Goal: Task Accomplishment & Management: Complete application form

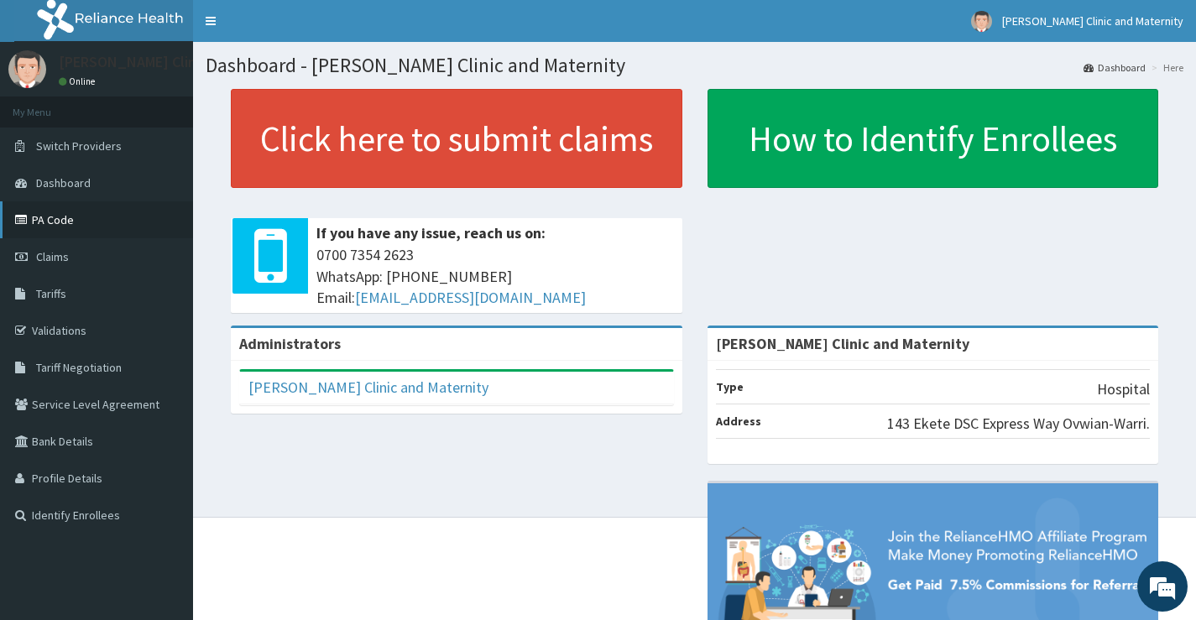
click at [46, 224] on link "PA Code" at bounding box center [96, 219] width 193 height 37
click at [56, 252] on span "Claims" at bounding box center [52, 256] width 33 height 15
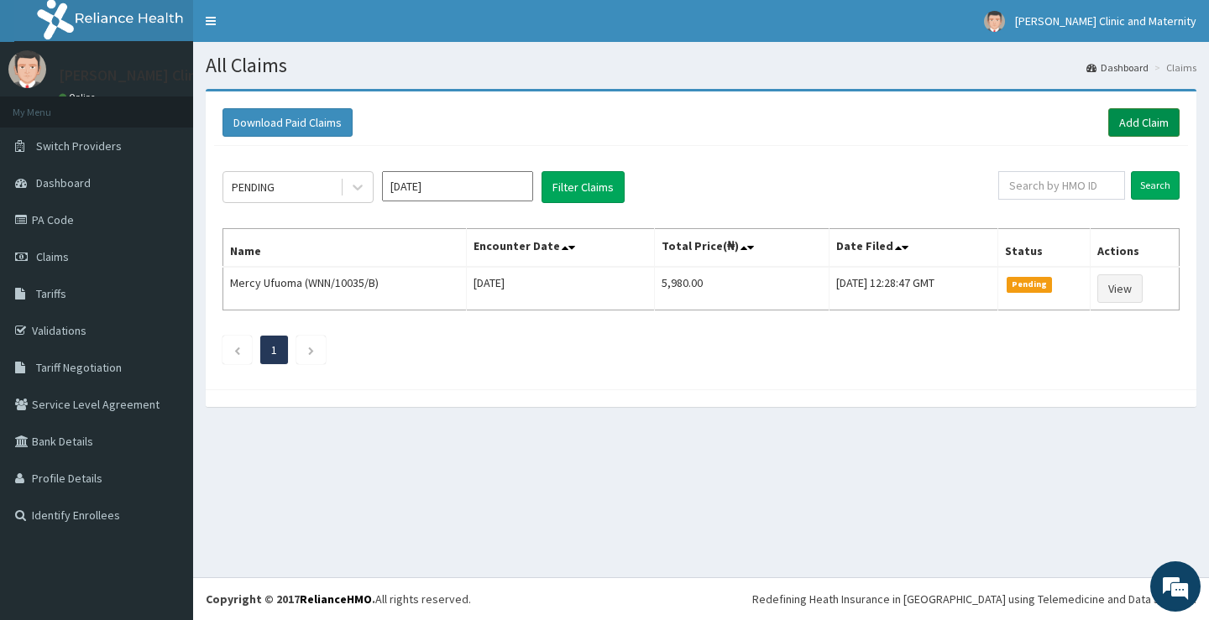
click at [1154, 117] on link "Add Claim" at bounding box center [1143, 122] width 71 height 29
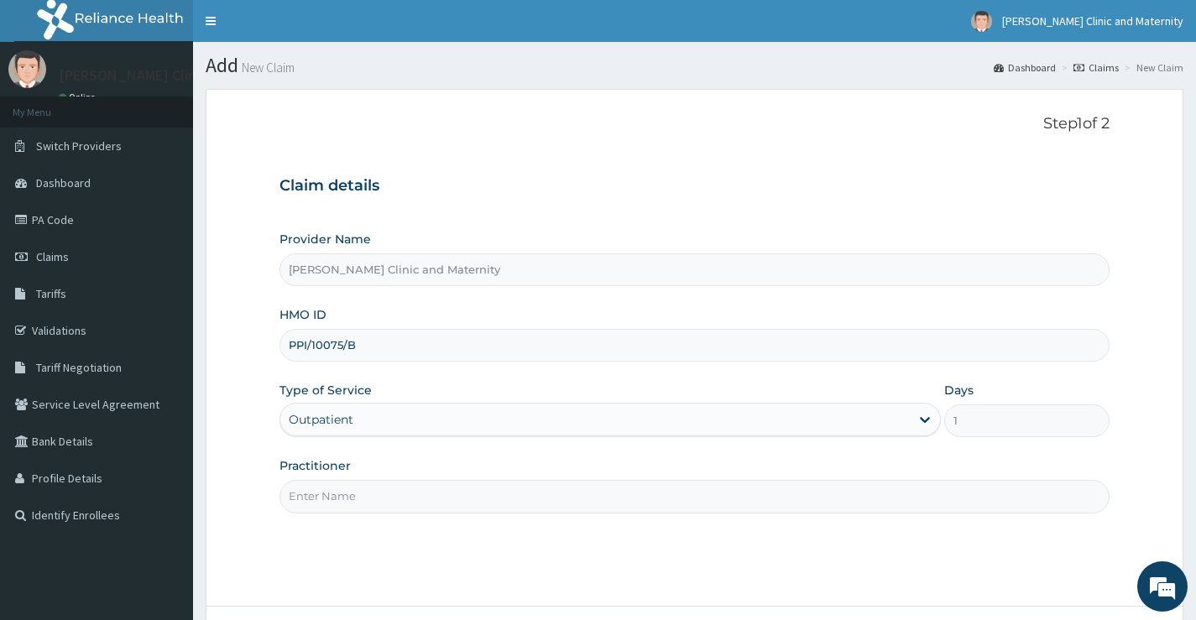
click at [357, 494] on input "Practitioner" at bounding box center [695, 496] width 830 height 33
type input "Dr Elvis"
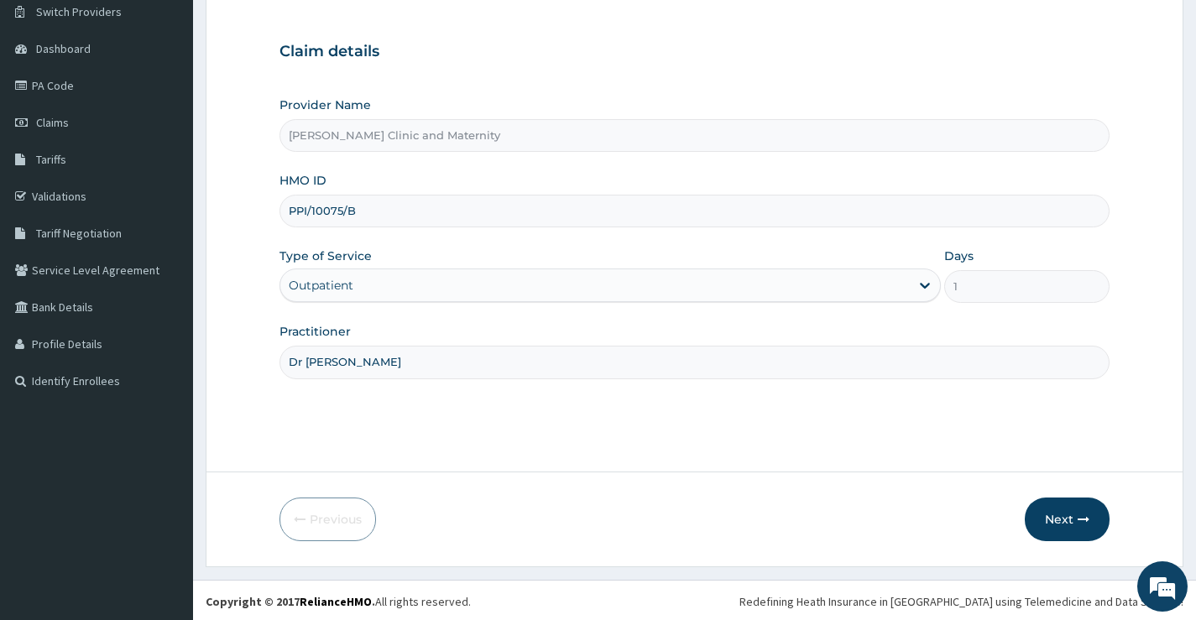
scroll to position [137, 0]
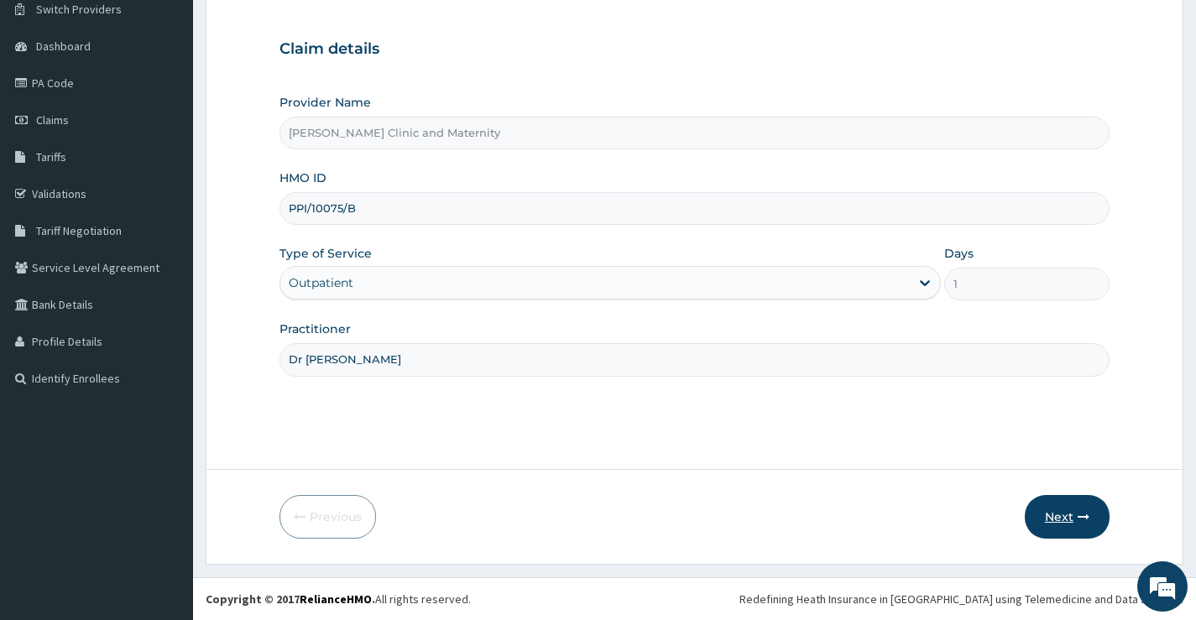
click at [1056, 520] on button "Next" at bounding box center [1067, 517] width 85 height 44
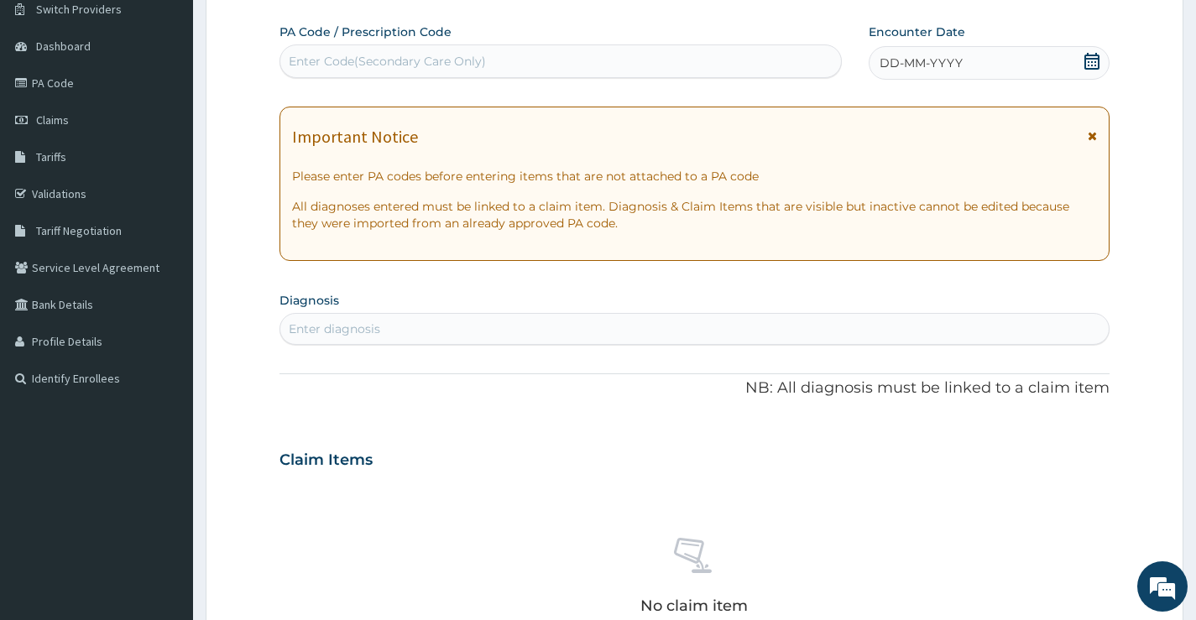
scroll to position [0, 0]
click at [931, 66] on span "DD-MM-YYYY" at bounding box center [921, 63] width 83 height 17
click at [310, 65] on div "Enter Code(Secondary Care Only)" at bounding box center [387, 61] width 197 height 17
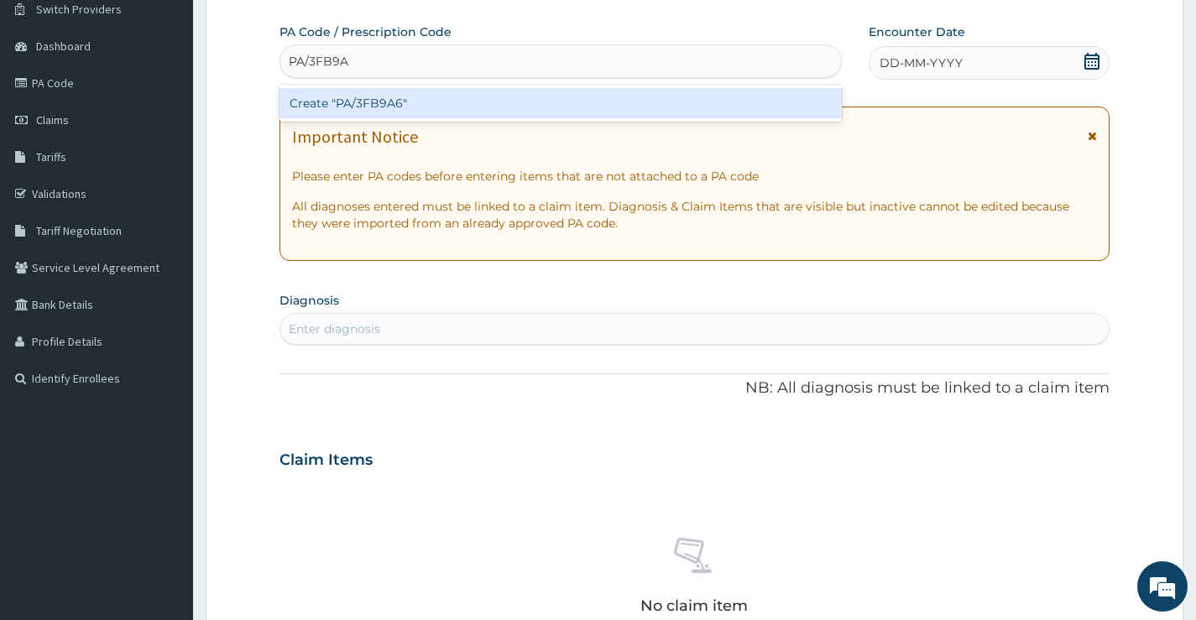
type input "PA/3FB9A6"
click at [376, 103] on div "Create "PA/3FB9A6"" at bounding box center [561, 103] width 562 height 30
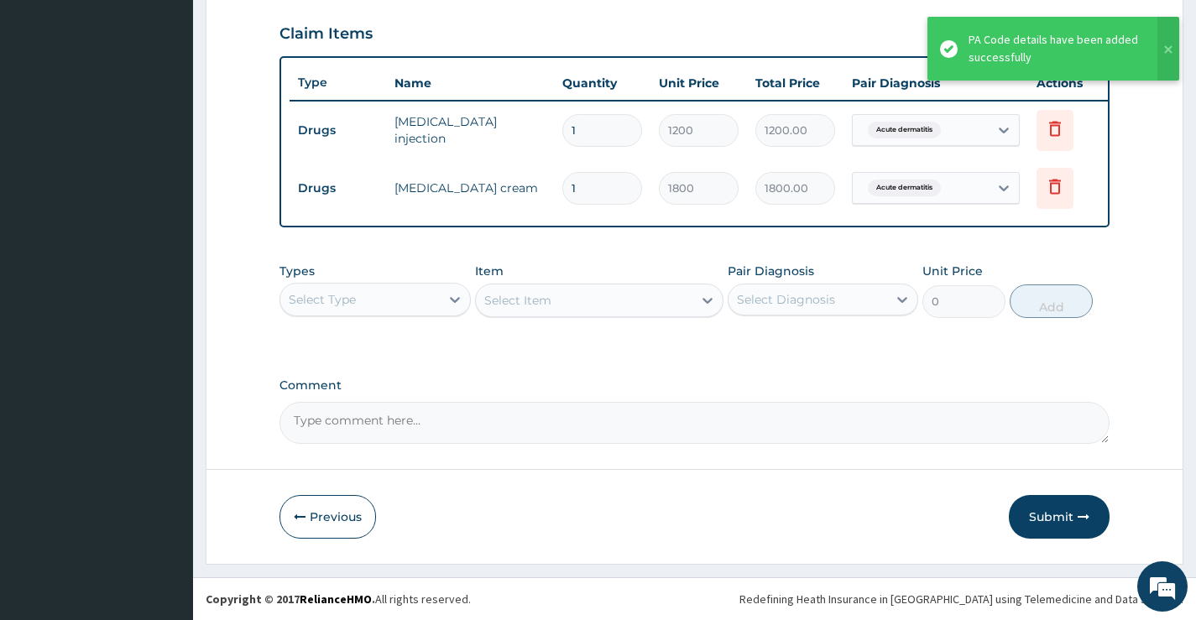
scroll to position [581, 0]
click at [1064, 517] on button "Submit" at bounding box center [1059, 517] width 101 height 44
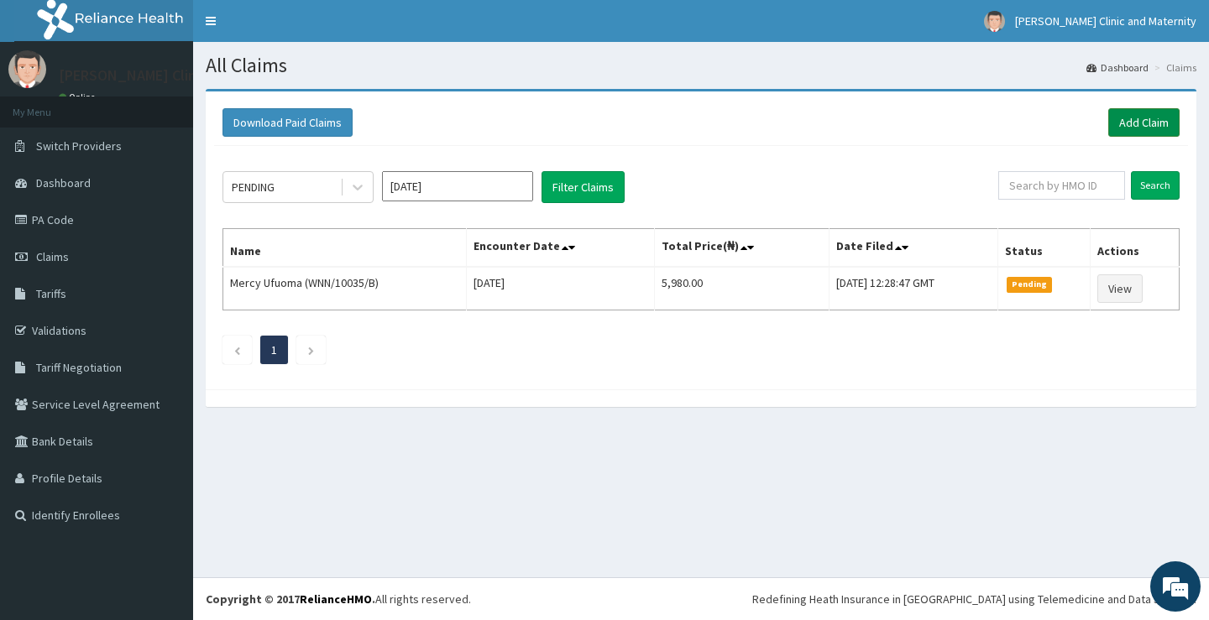
click at [1132, 117] on link "Add Claim" at bounding box center [1143, 122] width 71 height 29
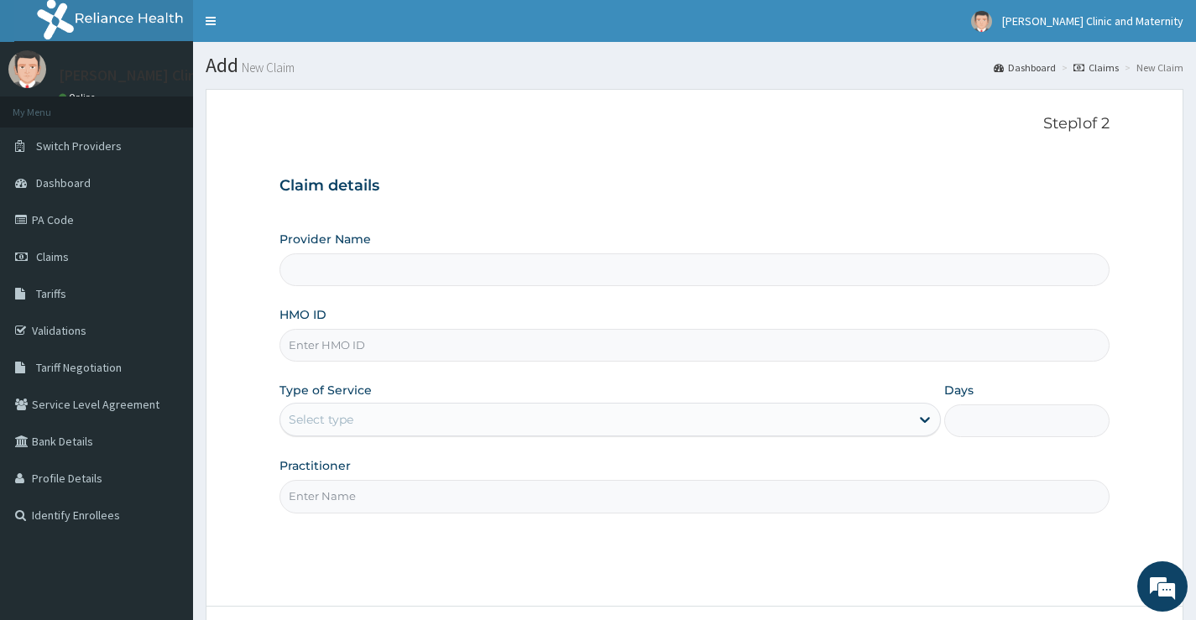
paste input "OLM/10064/A"
type input "OLM/10064/A"
click at [342, 429] on div "Select type" at bounding box center [595, 419] width 630 height 27
click at [262, 209] on form "Step 1 of 2 Claim details Provider Name HMO ID OLM/10064/A Type of Service Sele…" at bounding box center [695, 395] width 978 height 612
click at [45, 254] on span "Claims" at bounding box center [52, 256] width 33 height 15
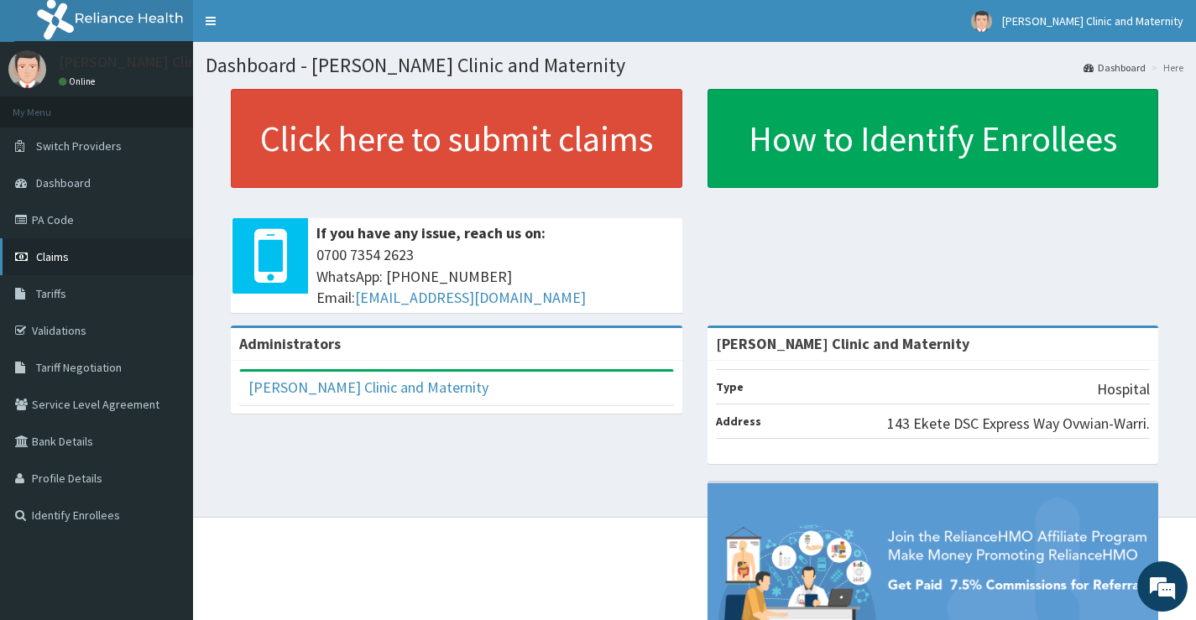
click at [60, 251] on span "Claims" at bounding box center [52, 256] width 33 height 15
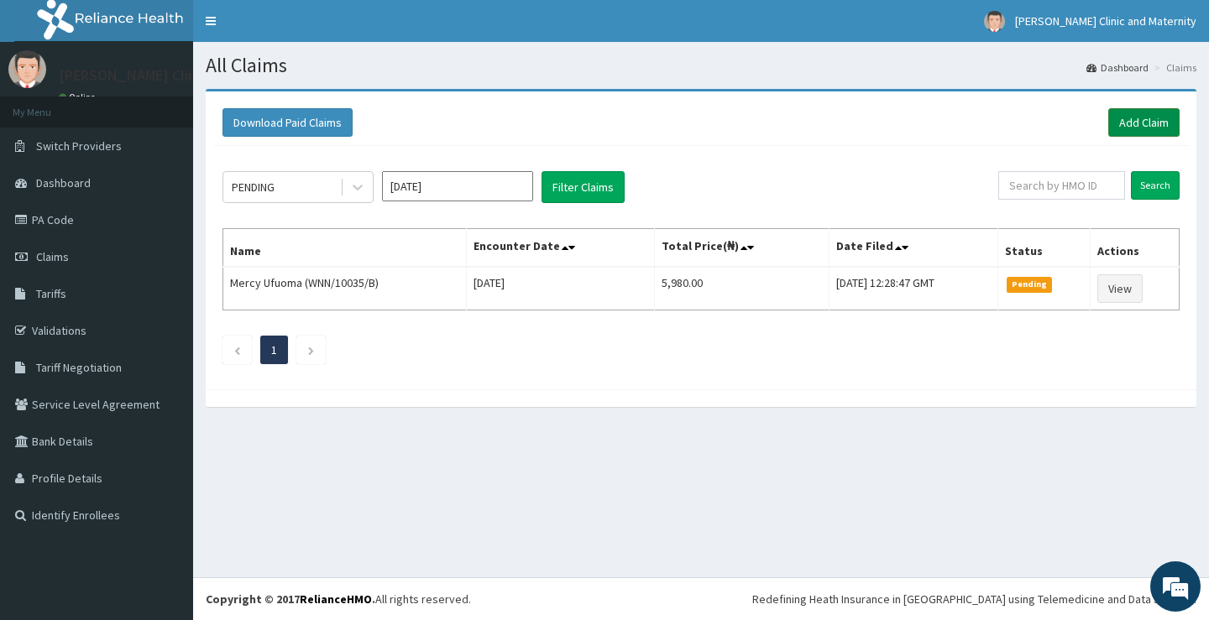
click at [1143, 118] on link "Add Claim" at bounding box center [1143, 122] width 71 height 29
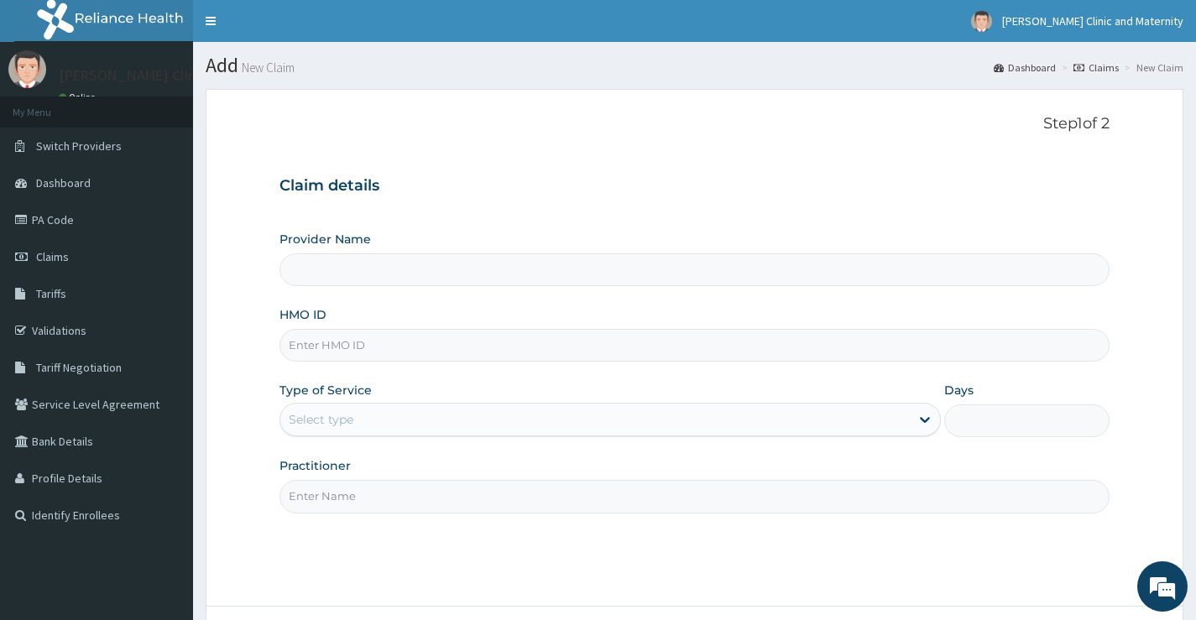
type input "[PERSON_NAME] Clinic and Maternity"
click at [333, 343] on input "HMO ID" at bounding box center [695, 345] width 830 height 33
paste input "OLM/10064/A"
type input "OLM/10064/A"
click at [310, 426] on div "Select type" at bounding box center [321, 419] width 65 height 17
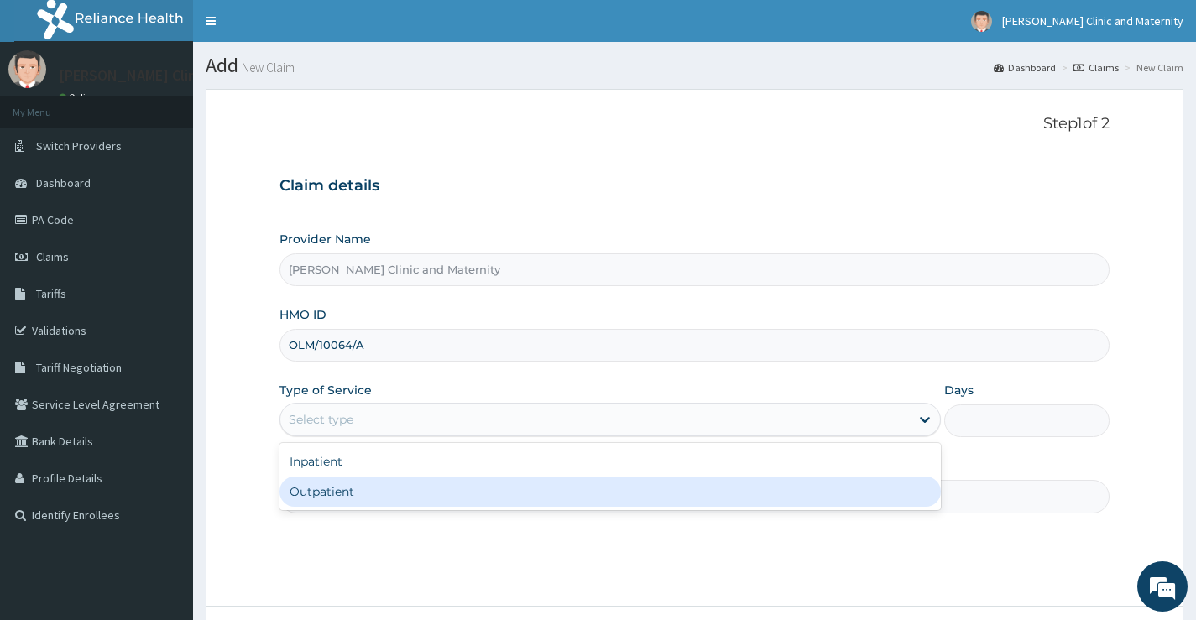
click at [323, 500] on div "Outpatient" at bounding box center [611, 492] width 662 height 30
type input "1"
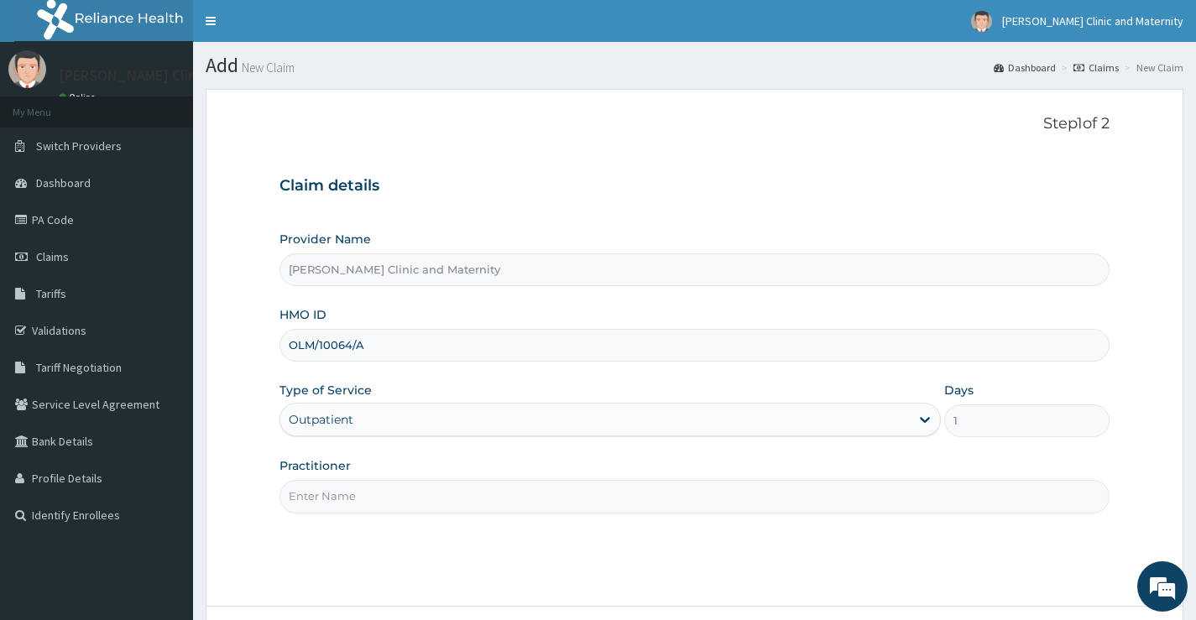
click at [323, 500] on input "Practitioner" at bounding box center [695, 496] width 830 height 33
type input "DR ANYANWU"
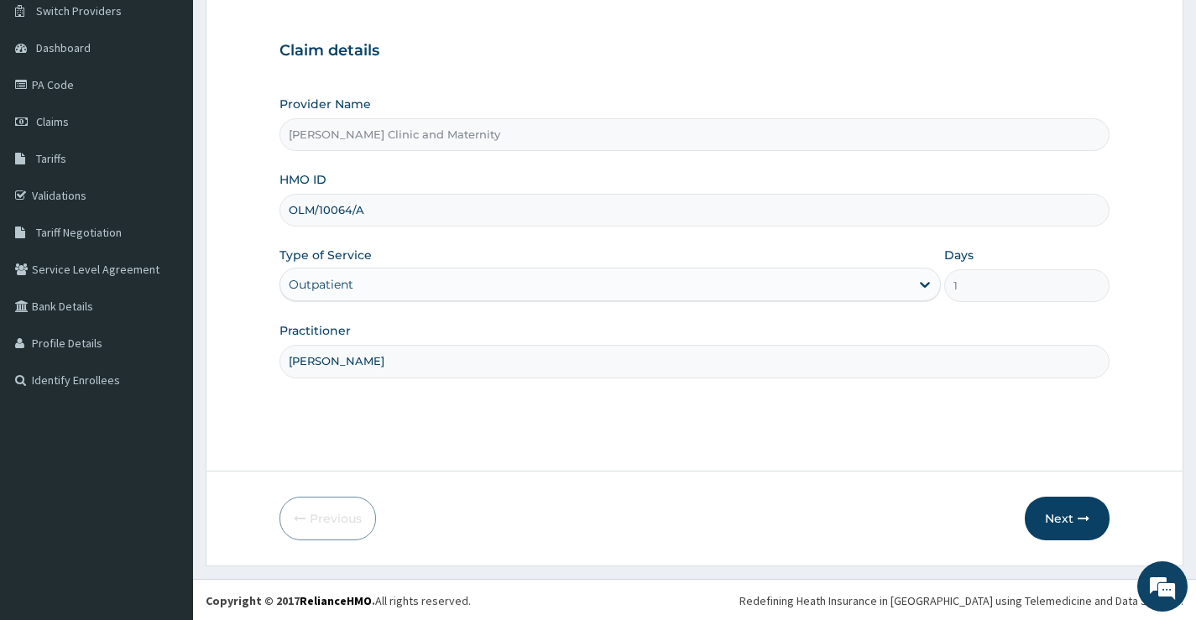
scroll to position [137, 0]
click at [1066, 515] on button "Next" at bounding box center [1067, 517] width 85 height 44
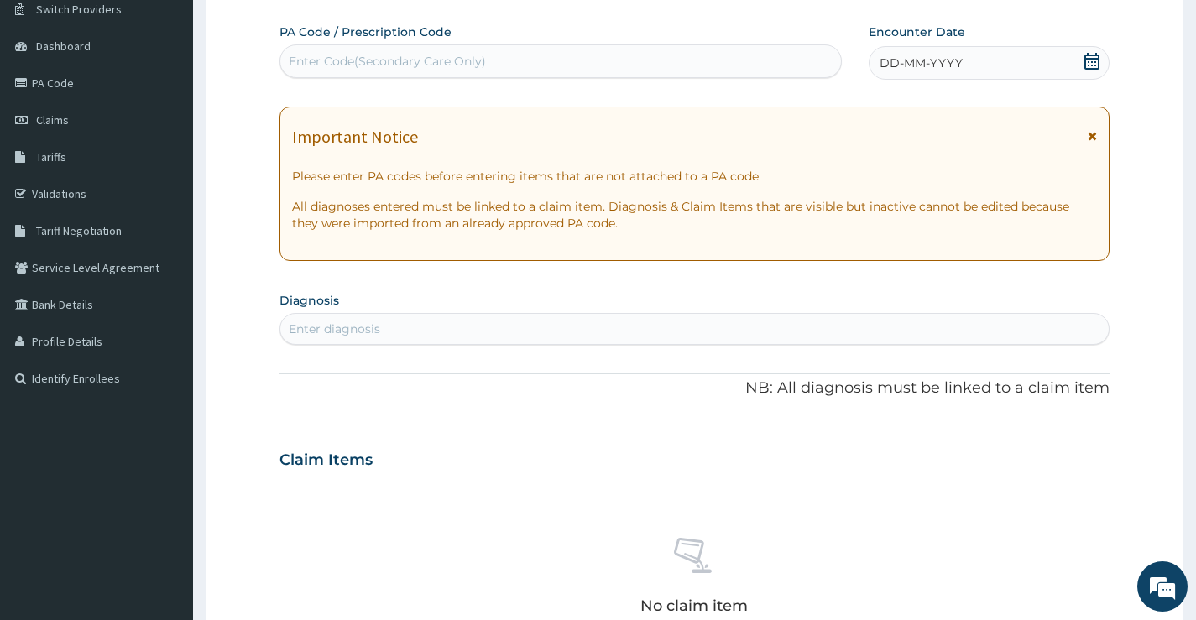
click at [964, 59] on div "DD-MM-YYYY" at bounding box center [989, 63] width 241 height 34
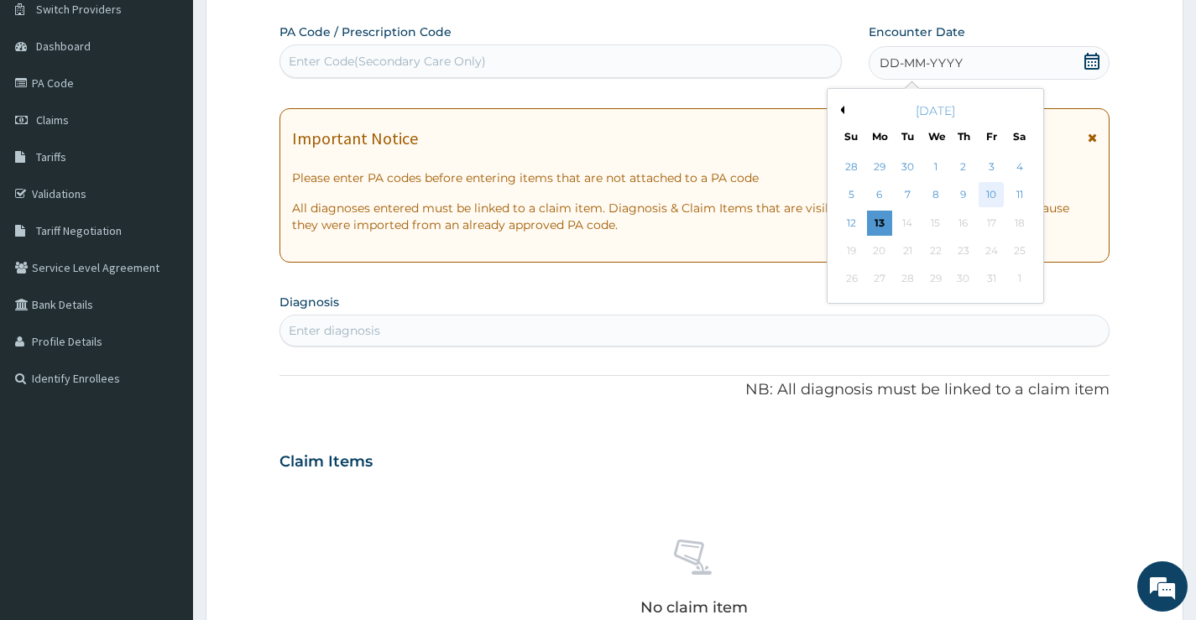
click at [991, 189] on div "10" at bounding box center [991, 195] width 25 height 25
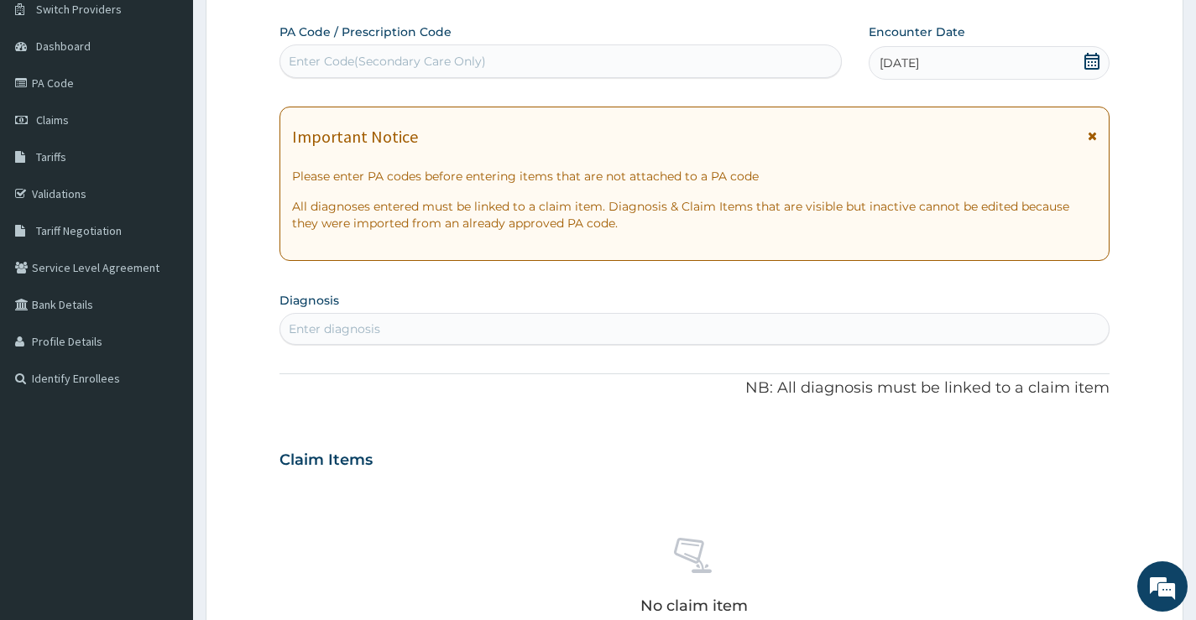
click at [357, 322] on div "Enter diagnosis" at bounding box center [335, 329] width 92 height 17
type input "[MEDICAL_DATA]"
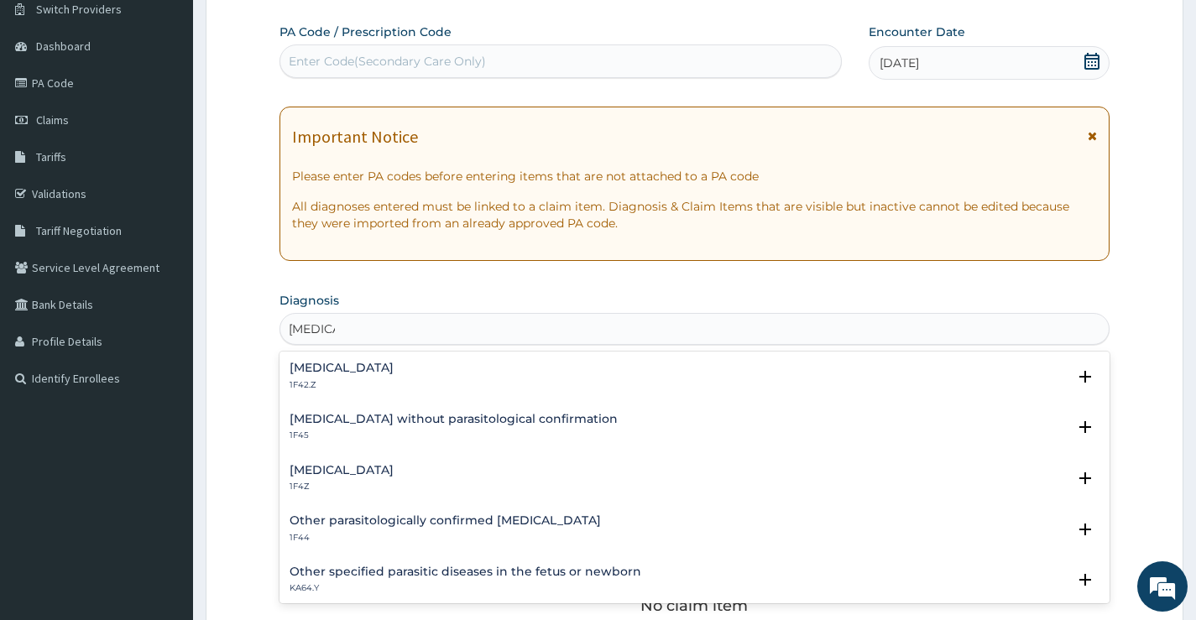
click at [371, 466] on h4 "[MEDICAL_DATA]" at bounding box center [342, 470] width 104 height 13
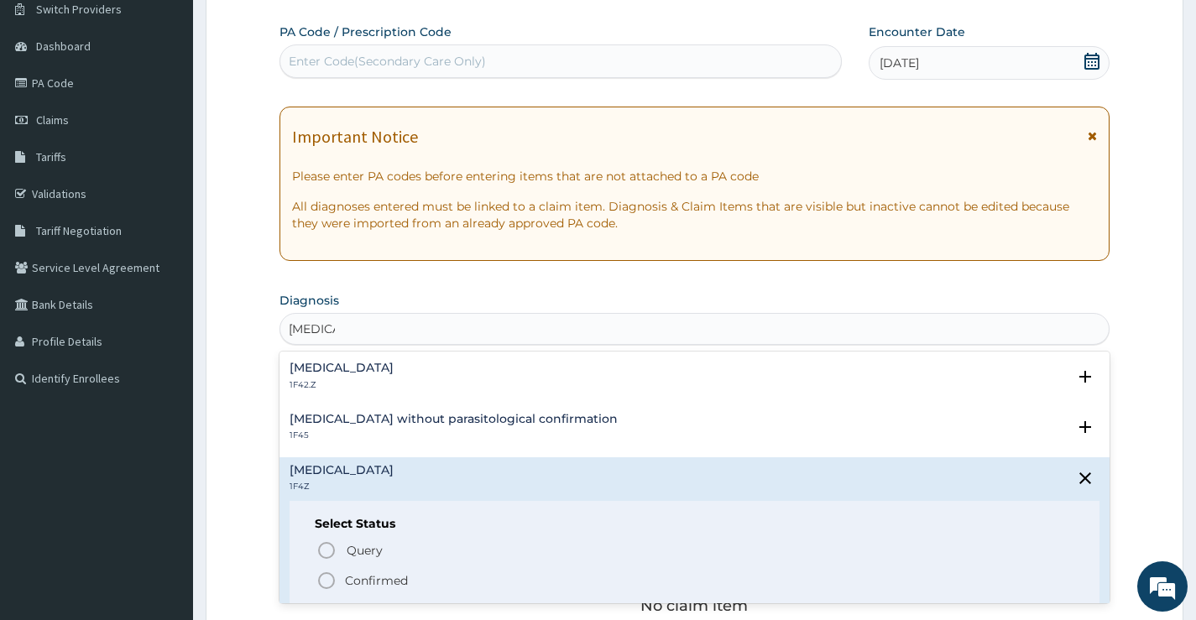
click at [332, 580] on icon "status option filled" at bounding box center [326, 581] width 20 height 20
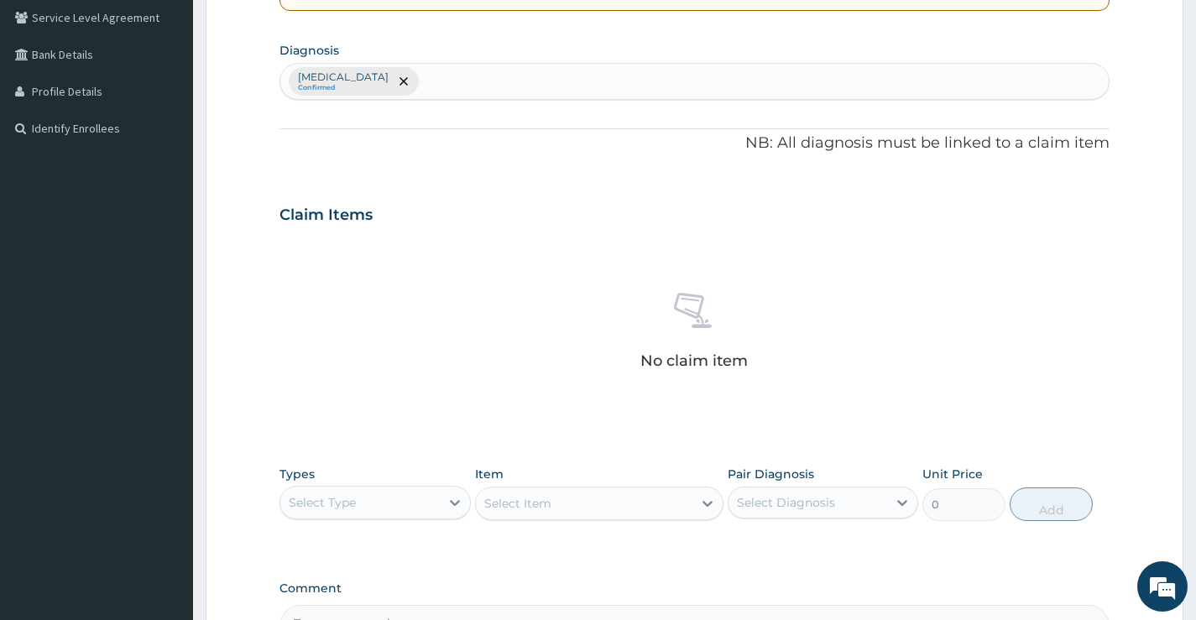
scroll to position [389, 0]
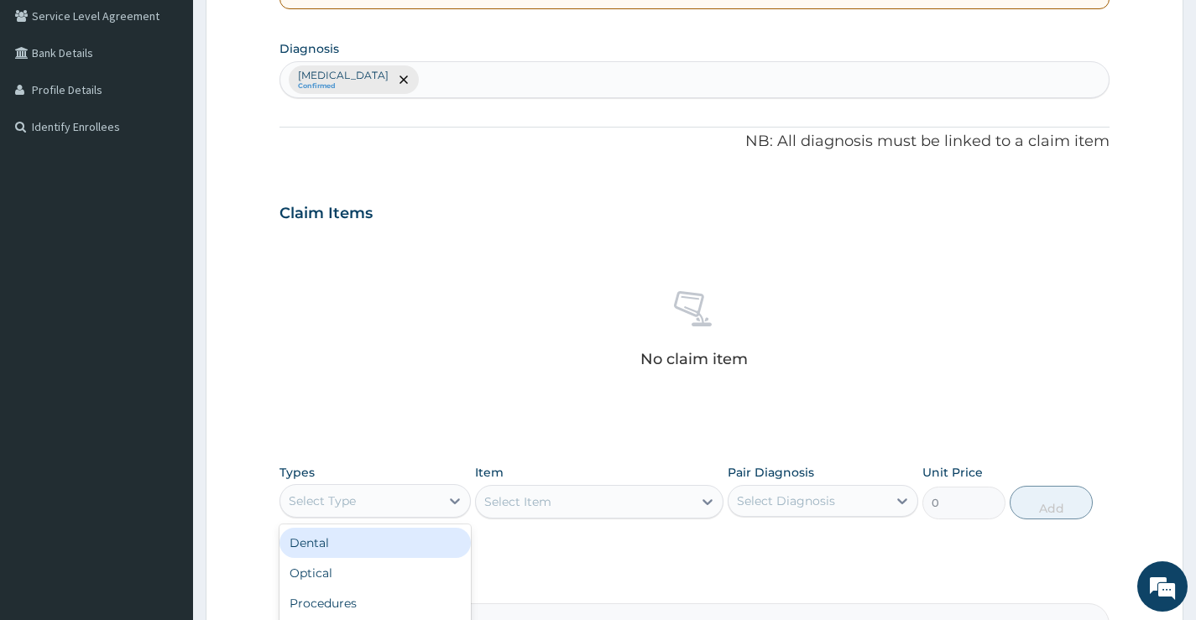
click at [395, 505] on div "Select Type" at bounding box center [359, 501] width 159 height 27
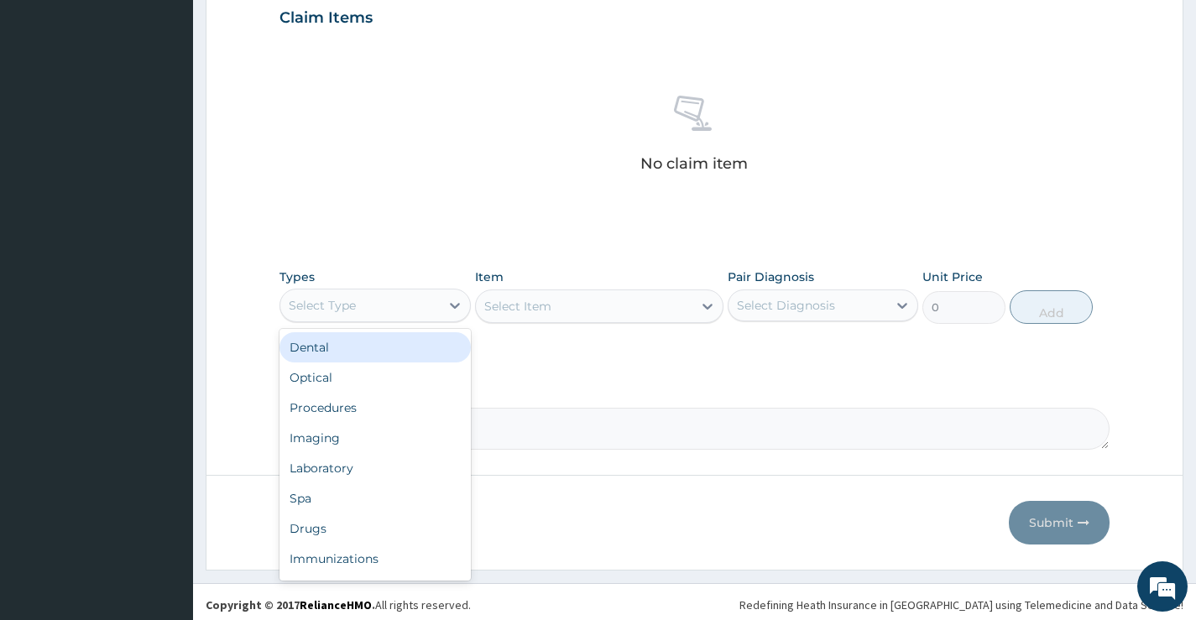
scroll to position [590, 0]
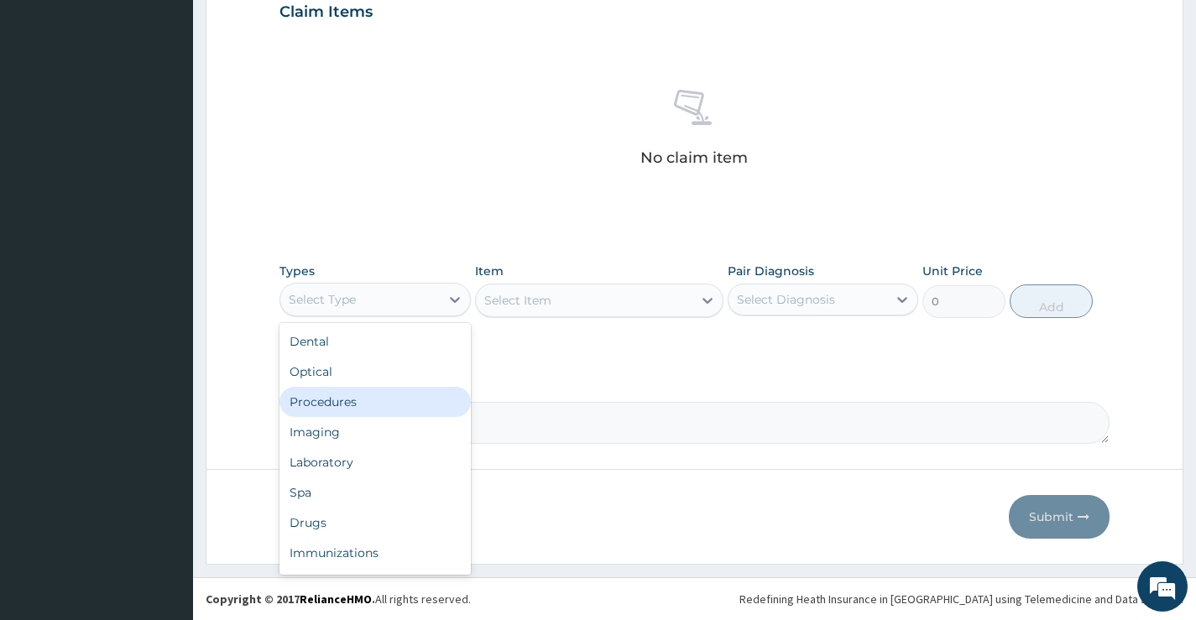
click at [375, 407] on div "Procedures" at bounding box center [375, 402] width 191 height 30
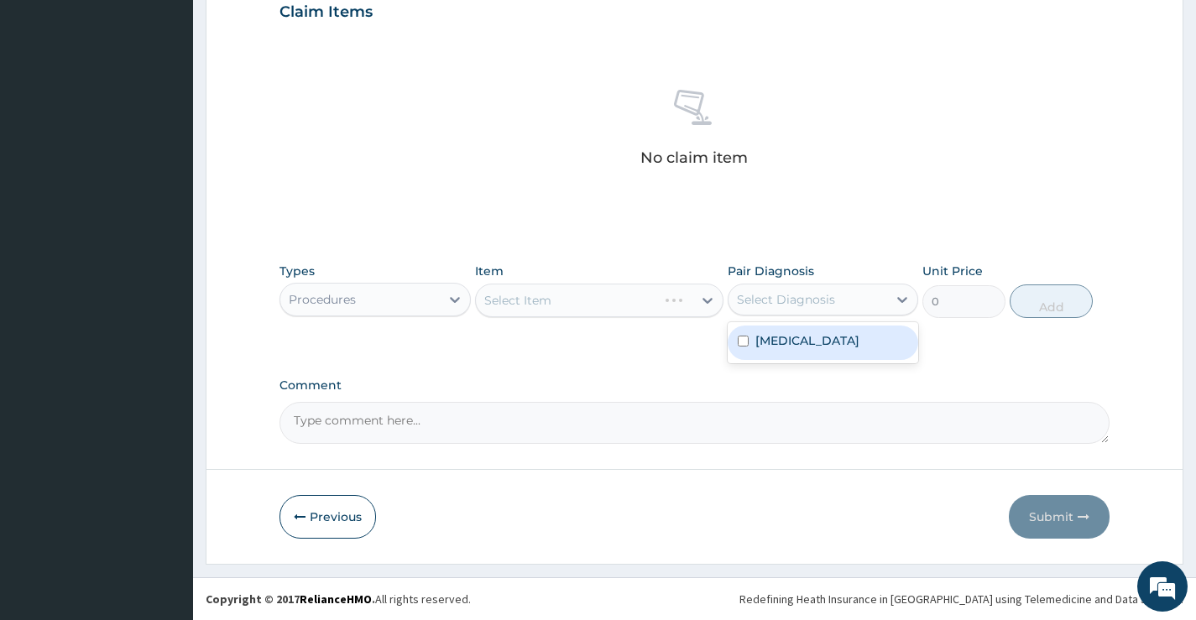
click at [813, 309] on div "Select Diagnosis" at bounding box center [808, 299] width 159 height 27
click at [803, 337] on label "[MEDICAL_DATA]" at bounding box center [808, 340] width 104 height 17
checkbox input "true"
click at [667, 305] on div "Select Item" at bounding box center [599, 301] width 249 height 34
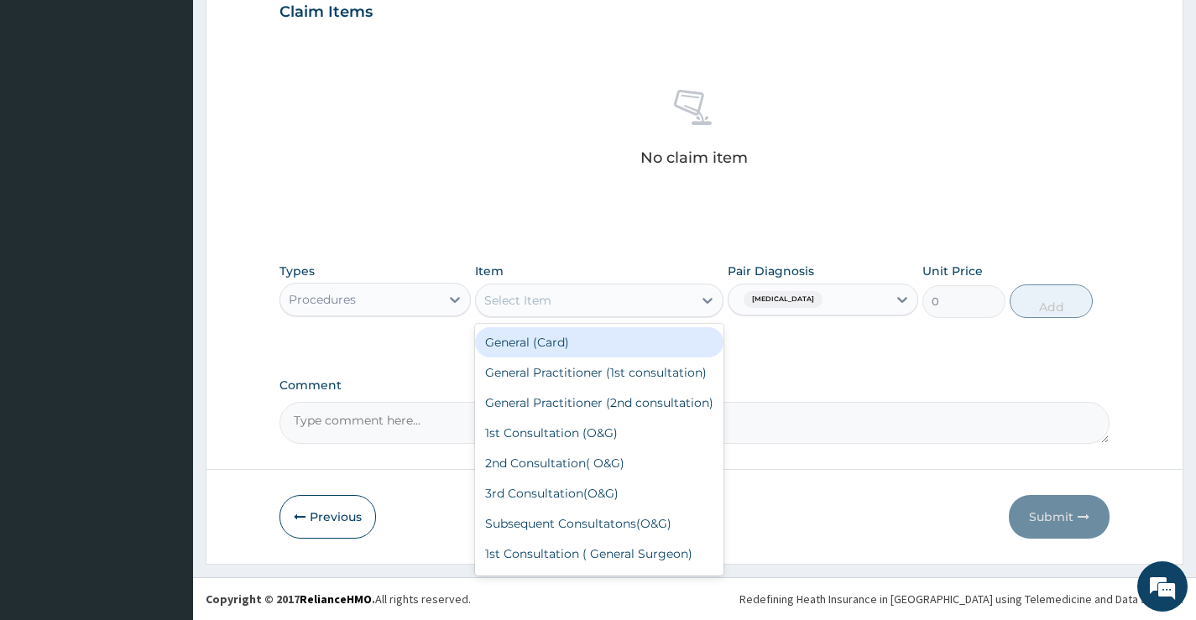
click at [635, 301] on div "Select Item" at bounding box center [584, 300] width 217 height 27
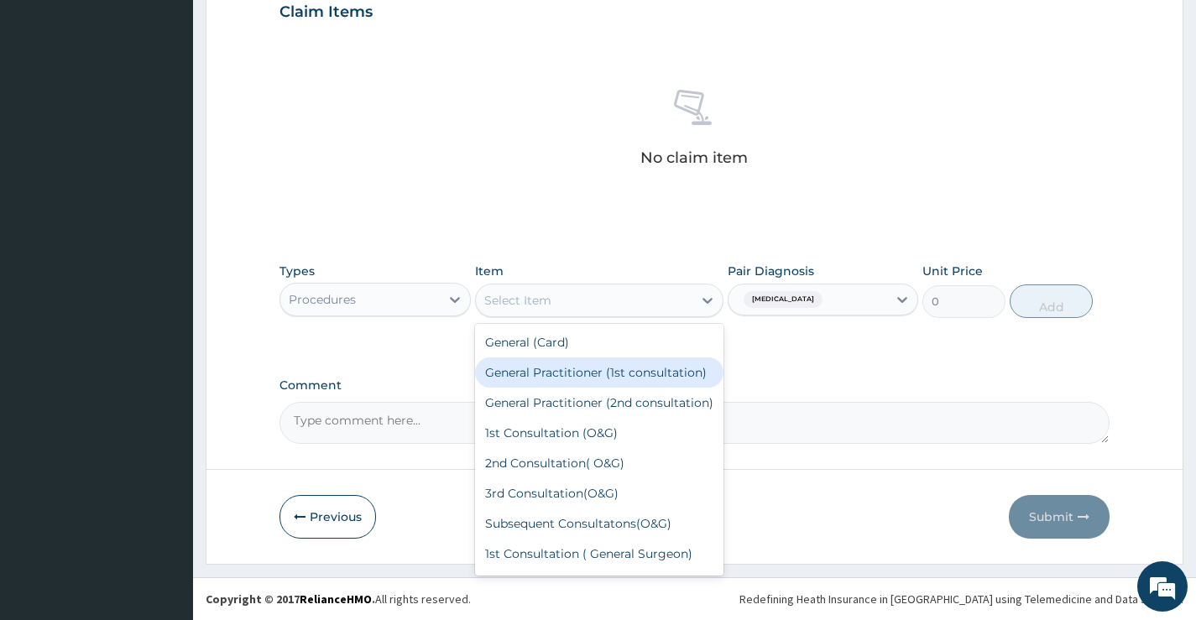
click at [635, 379] on div "General Practitioner (1st consultation)" at bounding box center [599, 373] width 249 height 30
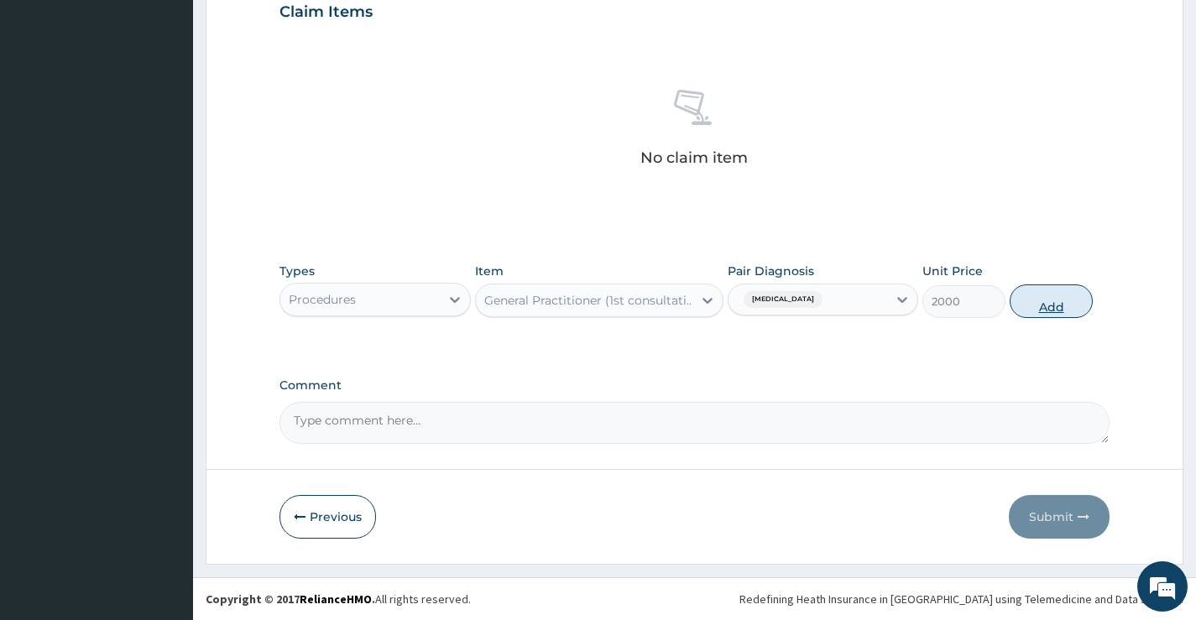
click at [1064, 303] on button "Add" at bounding box center [1051, 302] width 83 height 34
type input "0"
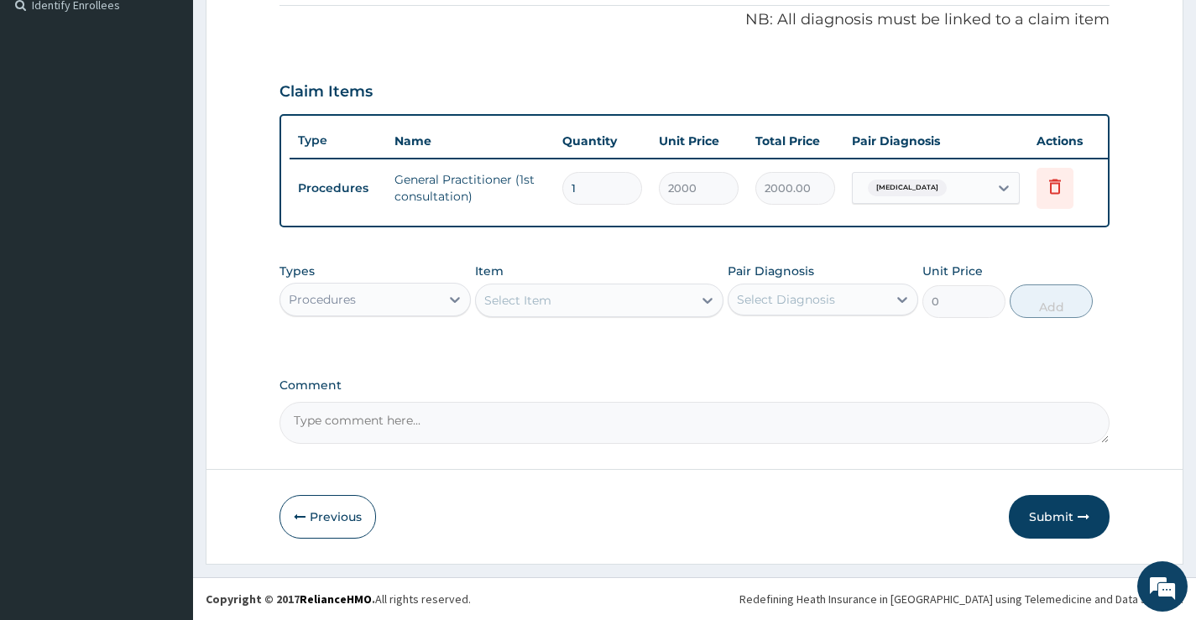
scroll to position [523, 0]
click at [379, 300] on div "Procedures" at bounding box center [359, 299] width 159 height 27
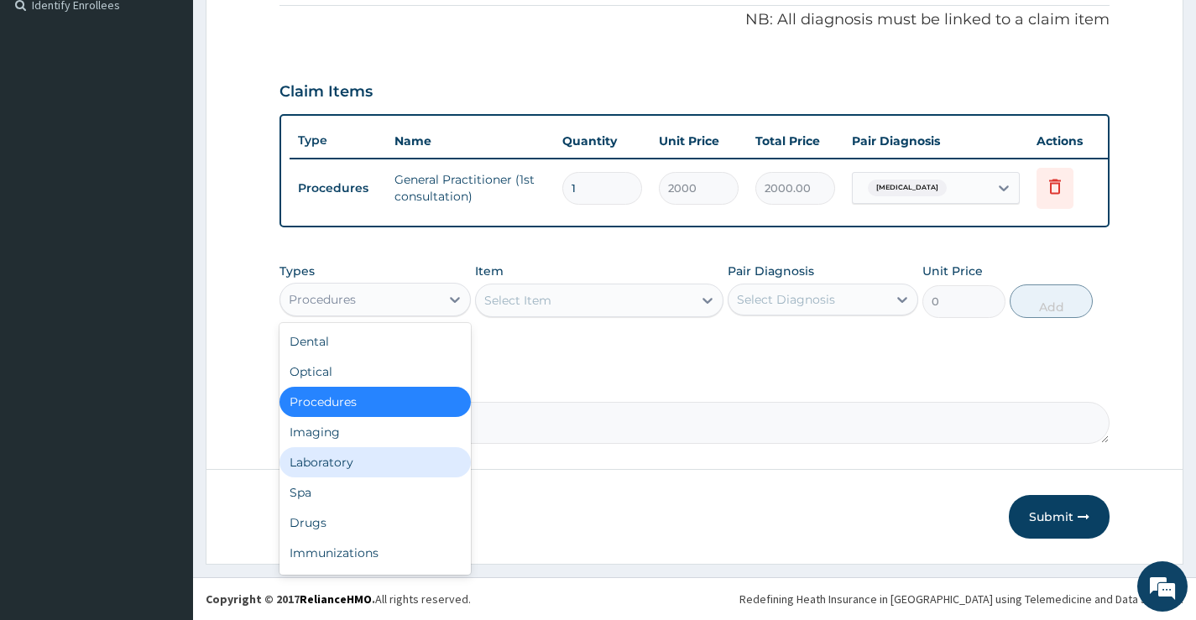
click at [369, 471] on div "Laboratory" at bounding box center [375, 462] width 191 height 30
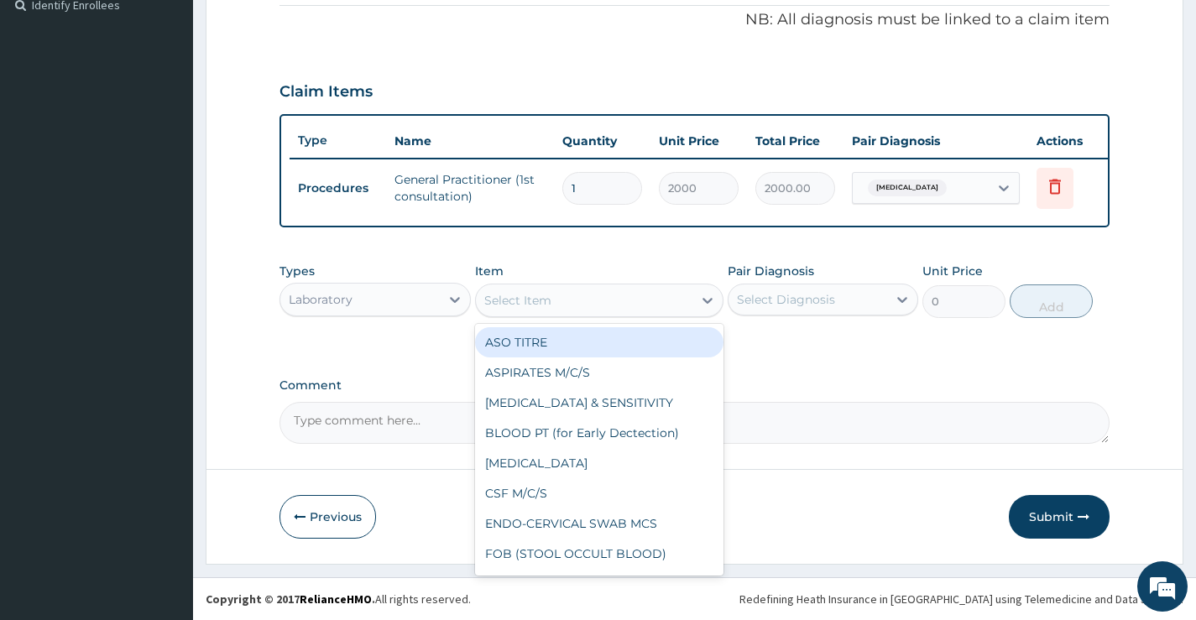
click at [628, 307] on div "Select Item" at bounding box center [584, 300] width 217 height 27
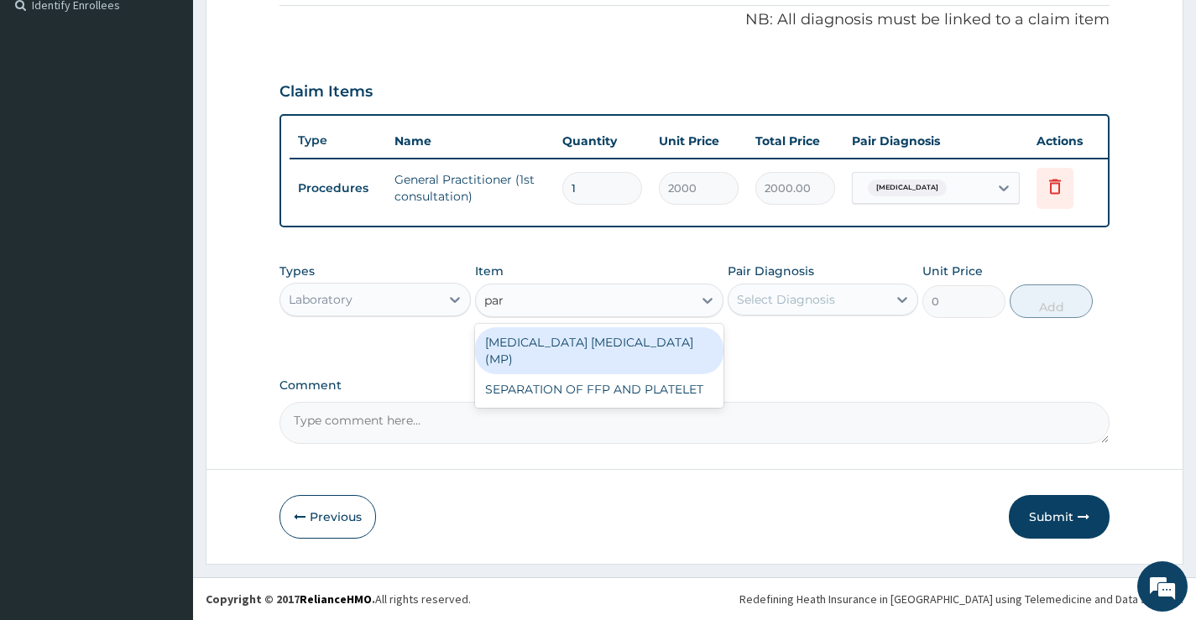
type input "para"
click at [547, 342] on div "MALARIA PARASITE (MP)" at bounding box center [599, 350] width 249 height 47
type input "560"
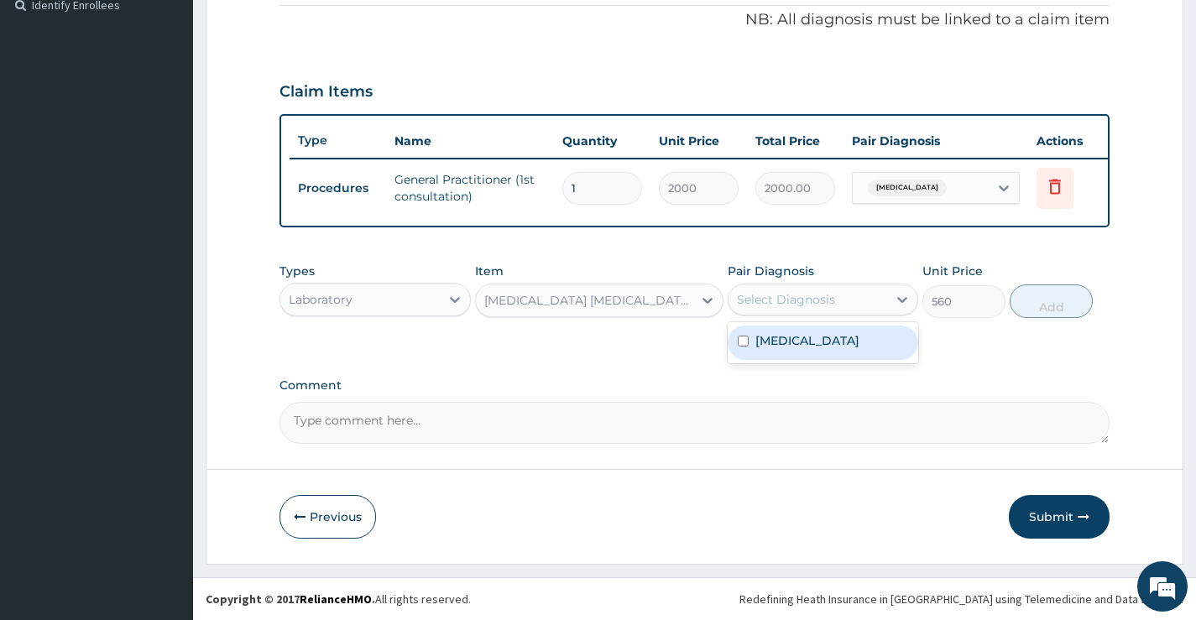
click at [759, 306] on div "Select Diagnosis" at bounding box center [786, 299] width 98 height 17
click at [803, 356] on div "Malaria, unspecified" at bounding box center [823, 343] width 191 height 34
checkbox input "true"
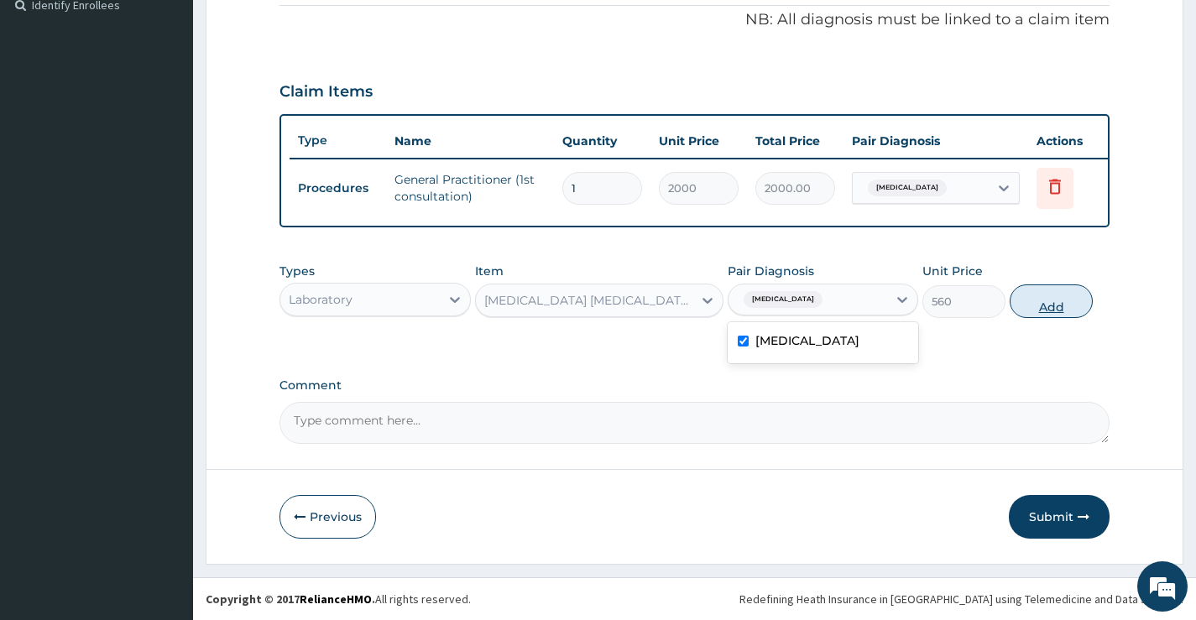
click at [1035, 305] on button "Add" at bounding box center [1051, 302] width 83 height 34
type input "0"
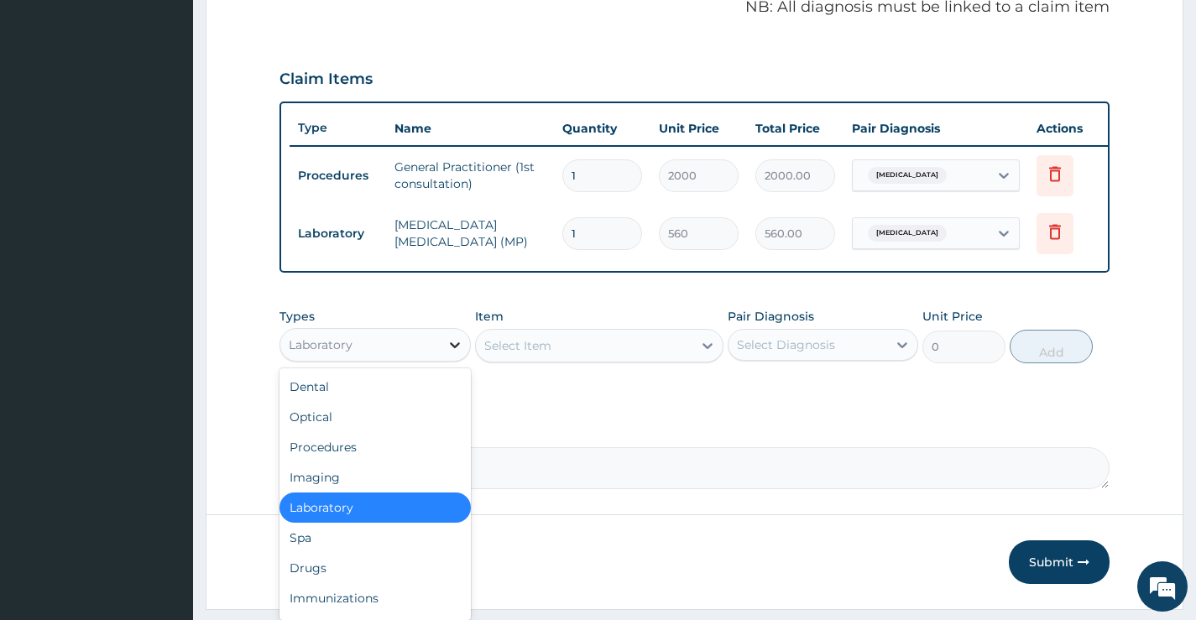
click at [450, 353] on icon at bounding box center [455, 345] width 17 height 17
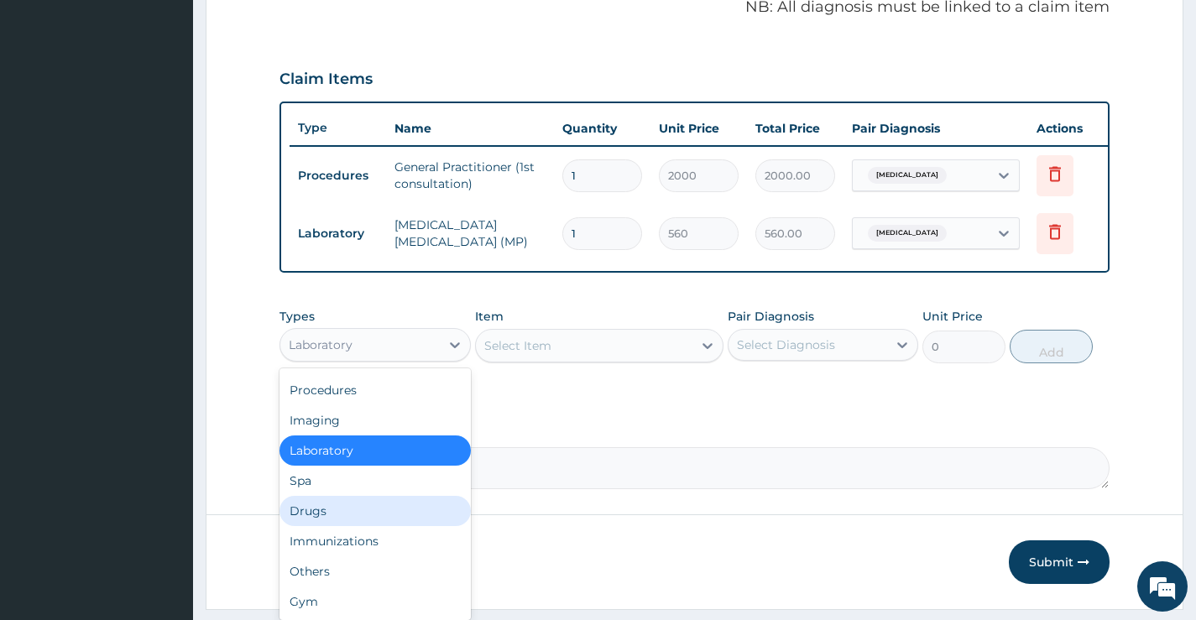
click at [336, 526] on div "Drugs" at bounding box center [375, 511] width 191 height 30
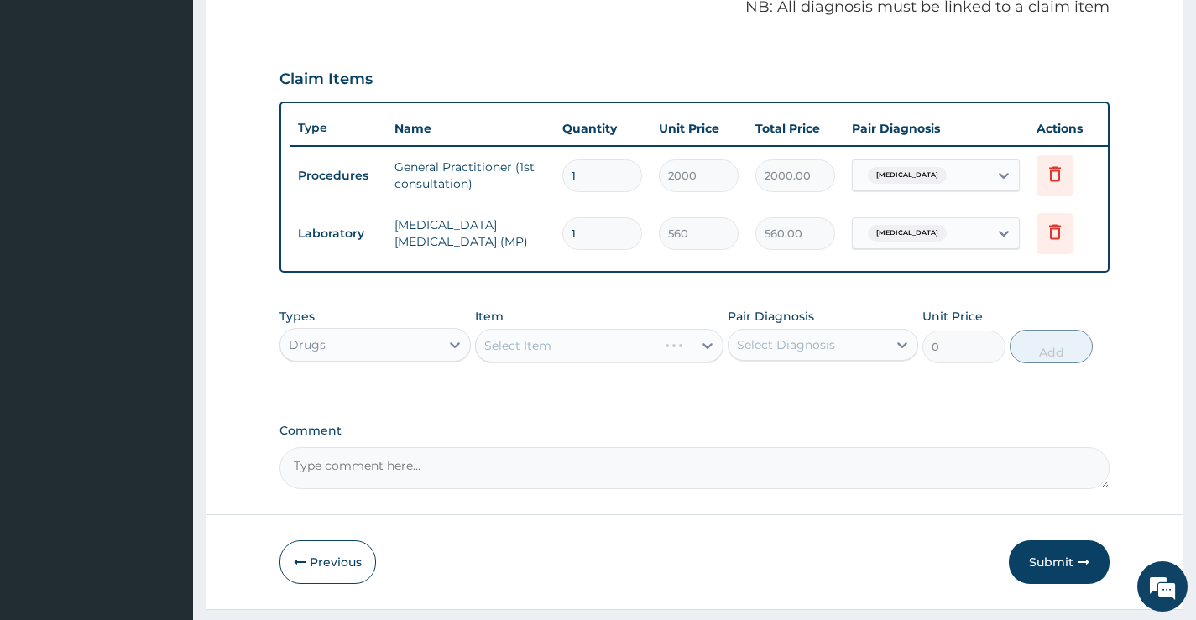
click at [768, 353] on div "Select Diagnosis" at bounding box center [786, 345] width 98 height 17
click at [765, 390] on label "Malaria, unspecified" at bounding box center [808, 386] width 104 height 17
checkbox input "true"
click at [649, 359] on div "Select Item" at bounding box center [584, 345] width 217 height 27
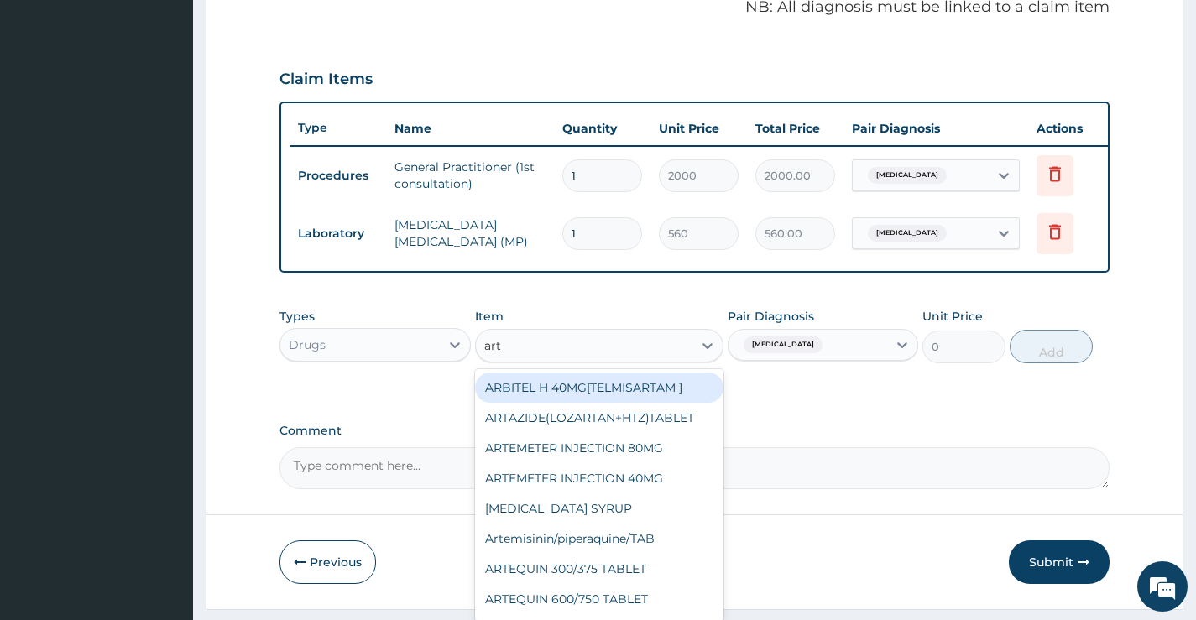
type input "arte"
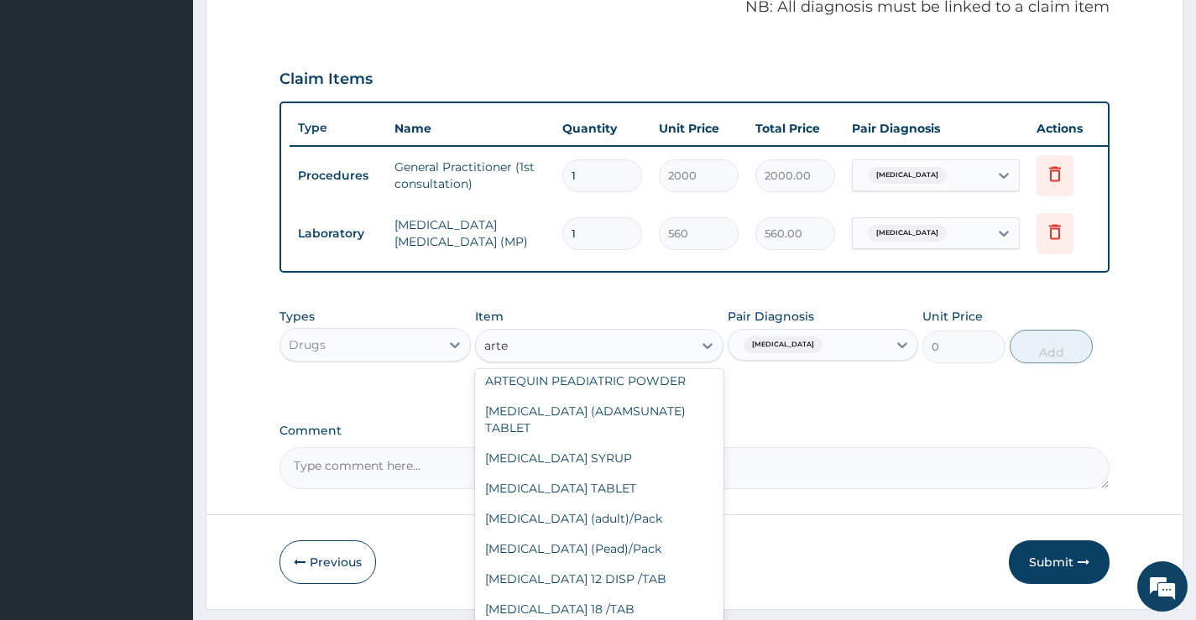
scroll to position [252, 0]
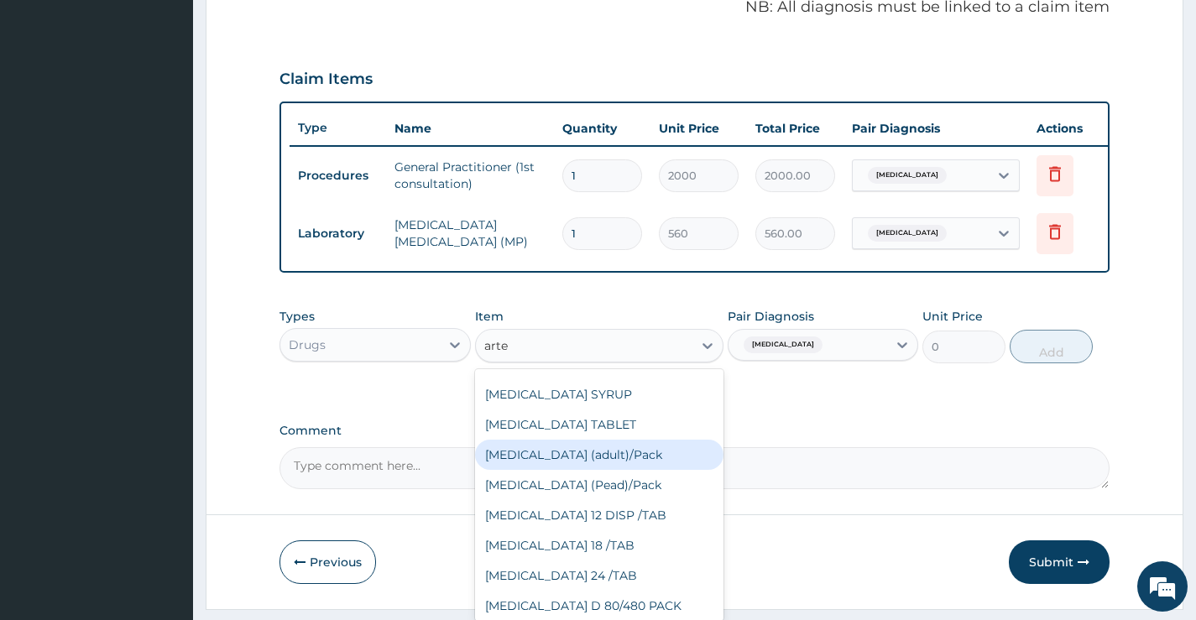
click at [621, 470] on div "Coartem (adult)/Pack" at bounding box center [599, 455] width 249 height 30
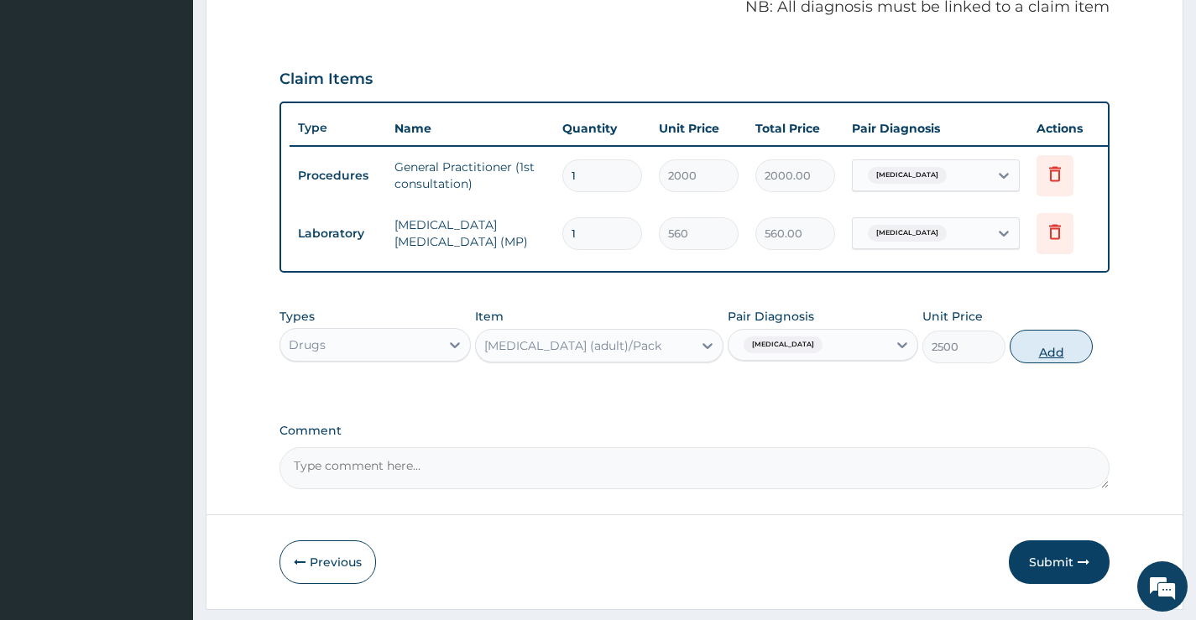
click at [1048, 358] on button "Add" at bounding box center [1051, 347] width 83 height 34
type input "0"
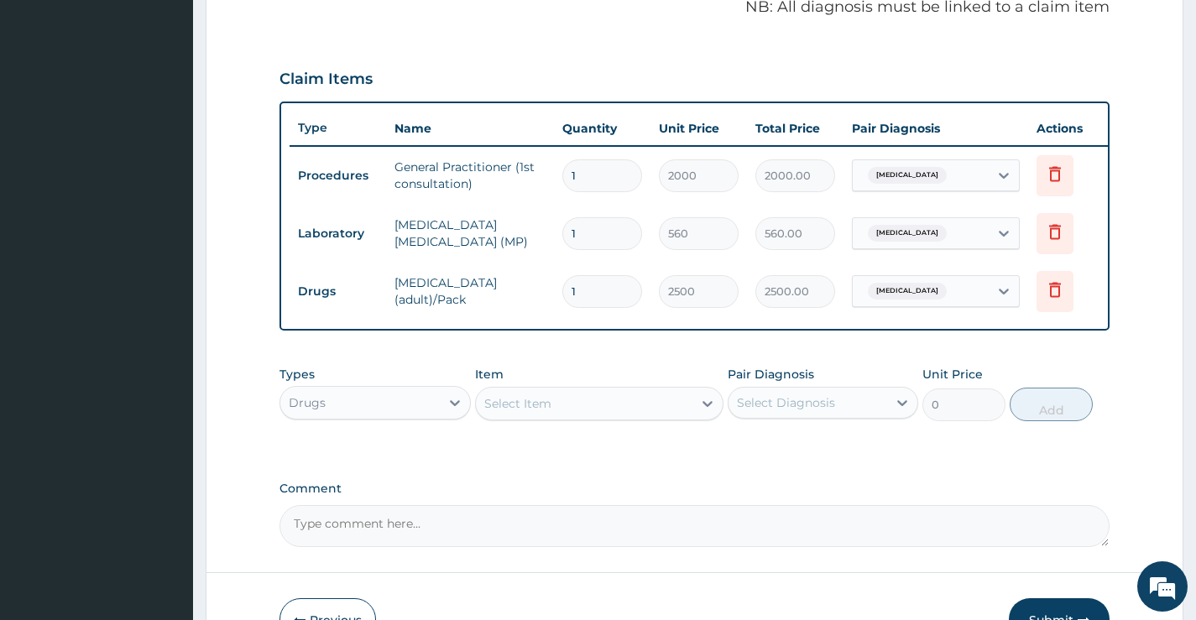
click at [561, 409] on div "Select Item" at bounding box center [584, 403] width 217 height 27
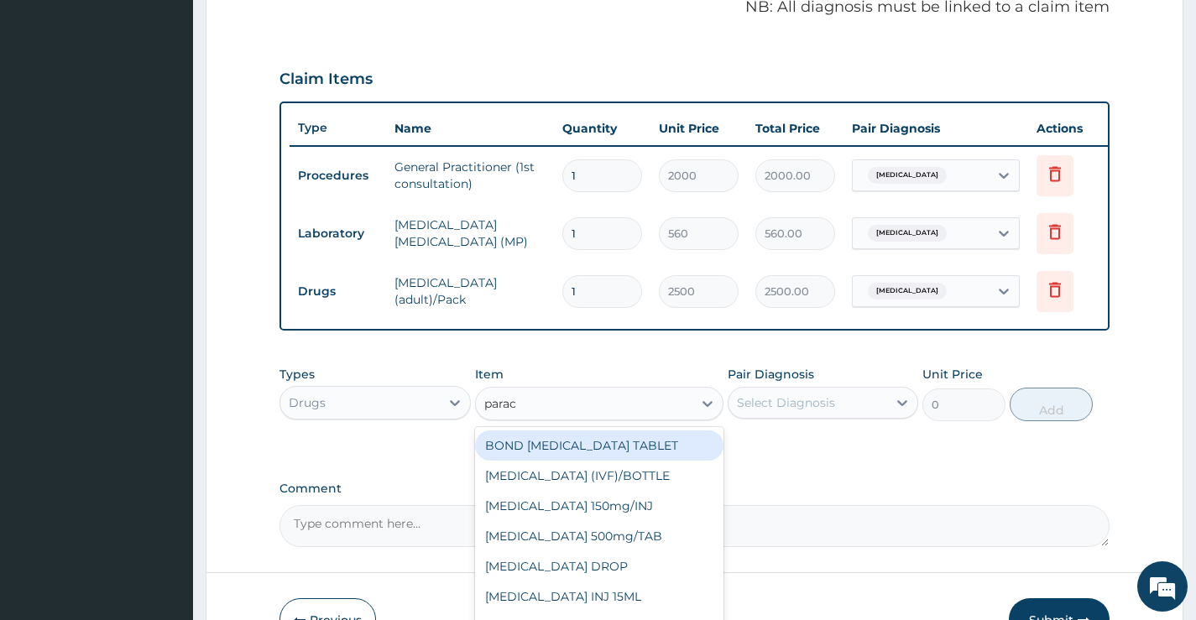
type input "parace"
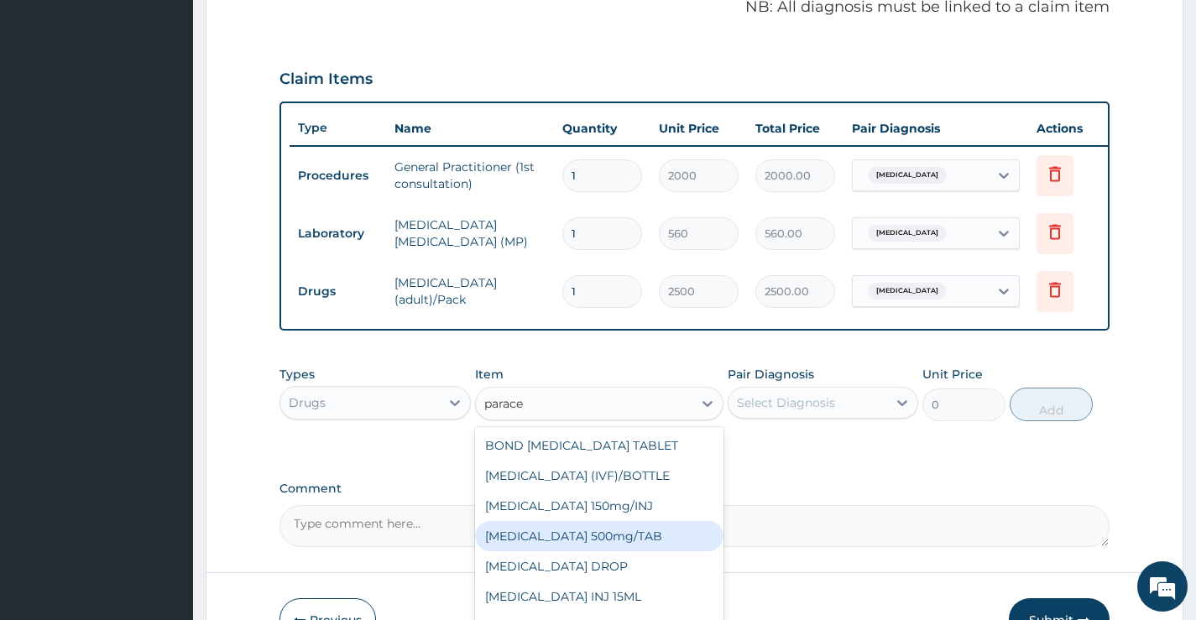
click at [619, 552] on div "PARACETAMOL 500mg/TAB" at bounding box center [599, 536] width 249 height 30
type input "20"
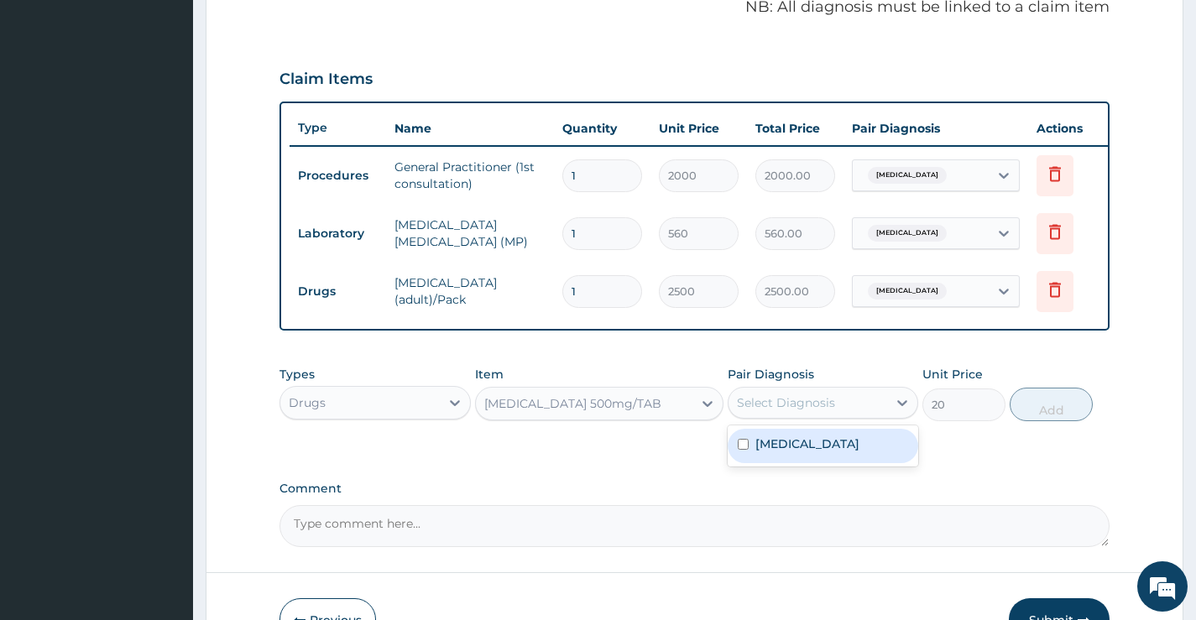
click at [834, 410] on div "Select Diagnosis" at bounding box center [808, 403] width 159 height 27
click at [829, 452] on label "Malaria, unspecified" at bounding box center [808, 444] width 104 height 17
checkbox input "true"
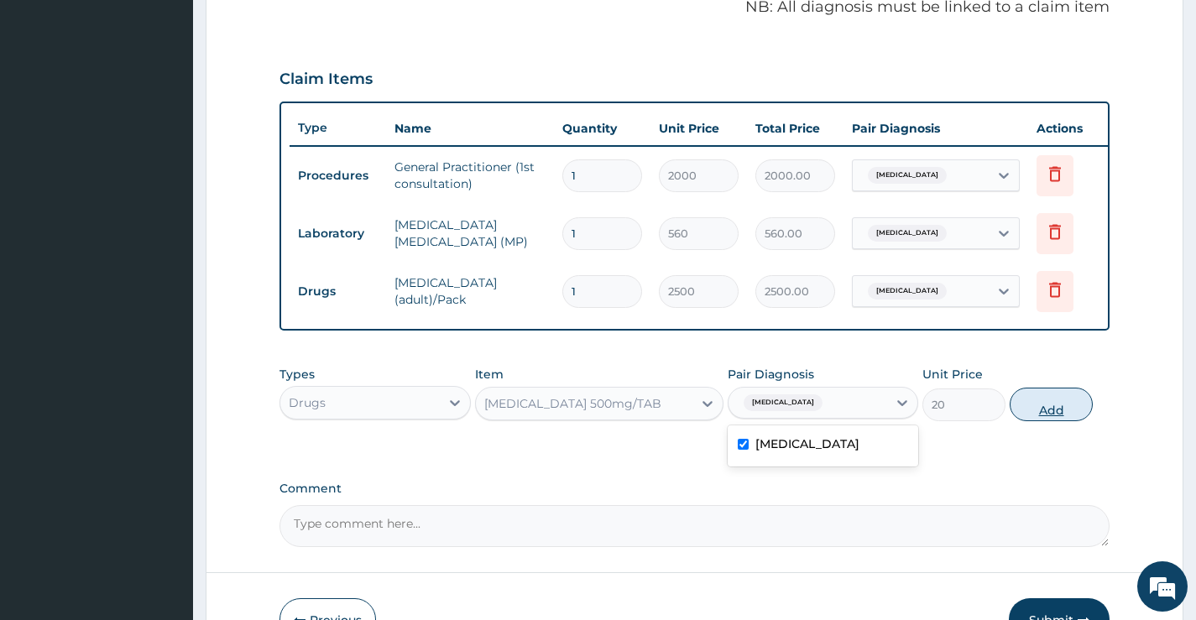
click at [1067, 420] on button "Add" at bounding box center [1051, 405] width 83 height 34
type input "0"
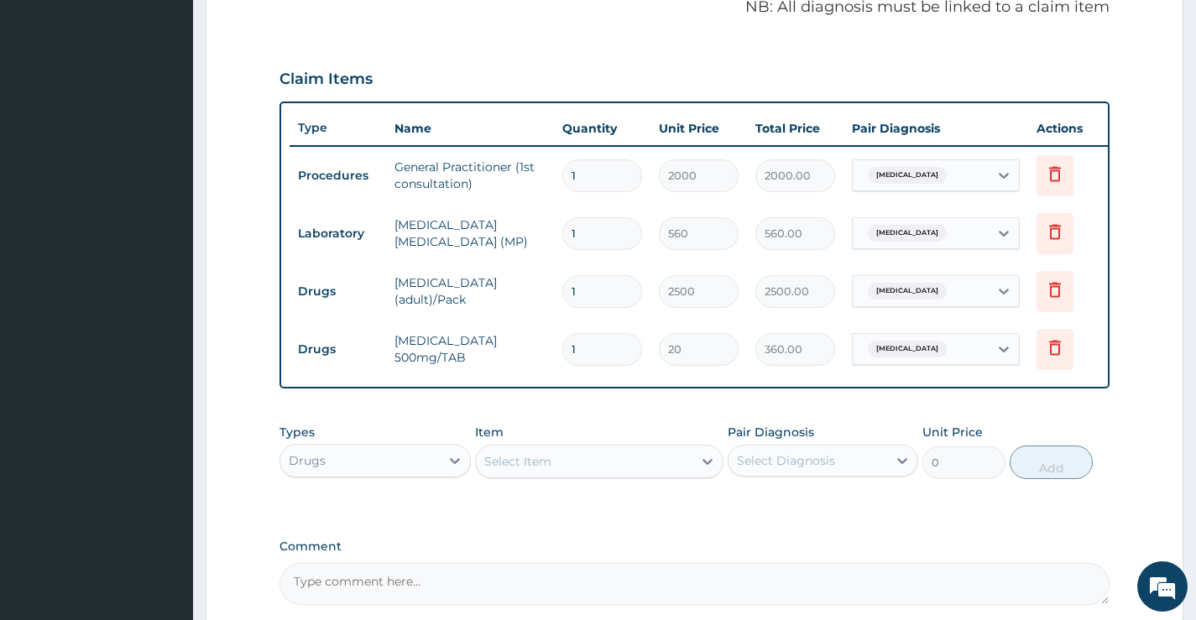
type input "18"
type input "360.00"
type input "18"
click at [531, 467] on div "Select Item" at bounding box center [517, 461] width 67 height 17
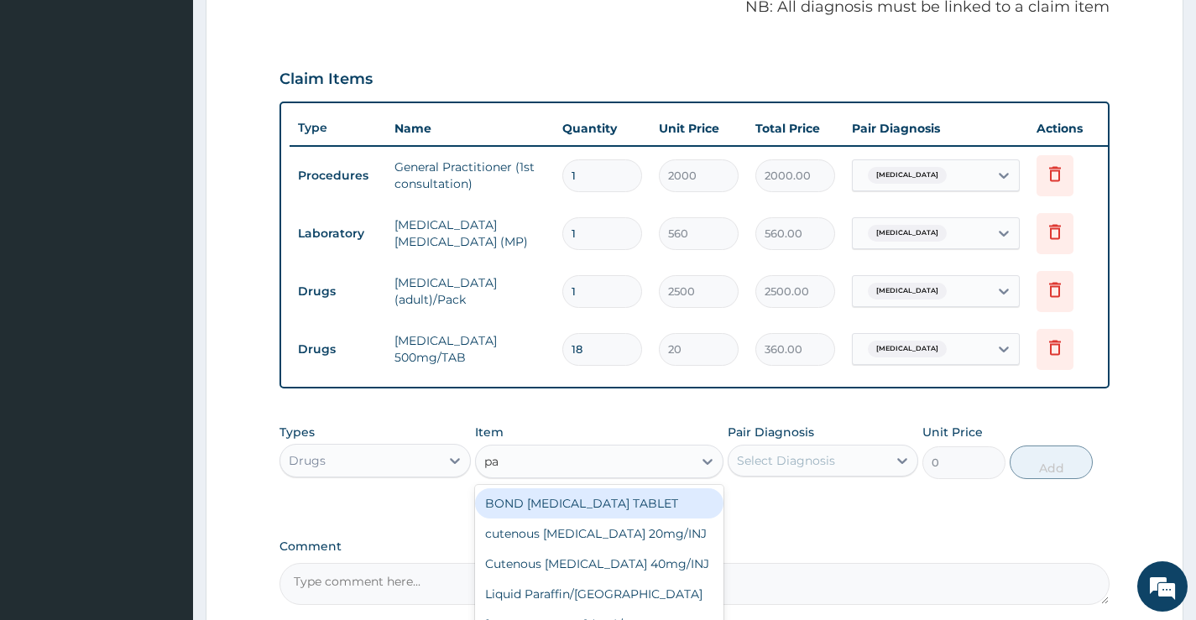
type input "p"
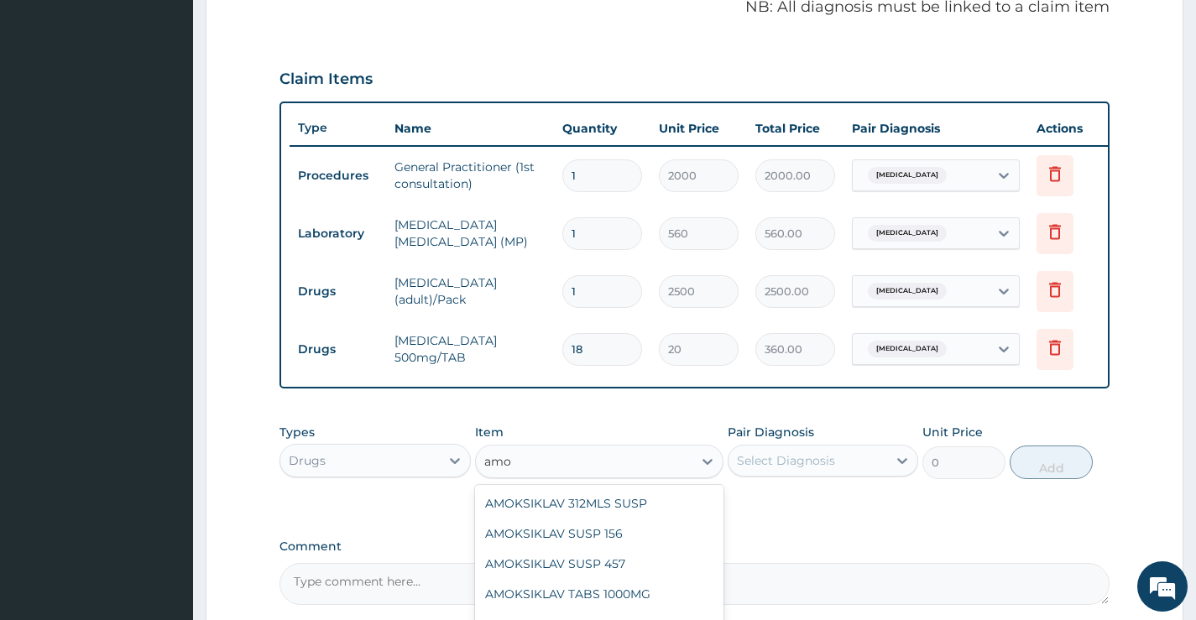
type input "amox"
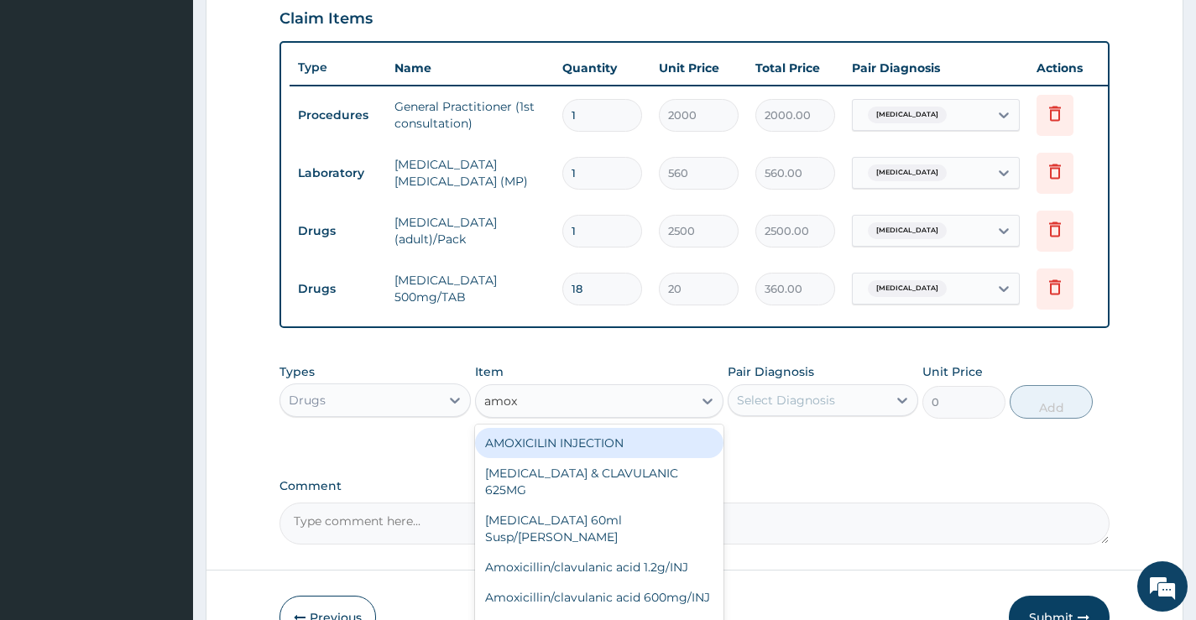
scroll to position [697, 0]
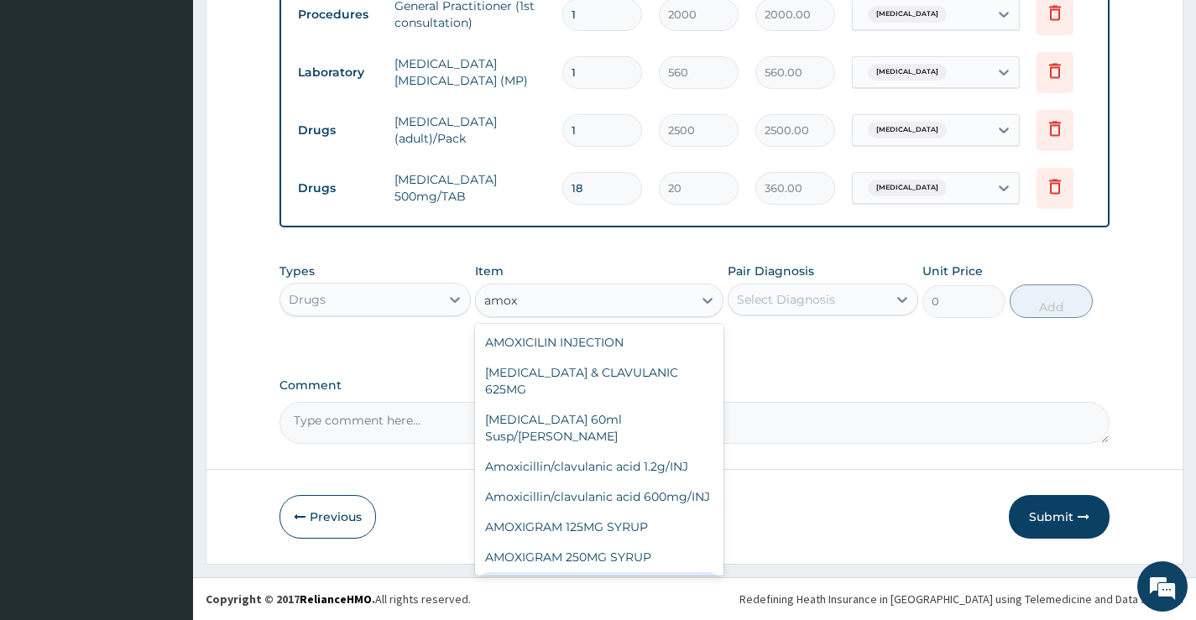
click at [626, 573] on div "AMOXIL 500MG CAPSULE" at bounding box center [599, 588] width 249 height 30
type input "100"
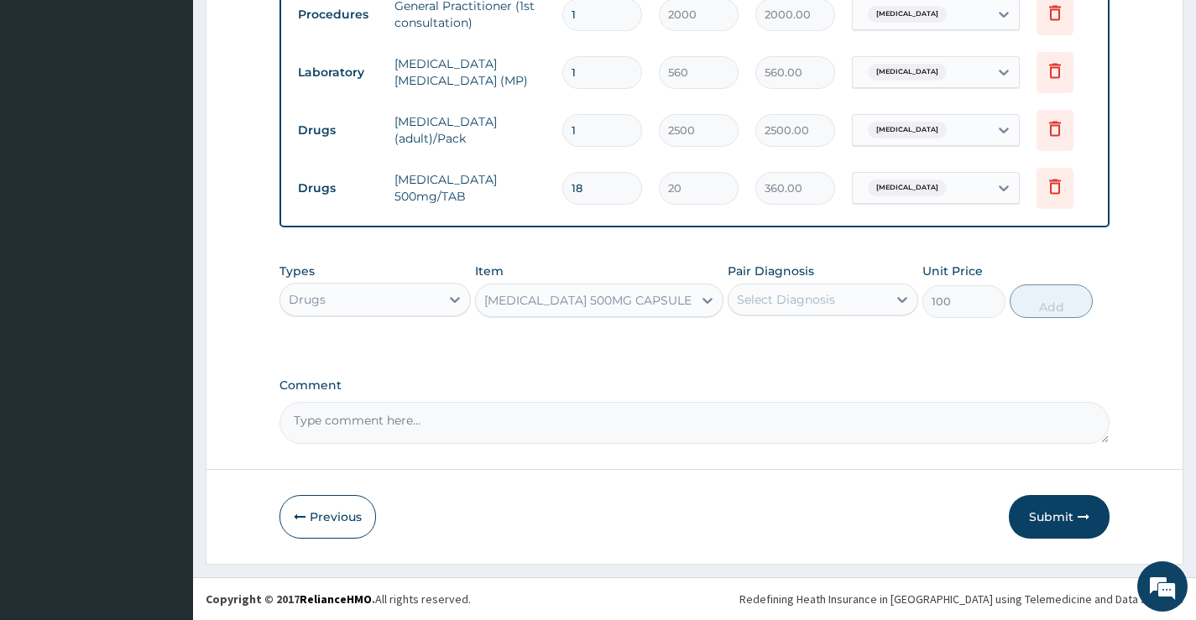
click at [842, 301] on div "Select Diagnosis" at bounding box center [808, 299] width 159 height 27
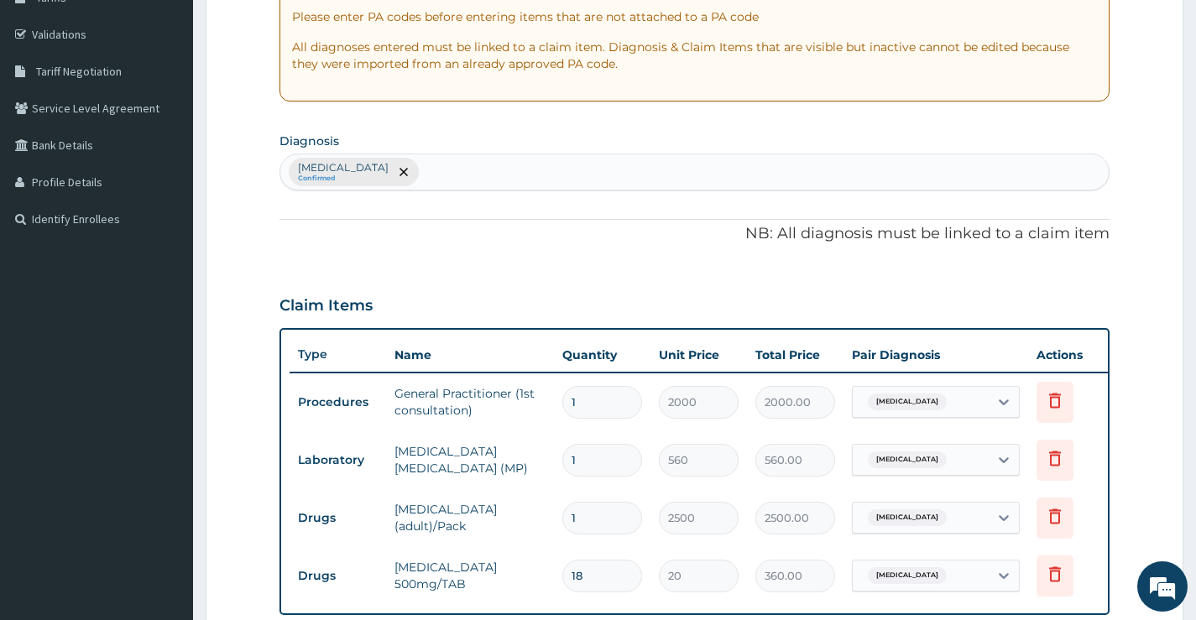
scroll to position [109, 0]
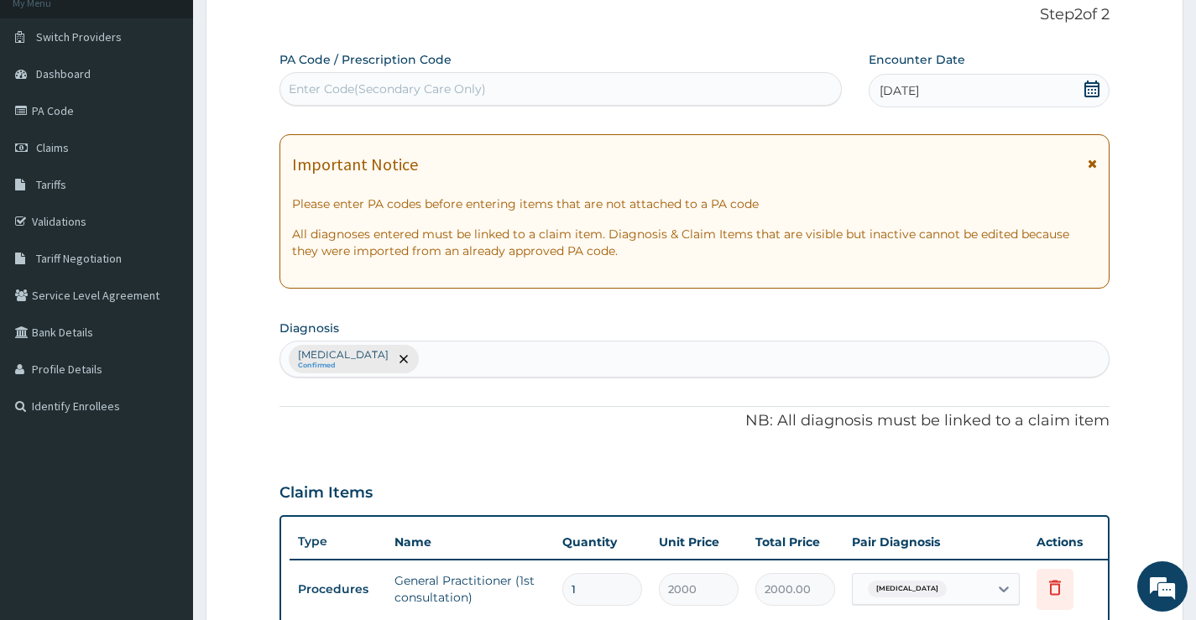
click at [472, 358] on div "Malaria, unspecified Confirmed" at bounding box center [694, 359] width 829 height 35
type input "upper respiratory"
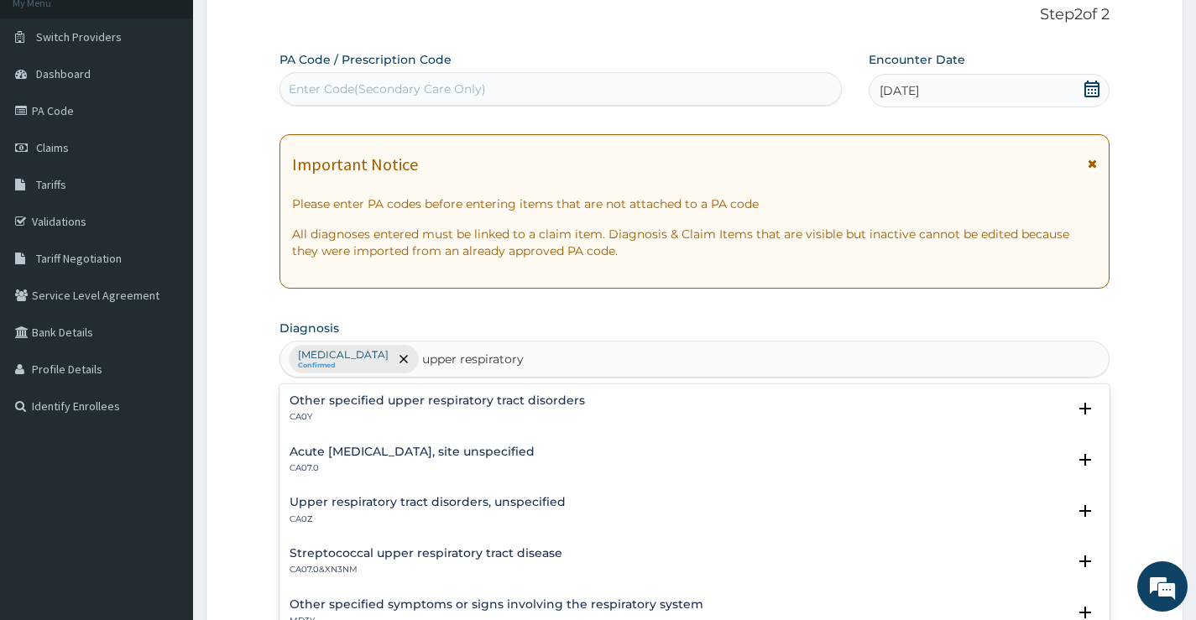
click at [392, 456] on h4 "Acute upper respiratory infection, site unspecified" at bounding box center [412, 452] width 245 height 13
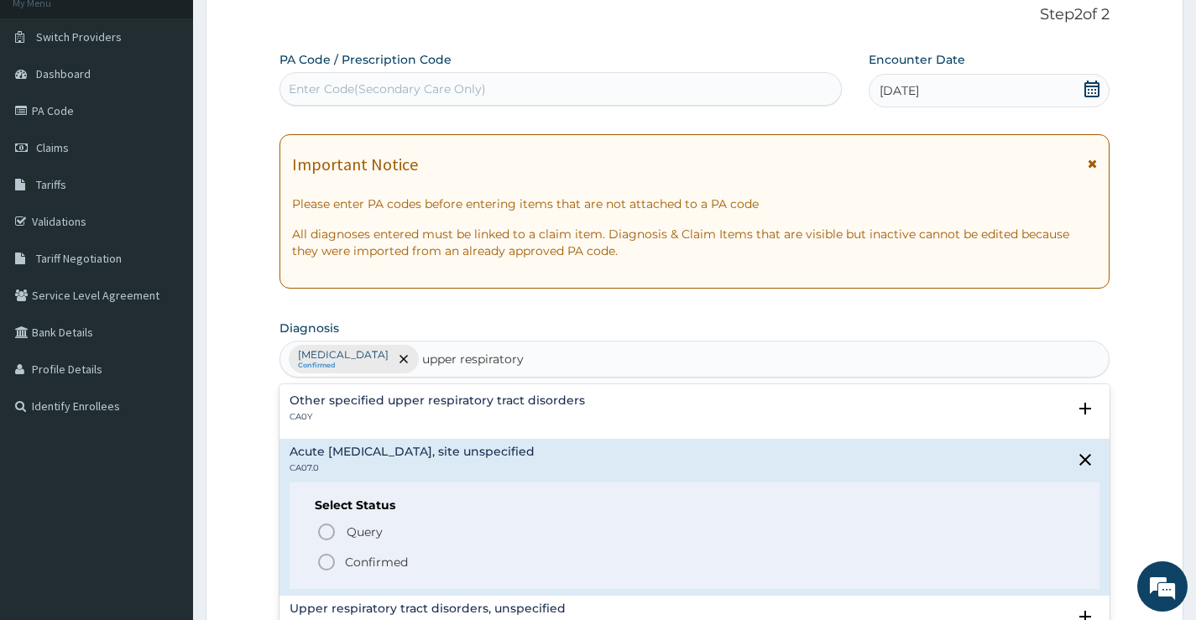
click at [335, 560] on icon "status option filled" at bounding box center [326, 562] width 20 height 20
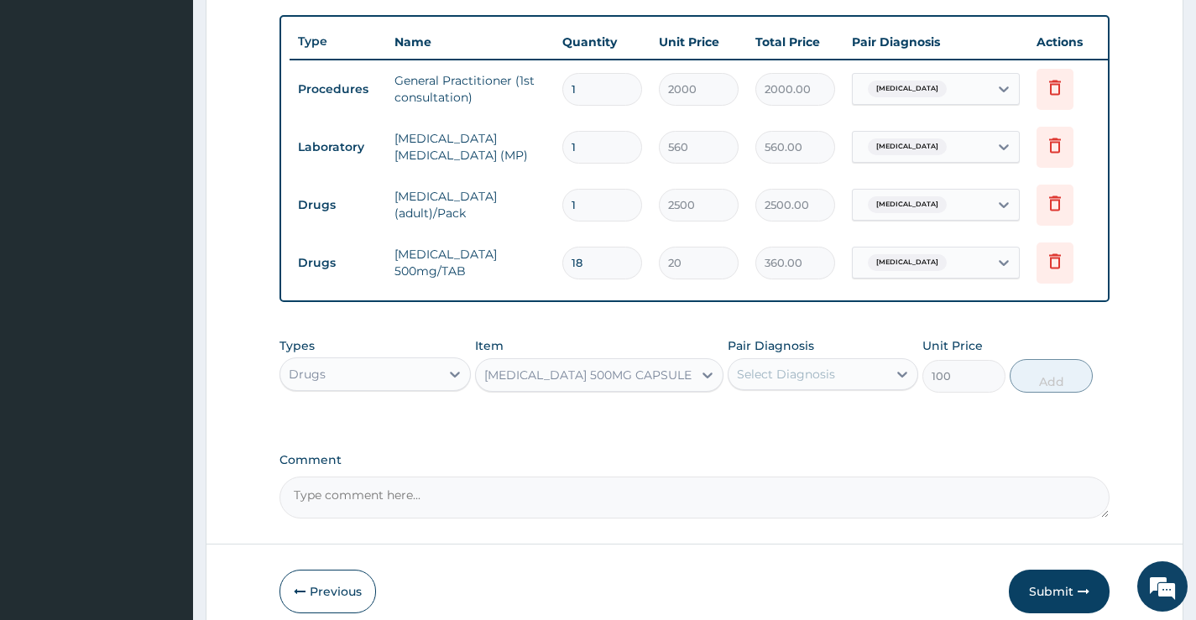
scroll to position [613, 0]
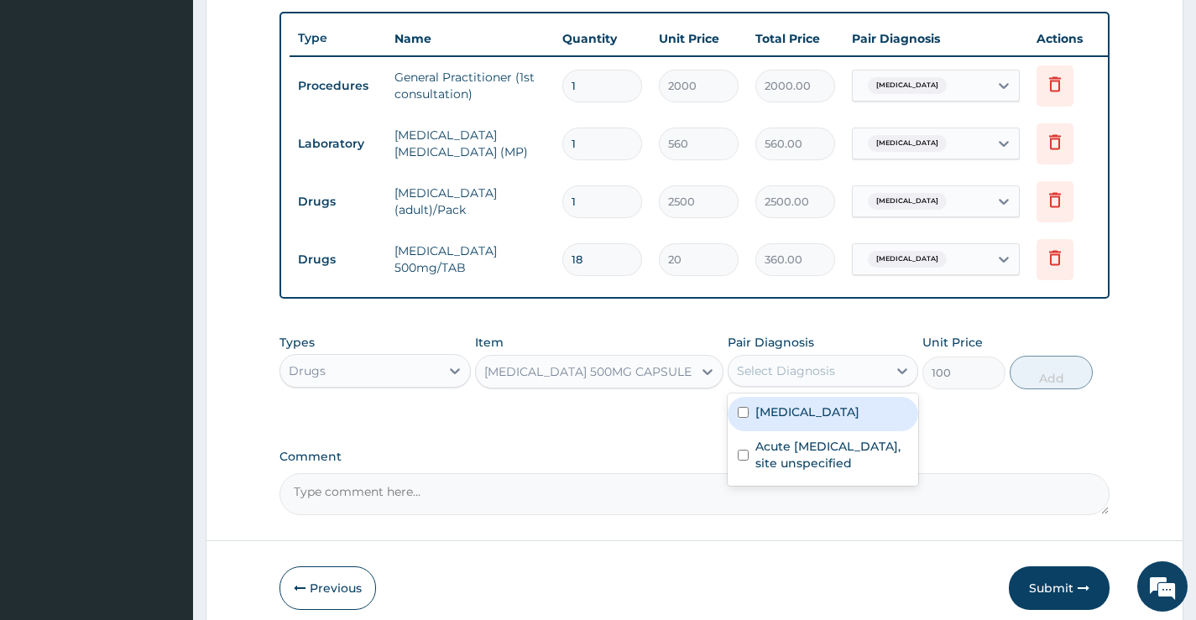
click at [773, 379] on div "Select Diagnosis" at bounding box center [786, 371] width 98 height 17
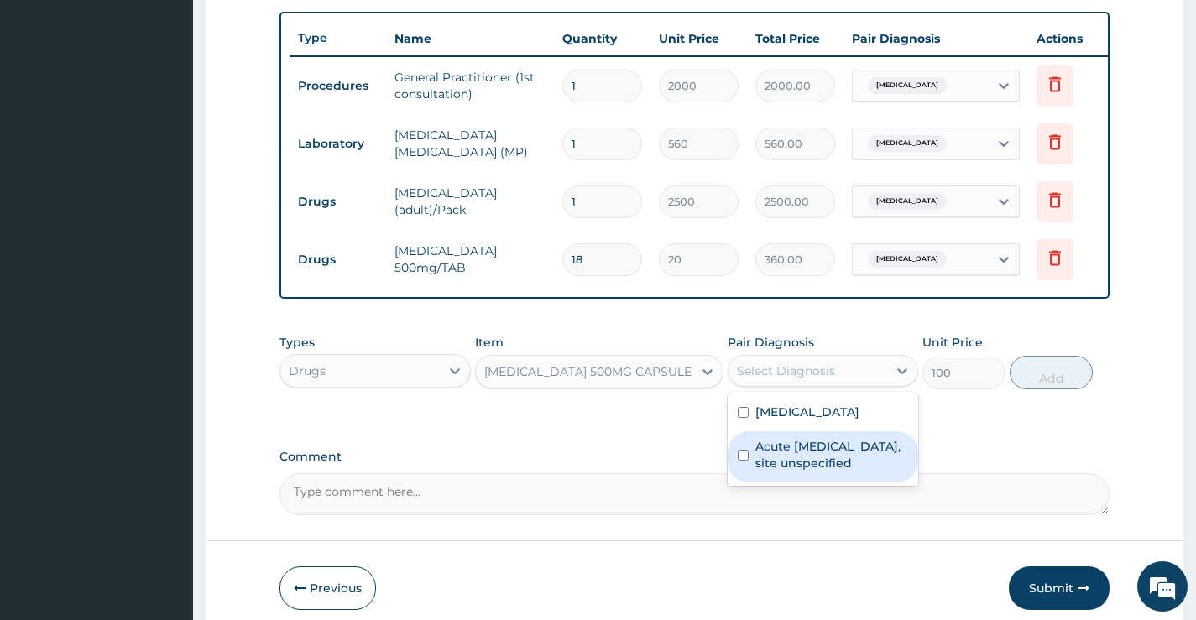
click at [775, 461] on label "Acute upper respiratory infection, site unspecified" at bounding box center [832, 455] width 153 height 34
checkbox input "true"
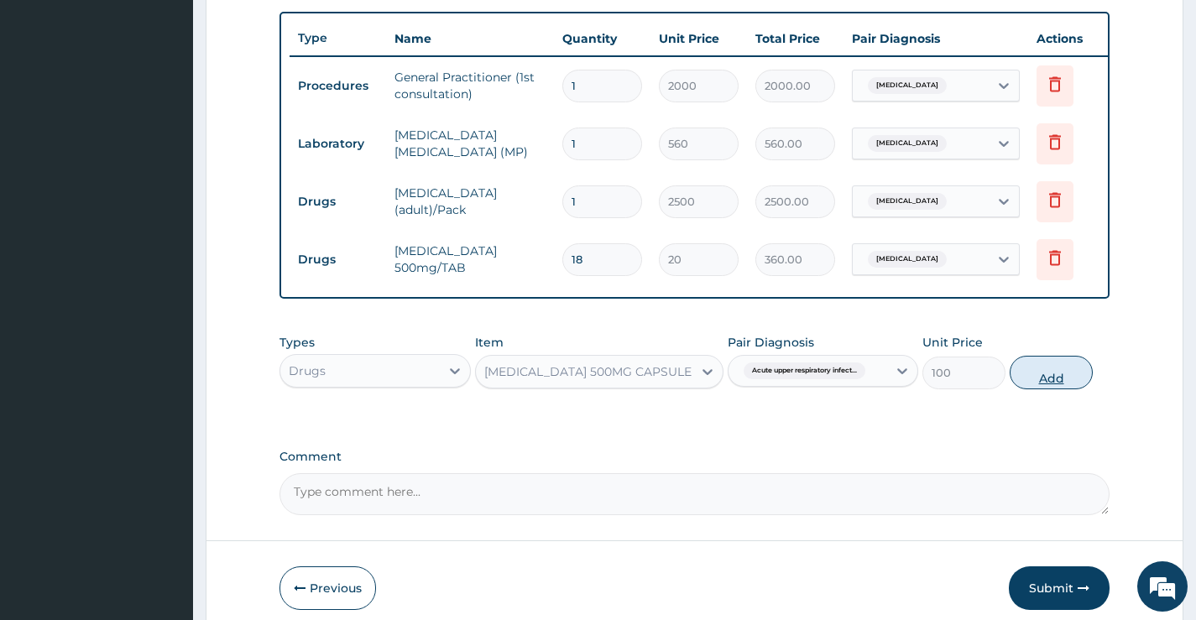
click at [1049, 383] on button "Add" at bounding box center [1051, 373] width 83 height 34
type input "0"
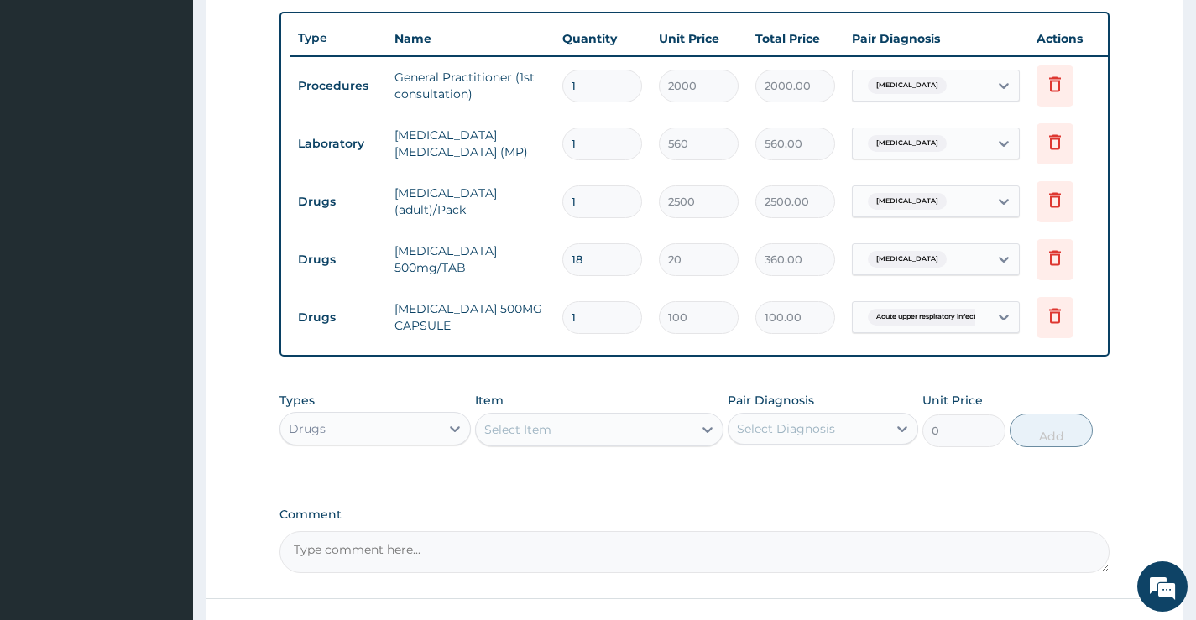
click at [531, 437] on div "Select Item" at bounding box center [517, 429] width 67 height 17
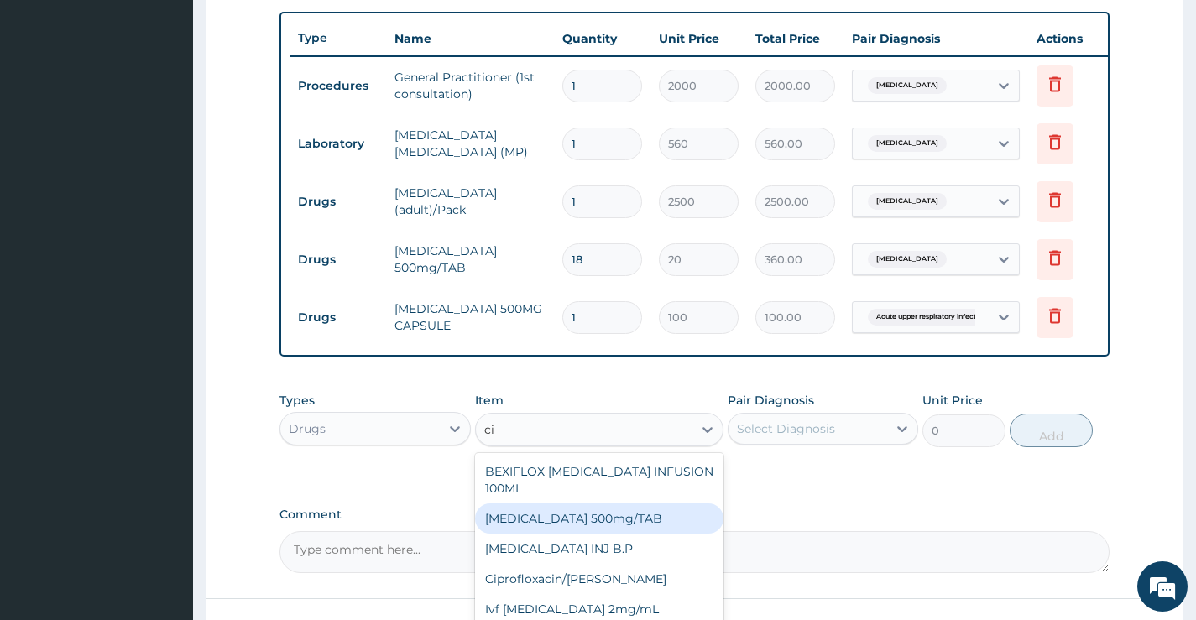
type input "c"
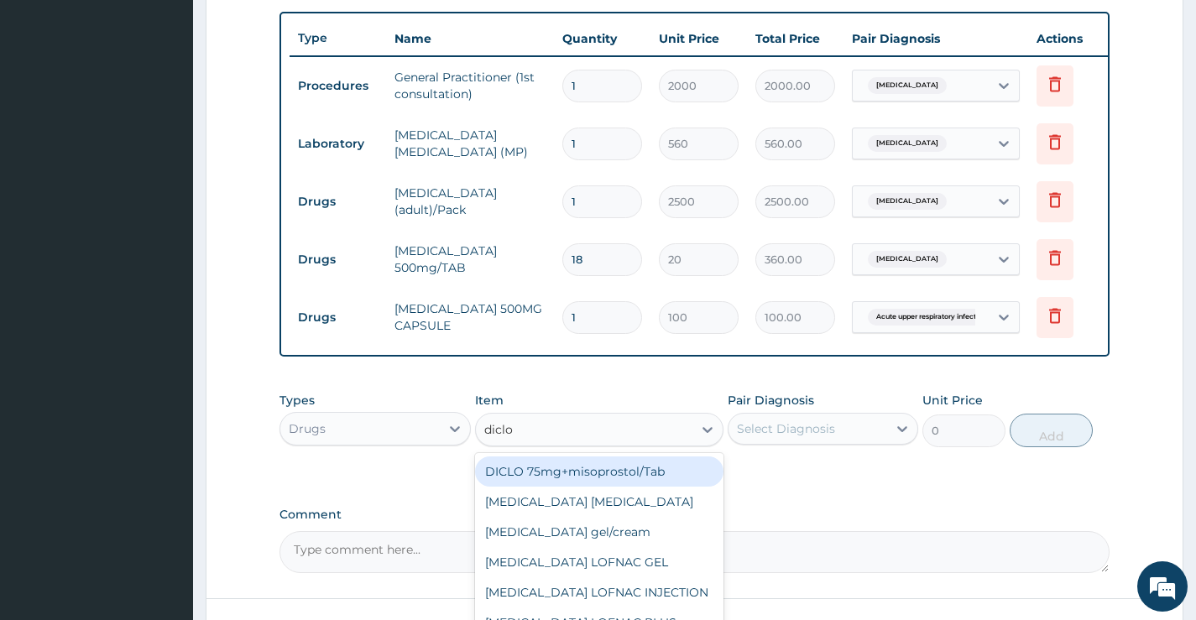
type input "diclof"
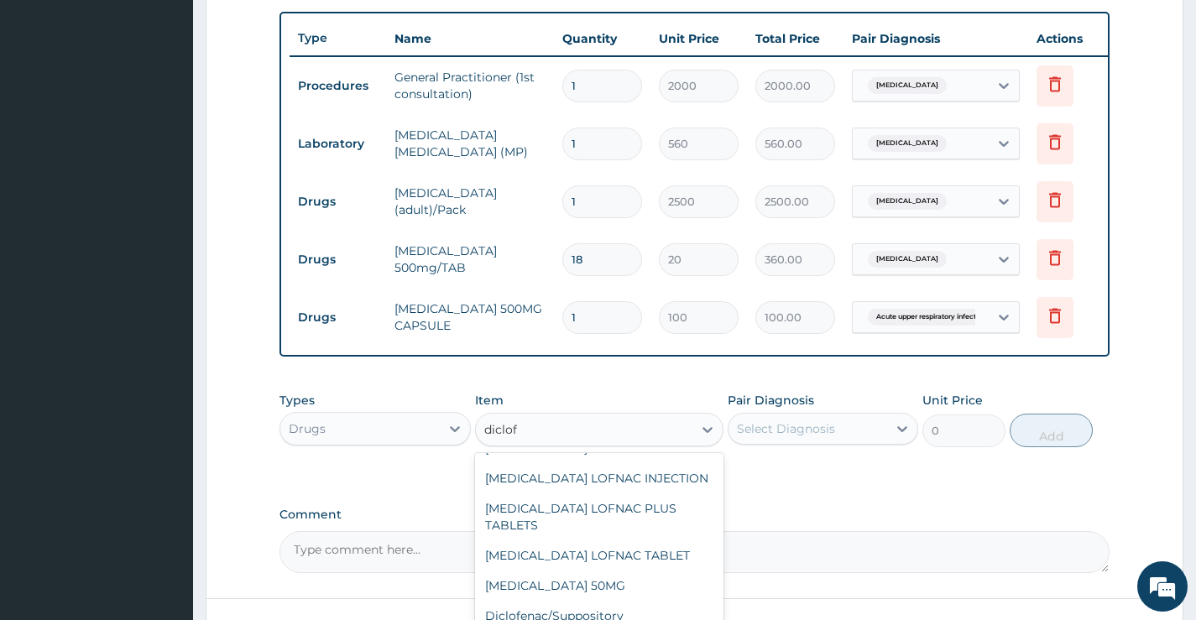
scroll to position [165, 0]
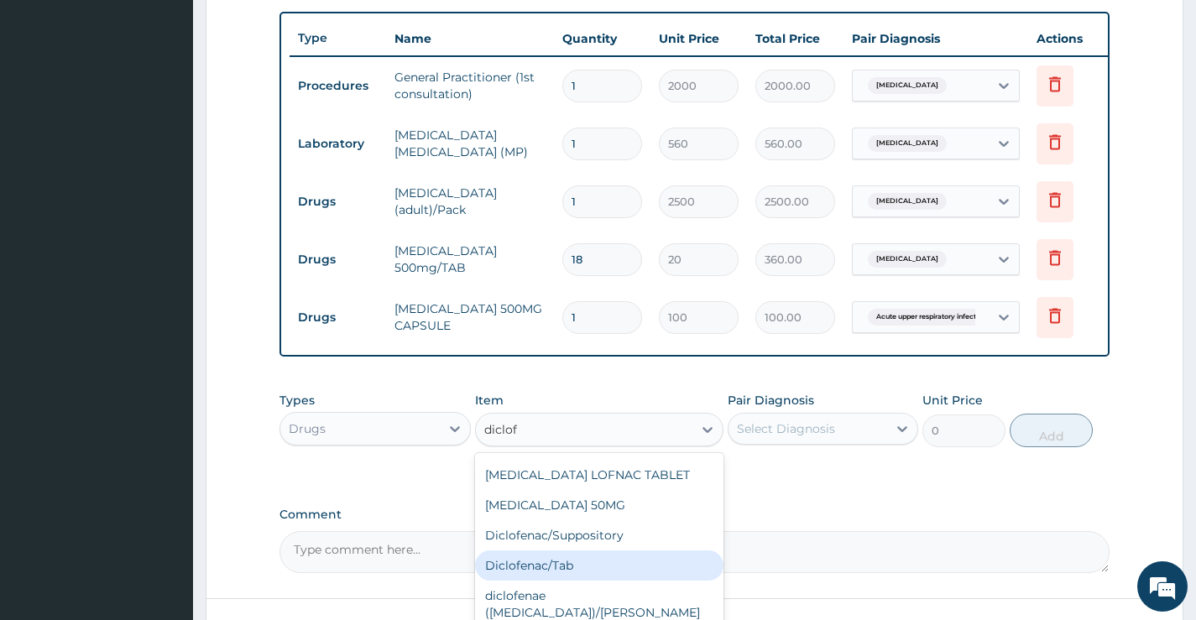
click at [661, 557] on div "Diclofenac/Tab" at bounding box center [599, 566] width 249 height 30
type input "100"
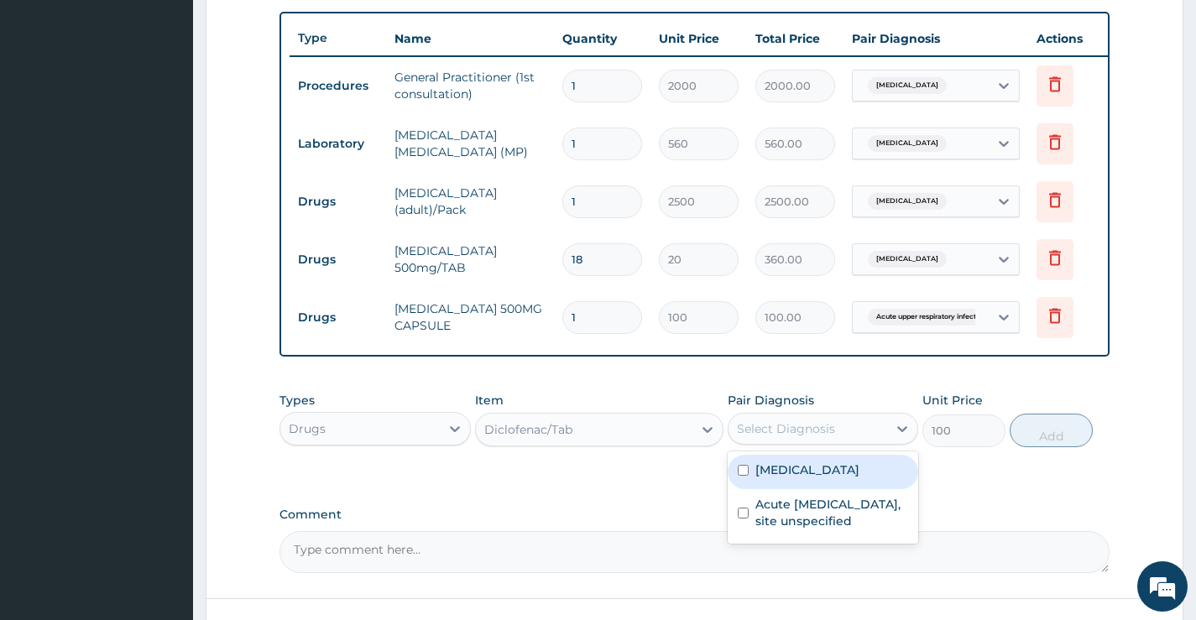
click at [830, 436] on div "Select Diagnosis" at bounding box center [786, 429] width 98 height 17
click at [830, 479] on label "Malaria, unspecified" at bounding box center [808, 470] width 104 height 17
checkbox input "true"
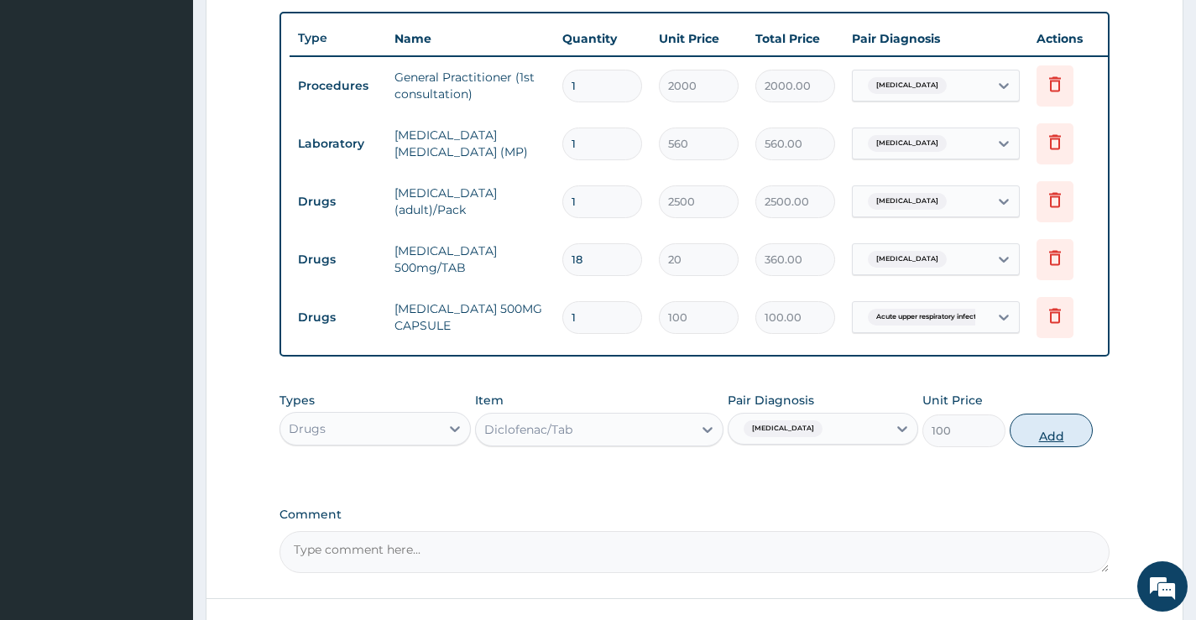
click at [1049, 435] on button "Add" at bounding box center [1051, 431] width 83 height 34
type input "0"
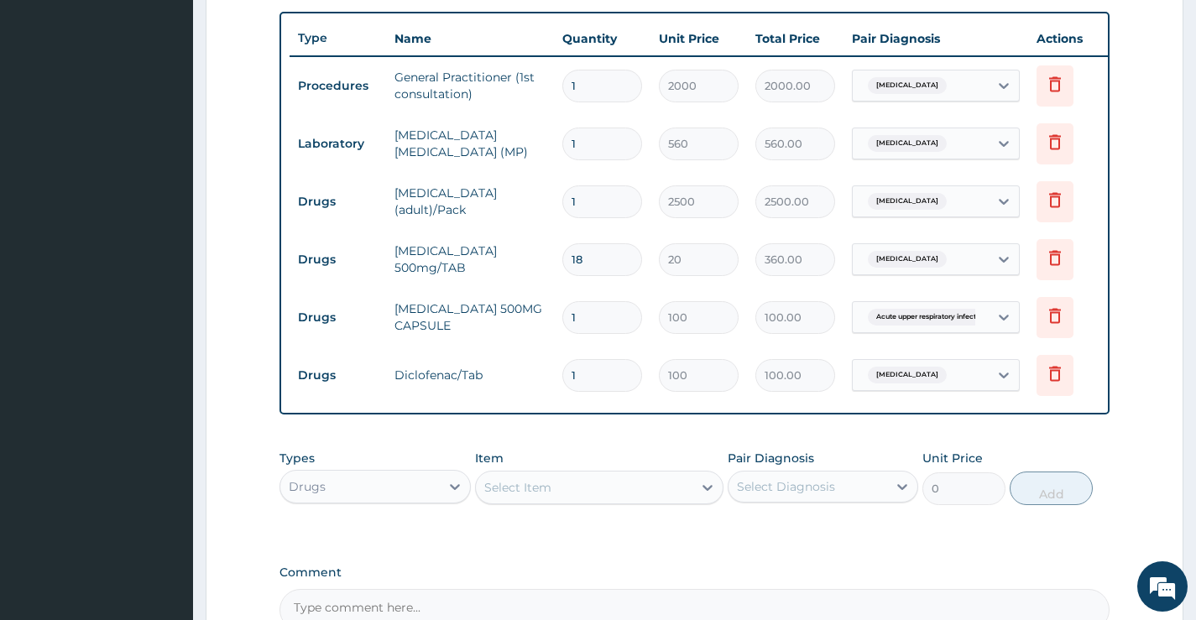
type input "0.00"
type input "6"
type input "600.00"
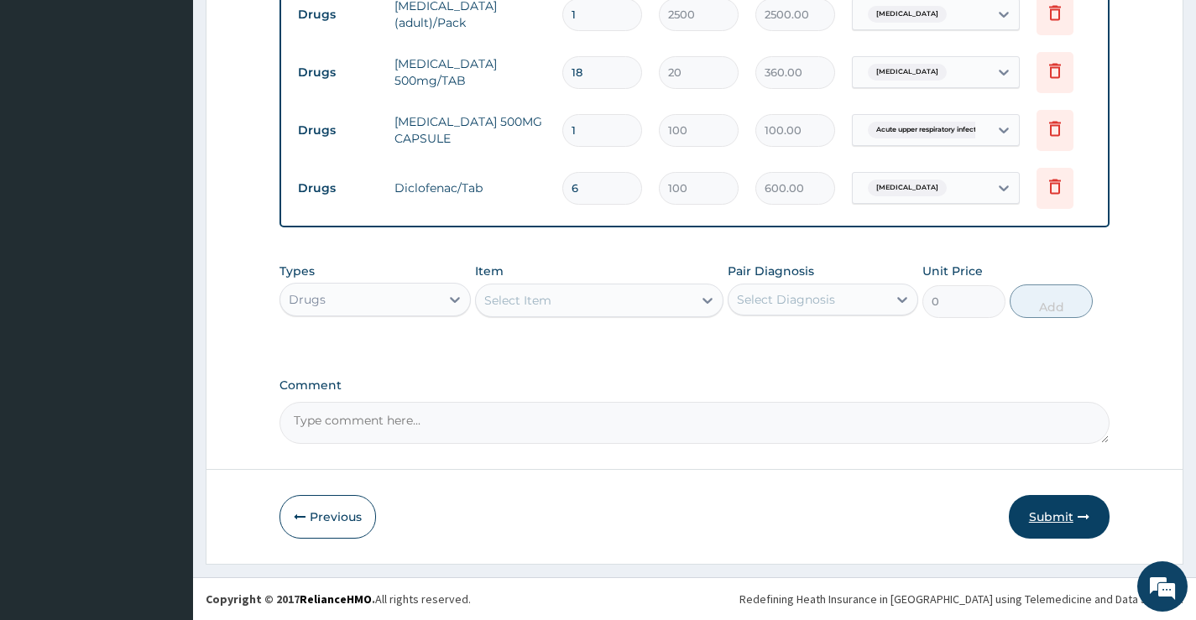
type input "6"
click at [1062, 525] on button "Submit" at bounding box center [1059, 517] width 101 height 44
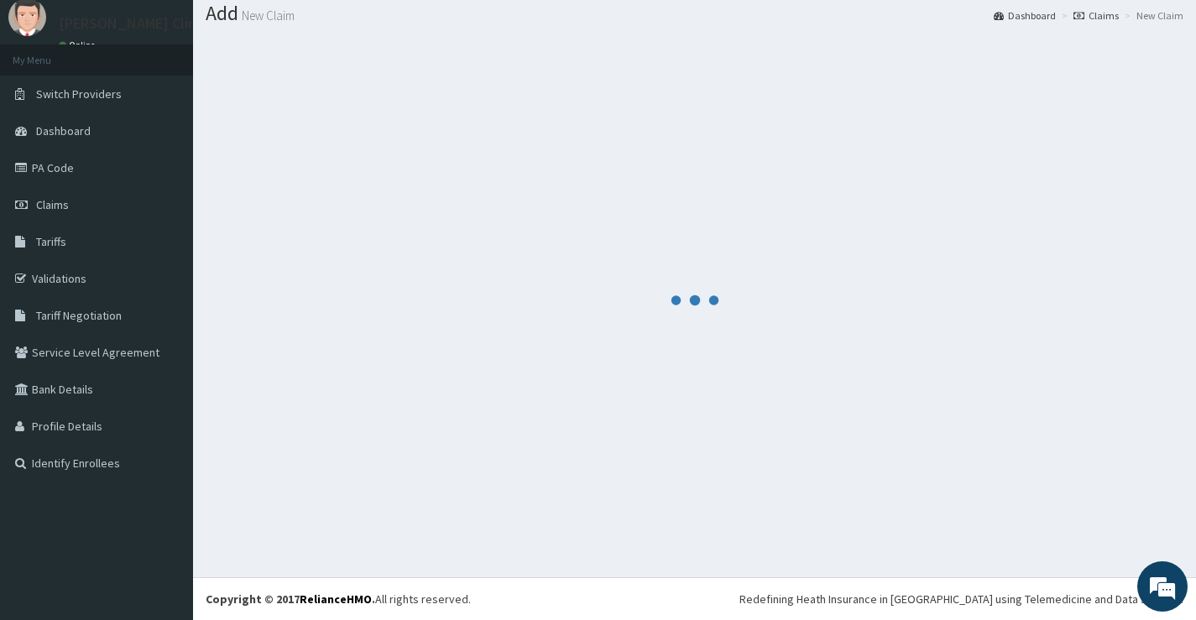
scroll to position [52, 0]
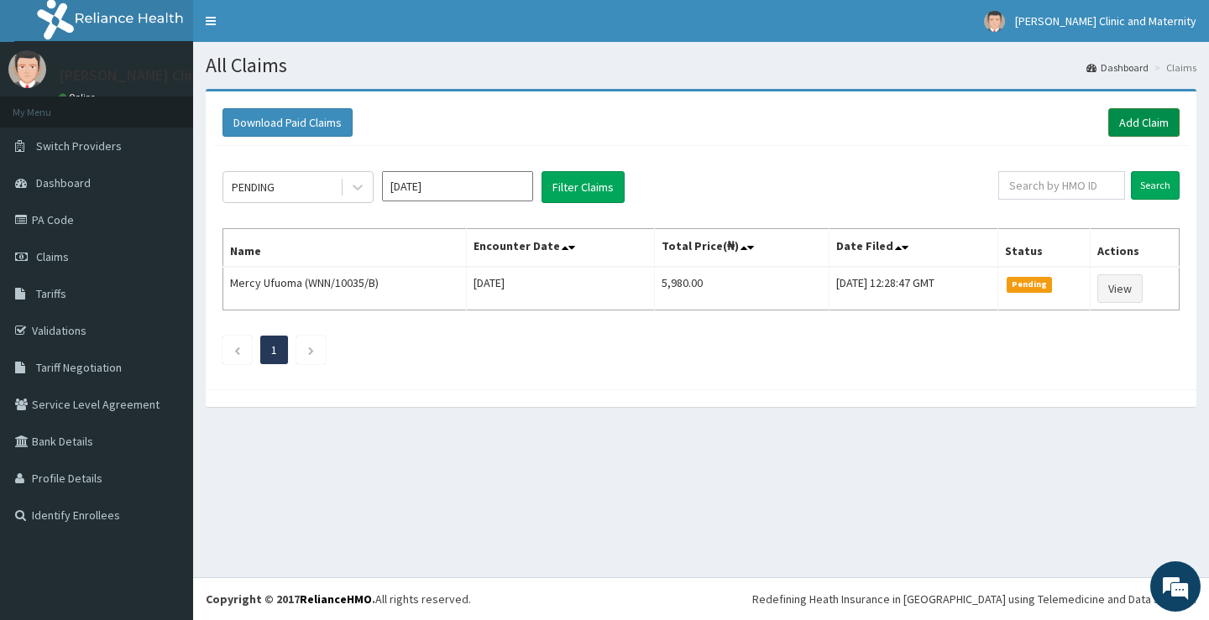
click at [1155, 122] on link "Add Claim" at bounding box center [1143, 122] width 71 height 29
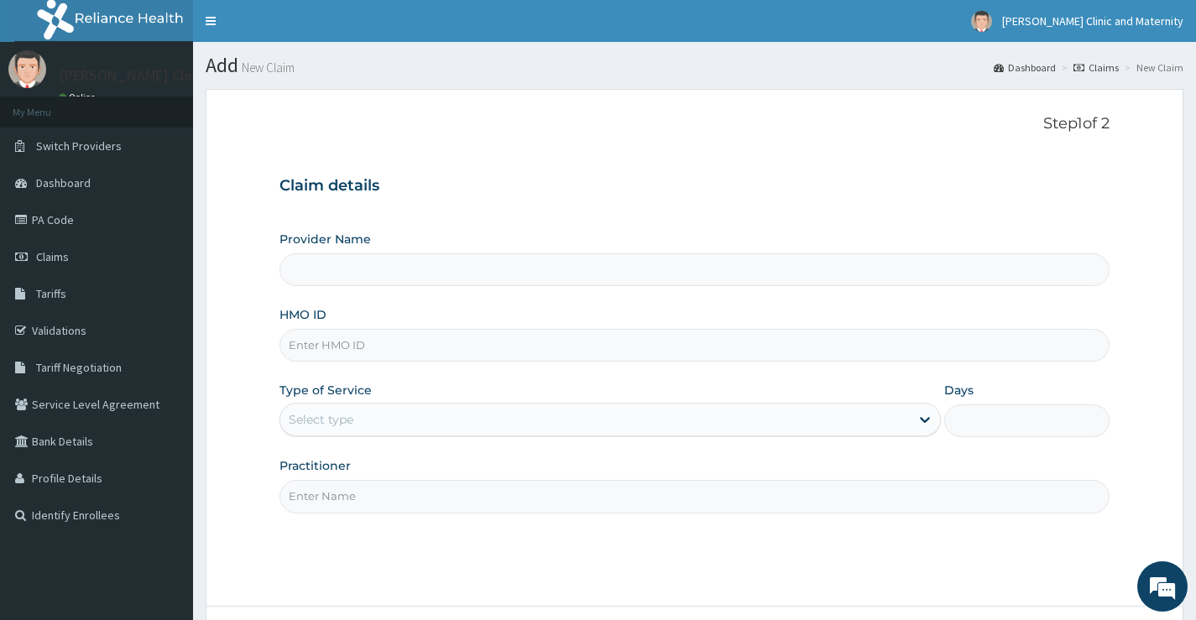
click at [335, 342] on input "HMO ID" at bounding box center [695, 345] width 830 height 33
paste input "OLM/10064/A"
type input "OLM/10064/A"
type input "[PERSON_NAME] Clinic and Maternity"
type input "OLM/10064/A"
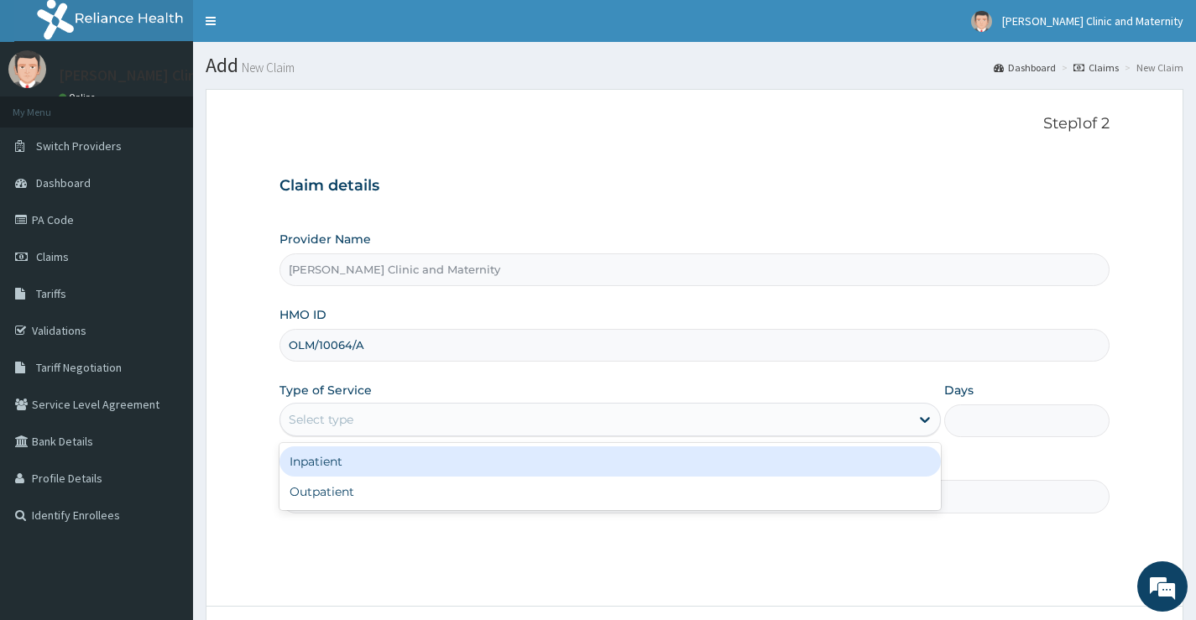
click at [340, 412] on div "Select type" at bounding box center [321, 419] width 65 height 17
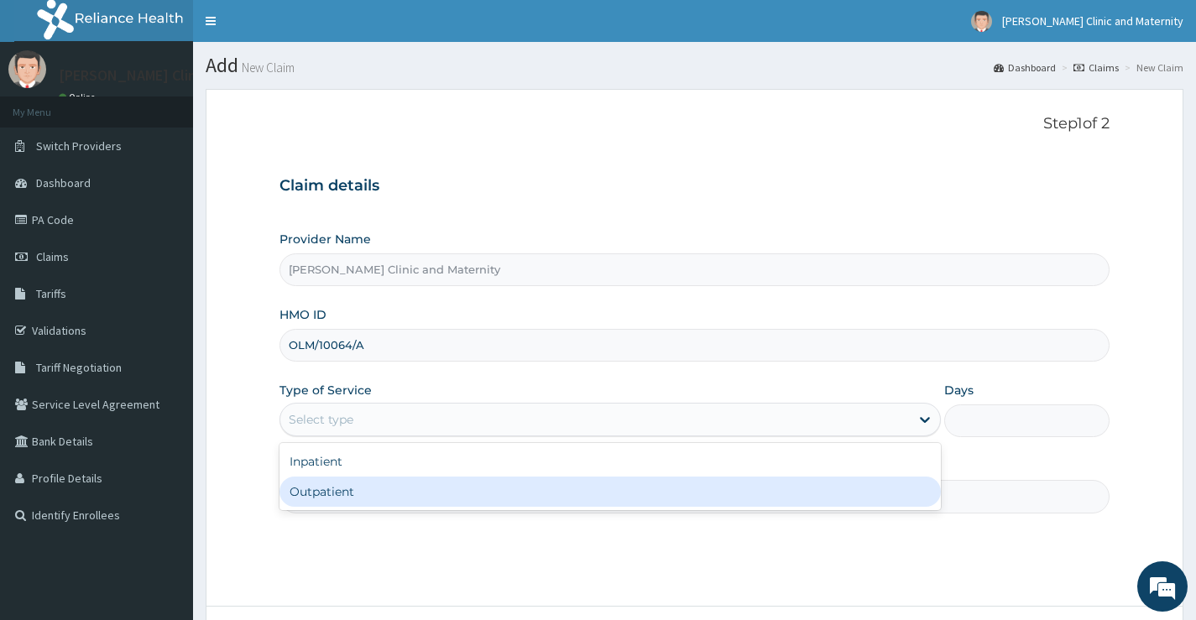
click at [343, 489] on div "Outpatient" at bounding box center [611, 492] width 662 height 30
type input "1"
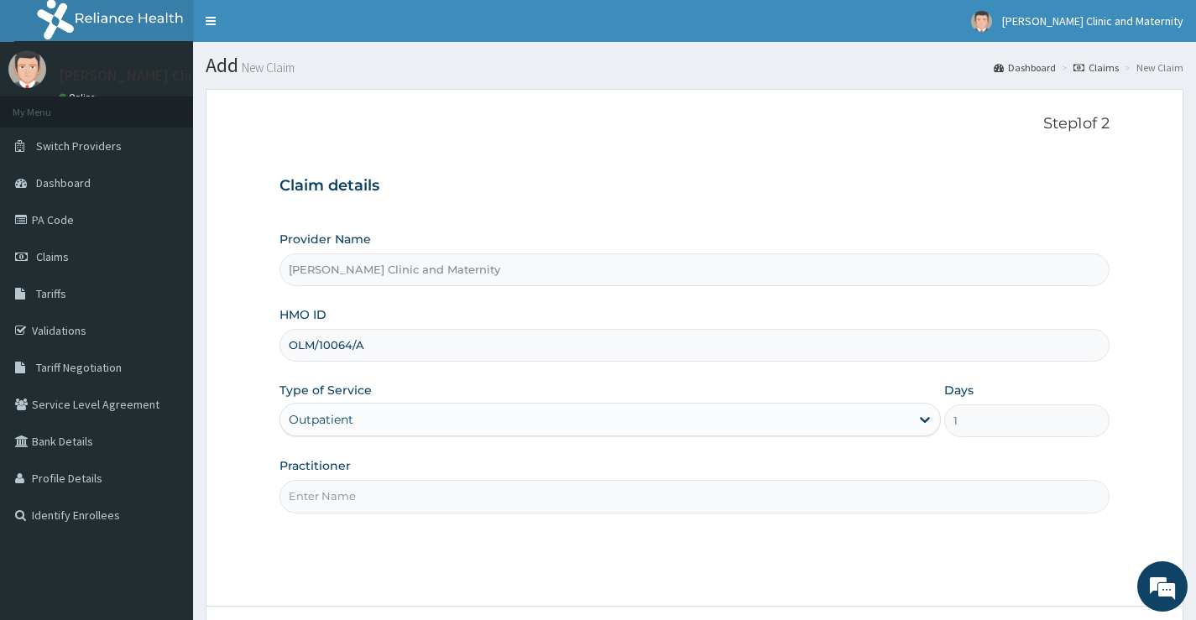
click at [347, 491] on input "Practitioner" at bounding box center [695, 496] width 830 height 33
type input "DR ANYANWU"
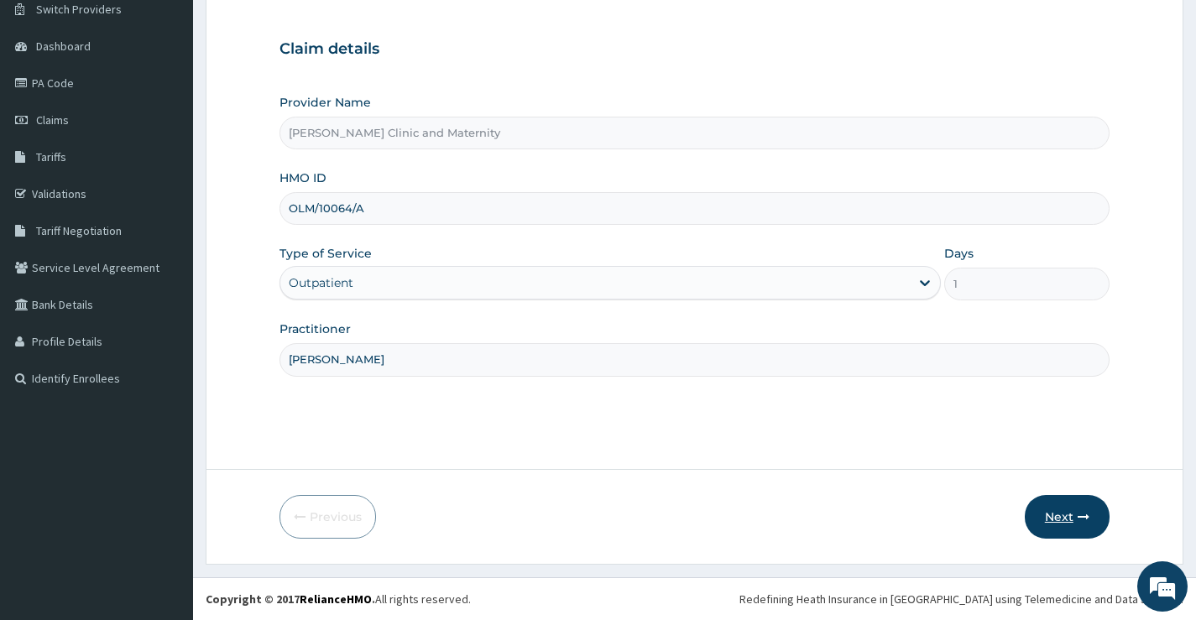
click at [1054, 515] on button "Next" at bounding box center [1067, 517] width 85 height 44
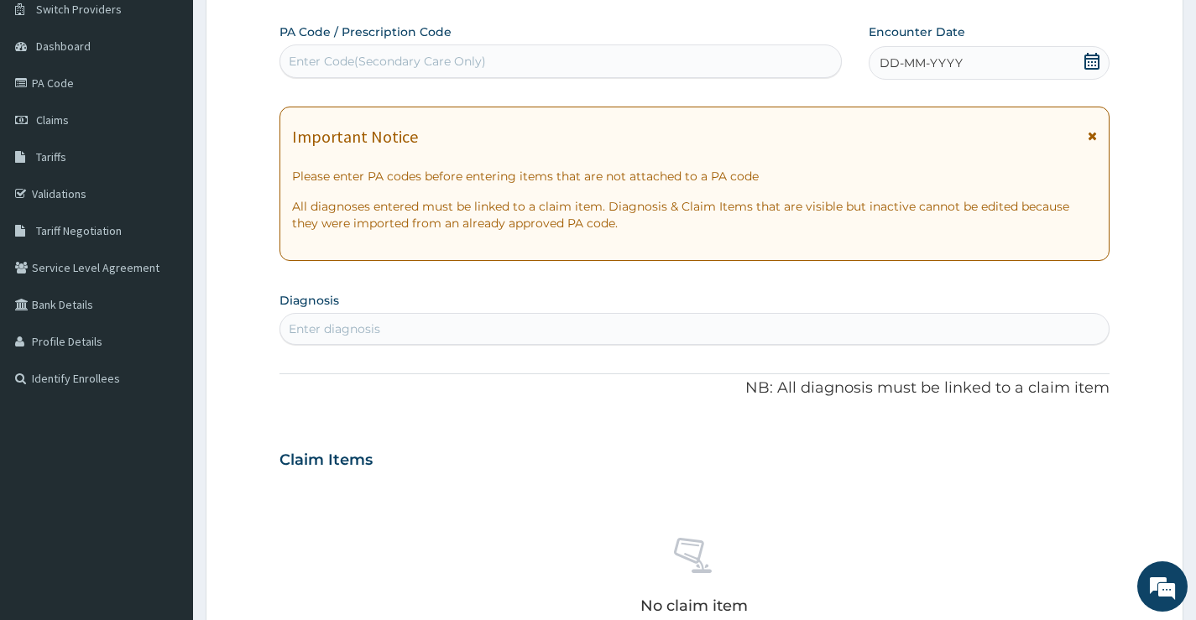
click at [353, 61] on div "Enter Code(Secondary Care Only)" at bounding box center [387, 61] width 197 height 17
type input "P"
type input "PA/F7633C"
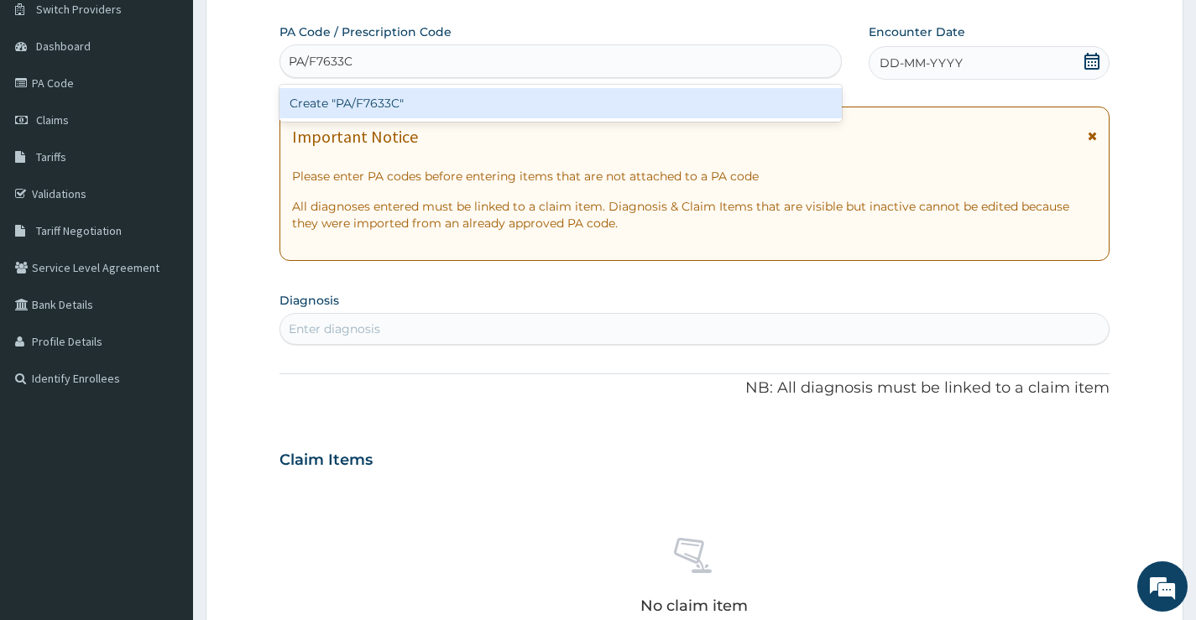
click at [417, 104] on div "Create "PA/F7633C"" at bounding box center [561, 103] width 562 height 30
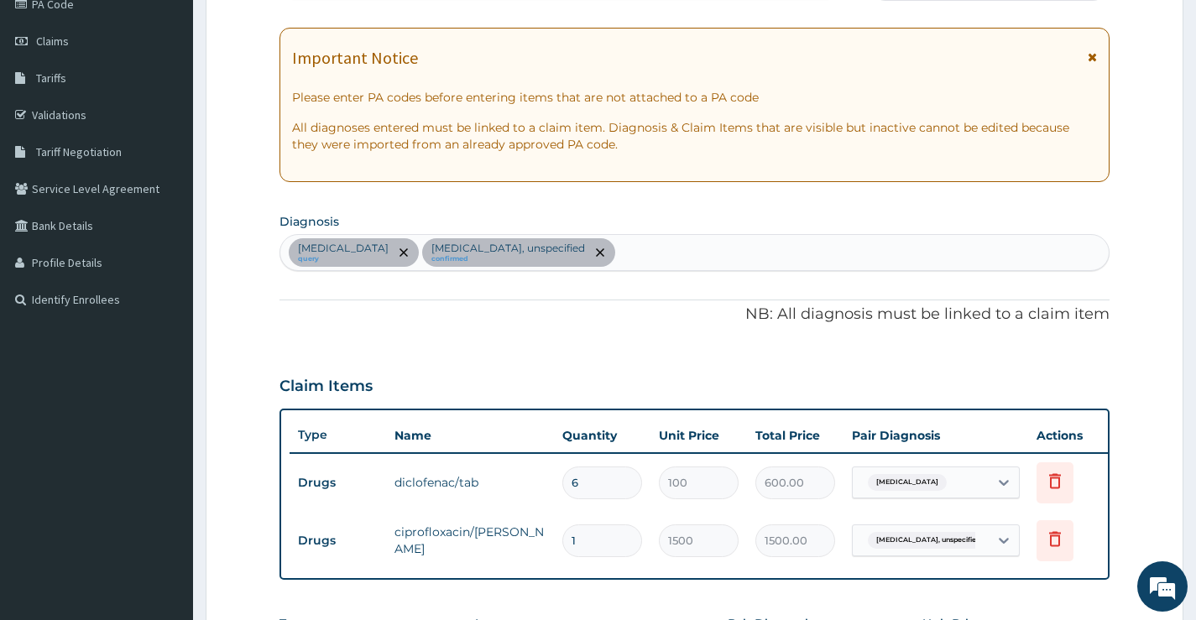
scroll to position [489, 0]
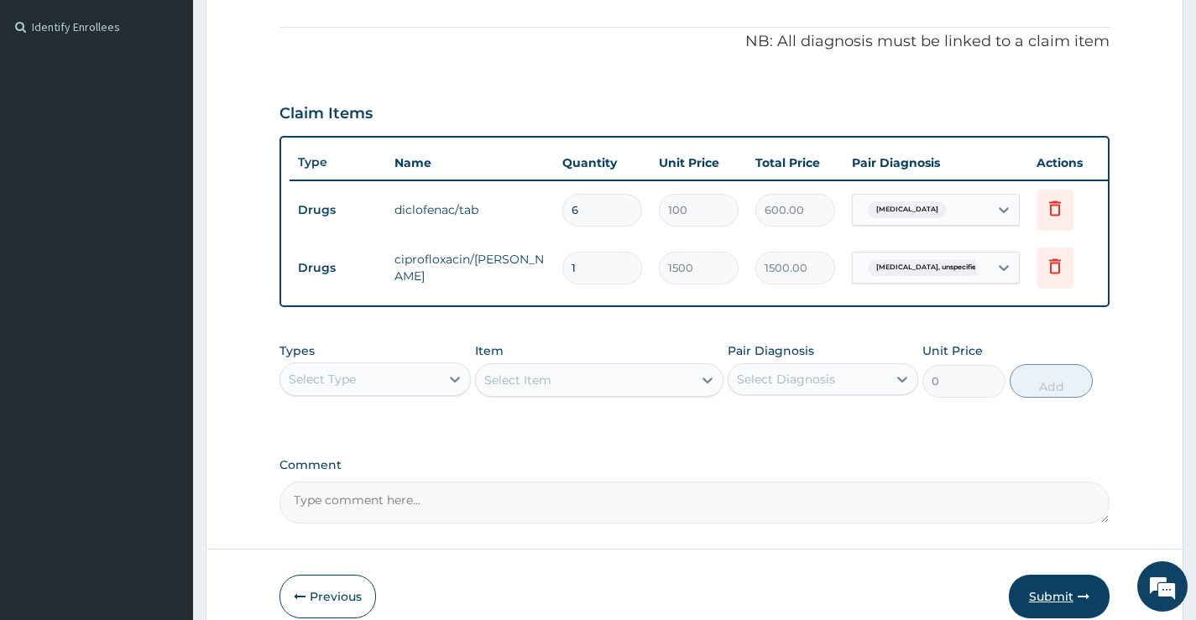
click at [1067, 605] on button "Submit" at bounding box center [1059, 597] width 101 height 44
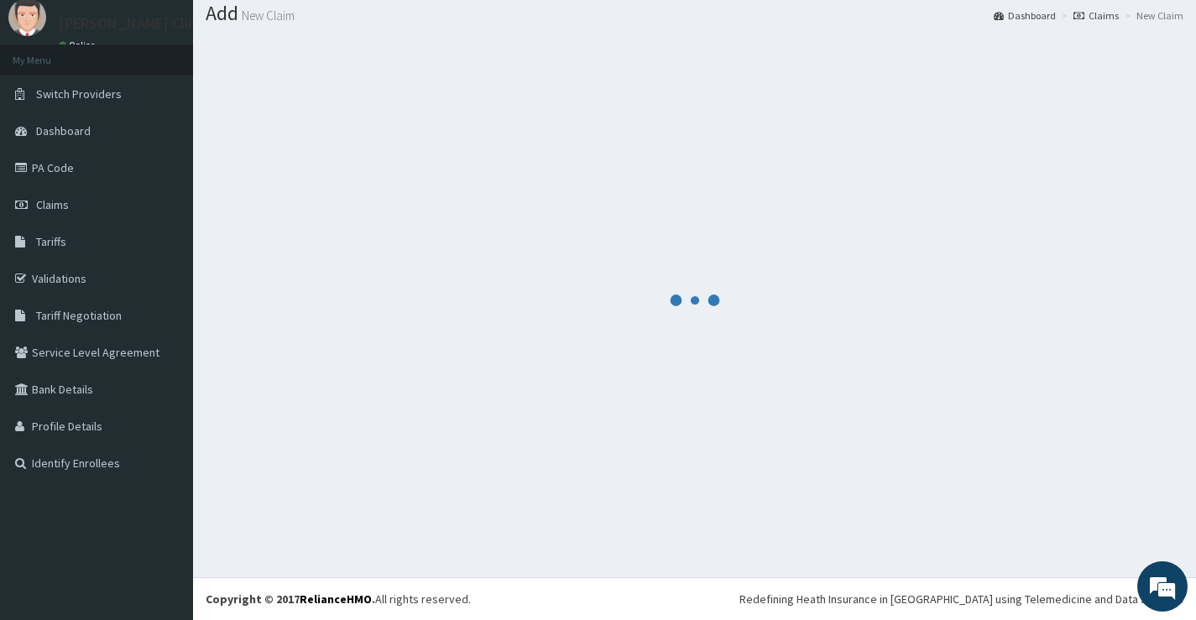
scroll to position [52, 0]
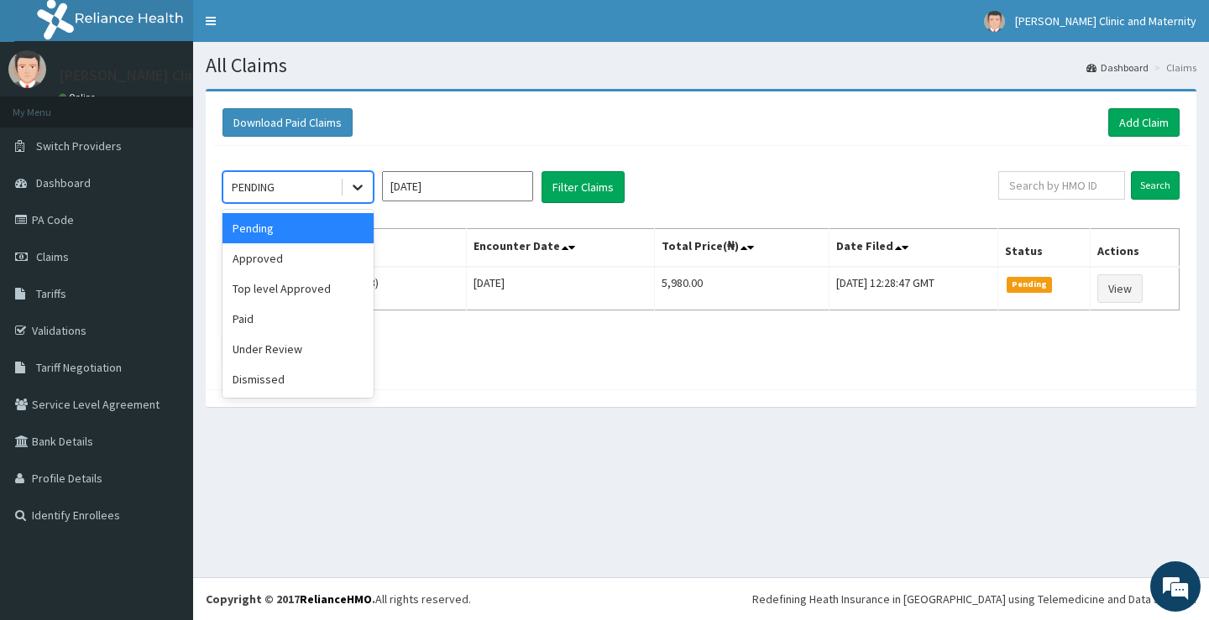
click at [356, 185] on icon at bounding box center [357, 187] width 17 height 17
click at [282, 259] on div "Approved" at bounding box center [297, 258] width 151 height 30
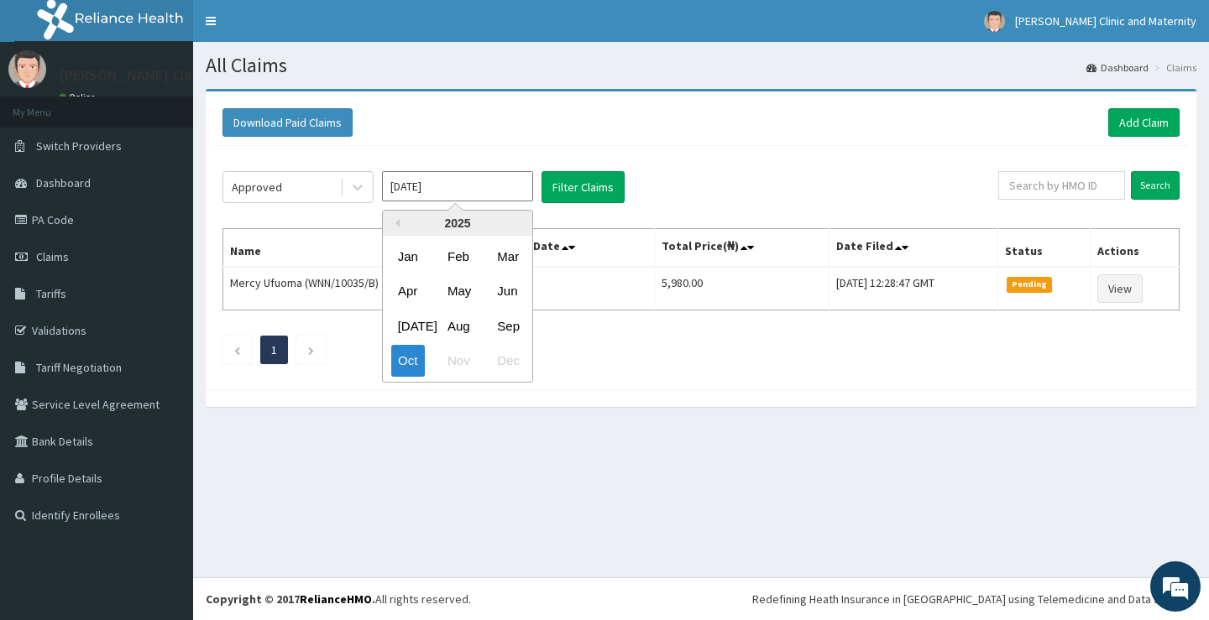
click at [442, 187] on input "[DATE]" at bounding box center [457, 186] width 151 height 30
click at [1074, 185] on input "text" at bounding box center [1061, 185] width 127 height 29
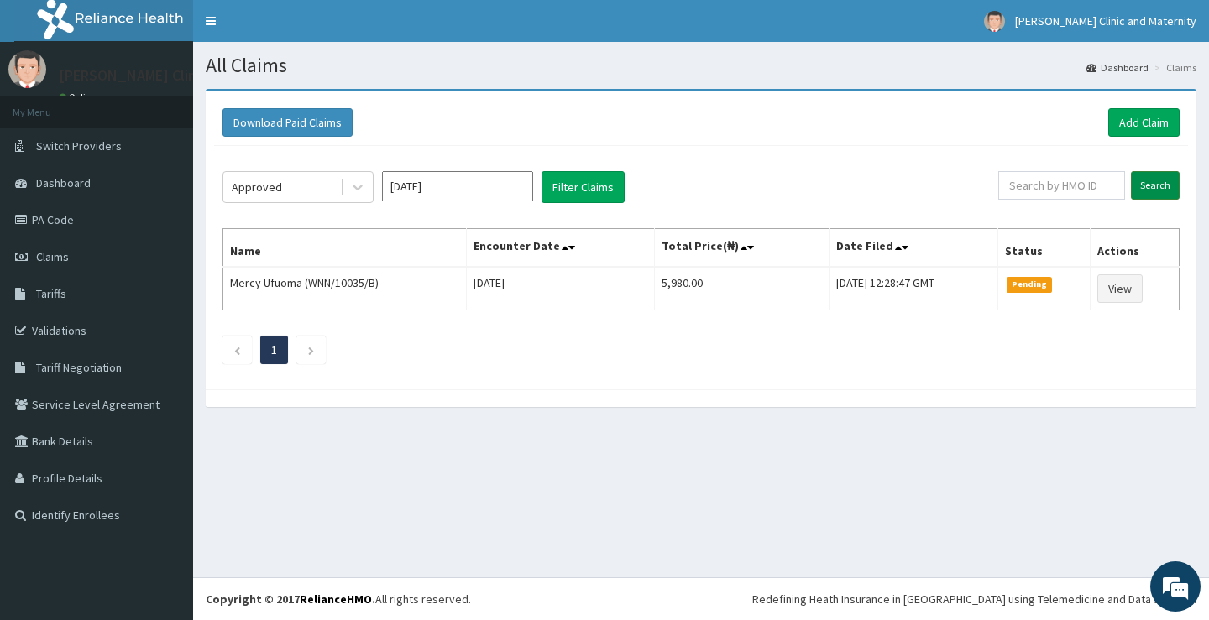
click at [1150, 182] on input "Search" at bounding box center [1155, 185] width 49 height 29
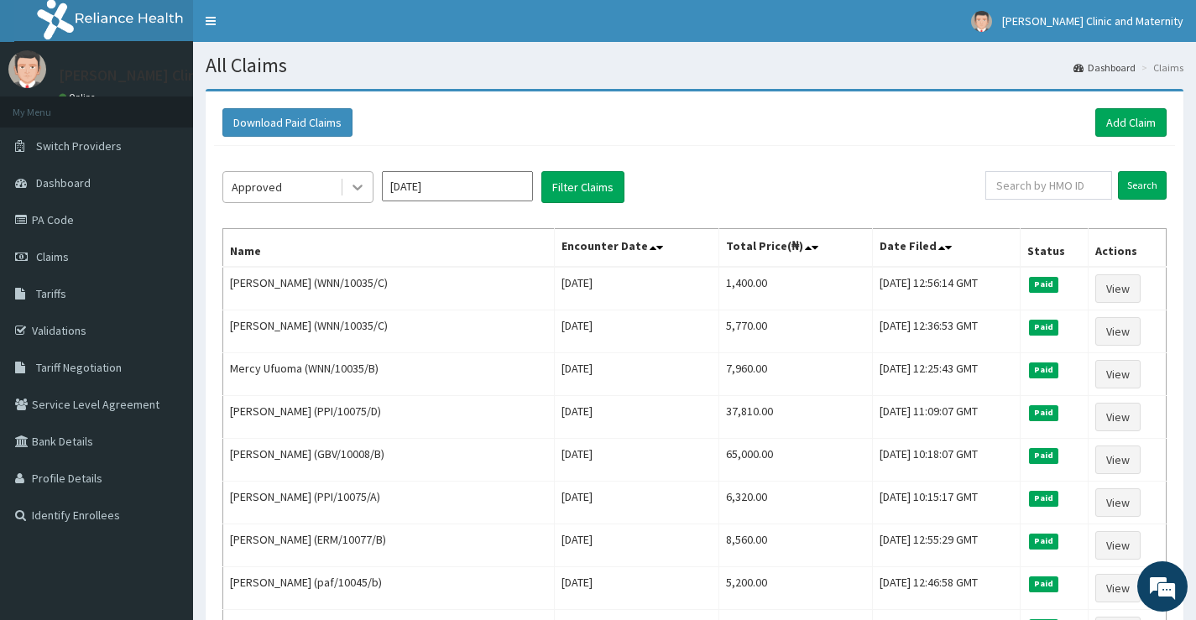
click at [354, 186] on icon at bounding box center [358, 189] width 10 height 6
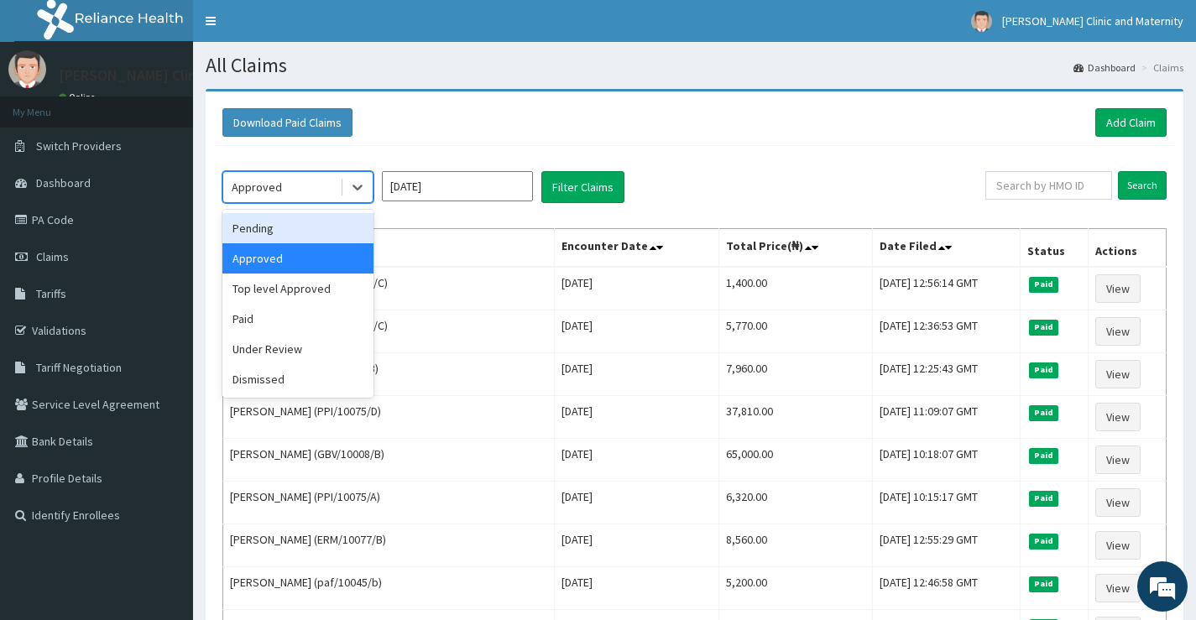
click at [315, 227] on div "Pending" at bounding box center [297, 228] width 151 height 30
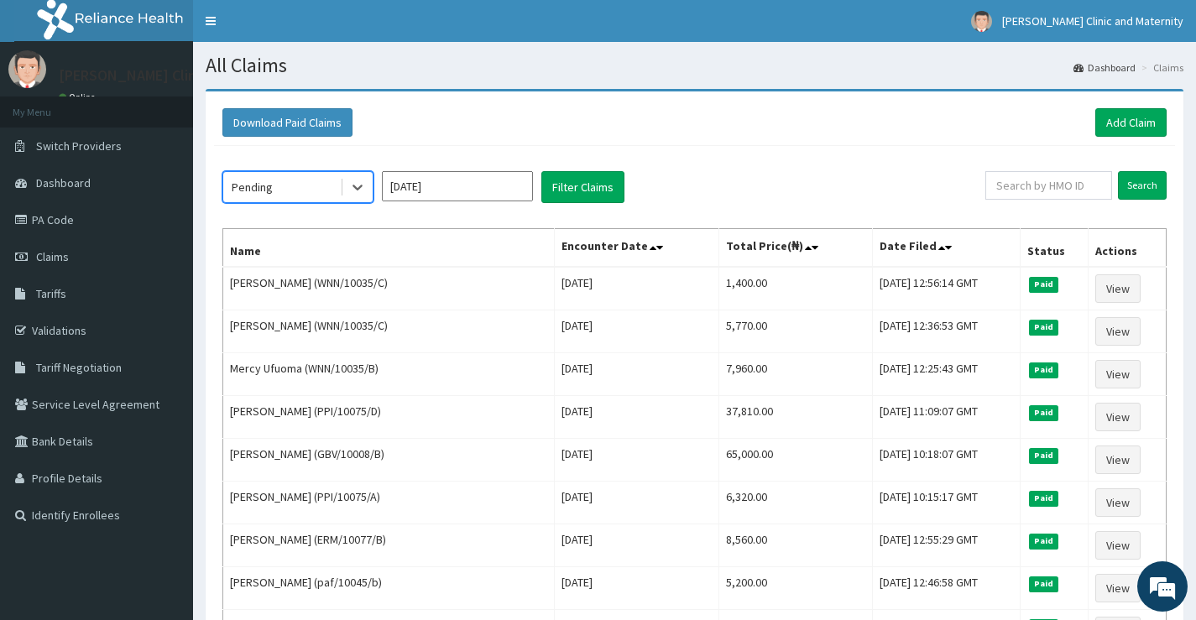
click at [482, 184] on input "Oct 2025" at bounding box center [457, 186] width 151 height 30
click at [1022, 184] on input "text" at bounding box center [1049, 185] width 127 height 29
click at [1150, 177] on input "Search" at bounding box center [1142, 185] width 49 height 29
click at [1126, 118] on link "Add Claim" at bounding box center [1131, 122] width 71 height 29
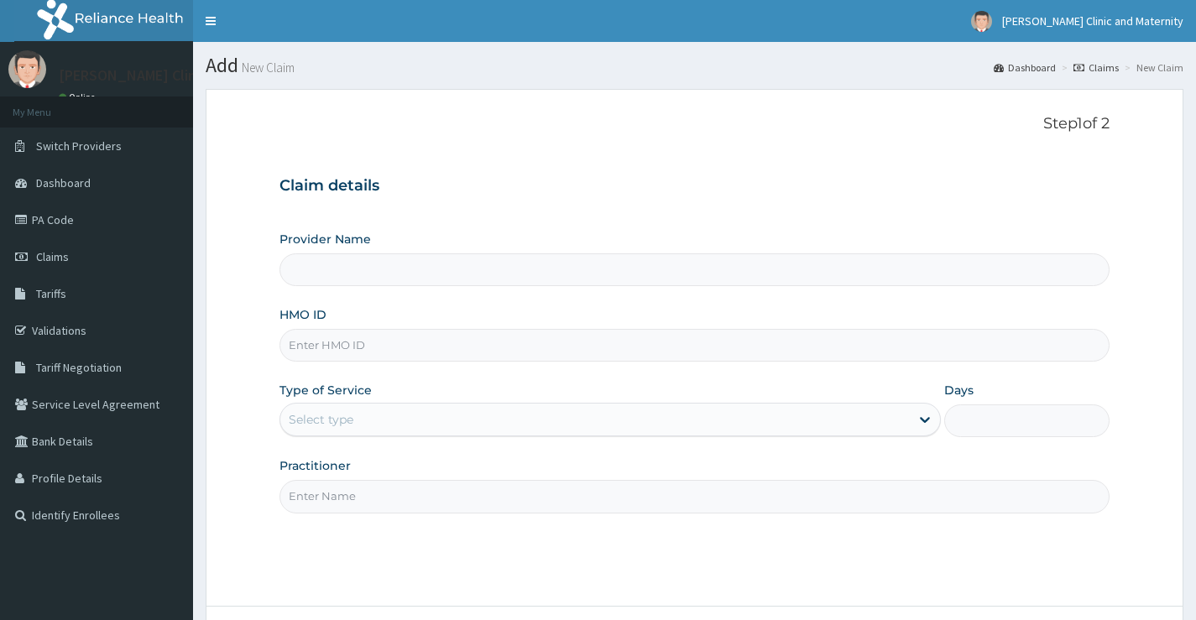
click at [308, 345] on input "HMO ID" at bounding box center [695, 345] width 830 height 33
type input "[PERSON_NAME] Clinic and Maternity"
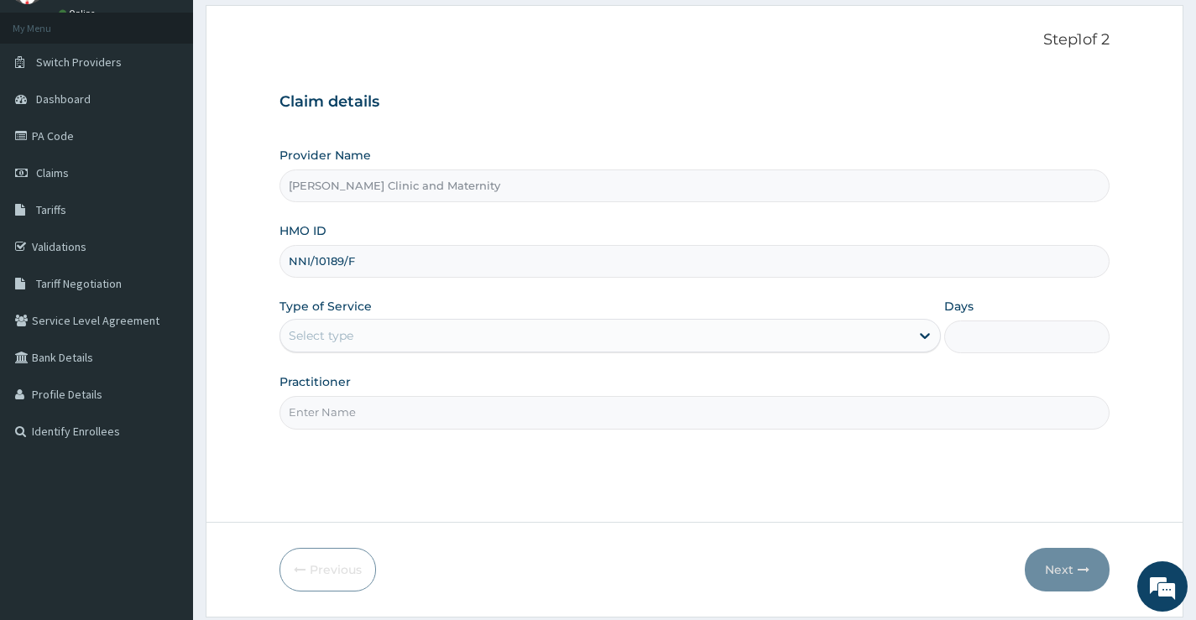
type input "NNI/10189/F"
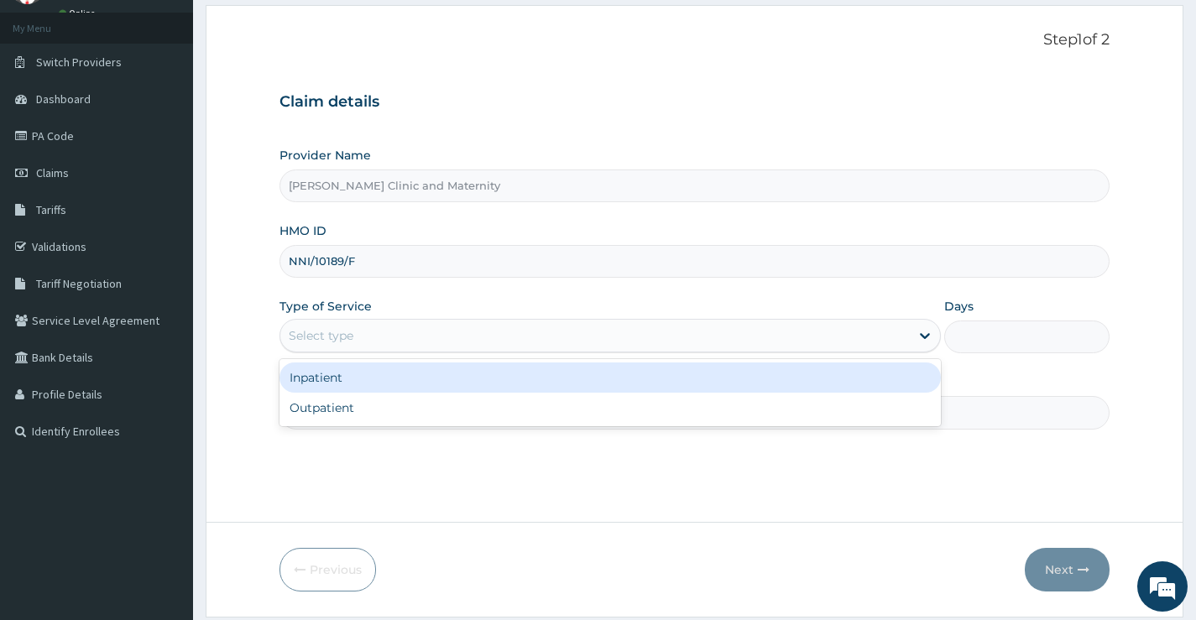
click at [352, 338] on div "Select type" at bounding box center [321, 335] width 65 height 17
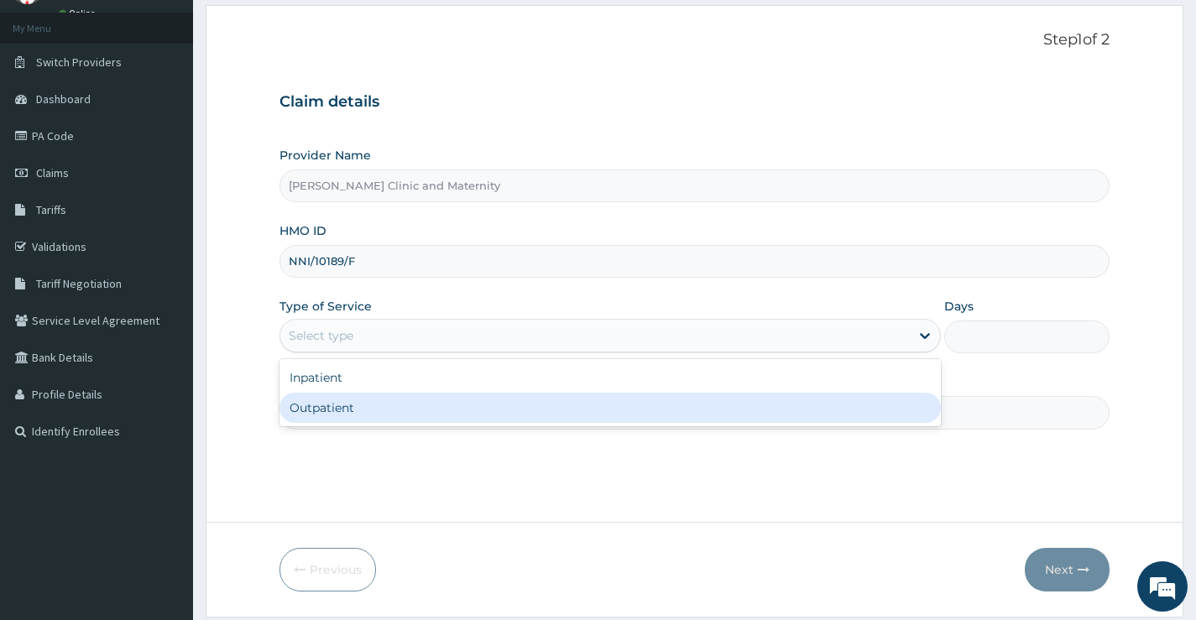
click at [345, 419] on div "Outpatient" at bounding box center [611, 408] width 662 height 30
type input "1"
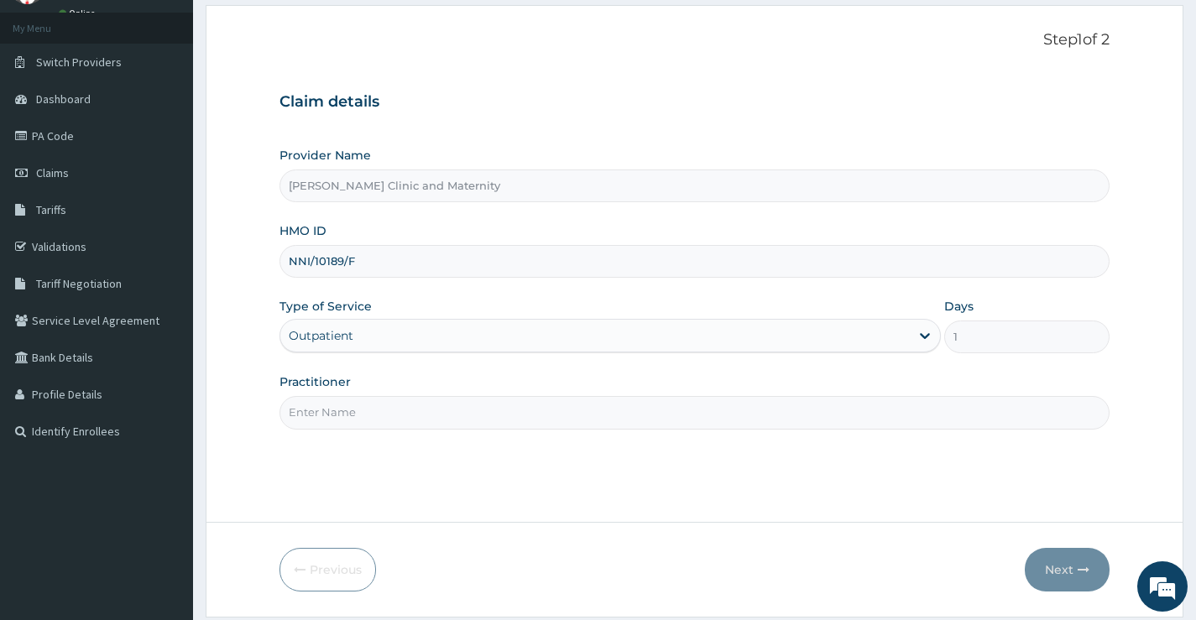
click at [346, 409] on input "Practitioner" at bounding box center [695, 412] width 830 height 33
type input "[PERSON_NAME]"
click at [1067, 567] on button "Next" at bounding box center [1067, 570] width 85 height 44
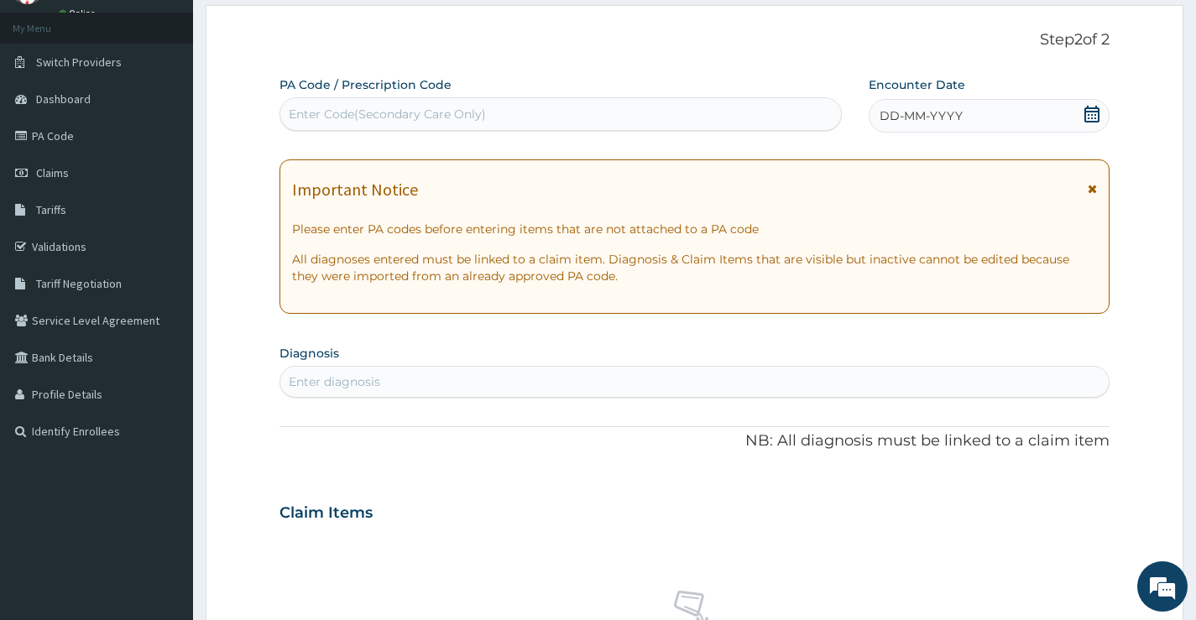
click at [955, 123] on span "DD-MM-YYYY" at bounding box center [921, 115] width 83 height 17
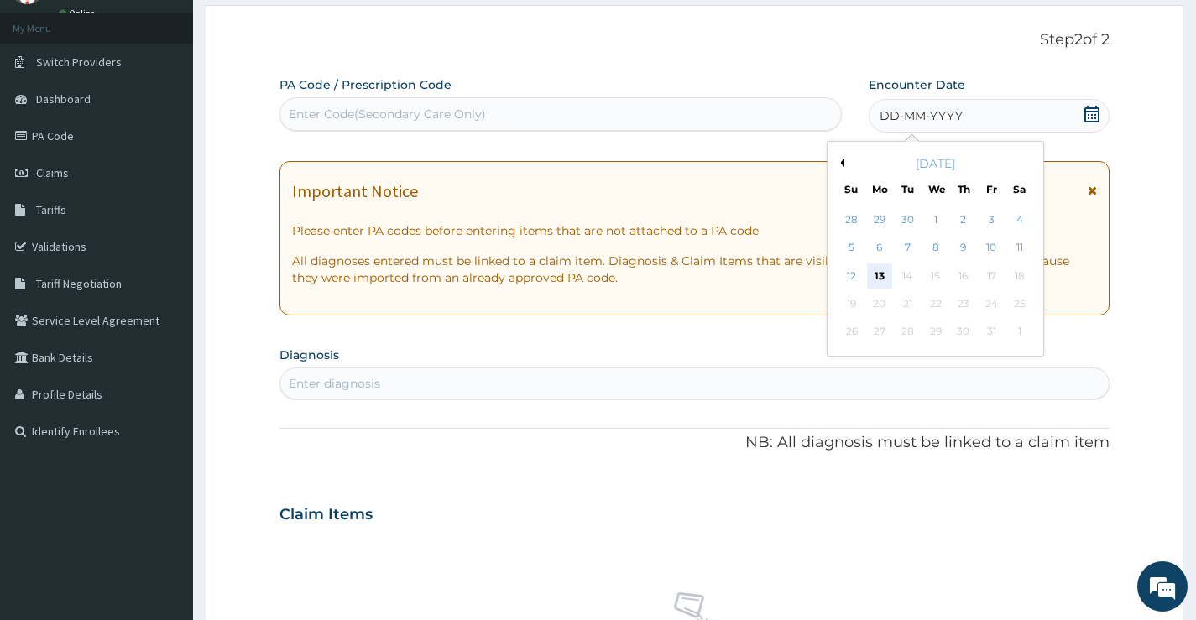
click at [876, 271] on div "13" at bounding box center [879, 276] width 25 height 25
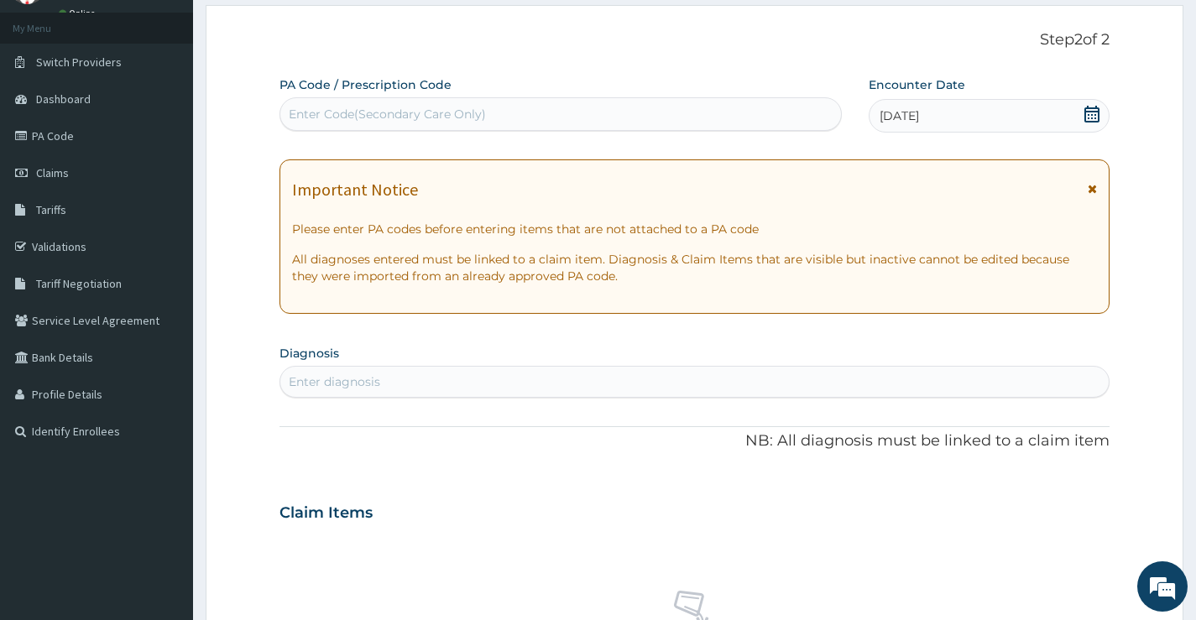
click at [341, 385] on div "Enter diagnosis" at bounding box center [335, 382] width 92 height 17
type input "malaria"
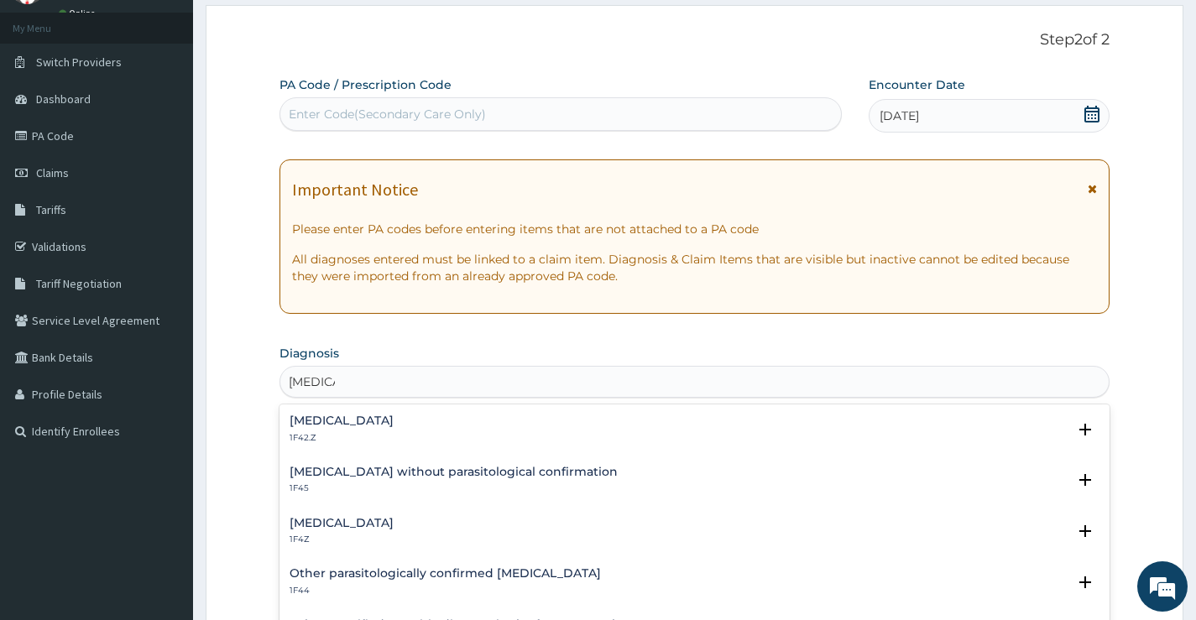
click at [333, 520] on h4 "Malaria, unspecified" at bounding box center [342, 523] width 104 height 13
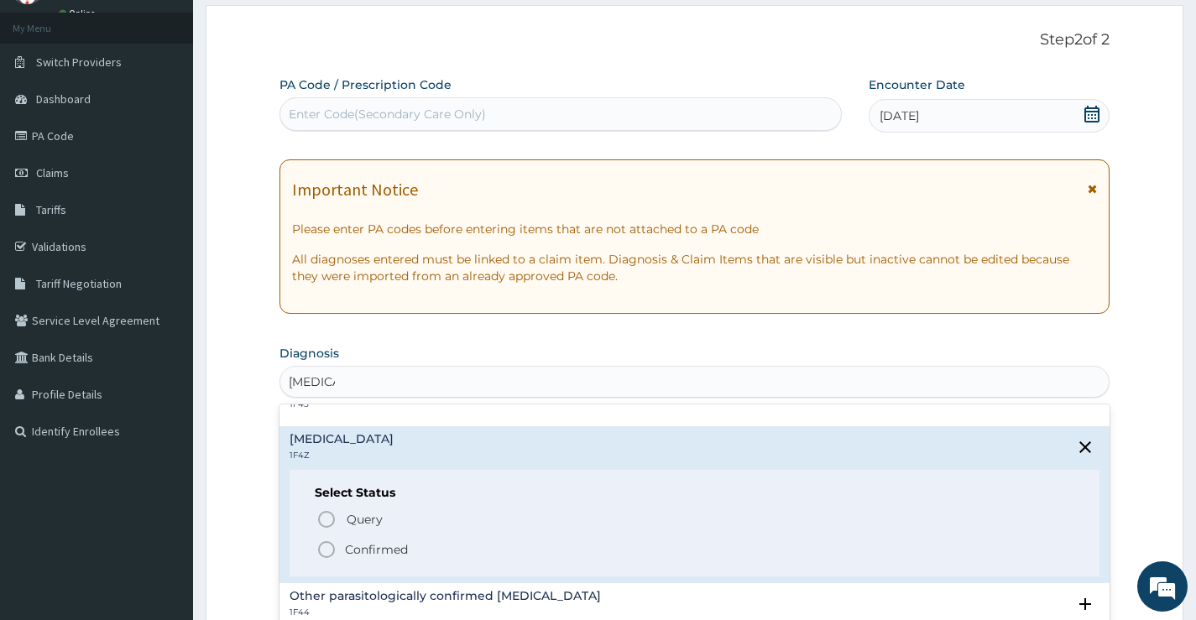
click at [324, 545] on icon "status option filled" at bounding box center [326, 550] width 20 height 20
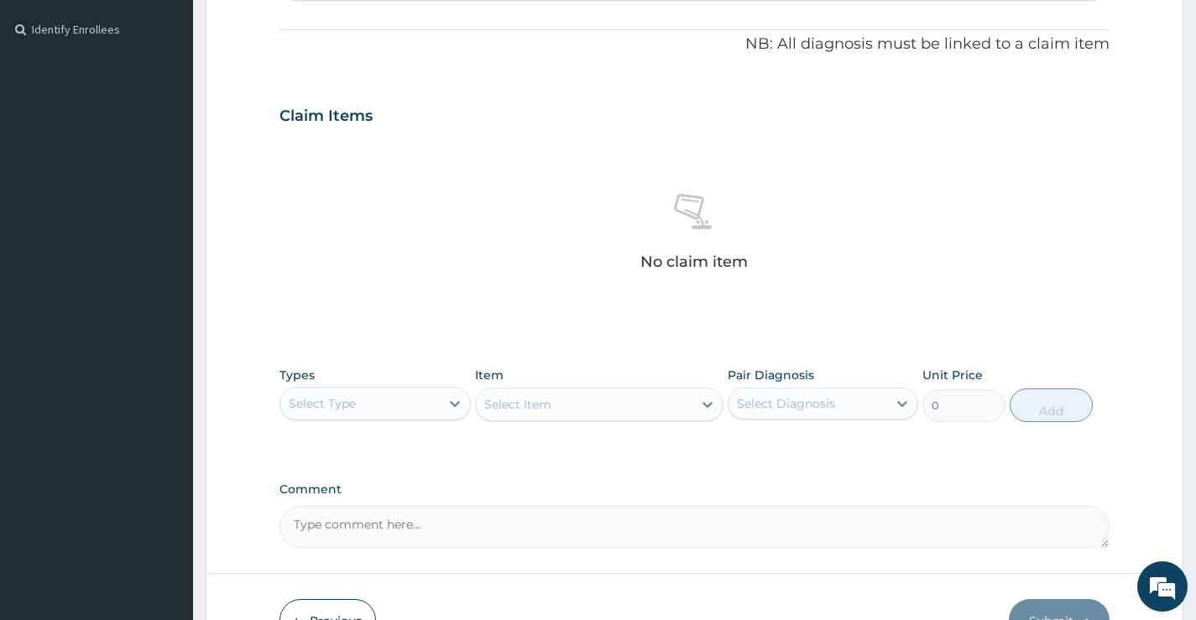
scroll to position [504, 0]
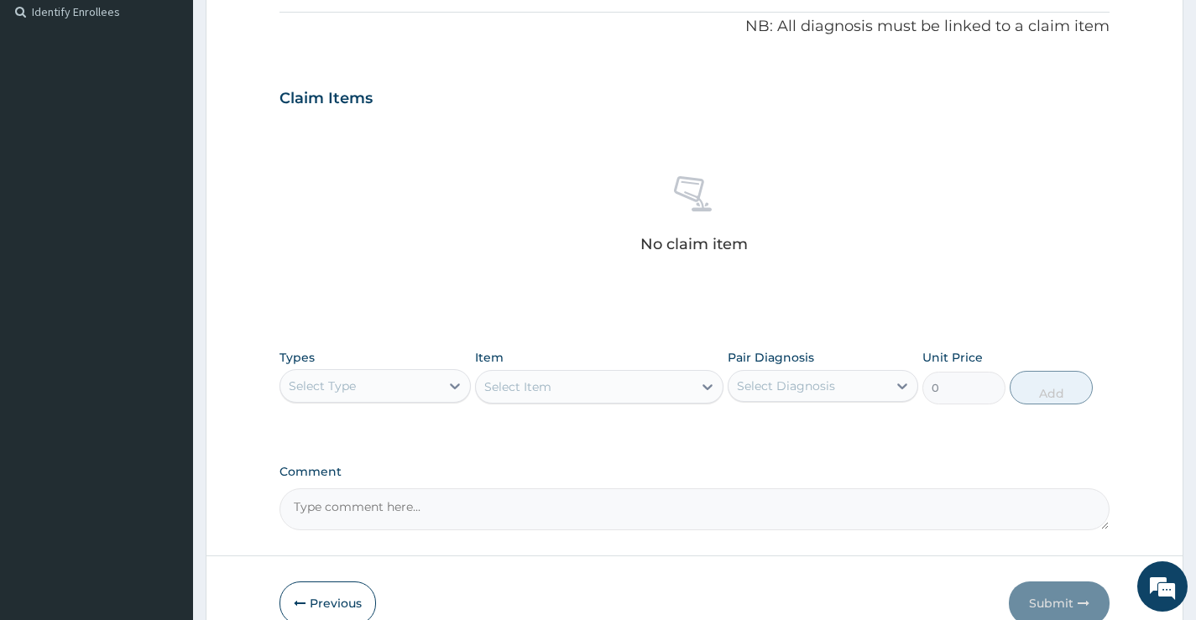
click at [372, 382] on div "Select Type" at bounding box center [359, 386] width 159 height 27
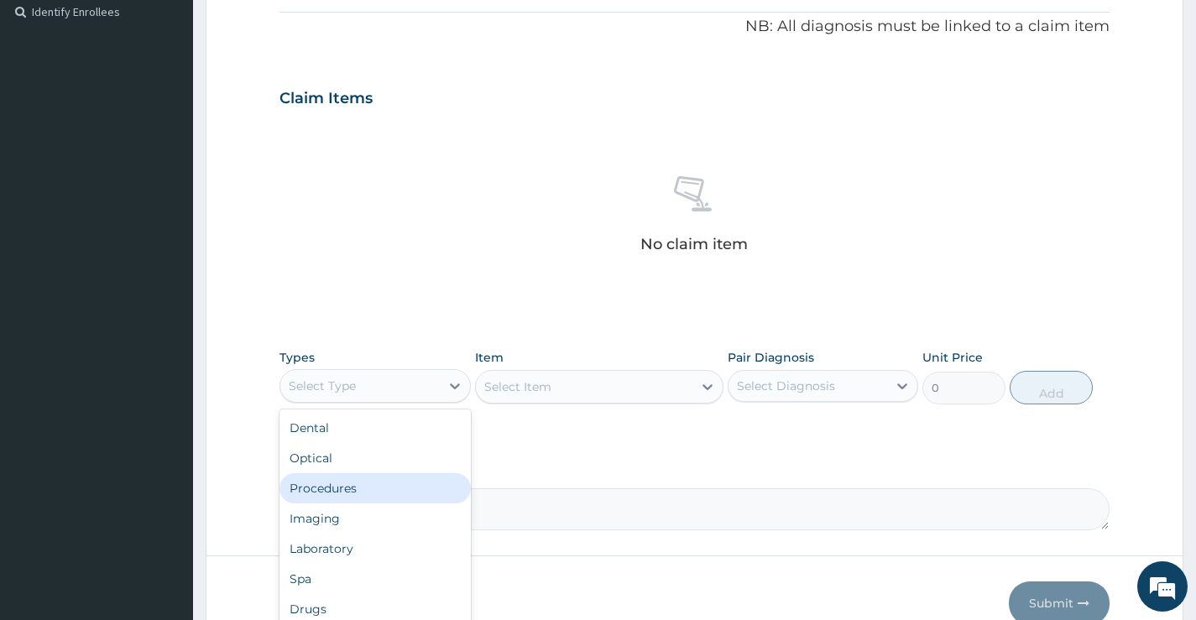
click at [374, 478] on div "Procedures" at bounding box center [375, 488] width 191 height 30
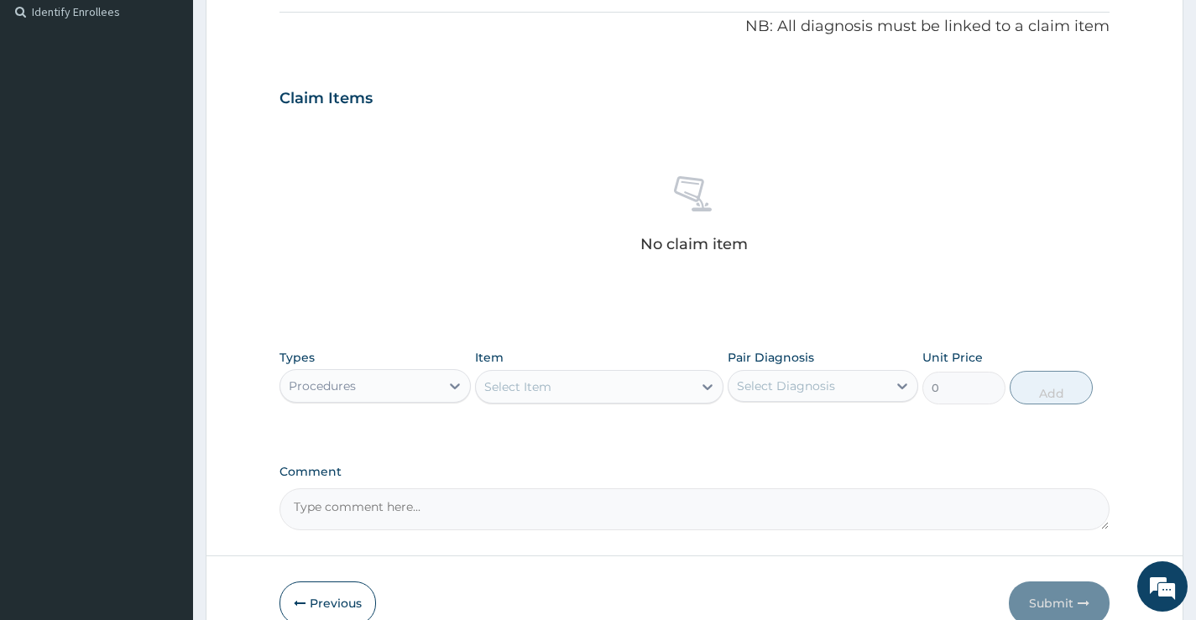
click at [578, 391] on div "Select Item" at bounding box center [584, 387] width 217 height 27
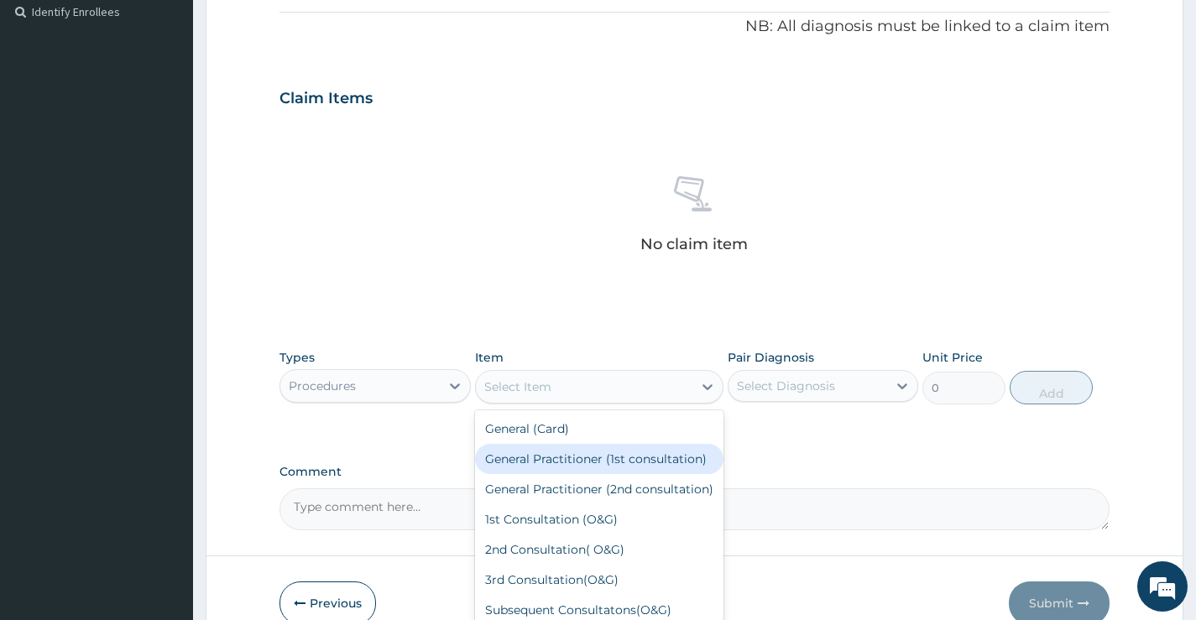
click at [586, 458] on div "General Practitioner (1st consultation)" at bounding box center [599, 459] width 249 height 30
type input "2000"
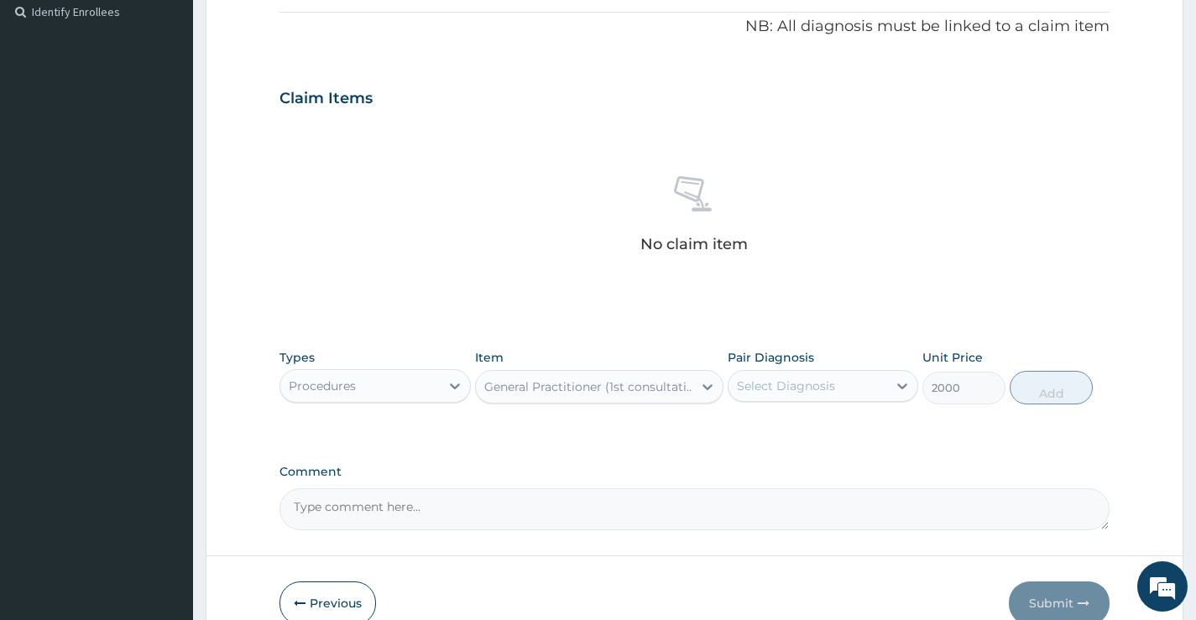
click at [834, 384] on div "Select Diagnosis" at bounding box center [786, 386] width 98 height 17
click at [825, 431] on label "Malaria, unspecified" at bounding box center [808, 427] width 104 height 17
checkbox input "true"
click at [1041, 390] on button "Add" at bounding box center [1051, 388] width 83 height 34
type input "0"
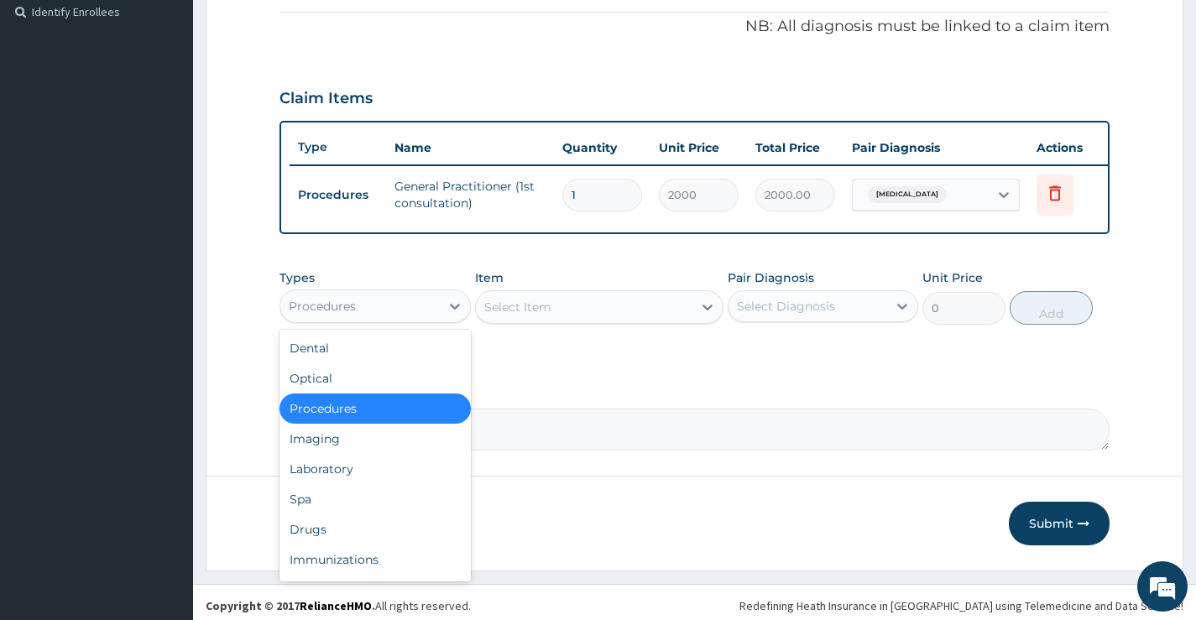
click at [369, 320] on div "Procedures" at bounding box center [359, 306] width 159 height 27
click at [363, 477] on div "Laboratory" at bounding box center [375, 469] width 191 height 30
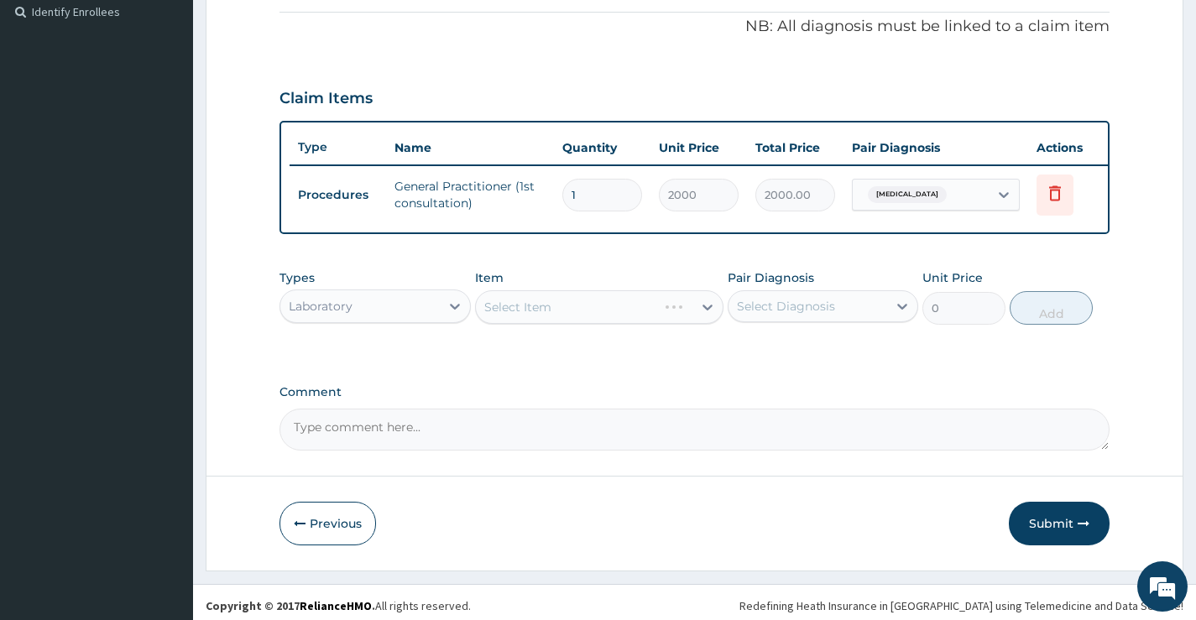
click at [602, 319] on div "Select Item" at bounding box center [599, 307] width 249 height 34
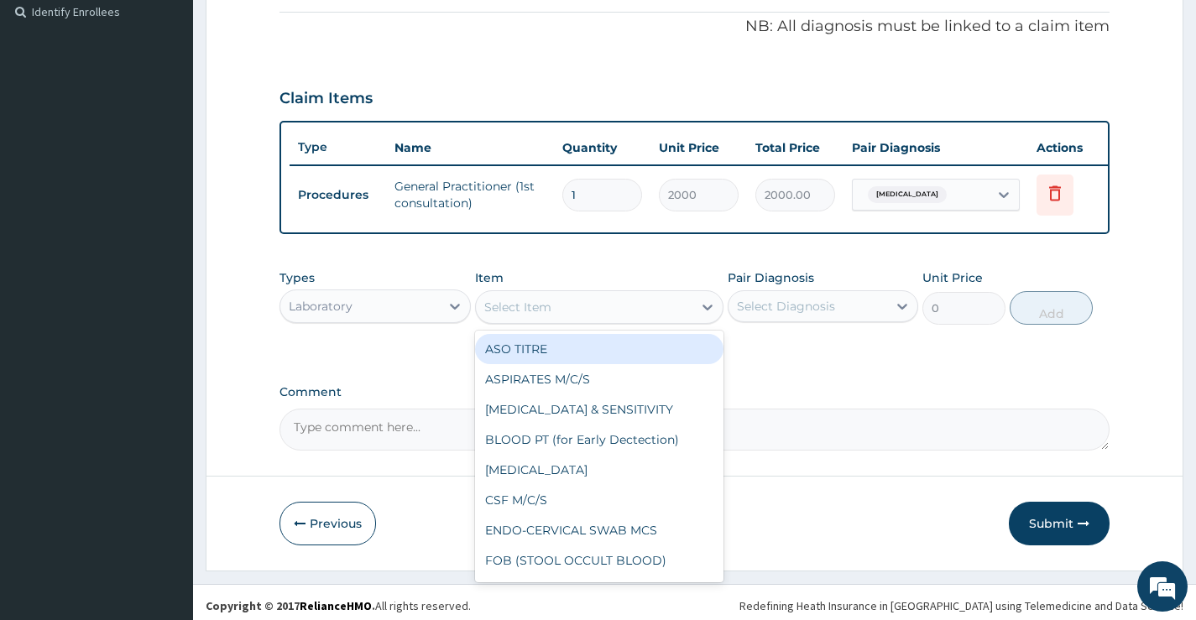
click at [603, 321] on div "Select Item" at bounding box center [584, 307] width 217 height 27
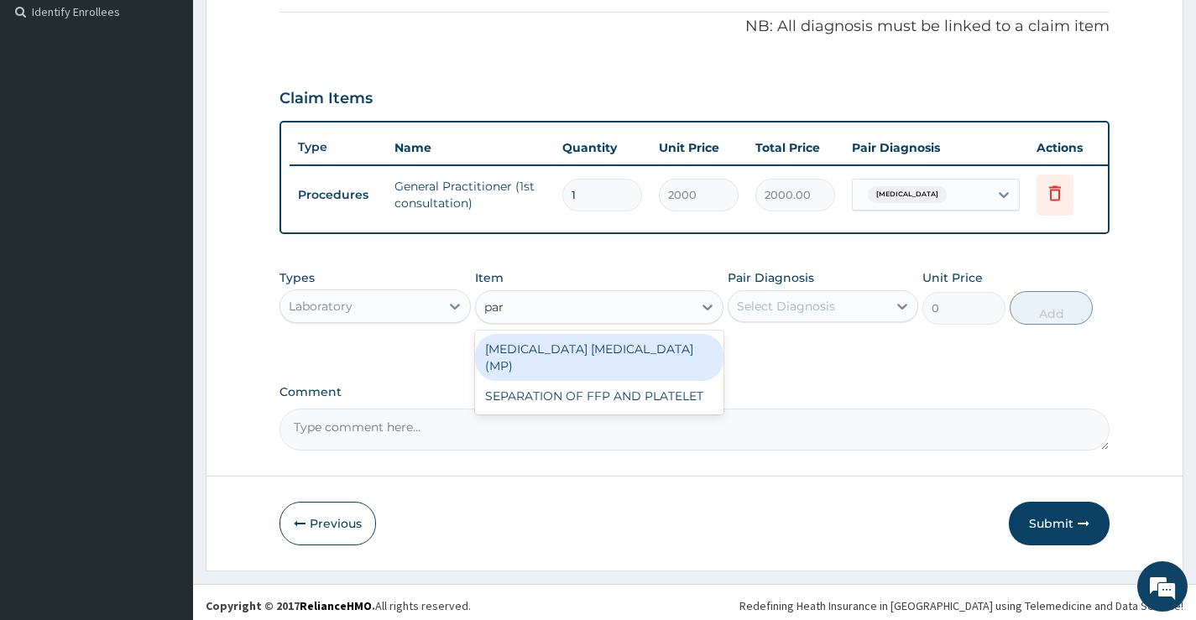
type input "para"
click at [584, 359] on div "MALARIA PARASITE (MP)" at bounding box center [599, 357] width 249 height 47
type input "560"
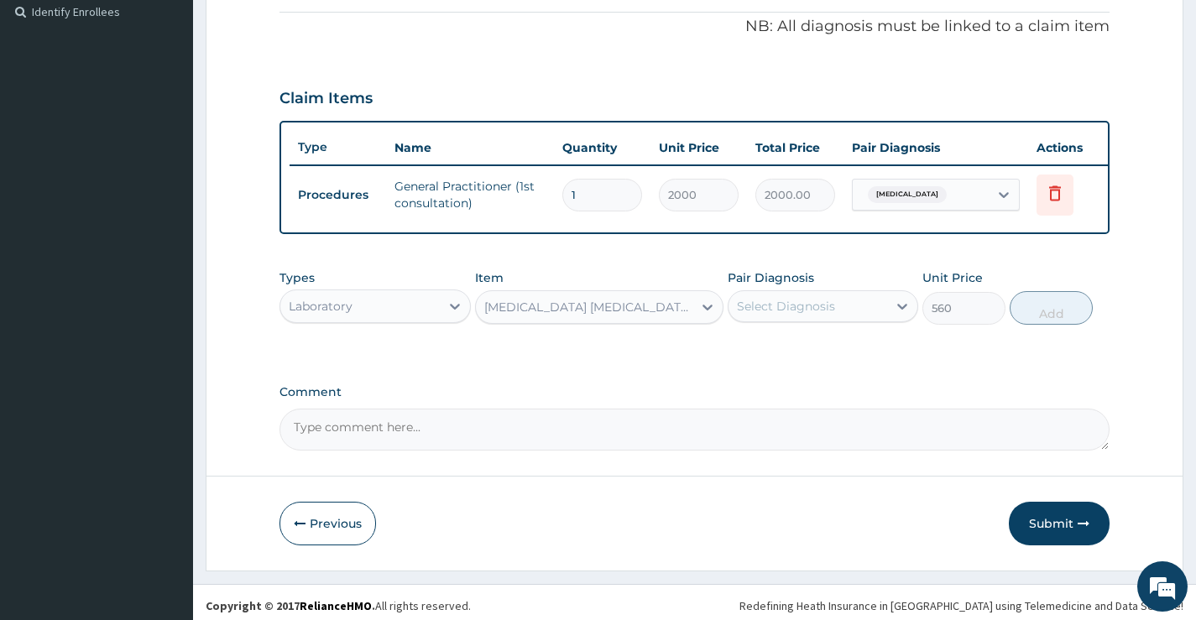
click at [866, 320] on div "Select Diagnosis" at bounding box center [808, 306] width 159 height 27
click at [871, 367] on div "Malaria, unspecified" at bounding box center [823, 349] width 191 height 34
checkbox input "true"
click at [1049, 317] on button "Add" at bounding box center [1051, 308] width 83 height 34
type input "0"
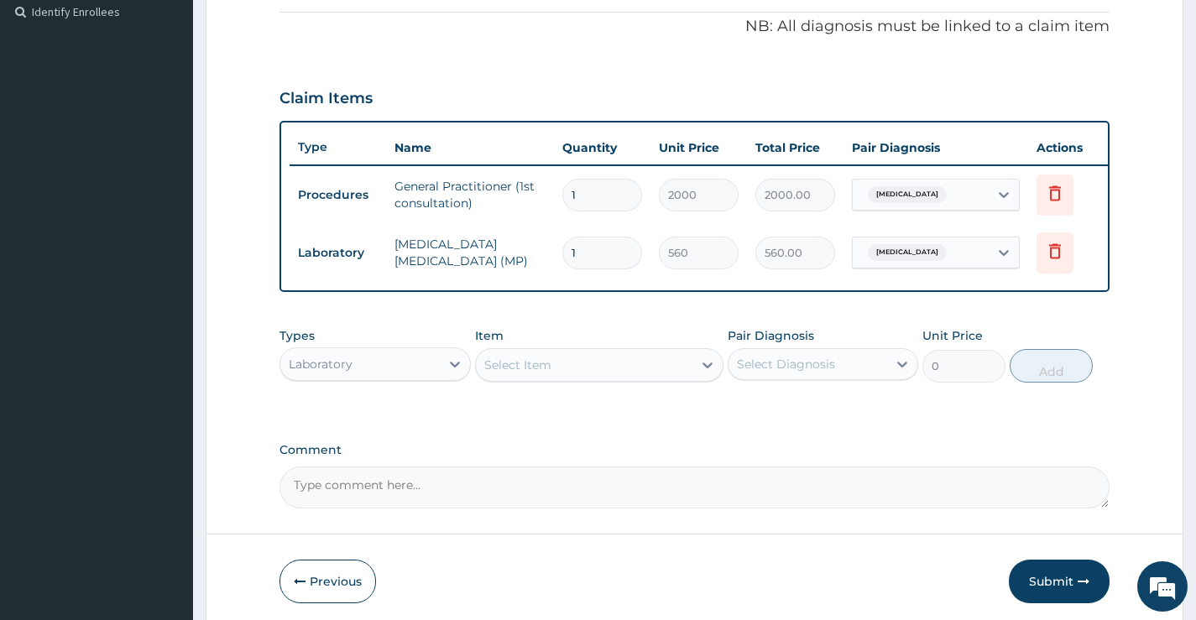
click at [530, 373] on div "Select Item" at bounding box center [517, 365] width 67 height 17
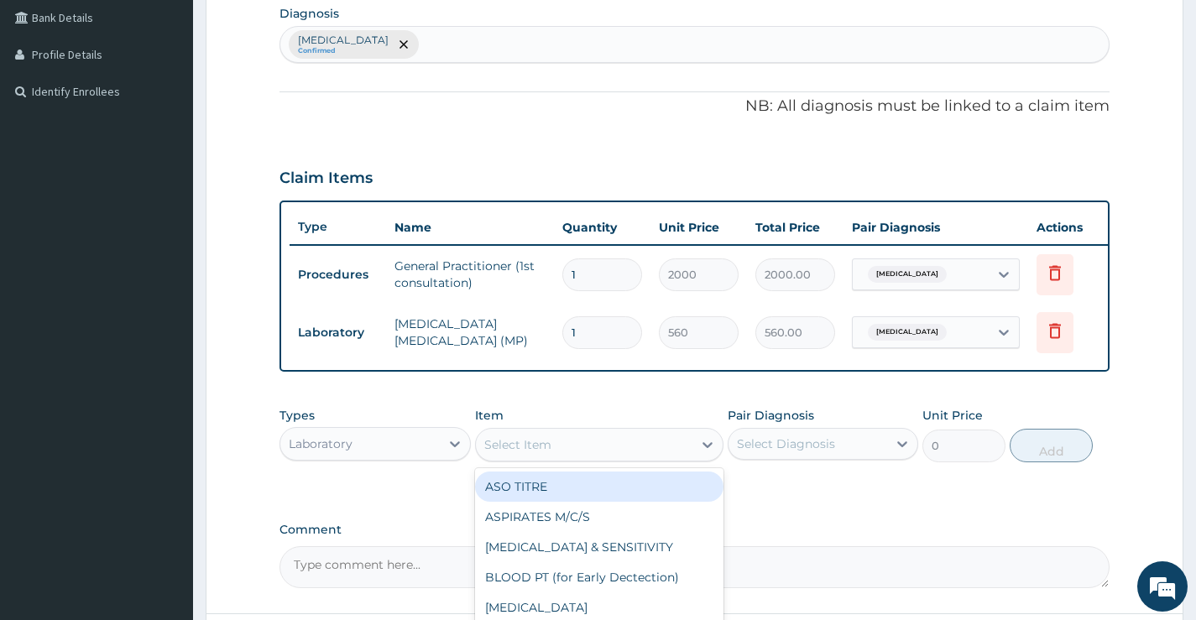
scroll to position [168, 0]
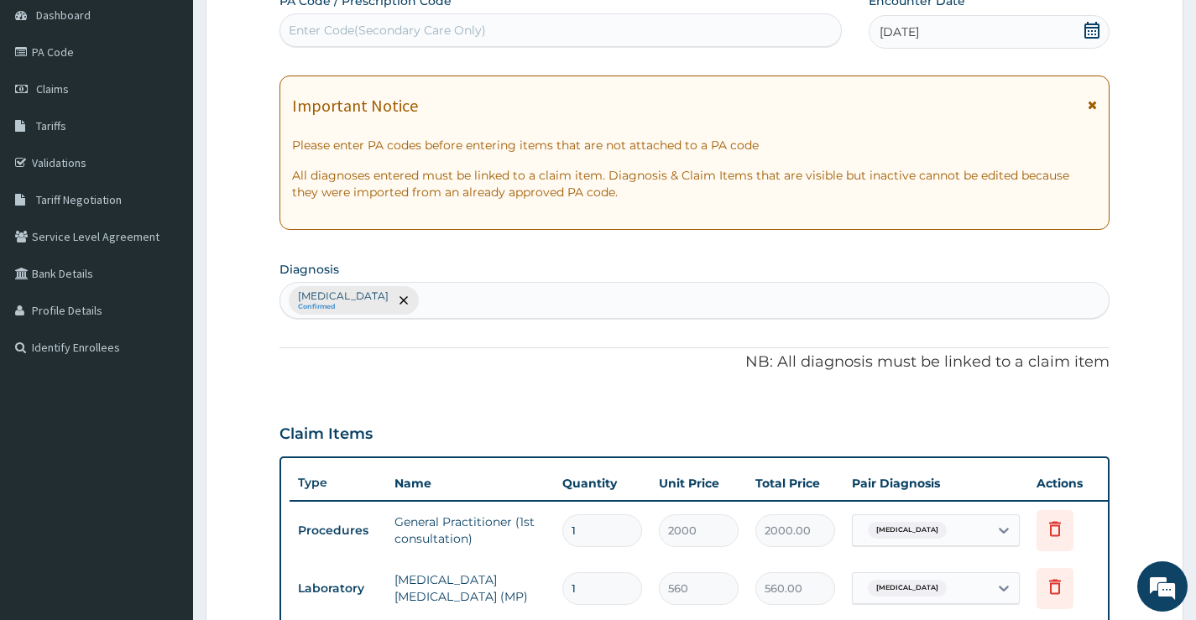
click at [489, 303] on div "Malaria, unspecified Confirmed" at bounding box center [694, 300] width 829 height 35
type input "sepsis"
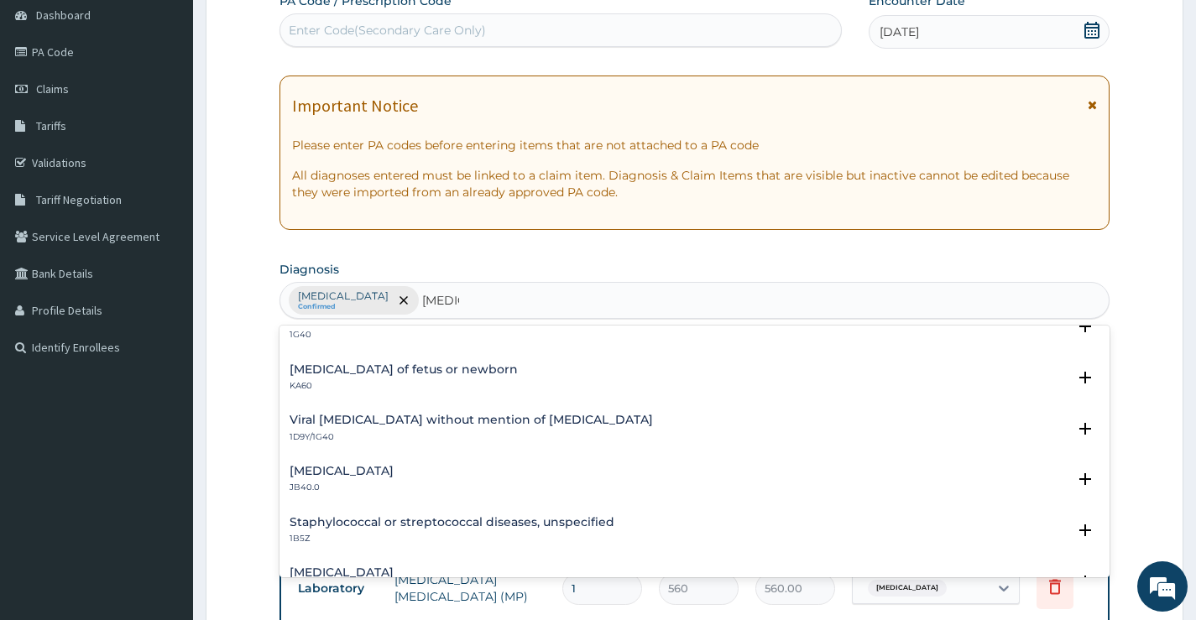
scroll to position [0, 0]
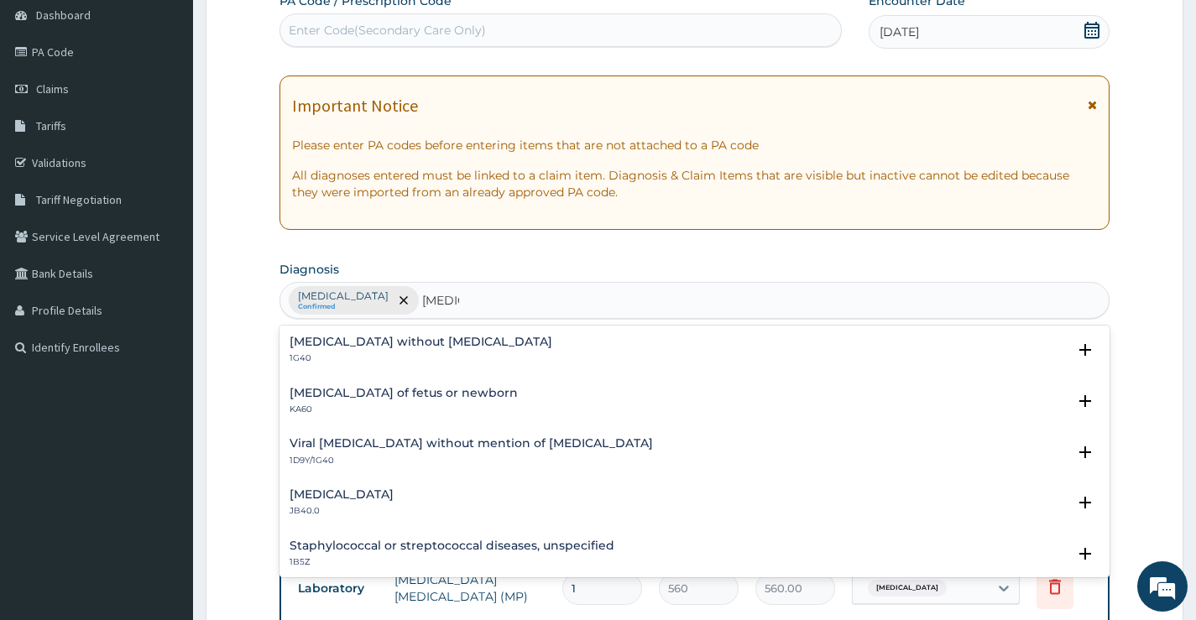
click at [383, 339] on h4 "Sepsis without septic shock" at bounding box center [421, 342] width 263 height 13
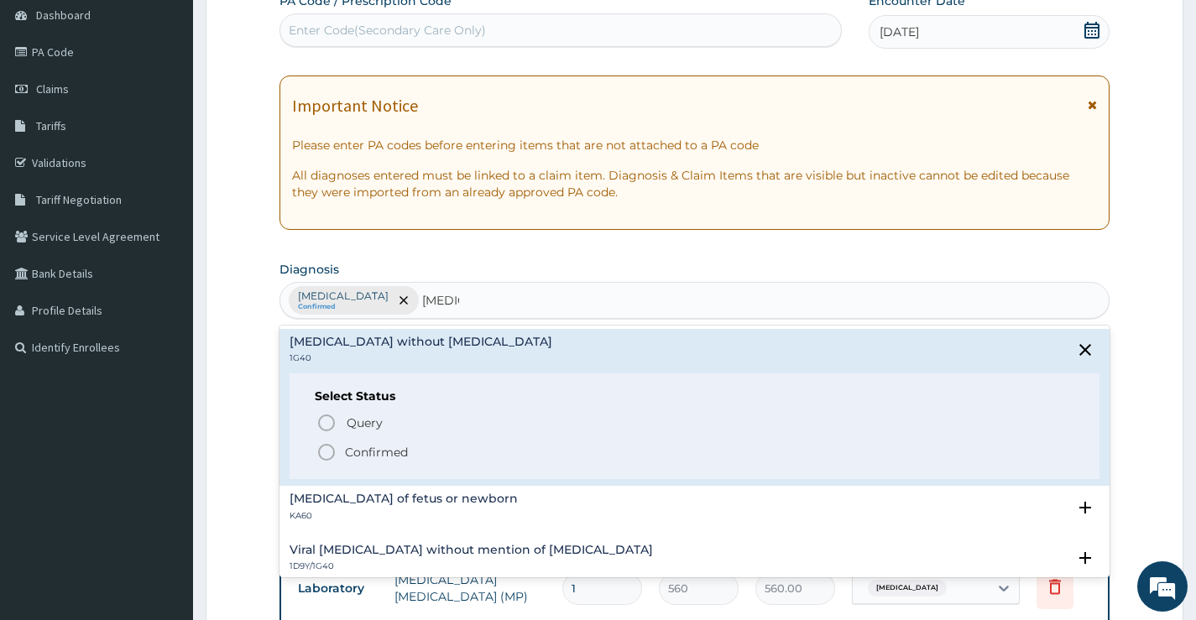
click at [352, 450] on p "Confirmed" at bounding box center [376, 452] width 63 height 17
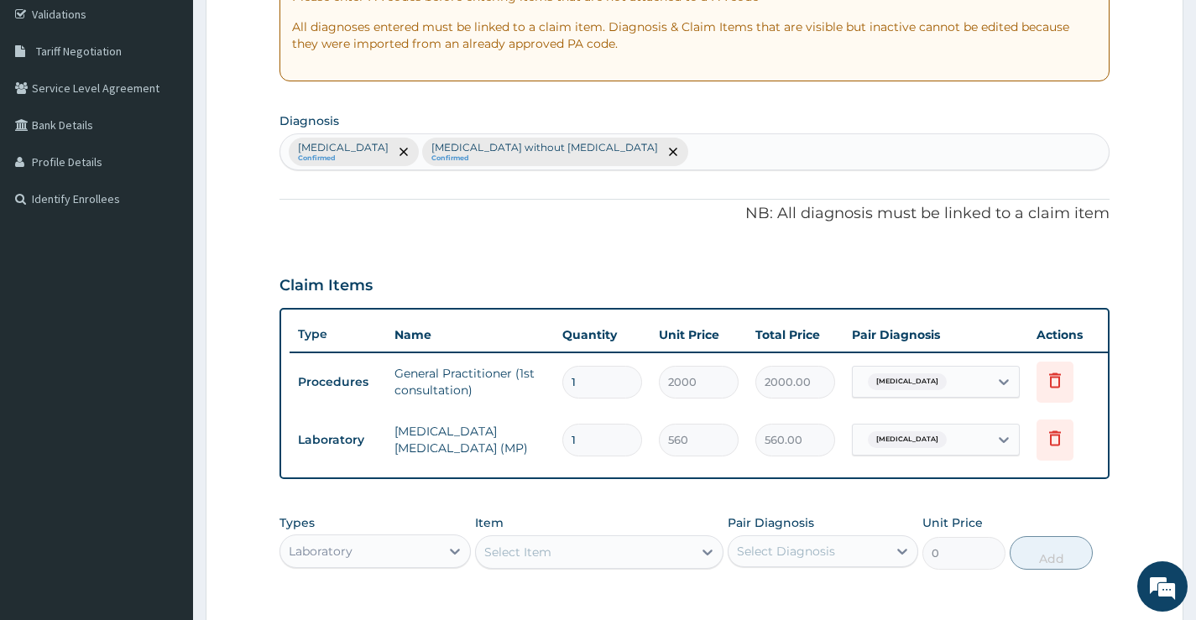
scroll to position [581, 0]
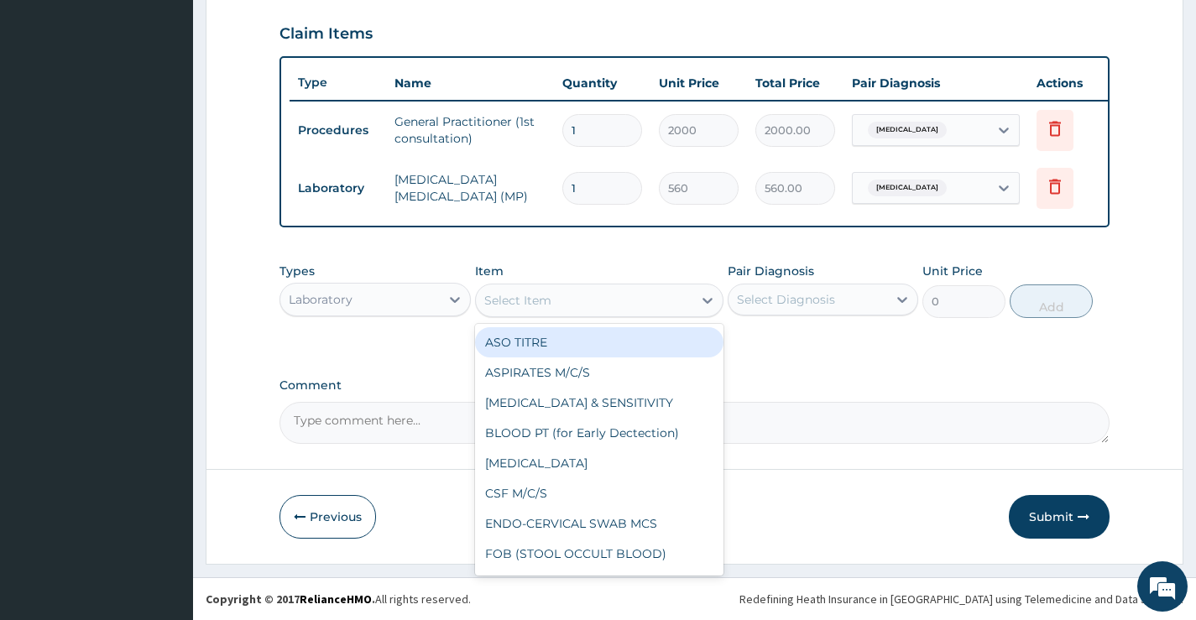
click at [572, 301] on div "Select Item" at bounding box center [584, 300] width 217 height 27
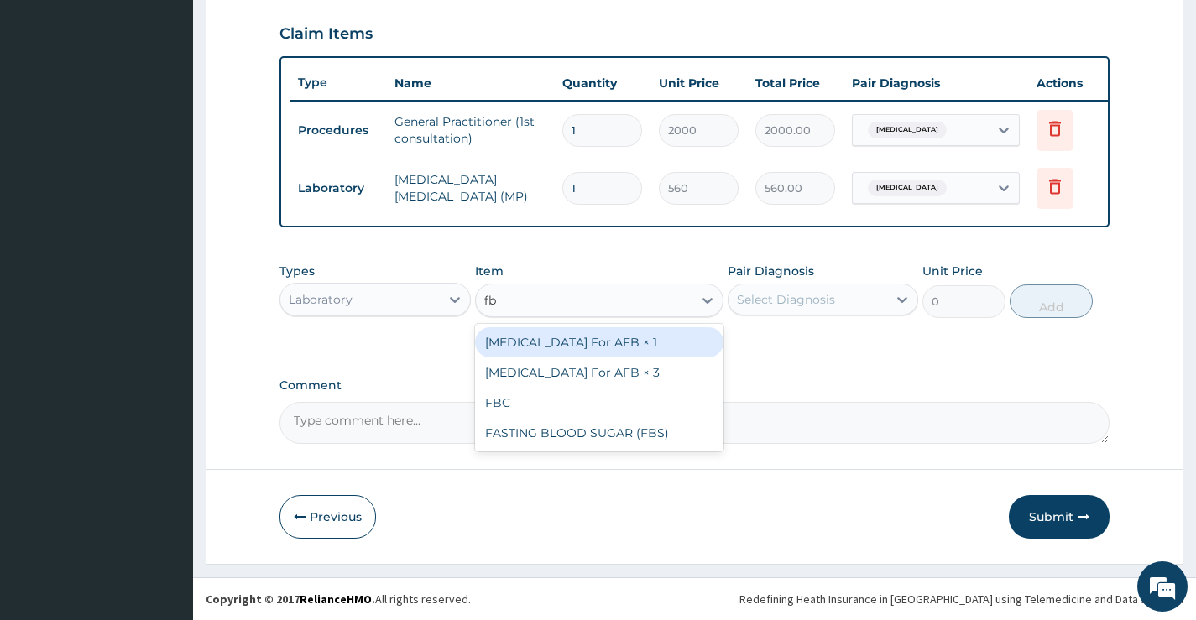
type input "fbc"
click at [639, 357] on div "FBC" at bounding box center [599, 342] width 249 height 30
type input "2500"
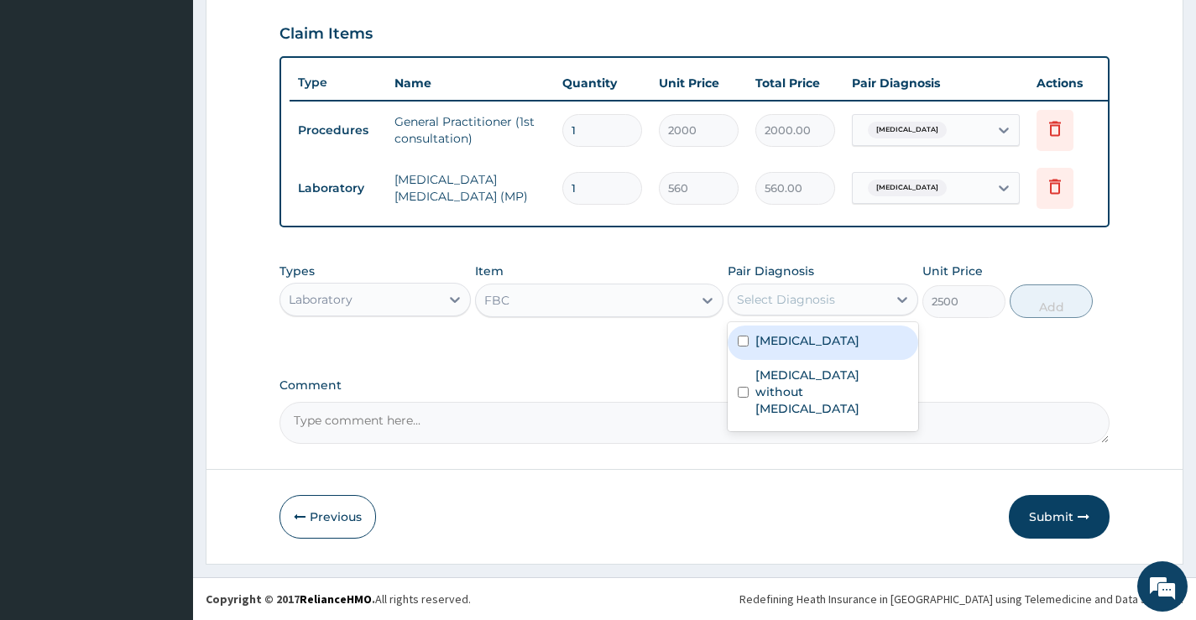
click at [834, 293] on div "Select Diagnosis" at bounding box center [786, 299] width 98 height 17
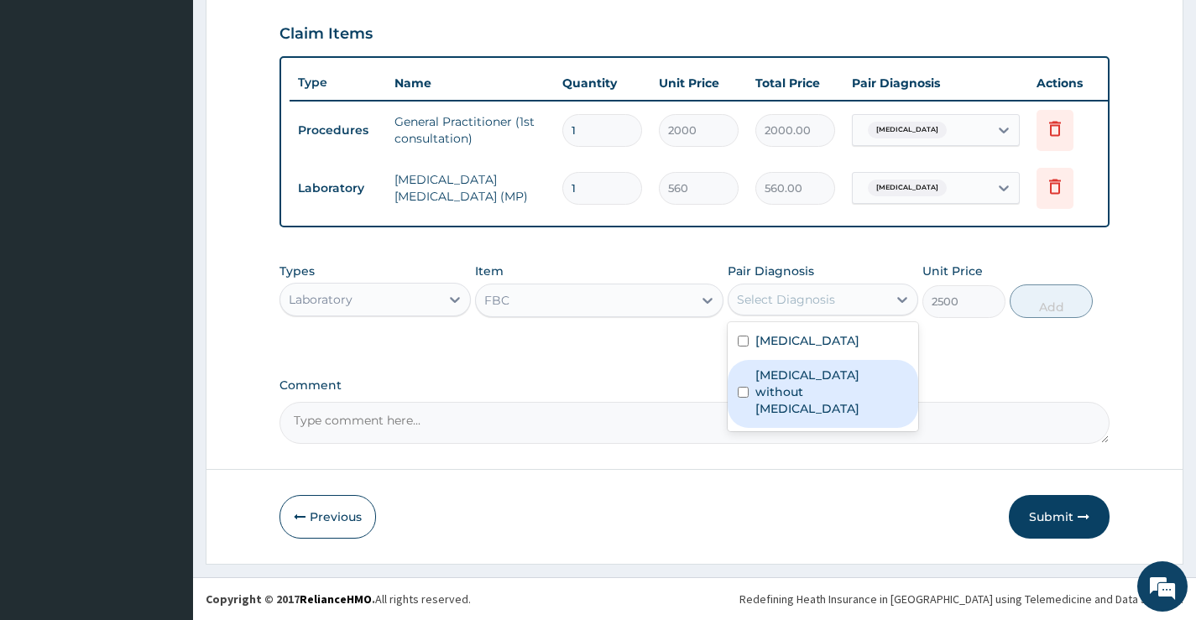
click at [841, 380] on label "Sepsis without septic shock" at bounding box center [832, 392] width 153 height 50
checkbox input "true"
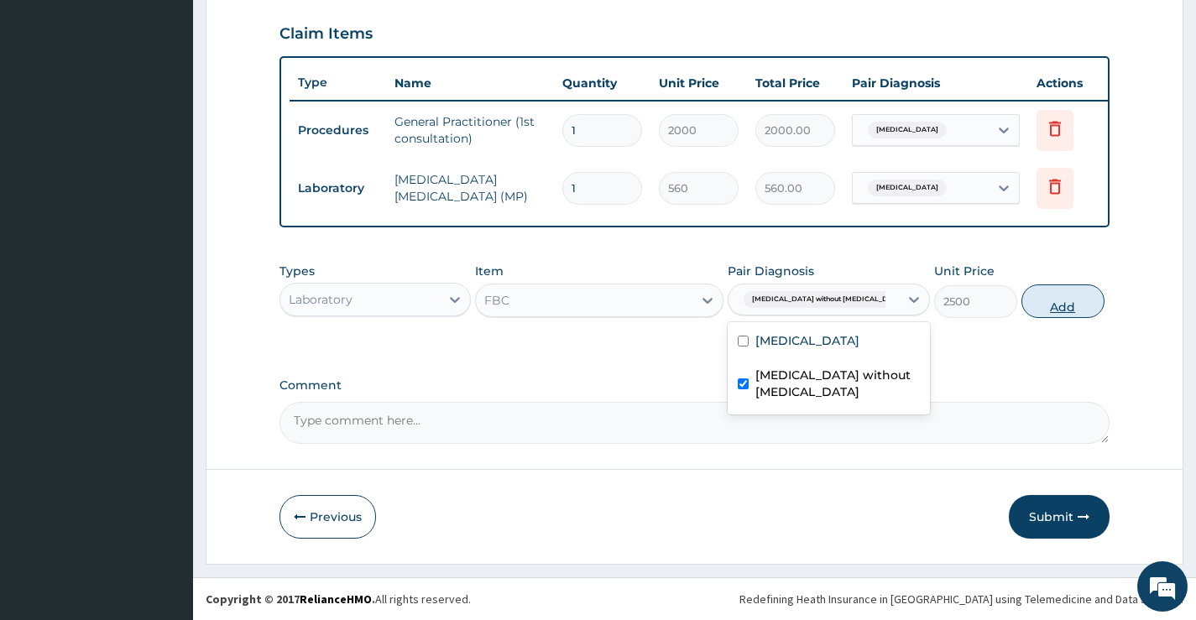
click at [1053, 293] on button "Add" at bounding box center [1063, 302] width 83 height 34
type input "0"
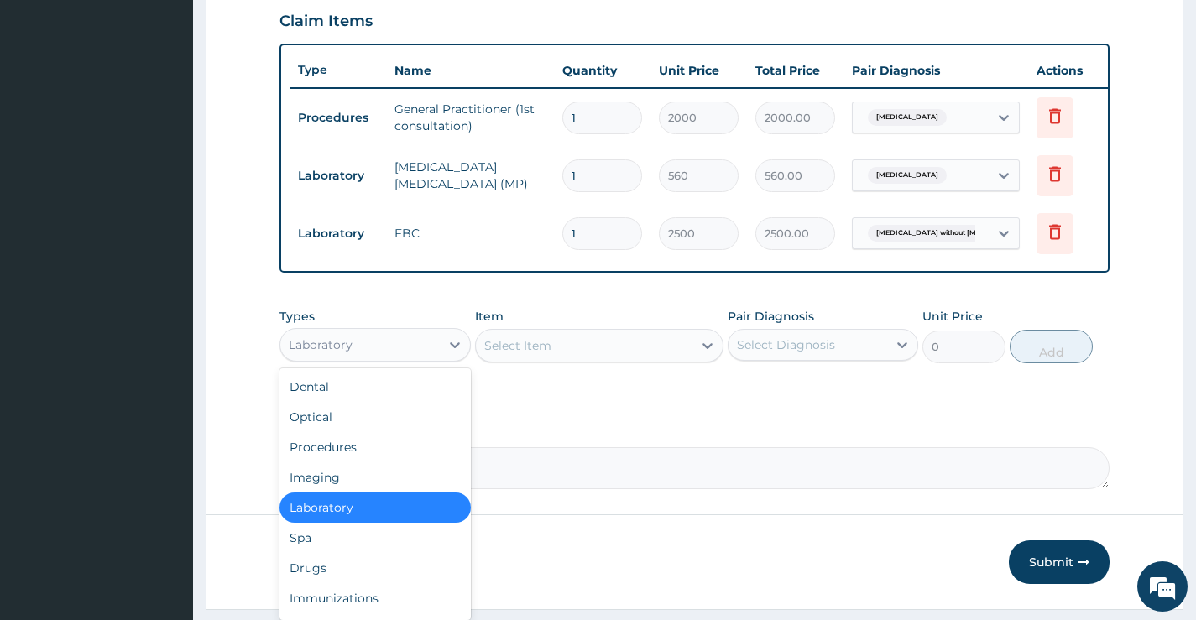
click at [434, 358] on div "Laboratory" at bounding box center [359, 345] width 159 height 27
click at [384, 572] on div "Drugs" at bounding box center [375, 568] width 191 height 30
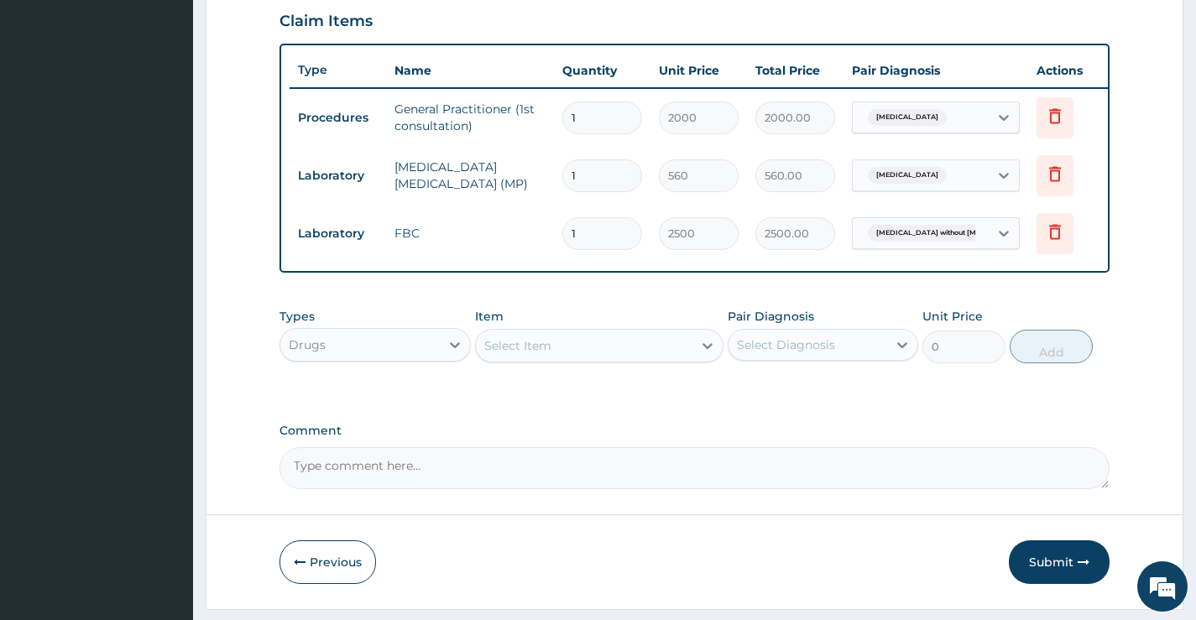
click at [563, 351] on div "Select Item" at bounding box center [584, 345] width 217 height 27
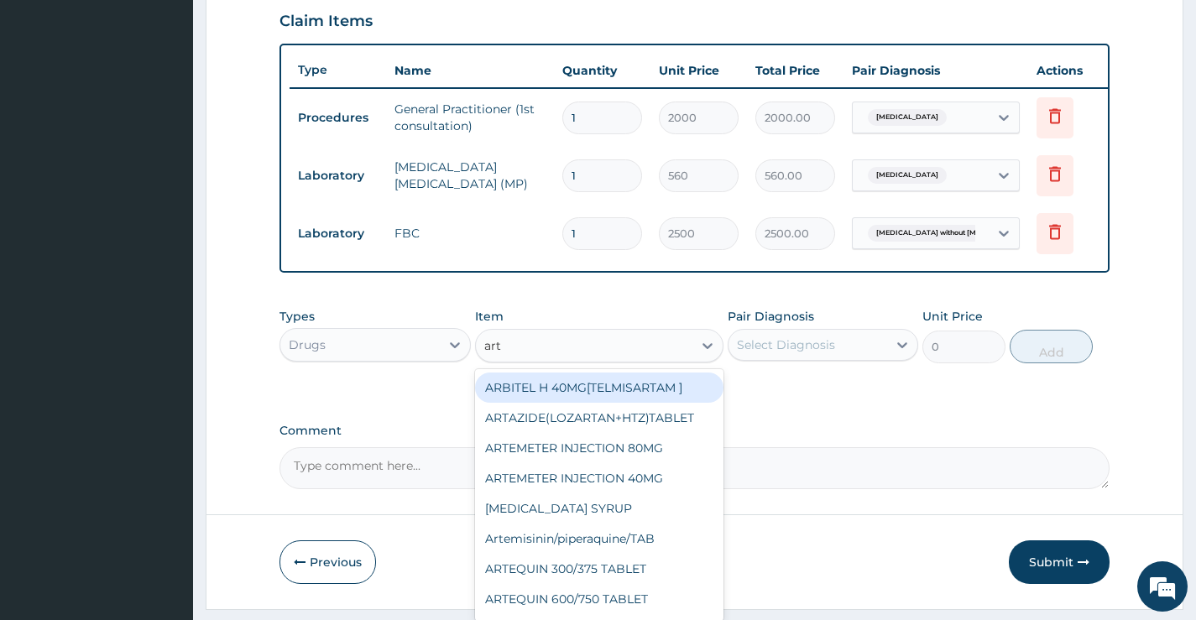
type input "arte"
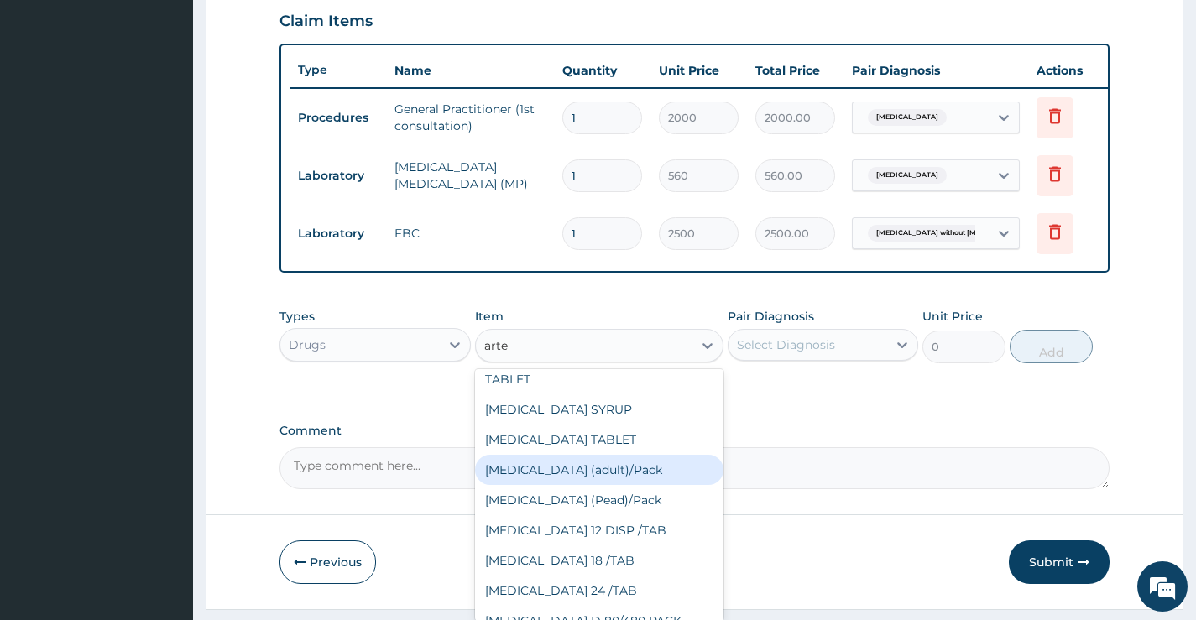
scroll to position [252, 0]
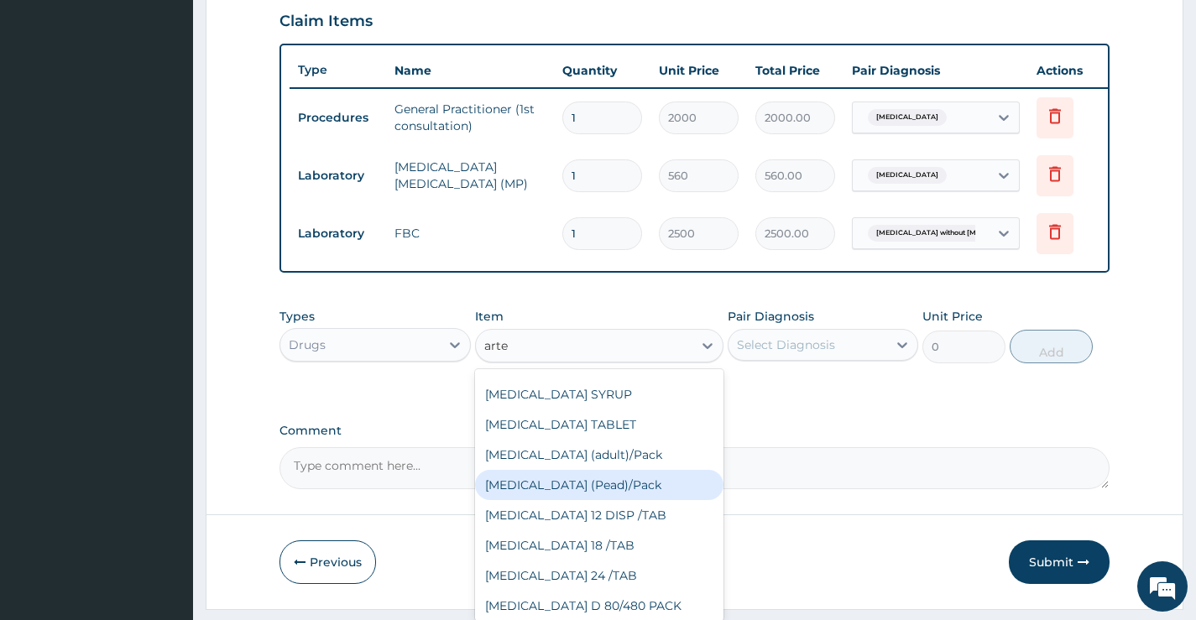
click at [550, 500] on div "[MEDICAL_DATA] (Pead)/Pack" at bounding box center [599, 485] width 249 height 30
type input "2000"
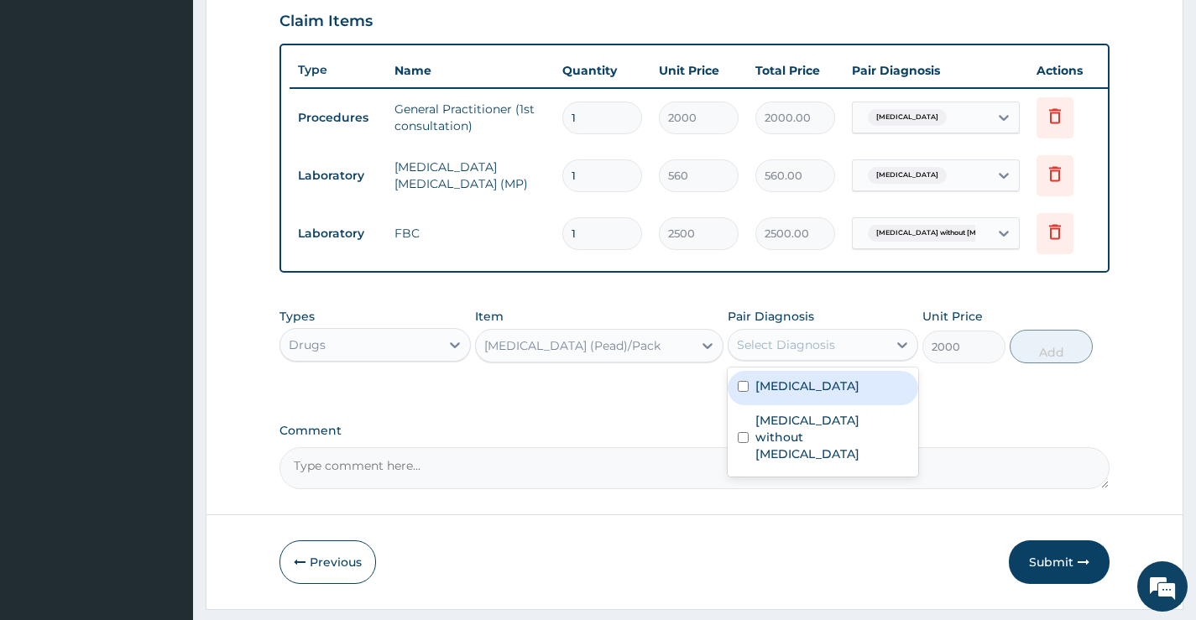
click at [787, 353] on div "Select Diagnosis" at bounding box center [786, 345] width 98 height 17
click at [813, 395] on label "[MEDICAL_DATA]" at bounding box center [808, 386] width 104 height 17
checkbox input "true"
click at [1041, 358] on button "Add" at bounding box center [1051, 347] width 83 height 34
type input "0"
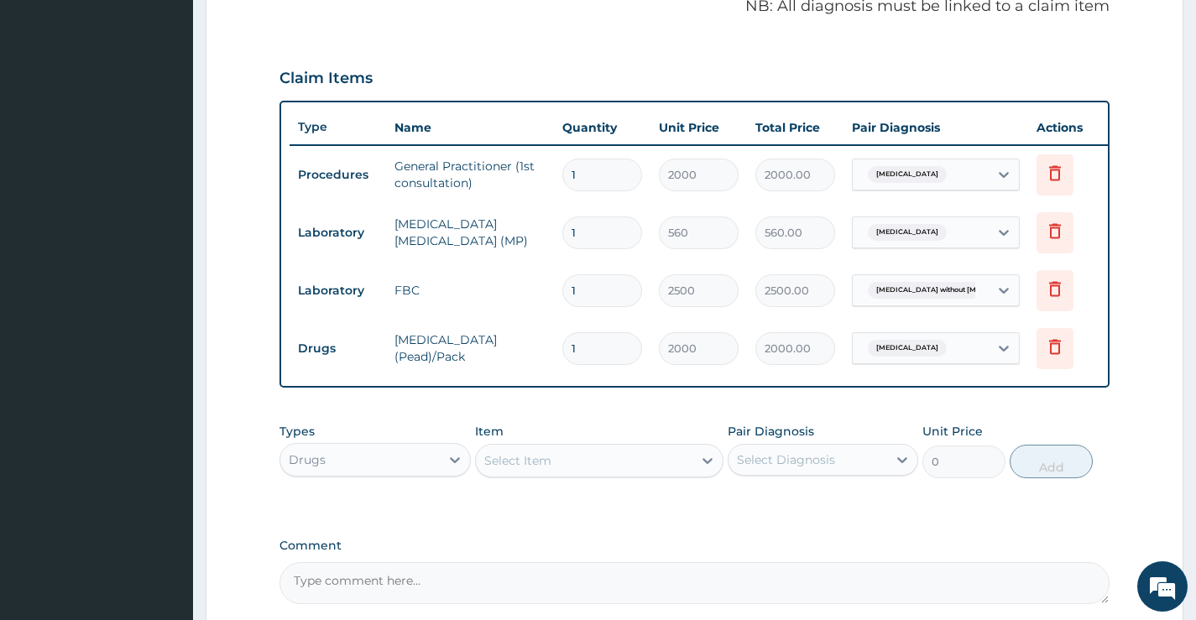
scroll to position [497, 0]
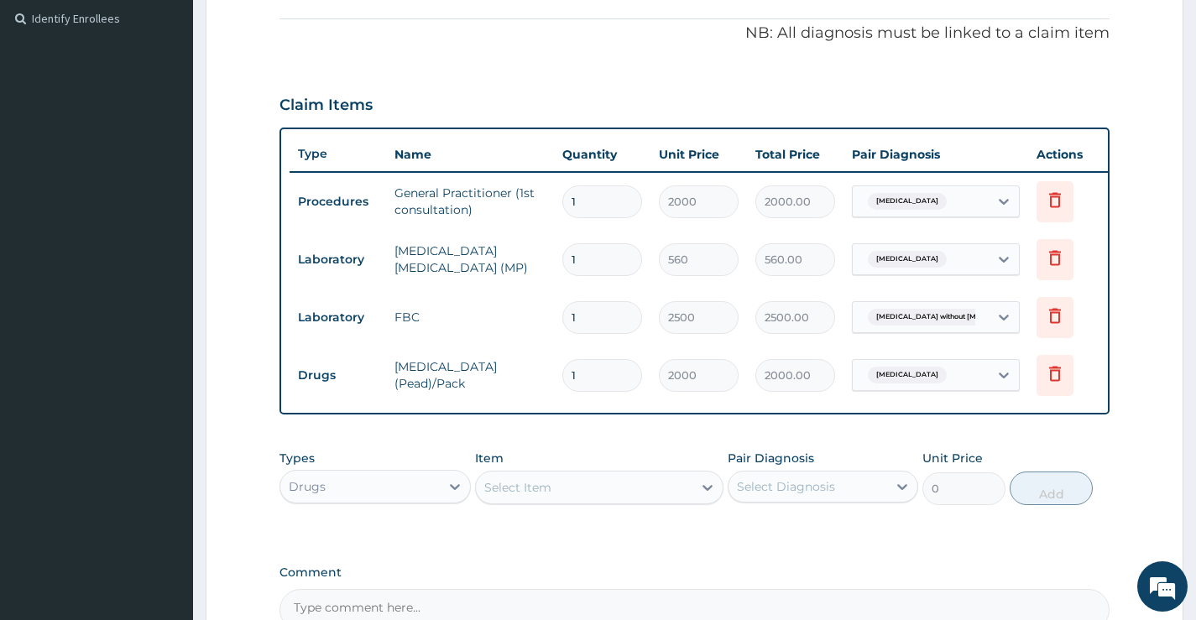
click at [586, 501] on div "Select Item" at bounding box center [584, 487] width 217 height 27
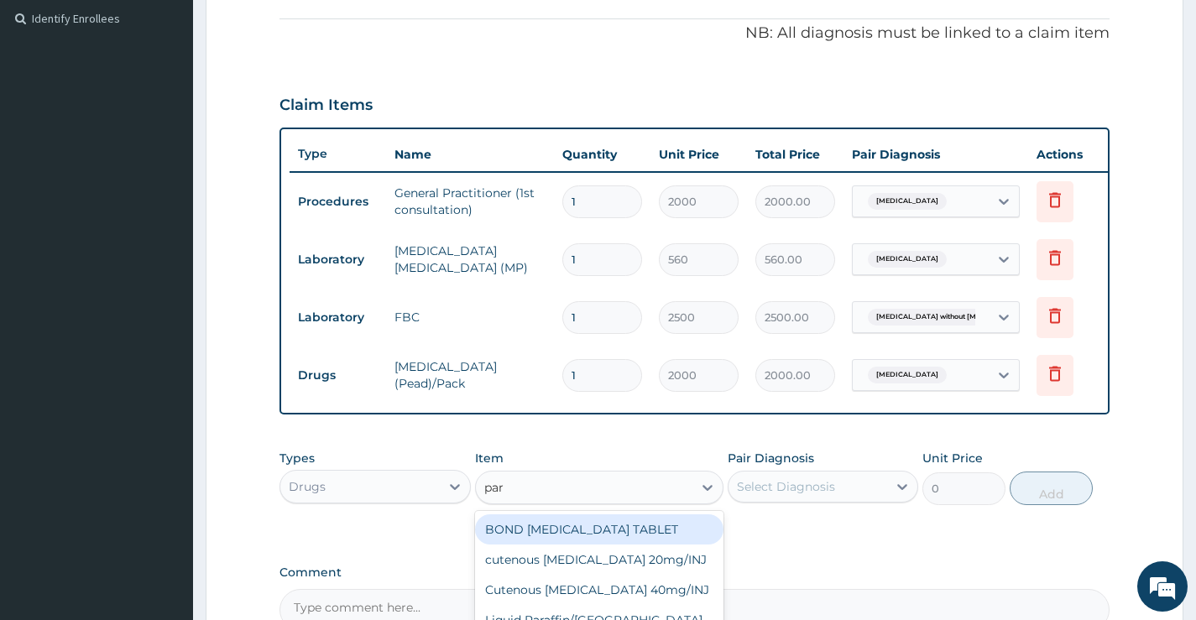
type input "para"
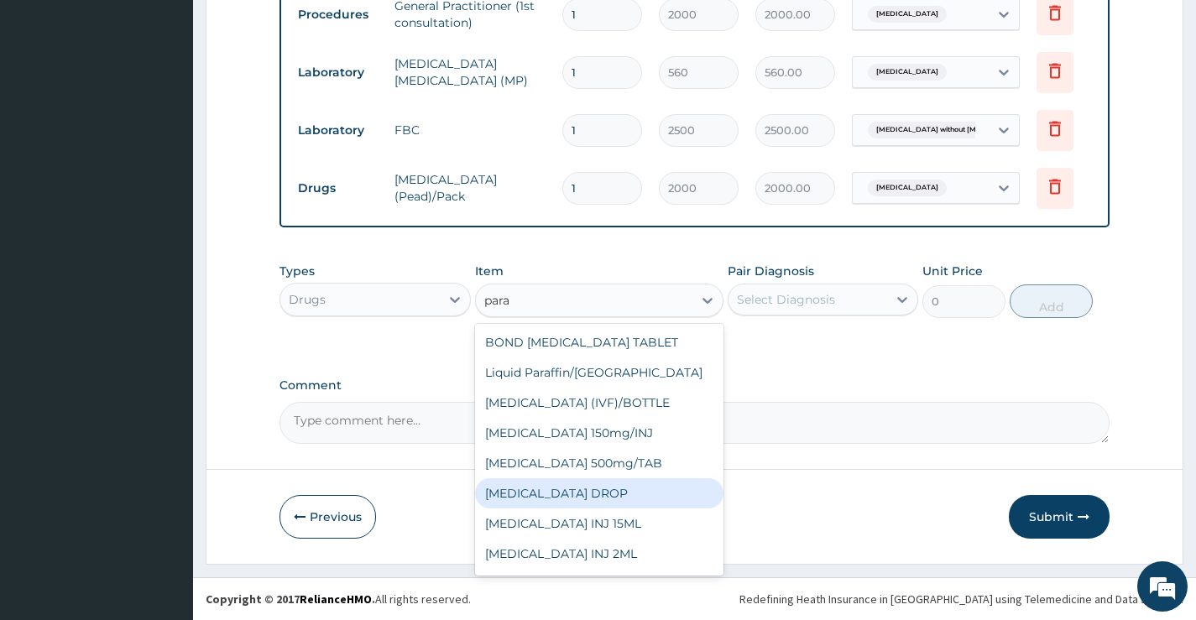
scroll to position [84, 0]
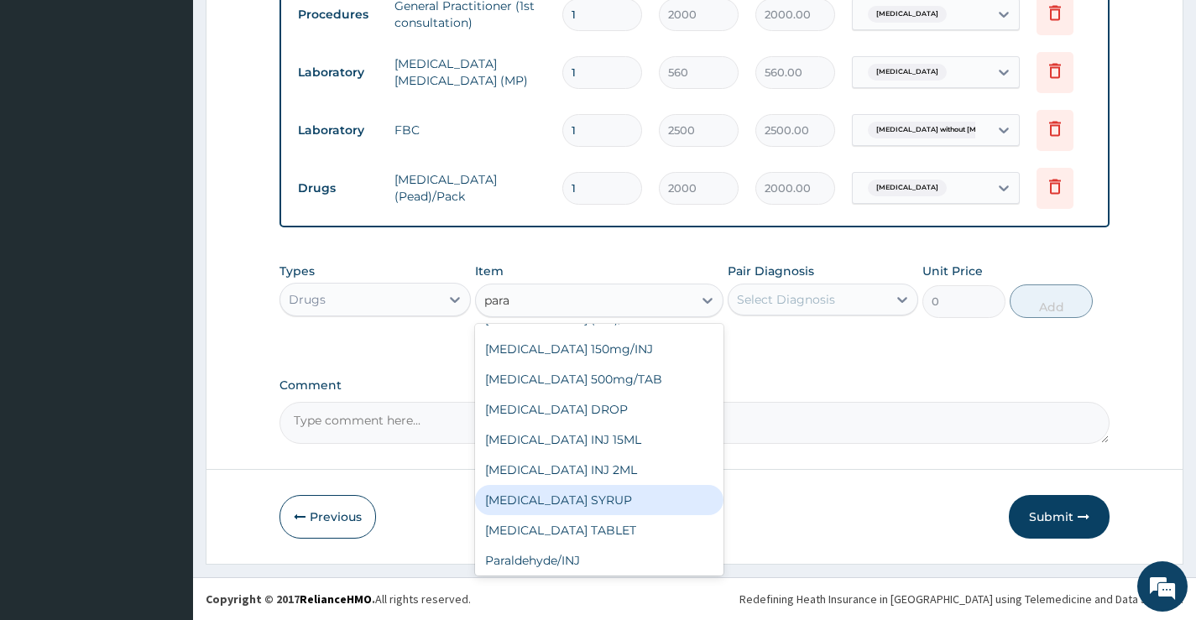
click at [588, 505] on div "[MEDICAL_DATA] SYRUP" at bounding box center [599, 500] width 249 height 30
type input "800"
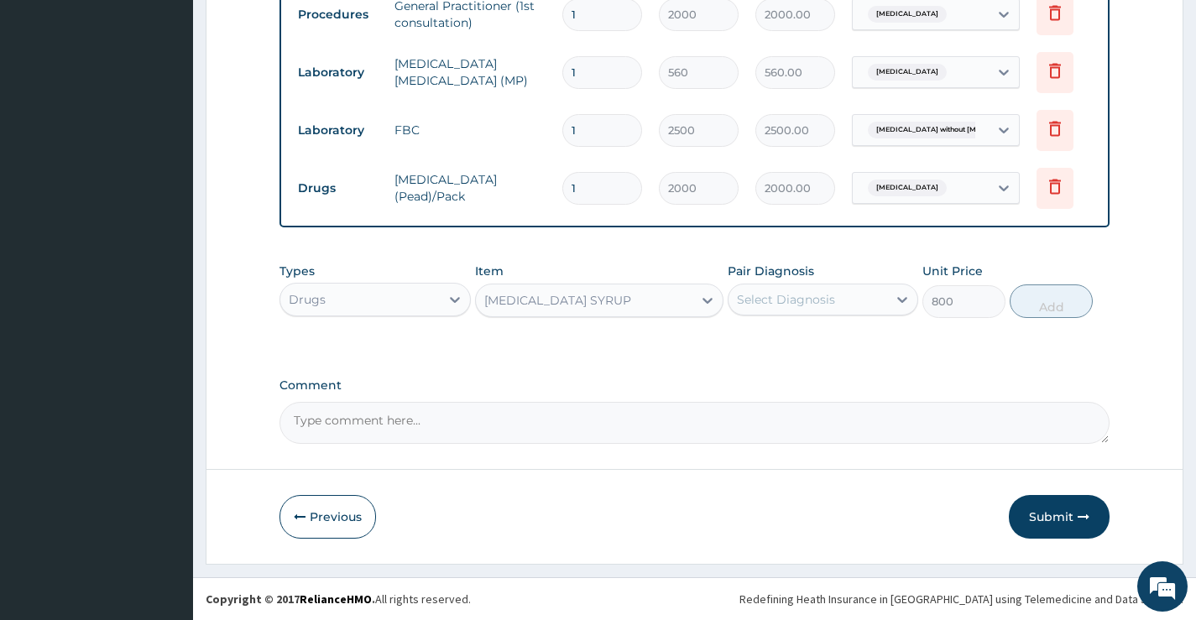
click at [781, 294] on div "Select Diagnosis" at bounding box center [786, 299] width 98 height 17
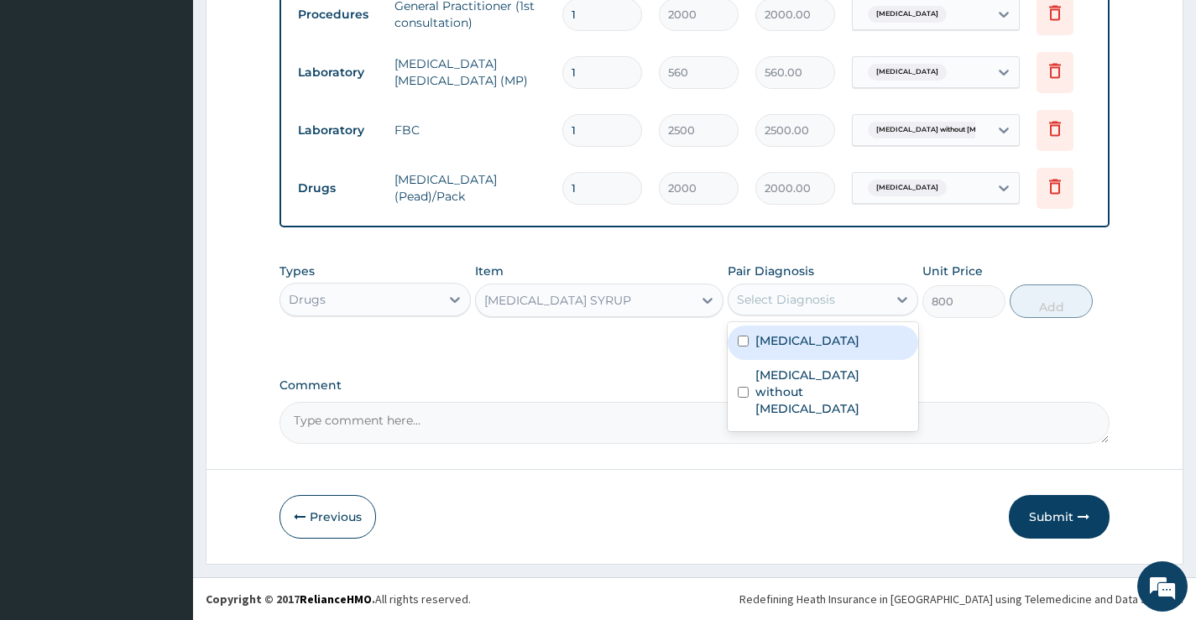
click at [793, 356] on div "[MEDICAL_DATA]" at bounding box center [823, 343] width 191 height 34
checkbox input "true"
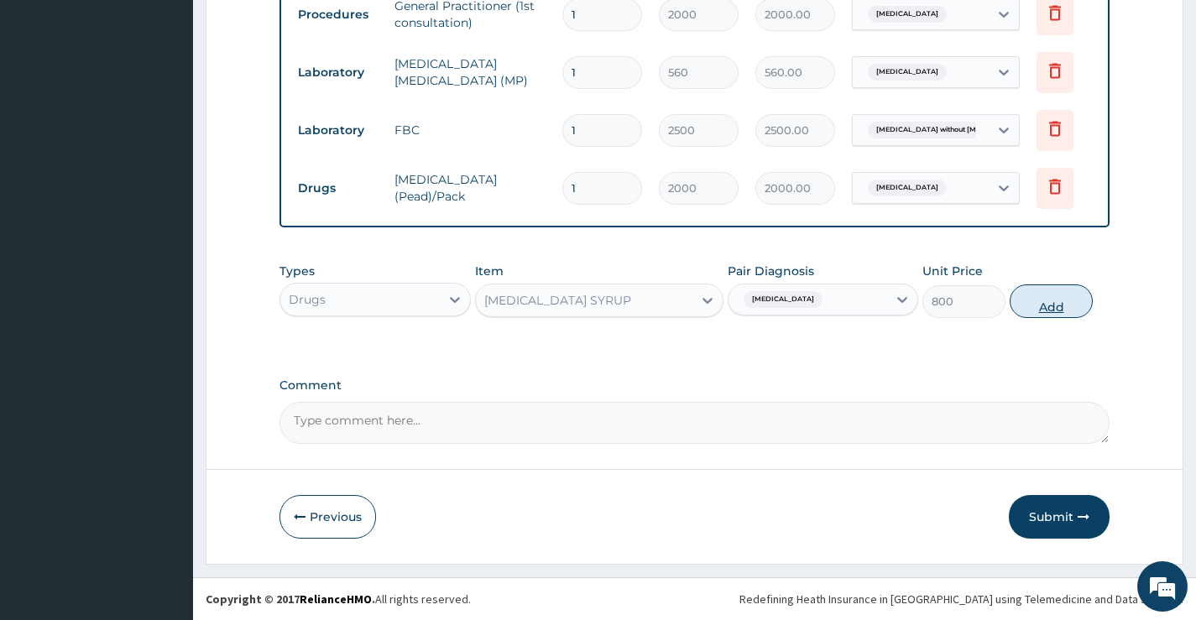
click at [1050, 301] on button "Add" at bounding box center [1051, 302] width 83 height 34
type input "0"
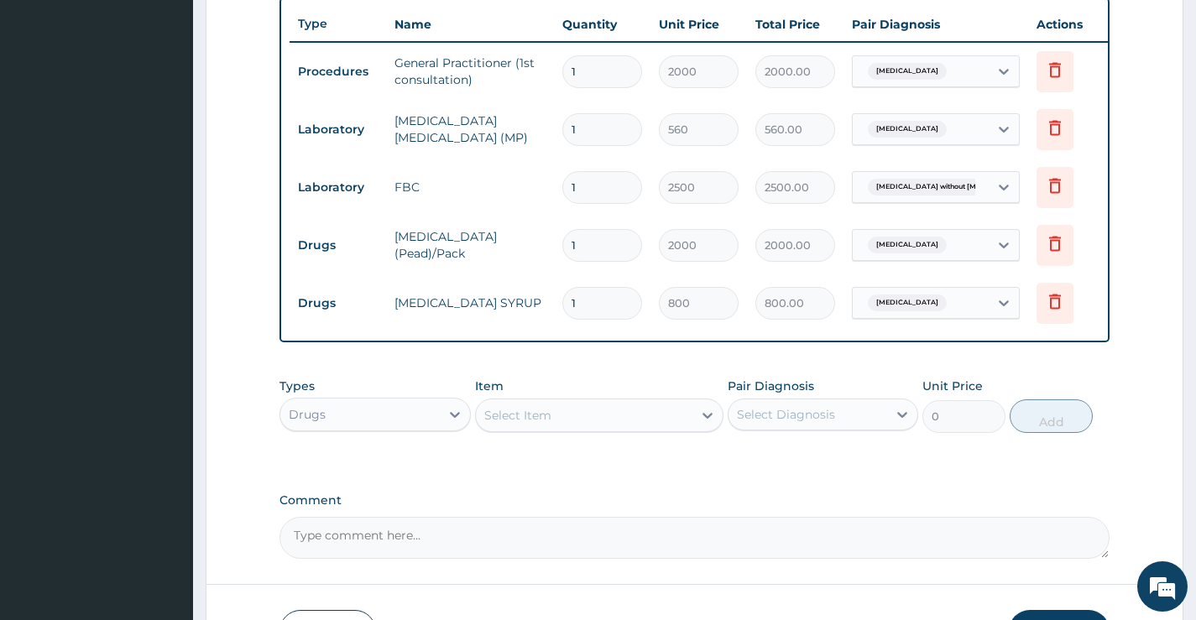
scroll to position [755, 0]
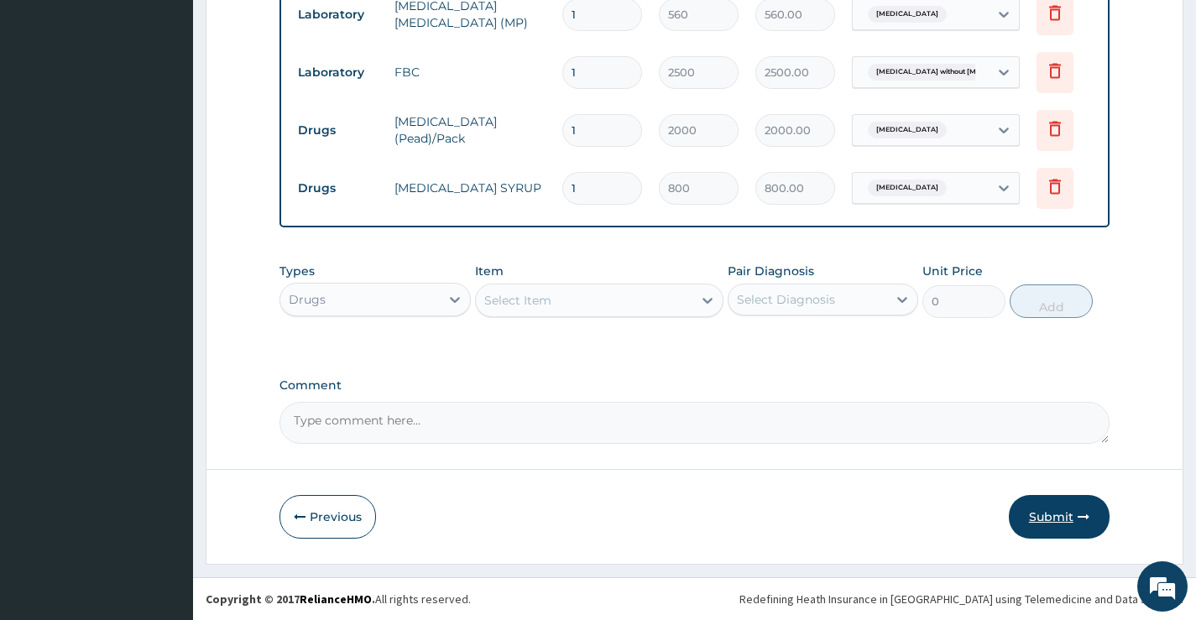
click at [1064, 510] on button "Submit" at bounding box center [1059, 517] width 101 height 44
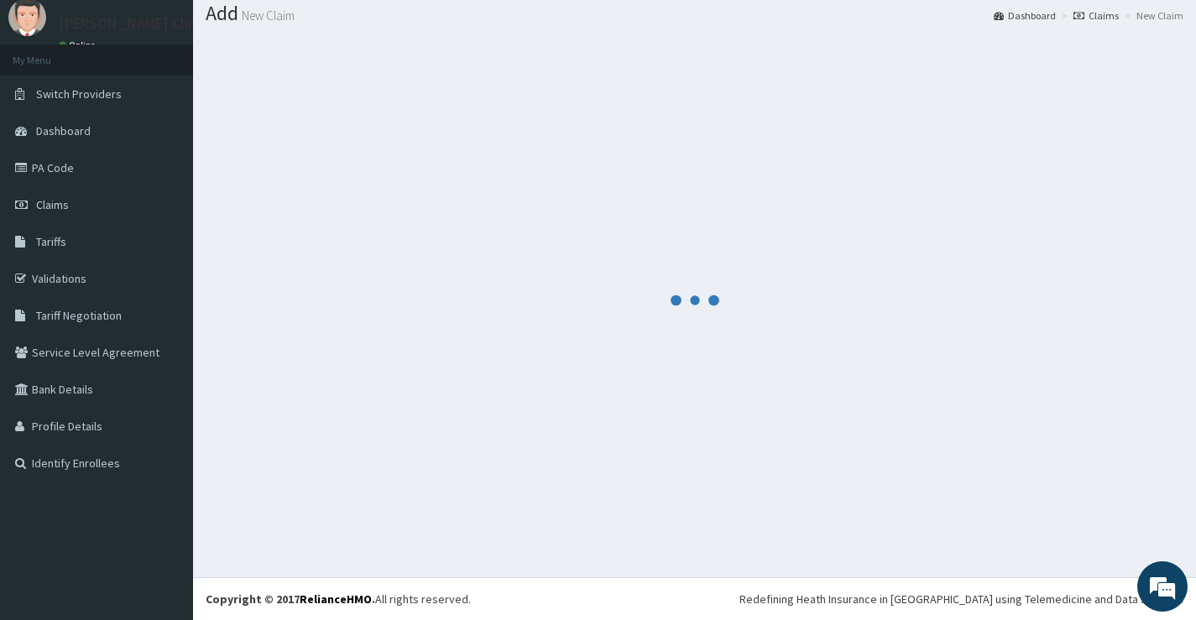
scroll to position [52, 0]
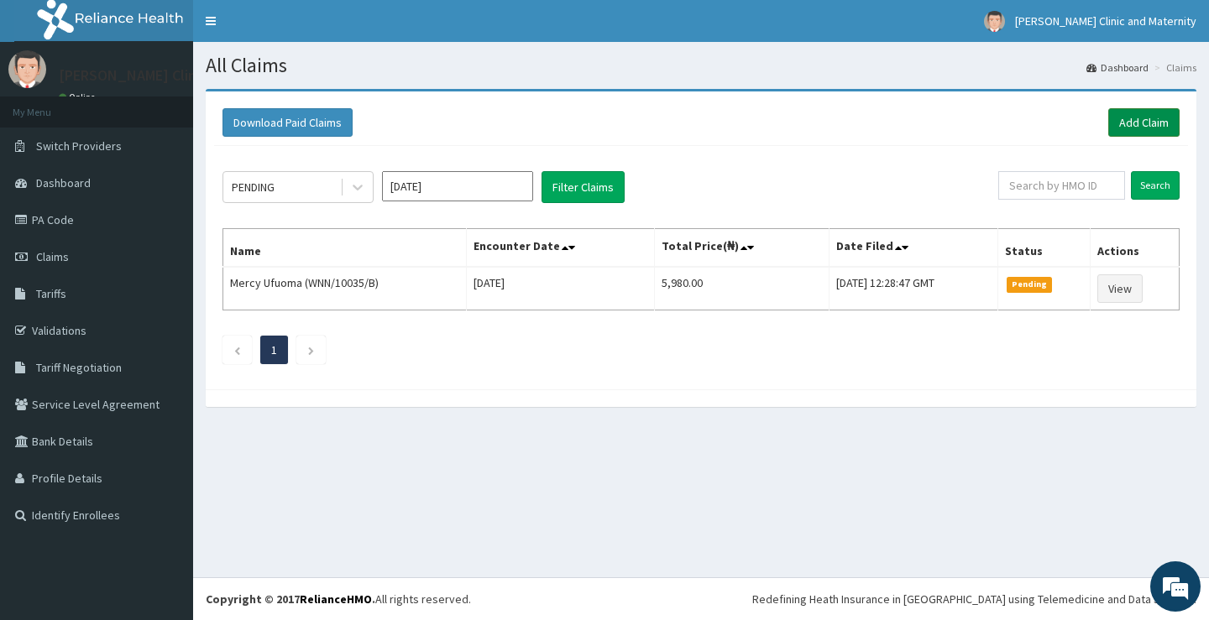
click at [1147, 115] on link "Add Claim" at bounding box center [1143, 122] width 71 height 29
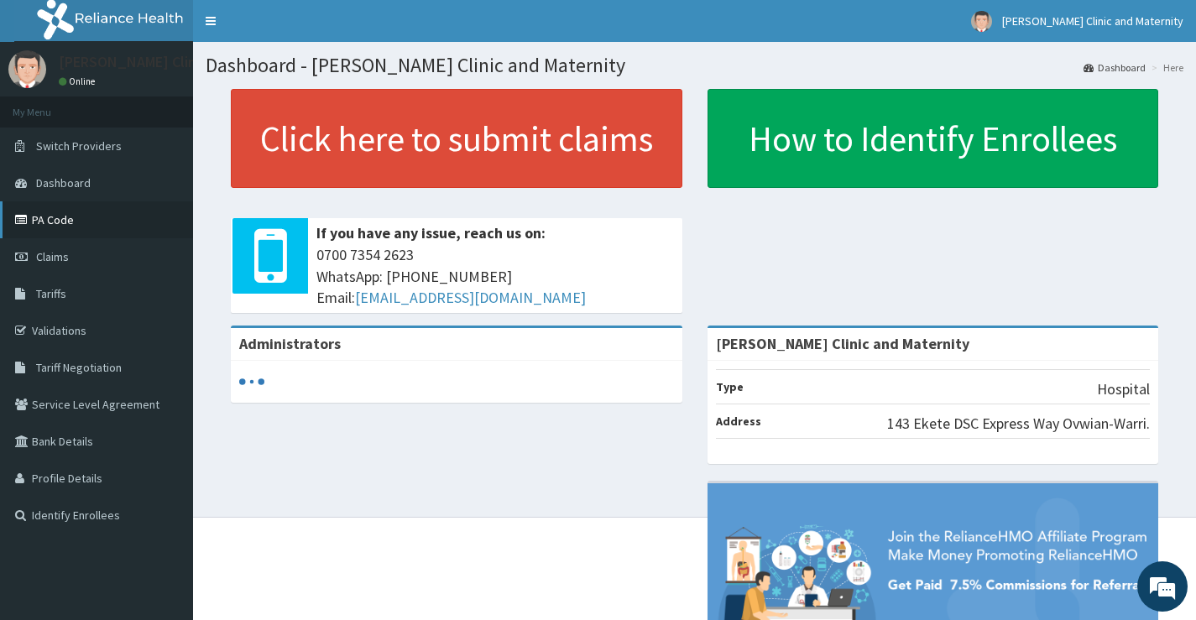
click at [47, 213] on link "PA Code" at bounding box center [96, 219] width 193 height 37
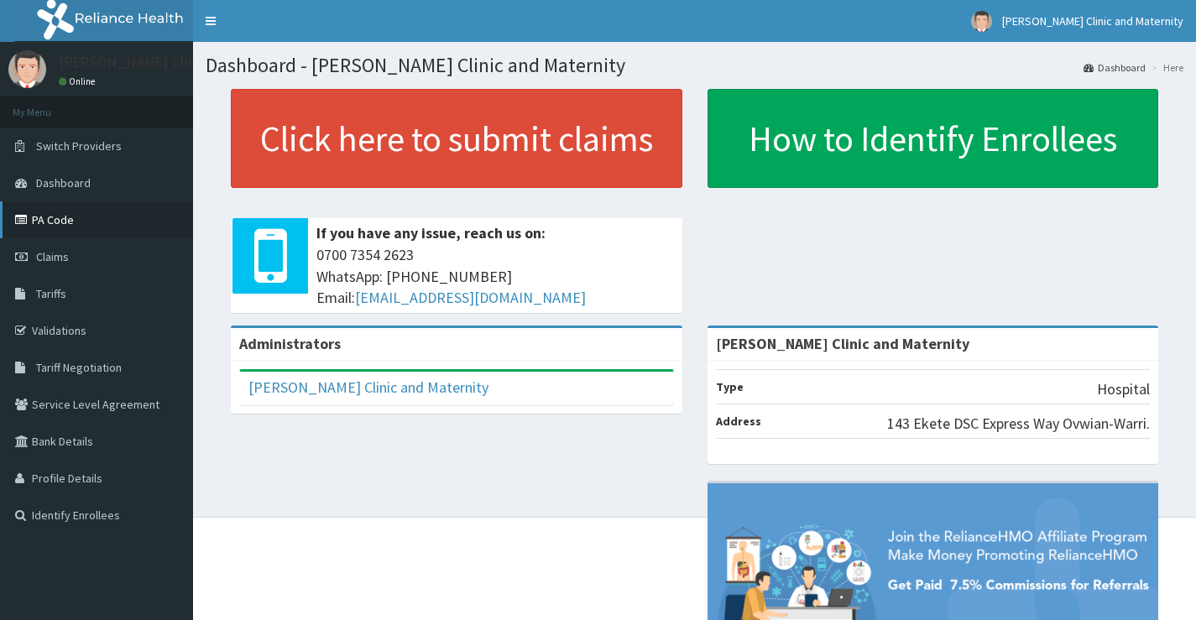
click at [63, 211] on link "PA Code" at bounding box center [96, 219] width 193 height 37
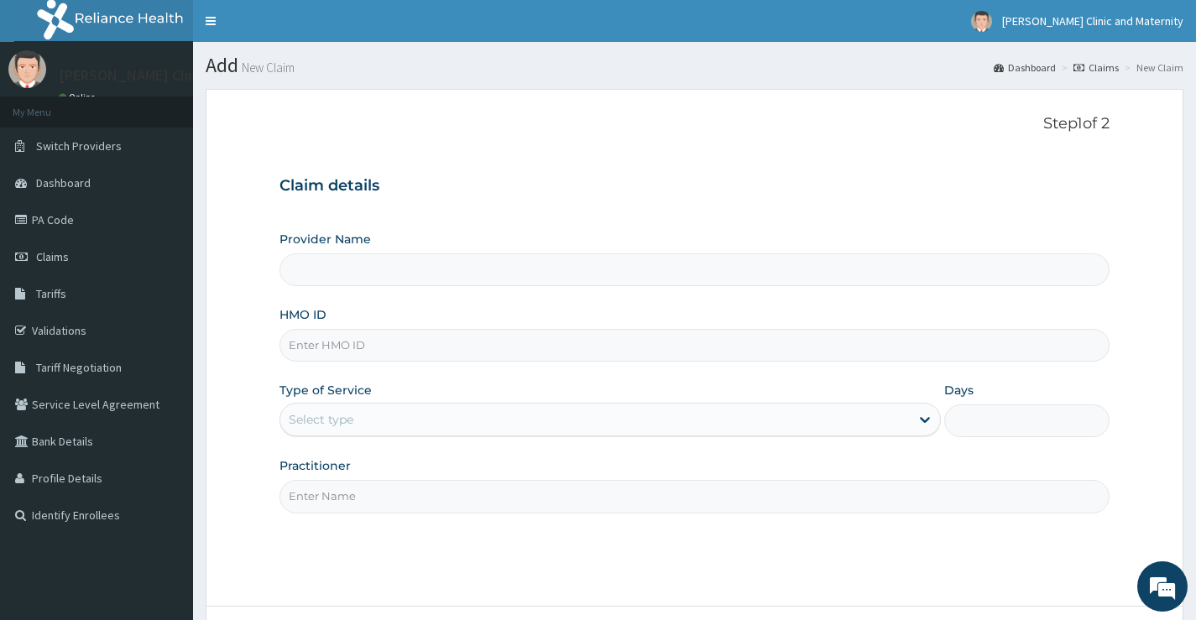
type input "[PERSON_NAME] Clinic and Maternity"
click at [358, 339] on input "HMO ID" at bounding box center [695, 345] width 830 height 33
paste input "ERM/10077/A"
type input "ERM/10077/A"
click at [356, 425] on div "Select type" at bounding box center [595, 419] width 630 height 27
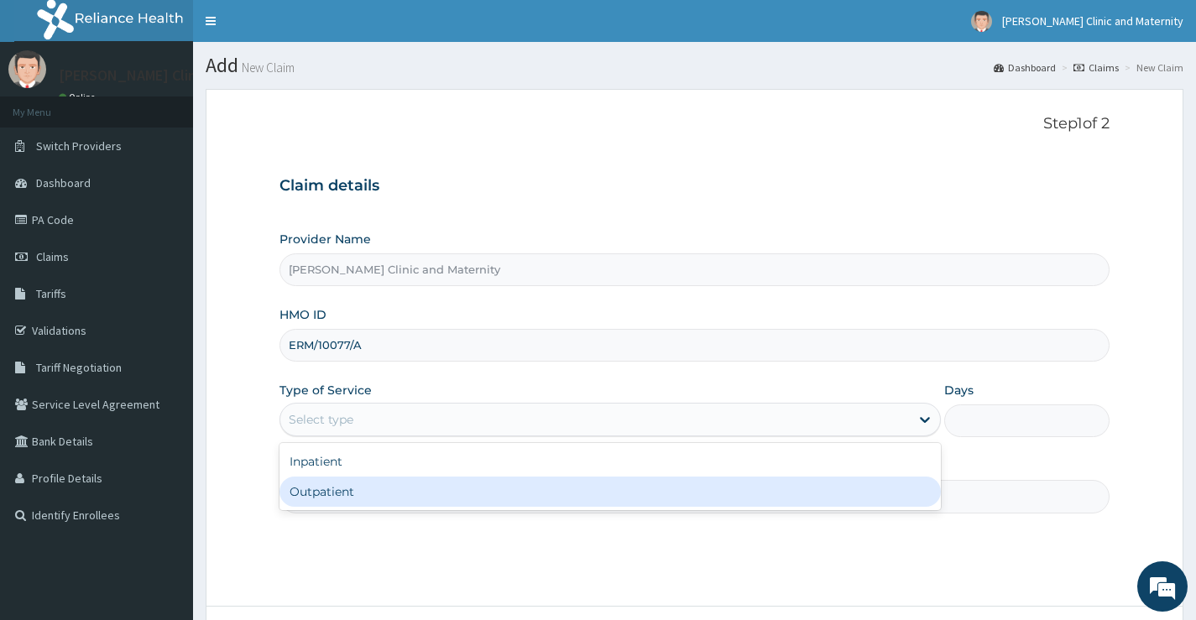
click at [341, 496] on div "Outpatient" at bounding box center [611, 492] width 662 height 30
type input "1"
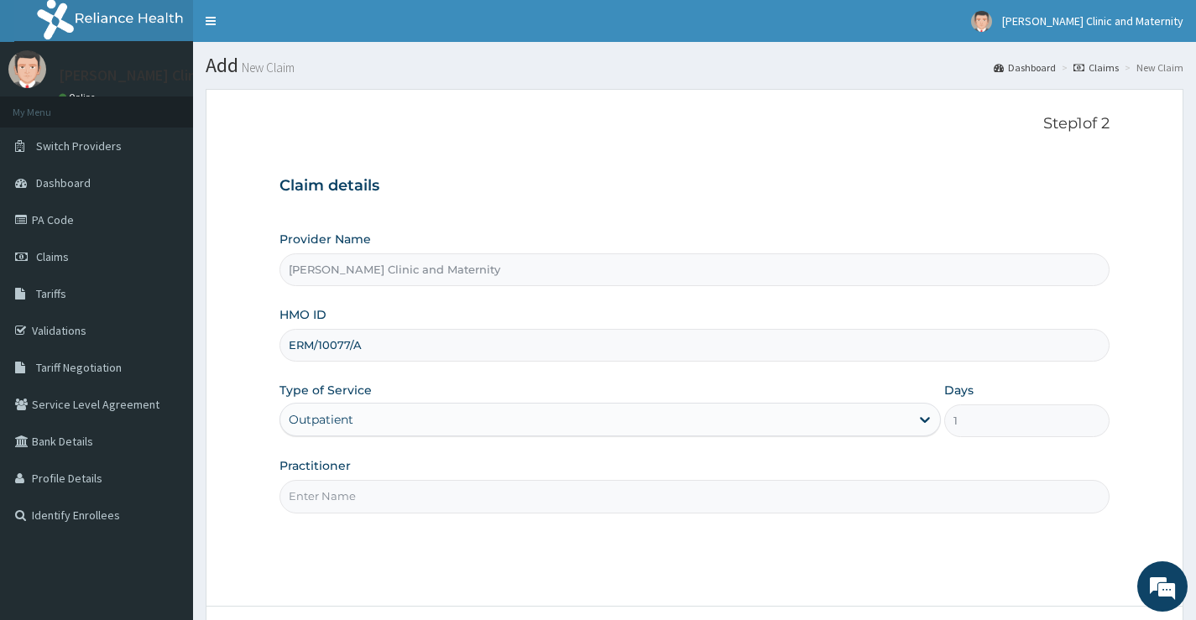
click at [341, 496] on input "Practitioner" at bounding box center [695, 496] width 830 height 33
type input "DR ANYANWU"
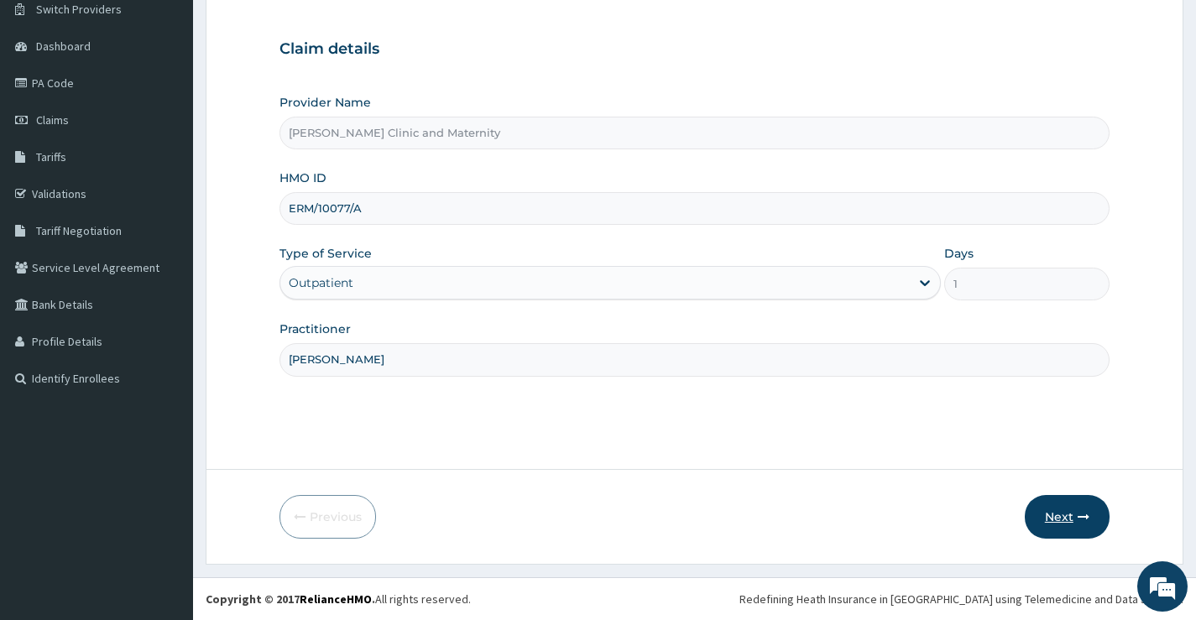
click at [1069, 515] on button "Next" at bounding box center [1067, 517] width 85 height 44
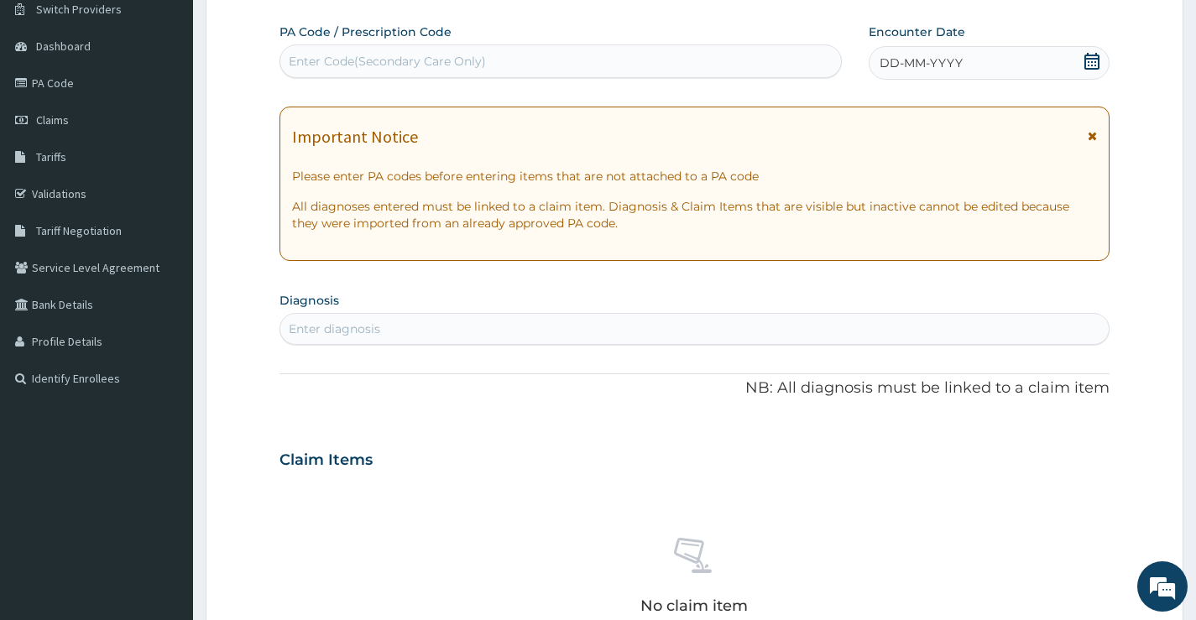
click at [959, 64] on span "DD-MM-YYYY" at bounding box center [921, 63] width 83 height 17
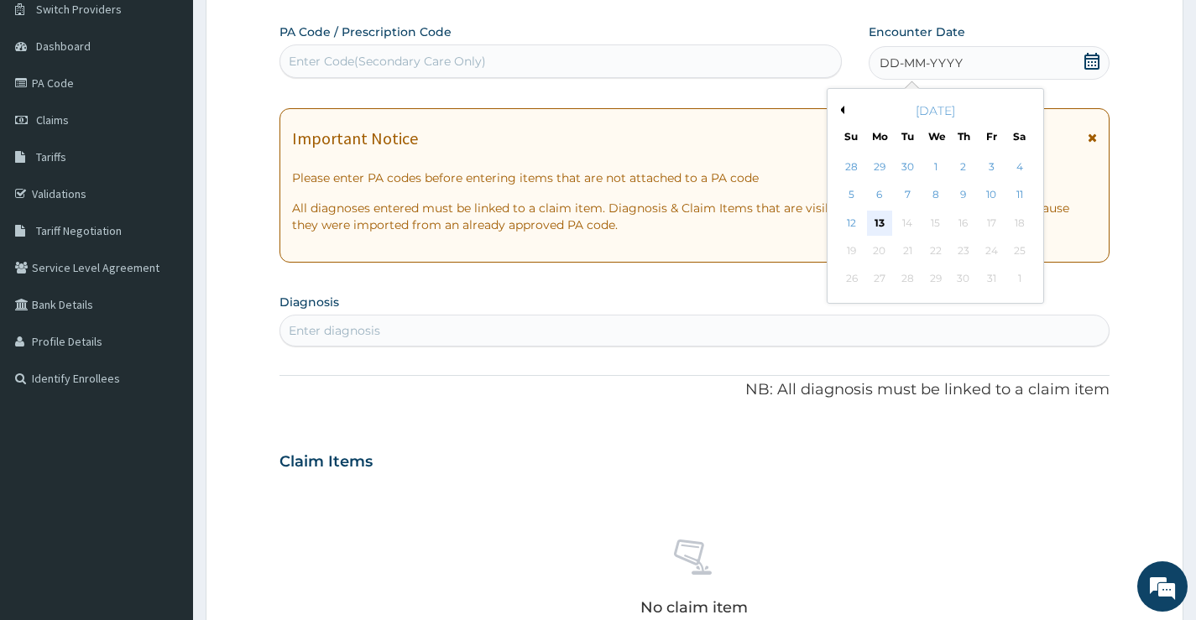
click at [879, 225] on div "13" at bounding box center [879, 223] width 25 height 25
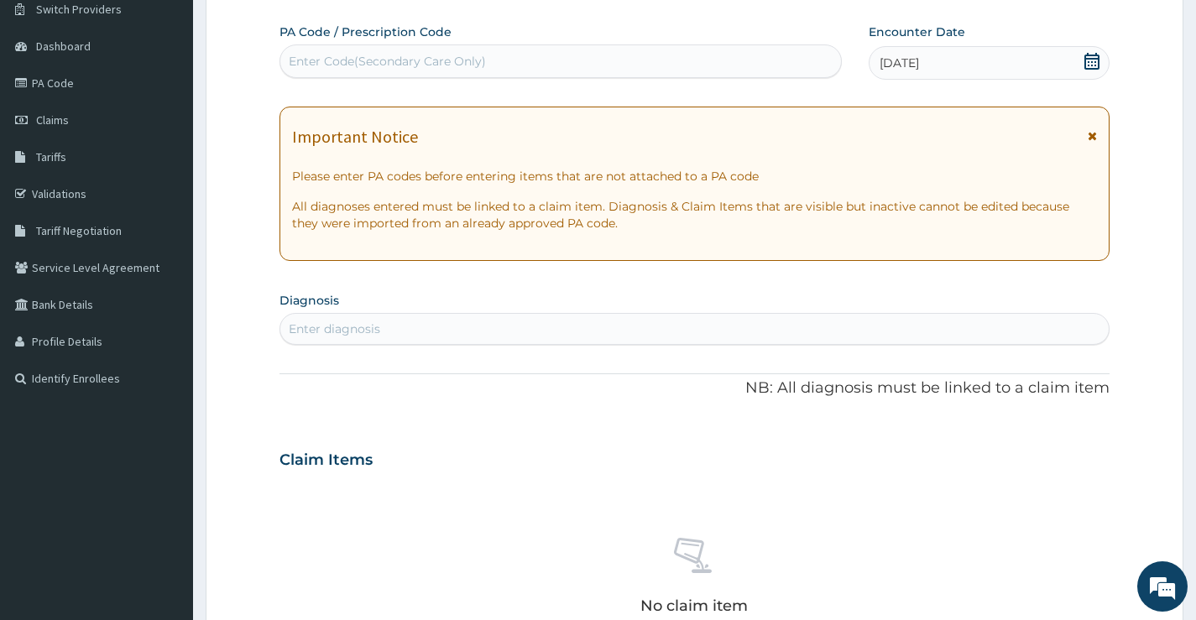
click at [924, 52] on div "[DATE]" at bounding box center [989, 63] width 241 height 34
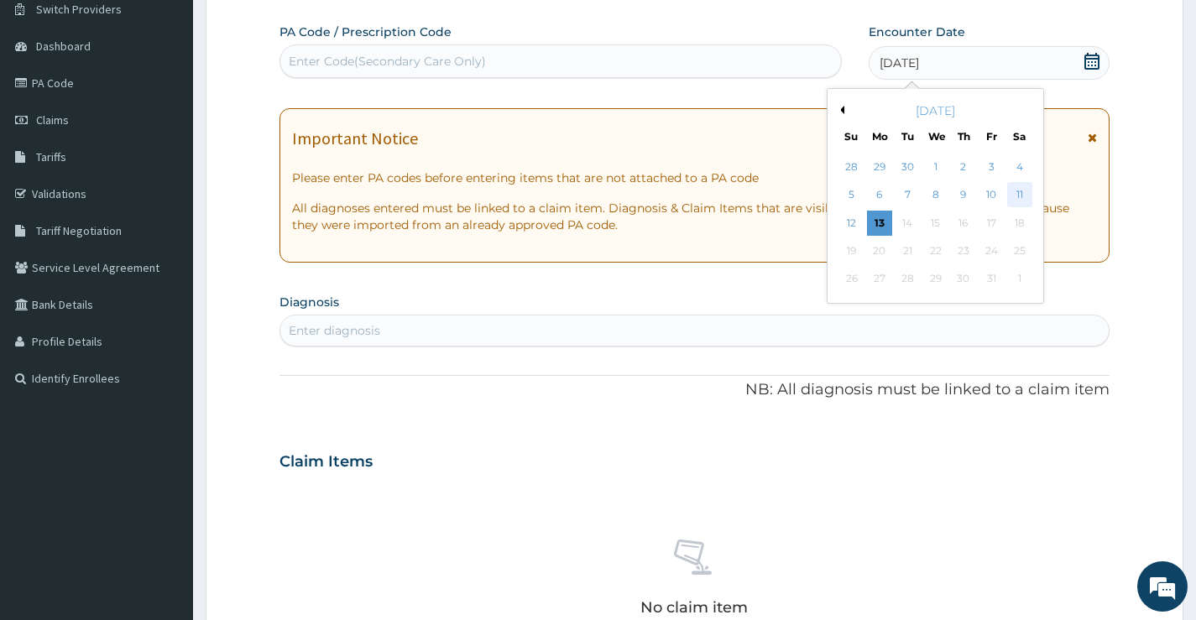
click at [1022, 190] on div "11" at bounding box center [1019, 195] width 25 height 25
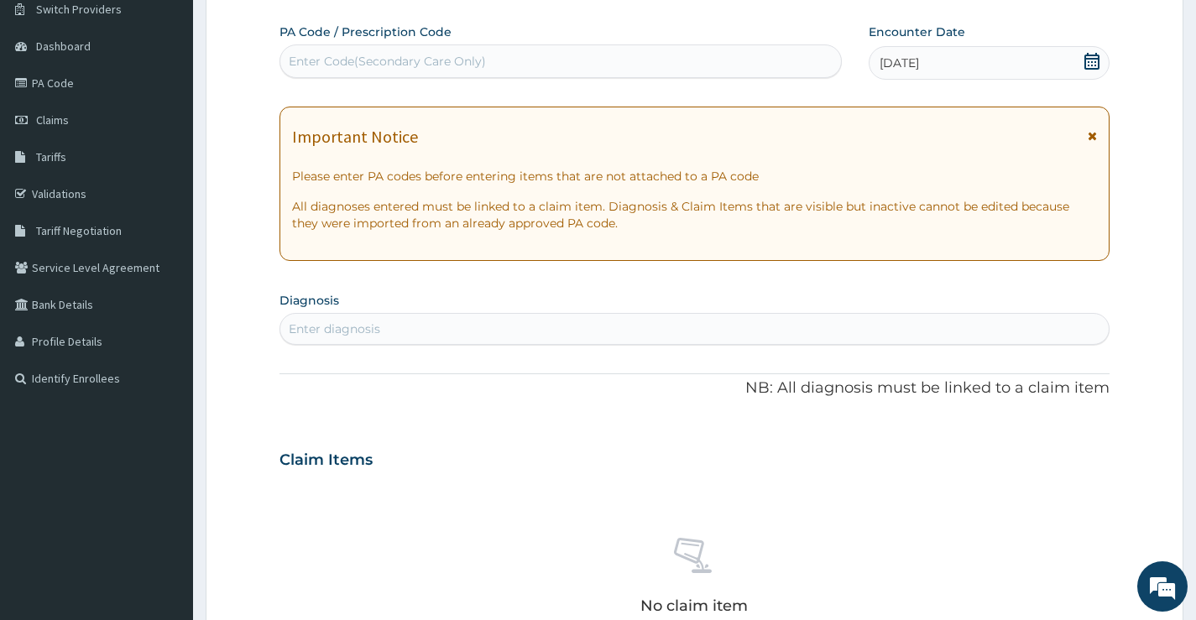
click at [373, 334] on div "Enter diagnosis" at bounding box center [335, 329] width 92 height 17
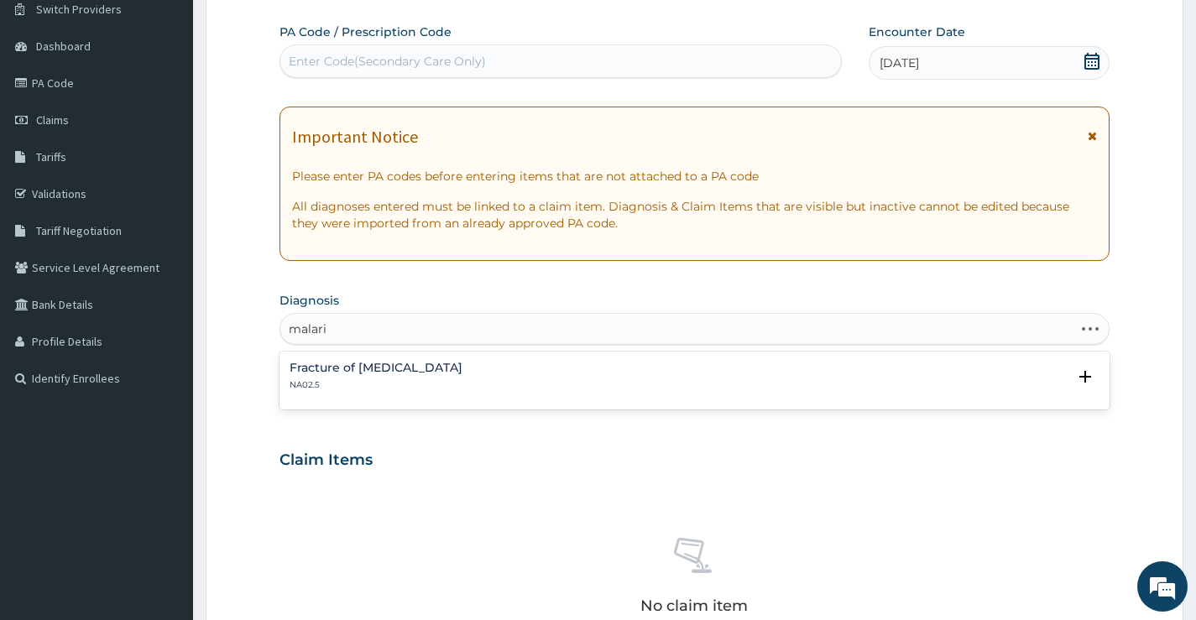
type input "[MEDICAL_DATA]"
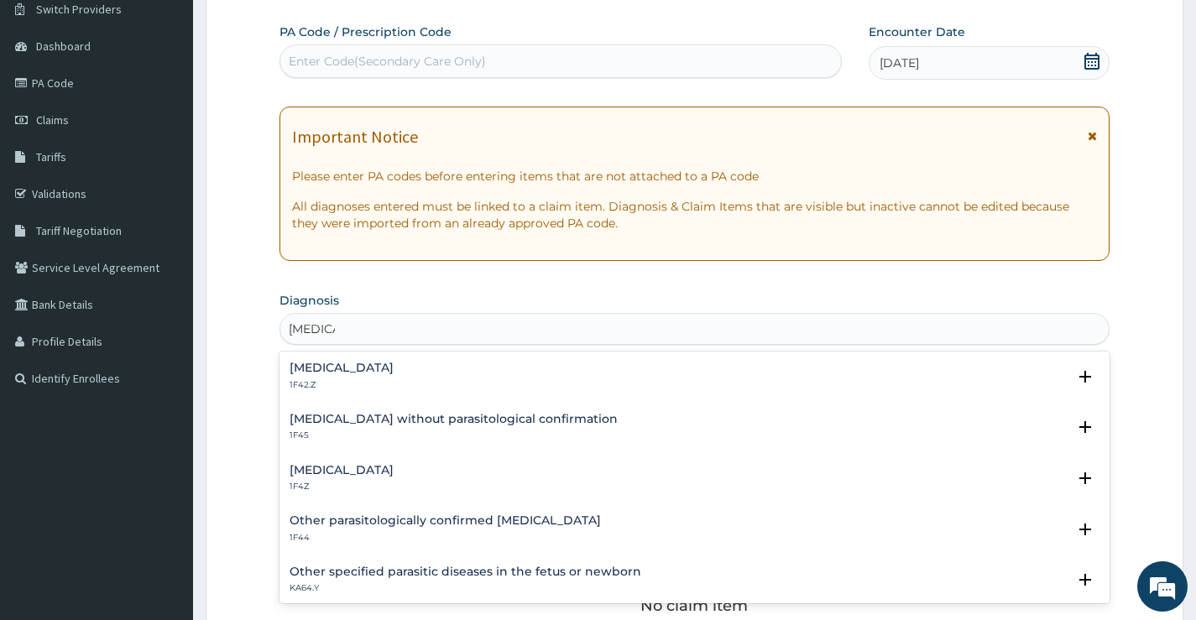
click at [315, 471] on h4 "[MEDICAL_DATA]" at bounding box center [342, 470] width 104 height 13
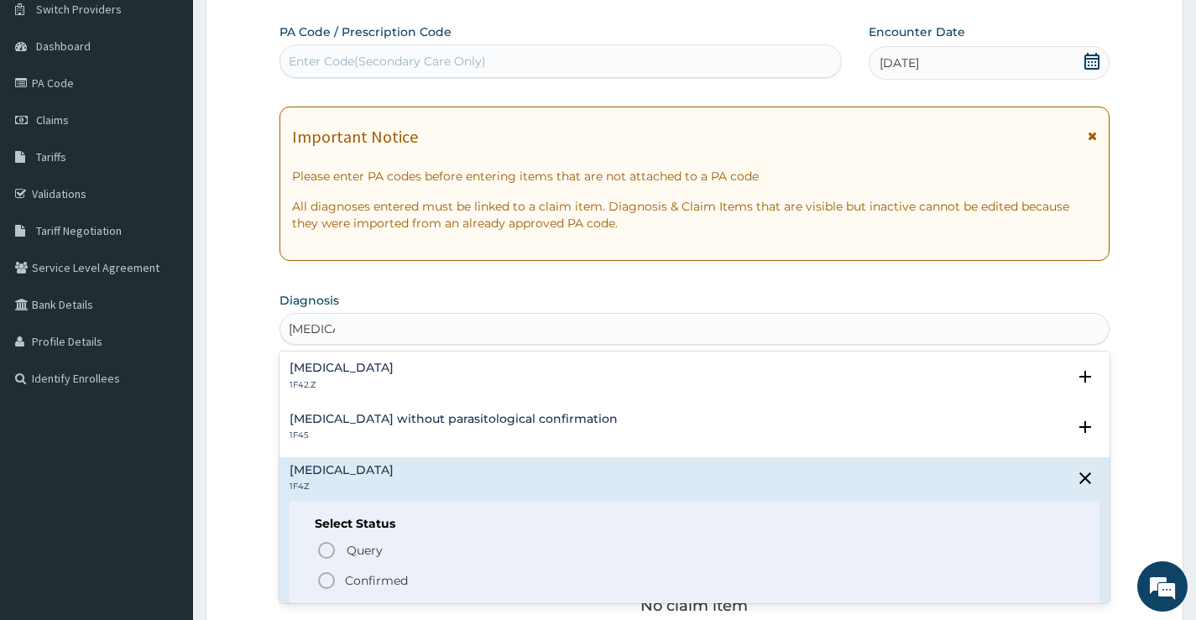
click at [331, 581] on icon "status option filled" at bounding box center [326, 581] width 20 height 20
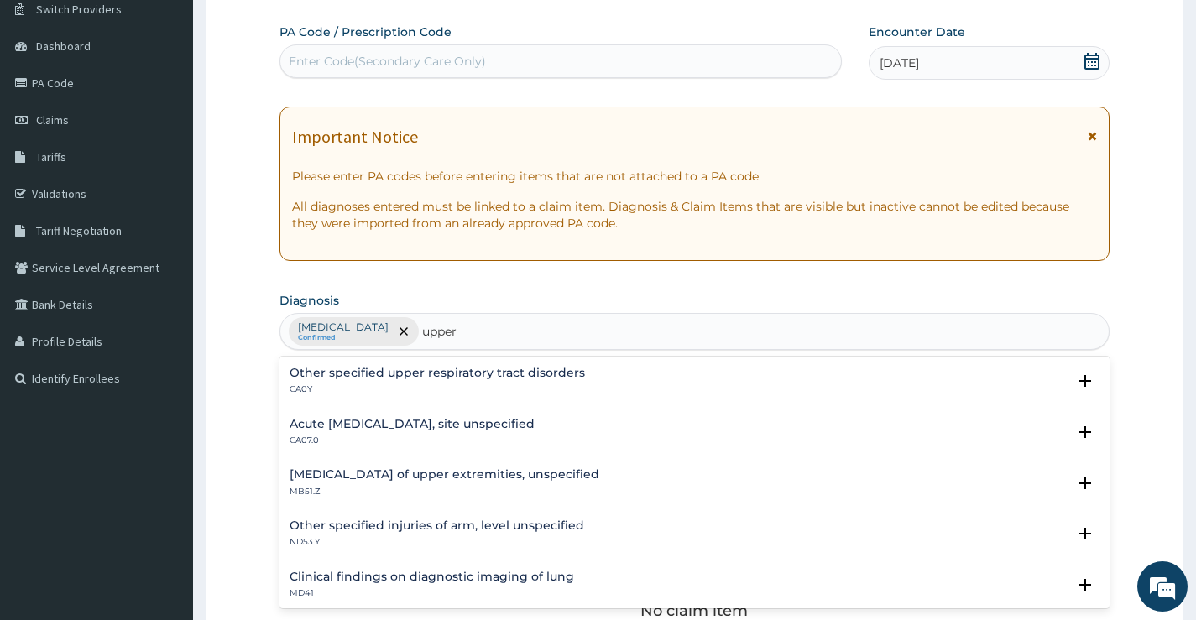
type input "upper"
click at [442, 425] on h4 "Acute upper respiratory infection, site unspecified" at bounding box center [412, 424] width 245 height 13
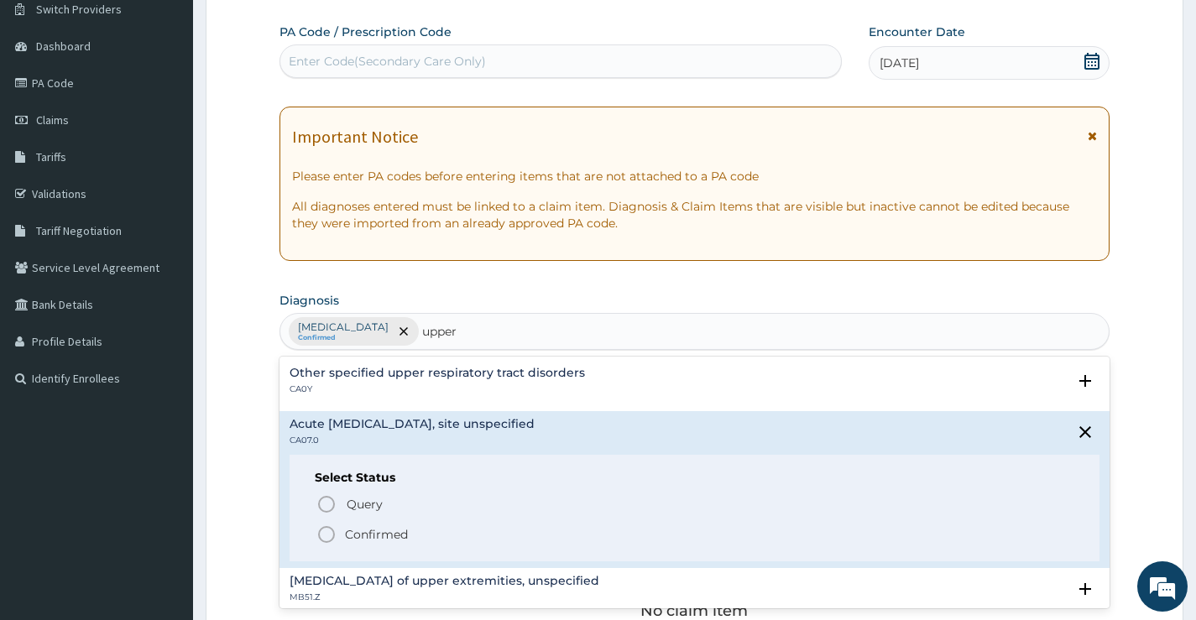
click at [329, 534] on icon "status option filled" at bounding box center [326, 535] width 20 height 20
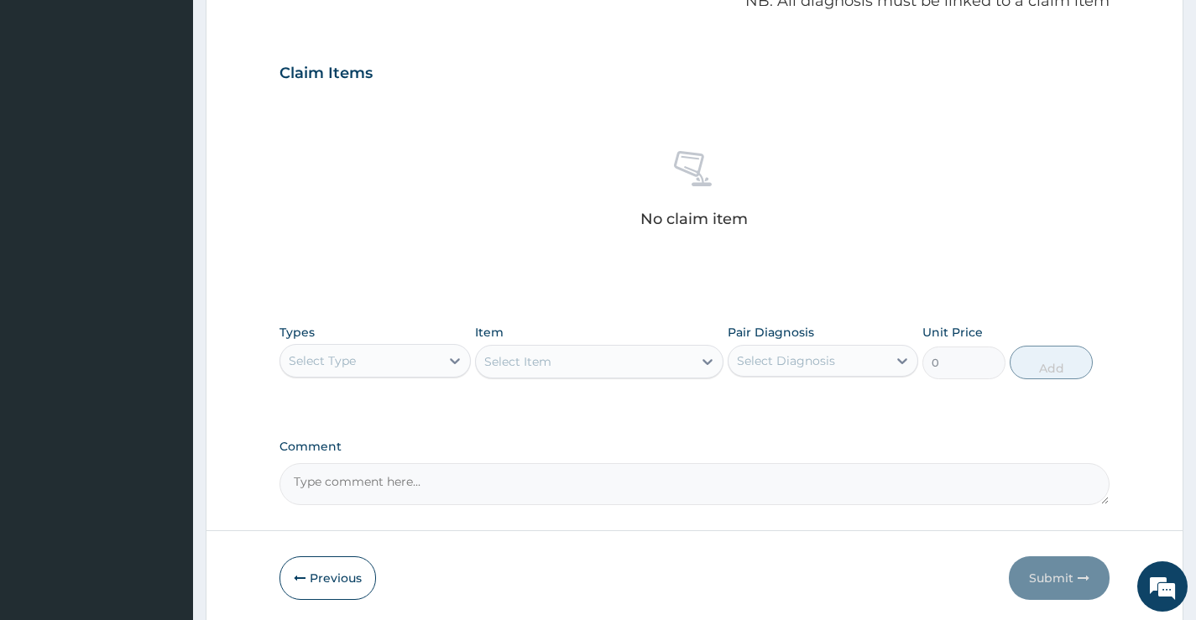
scroll to position [557, 0]
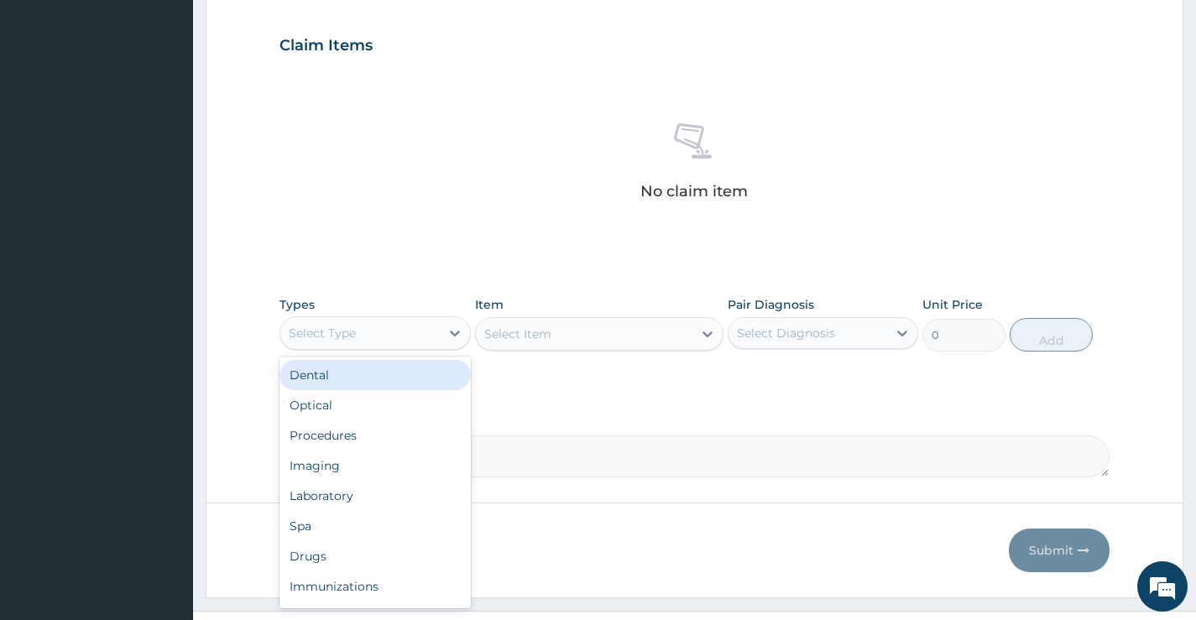
click at [384, 332] on div "Select Type" at bounding box center [359, 333] width 159 height 27
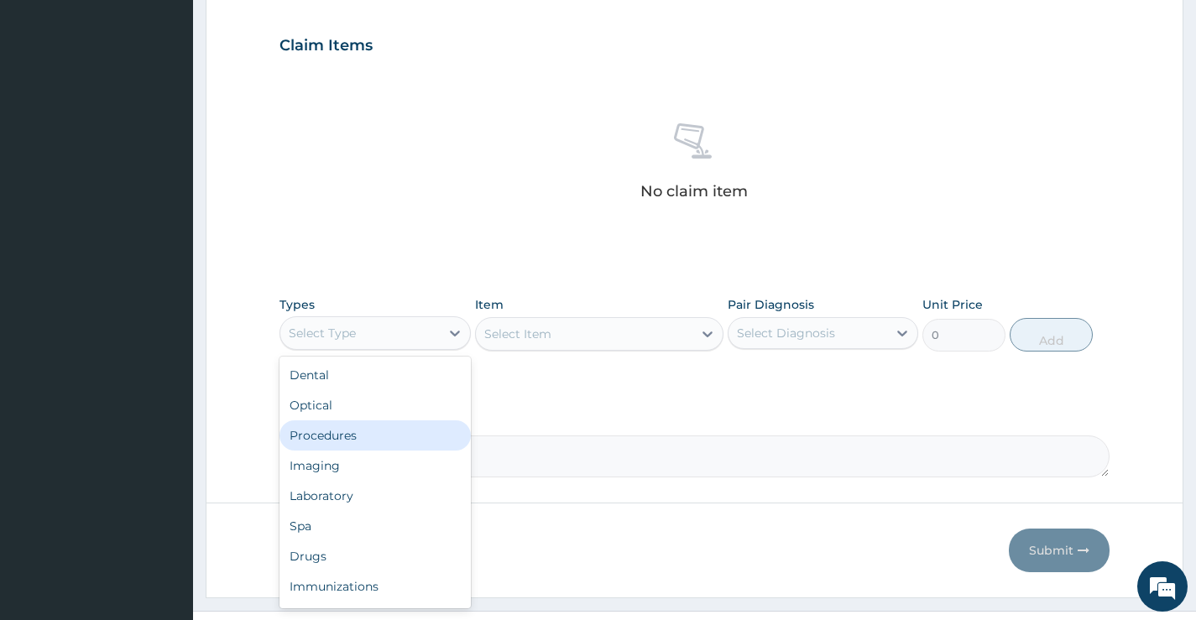
drag, startPoint x: 369, startPoint y: 437, endPoint x: 516, endPoint y: 401, distance: 151.9
click at [367, 436] on div "Procedures" at bounding box center [375, 436] width 191 height 30
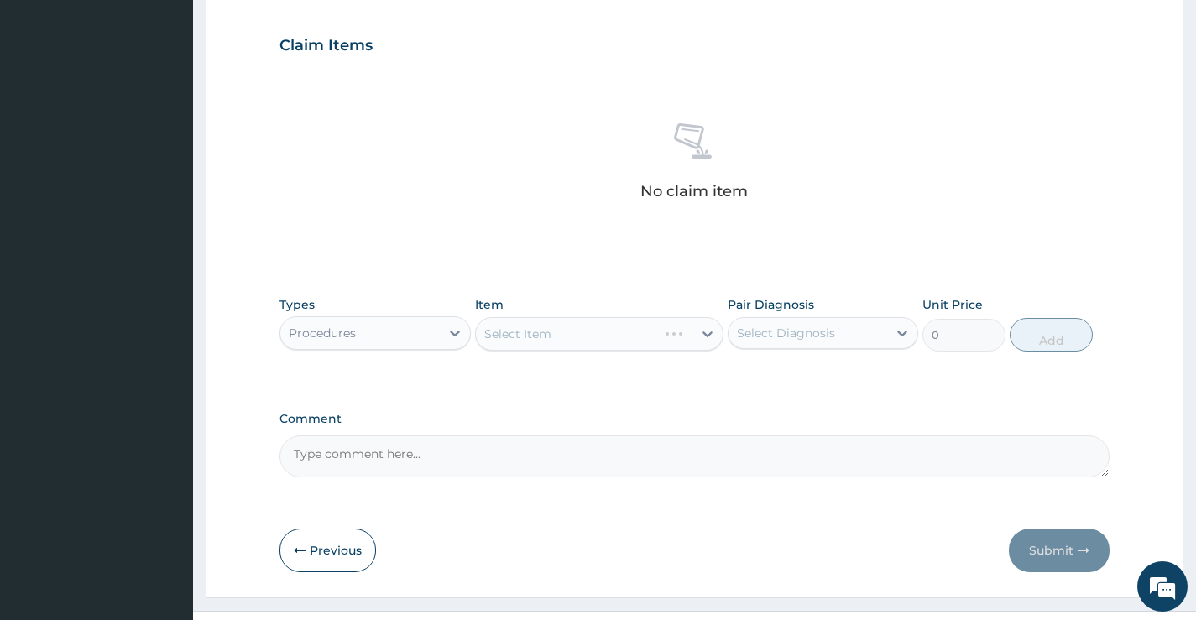
click at [818, 338] on div "Select Diagnosis" at bounding box center [786, 333] width 98 height 17
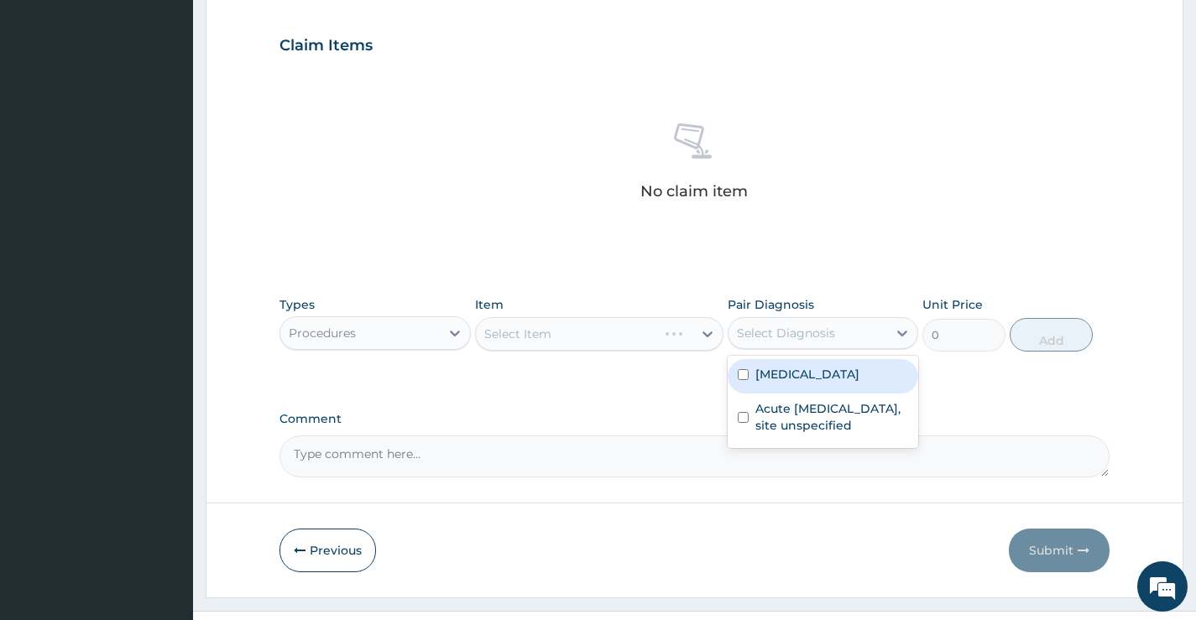
click at [797, 386] on div "[MEDICAL_DATA]" at bounding box center [823, 376] width 191 height 34
checkbox input "true"
click at [609, 333] on div "Select Item" at bounding box center [599, 334] width 249 height 34
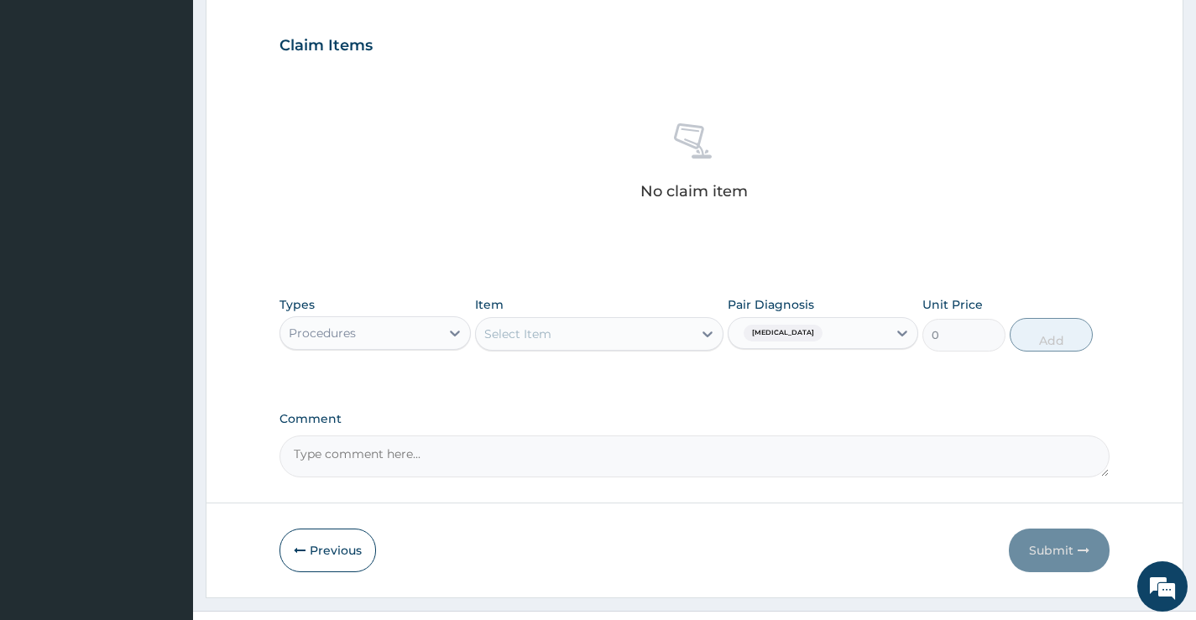
click at [609, 333] on div "Select Item" at bounding box center [584, 334] width 217 height 27
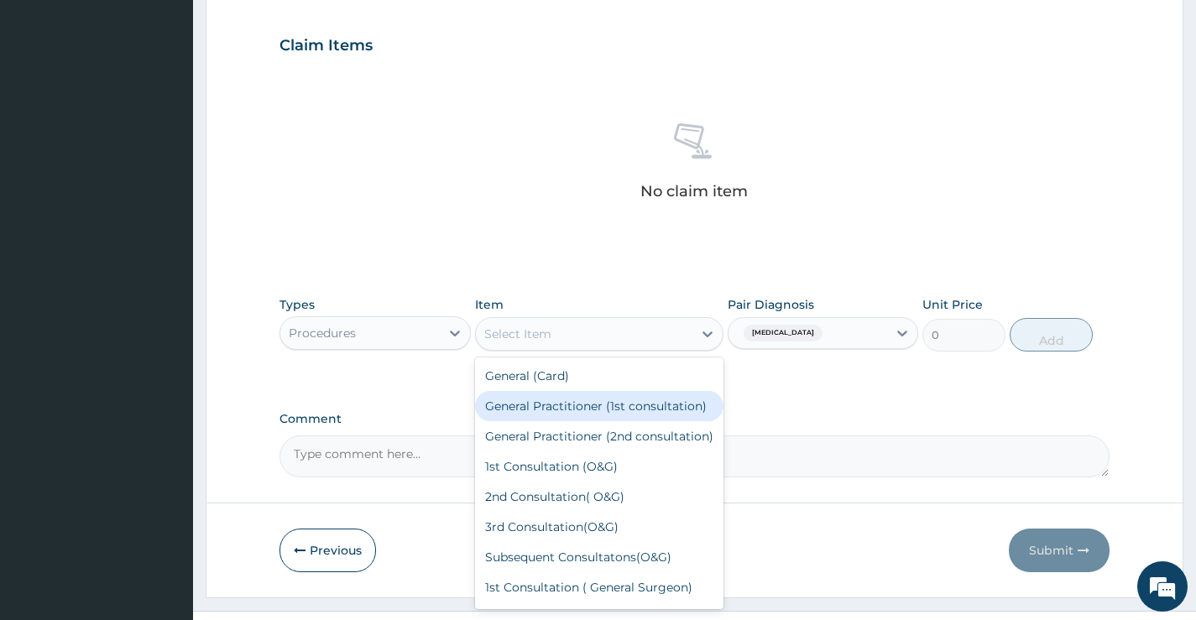
click at [575, 414] on div "General Practitioner (1st consultation)" at bounding box center [599, 406] width 249 height 30
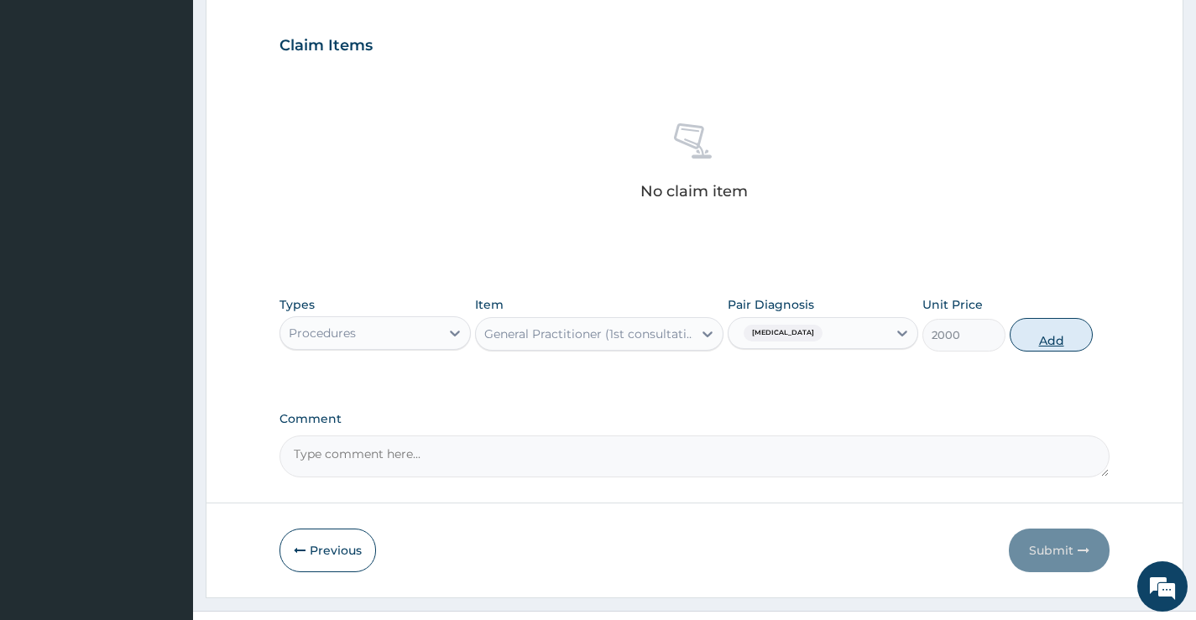
click at [1054, 332] on button "Add" at bounding box center [1051, 335] width 83 height 34
type input "0"
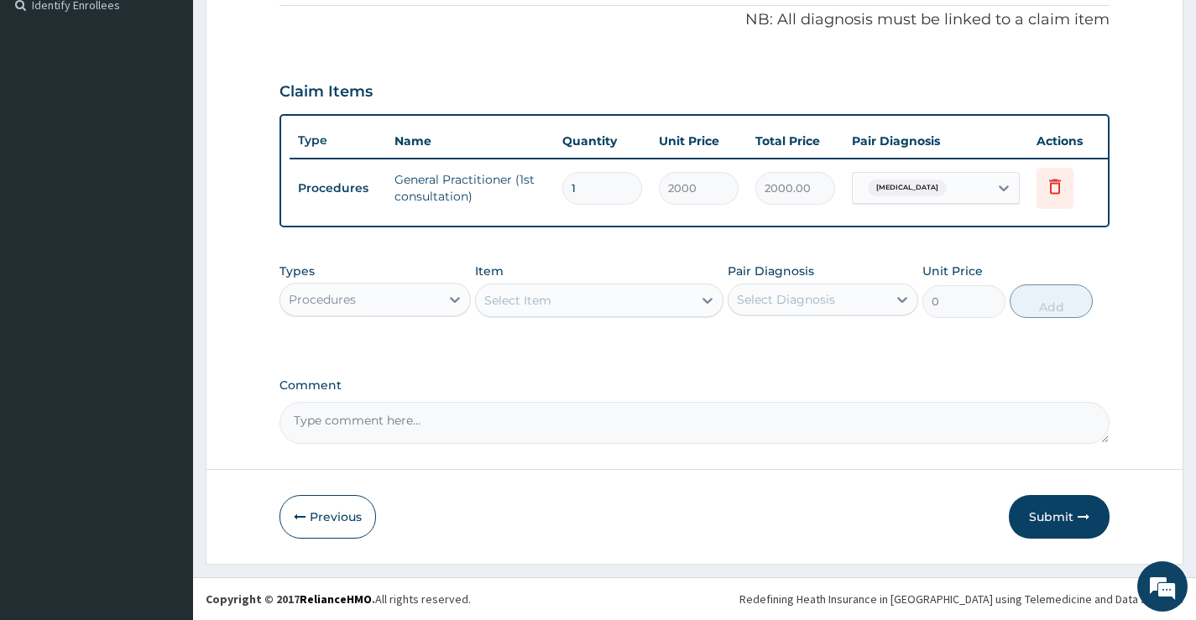
scroll to position [523, 0]
click at [363, 293] on div "Procedures" at bounding box center [359, 299] width 159 height 27
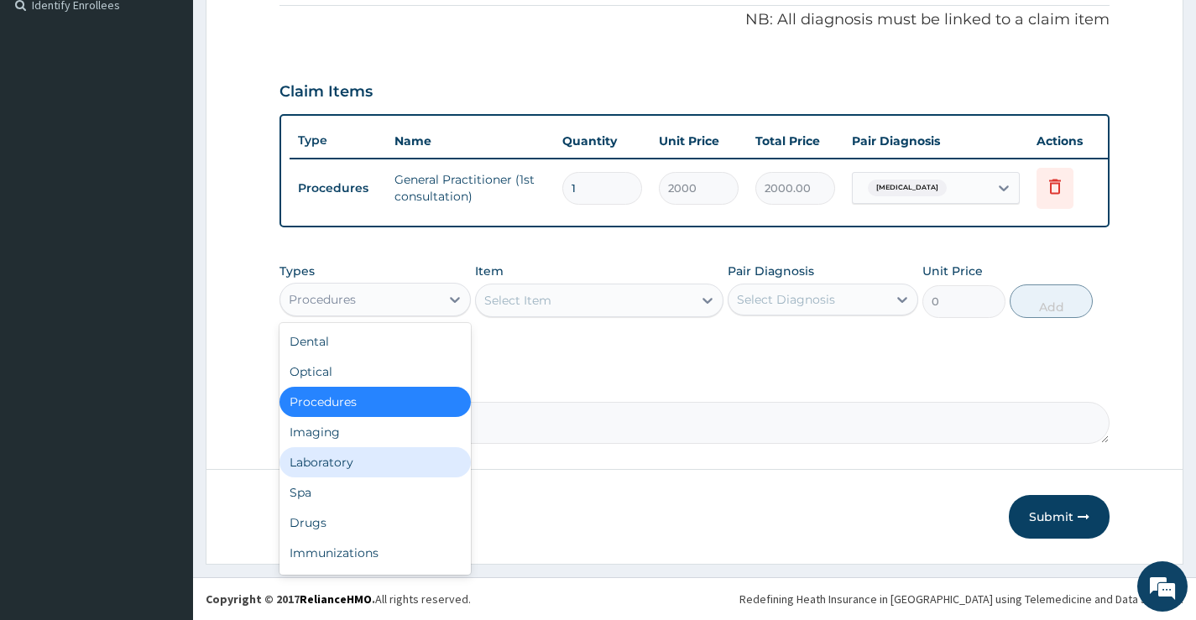
click at [373, 474] on div "Laboratory" at bounding box center [375, 462] width 191 height 30
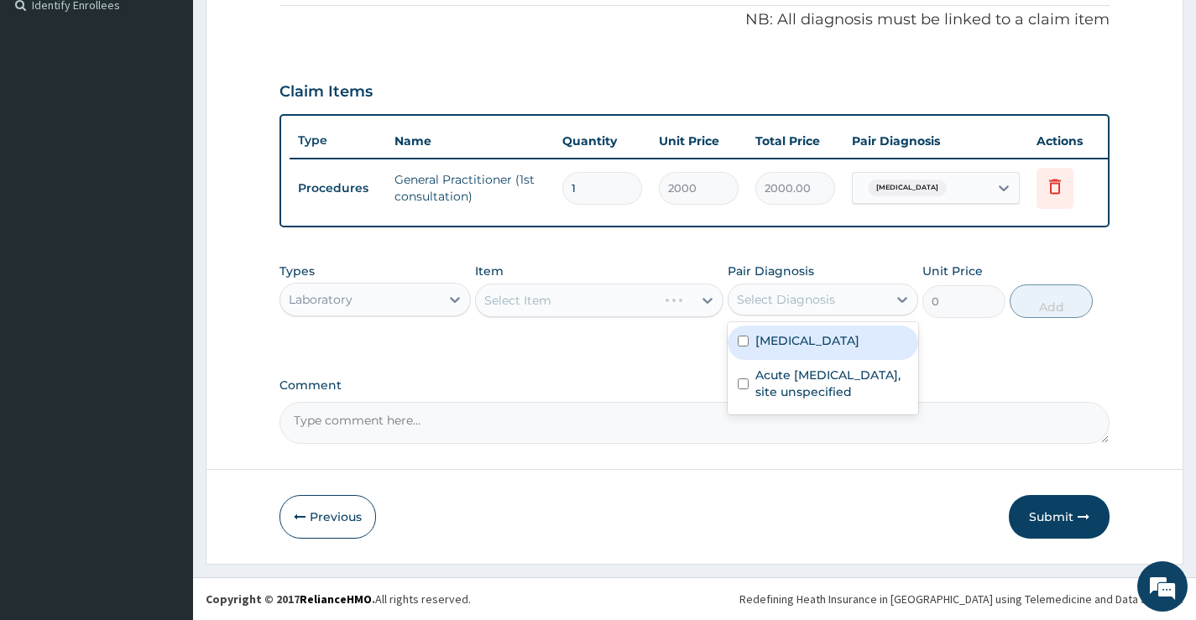
click at [792, 301] on div "Select Diagnosis" at bounding box center [786, 299] width 98 height 17
click at [789, 343] on label "[MEDICAL_DATA]" at bounding box center [808, 340] width 104 height 17
checkbox input "true"
click at [613, 303] on div "Select Item" at bounding box center [599, 301] width 249 height 34
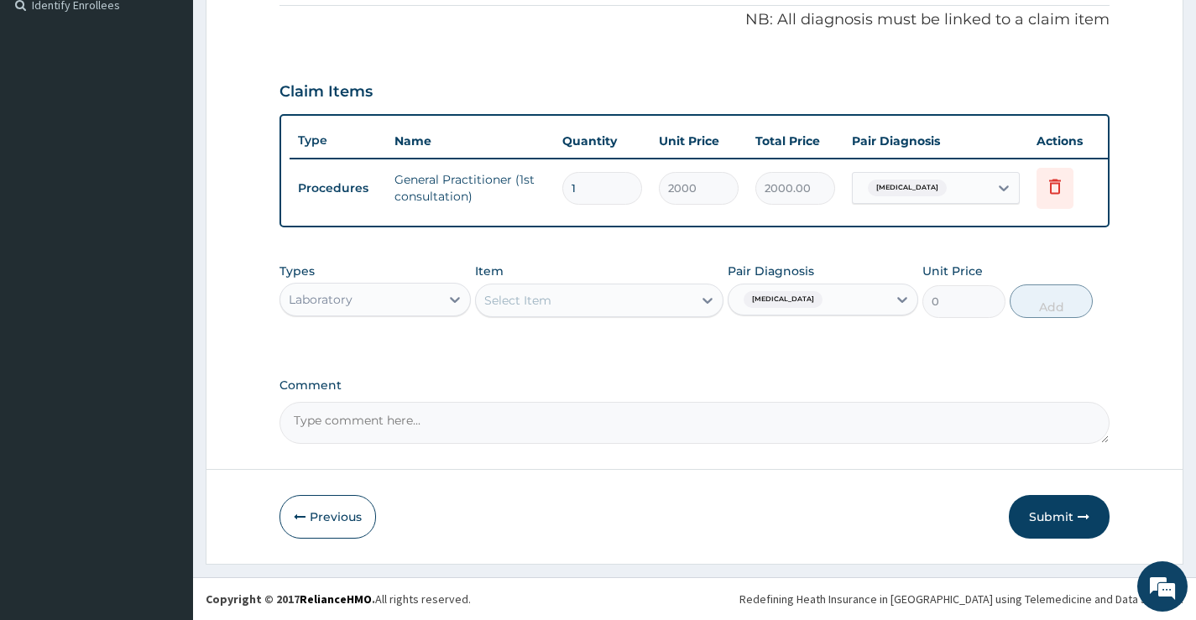
click at [613, 303] on div "Select Item" at bounding box center [584, 300] width 217 height 27
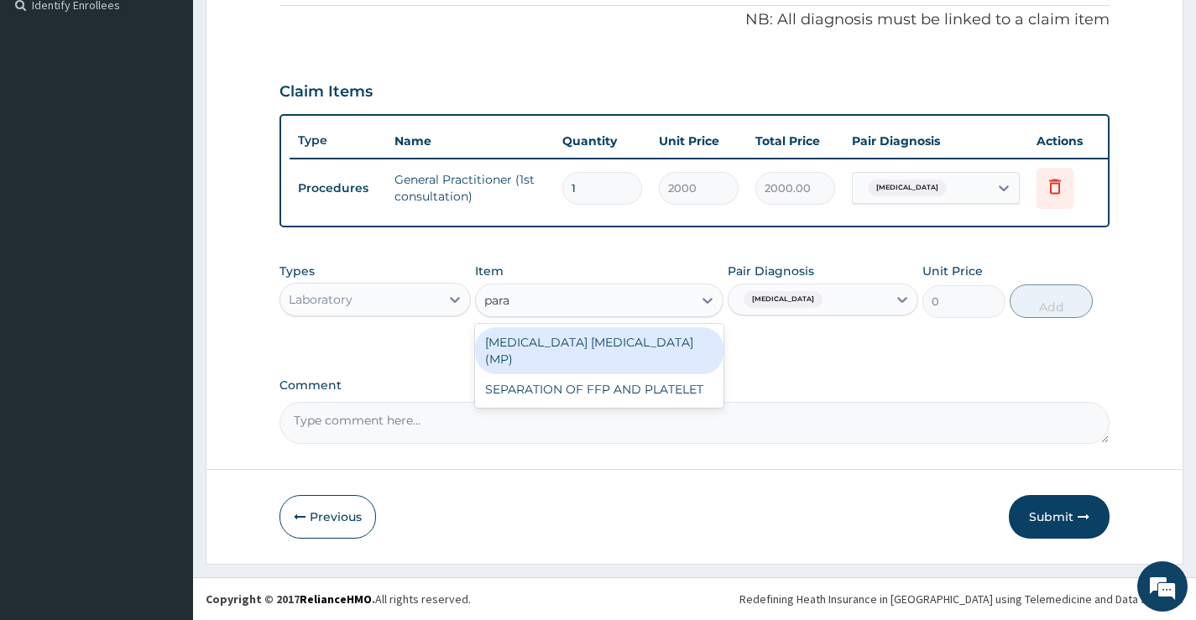
type input "paras"
drag, startPoint x: 540, startPoint y: 345, endPoint x: 615, endPoint y: 347, distance: 74.7
click at [540, 346] on div "[MEDICAL_DATA] [MEDICAL_DATA] (MP)" at bounding box center [599, 350] width 249 height 47
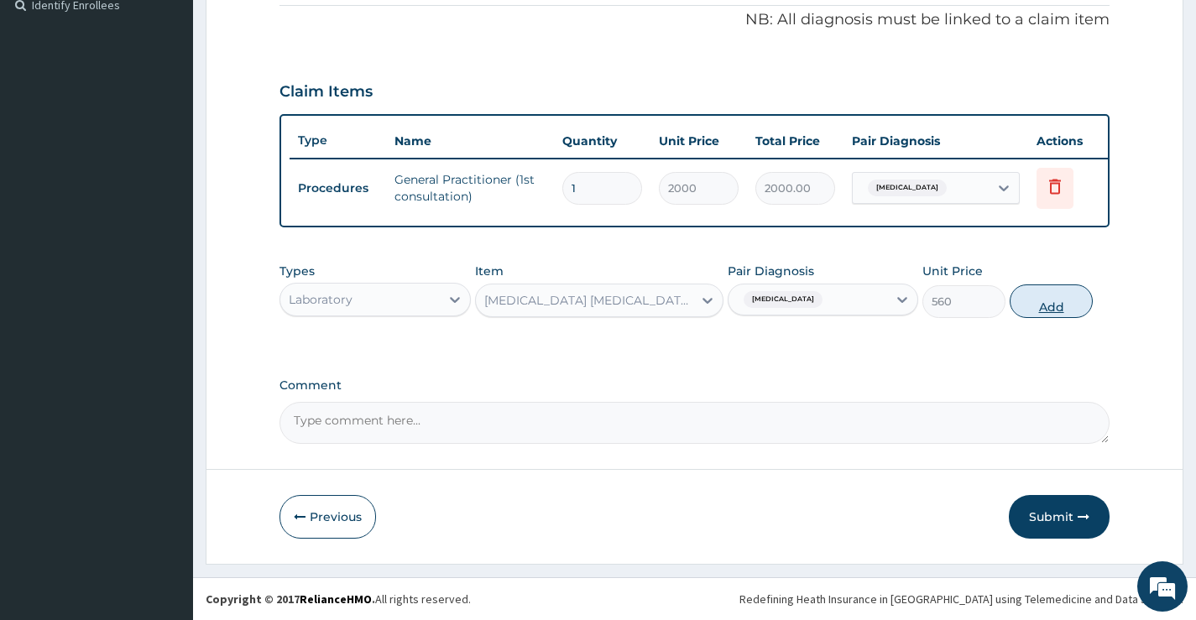
click at [1047, 290] on button "Add" at bounding box center [1051, 302] width 83 height 34
type input "0"
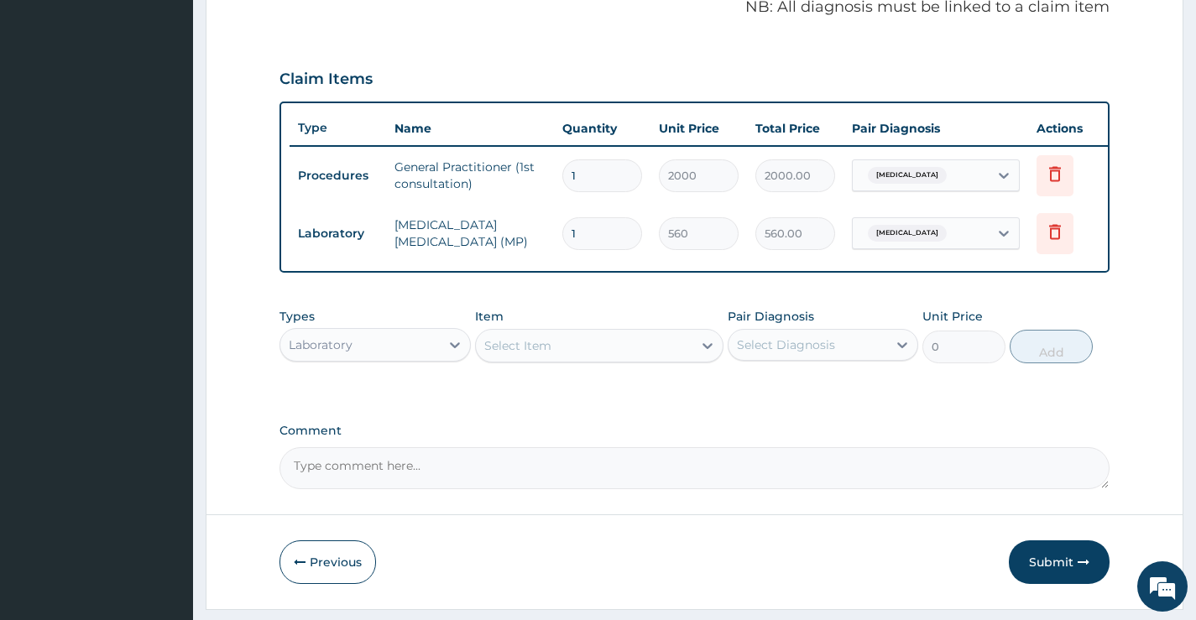
click at [536, 354] on div "Select Item" at bounding box center [517, 345] width 67 height 17
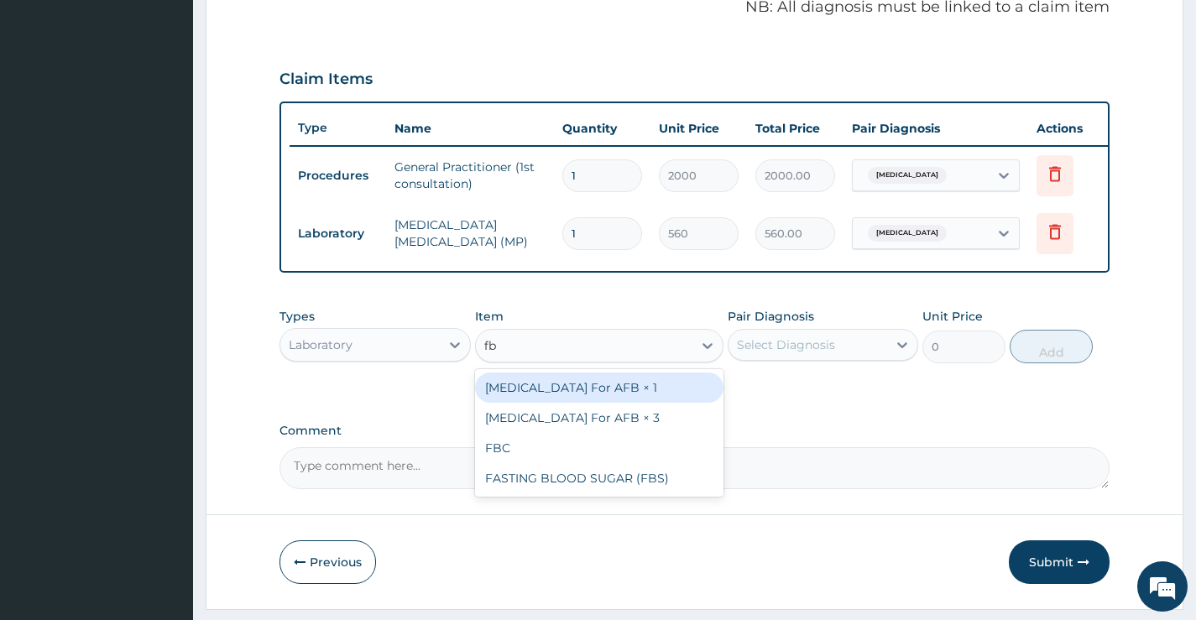
type input "fbc"
drag, startPoint x: 615, startPoint y: 405, endPoint x: 783, endPoint y: 376, distance: 171.3
click at [615, 403] on div "FBC" at bounding box center [599, 388] width 249 height 30
type input "2500"
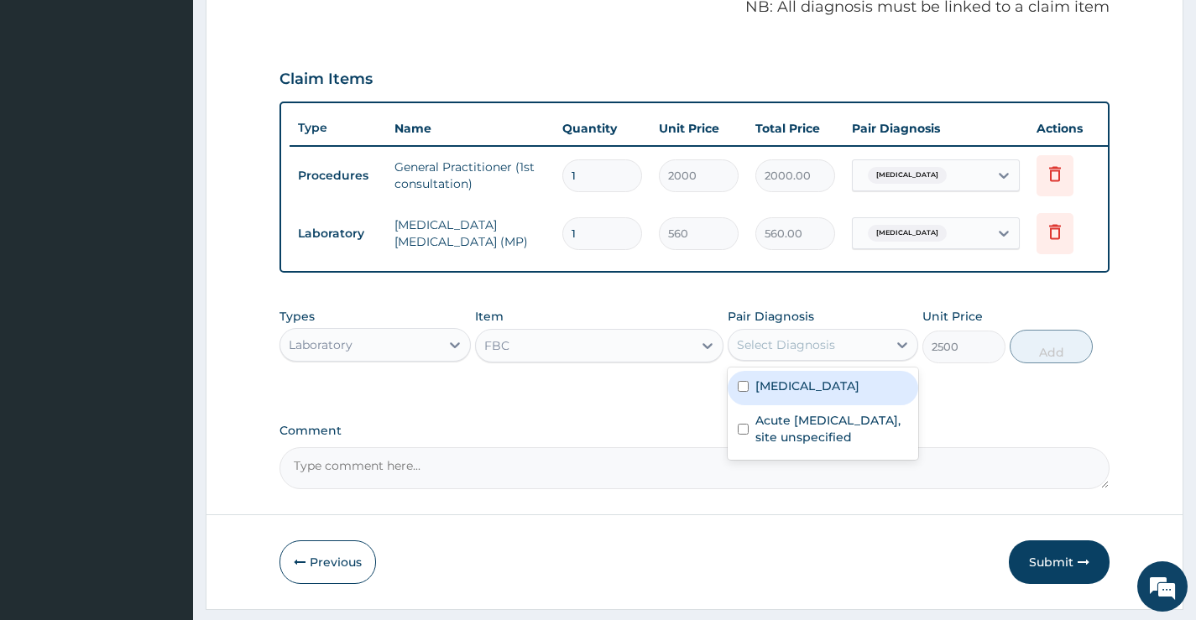
click at [807, 353] on div "Select Diagnosis" at bounding box center [786, 345] width 98 height 17
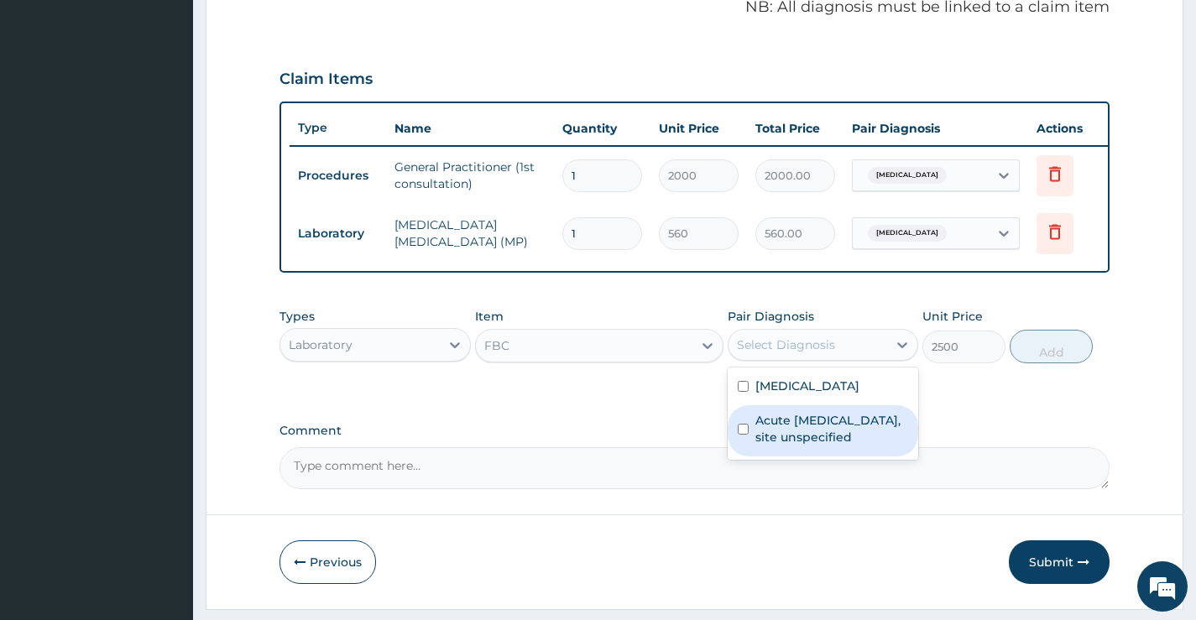
click at [798, 443] on label "Acute [MEDICAL_DATA], site unspecified" at bounding box center [832, 429] width 153 height 34
checkbox input "true"
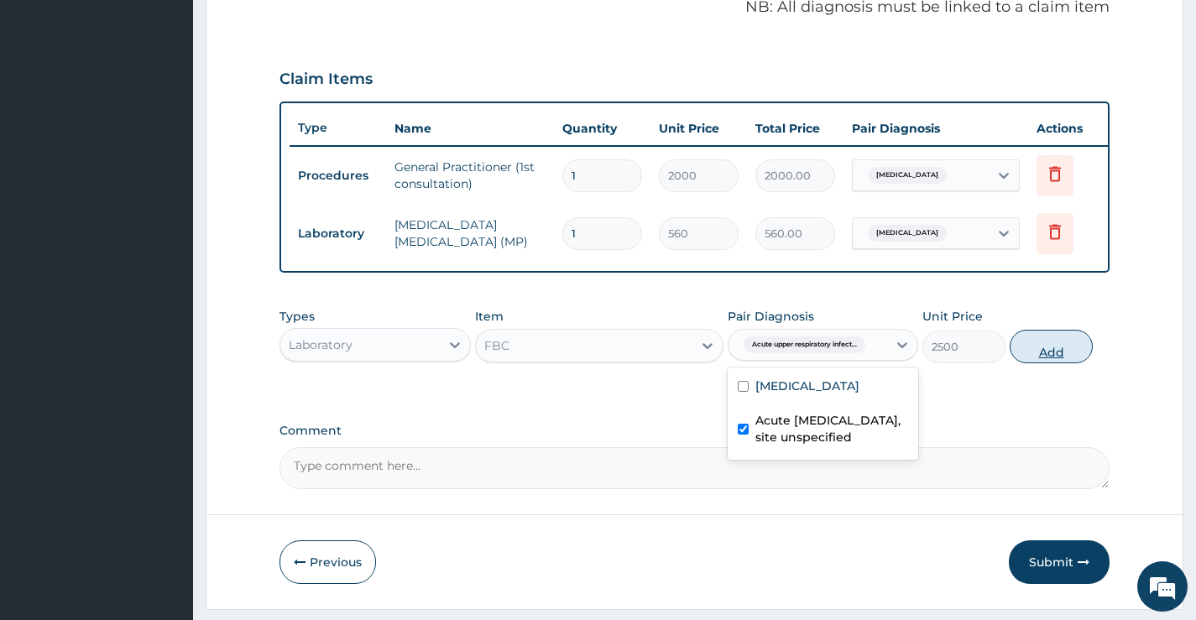
click at [1031, 359] on button "Add" at bounding box center [1051, 347] width 83 height 34
type input "0"
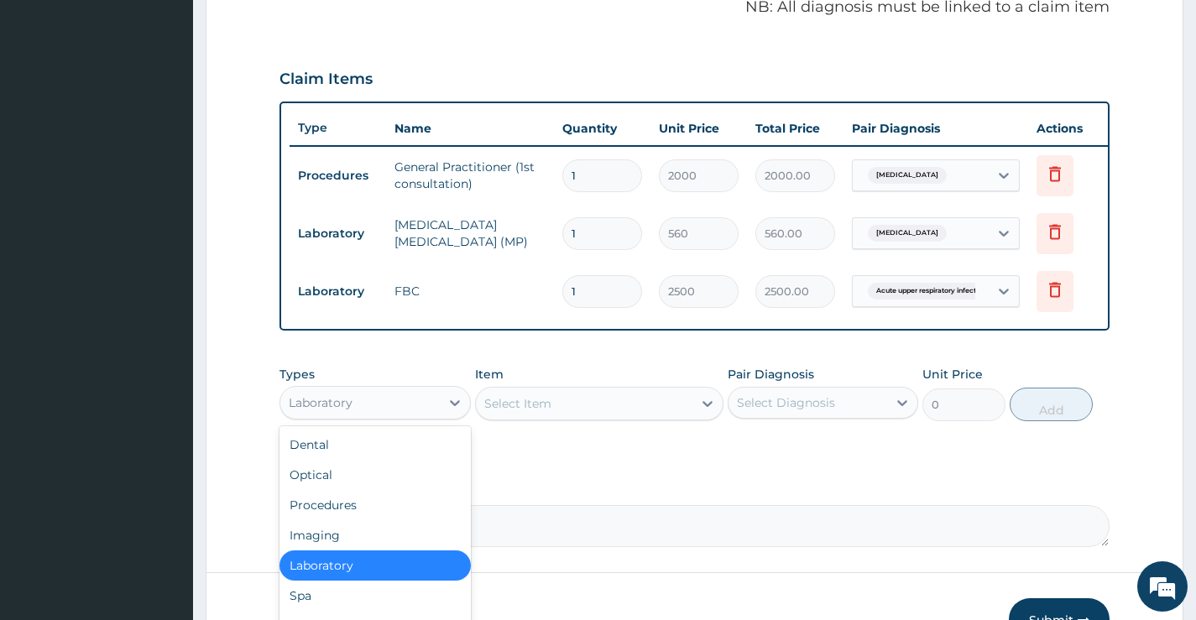
click at [404, 416] on div "Laboratory" at bounding box center [359, 403] width 159 height 27
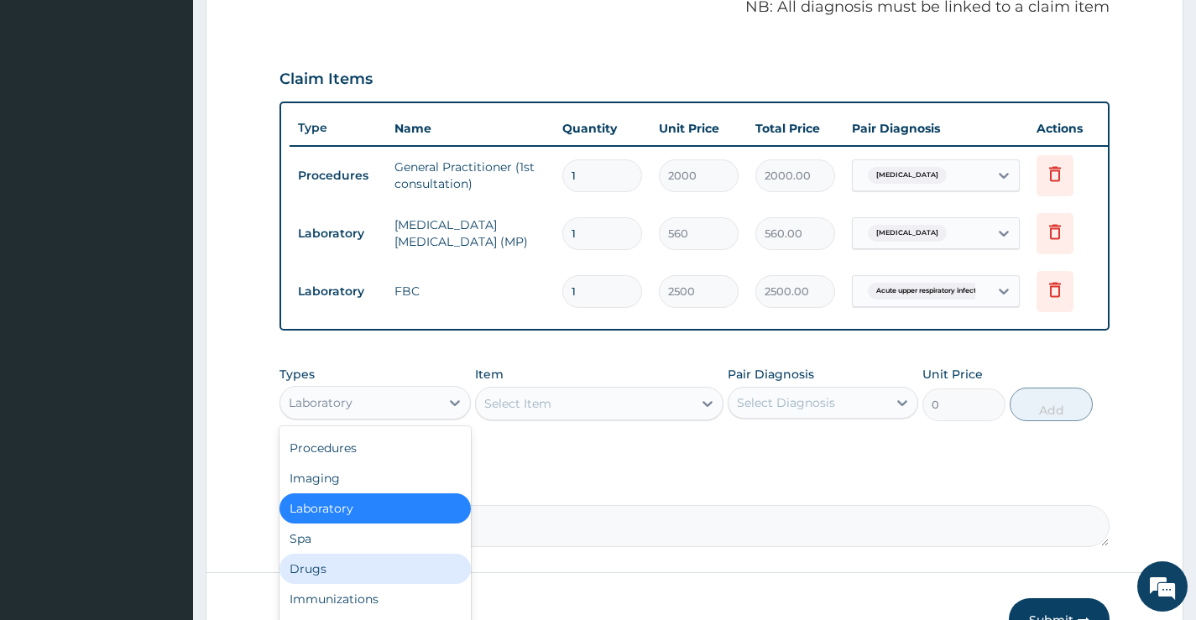
click at [347, 576] on div "Drugs" at bounding box center [375, 569] width 191 height 30
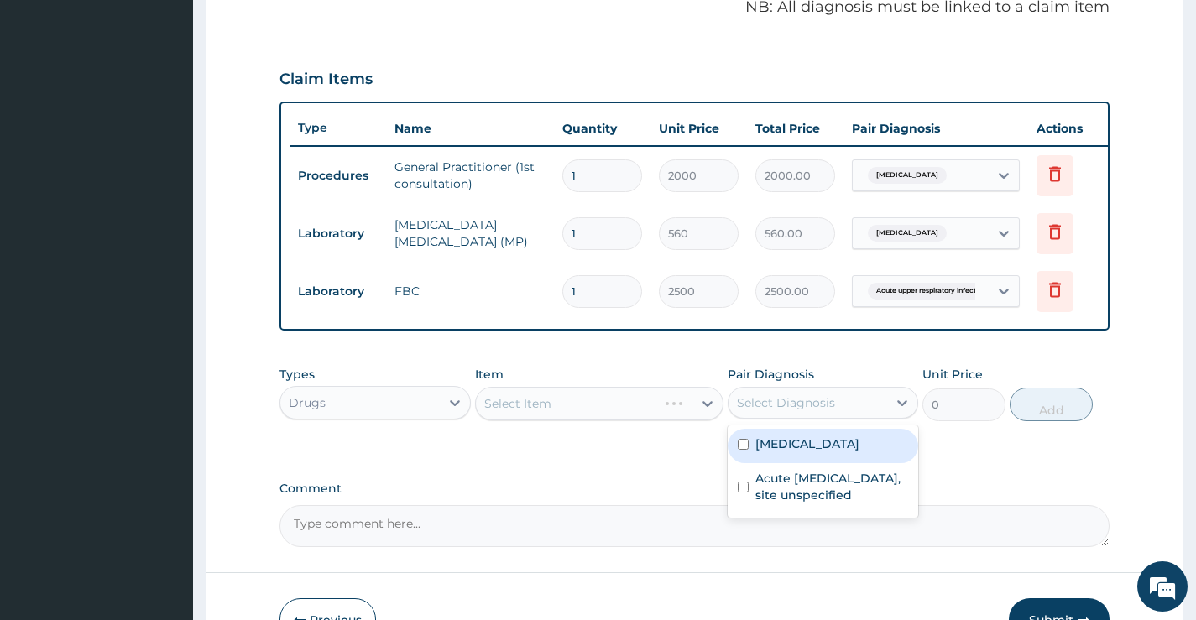
click at [763, 411] on div "Select Diagnosis" at bounding box center [786, 403] width 98 height 17
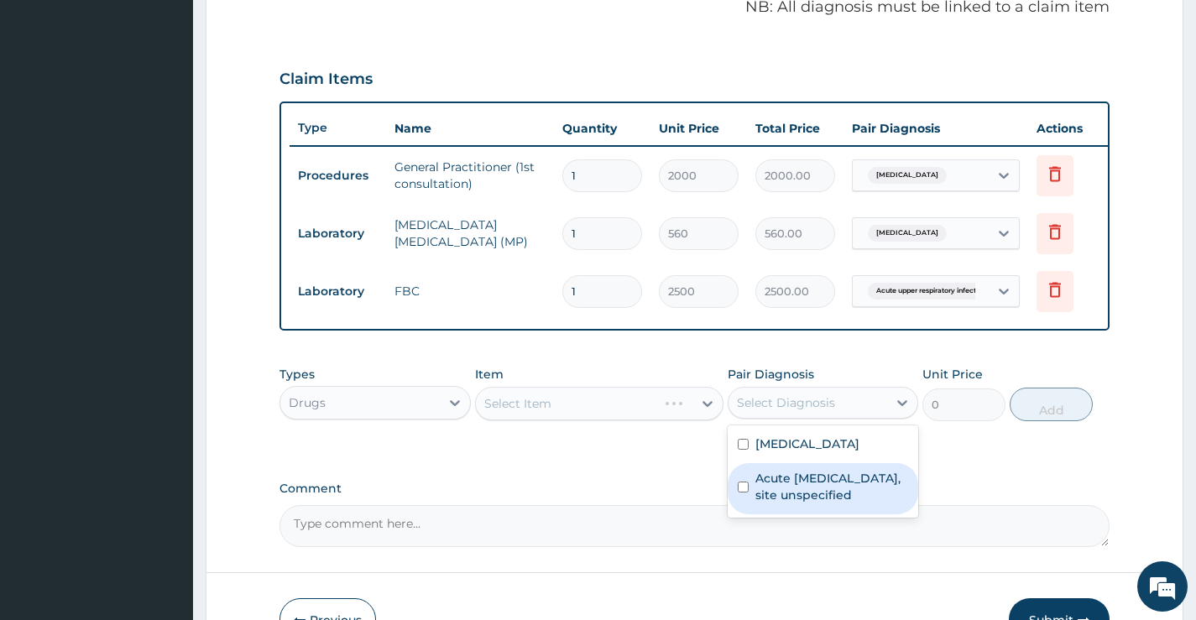
click at [782, 504] on label "Acute [MEDICAL_DATA], site unspecified" at bounding box center [832, 487] width 153 height 34
checkbox input "true"
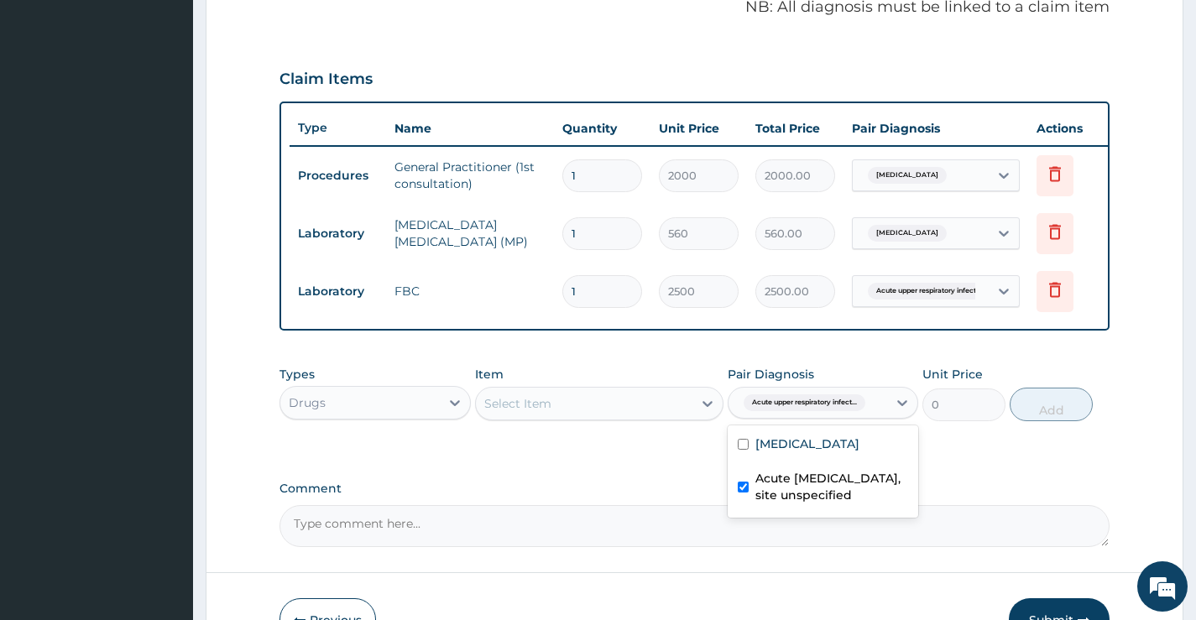
click at [585, 412] on div "Select Item" at bounding box center [584, 403] width 217 height 27
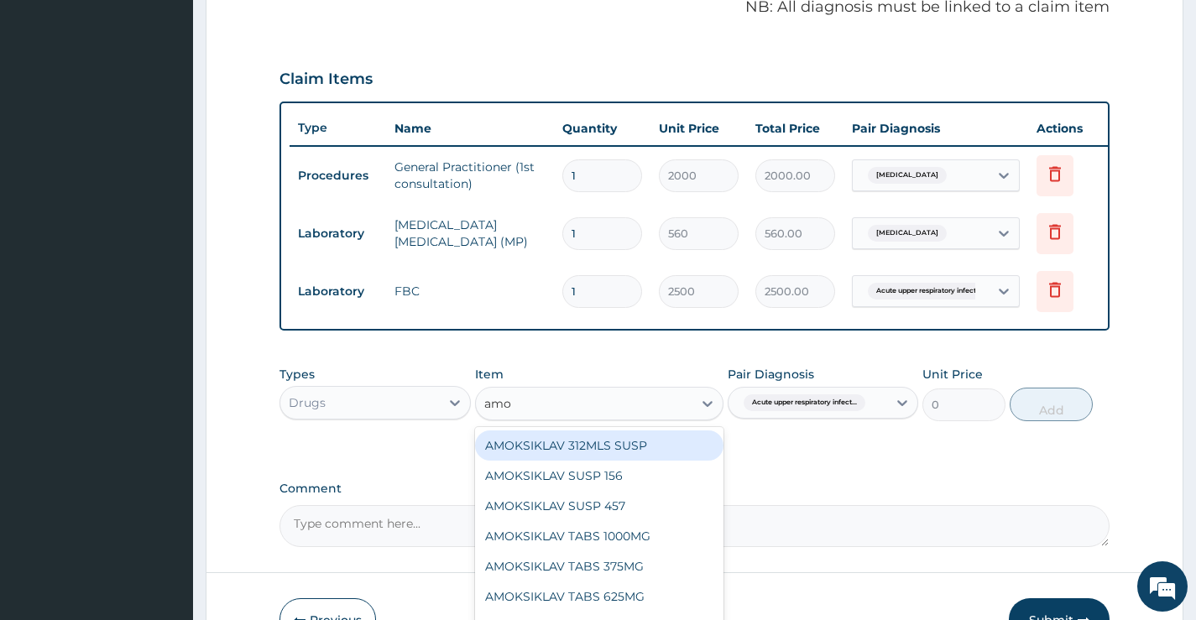
type input "amox"
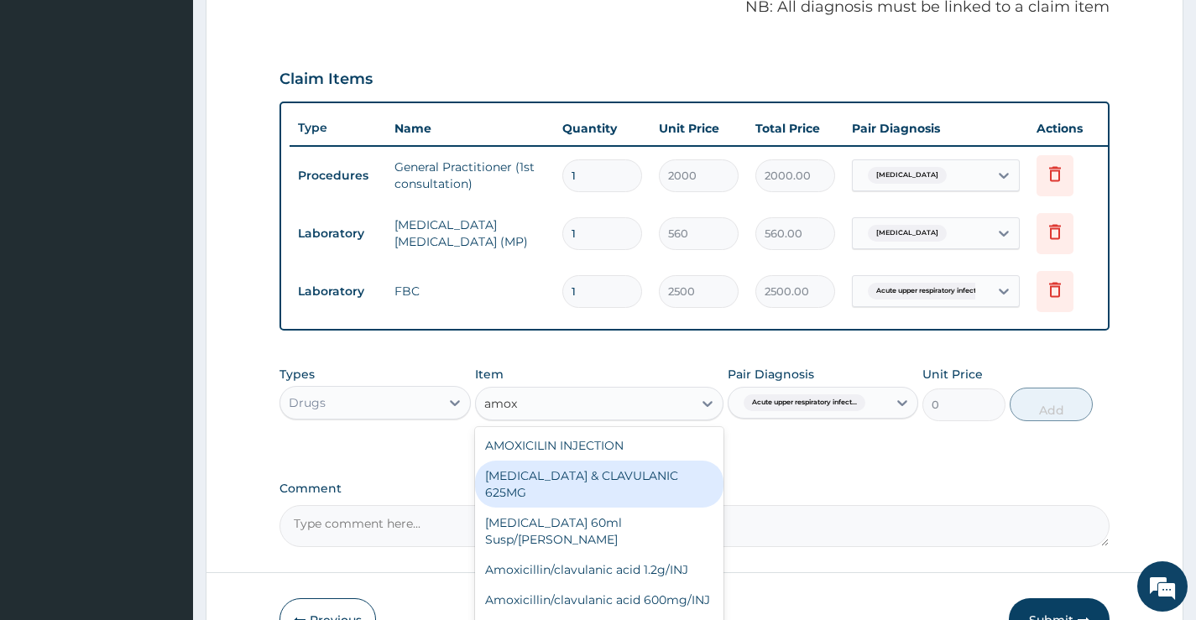
click at [635, 486] on div "[MEDICAL_DATA] & CLAVULANIC 625MG" at bounding box center [599, 484] width 249 height 47
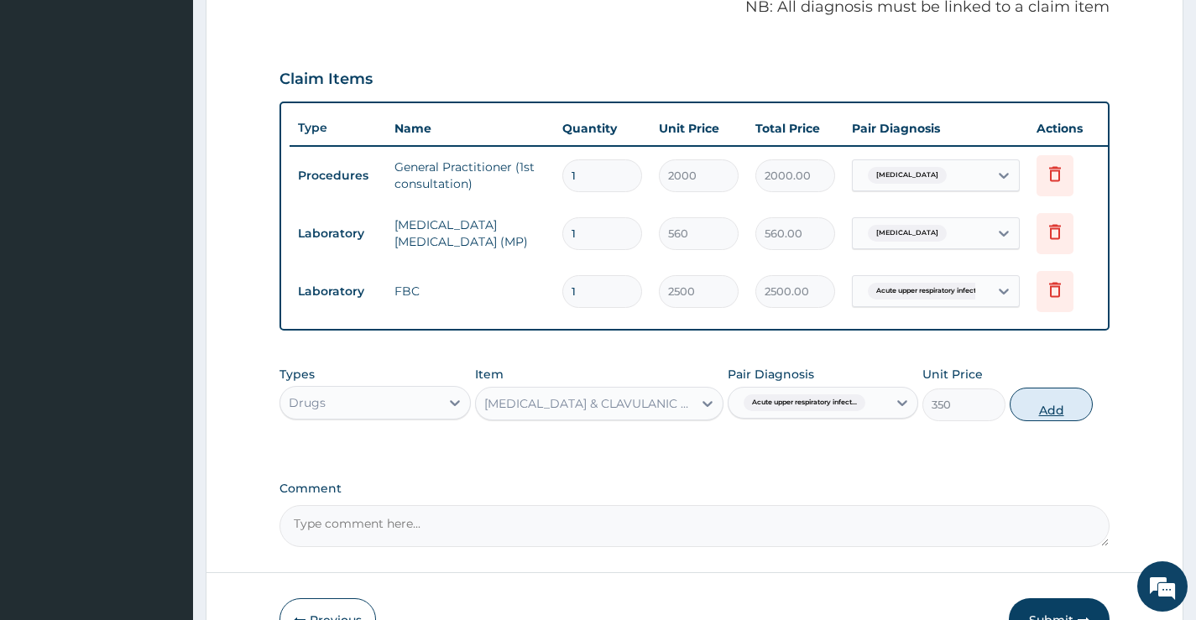
click at [1038, 416] on button "Add" at bounding box center [1051, 405] width 83 height 34
type input "0"
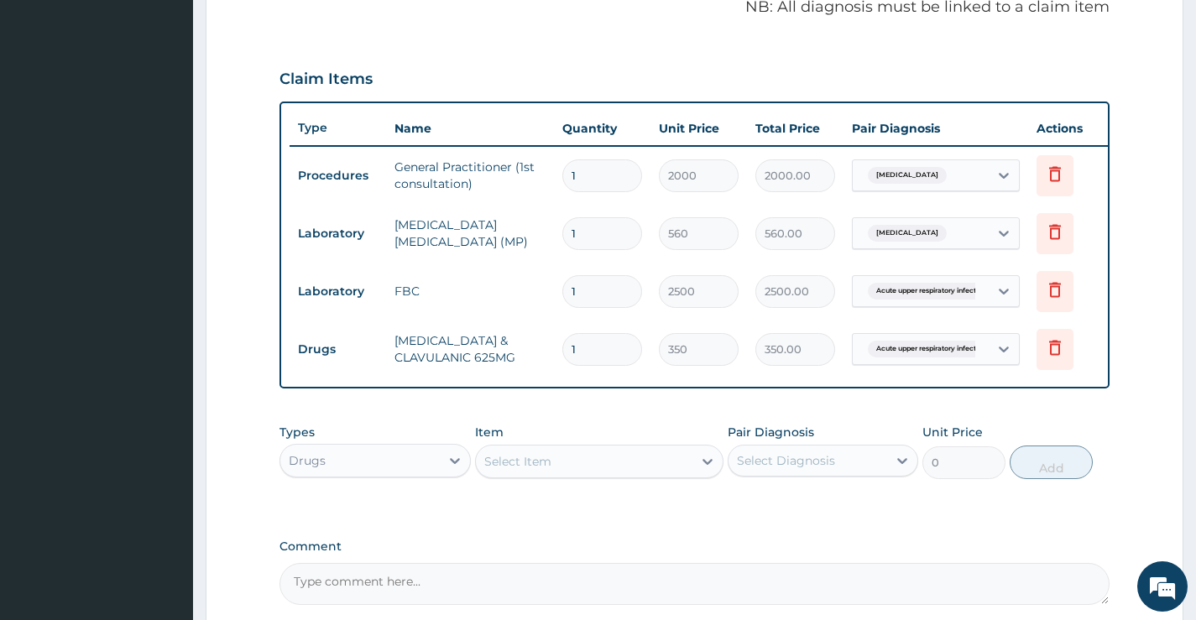
type input "10"
type input "3500.00"
type input "10"
click at [552, 475] on div "Select Item" at bounding box center [584, 461] width 217 height 27
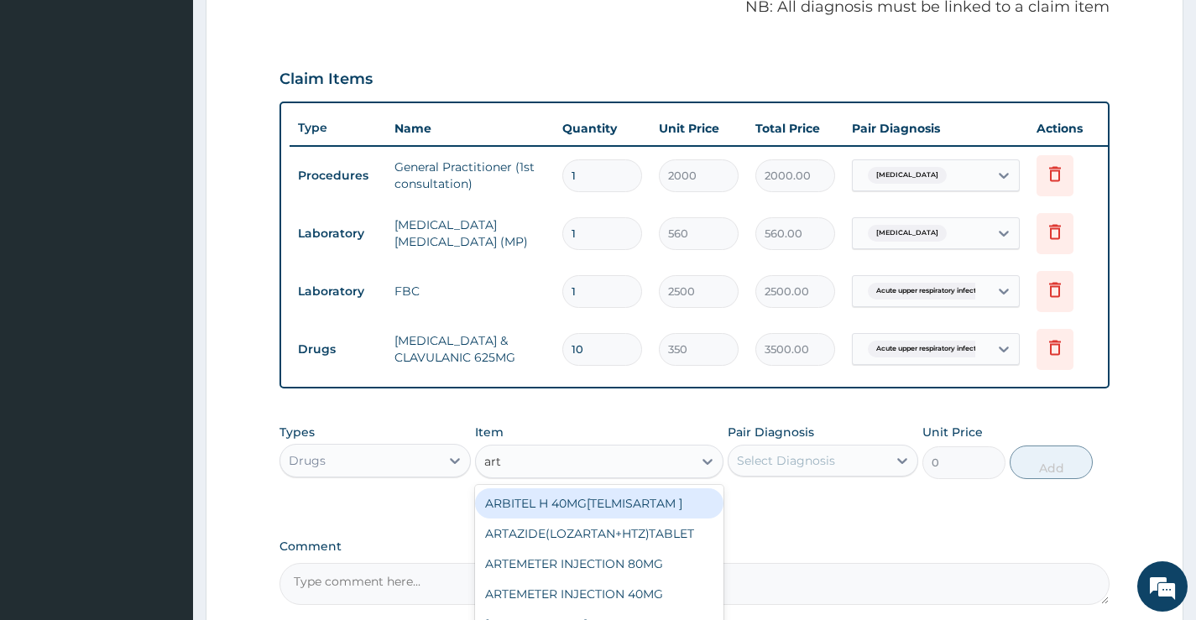
type input "arte"
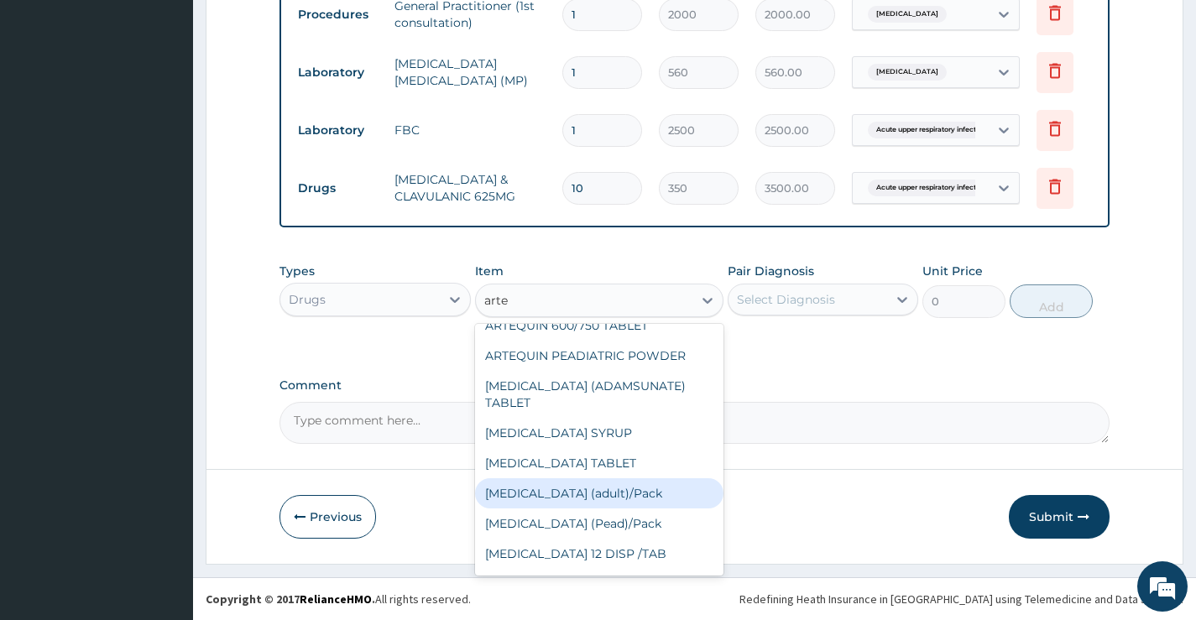
scroll to position [252, 0]
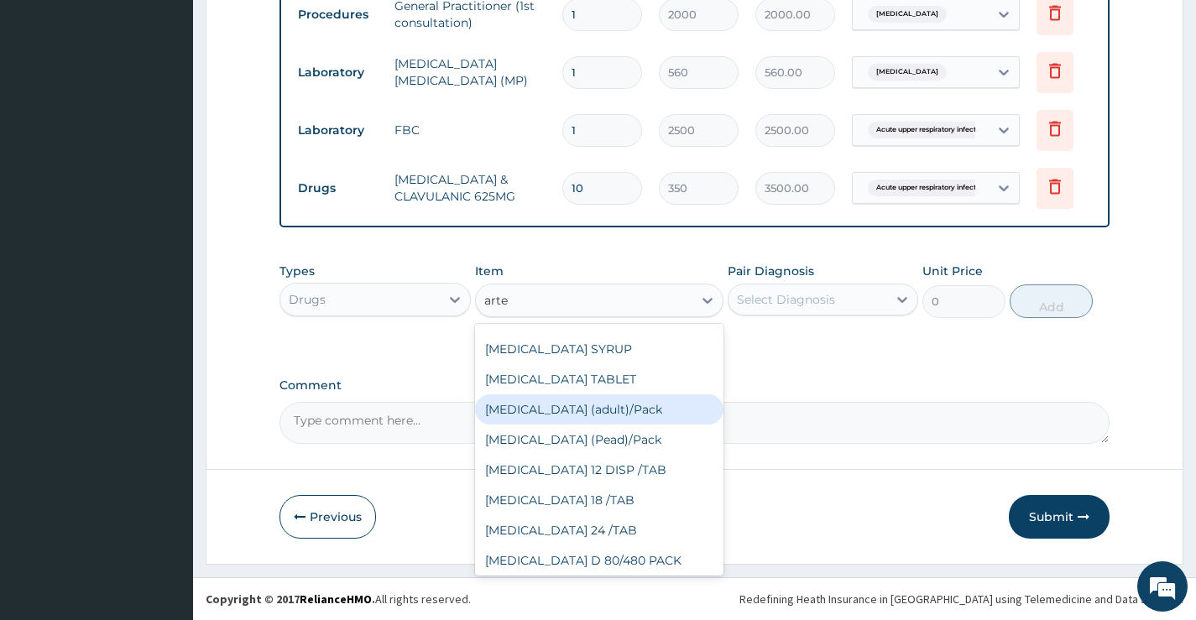
click at [630, 399] on div "[MEDICAL_DATA] (adult)/Pack" at bounding box center [599, 410] width 249 height 30
type input "2500"
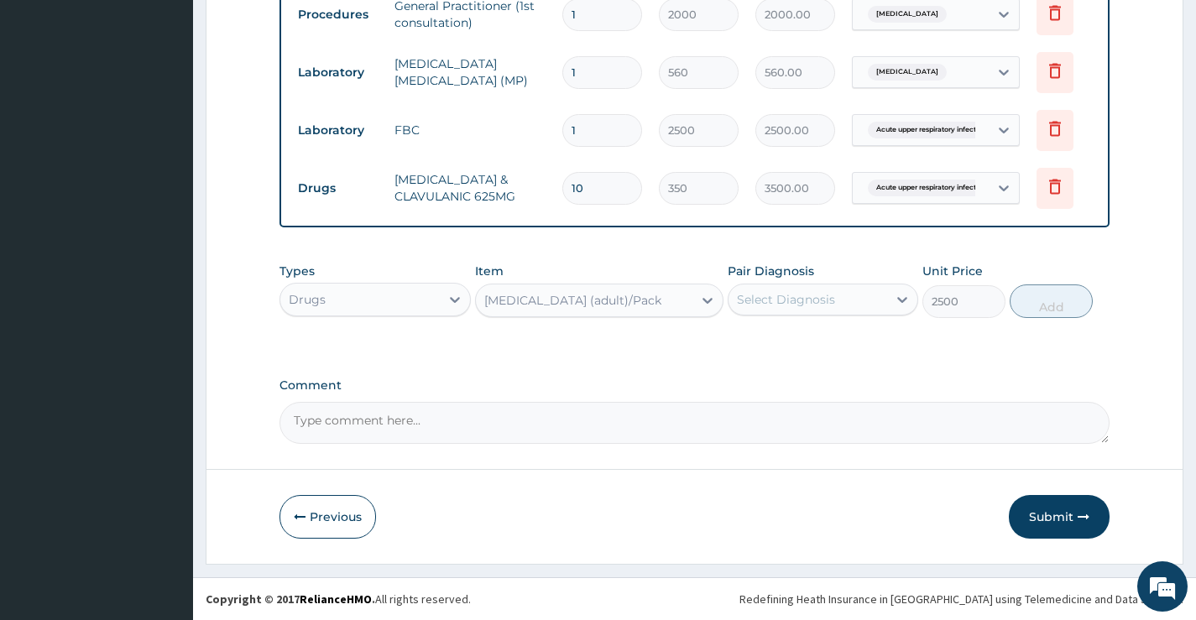
click at [816, 302] on div "Select Diagnosis" at bounding box center [786, 299] width 98 height 17
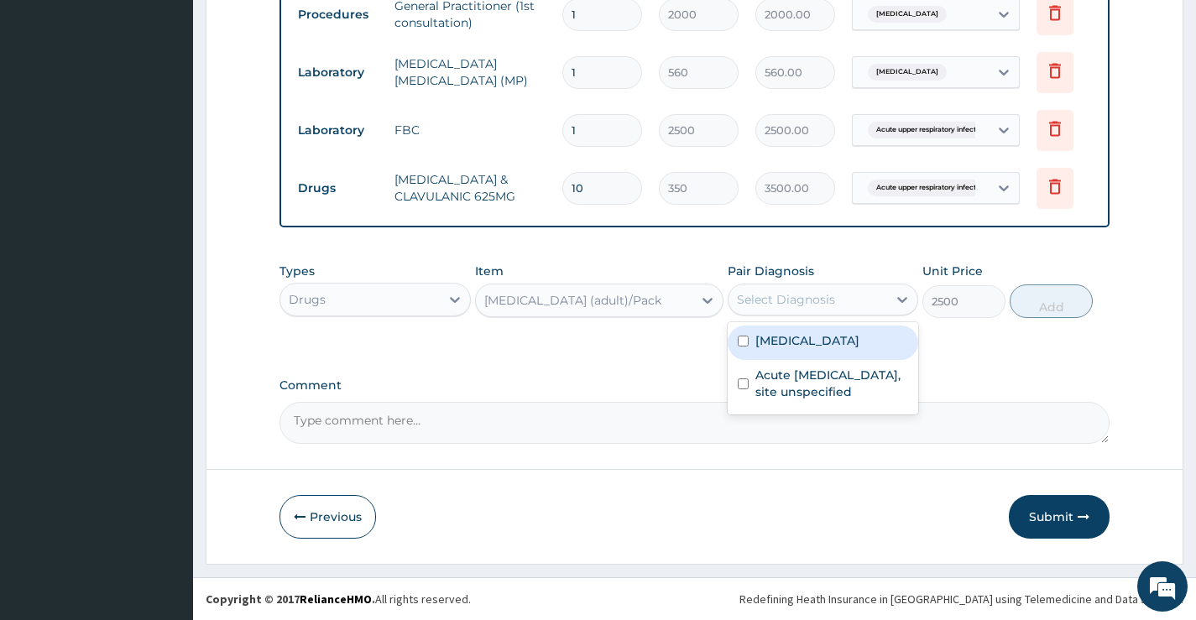
click at [829, 346] on label "[MEDICAL_DATA]" at bounding box center [808, 340] width 104 height 17
checkbox input "true"
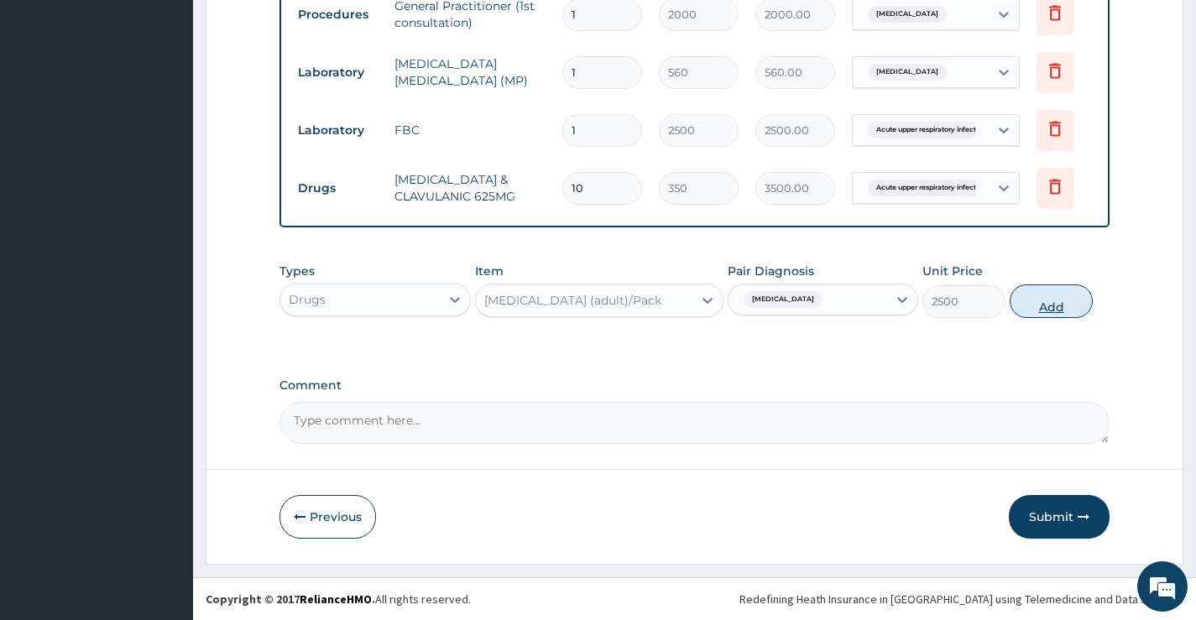
click at [1044, 302] on button "Add" at bounding box center [1051, 302] width 83 height 34
type input "0"
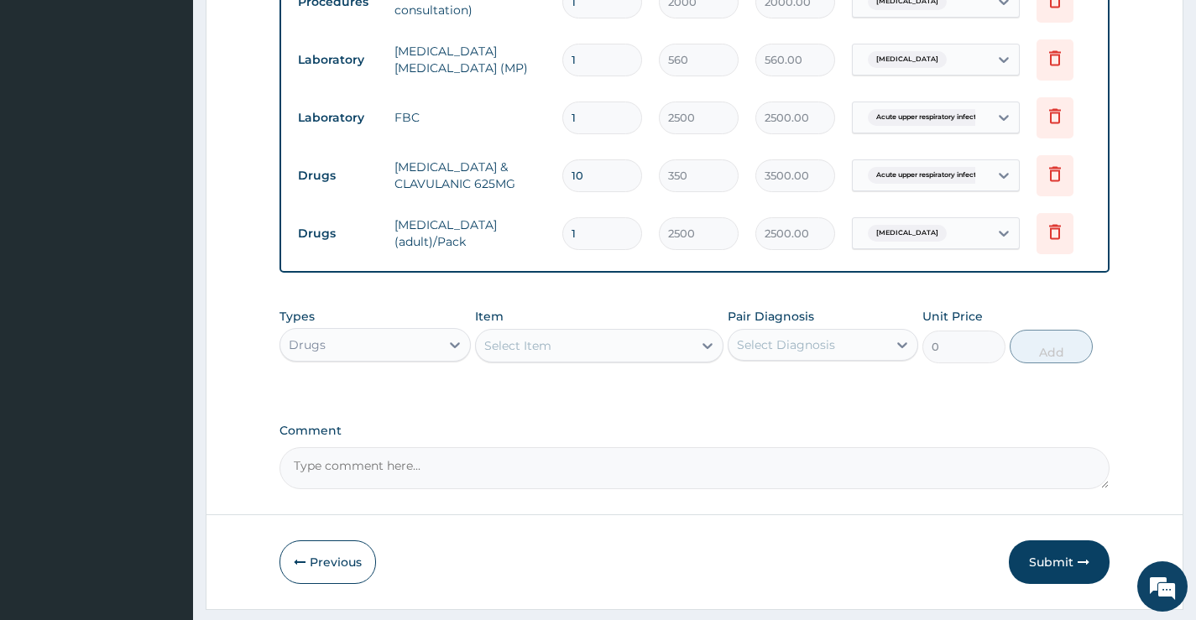
click at [593, 359] on div "Select Item" at bounding box center [584, 345] width 217 height 27
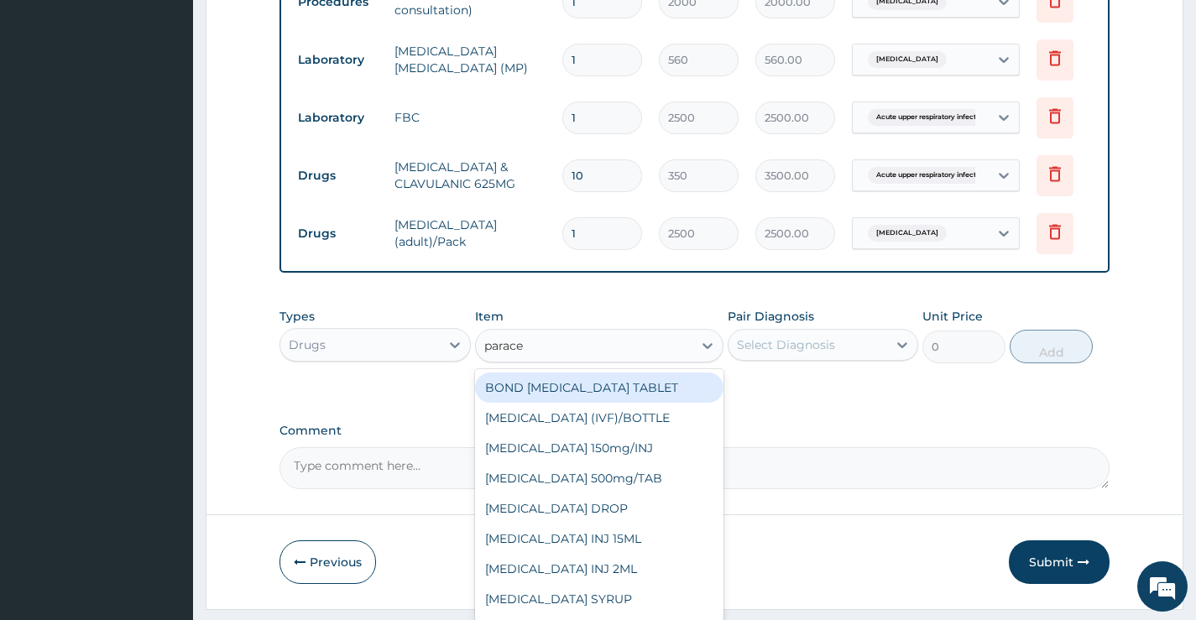
type input "paracet"
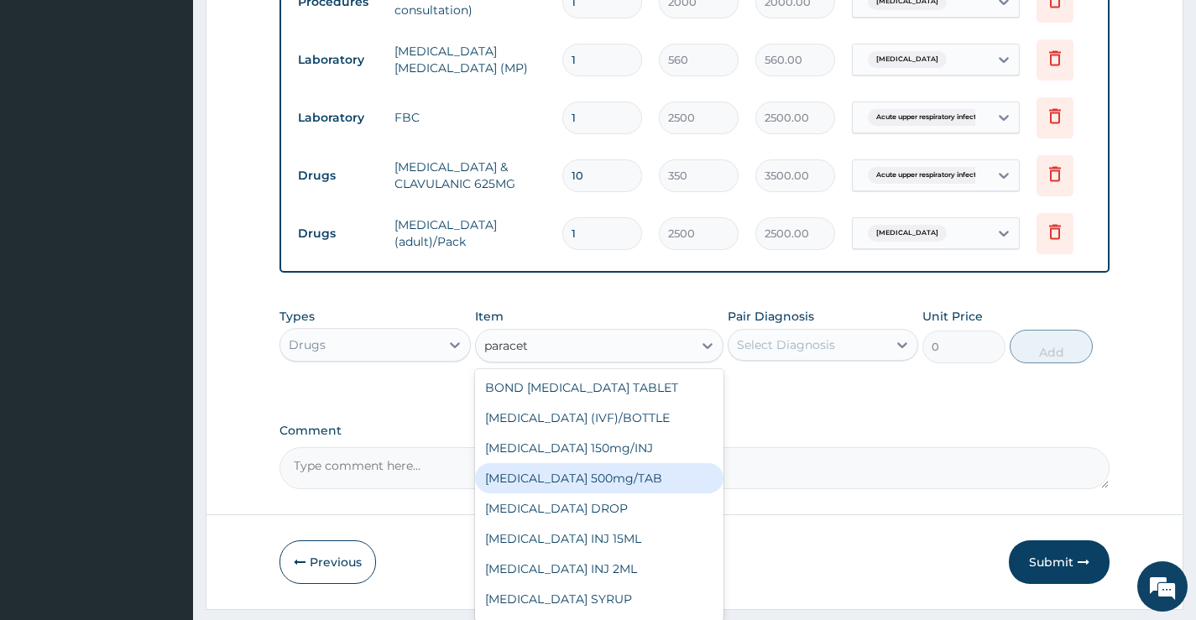
click at [645, 494] on div "PARACETAMOL 500mg/TAB" at bounding box center [599, 478] width 249 height 30
type input "20"
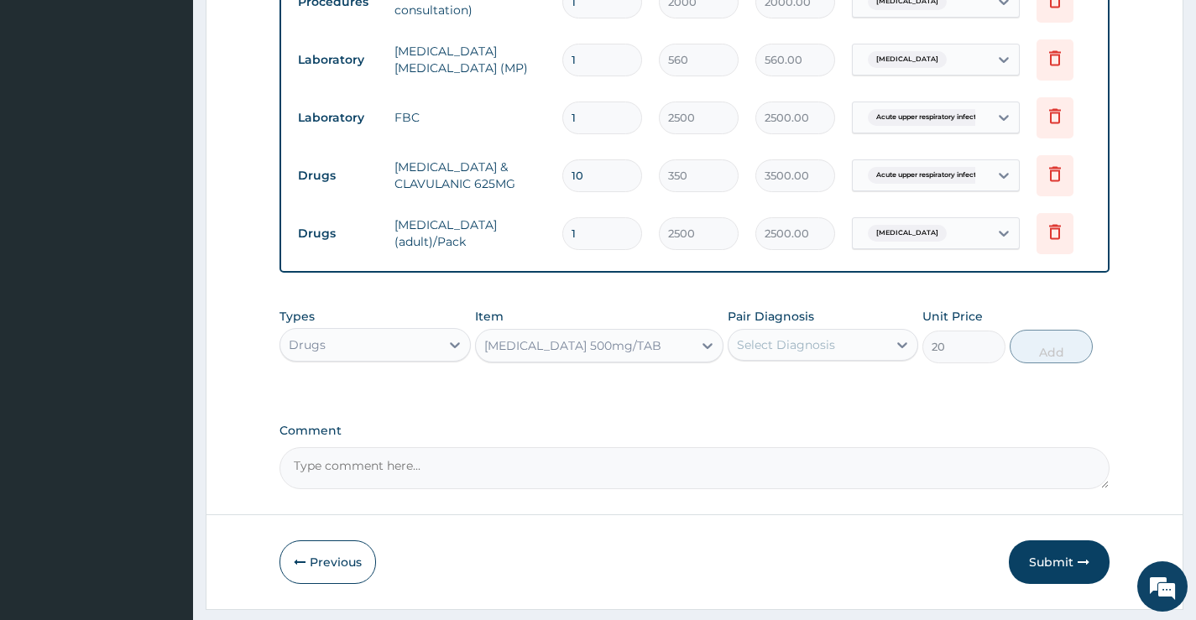
click at [860, 358] on div "Select Diagnosis" at bounding box center [808, 345] width 159 height 27
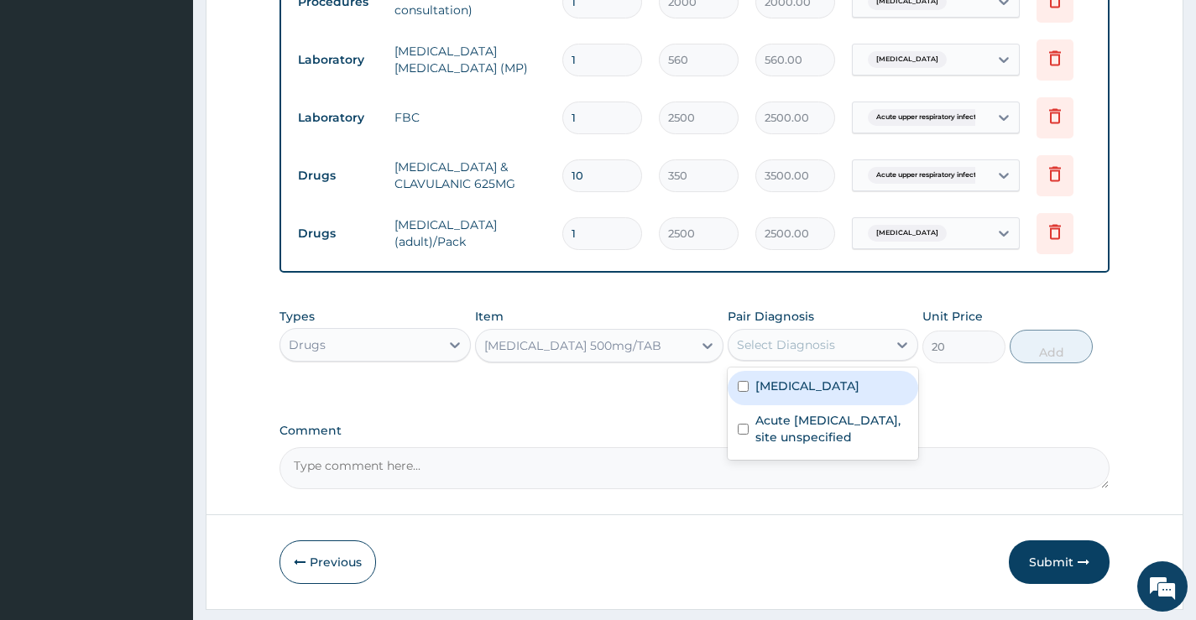
click at [834, 390] on label "Malaria, unspecified" at bounding box center [808, 386] width 104 height 17
checkbox input "true"
click at [1078, 354] on button "Add" at bounding box center [1051, 347] width 83 height 34
type input "0"
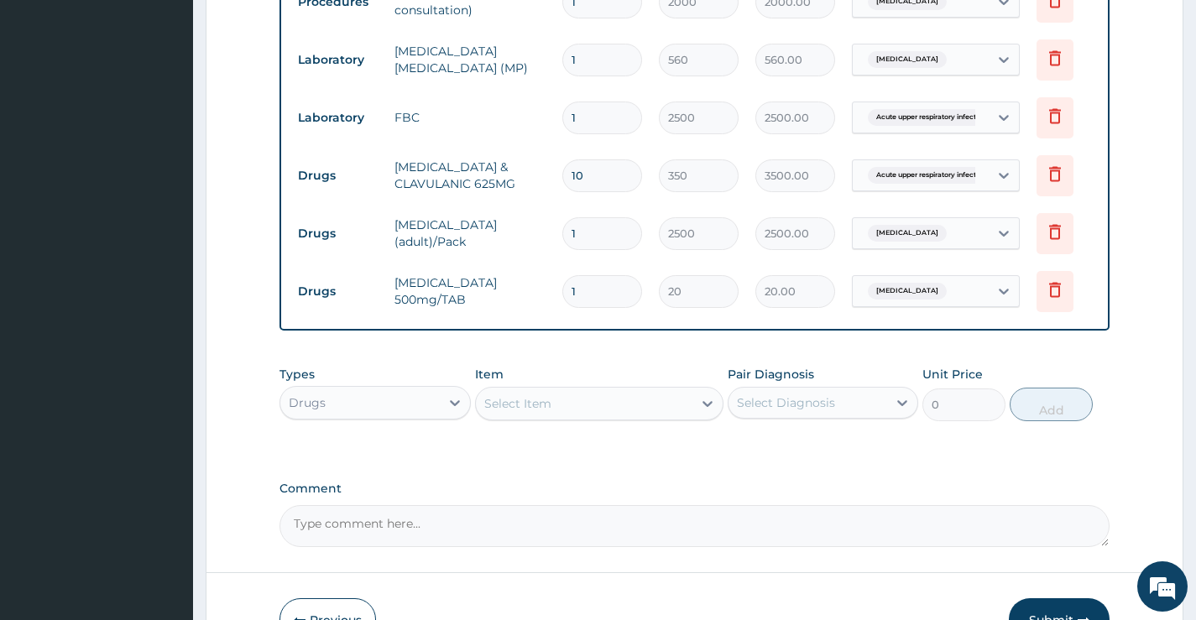
type input "18"
type input "360.00"
type input "18"
click at [572, 412] on div "Select Item" at bounding box center [584, 403] width 217 height 27
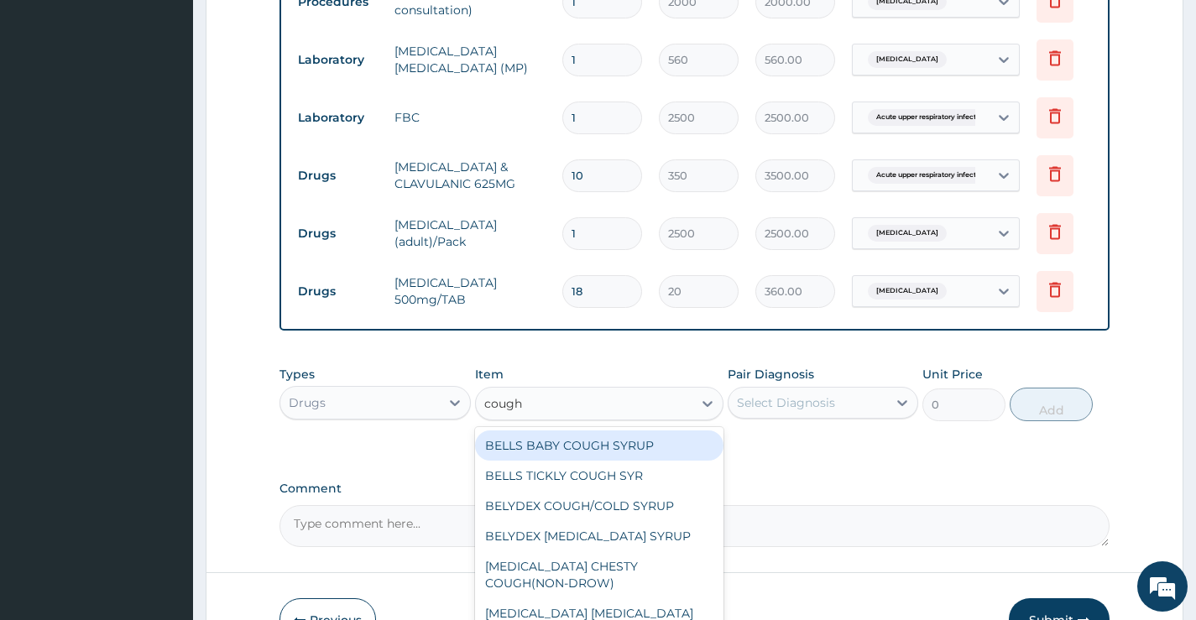
type input "cough"
click at [783, 406] on div "Select Diagnosis" at bounding box center [786, 403] width 98 height 17
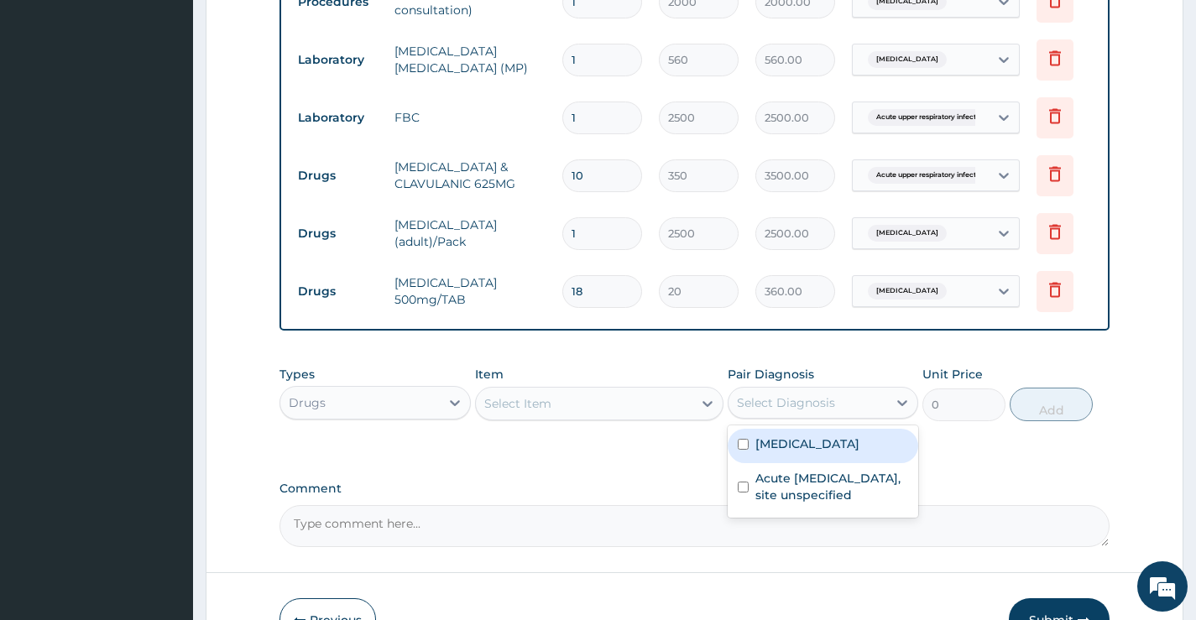
click at [513, 411] on div "Select Item" at bounding box center [517, 403] width 67 height 17
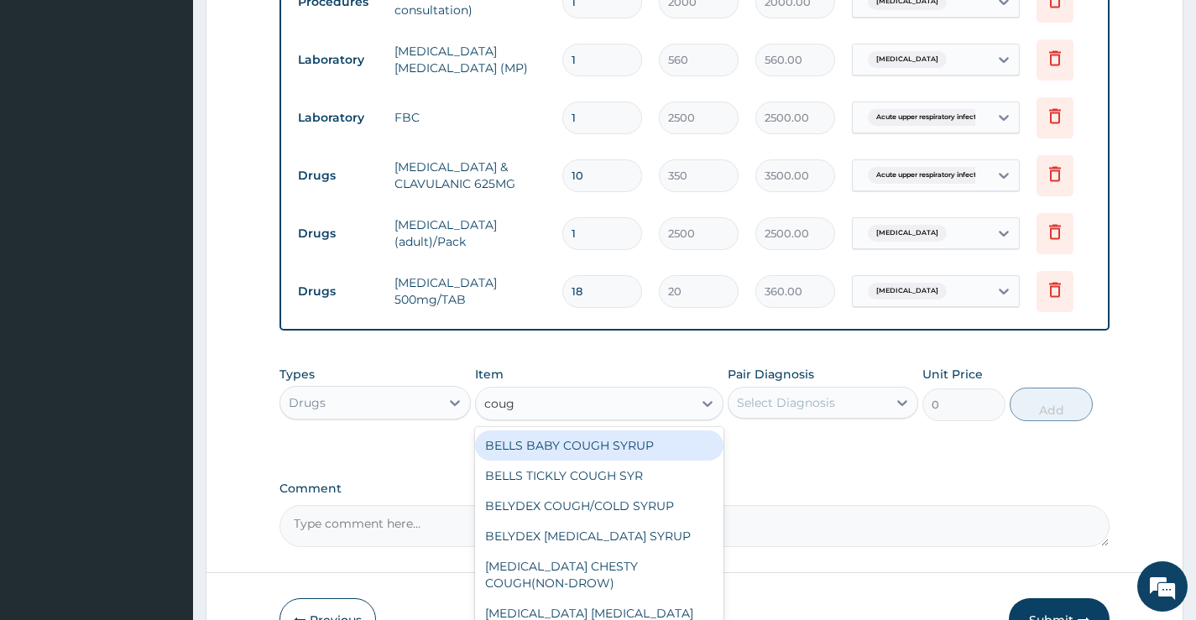
type input "cough"
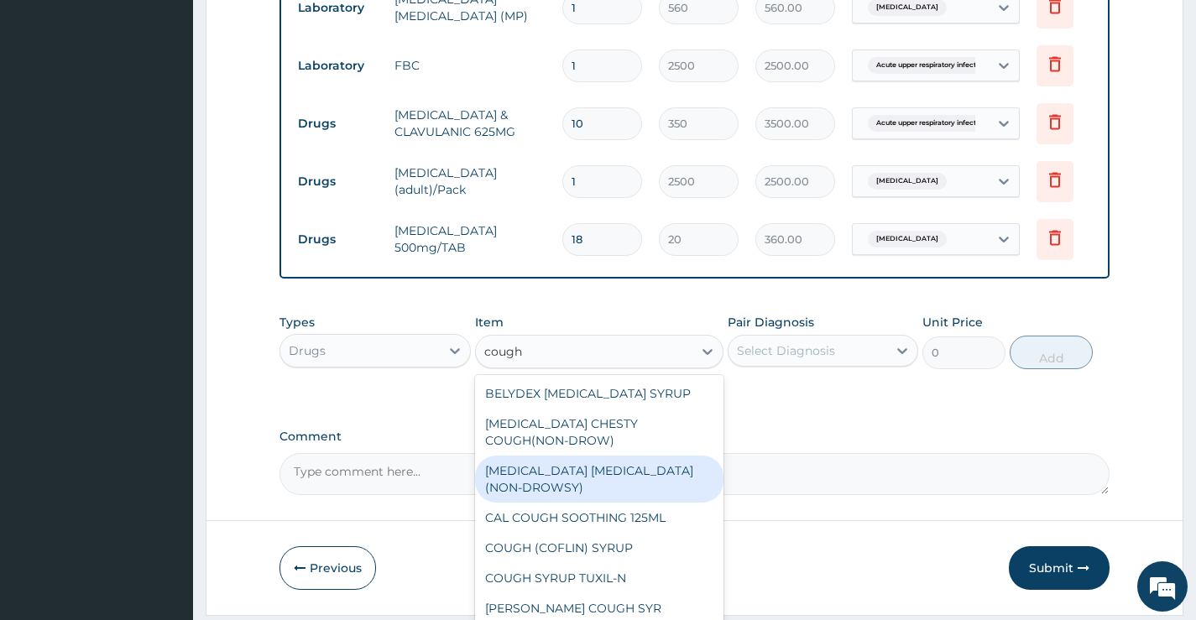
scroll to position [813, 0]
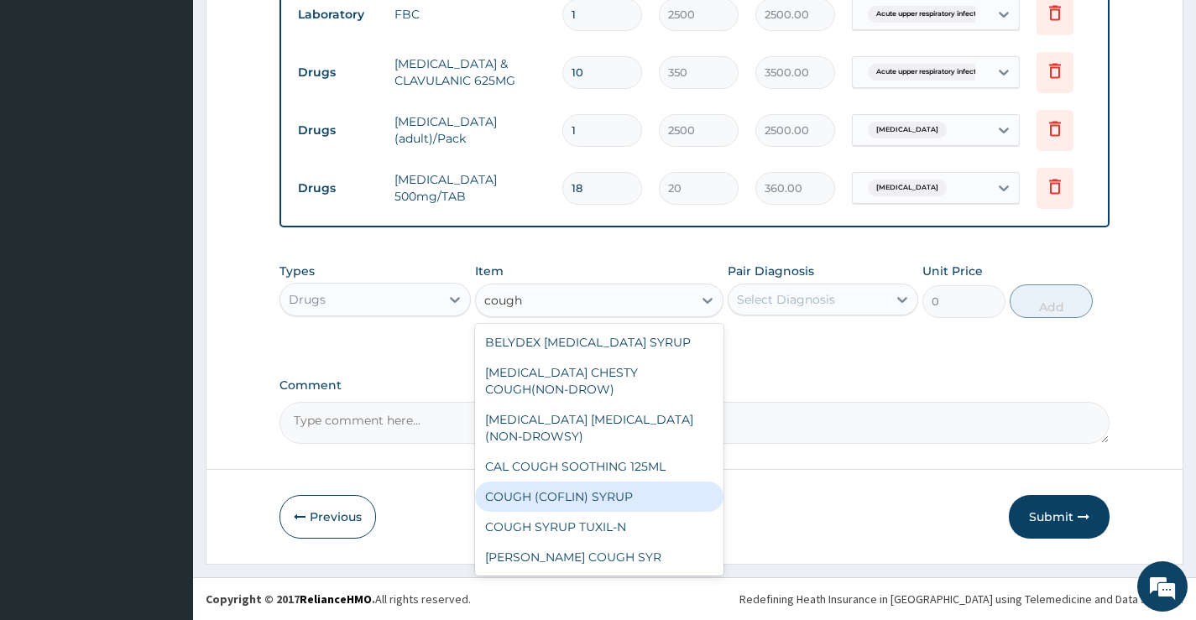
click at [573, 499] on div "COUGH (COFLIN) SYRUP" at bounding box center [599, 497] width 249 height 30
type input "900"
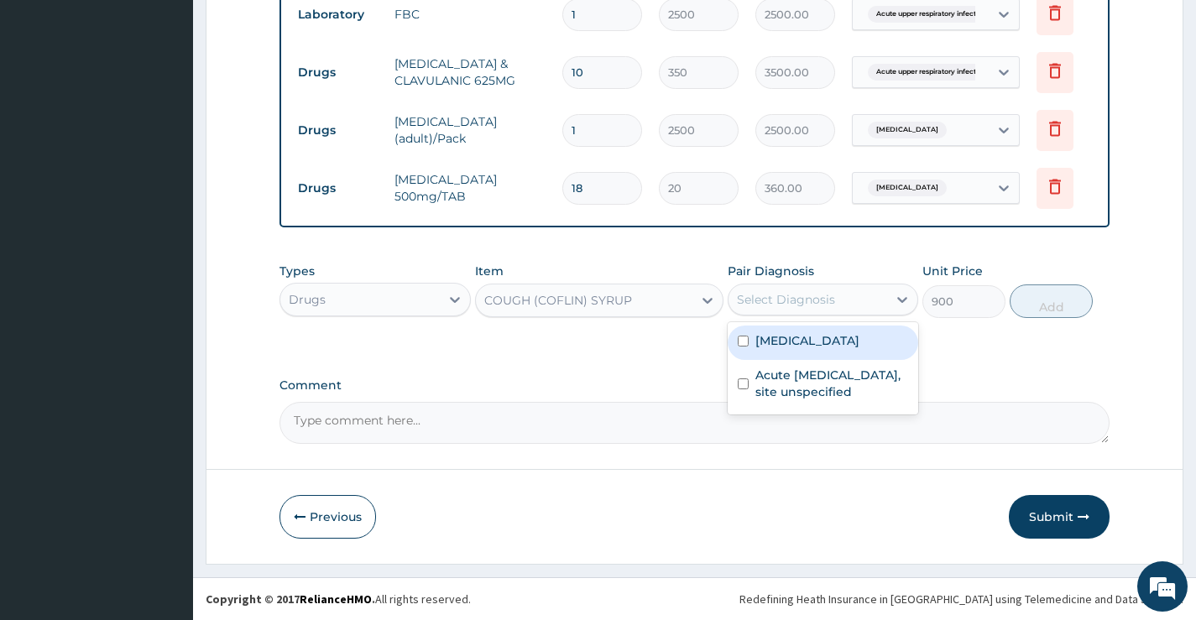
click at [866, 301] on div "Select Diagnosis" at bounding box center [808, 299] width 159 height 27
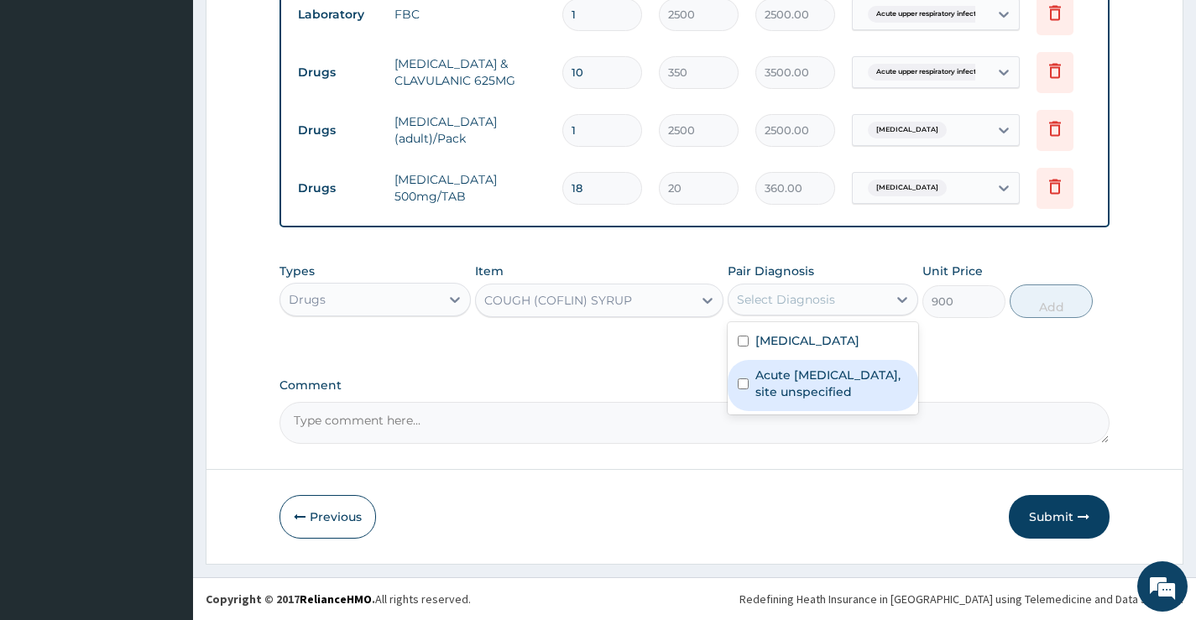
click at [858, 390] on label "Acute upper respiratory infection, site unspecified" at bounding box center [832, 384] width 153 height 34
checkbox input "true"
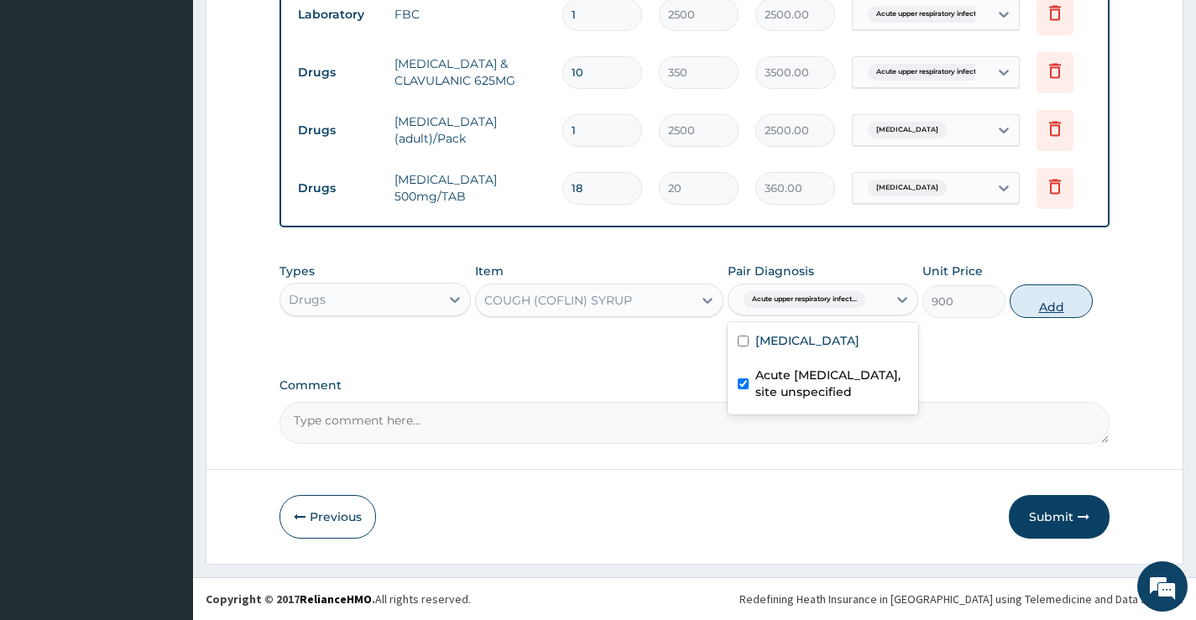
click at [1051, 301] on button "Add" at bounding box center [1051, 302] width 83 height 34
type input "0"
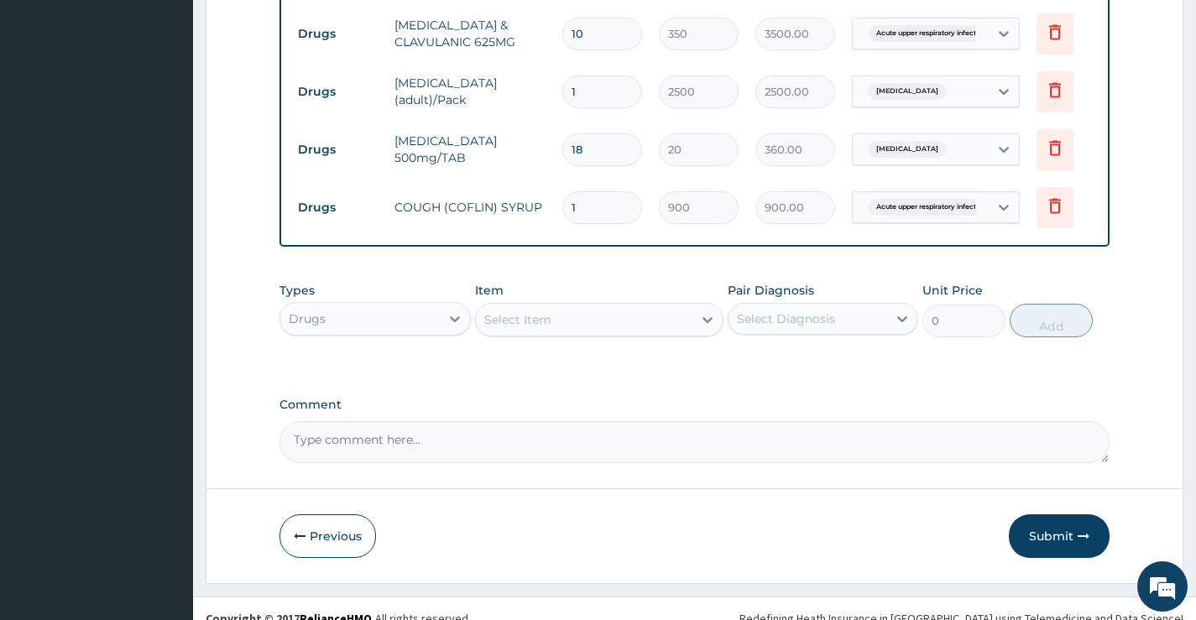
scroll to position [871, 0]
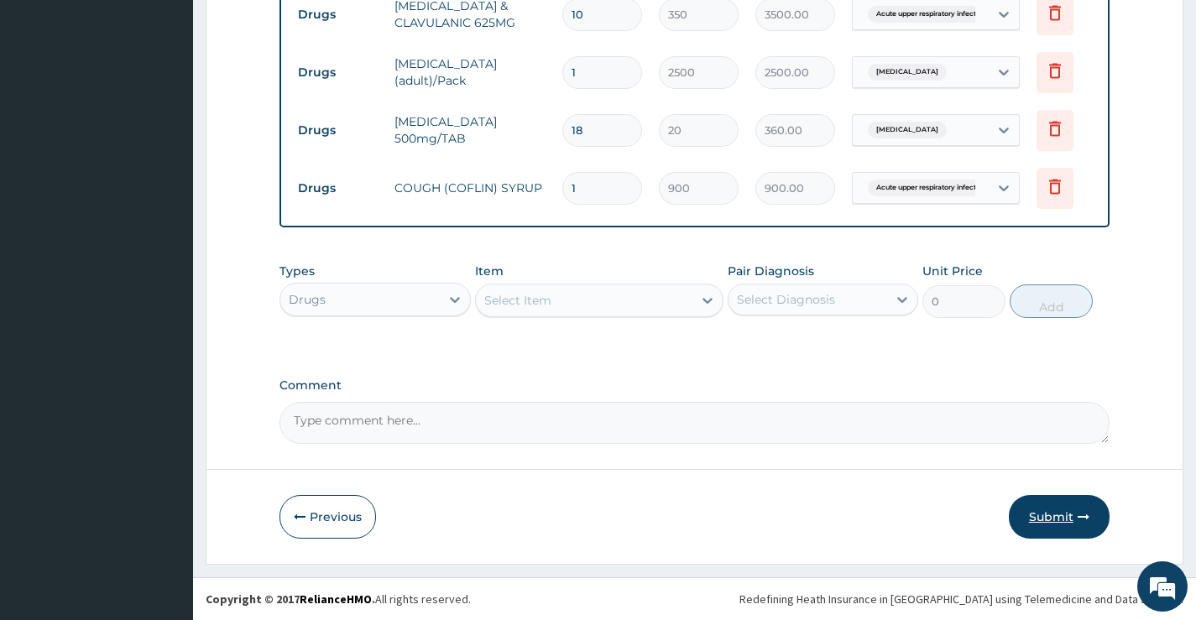
click at [1051, 515] on button "Submit" at bounding box center [1059, 517] width 101 height 44
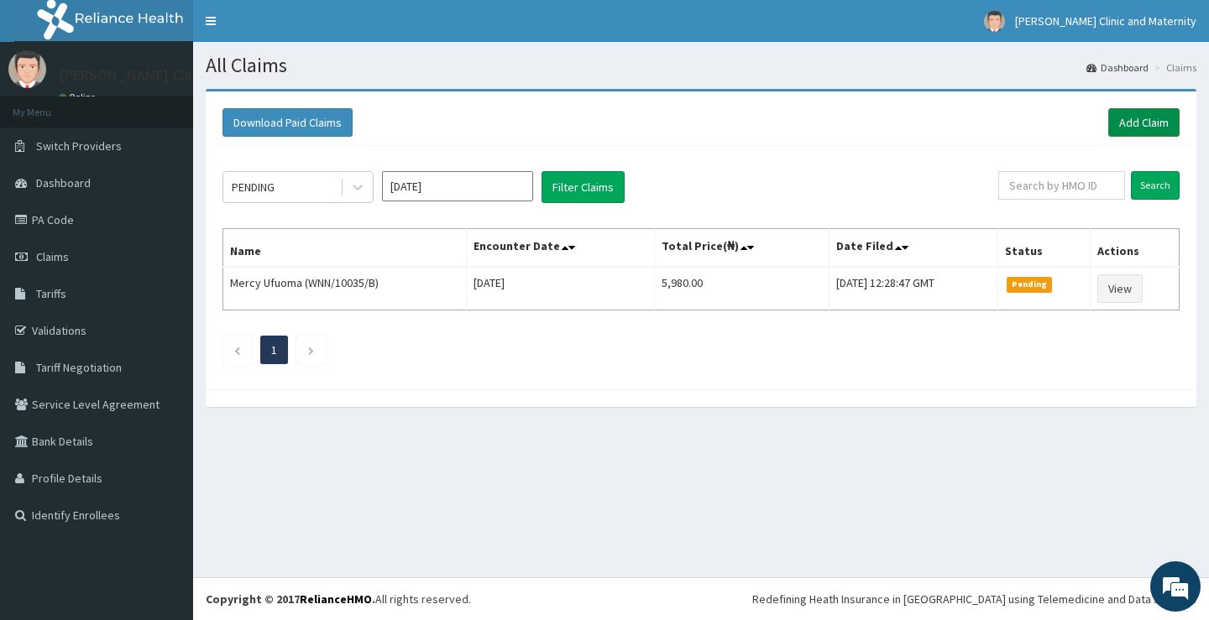
click at [1149, 119] on link "Add Claim" at bounding box center [1143, 122] width 71 height 29
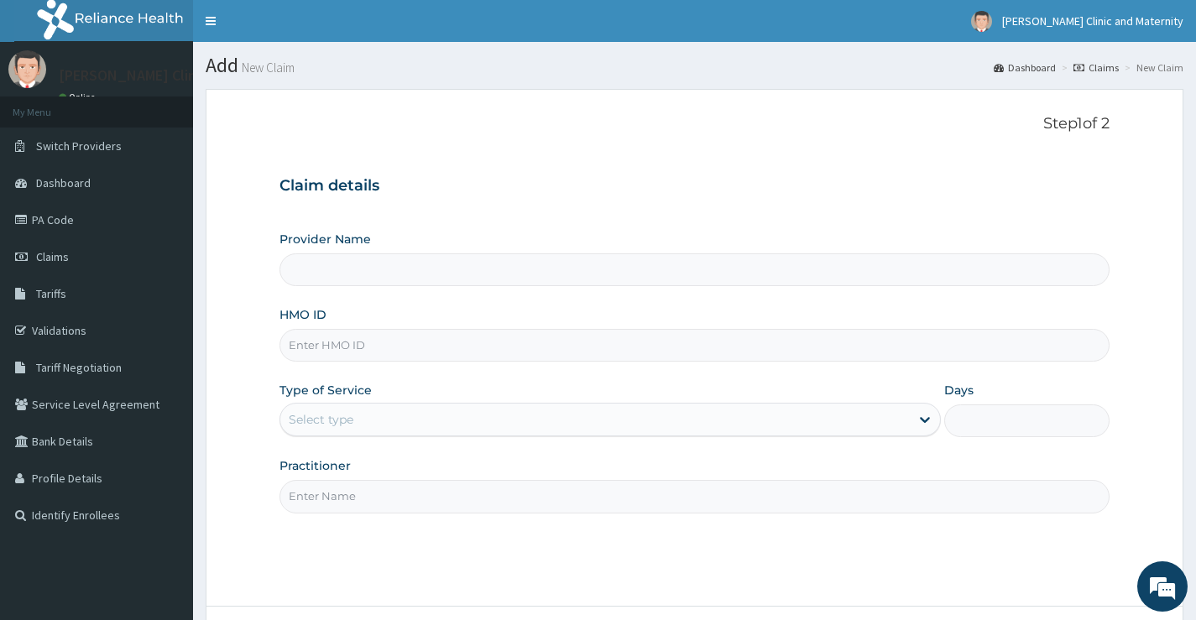
type input "[PERSON_NAME] Clinic and Maternity"
click at [337, 345] on input "HMO ID" at bounding box center [695, 345] width 830 height 33
paste input "GBV/10028/C"
type input "GBV/10028/C"
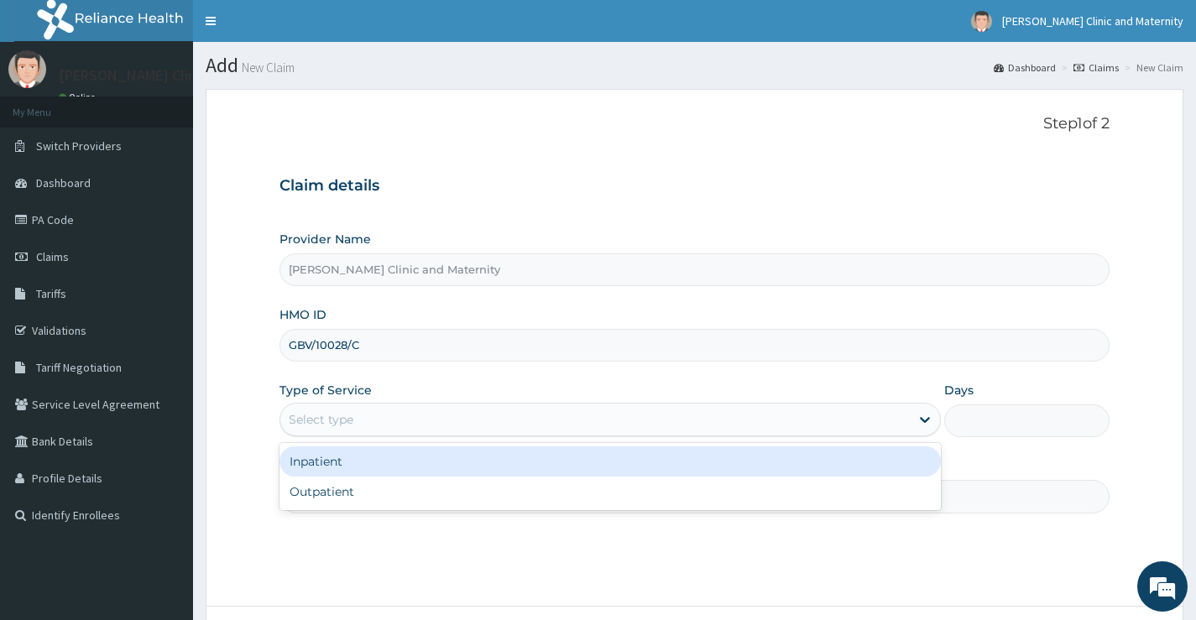
click at [390, 419] on div "Select type" at bounding box center [595, 419] width 630 height 27
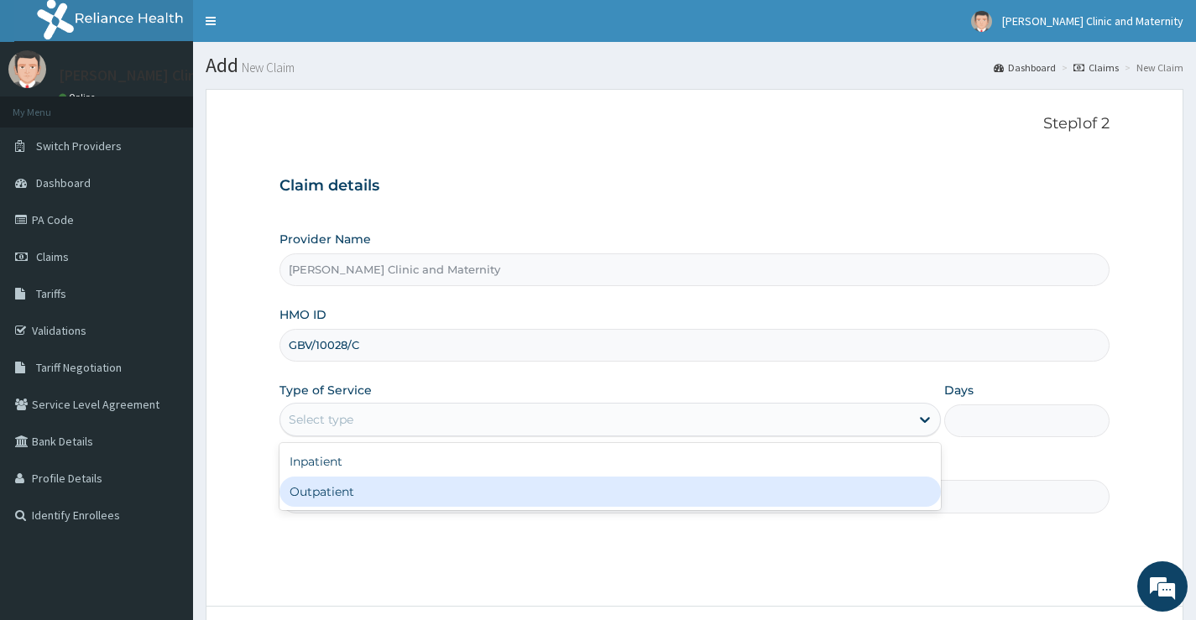
click at [384, 489] on div "Outpatient" at bounding box center [611, 492] width 662 height 30
type input "1"
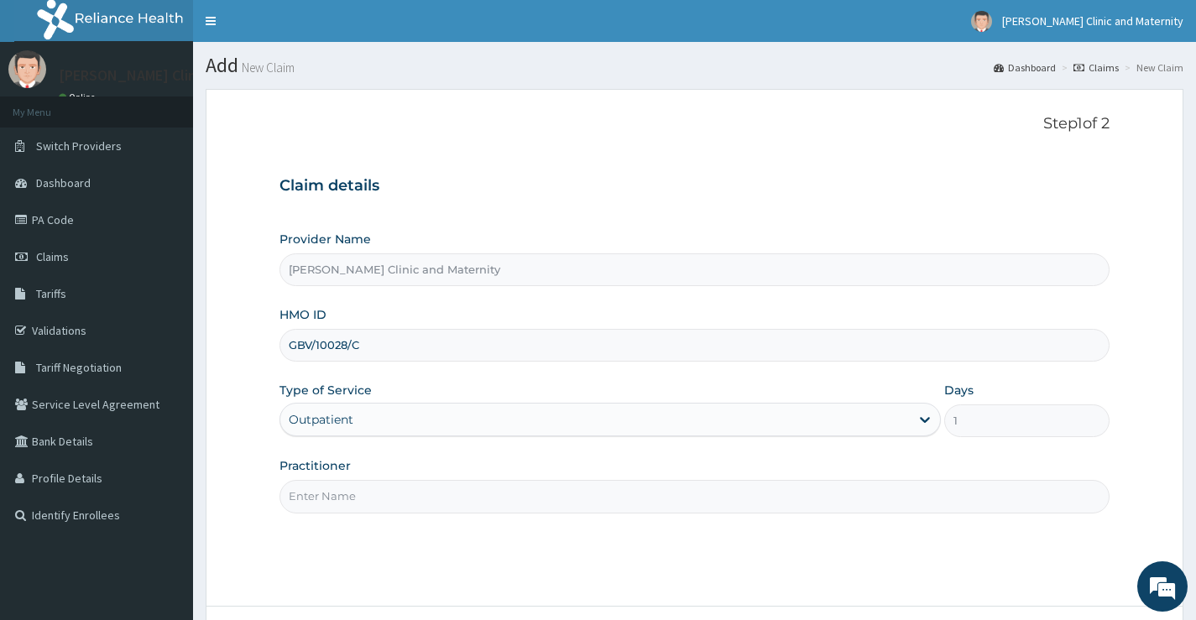
click at [359, 508] on input "Practitioner" at bounding box center [695, 496] width 830 height 33
type input "[PERSON_NAME]"
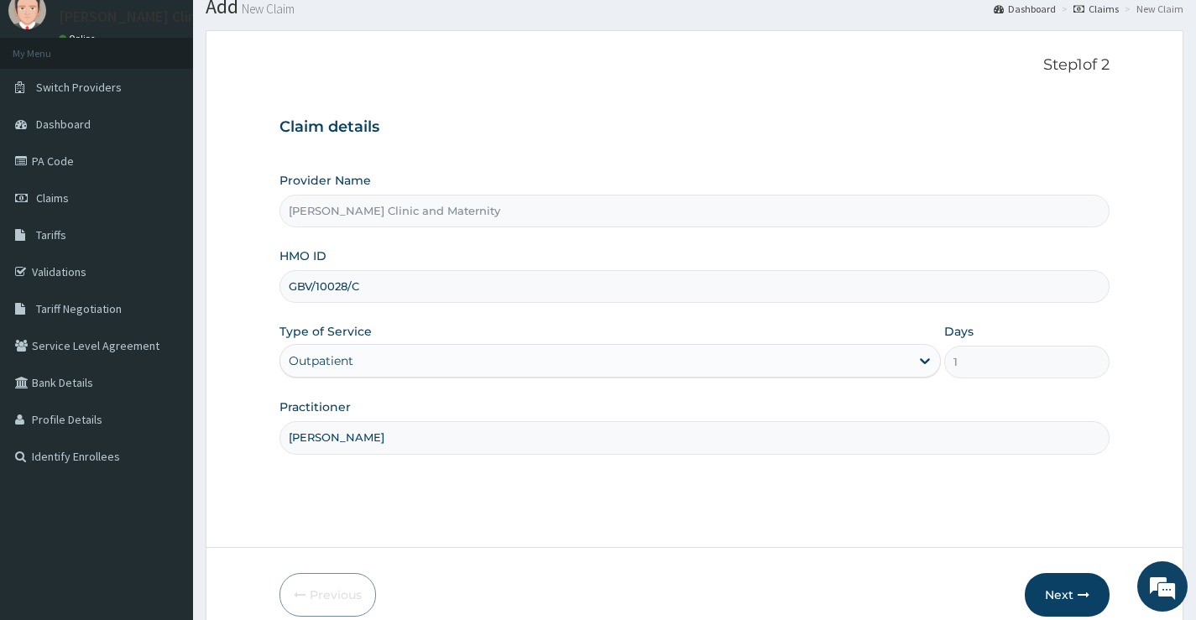
scroll to position [137, 0]
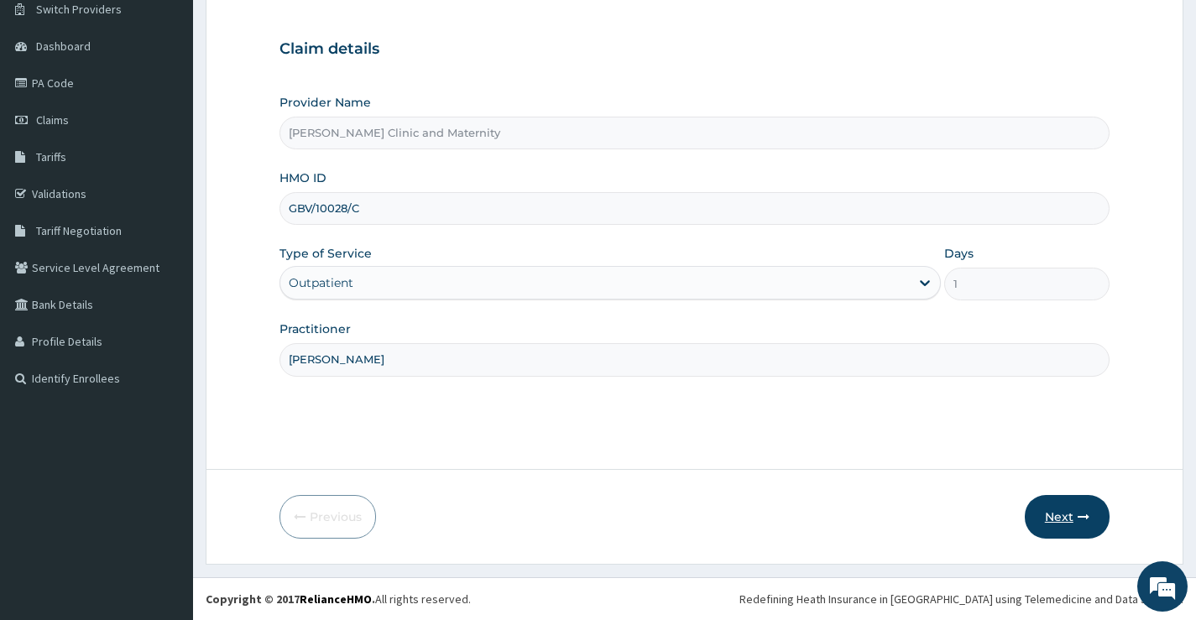
click at [1054, 519] on button "Next" at bounding box center [1067, 517] width 85 height 44
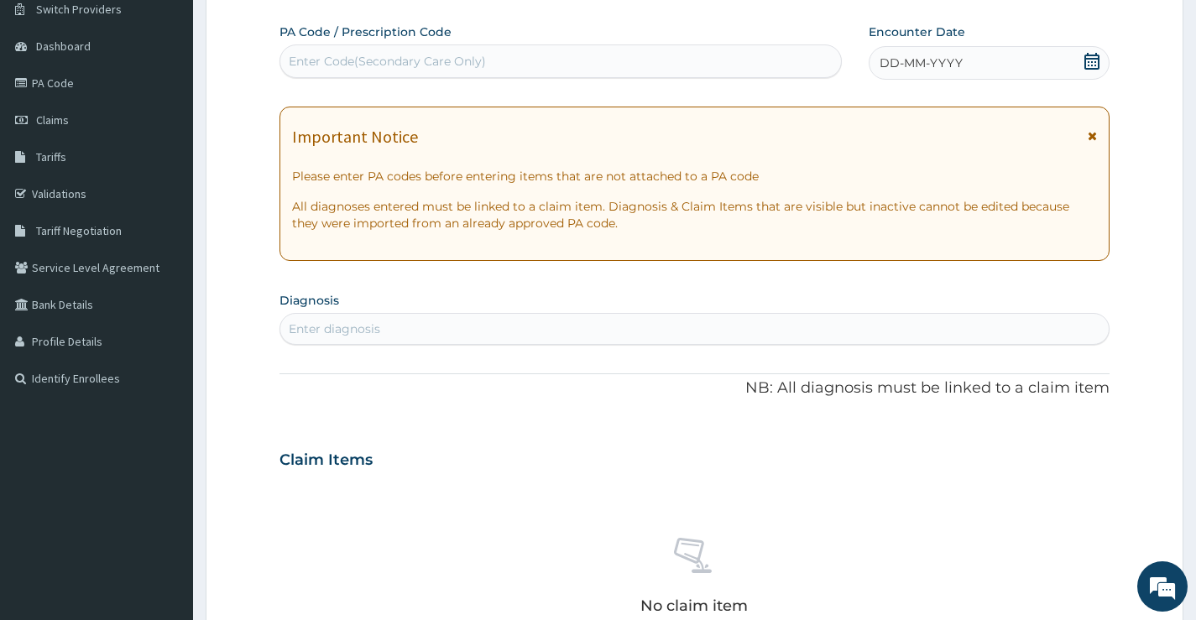
click at [958, 71] on span "DD-MM-YYYY" at bounding box center [921, 63] width 83 height 17
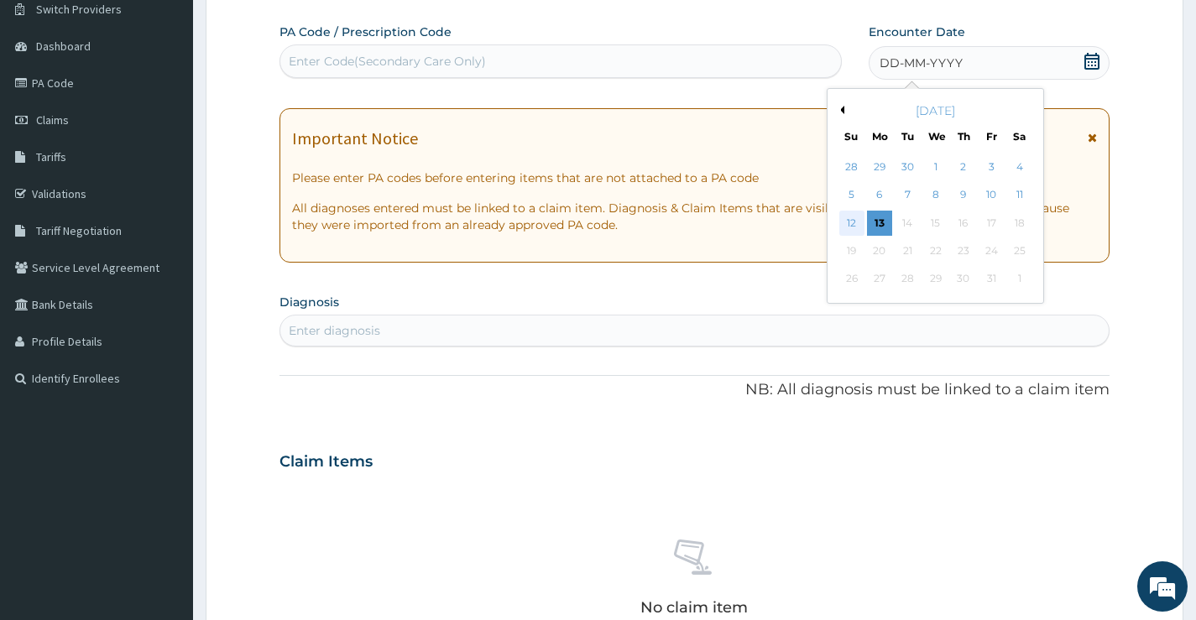
click at [853, 217] on div "12" at bounding box center [851, 223] width 25 height 25
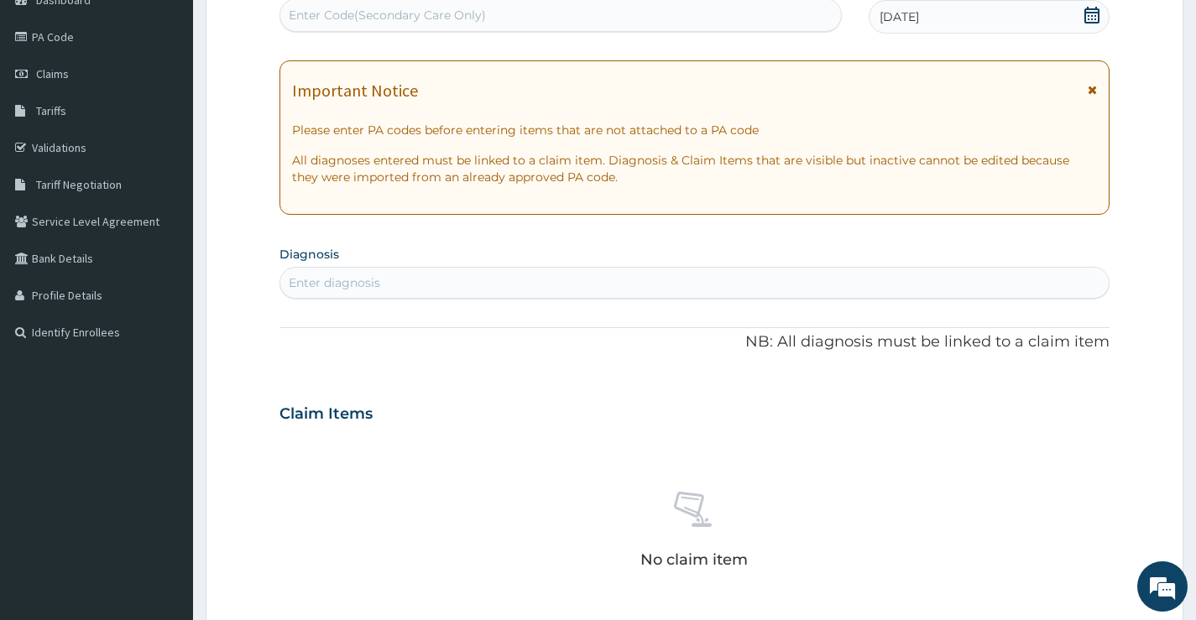
scroll to position [221, 0]
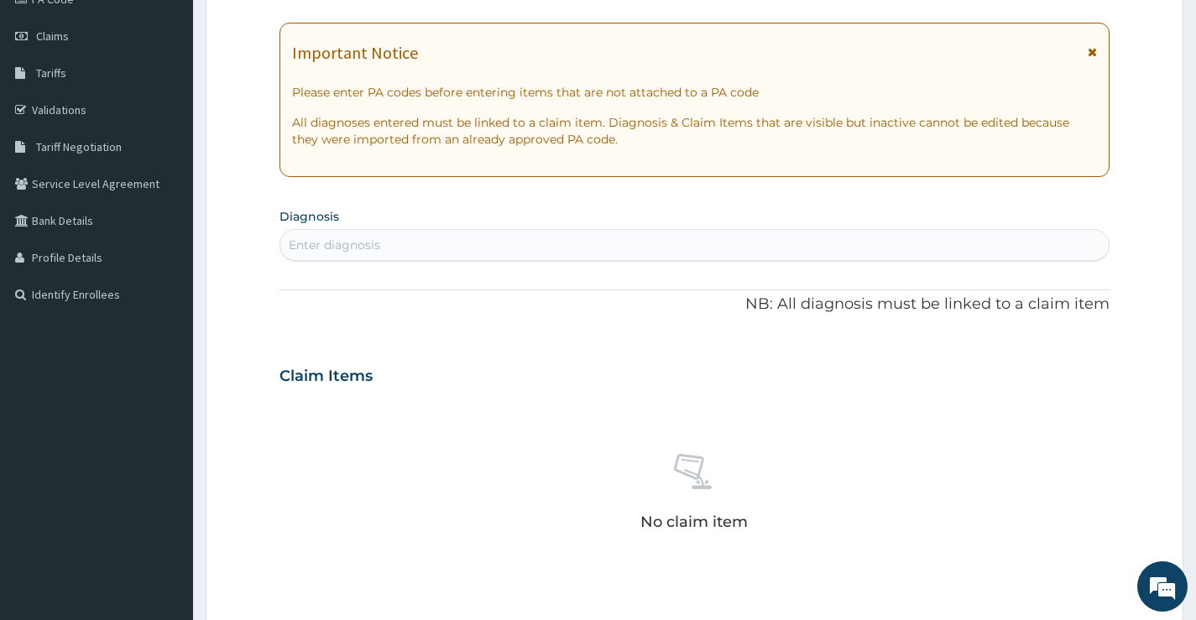
click at [316, 238] on div "Enter diagnosis" at bounding box center [335, 245] width 92 height 17
type input "[MEDICAL_DATA]"
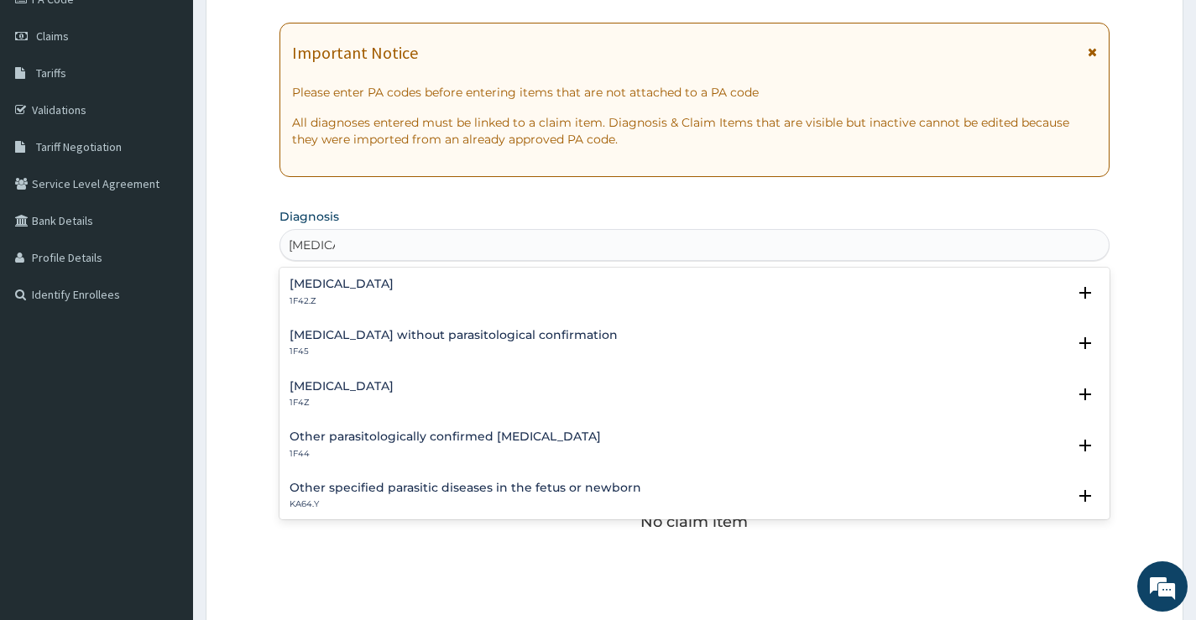
click at [322, 390] on h4 "[MEDICAL_DATA]" at bounding box center [342, 386] width 104 height 13
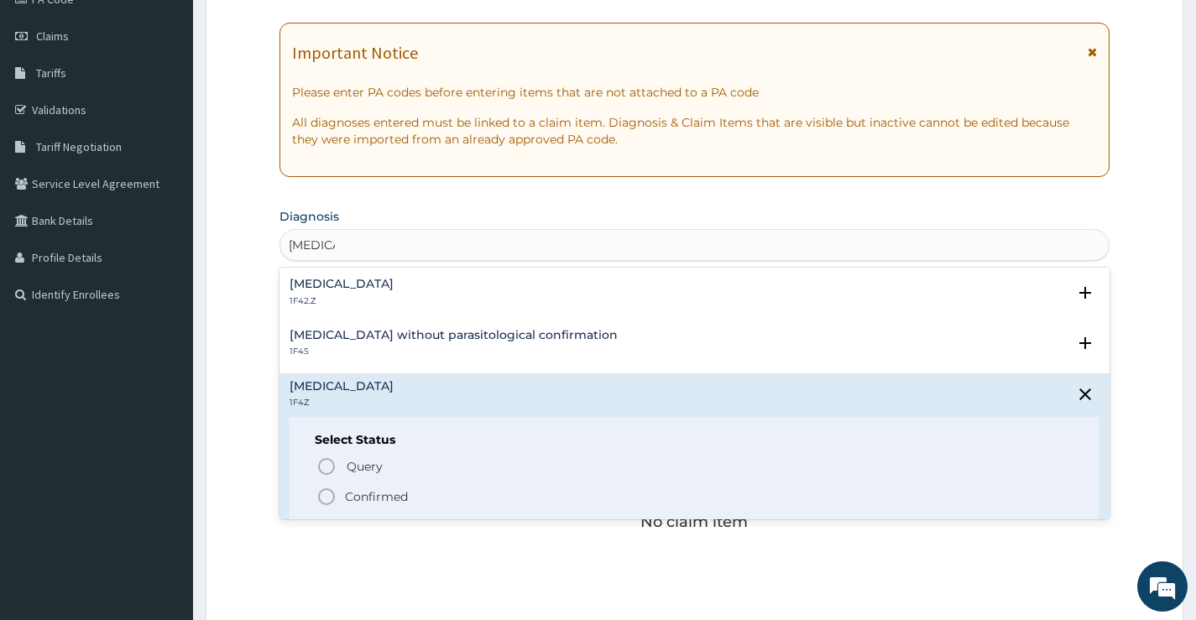
click at [334, 499] on circle "status option filled" at bounding box center [326, 496] width 15 height 15
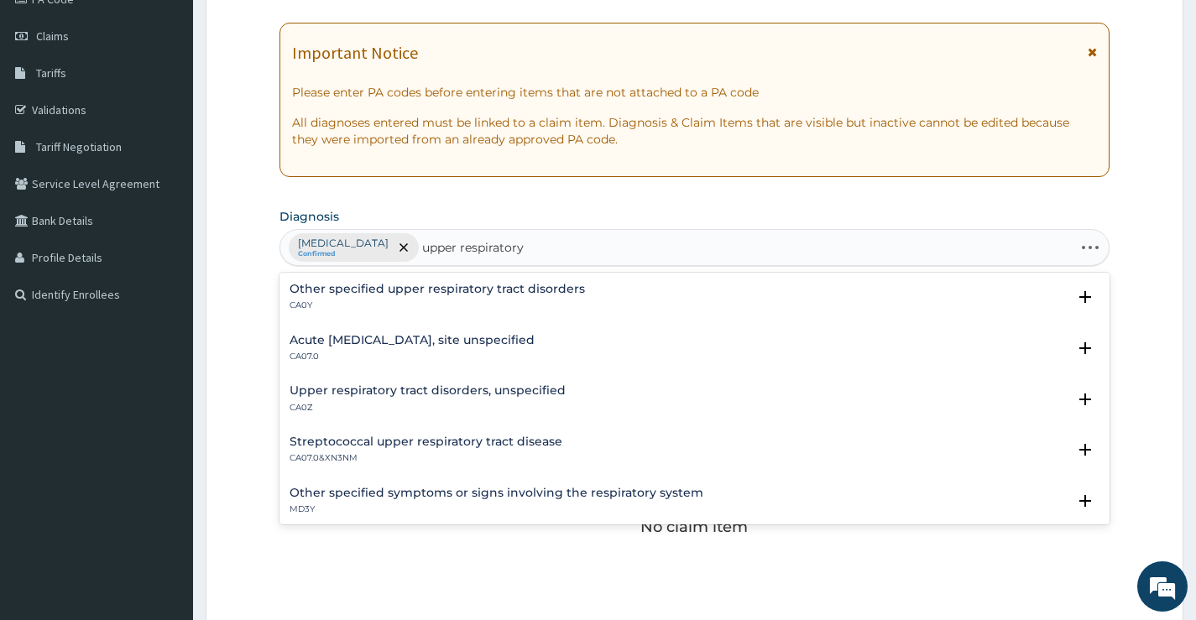
type input "upper respiratory"
click at [392, 342] on h4 "Acute upper respiratory infection, site unspecified" at bounding box center [412, 340] width 245 height 13
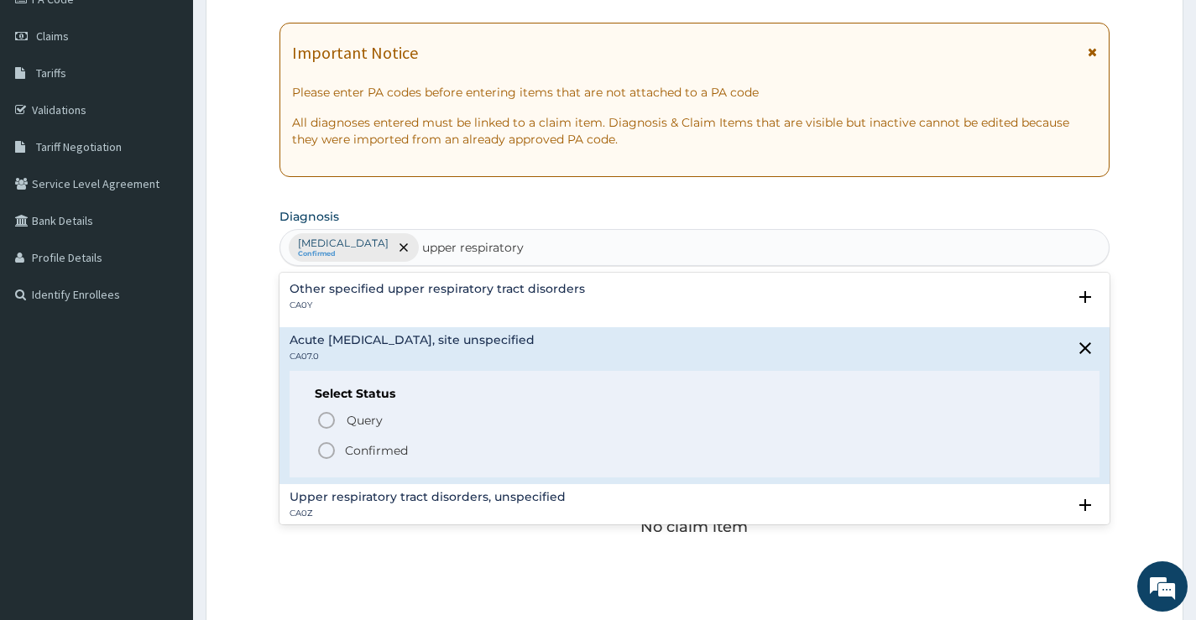
click at [355, 448] on p "Confirmed" at bounding box center [376, 450] width 63 height 17
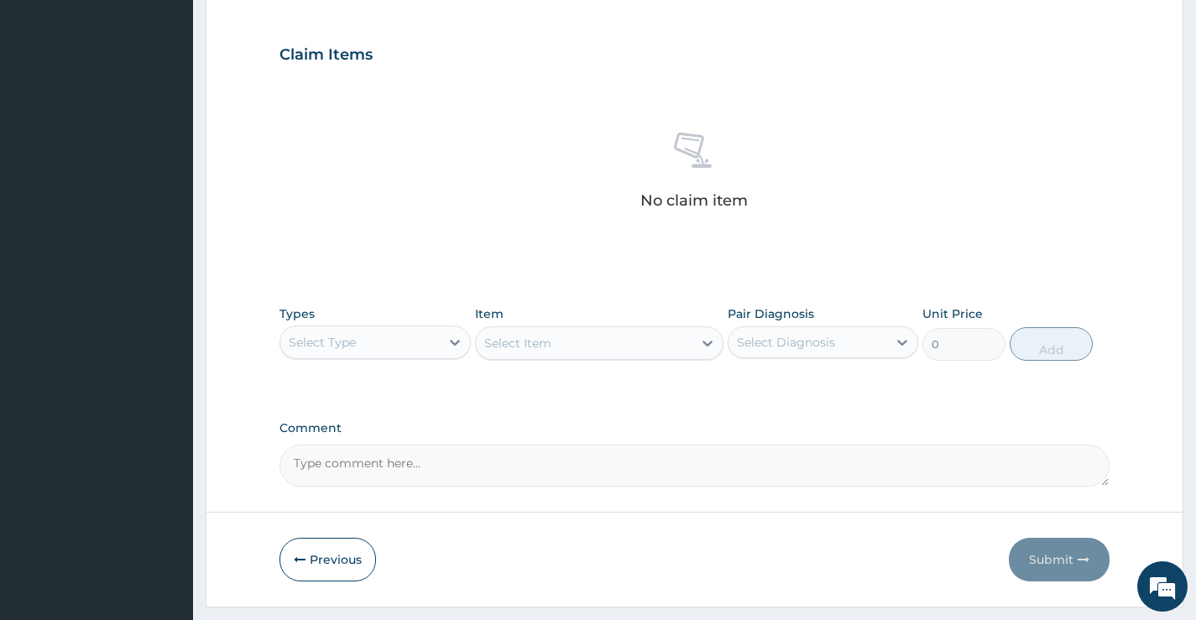
scroll to position [590, 0]
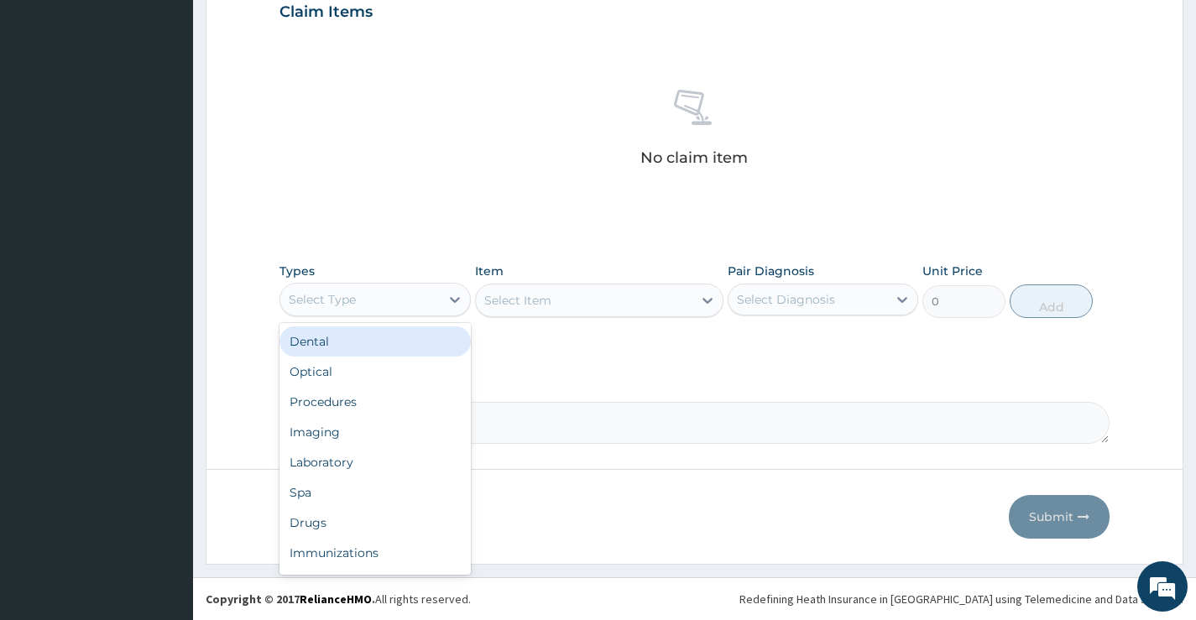
click at [418, 295] on div "Select Type" at bounding box center [359, 299] width 159 height 27
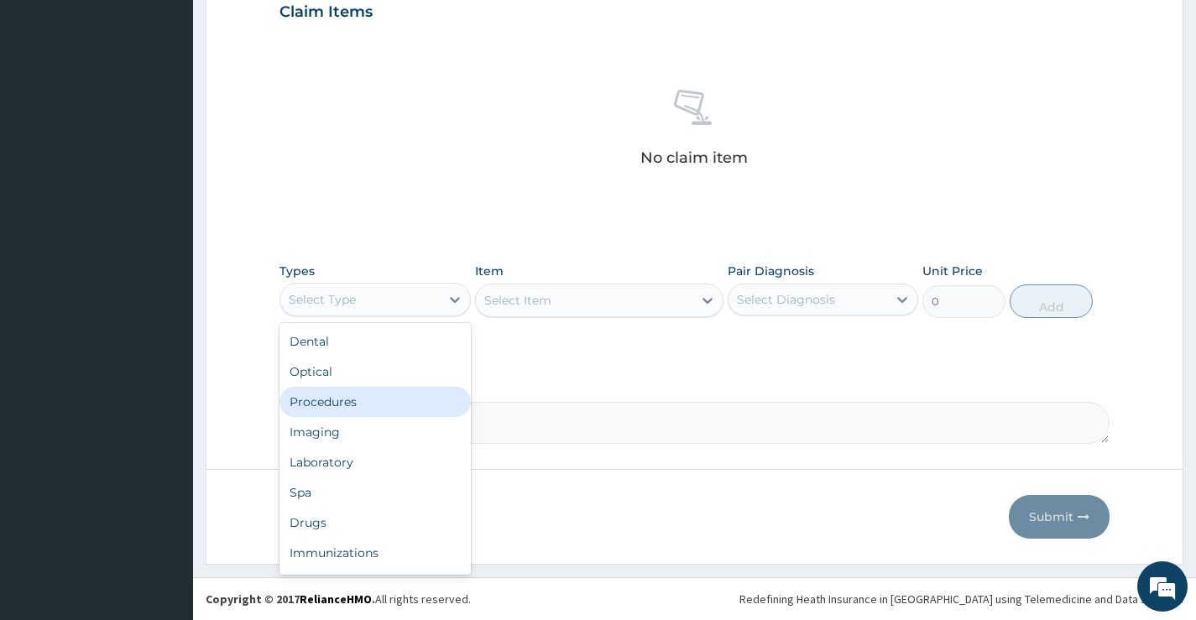
click at [364, 405] on div "Procedures" at bounding box center [375, 402] width 191 height 30
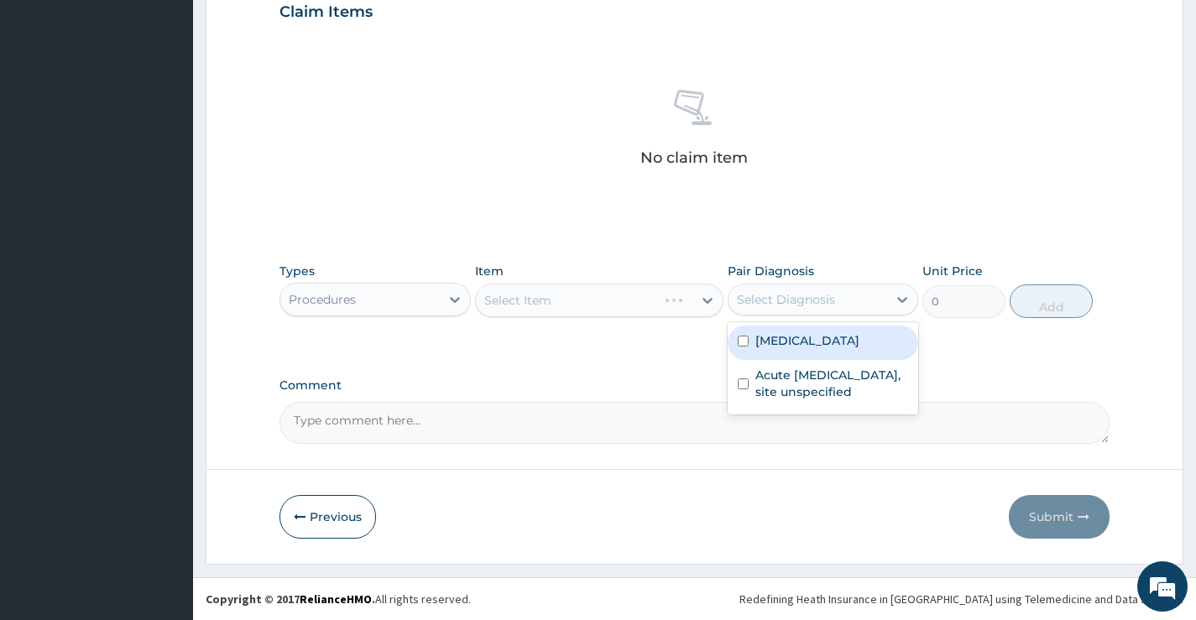
click at [823, 289] on div "Select Diagnosis" at bounding box center [808, 299] width 159 height 27
click at [807, 348] on label "[MEDICAL_DATA]" at bounding box center [808, 340] width 104 height 17
checkbox input "true"
click at [612, 298] on div "Select Item" at bounding box center [599, 301] width 249 height 34
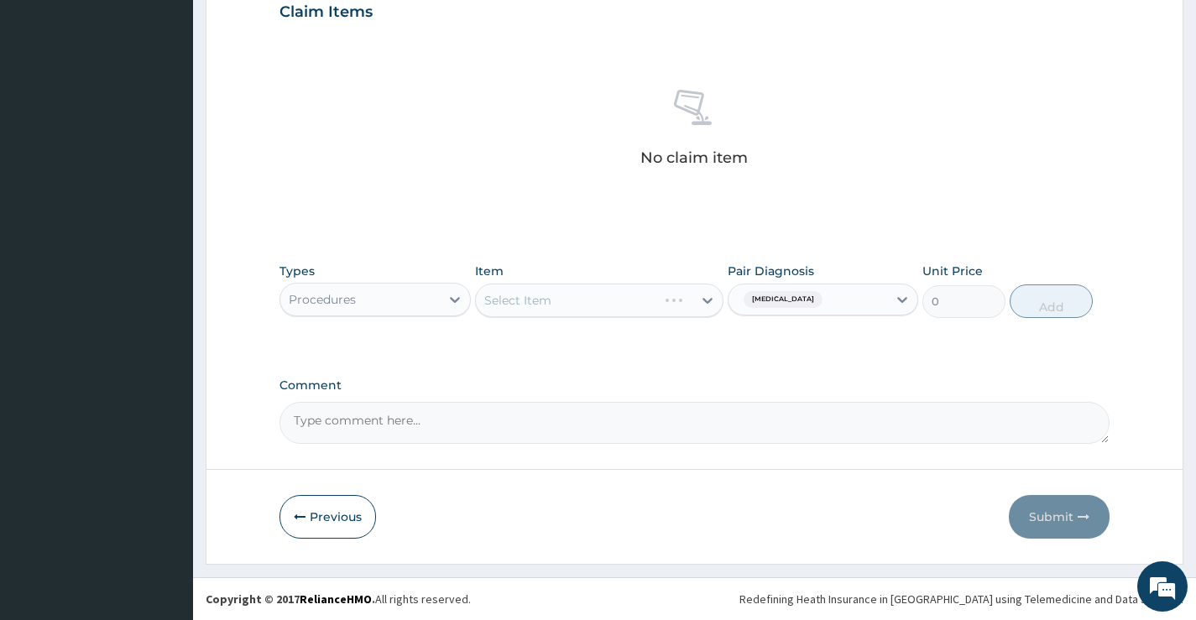
click at [602, 302] on div "Select Item" at bounding box center [599, 301] width 249 height 34
click at [602, 301] on div "Select Item" at bounding box center [584, 300] width 217 height 27
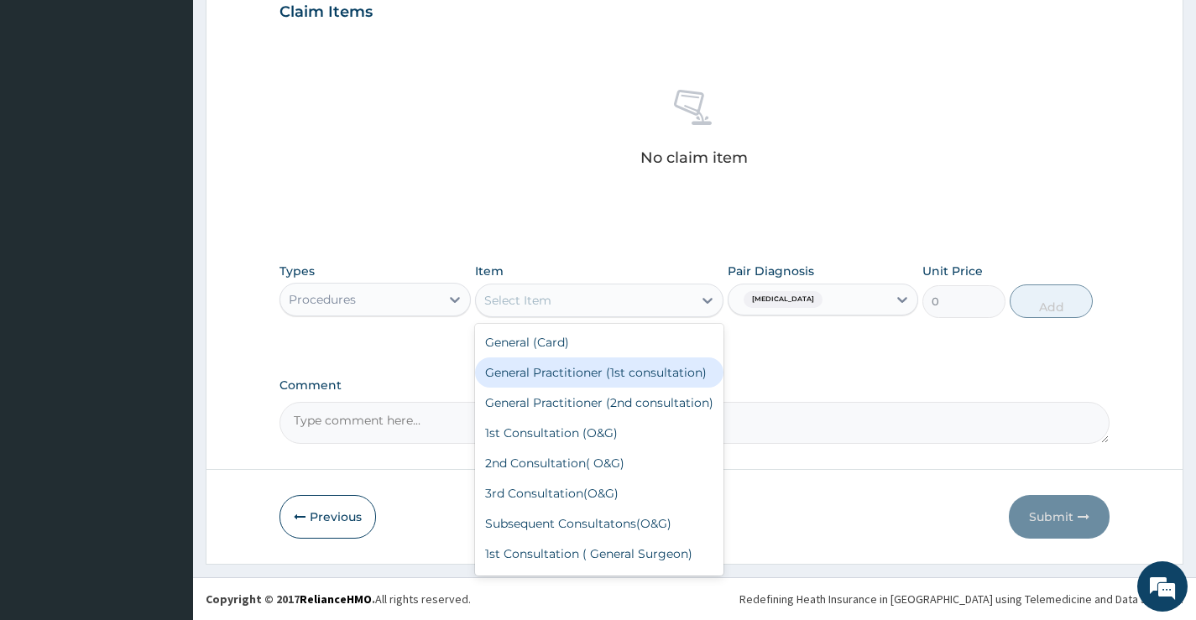
click at [558, 388] on div "General Practitioner (1st consultation)" at bounding box center [599, 373] width 249 height 30
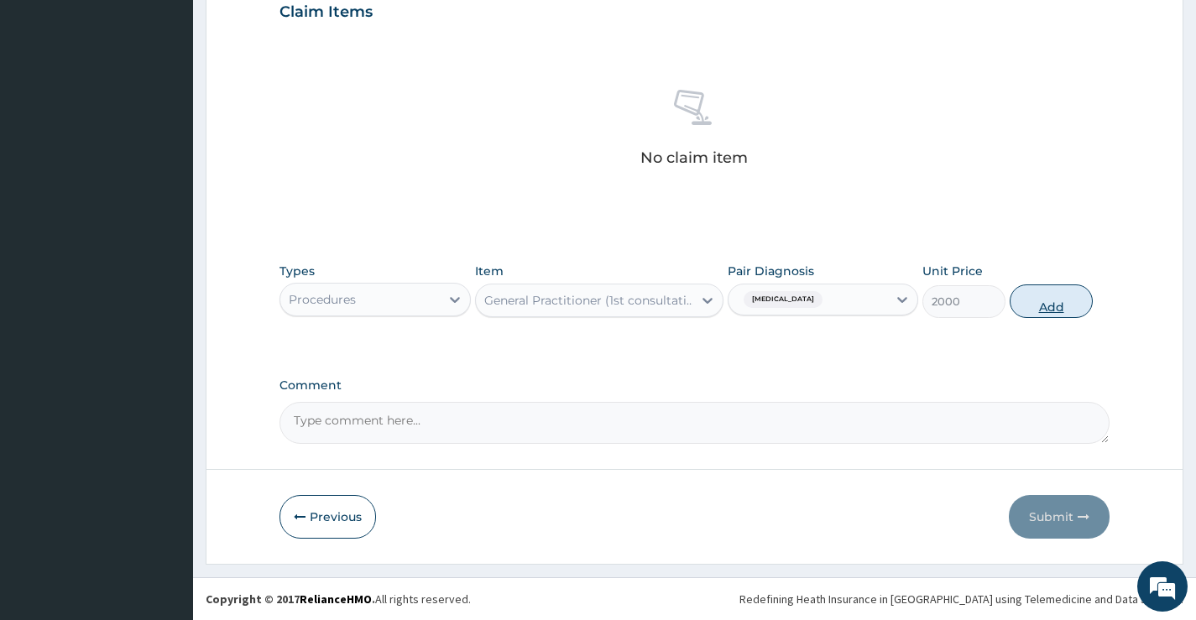
click at [1034, 301] on button "Add" at bounding box center [1051, 302] width 83 height 34
type input "0"
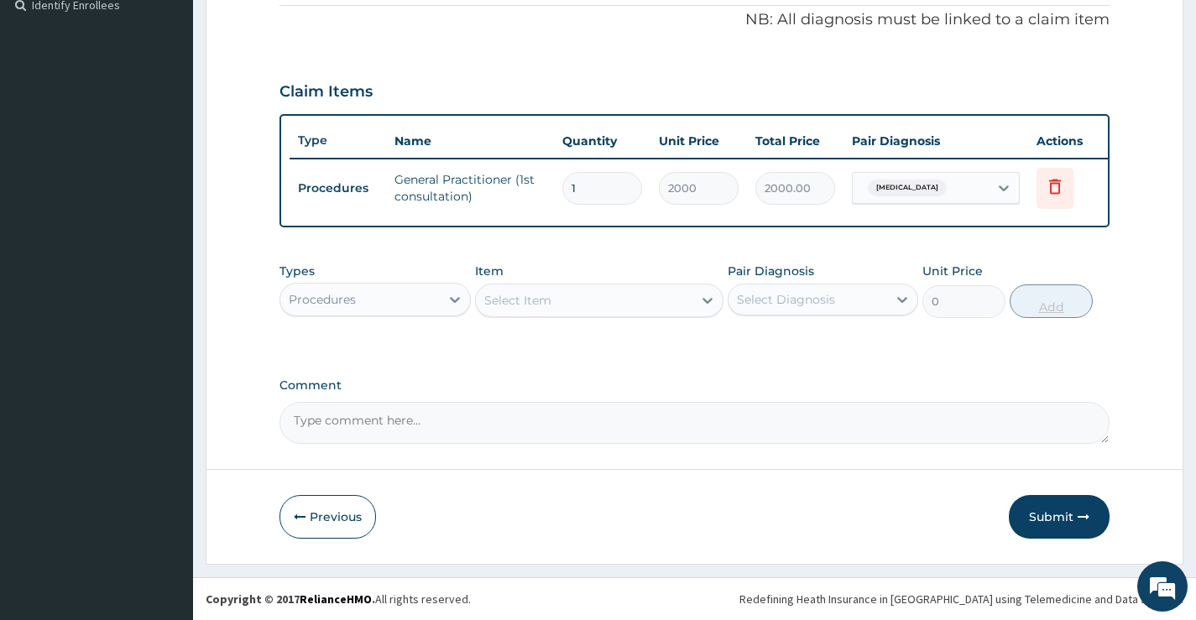
scroll to position [523, 0]
click at [409, 305] on div "Procedures" at bounding box center [359, 299] width 159 height 27
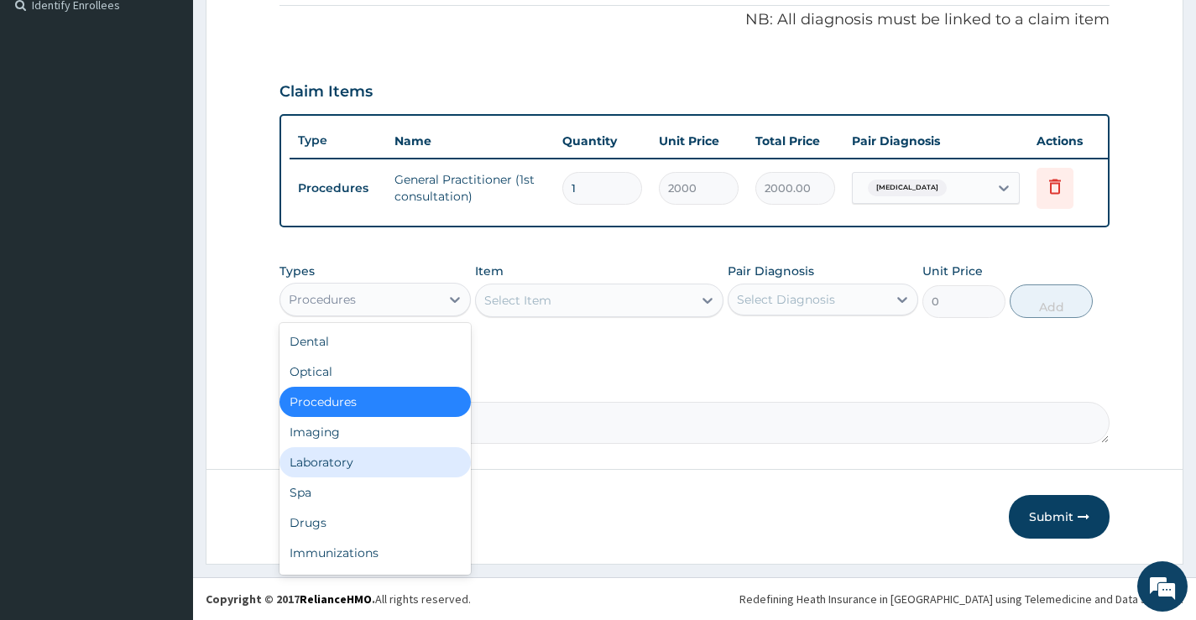
click at [403, 464] on div "Laboratory" at bounding box center [375, 462] width 191 height 30
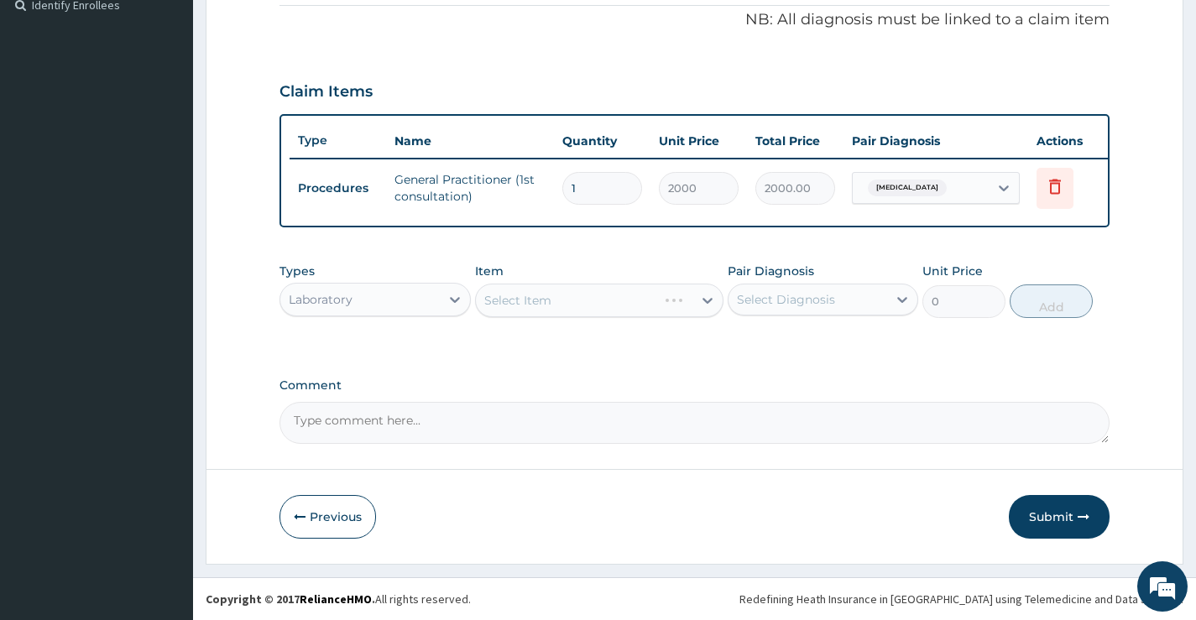
click at [817, 301] on div "Select Diagnosis" at bounding box center [786, 299] width 98 height 17
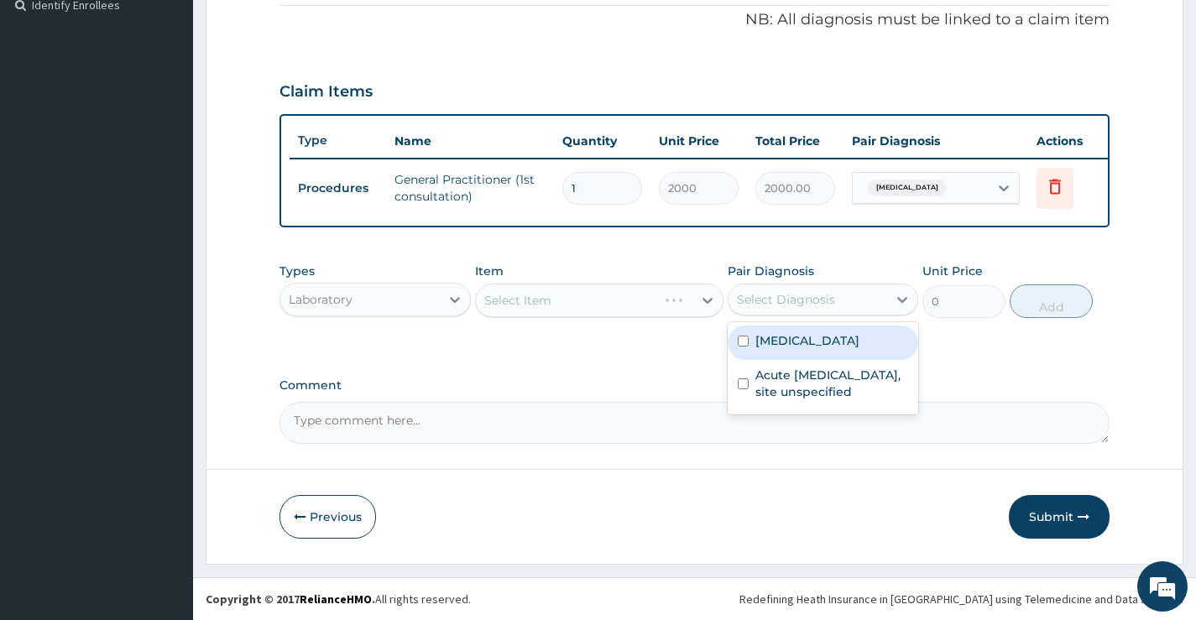
click at [811, 346] on label "[MEDICAL_DATA]" at bounding box center [808, 340] width 104 height 17
checkbox input "true"
click at [621, 297] on div "Select Item" at bounding box center [584, 300] width 217 height 27
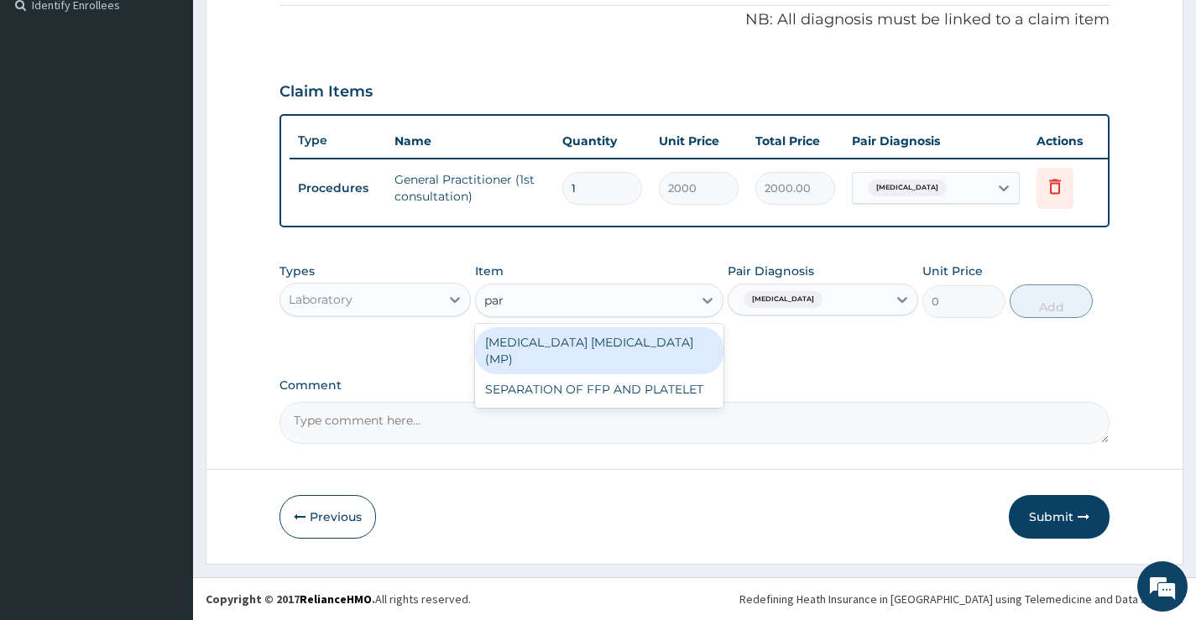
type input "para"
click at [634, 337] on div "[MEDICAL_DATA] [MEDICAL_DATA] (MP)" at bounding box center [599, 350] width 249 height 47
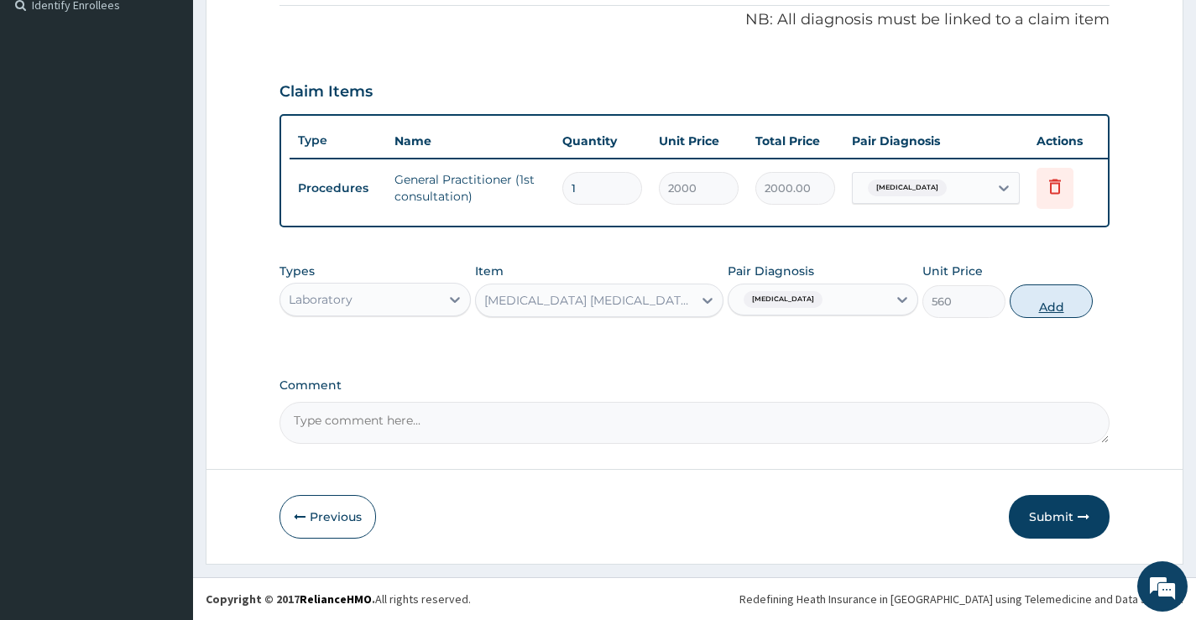
click at [1059, 301] on button "Add" at bounding box center [1051, 302] width 83 height 34
type input "0"
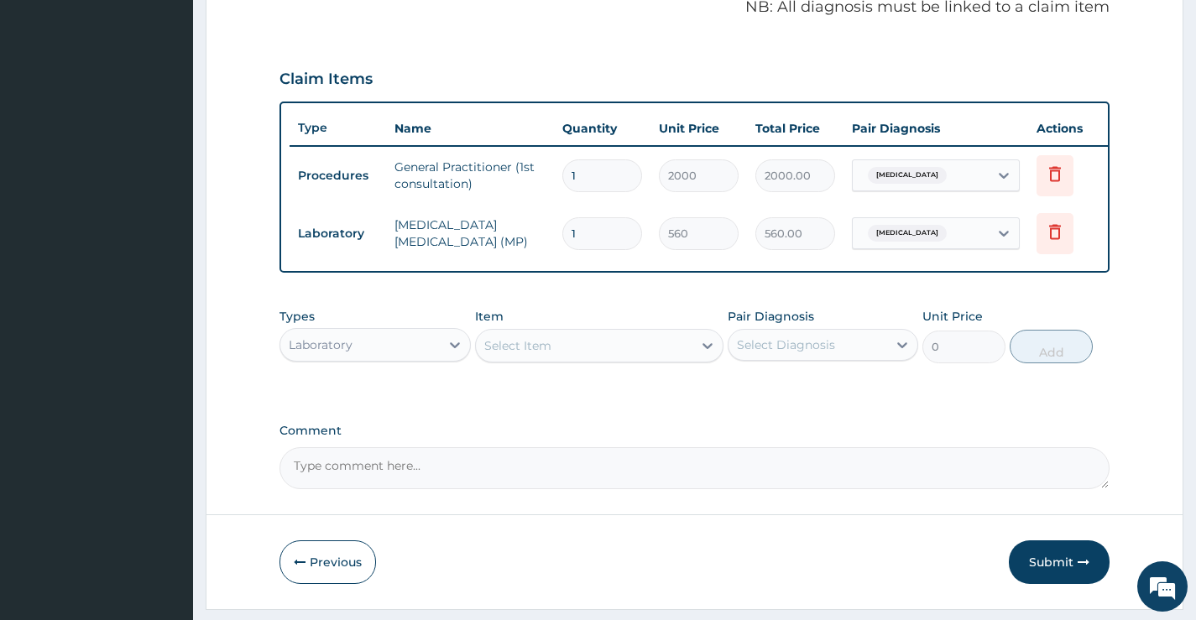
click at [533, 354] on div "Select Item" at bounding box center [517, 345] width 67 height 17
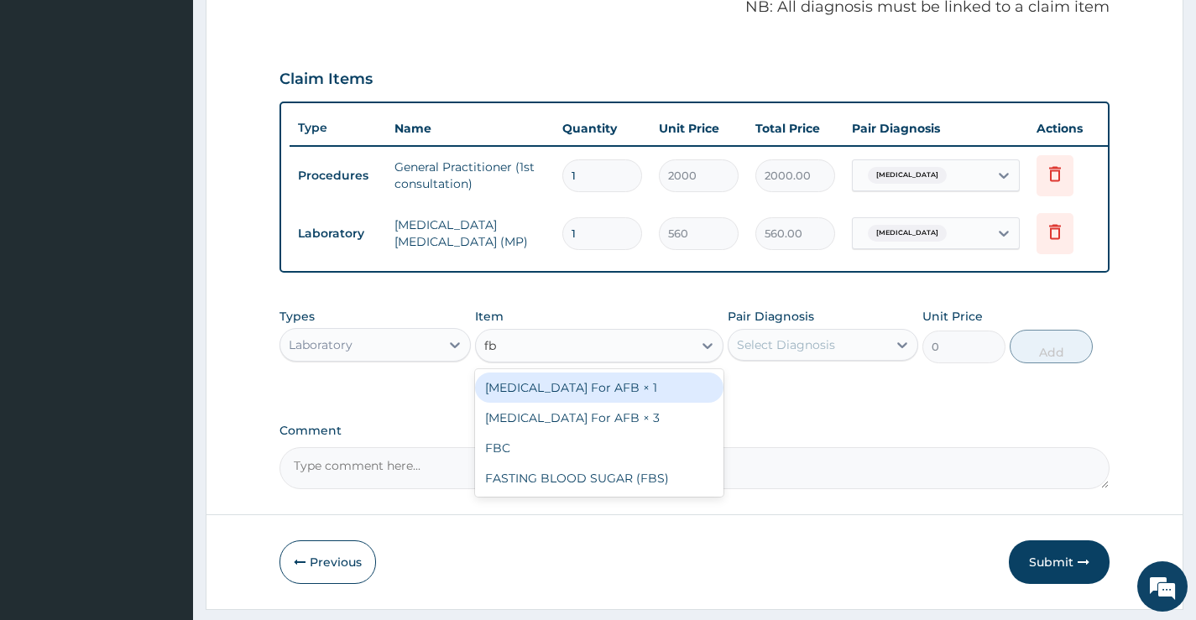
type input "fbc"
click at [564, 400] on div "FBC" at bounding box center [599, 388] width 249 height 30
type input "2500"
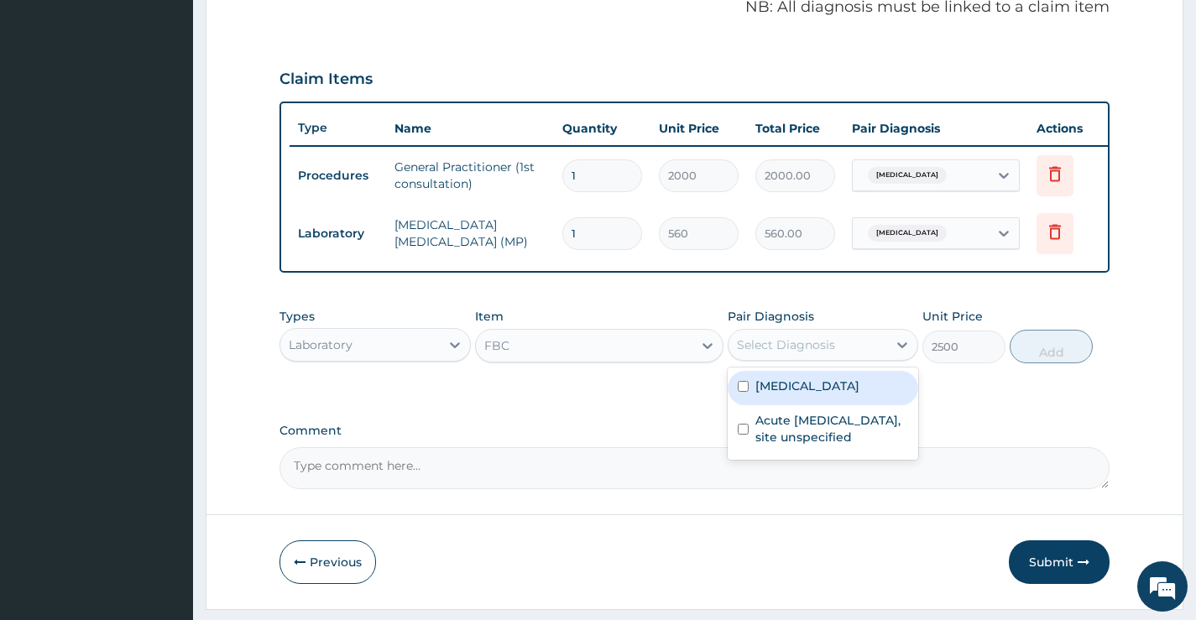
click at [804, 358] on div "Select Diagnosis" at bounding box center [808, 345] width 159 height 27
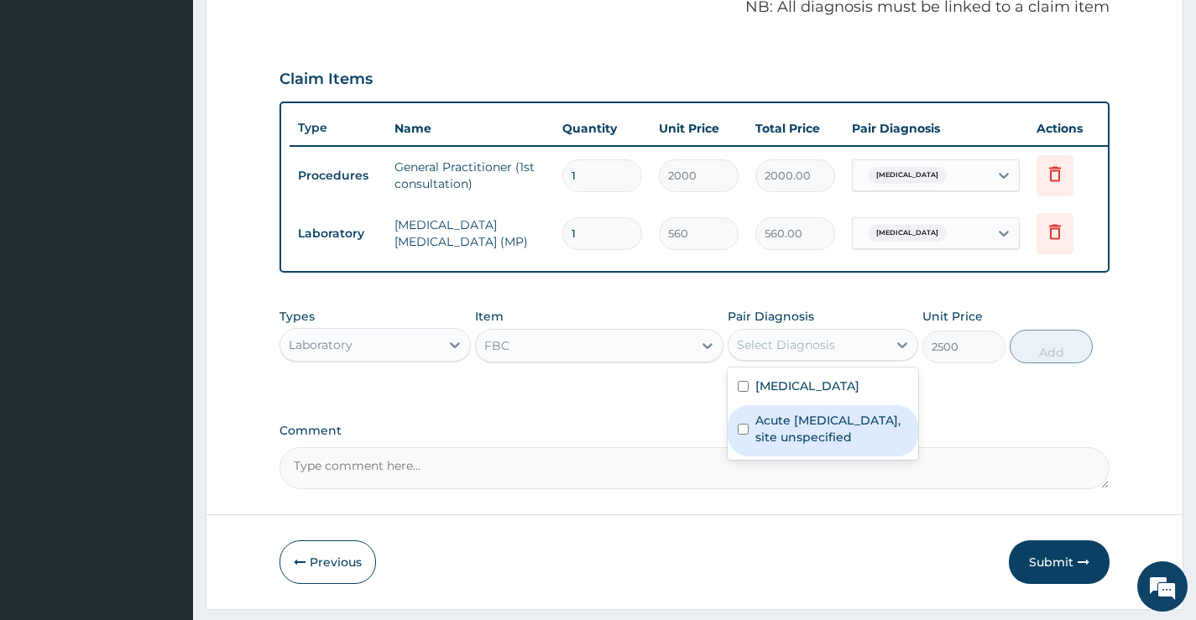
click at [799, 445] on label "Acute [MEDICAL_DATA], site unspecified" at bounding box center [832, 429] width 153 height 34
checkbox input "true"
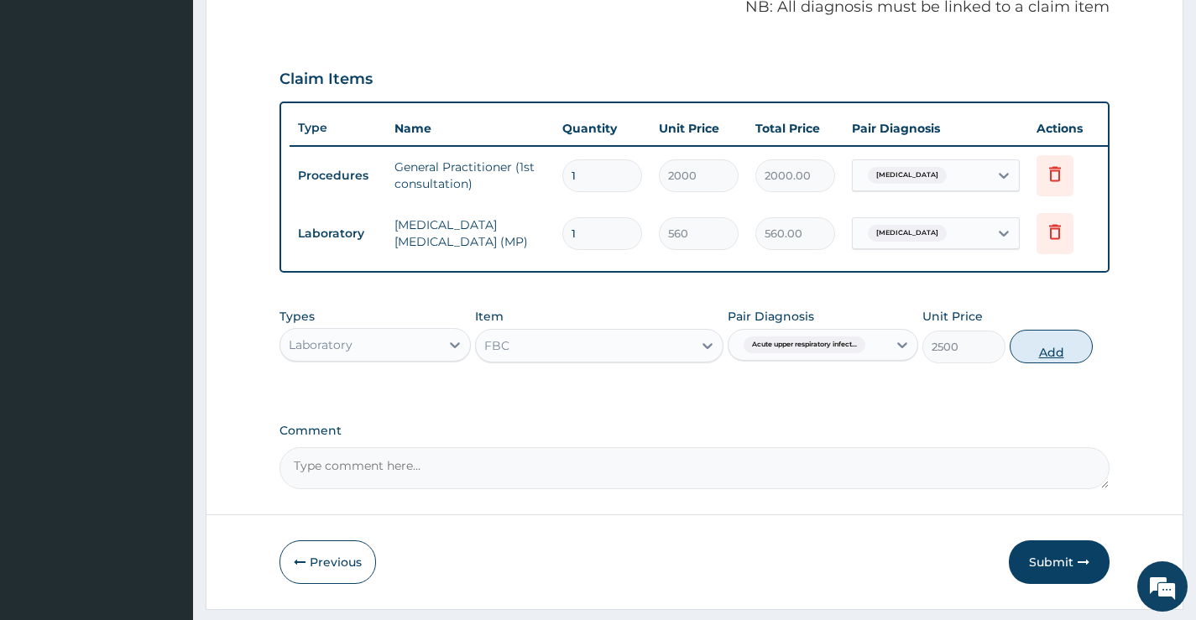
click at [1054, 358] on button "Add" at bounding box center [1051, 347] width 83 height 34
type input "0"
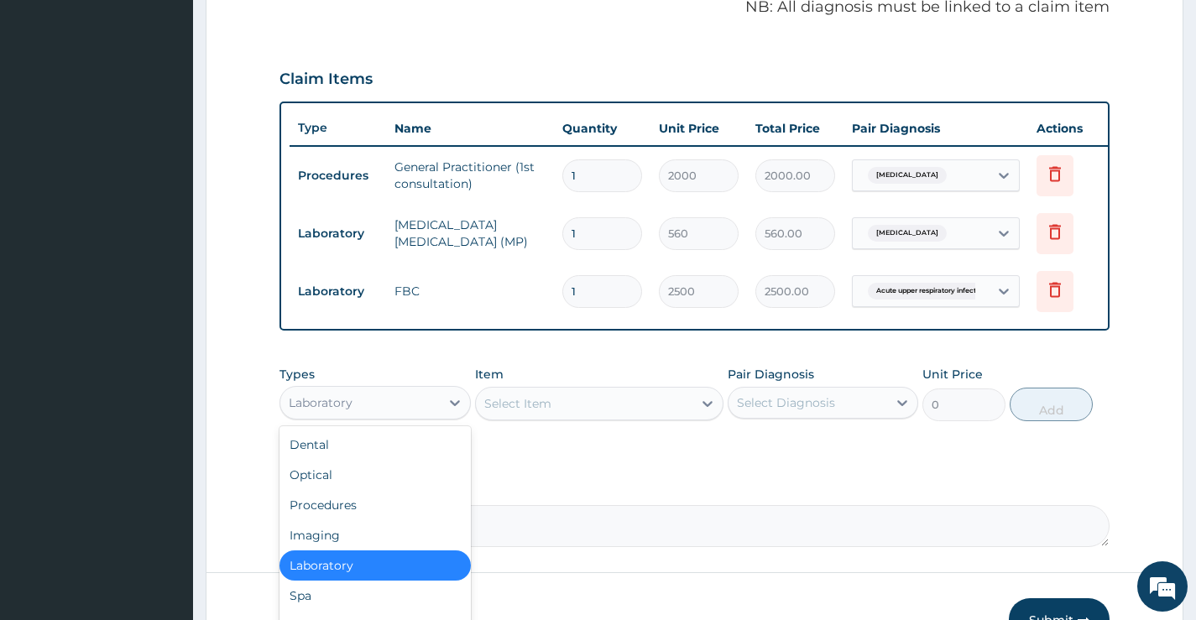
click at [390, 416] on div "Laboratory" at bounding box center [359, 403] width 159 height 27
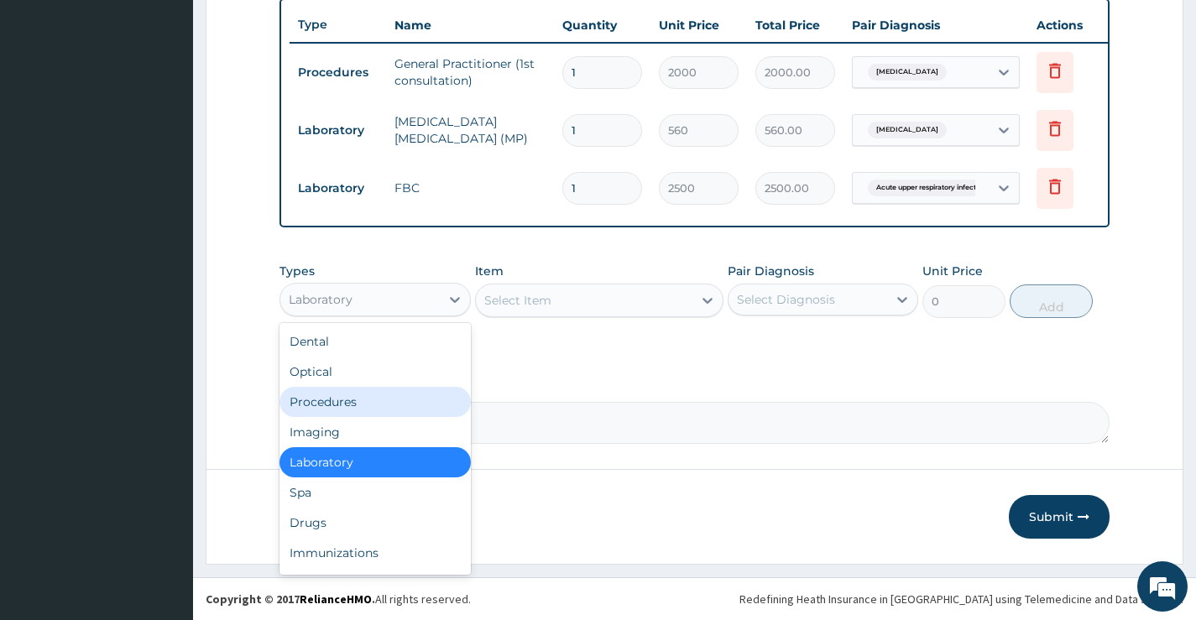
scroll to position [639, 0]
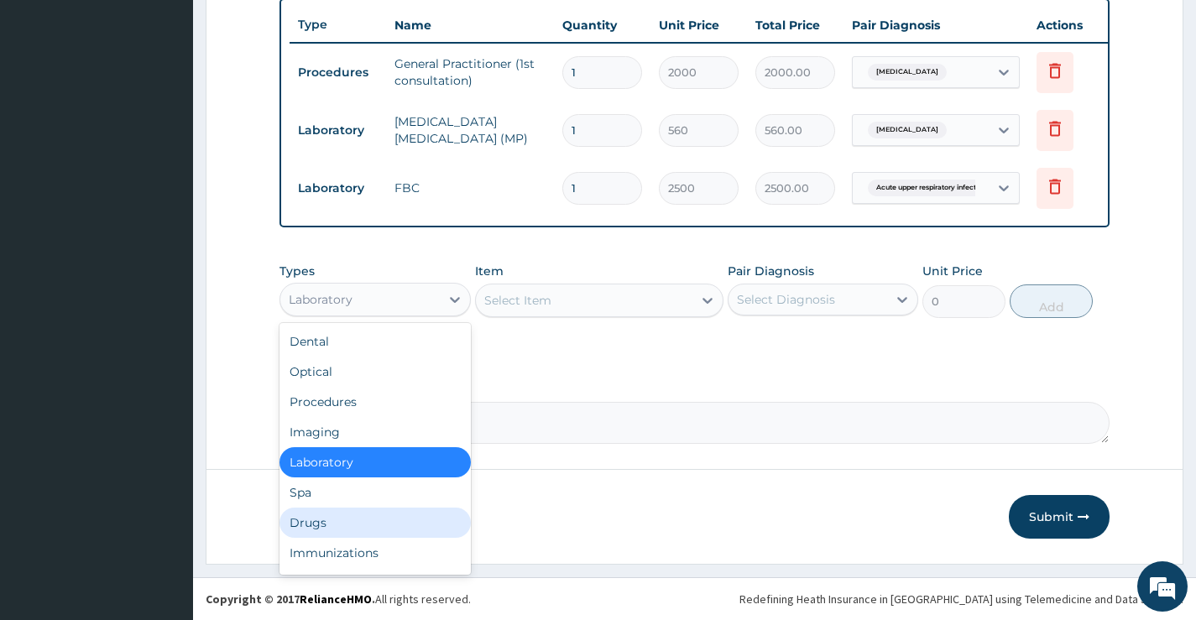
click at [361, 521] on div "Drugs" at bounding box center [375, 523] width 191 height 30
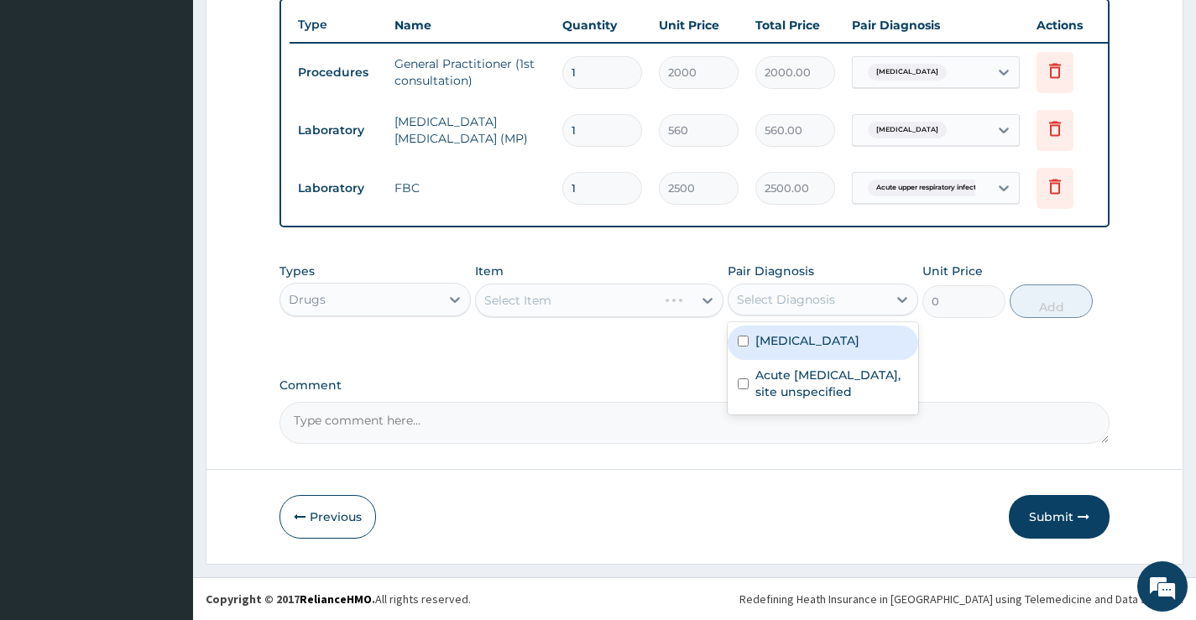
click at [780, 301] on div "Select Diagnosis" at bounding box center [786, 299] width 98 height 17
click at [782, 338] on label "[MEDICAL_DATA]" at bounding box center [808, 340] width 104 height 17
checkbox input "true"
click at [624, 308] on div "Select Item" at bounding box center [584, 300] width 217 height 27
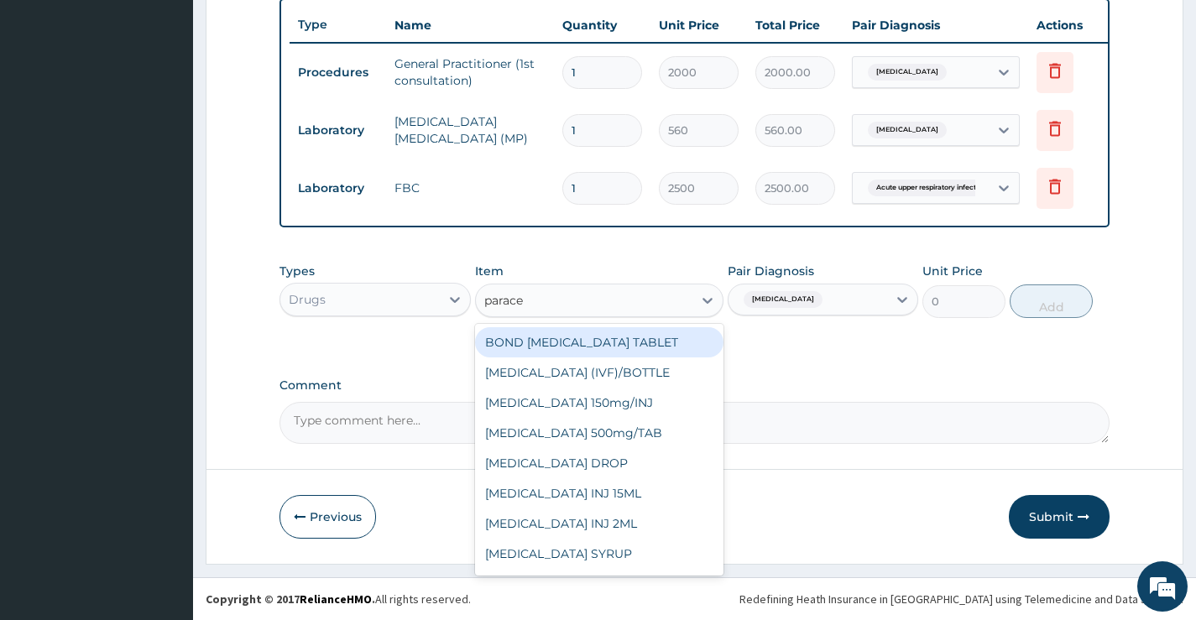
type input "paracet"
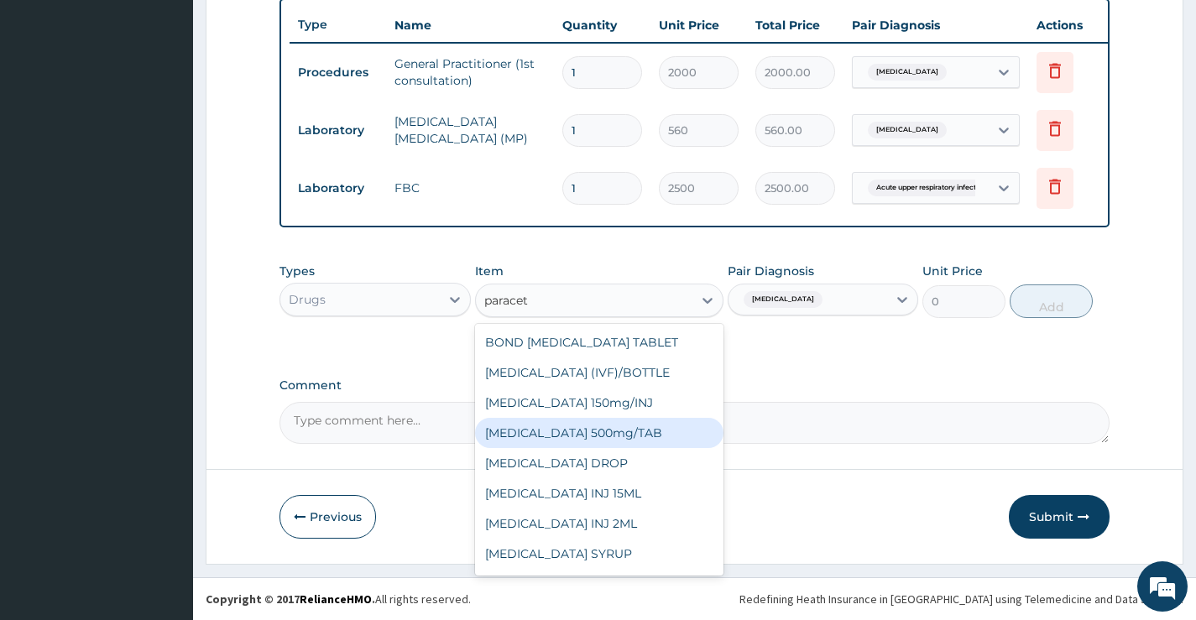
click at [612, 434] on div "[MEDICAL_DATA] 500mg/TAB" at bounding box center [599, 433] width 249 height 30
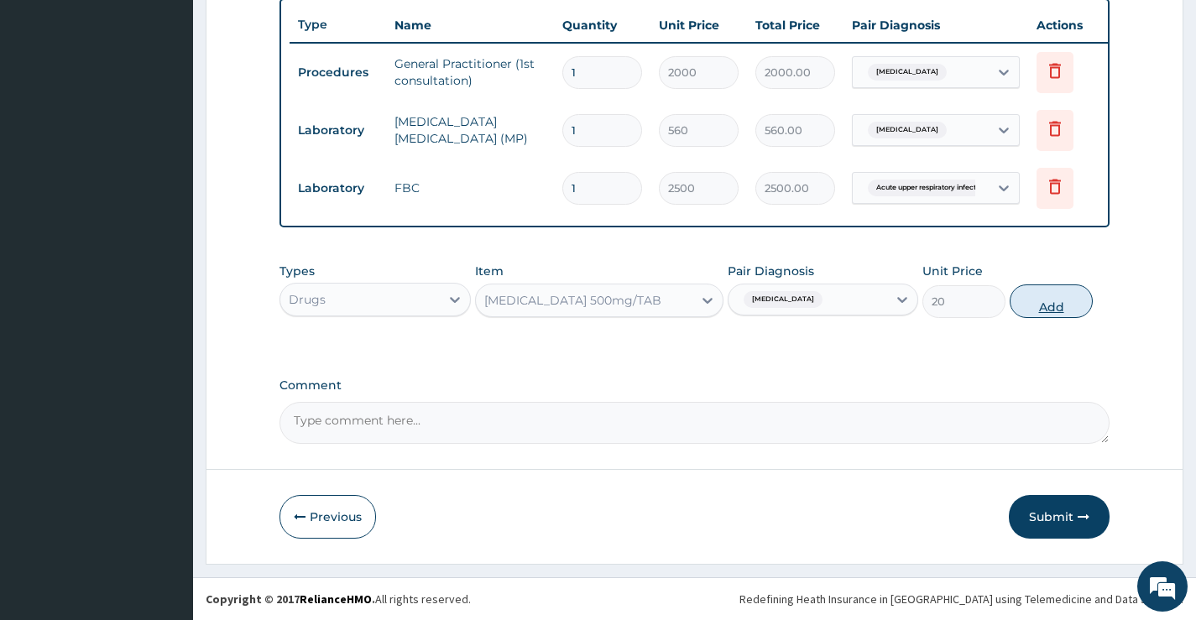
click at [1043, 298] on button "Add" at bounding box center [1051, 302] width 83 height 34
type input "0"
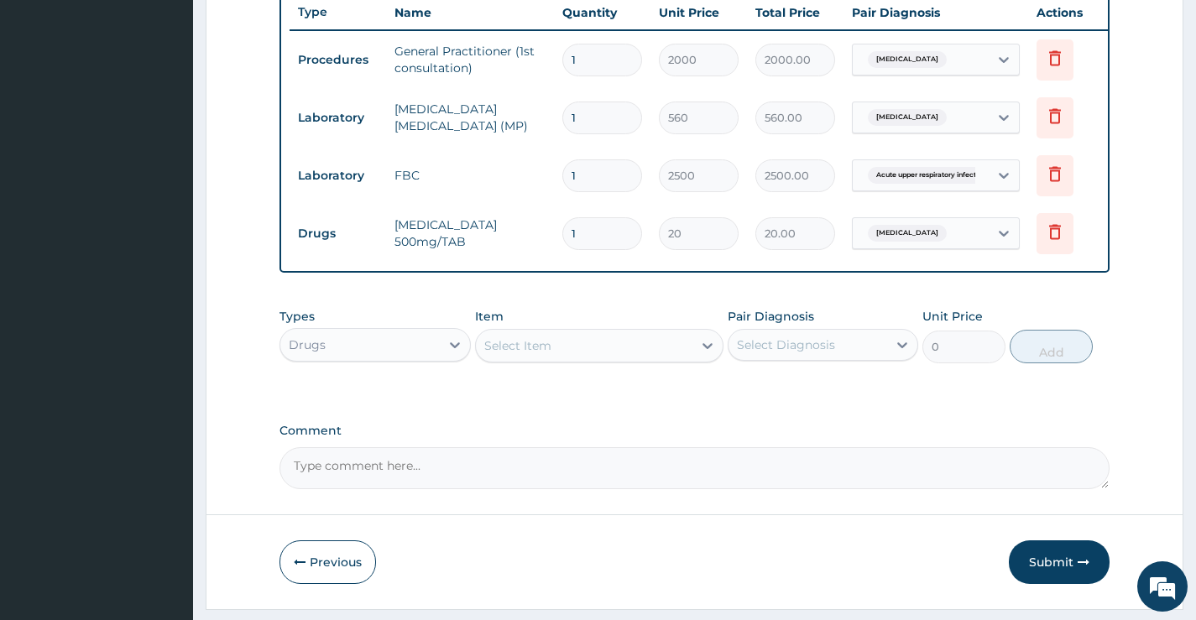
type input "0.00"
type input "9"
type input "180.00"
type input "9"
click at [548, 354] on div "Select Item" at bounding box center [517, 345] width 67 height 17
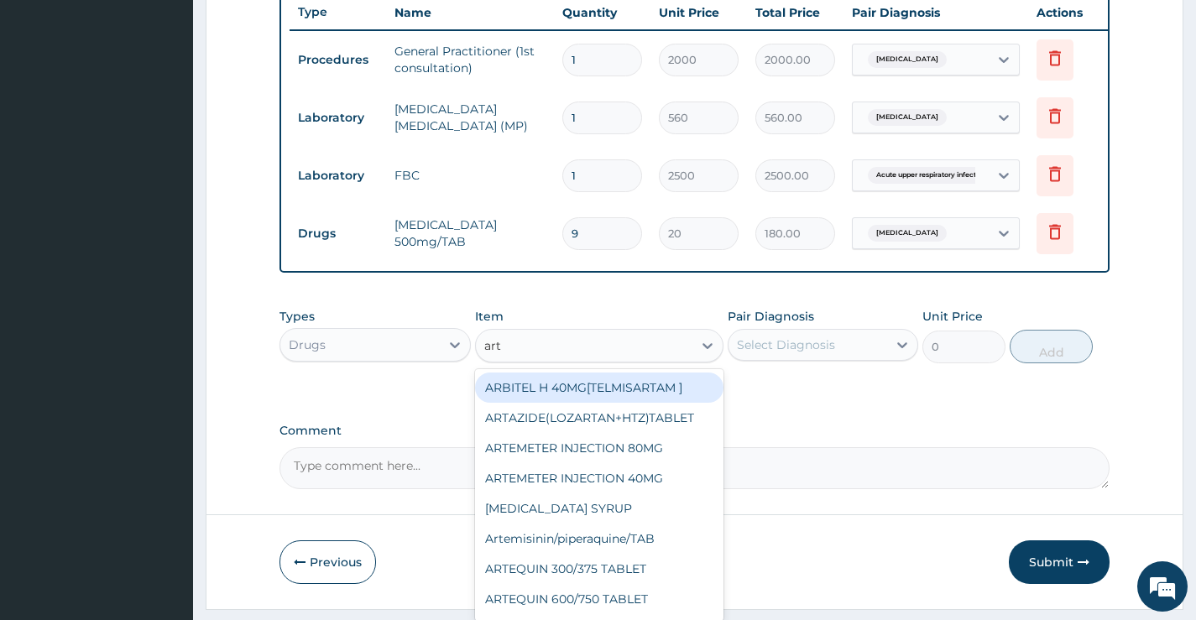
type input "arte"
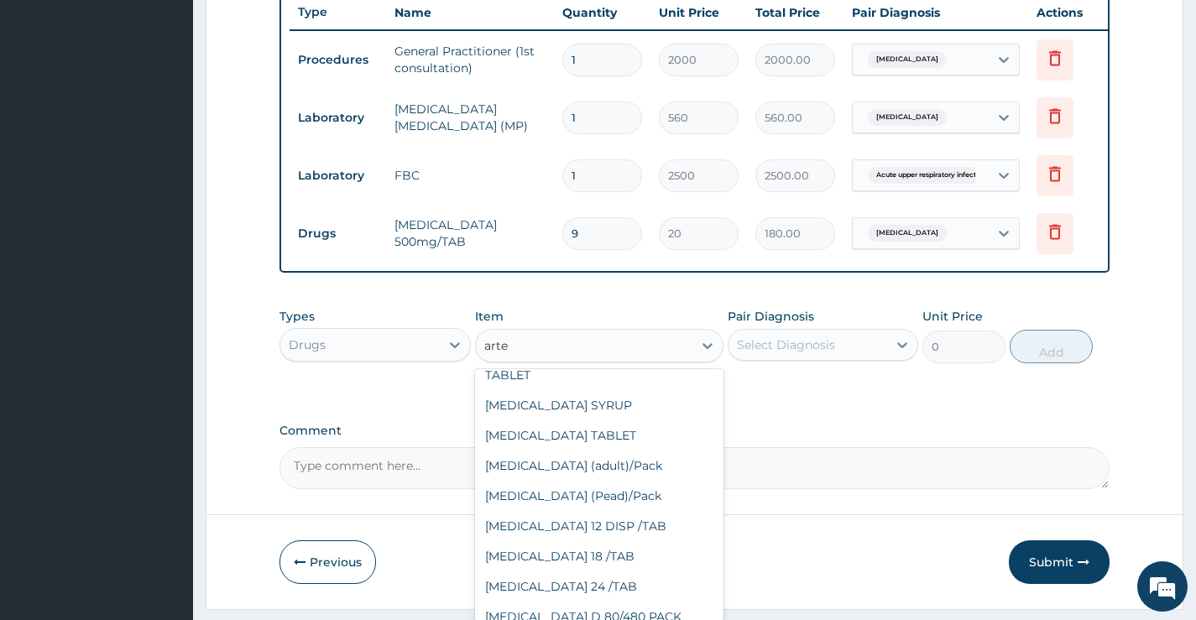
scroll to position [252, 0]
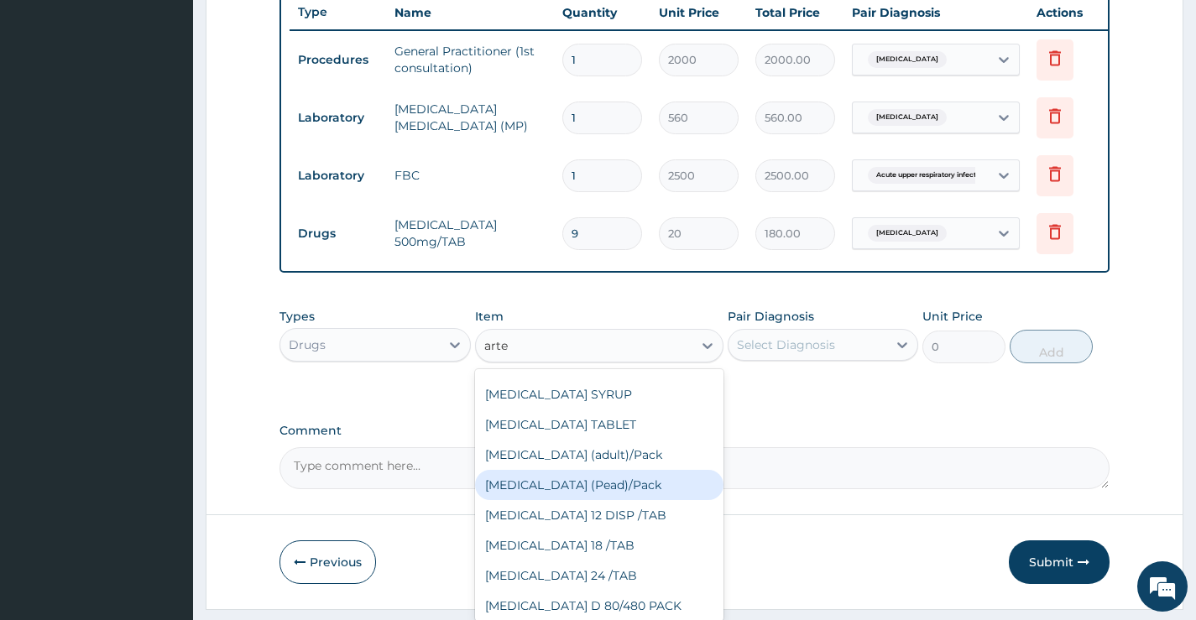
click at [629, 500] on div "[MEDICAL_DATA] (Pead)/Pack" at bounding box center [599, 485] width 249 height 30
type input "2000"
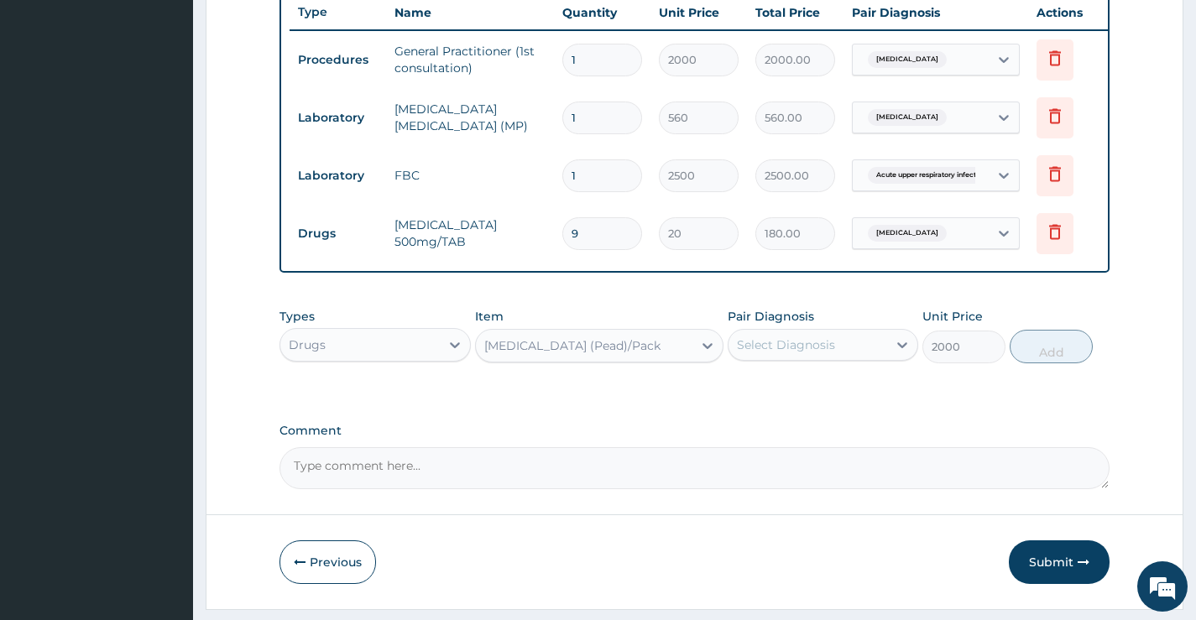
click at [848, 358] on div "Select Diagnosis" at bounding box center [808, 345] width 159 height 27
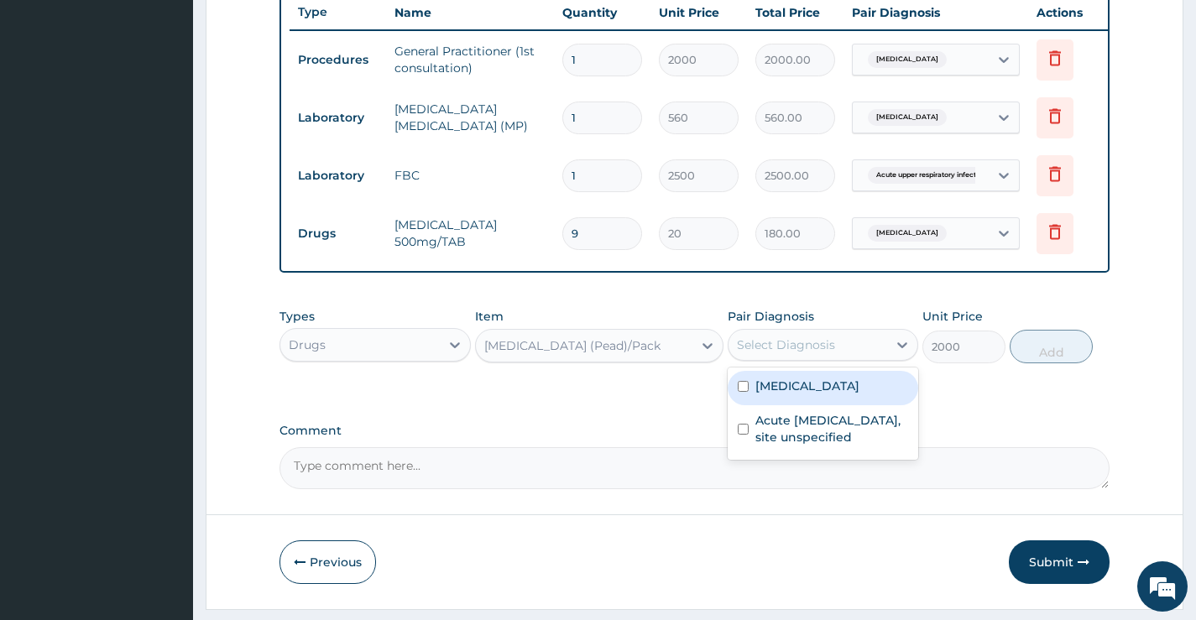
click at [841, 395] on label "[MEDICAL_DATA]" at bounding box center [808, 386] width 104 height 17
checkbox input "true"
click at [1053, 357] on button "Add" at bounding box center [1051, 347] width 83 height 34
type input "0"
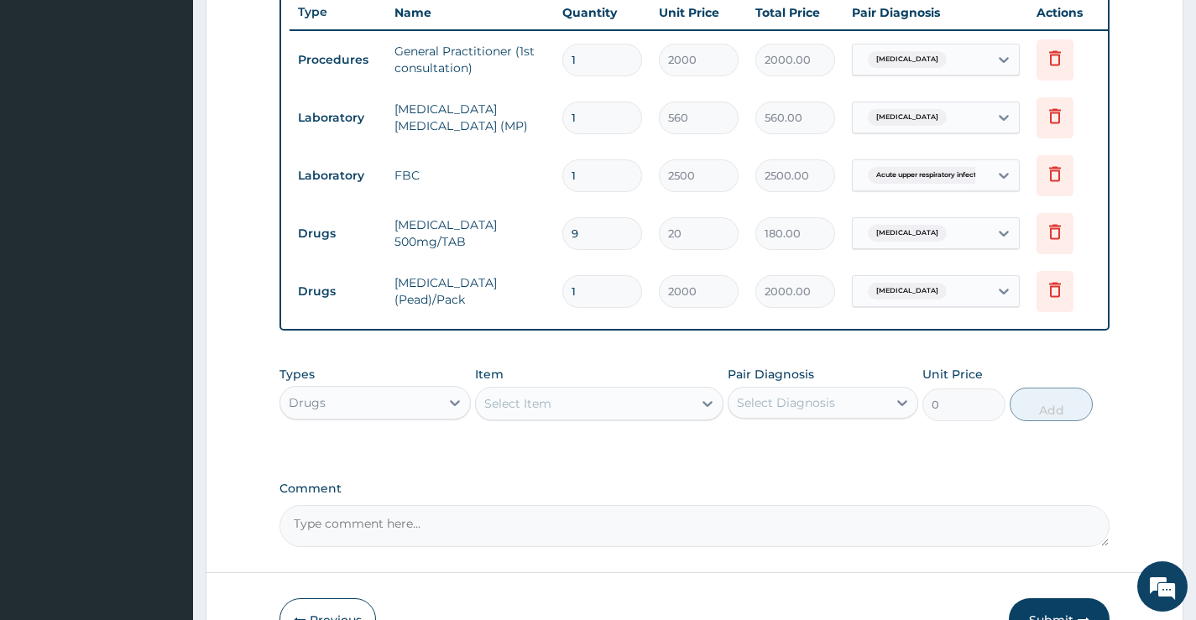
click at [550, 412] on div "Select Item" at bounding box center [517, 403] width 67 height 17
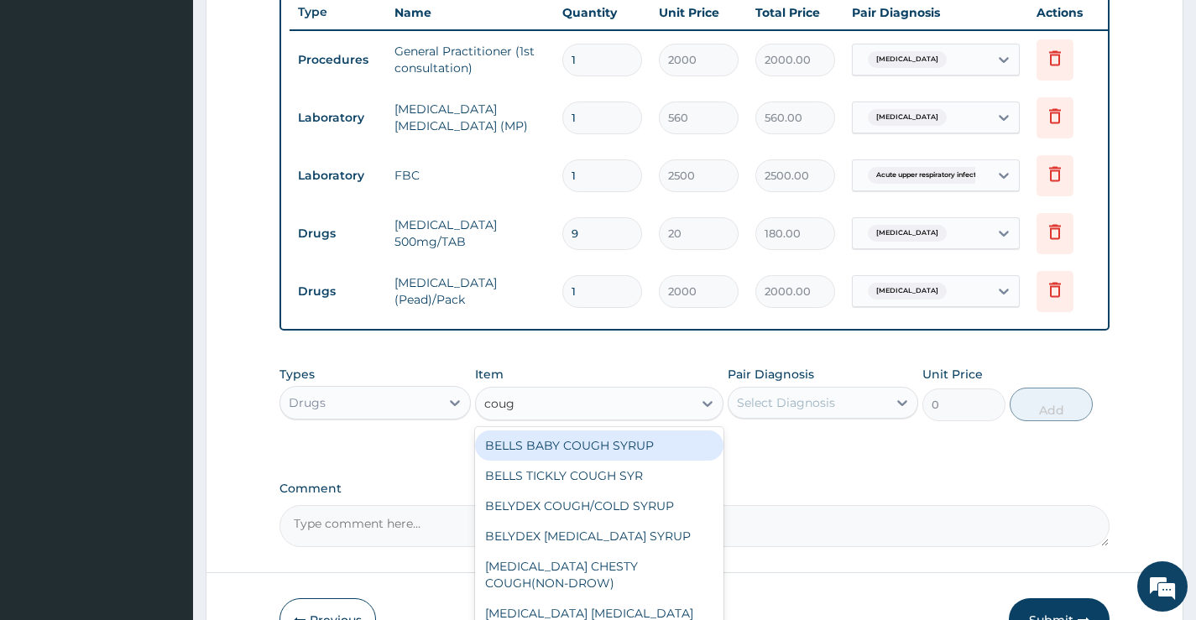
type input "cough"
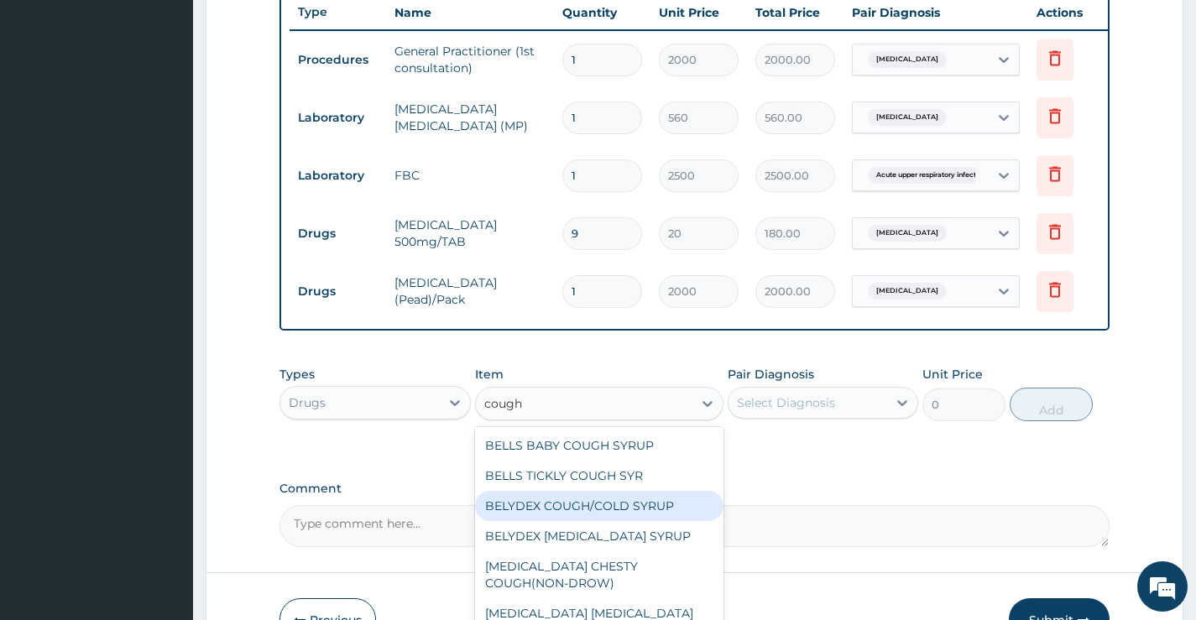
scroll to position [91, 0]
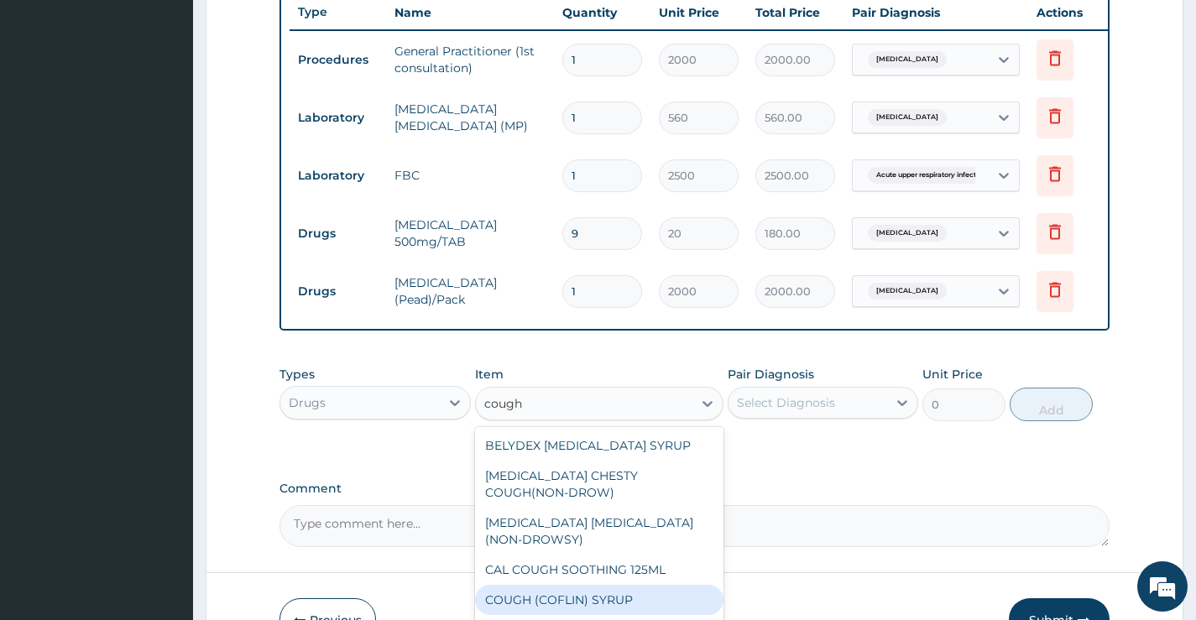
click at [635, 607] on div "COUGH (COFLIN) SYRUP" at bounding box center [599, 600] width 249 height 30
type input "900"
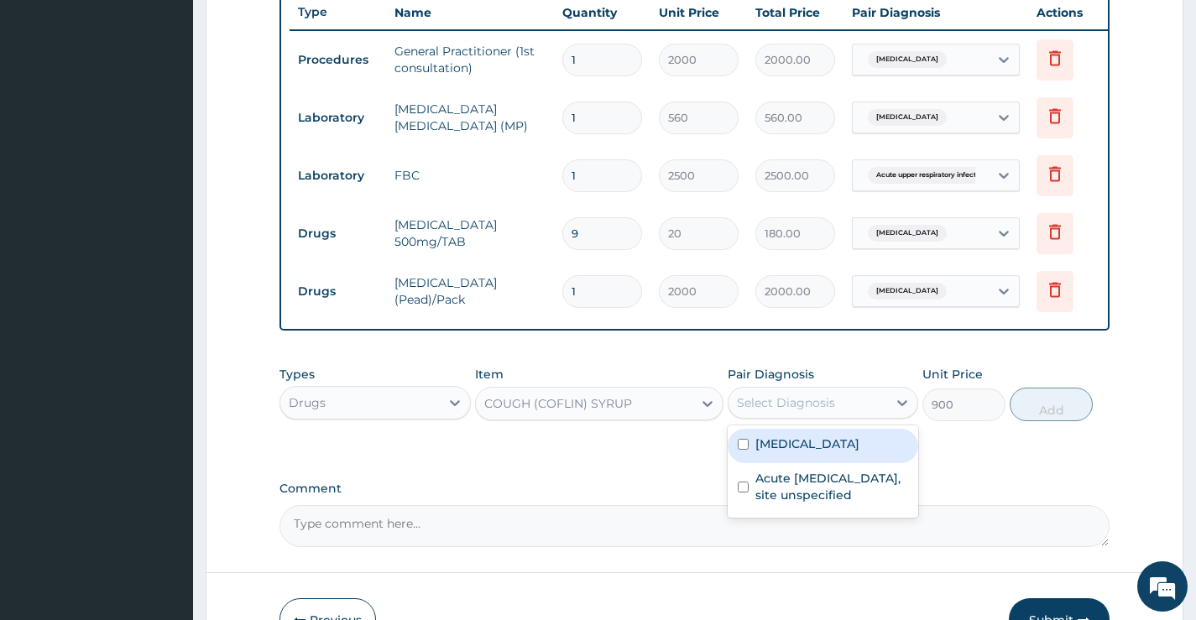
click at [824, 411] on div "Select Diagnosis" at bounding box center [786, 403] width 98 height 17
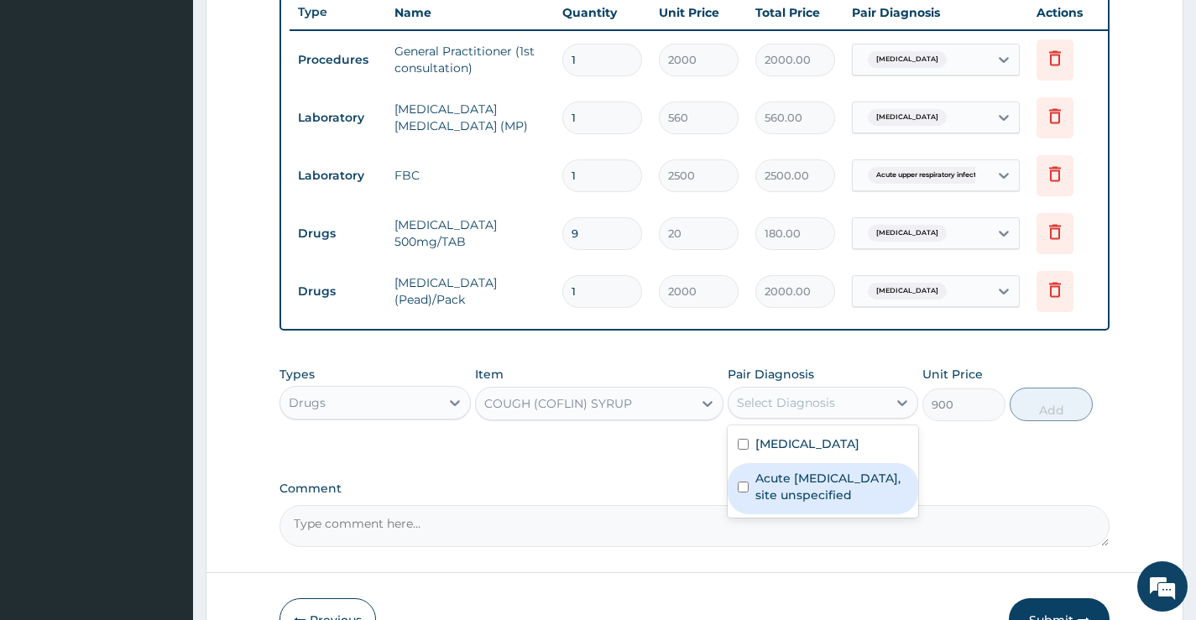
click at [818, 493] on label "Acute [MEDICAL_DATA], site unspecified" at bounding box center [832, 487] width 153 height 34
checkbox input "true"
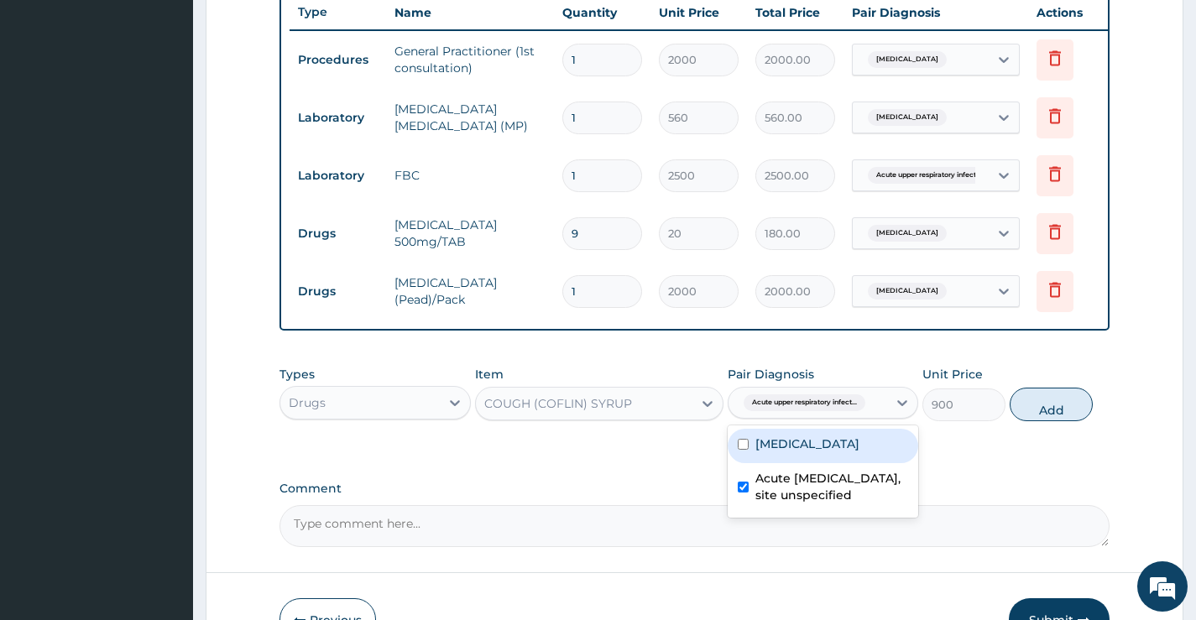
click at [1045, 417] on button "Add" at bounding box center [1051, 405] width 83 height 34
type input "0"
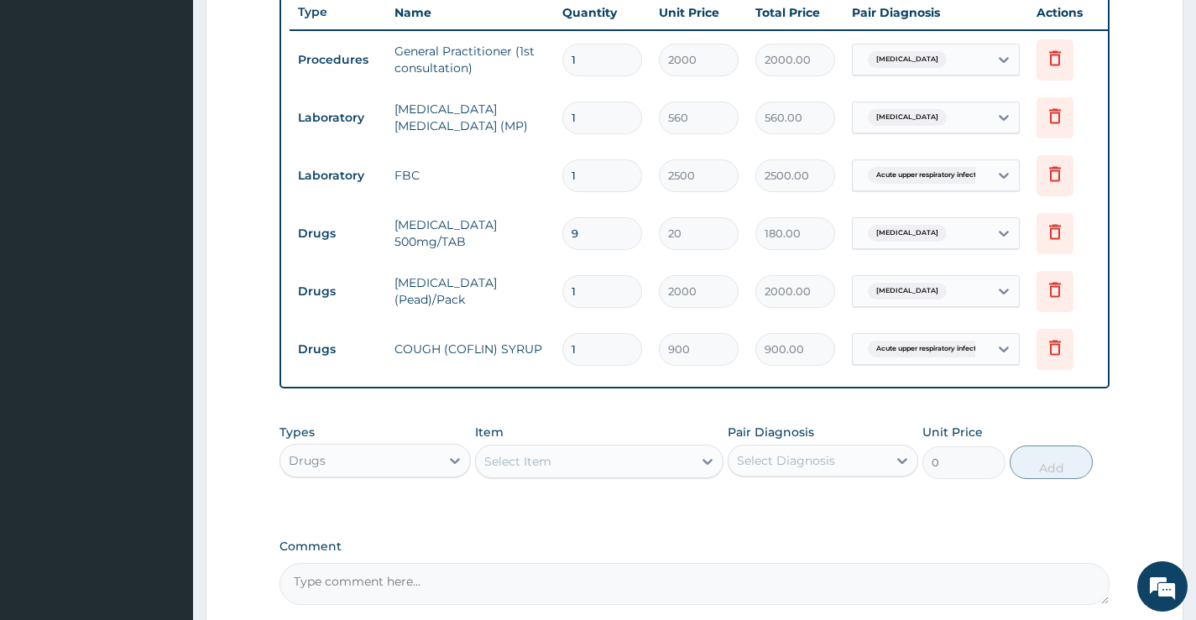
click at [560, 466] on div "Select Item" at bounding box center [584, 461] width 217 height 27
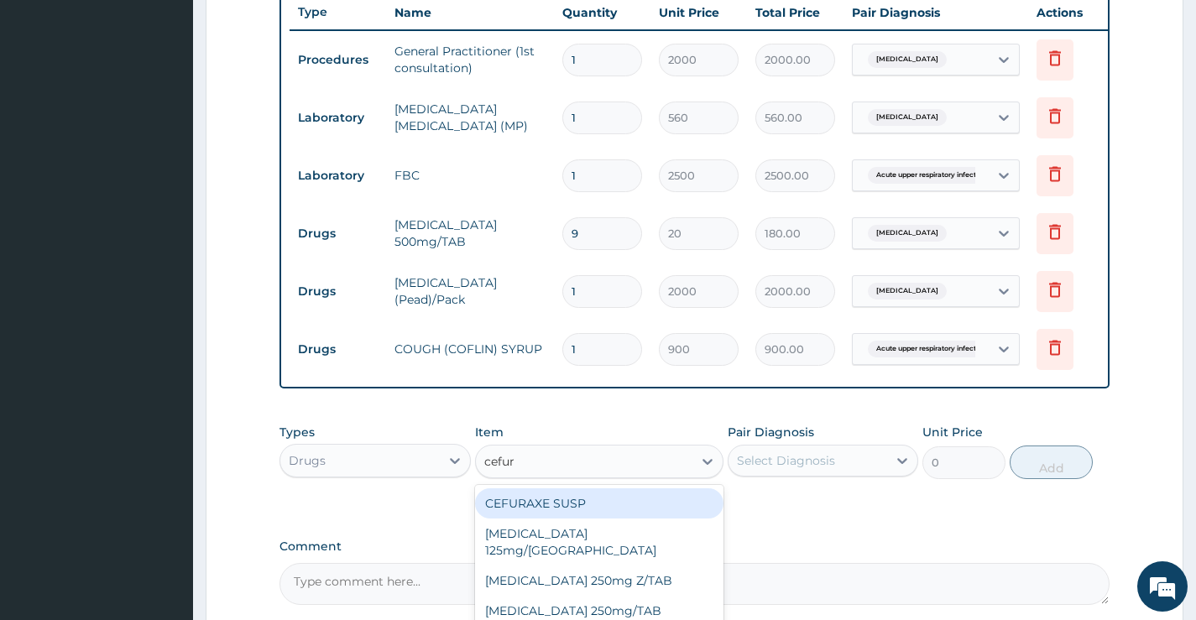
type input "cefuro"
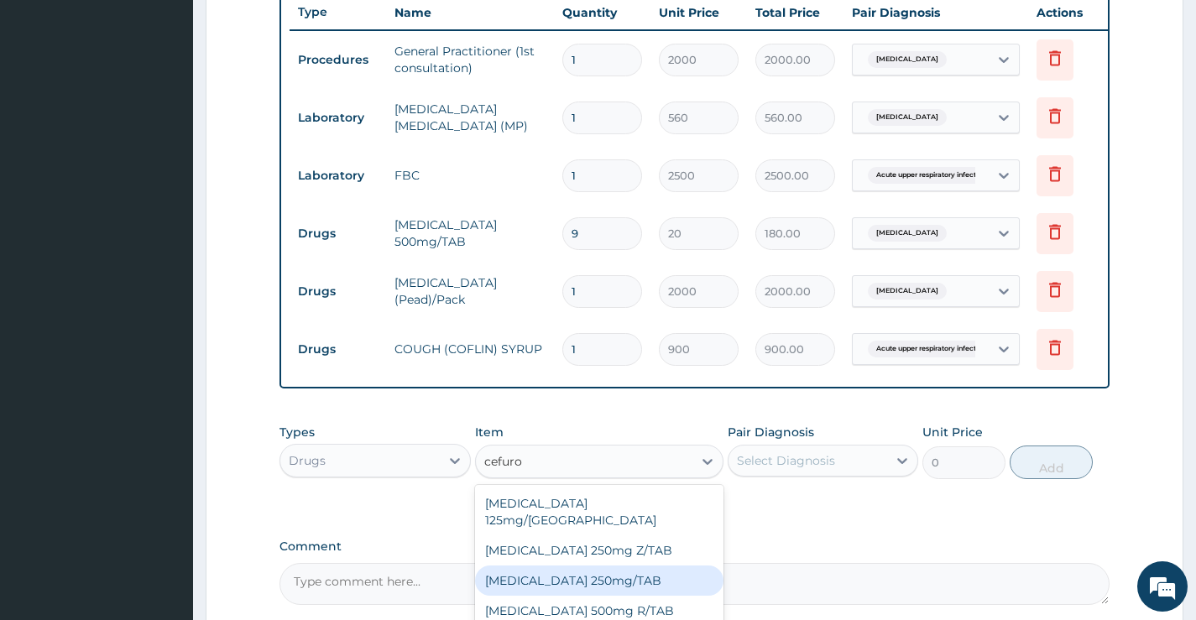
click at [617, 584] on div "[MEDICAL_DATA] 250mg/TAB" at bounding box center [599, 581] width 249 height 30
type input "400"
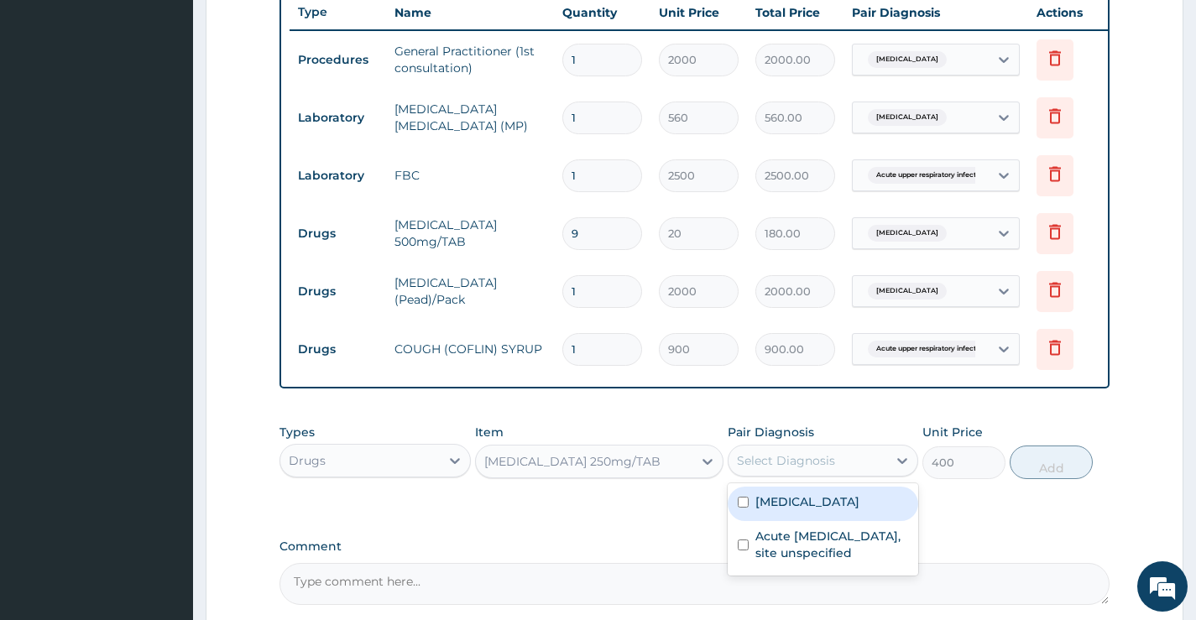
click at [775, 469] on div "Select Diagnosis" at bounding box center [786, 460] width 98 height 17
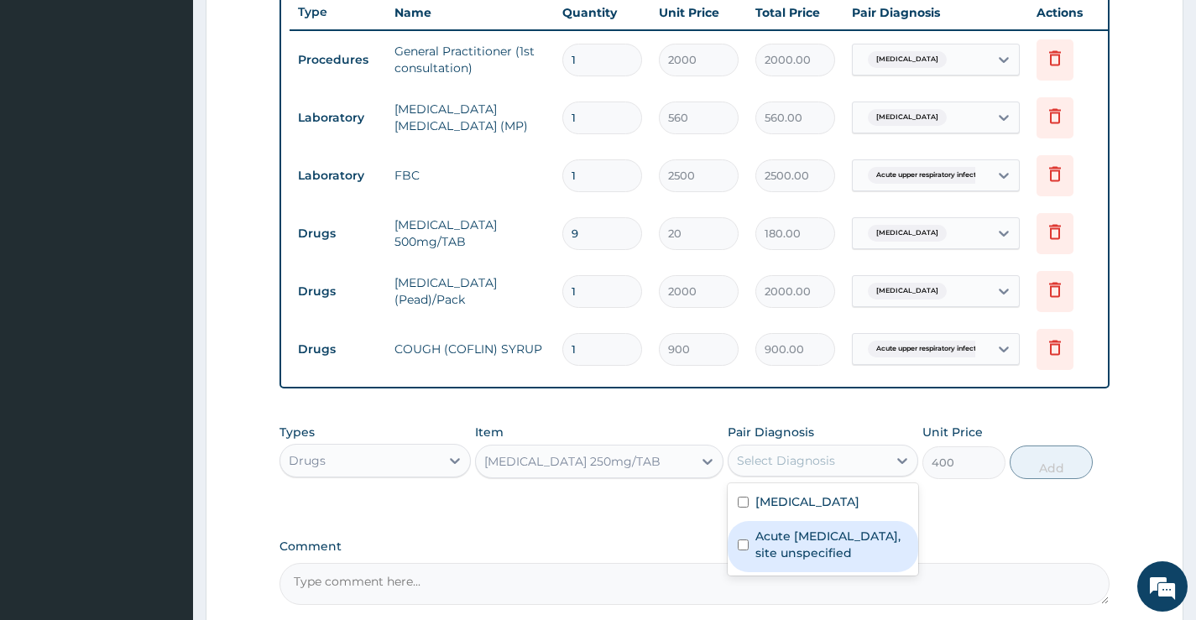
click at [794, 557] on label "Acute [MEDICAL_DATA], site unspecified" at bounding box center [832, 545] width 153 height 34
checkbox input "true"
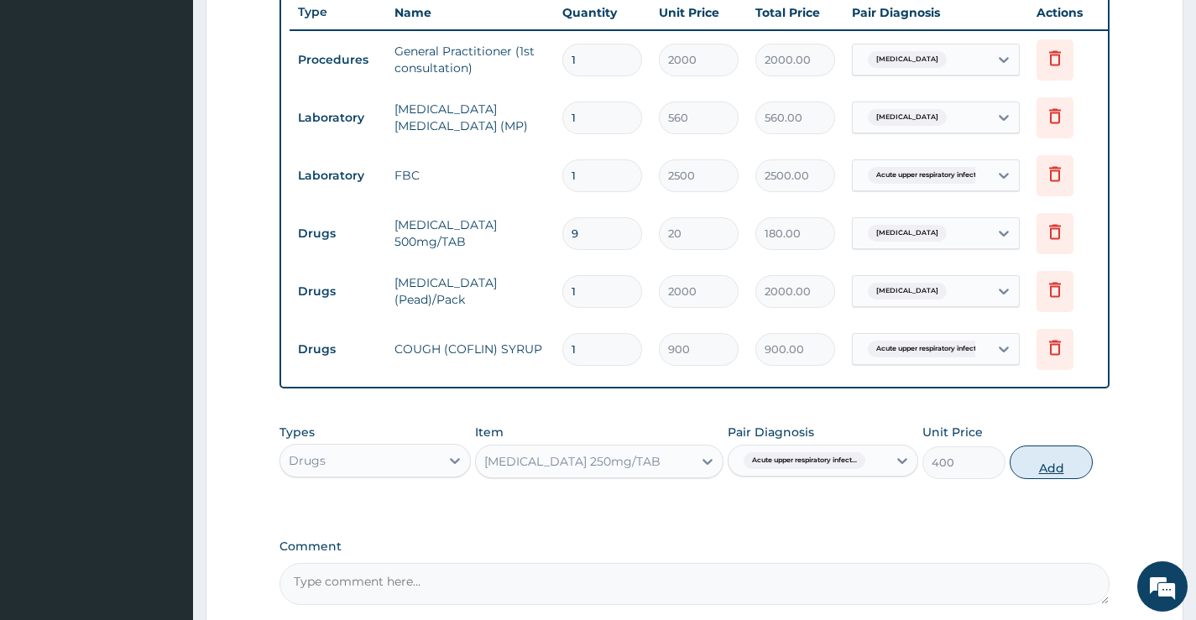
click at [1062, 472] on button "Add" at bounding box center [1051, 463] width 83 height 34
type input "0"
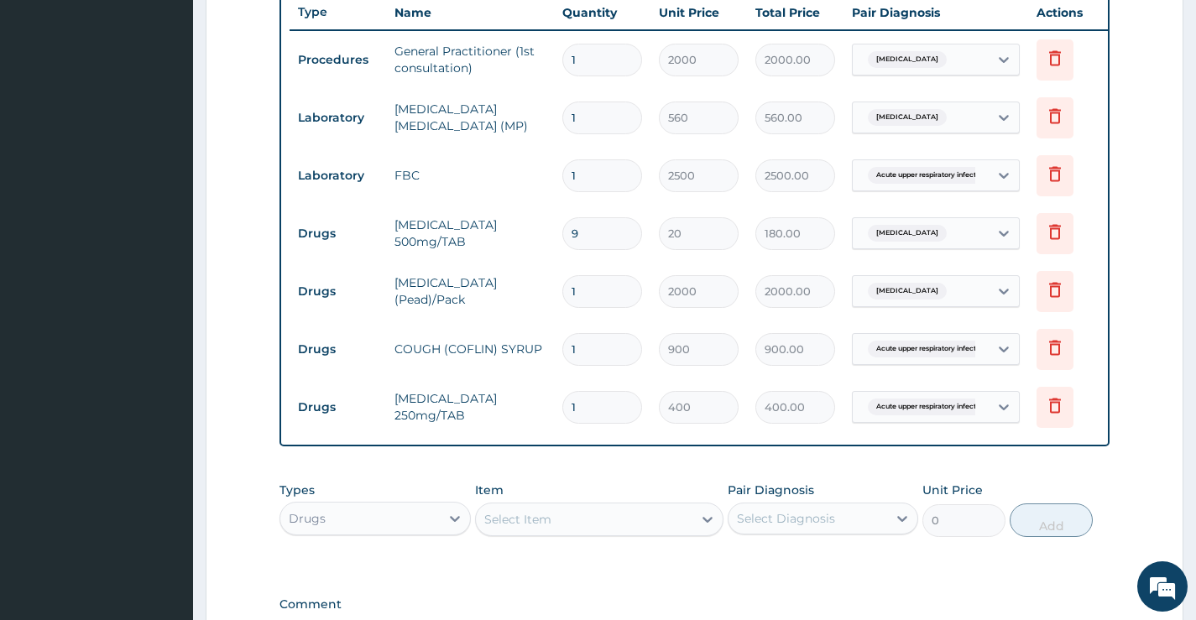
type input "10"
type input "4000.00"
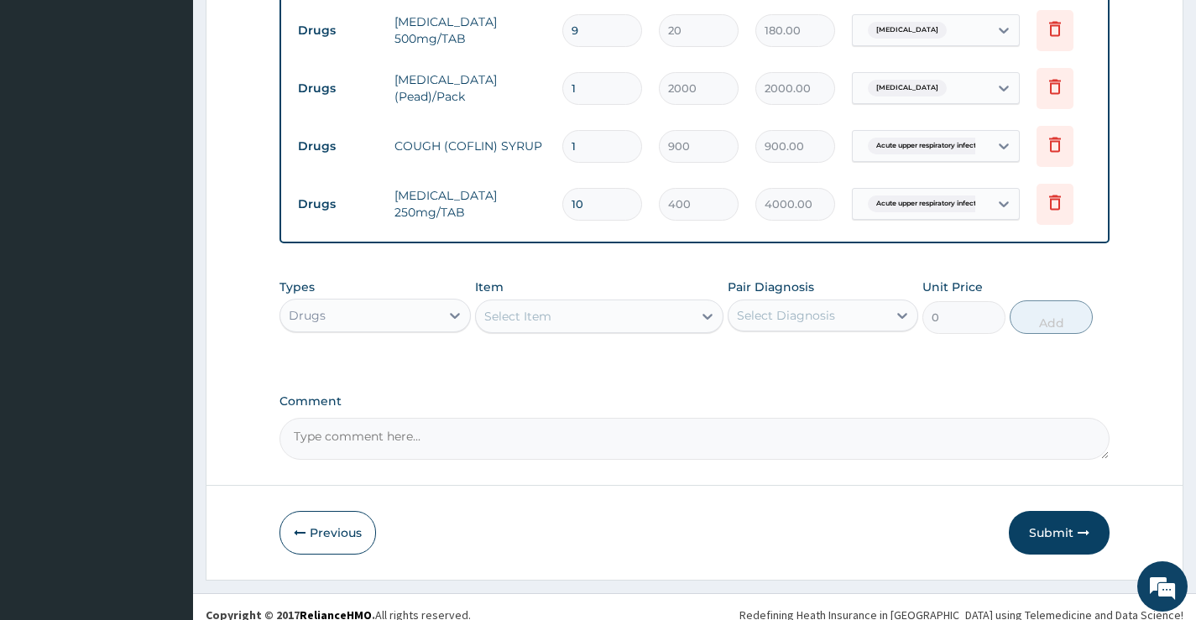
scroll to position [871, 0]
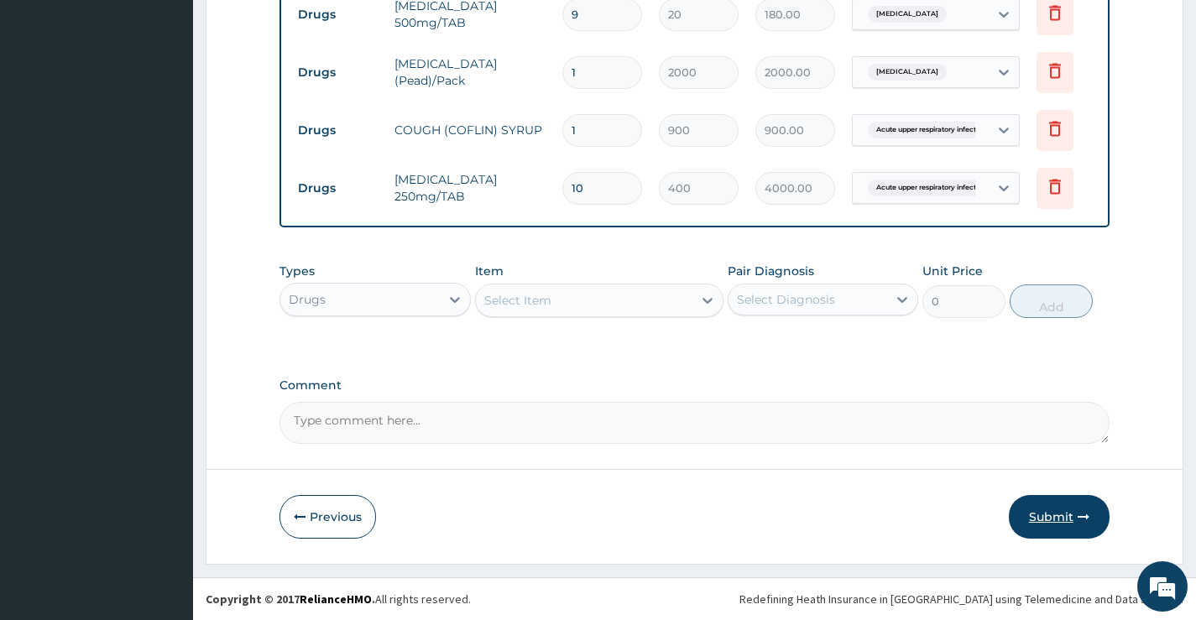
type input "10"
click at [1057, 517] on button "Submit" at bounding box center [1059, 517] width 101 height 44
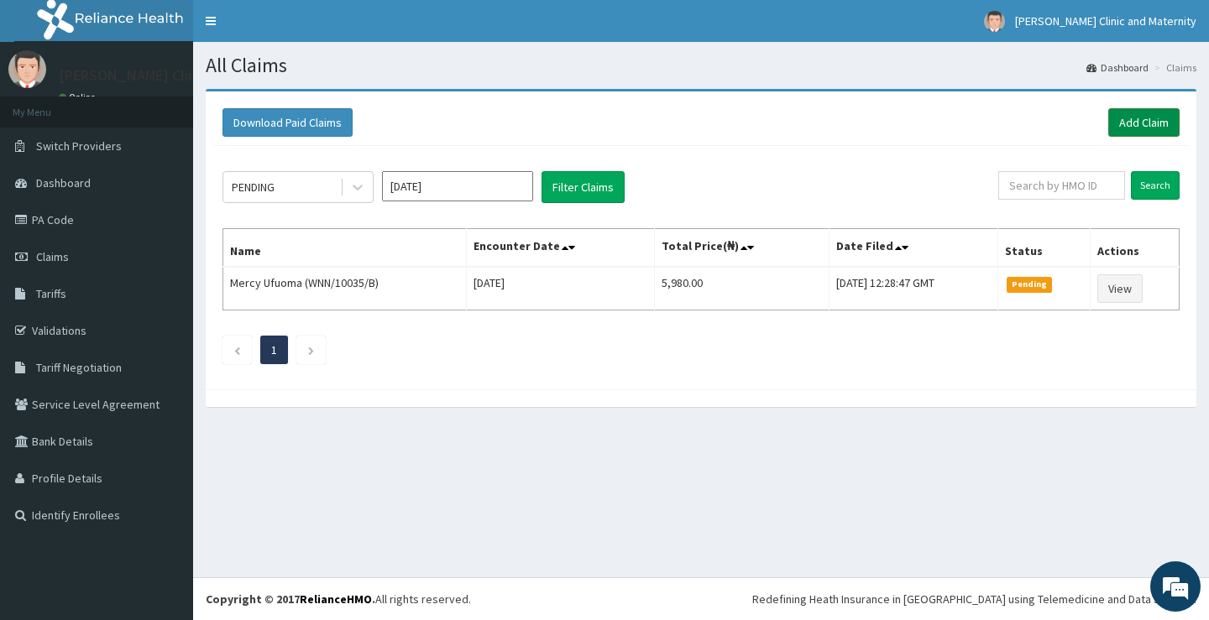
click at [1140, 120] on link "Add Claim" at bounding box center [1143, 122] width 71 height 29
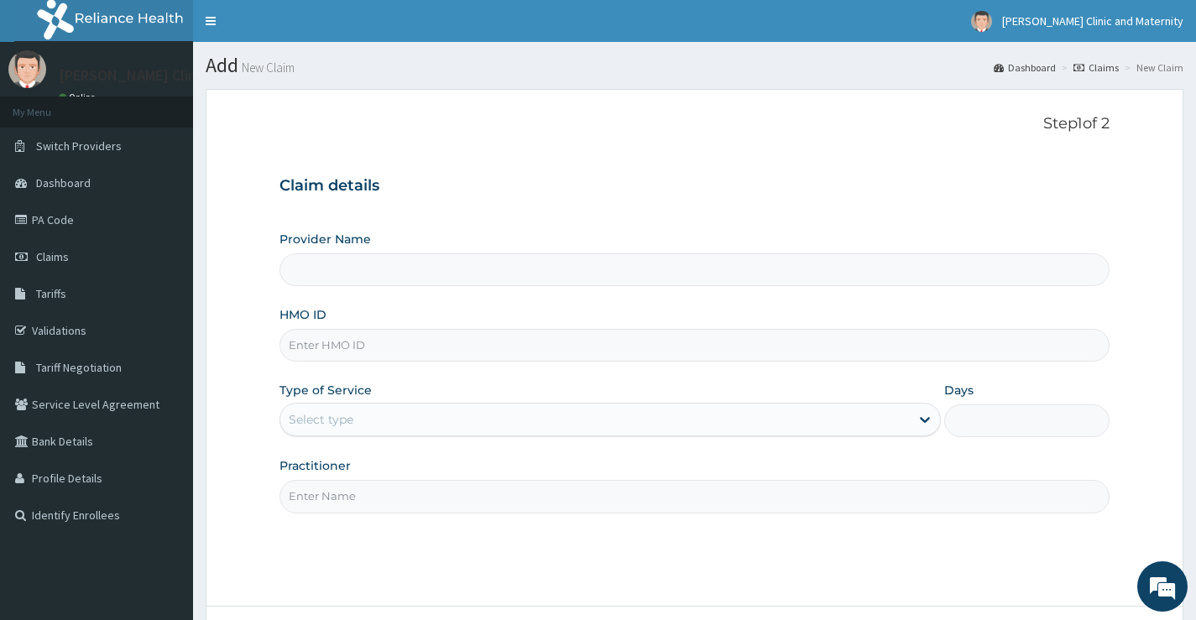
type input "[PERSON_NAME] Clinic and Maternity"
click at [329, 336] on input "HMO ID" at bounding box center [695, 345] width 830 height 33
paste input "FWN/10006/B"
type input "FWN/10006/B"
click at [323, 425] on div "Select type" at bounding box center [321, 419] width 65 height 17
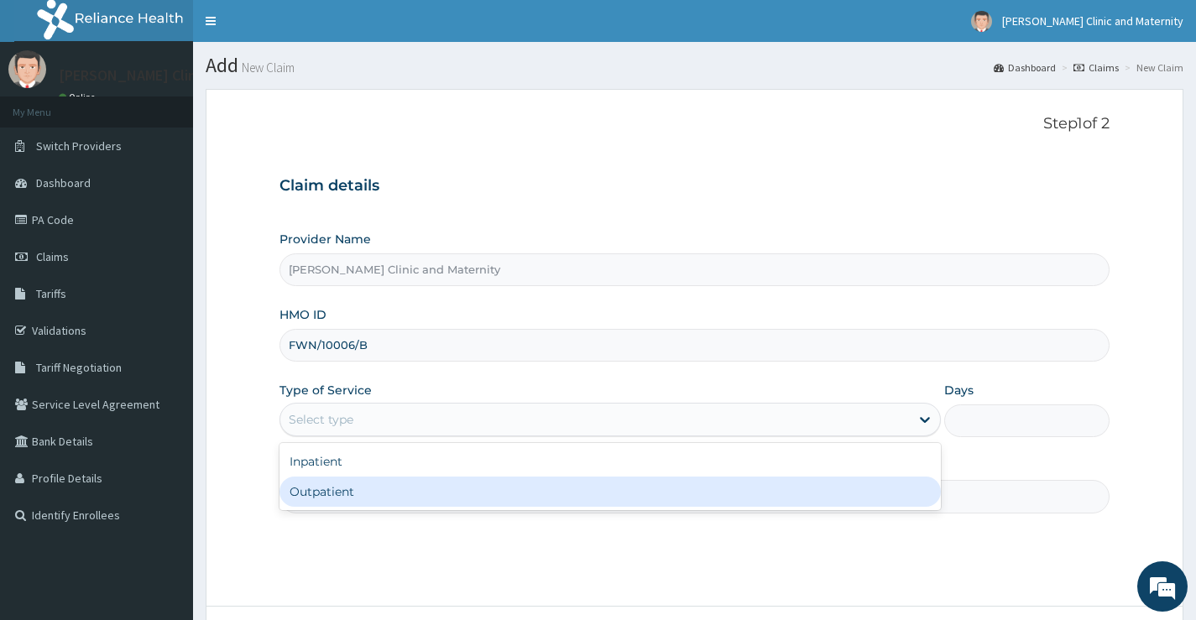
click at [316, 495] on div "Outpatient" at bounding box center [611, 492] width 662 height 30
type input "1"
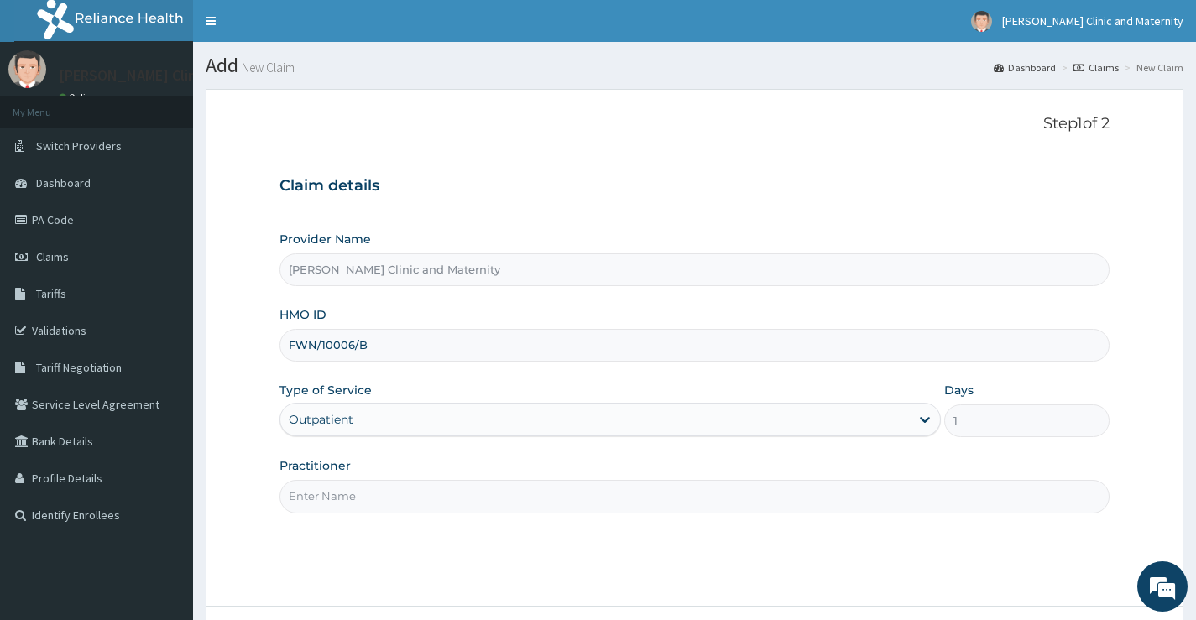
click at [316, 495] on input "Practitioner" at bounding box center [695, 496] width 830 height 33
type input "[PERSON_NAME]"
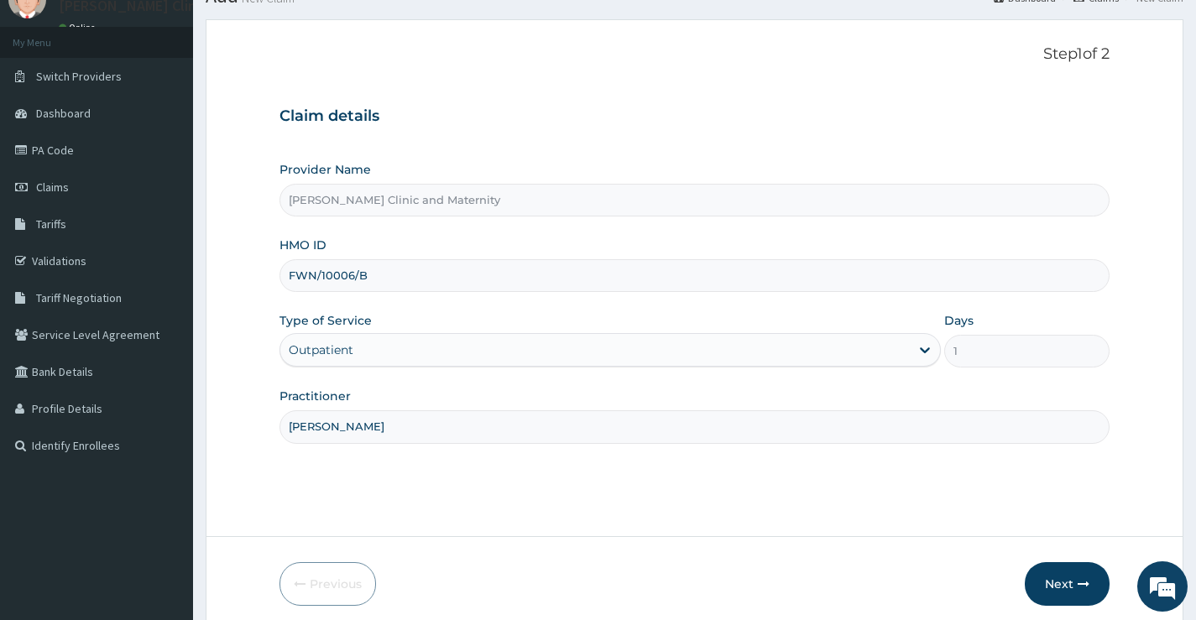
scroll to position [137, 0]
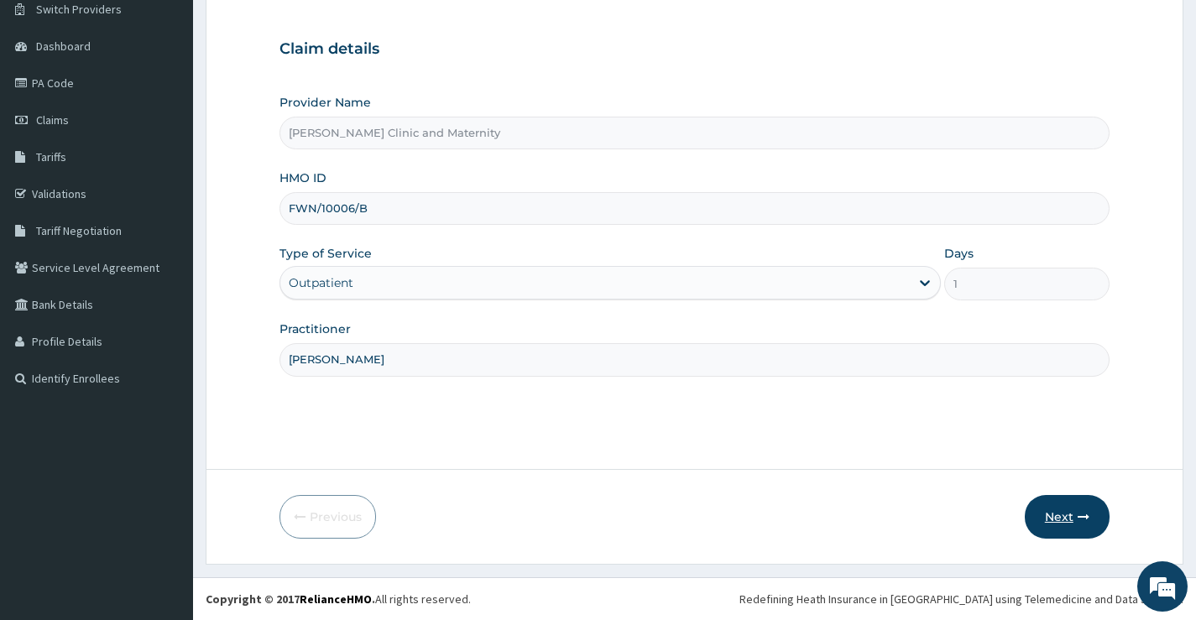
click at [1055, 509] on button "Next" at bounding box center [1067, 517] width 85 height 44
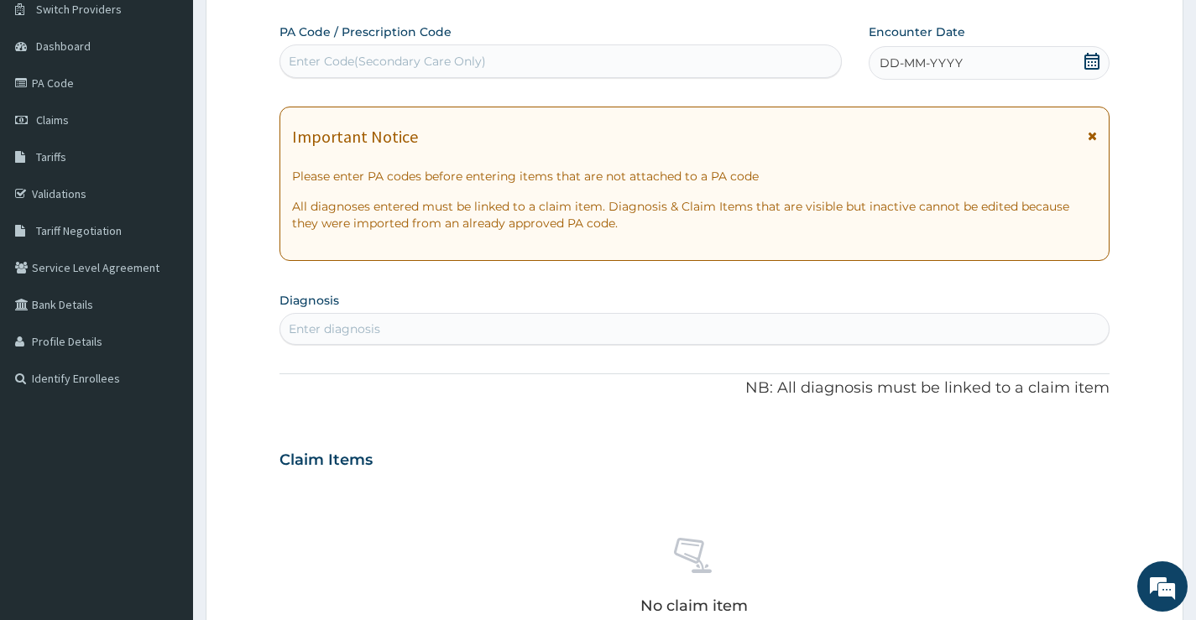
click at [935, 60] on span "DD-MM-YYYY" at bounding box center [921, 63] width 83 height 17
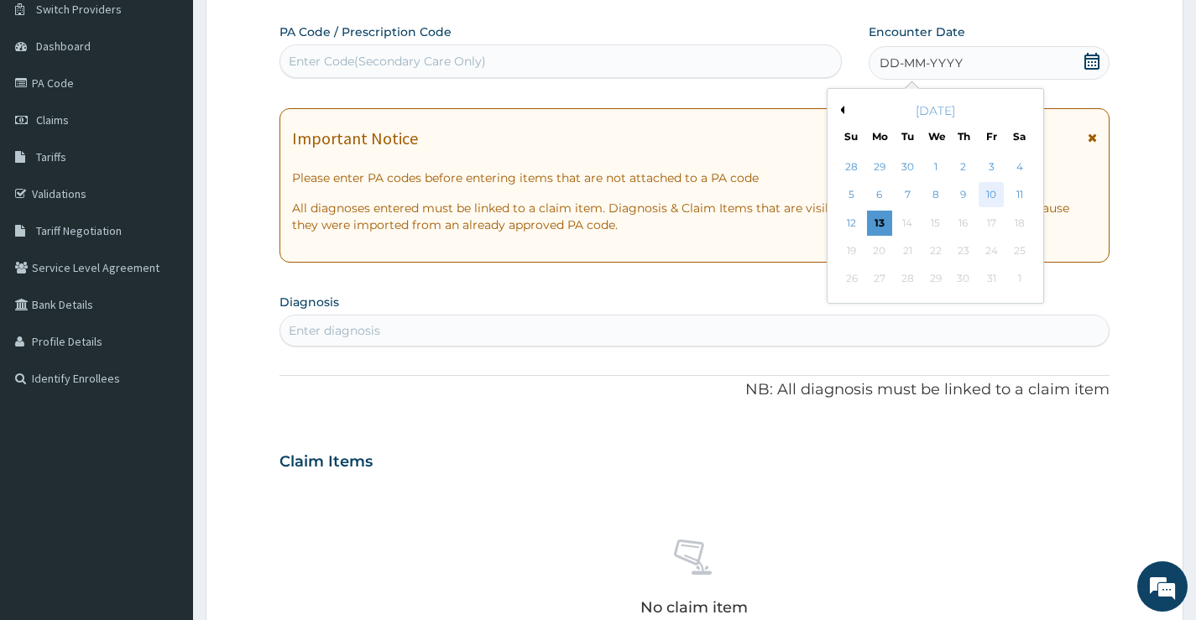
click at [1000, 188] on div "10" at bounding box center [991, 195] width 25 height 25
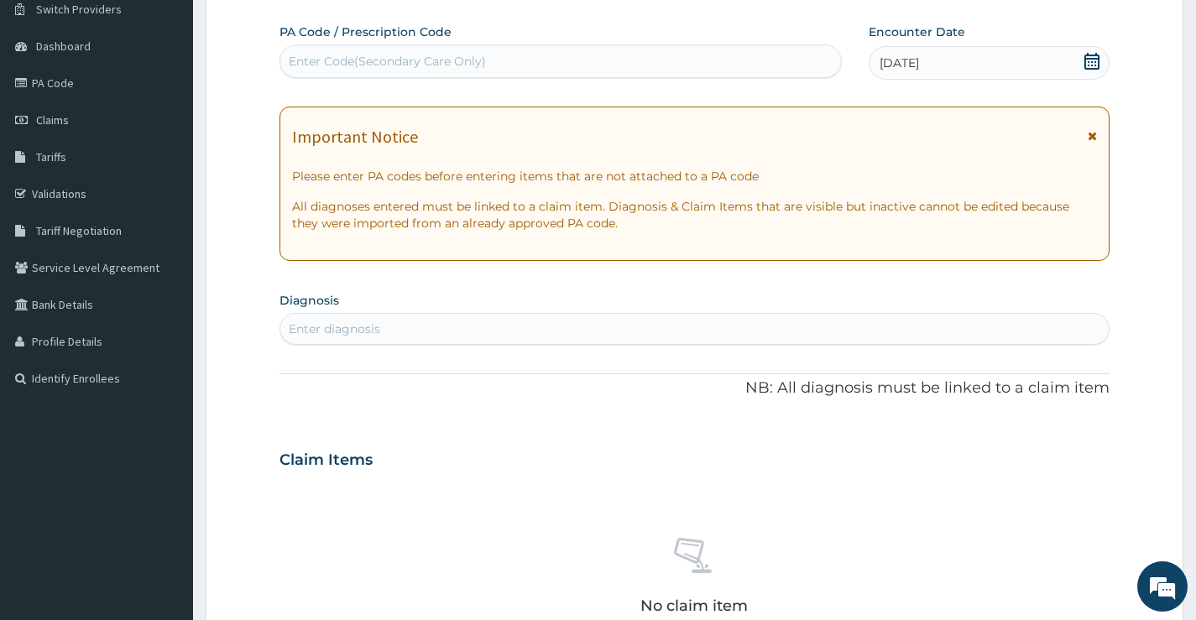
click at [314, 322] on div "Enter diagnosis" at bounding box center [335, 329] width 92 height 17
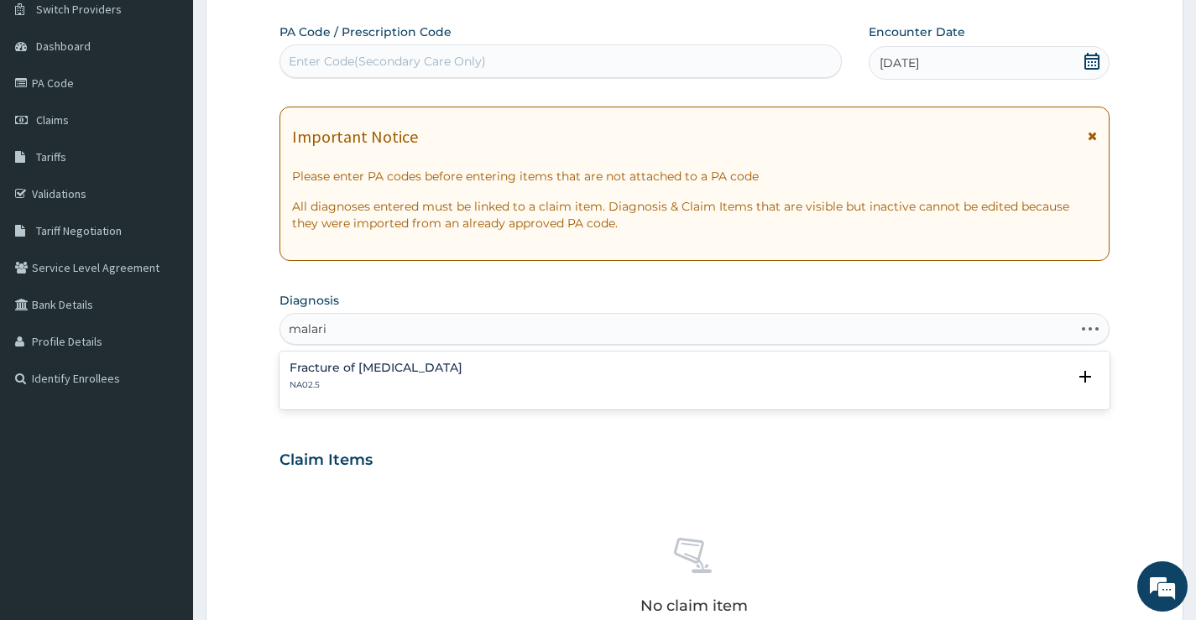
type input "[MEDICAL_DATA]"
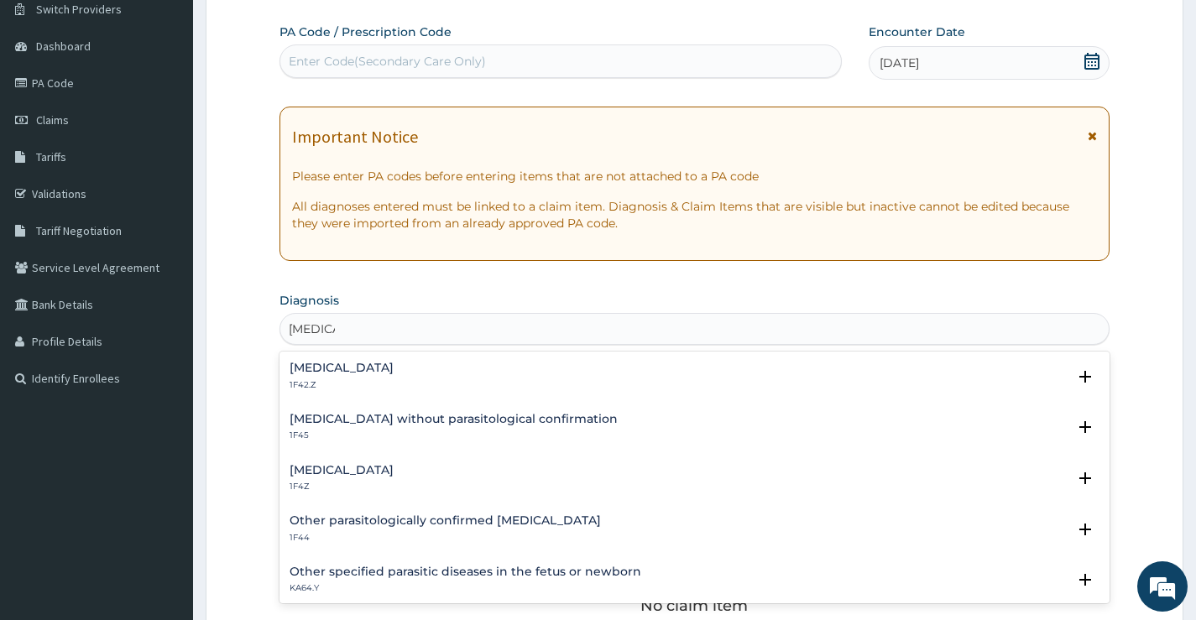
click at [347, 474] on h4 "[MEDICAL_DATA]" at bounding box center [342, 470] width 104 height 13
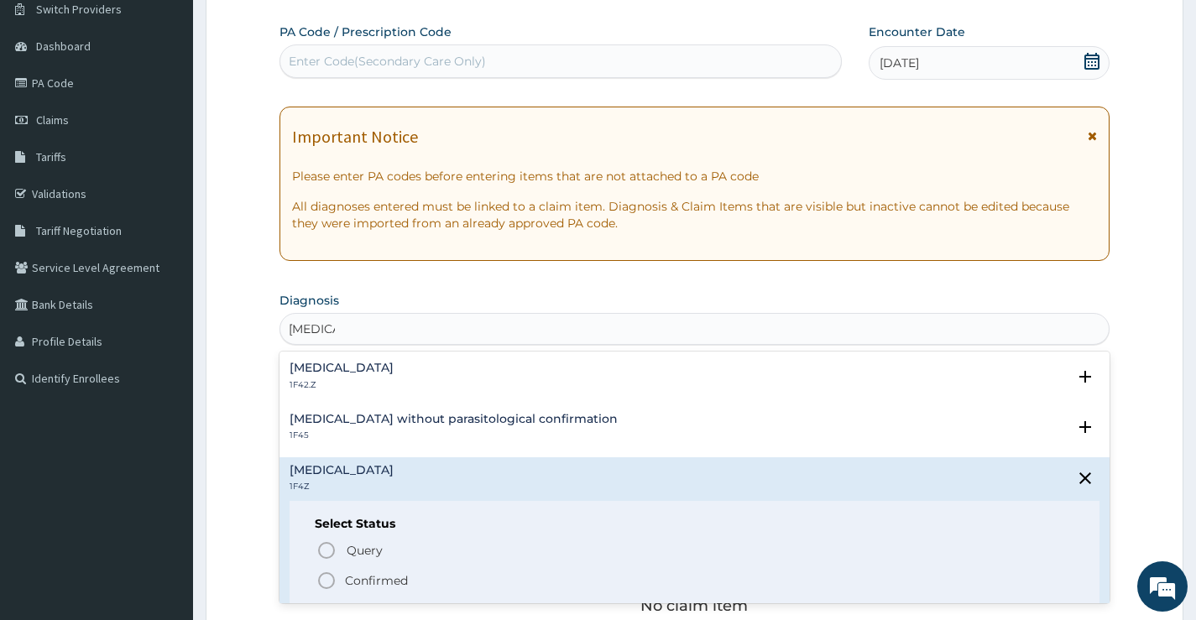
click at [337, 571] on span "Confirmed" at bounding box center [695, 581] width 758 height 20
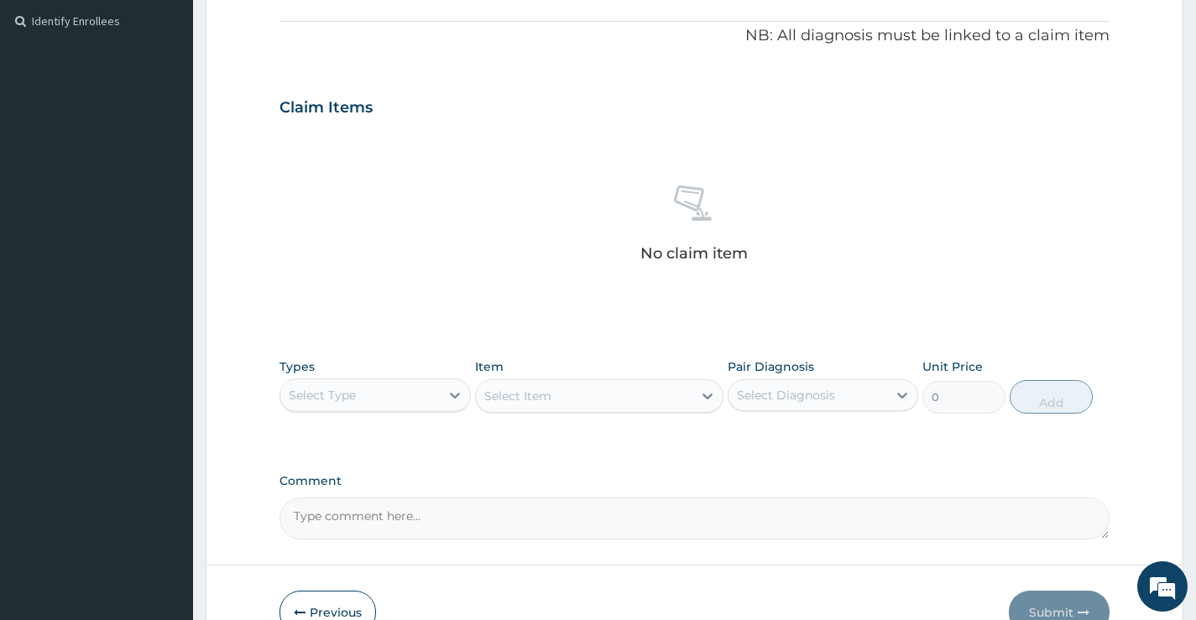
scroll to position [557, 0]
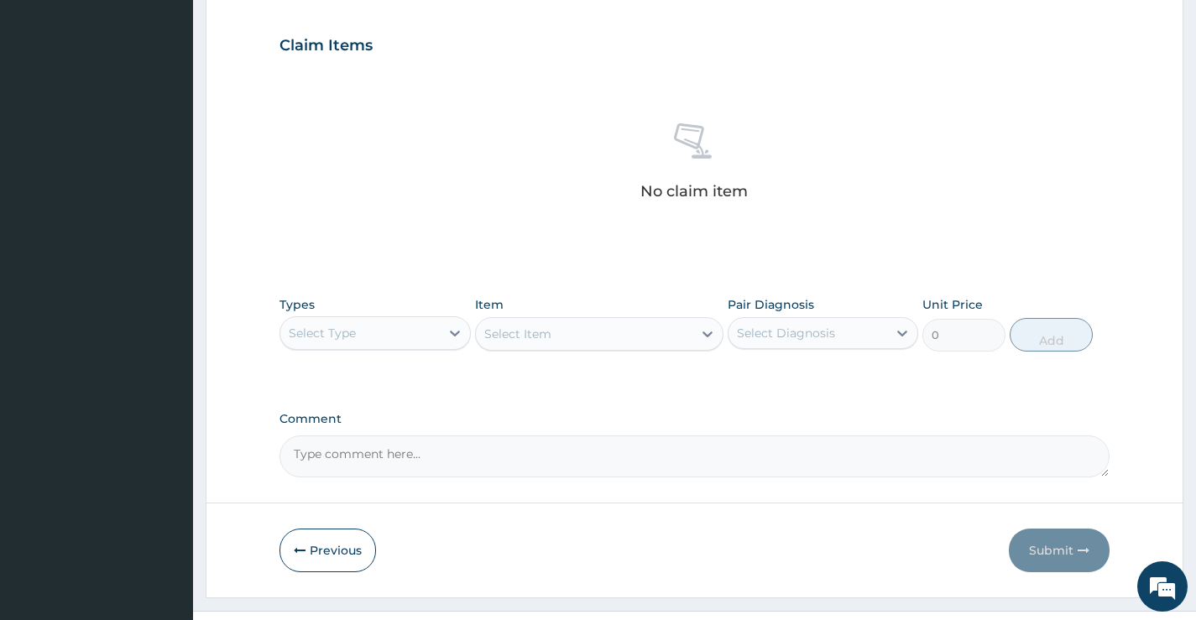
click at [384, 332] on div "Select Type" at bounding box center [359, 333] width 159 height 27
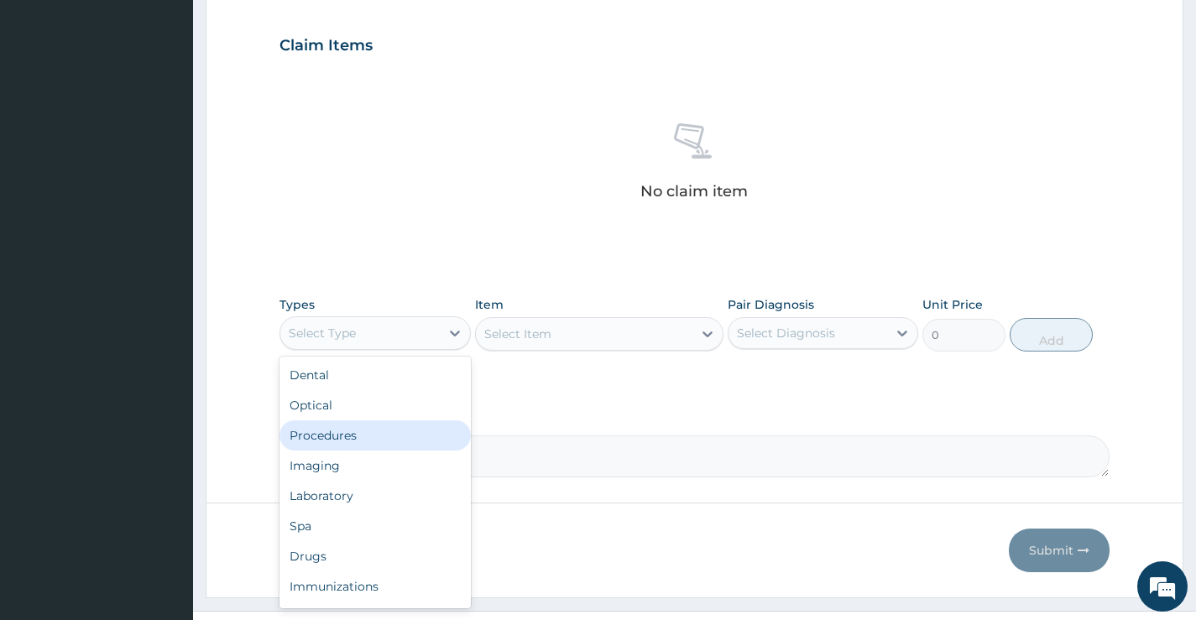
click at [384, 439] on div "Procedures" at bounding box center [375, 436] width 191 height 30
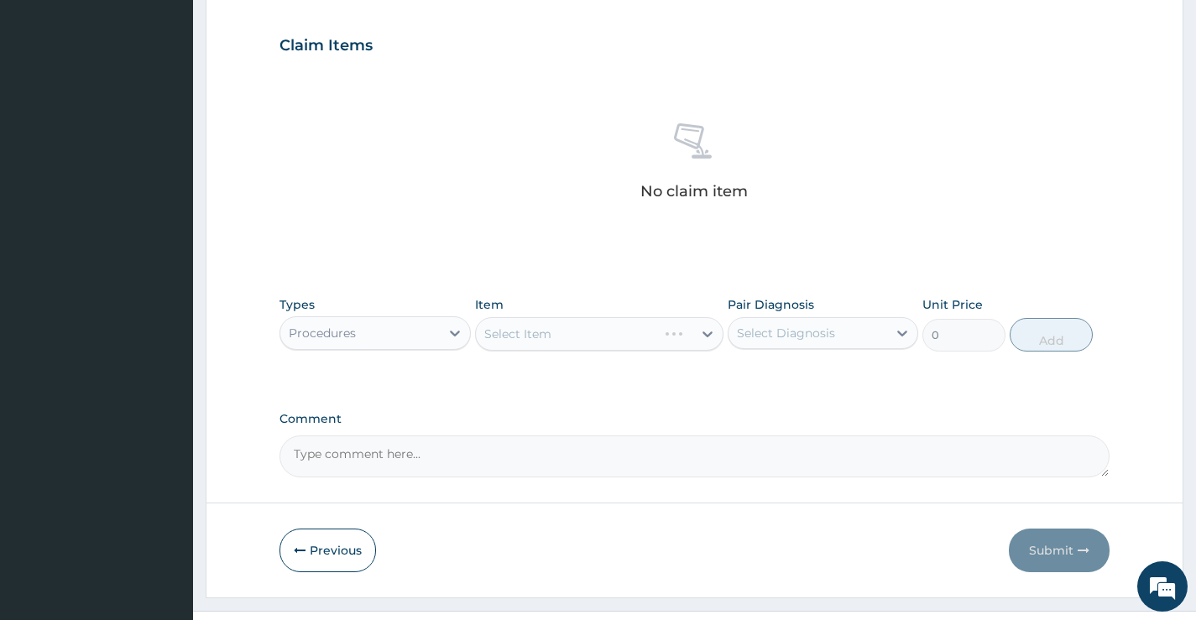
click at [803, 334] on div "Select Diagnosis" at bounding box center [786, 333] width 98 height 17
click at [782, 384] on div "[MEDICAL_DATA]" at bounding box center [823, 376] width 191 height 34
checkbox input "true"
click at [633, 332] on div "Select Item" at bounding box center [599, 334] width 249 height 34
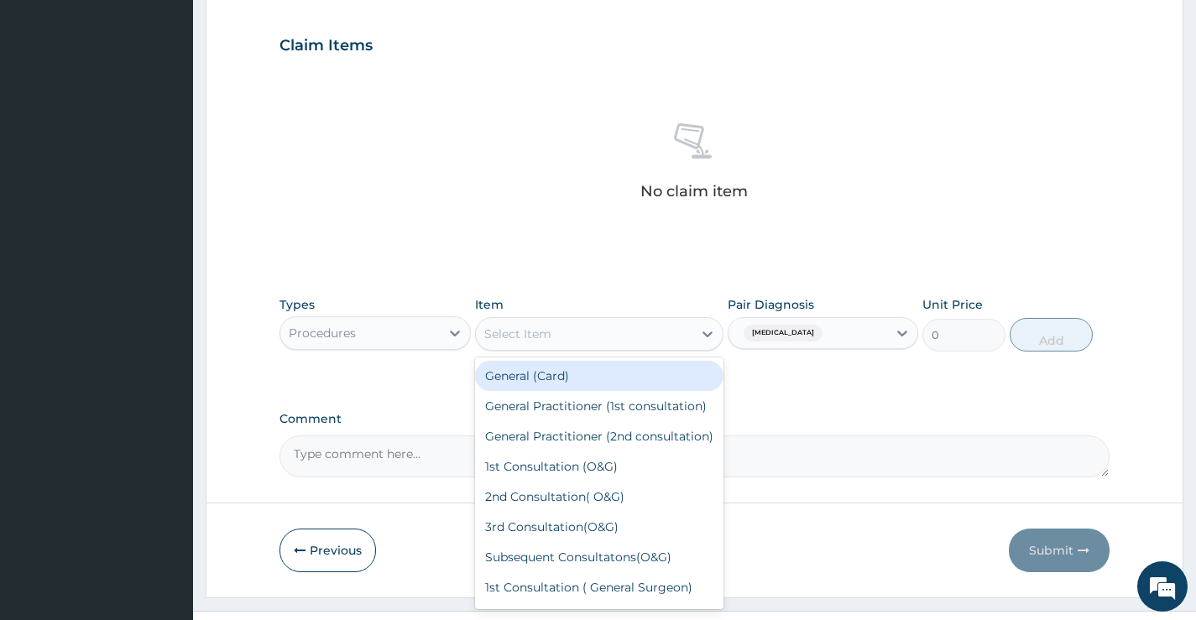
click at [596, 329] on div "Select Item" at bounding box center [584, 334] width 217 height 27
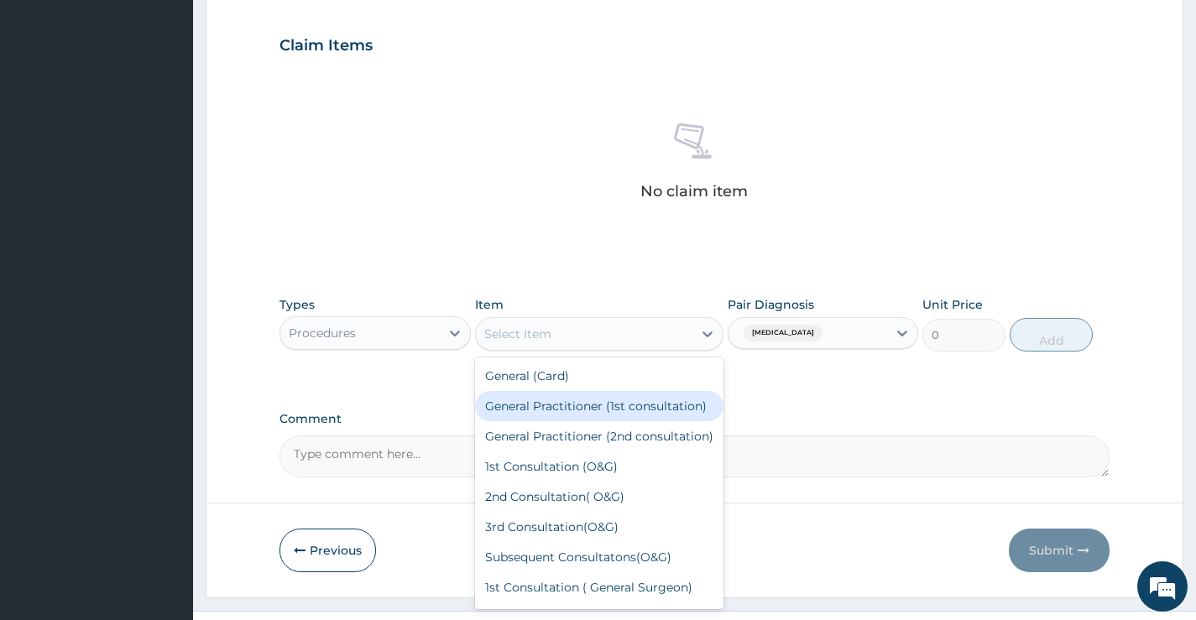
click at [596, 416] on div "General Practitioner (1st consultation)" at bounding box center [599, 406] width 249 height 30
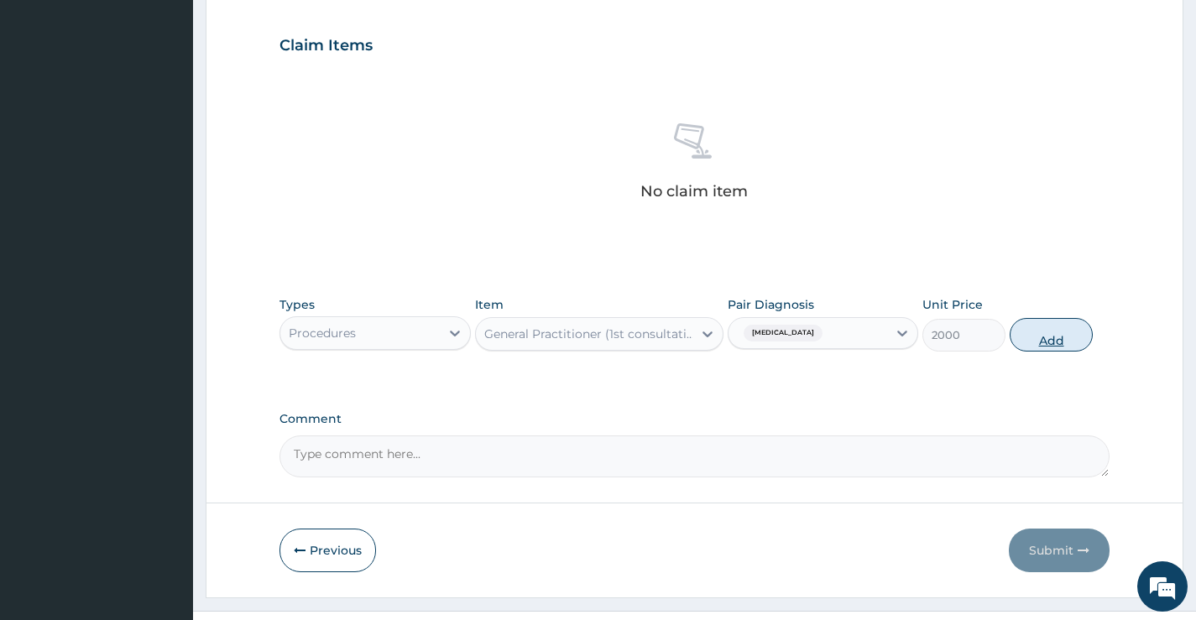
click at [1029, 337] on button "Add" at bounding box center [1051, 335] width 83 height 34
type input "0"
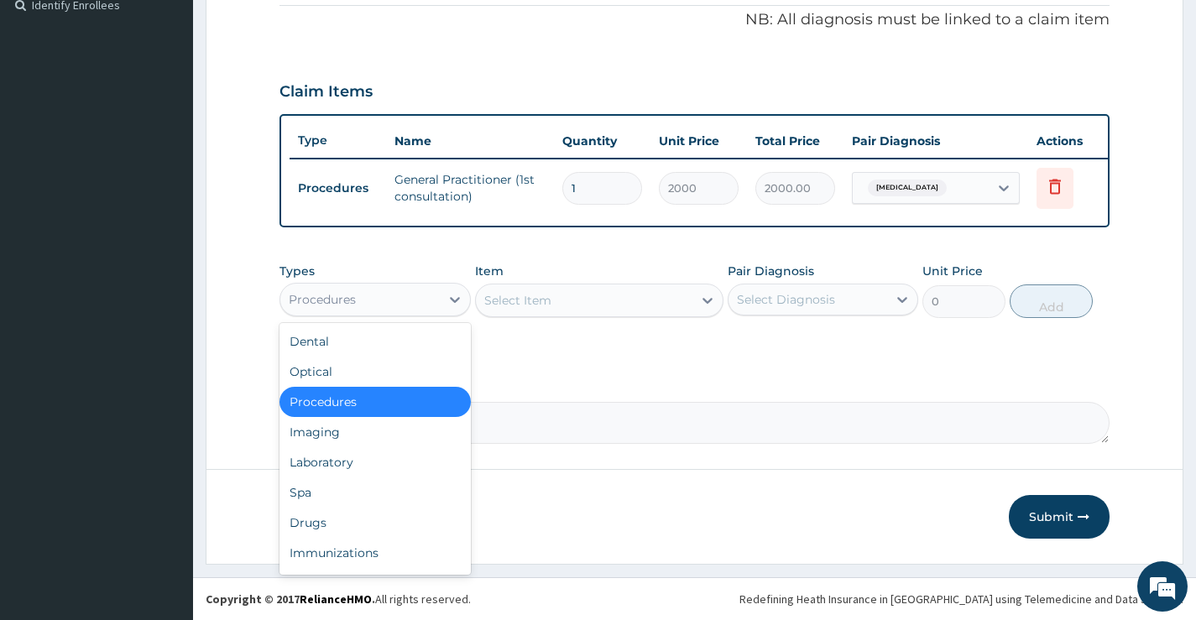
click at [417, 295] on div "Procedures" at bounding box center [359, 299] width 159 height 27
click at [330, 463] on div "Laboratory" at bounding box center [375, 462] width 191 height 30
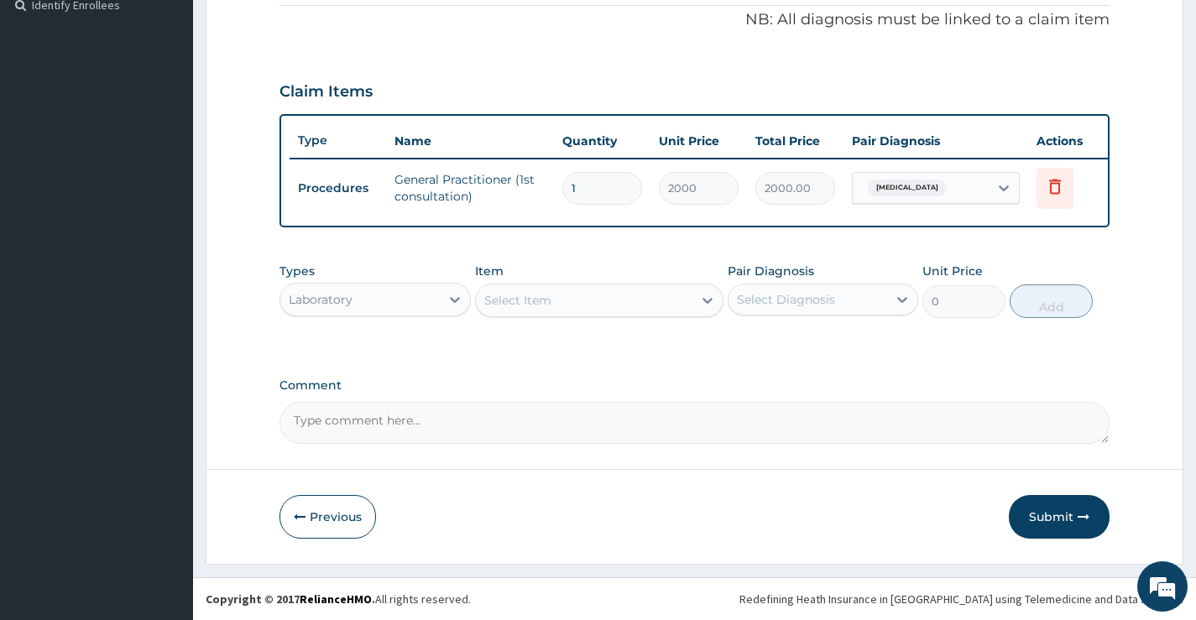
click at [579, 297] on div "Select Item" at bounding box center [584, 300] width 217 height 27
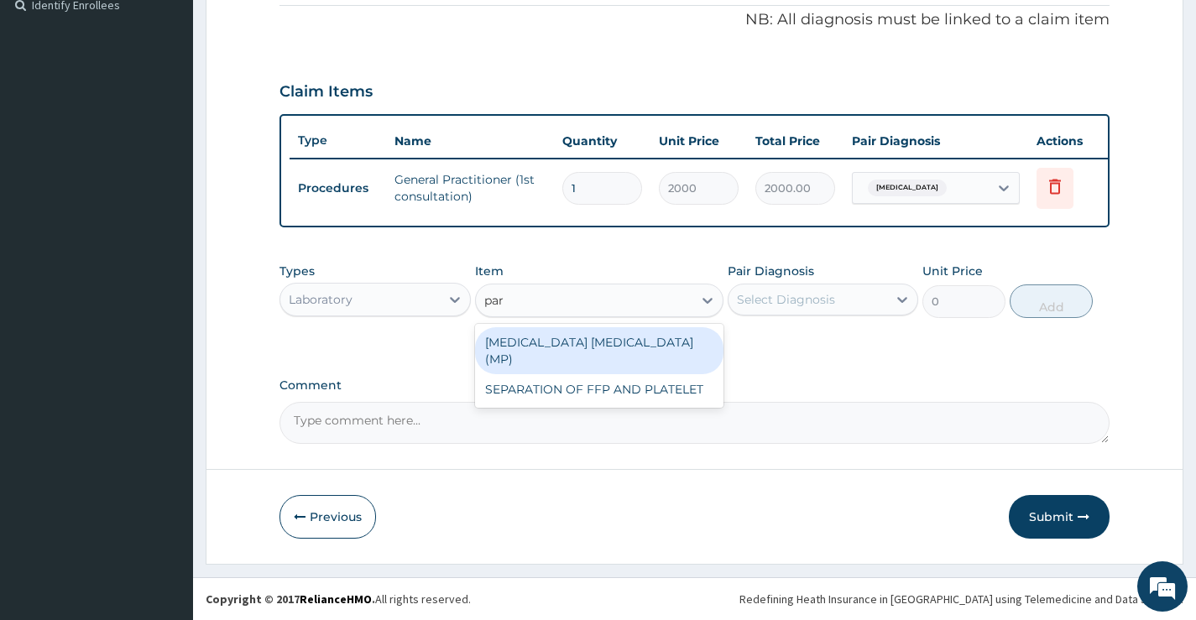
type input "para"
click at [589, 348] on div "[MEDICAL_DATA] [MEDICAL_DATA] (MP)" at bounding box center [599, 350] width 249 height 47
type input "560"
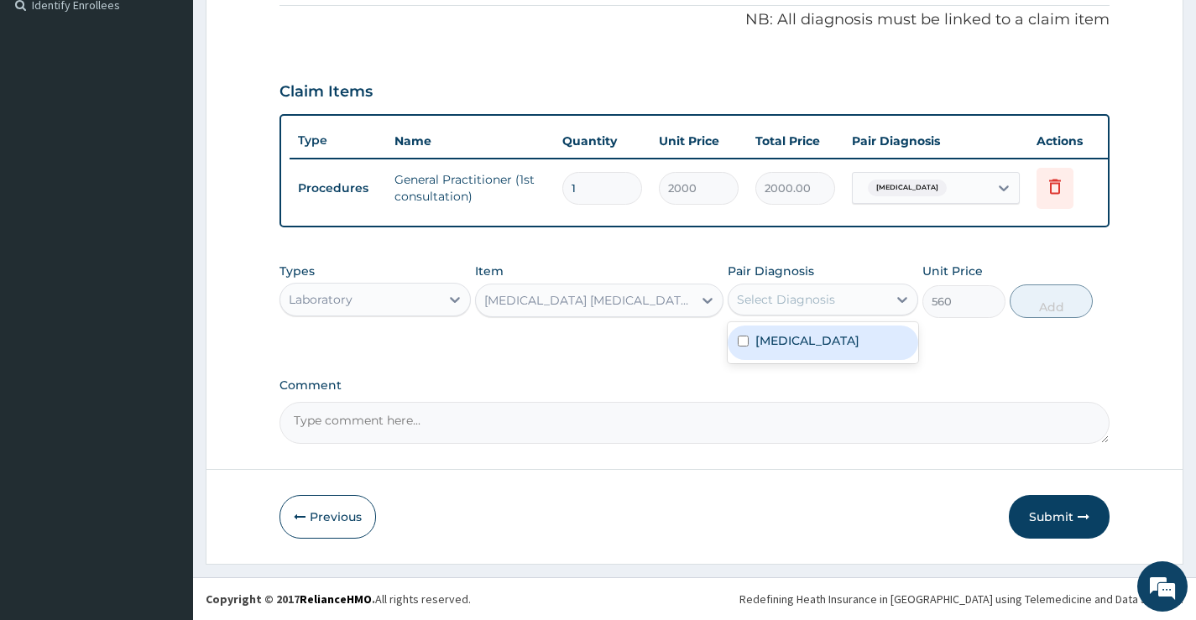
click at [794, 307] on div "Select Diagnosis" at bounding box center [786, 299] width 98 height 17
click at [817, 328] on div "[MEDICAL_DATA]" at bounding box center [823, 343] width 191 height 34
checkbox input "true"
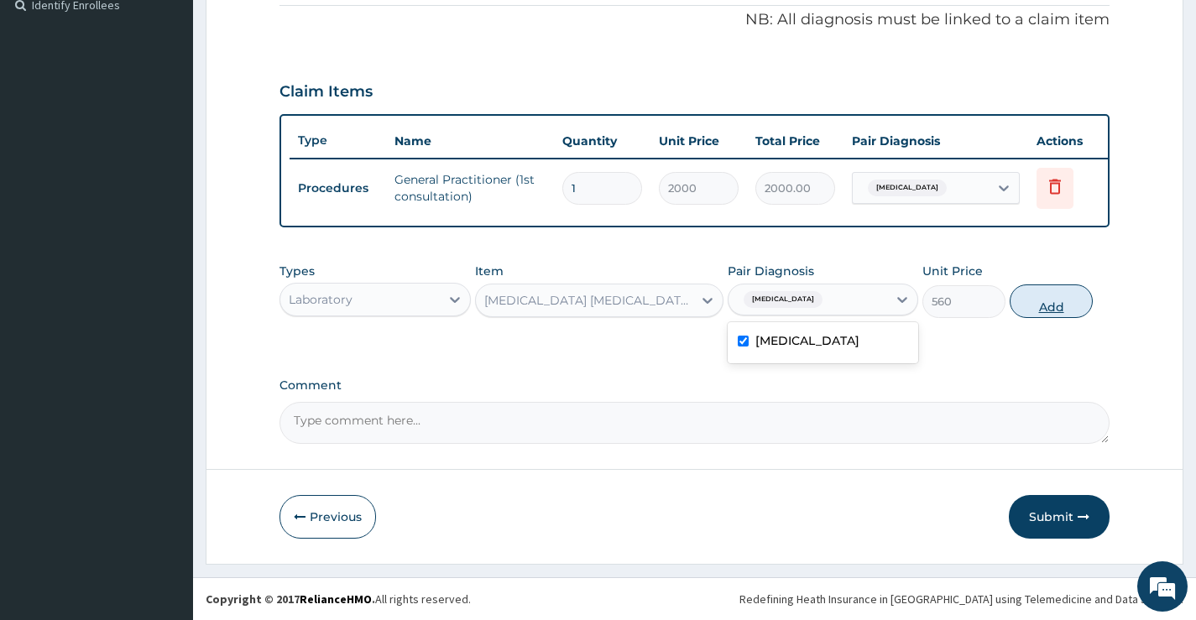
click at [1043, 295] on button "Add" at bounding box center [1051, 302] width 83 height 34
type input "0"
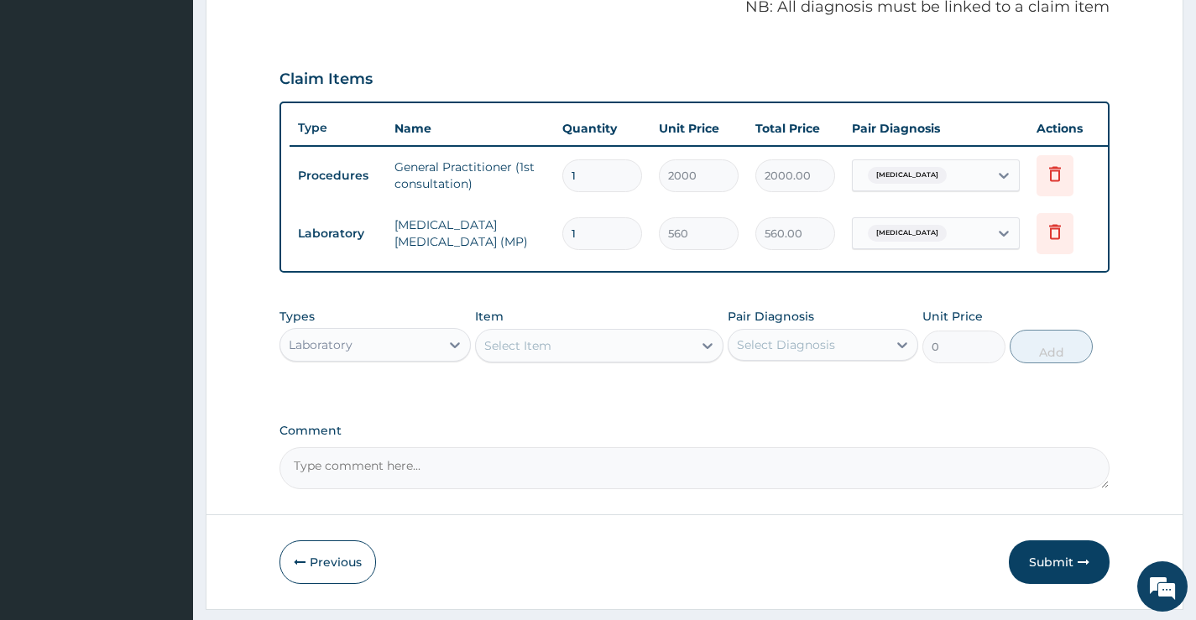
click at [330, 350] on div "Laboratory" at bounding box center [321, 345] width 64 height 17
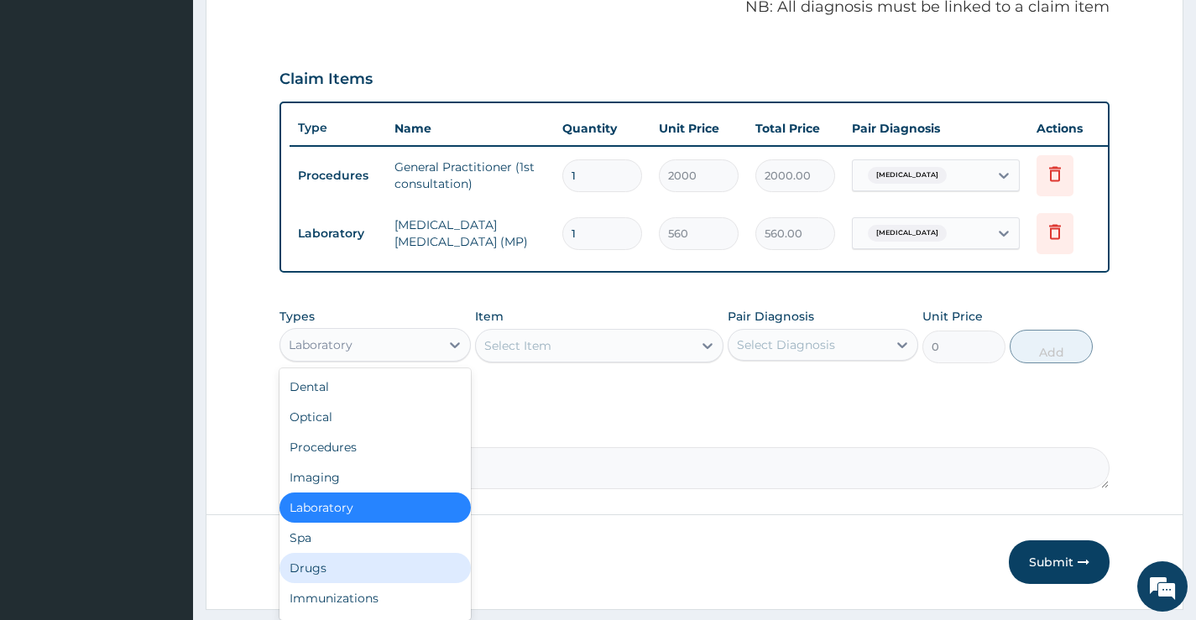
click at [313, 583] on div "Drugs" at bounding box center [375, 568] width 191 height 30
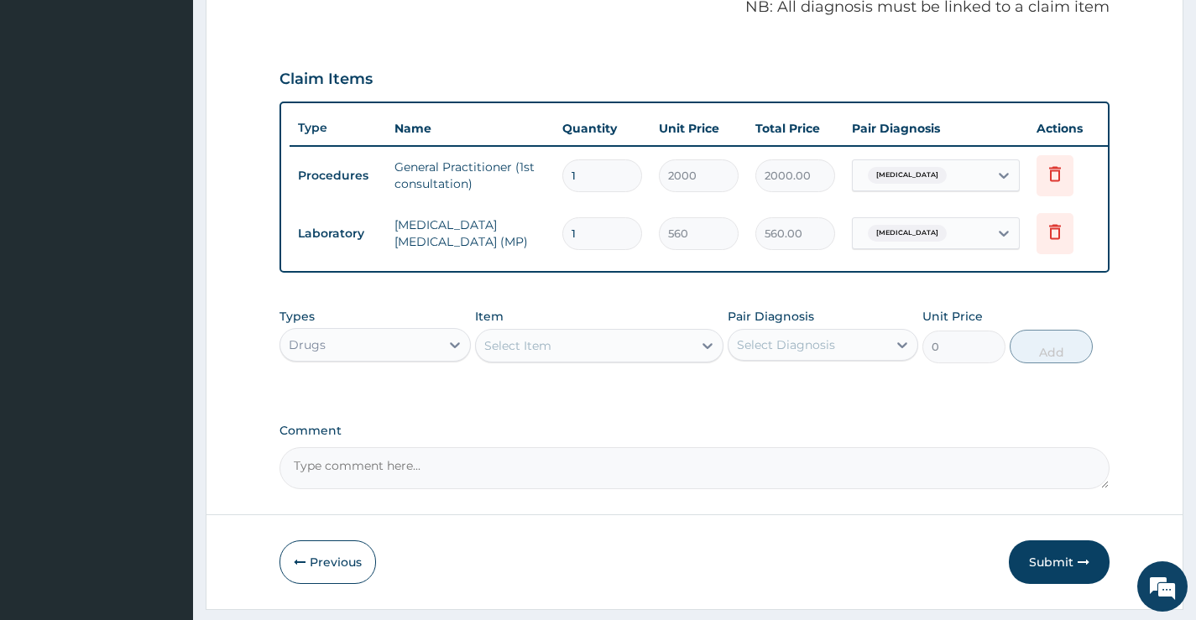
click at [551, 354] on div "Select Item" at bounding box center [517, 345] width 67 height 17
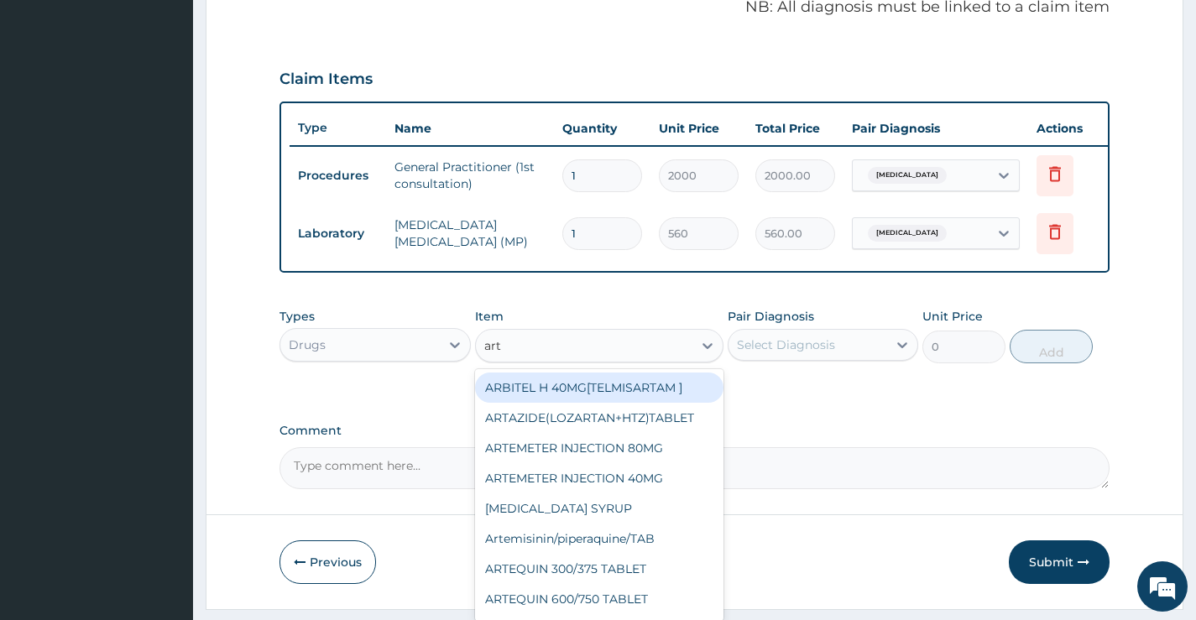
type input "arte"
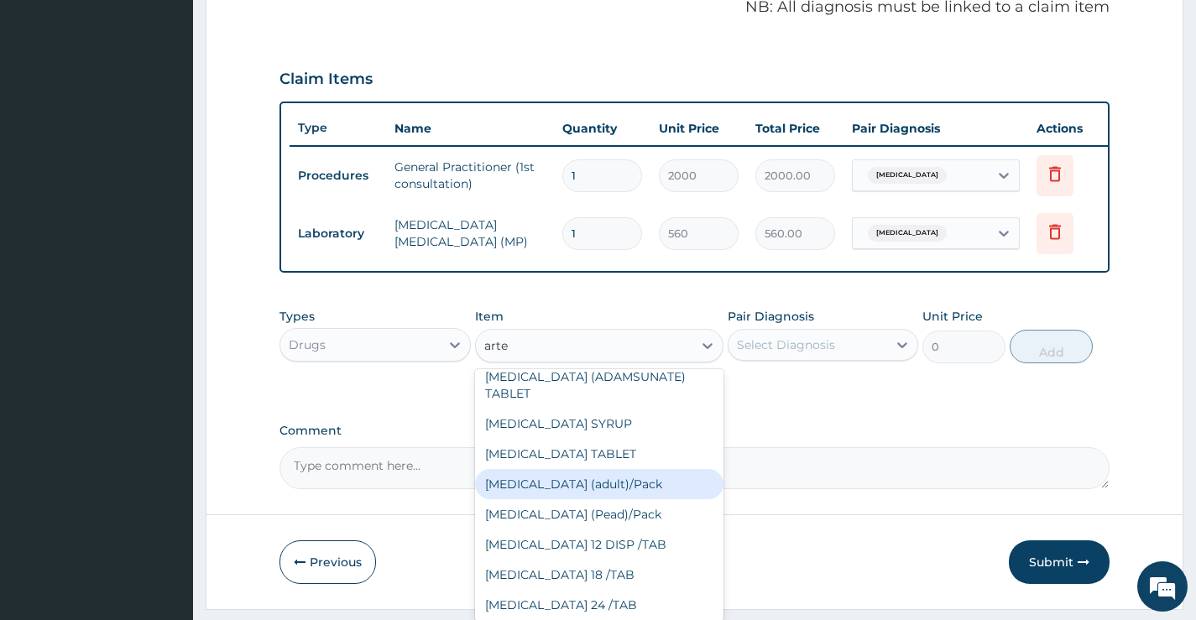
scroll to position [252, 0]
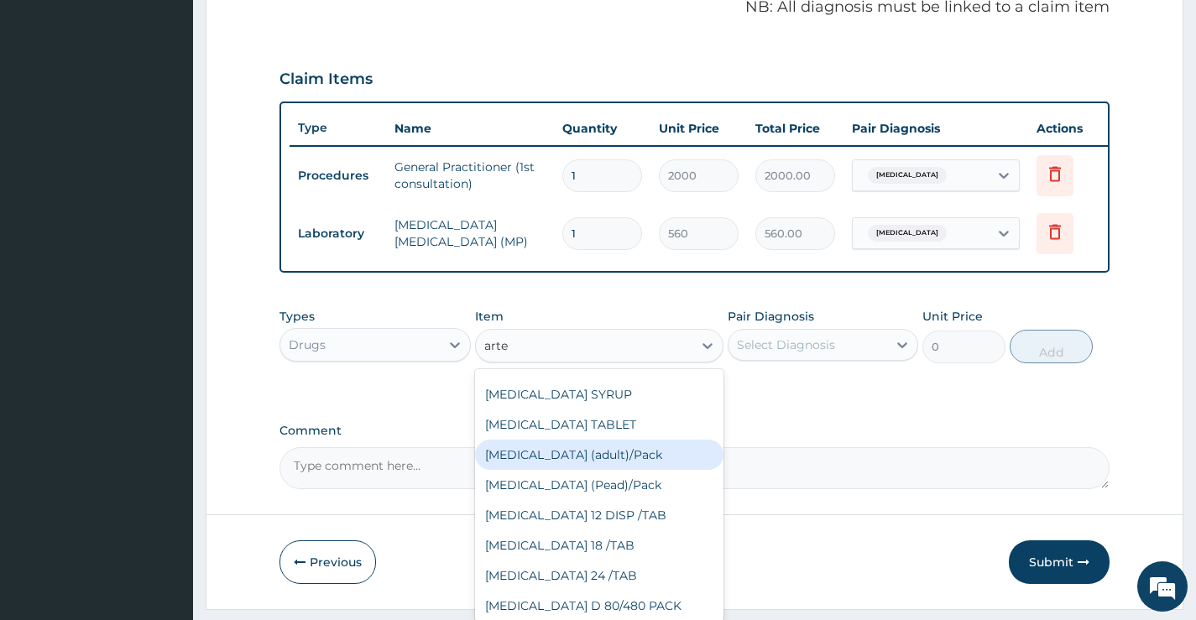
click at [568, 470] on div "Coartem (adult)/Pack" at bounding box center [599, 455] width 249 height 30
type input "2500"
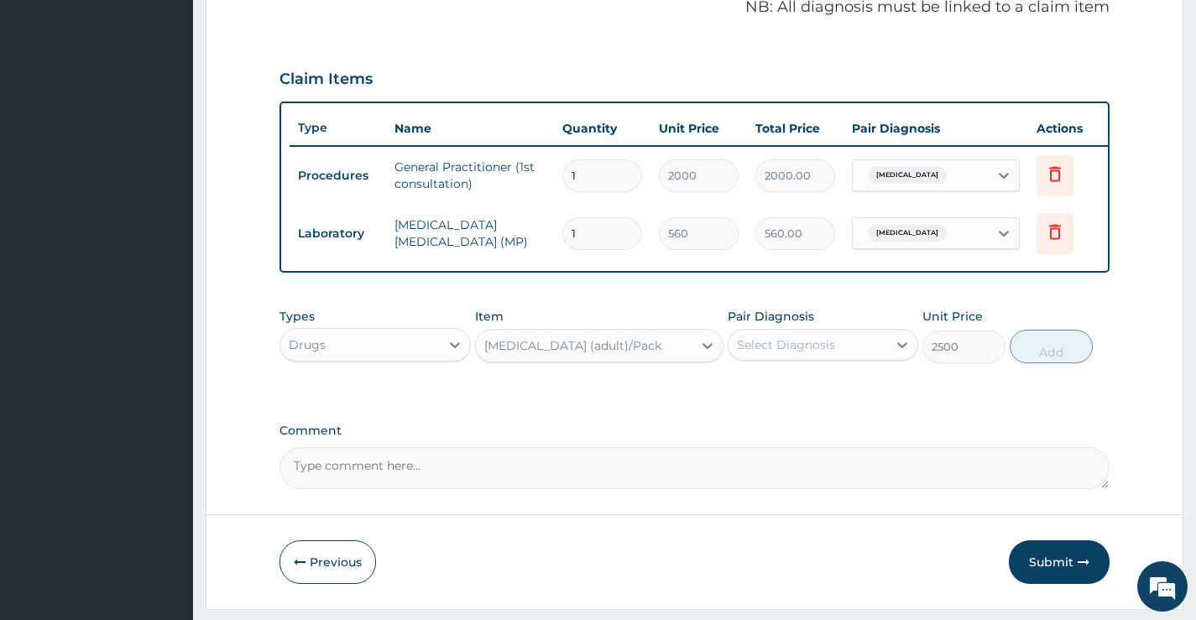
click at [858, 358] on div "Select Diagnosis" at bounding box center [808, 345] width 159 height 27
click at [823, 395] on label "Malaria, unspecified" at bounding box center [808, 386] width 104 height 17
checkbox input "true"
click at [1040, 358] on button "Add" at bounding box center [1051, 347] width 83 height 34
type input "0"
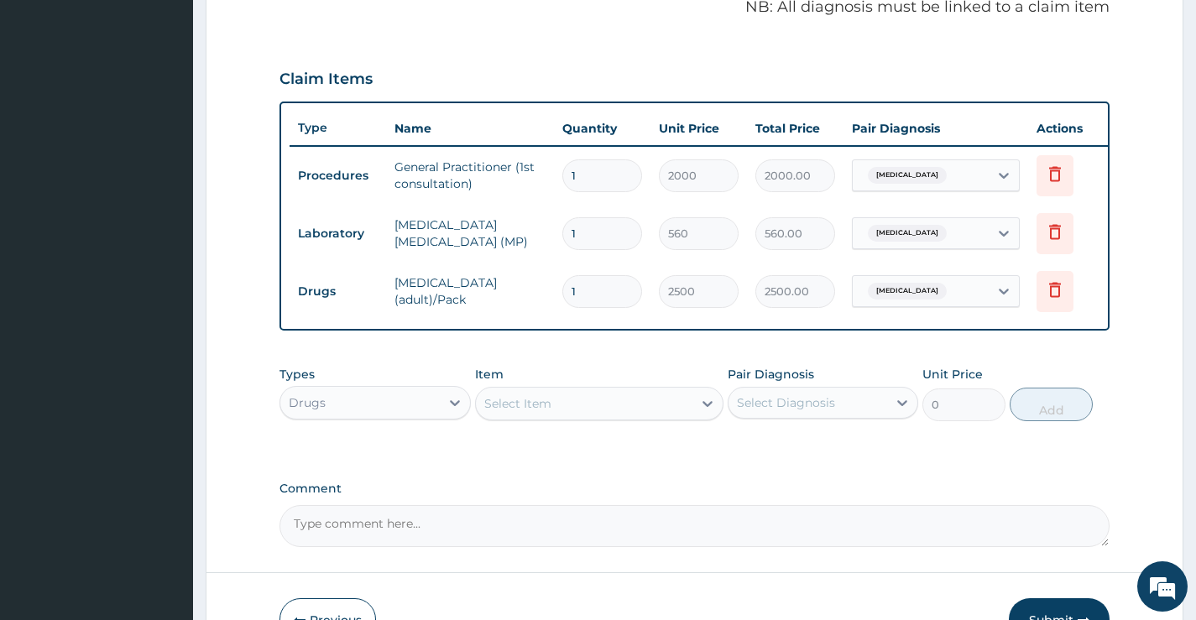
click at [615, 403] on div "Select Item" at bounding box center [584, 403] width 217 height 27
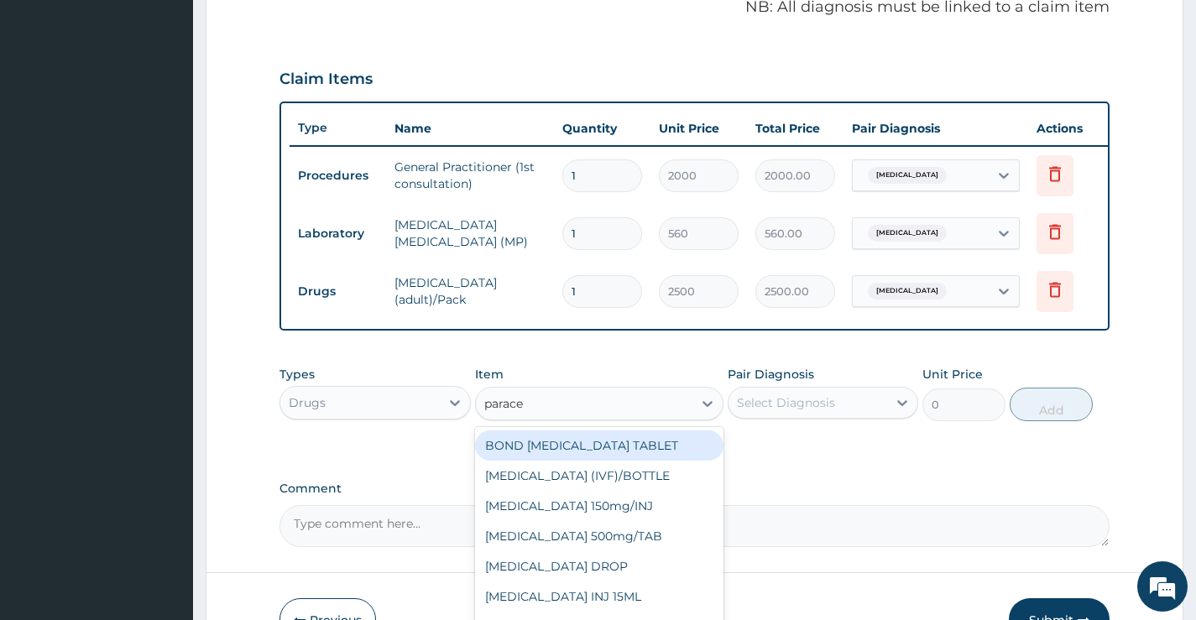
type input "paracet"
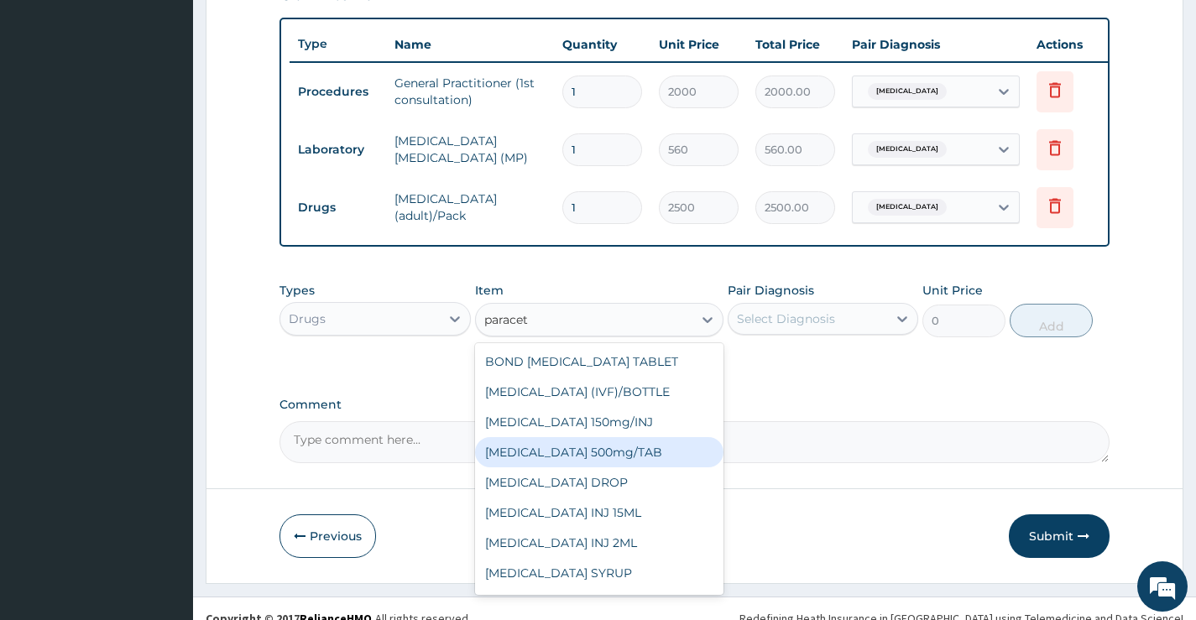
click at [631, 468] on div "PARACETAMOL 500mg/TAB" at bounding box center [599, 452] width 249 height 30
type input "20"
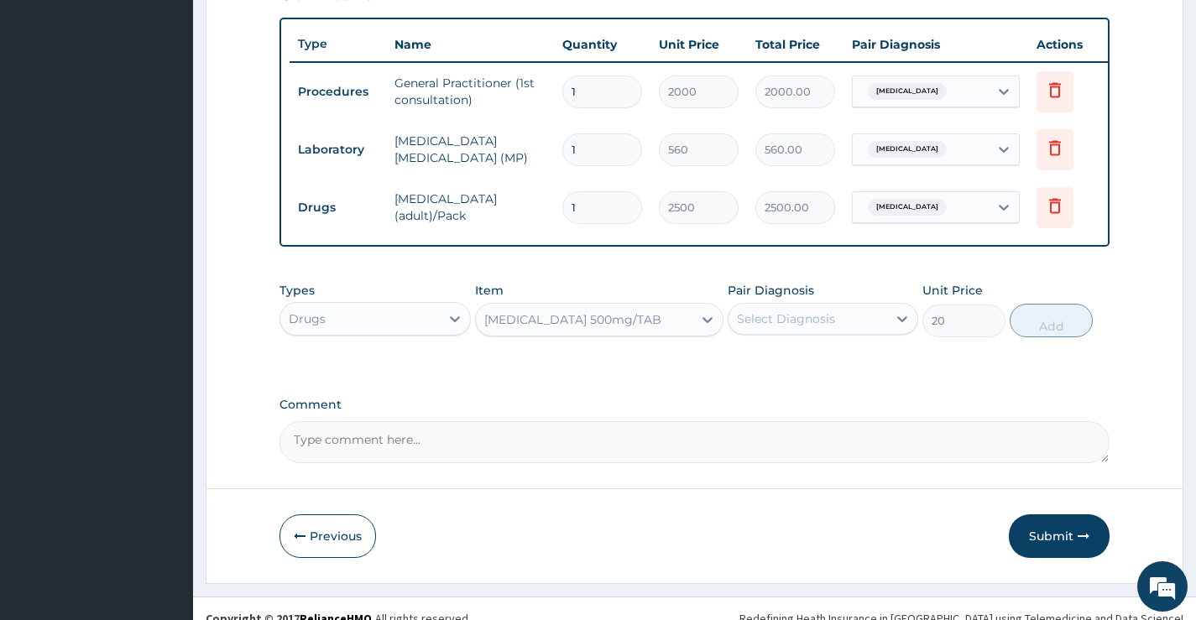
click at [838, 332] on div "Select Diagnosis" at bounding box center [808, 319] width 159 height 27
click at [824, 379] on div "Malaria, unspecified" at bounding box center [823, 362] width 191 height 34
checkbox input "true"
click at [1049, 331] on button "Add" at bounding box center [1051, 321] width 83 height 34
type input "0"
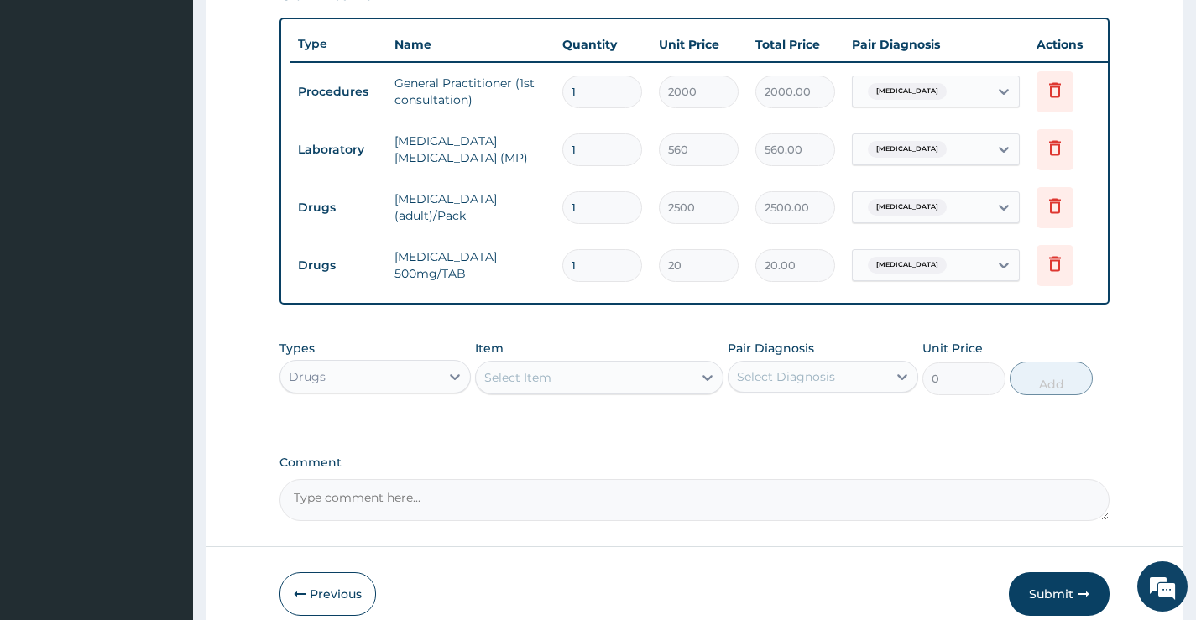
click at [601, 269] on input "1" at bounding box center [602, 265] width 80 height 33
type input "18"
type input "360.00"
type input "18"
click at [536, 386] on div "Select Item" at bounding box center [517, 377] width 67 height 17
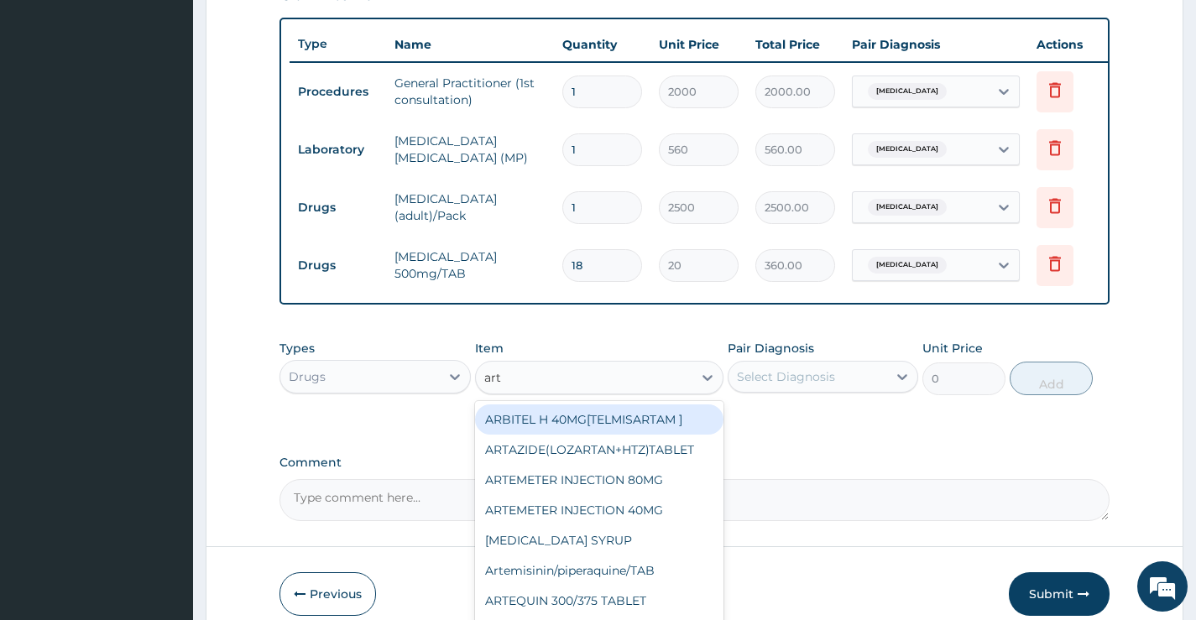
type input "arte"
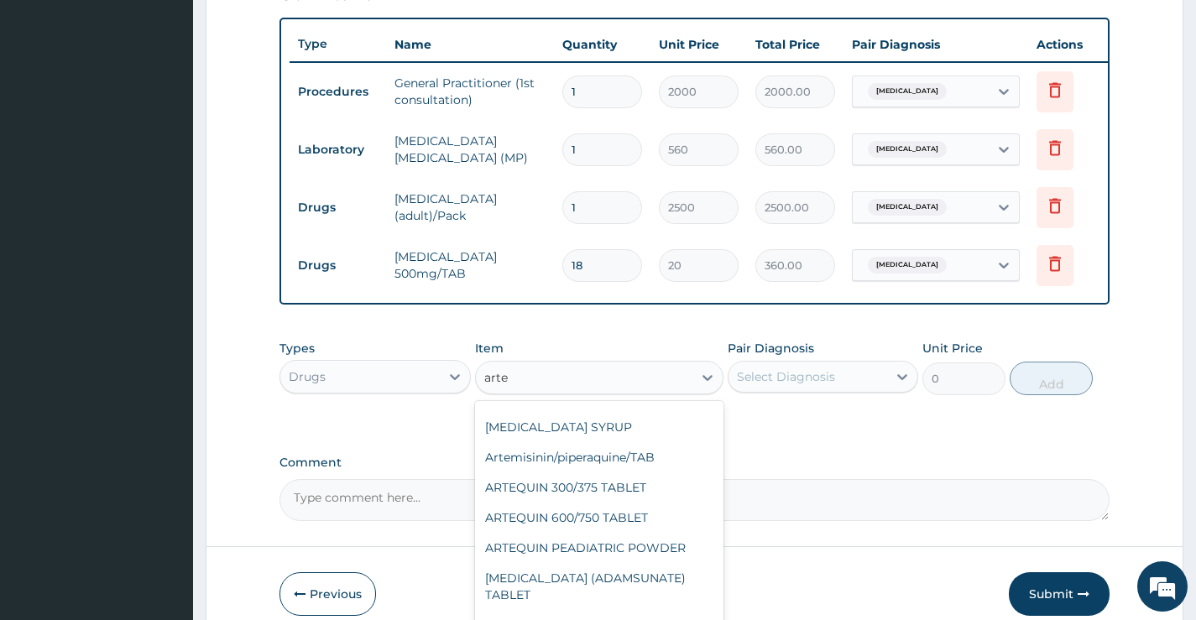
scroll to position [0, 0]
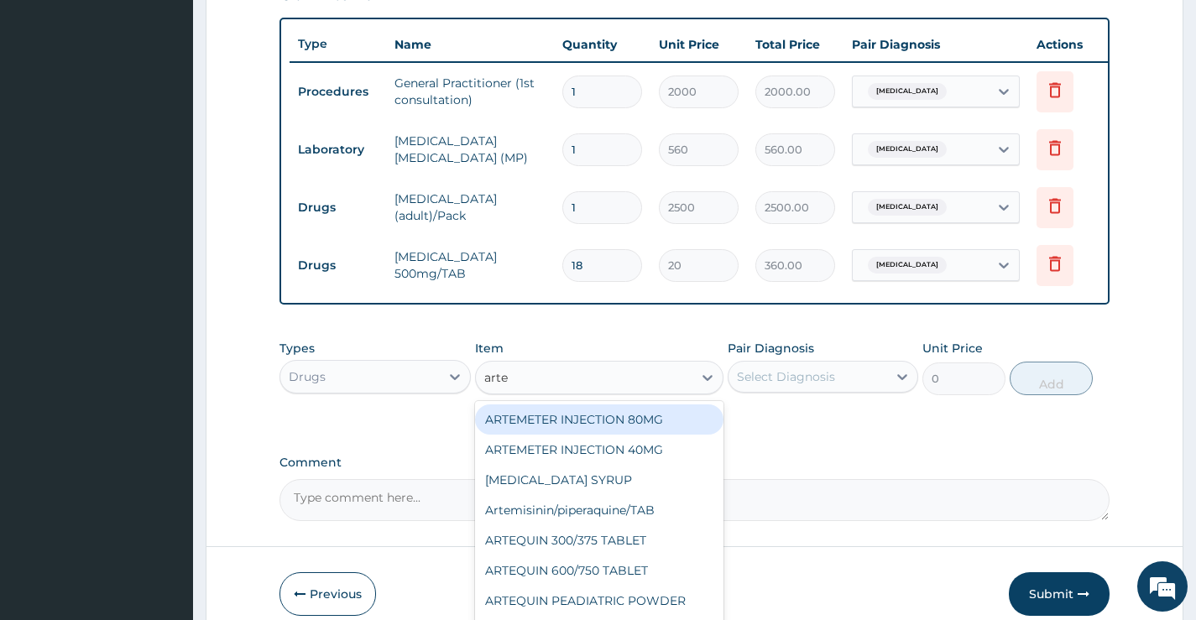
click at [639, 435] on div "ARTEMETER INJECTION 80MG" at bounding box center [599, 420] width 249 height 30
type input "700"
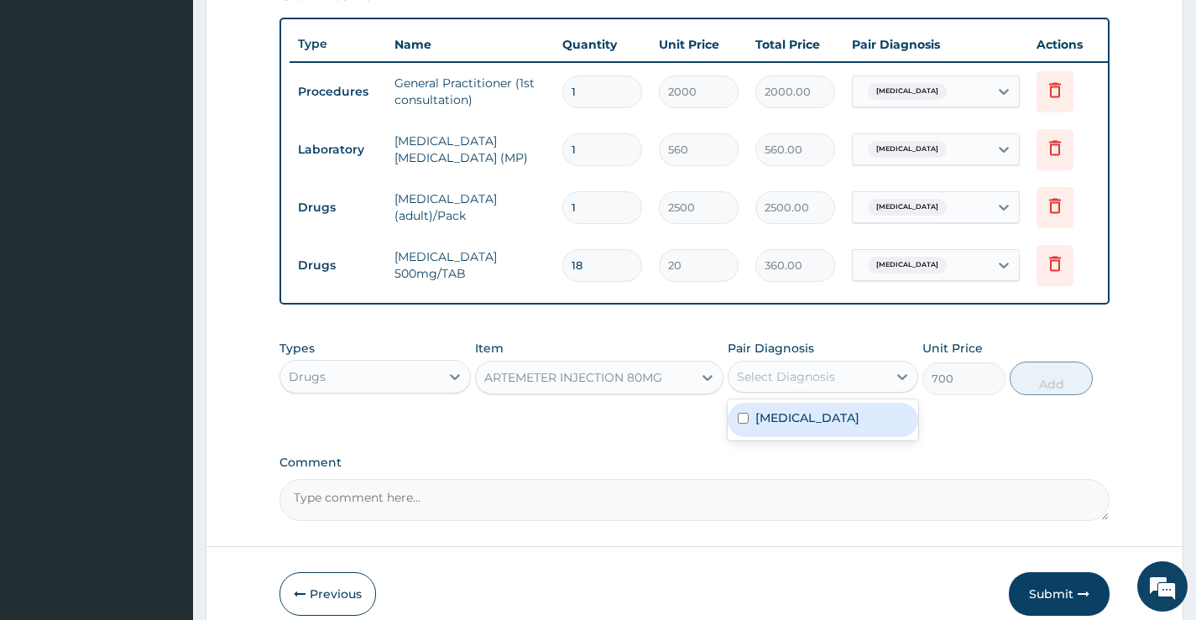
click at [834, 385] on div "Select Diagnosis" at bounding box center [786, 377] width 98 height 17
click at [835, 426] on label "Malaria, unspecified" at bounding box center [808, 418] width 104 height 17
checkbox input "true"
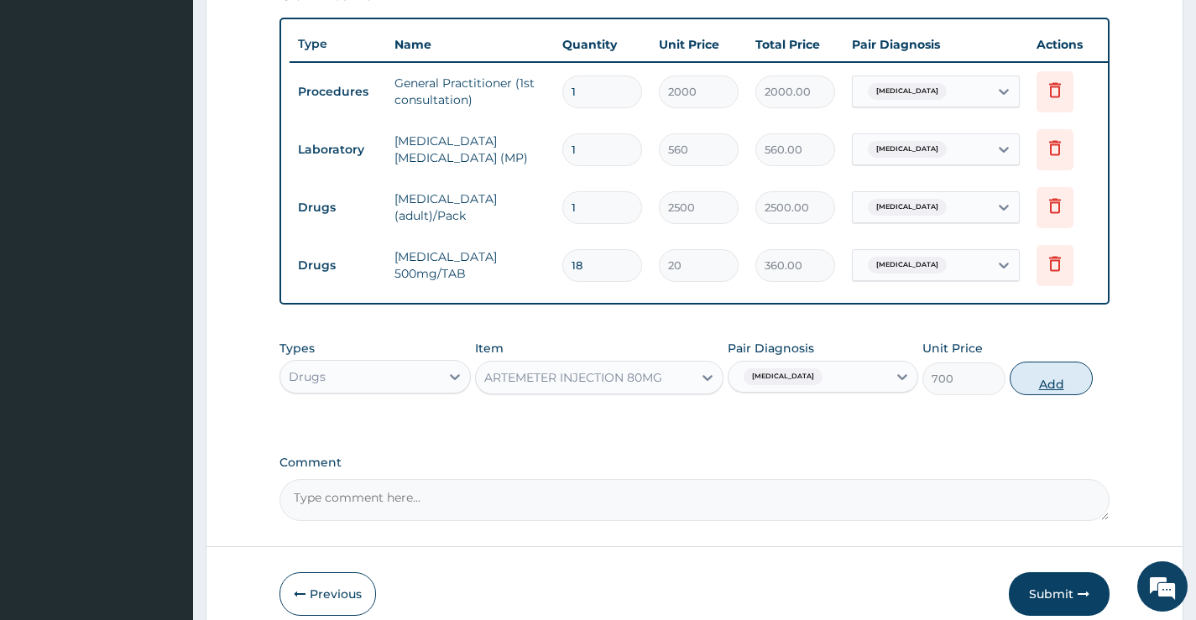
click at [1046, 388] on button "Add" at bounding box center [1051, 379] width 83 height 34
type input "0"
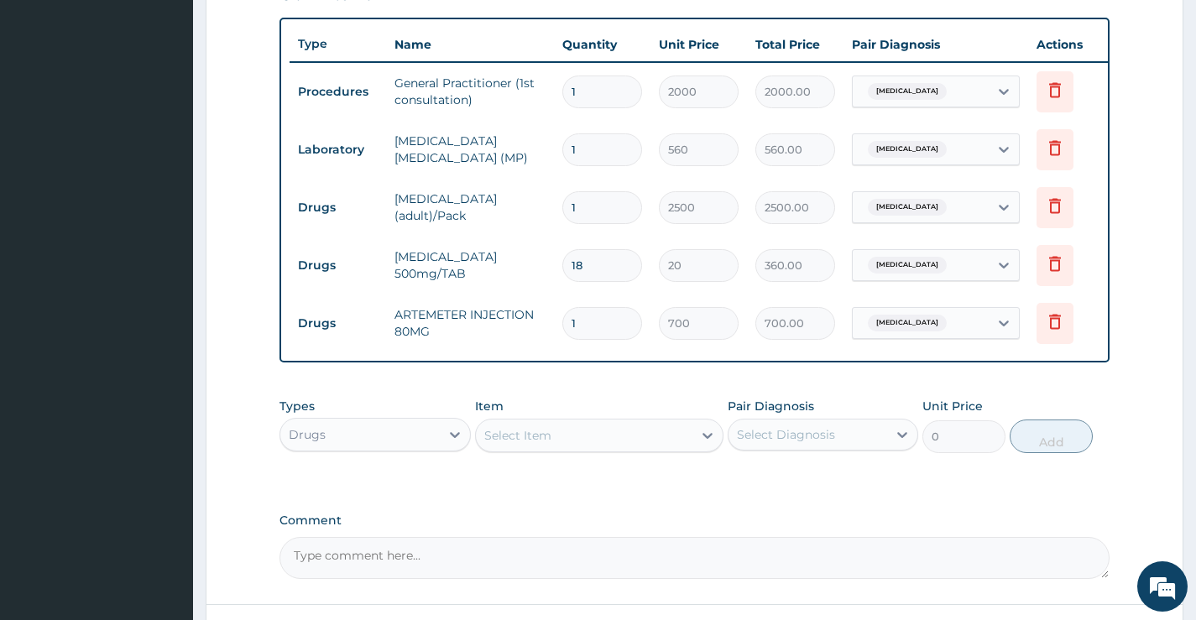
type input "0.00"
type input "6"
type input "4200.00"
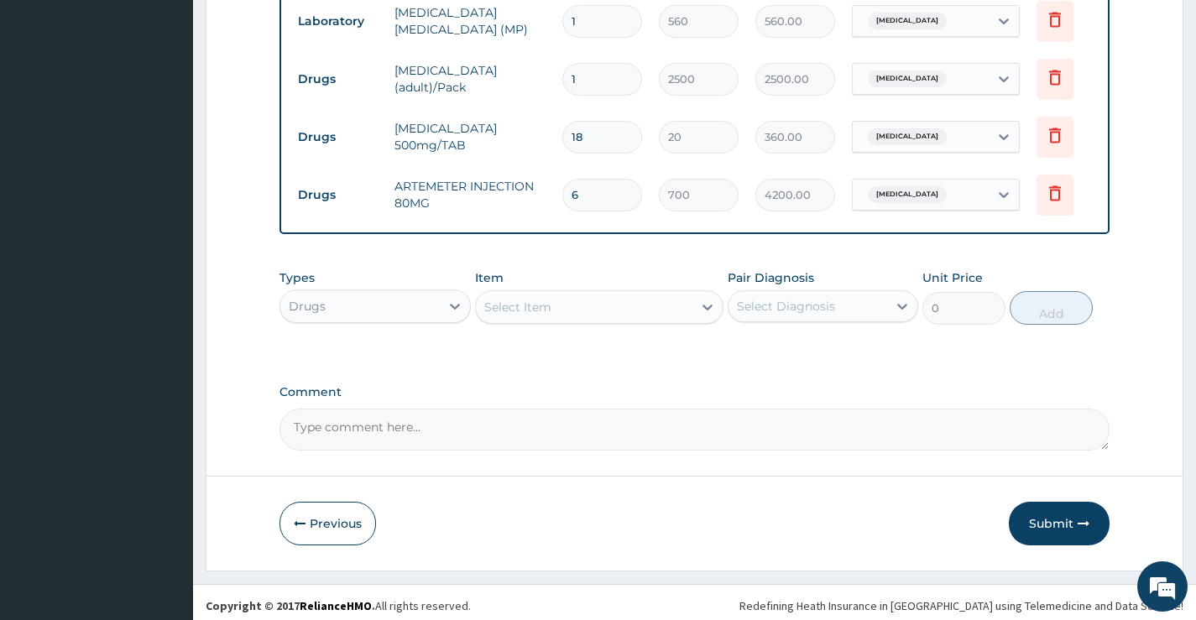
scroll to position [755, 0]
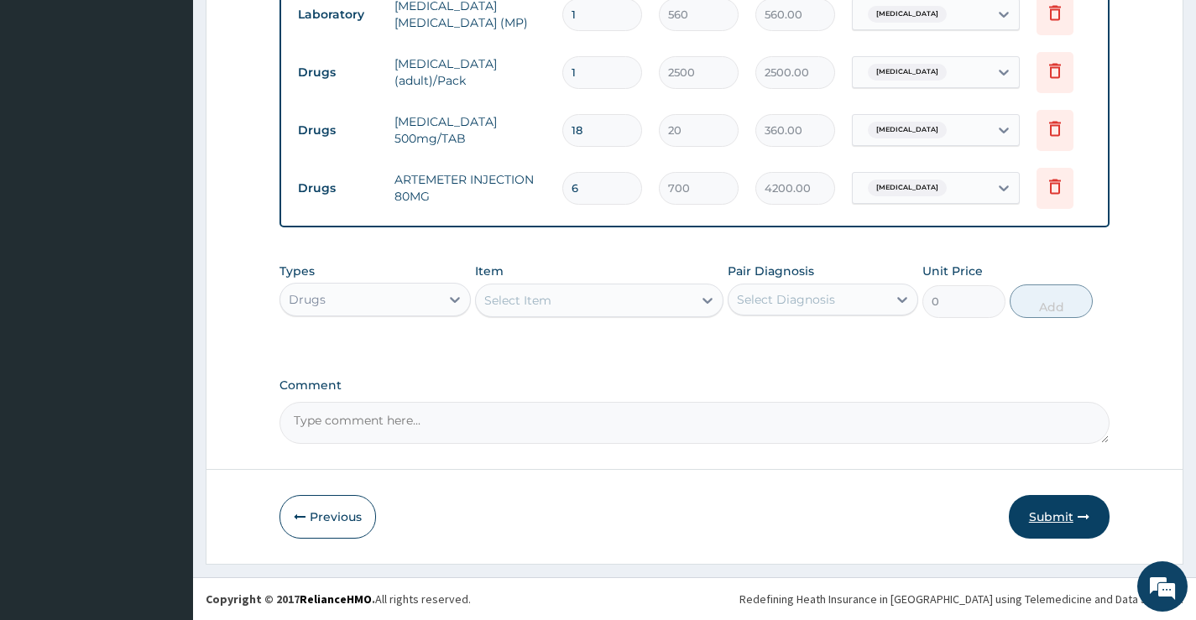
type input "6"
click at [1052, 508] on button "Submit" at bounding box center [1059, 517] width 101 height 44
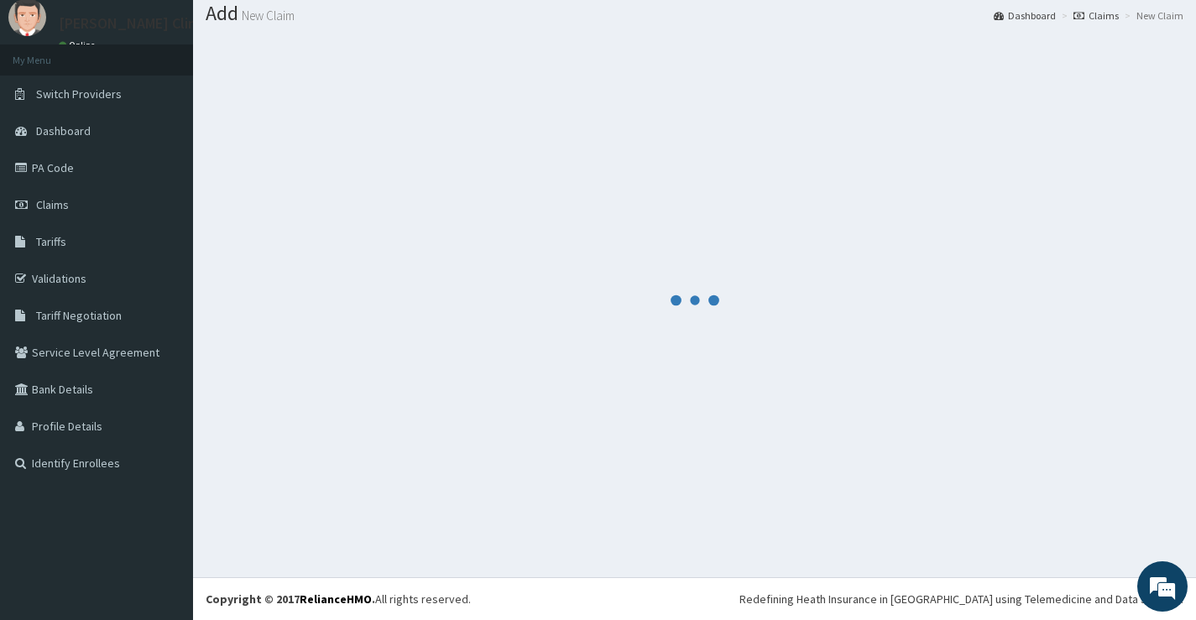
scroll to position [52, 0]
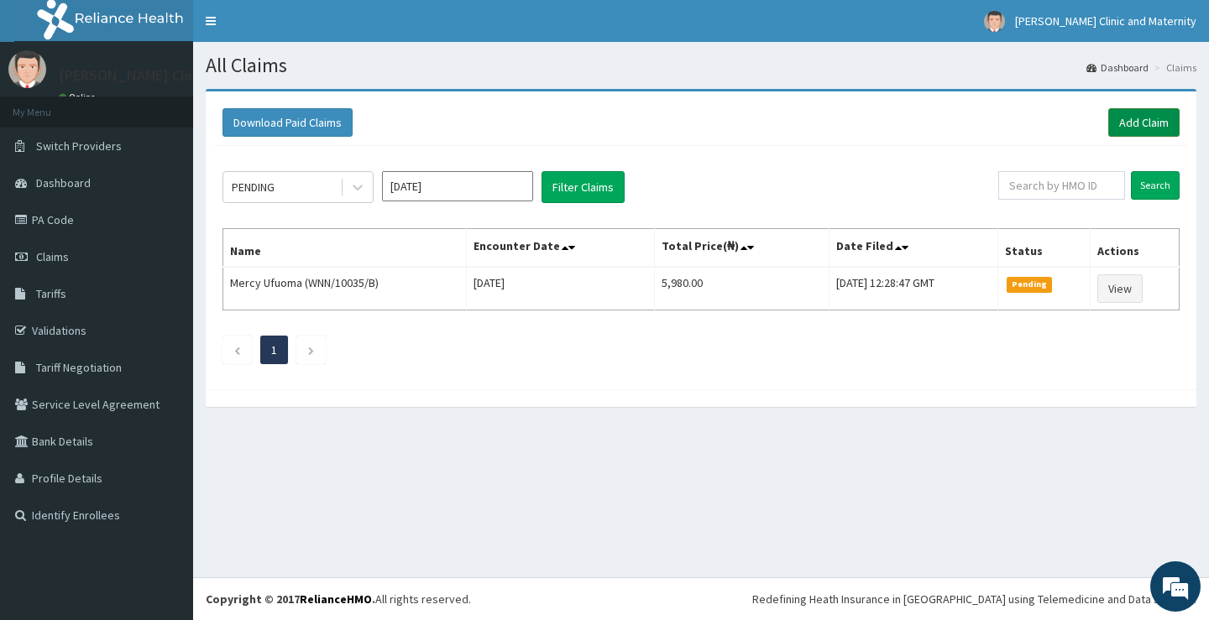
click at [1136, 118] on link "Add Claim" at bounding box center [1143, 122] width 71 height 29
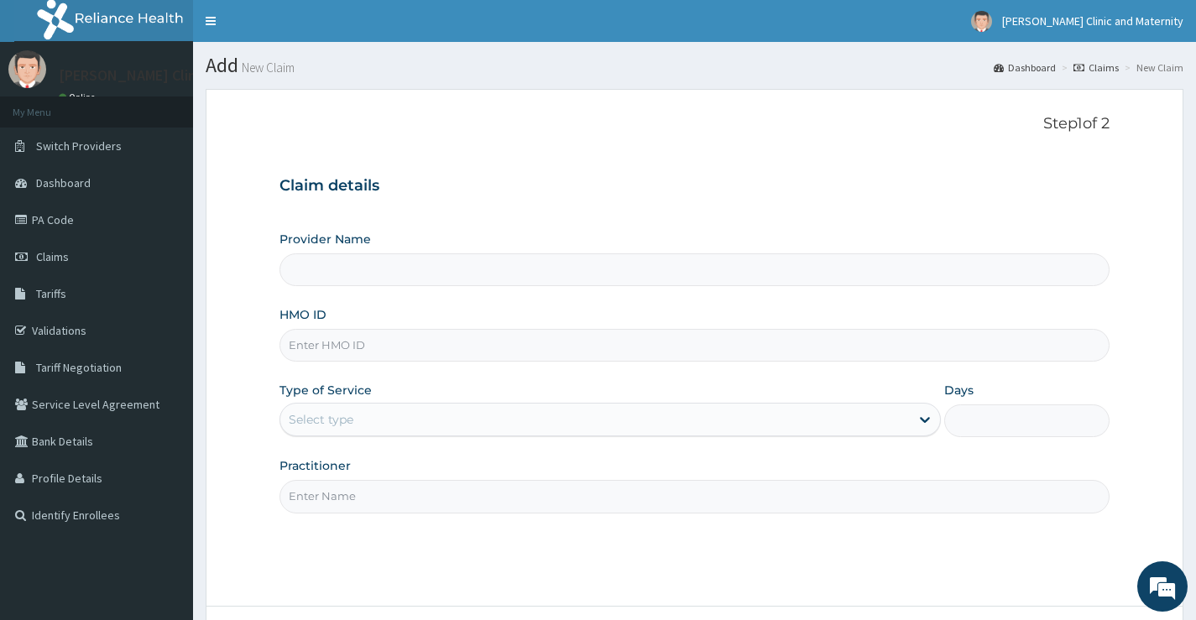
type input "[PERSON_NAME] Clinic and Maternity"
click at [323, 343] on input "HMO ID" at bounding box center [695, 345] width 830 height 33
paste input "PES/10029/B"
type input "PES/10029/B"
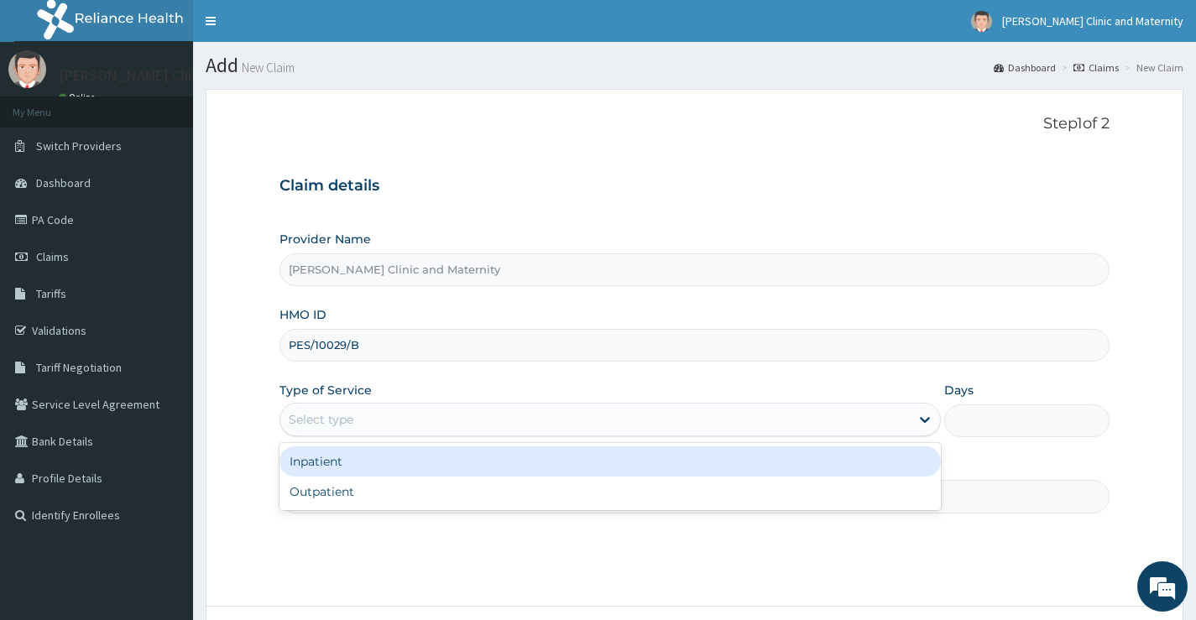
click at [333, 421] on div "Select type" at bounding box center [321, 419] width 65 height 17
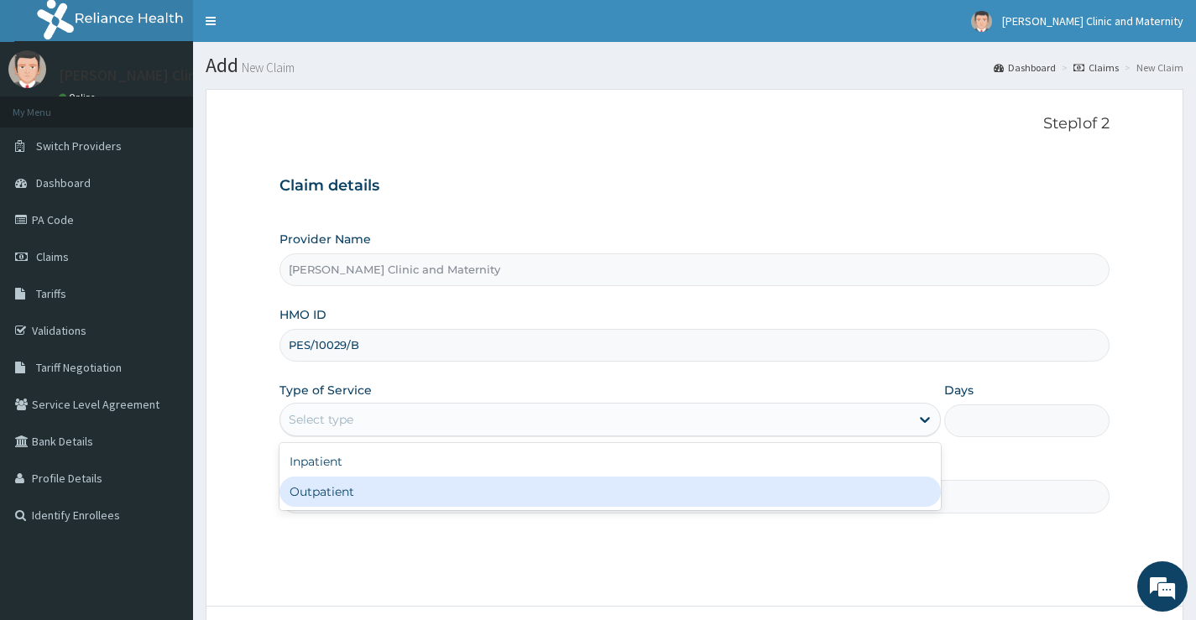
click at [340, 494] on div "Outpatient" at bounding box center [611, 492] width 662 height 30
type input "1"
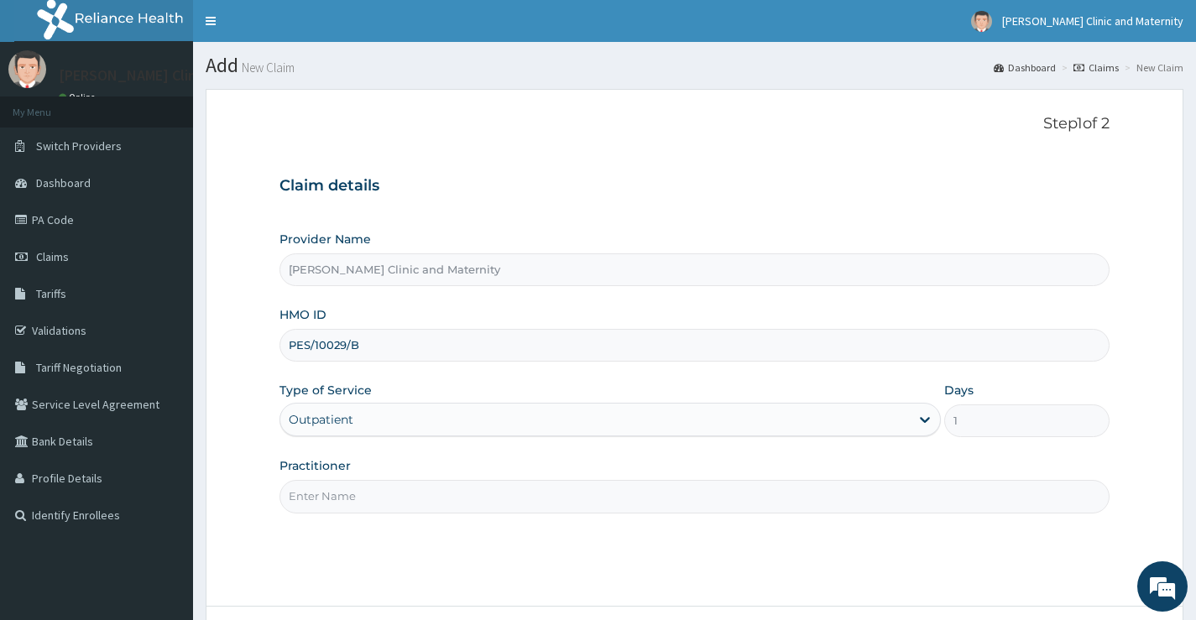
click at [340, 494] on input "Practitioner" at bounding box center [695, 496] width 830 height 33
type input "[PERSON_NAME]"
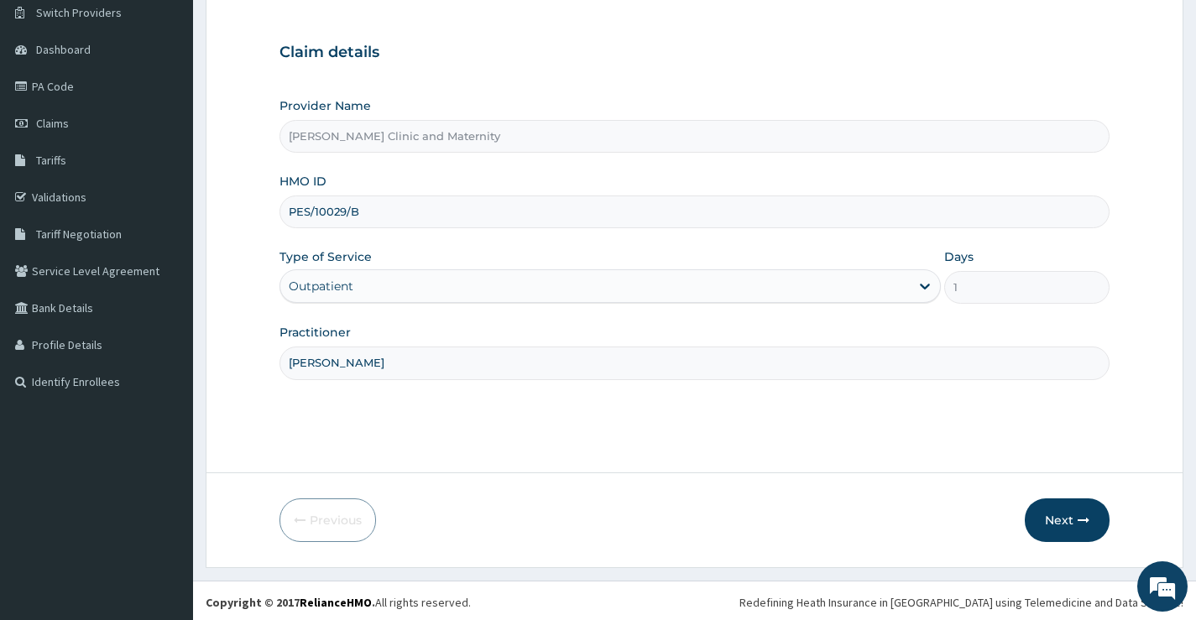
scroll to position [137, 0]
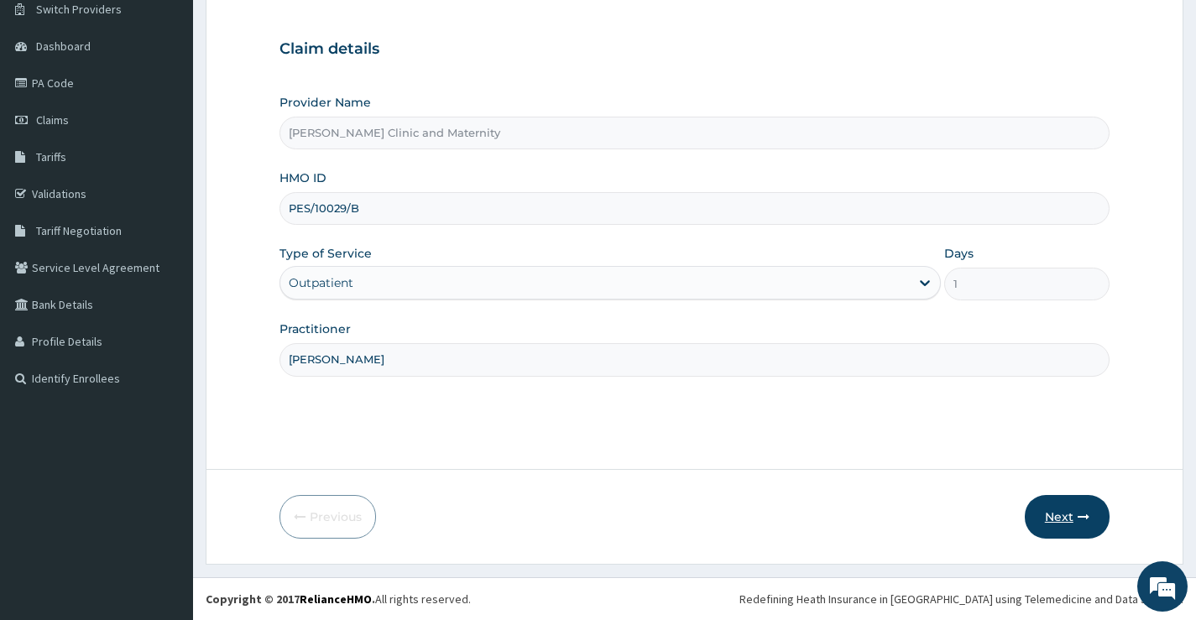
click at [1058, 514] on button "Next" at bounding box center [1067, 517] width 85 height 44
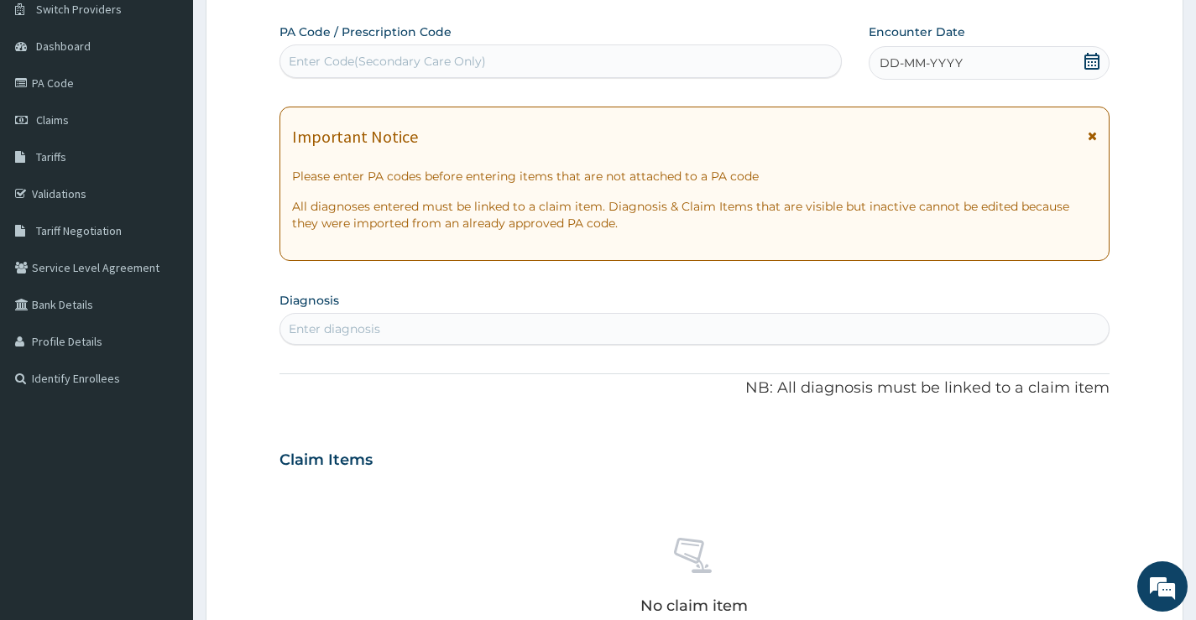
click at [932, 74] on div "DD-MM-YYYY" at bounding box center [989, 63] width 241 height 34
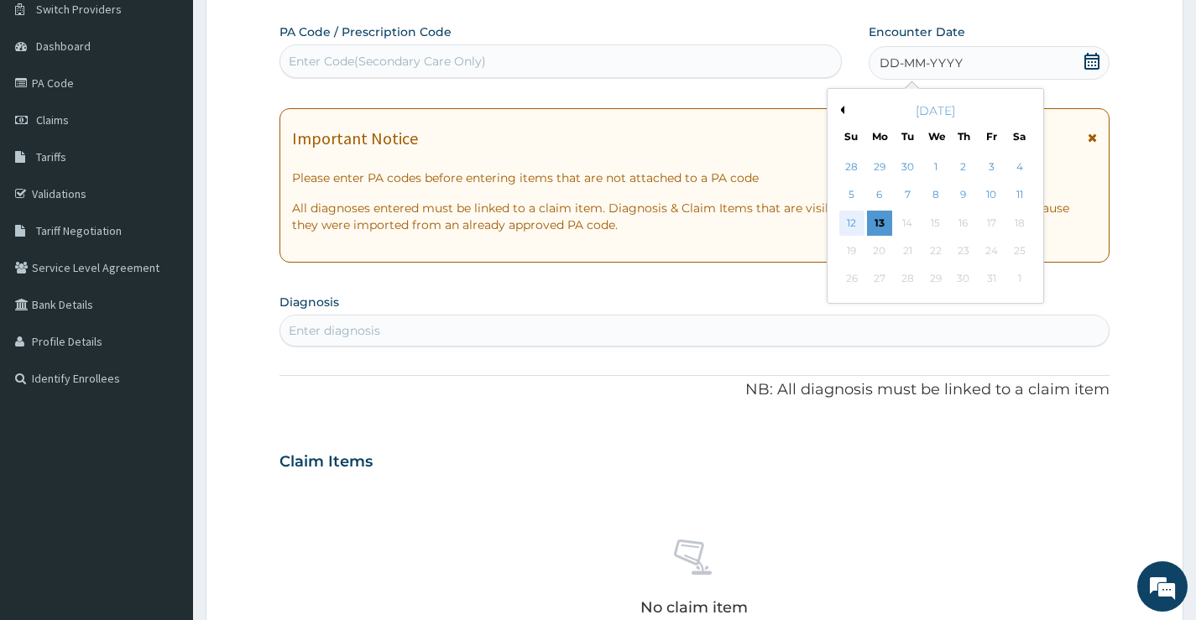
click at [856, 217] on div "12" at bounding box center [851, 223] width 25 height 25
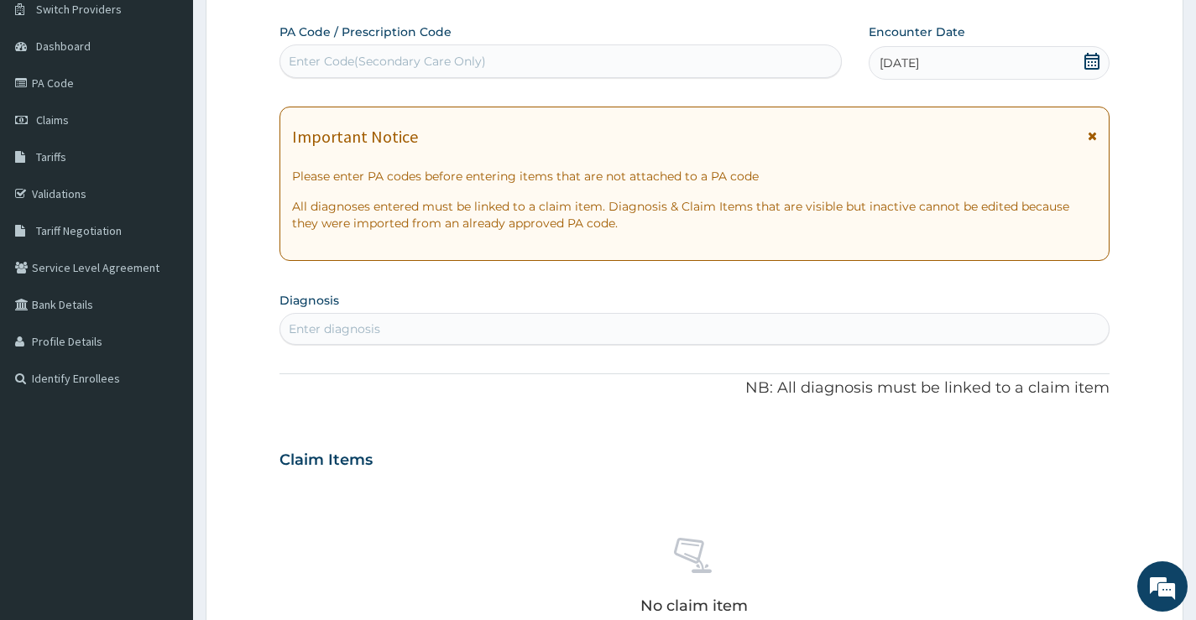
click at [439, 331] on div "Enter diagnosis" at bounding box center [694, 329] width 829 height 27
type input "upper respiratory"
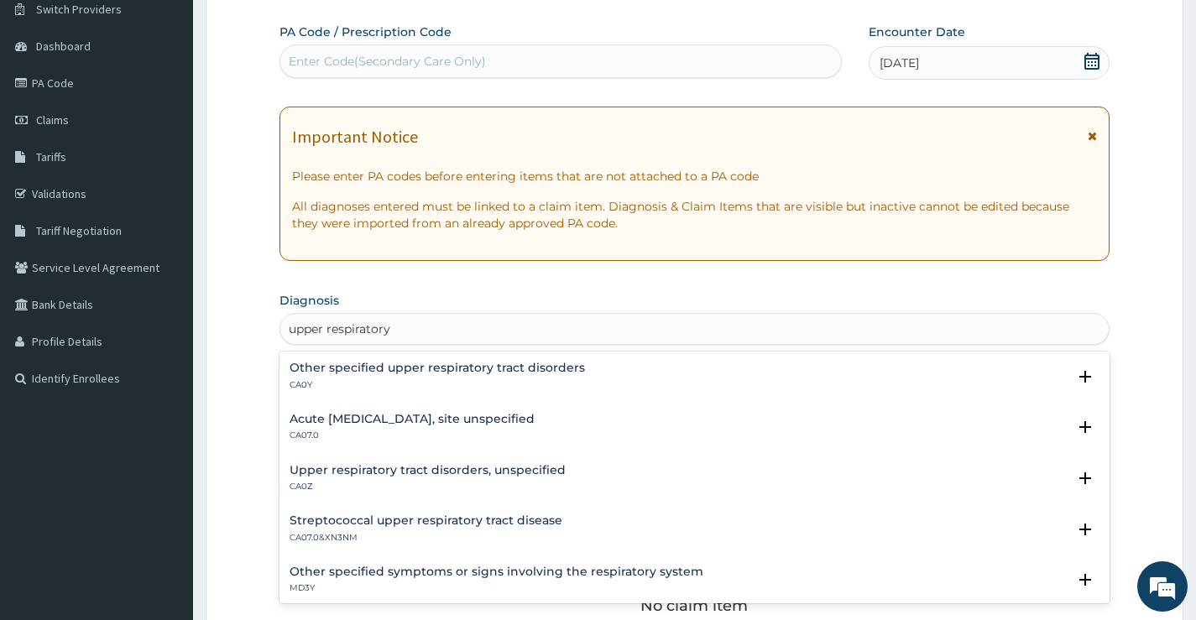
click at [431, 421] on h4 "Acute [MEDICAL_DATA], site unspecified" at bounding box center [412, 419] width 245 height 13
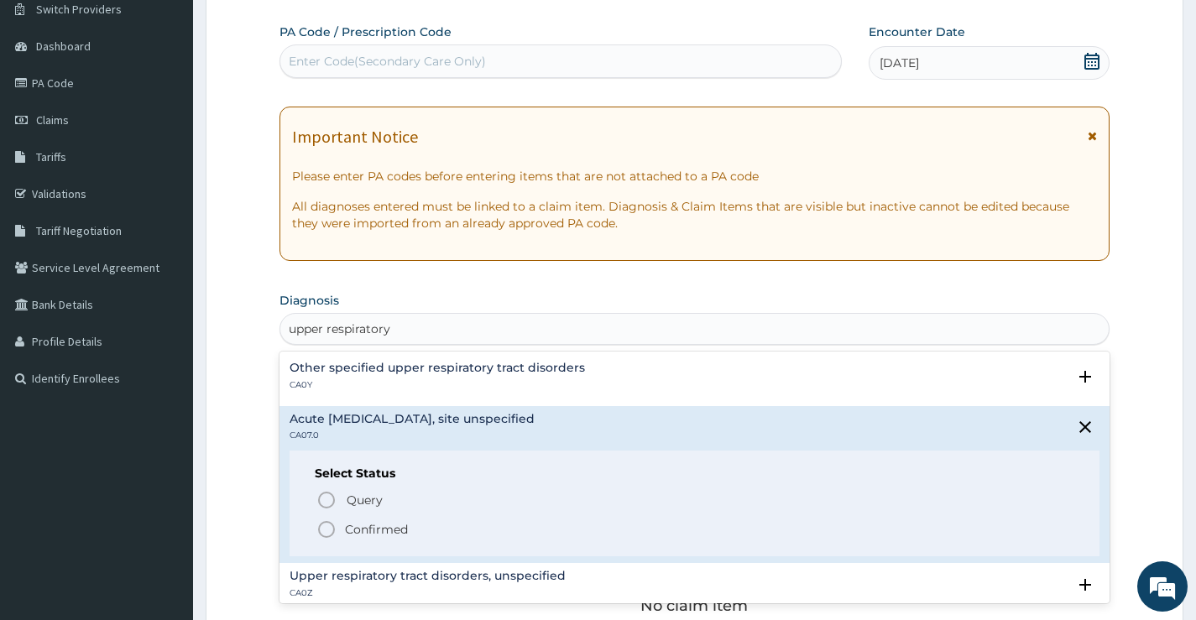
click at [342, 529] on span "Confirmed" at bounding box center [695, 530] width 758 height 20
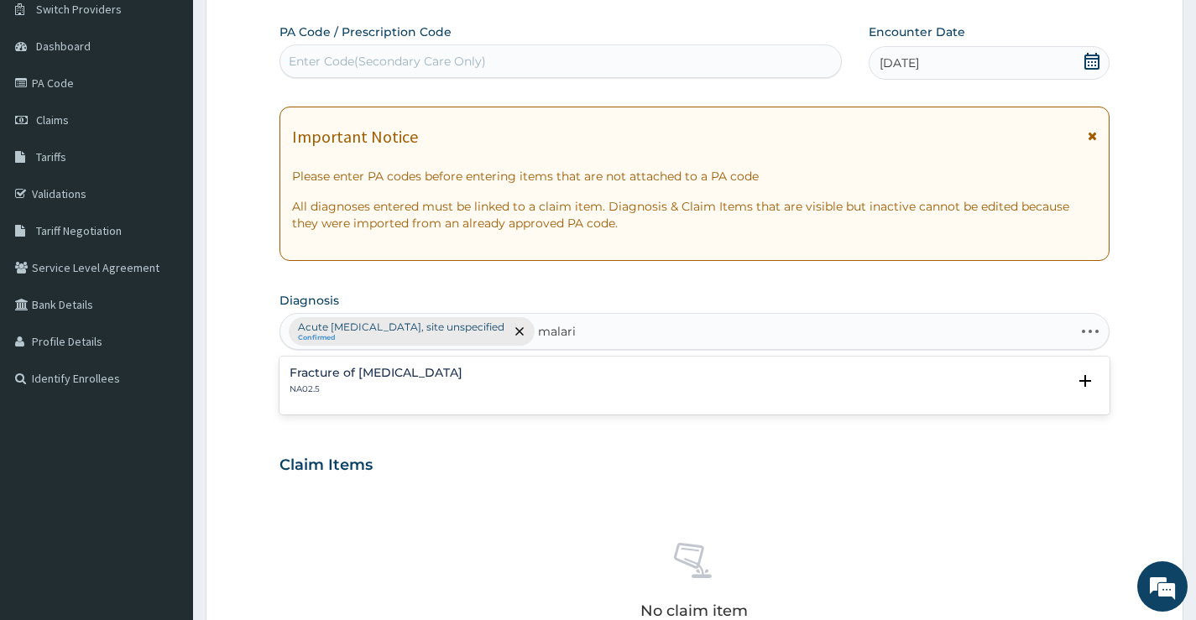
type input "[MEDICAL_DATA]"
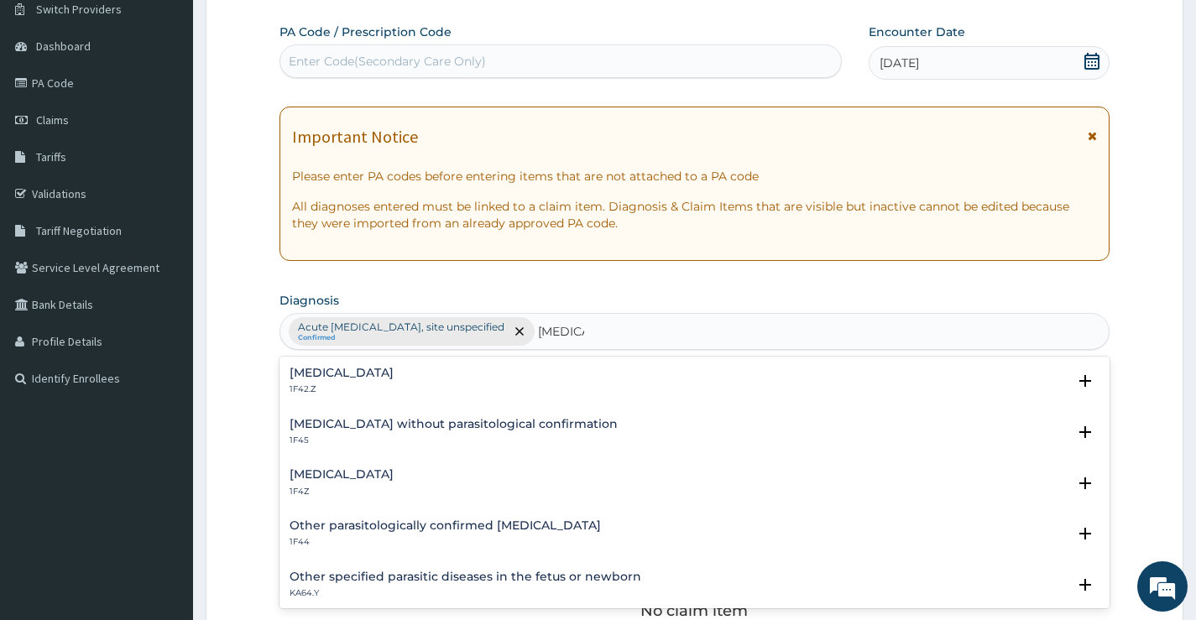
click at [370, 483] on div "[MEDICAL_DATA] 1F4Z" at bounding box center [342, 482] width 104 height 29
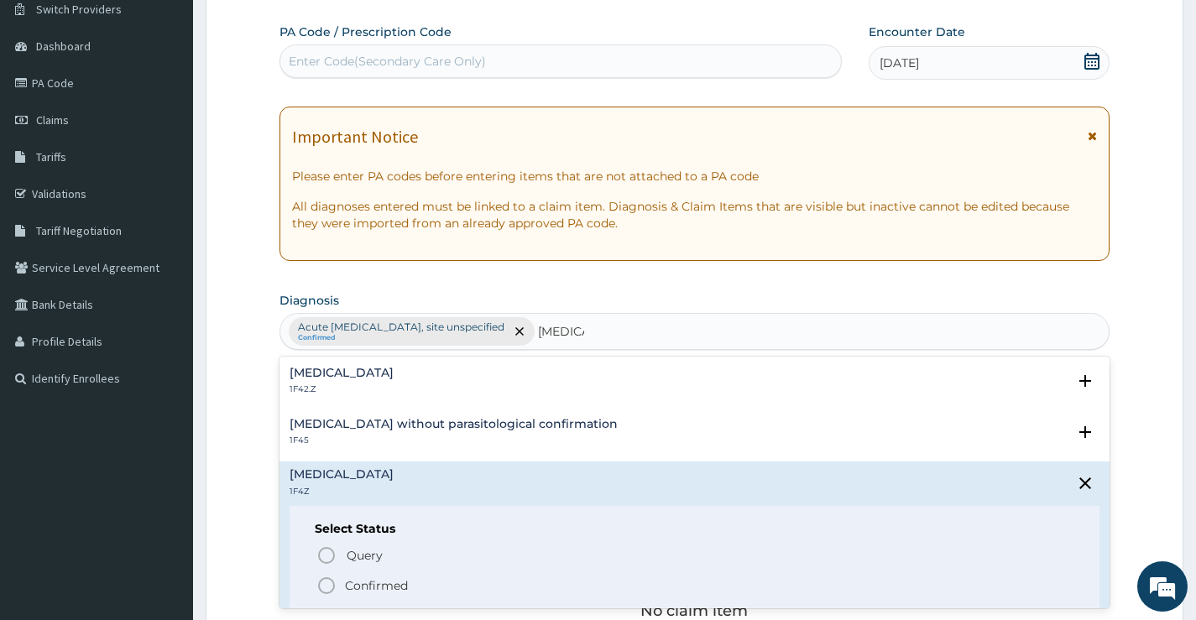
click at [328, 583] on icon "status option filled" at bounding box center [326, 586] width 20 height 20
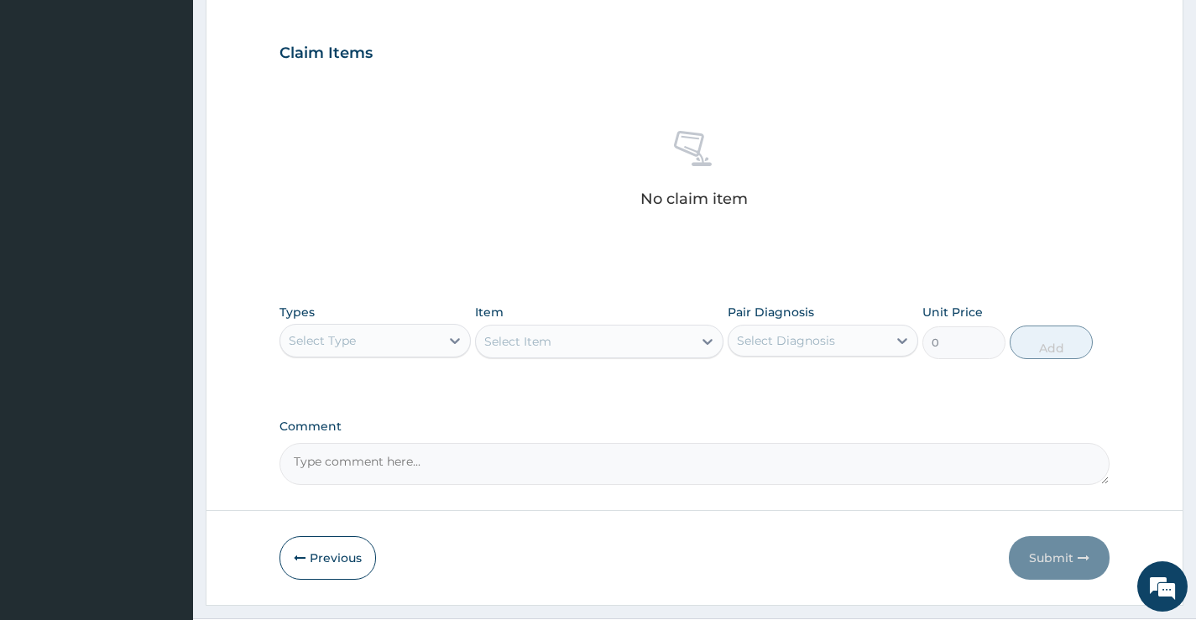
scroll to position [557, 0]
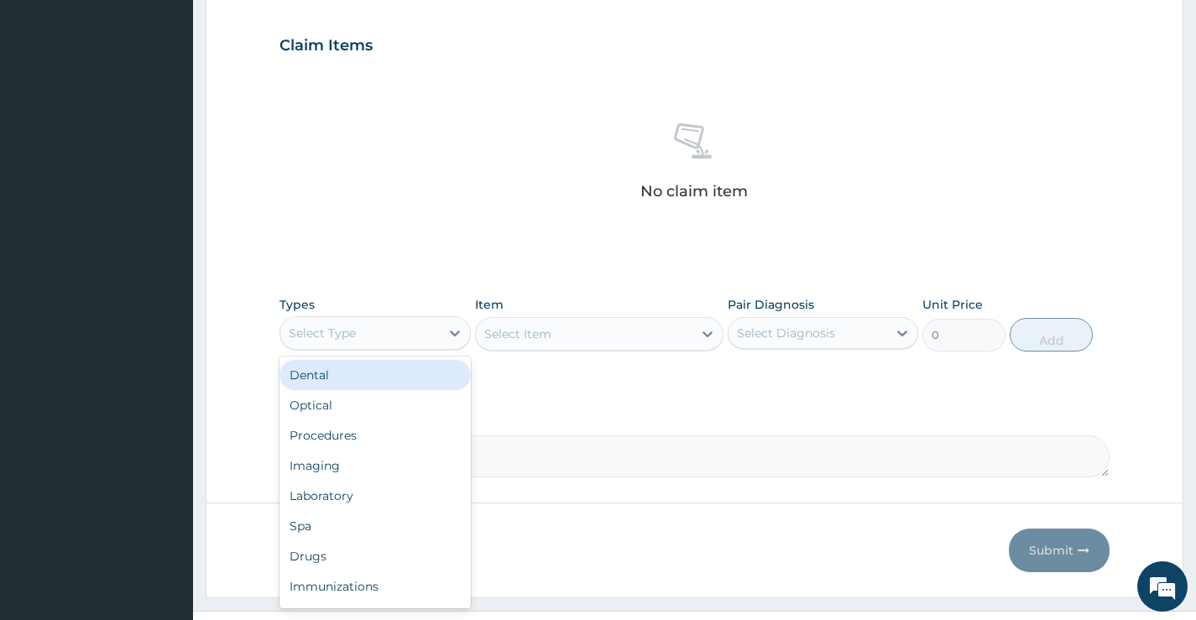
click at [431, 330] on div "Select Type" at bounding box center [359, 333] width 159 height 27
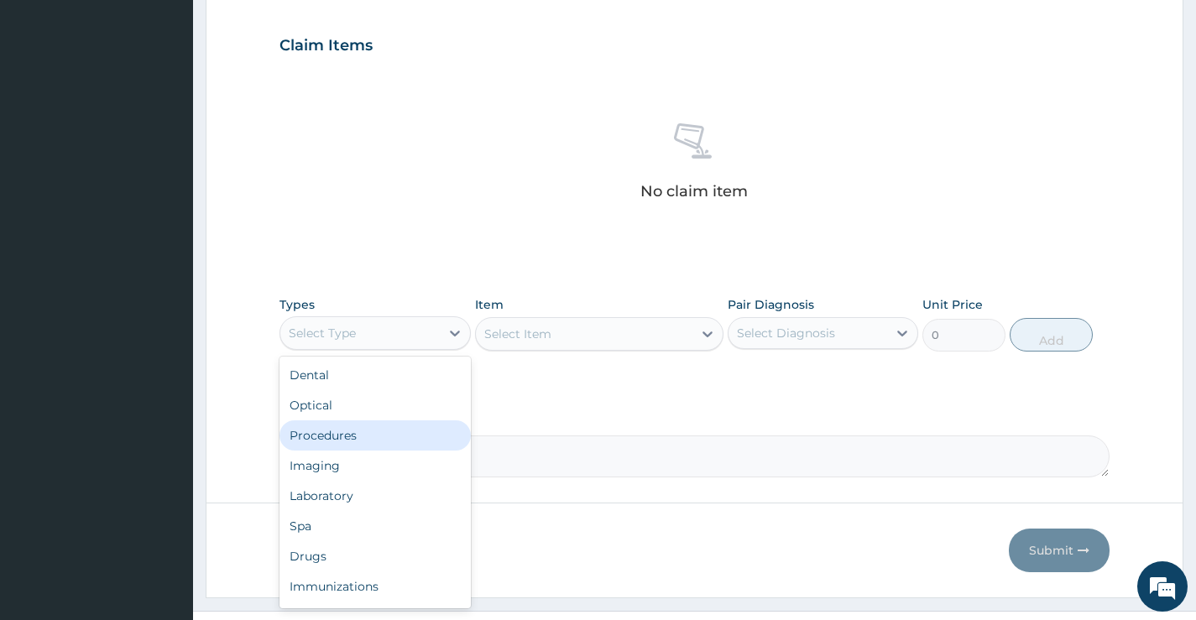
click at [382, 429] on div "Procedures" at bounding box center [375, 436] width 191 height 30
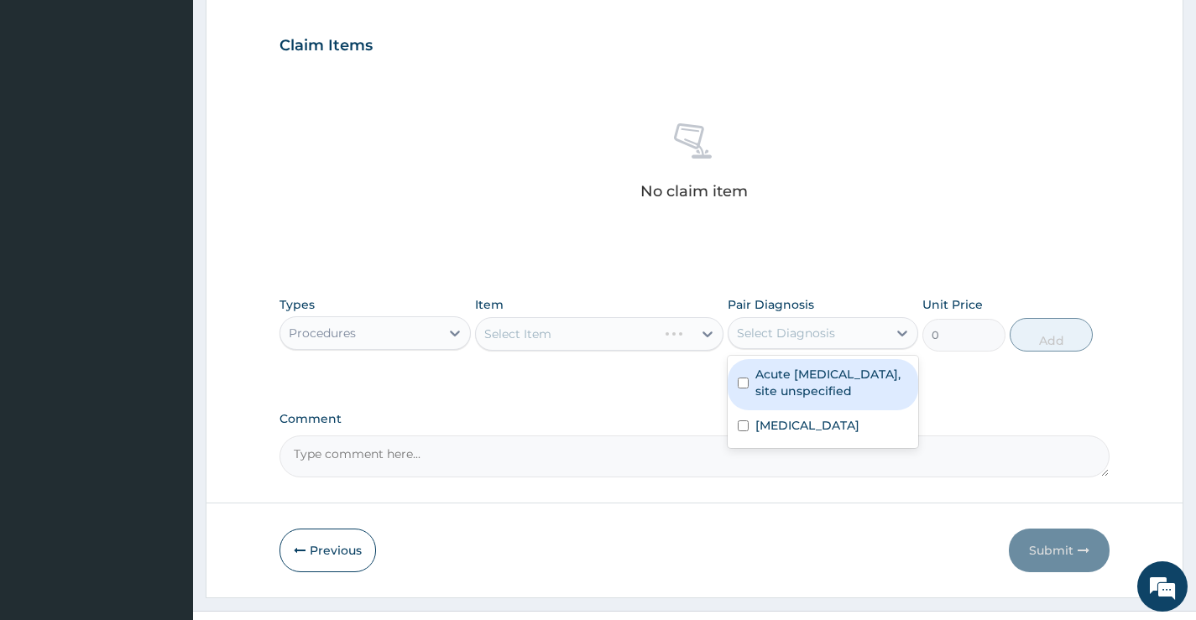
click at [774, 331] on div "Select Diagnosis" at bounding box center [786, 333] width 98 height 17
click at [777, 377] on label "Acute [MEDICAL_DATA], site unspecified" at bounding box center [832, 383] width 153 height 34
checkbox input "true"
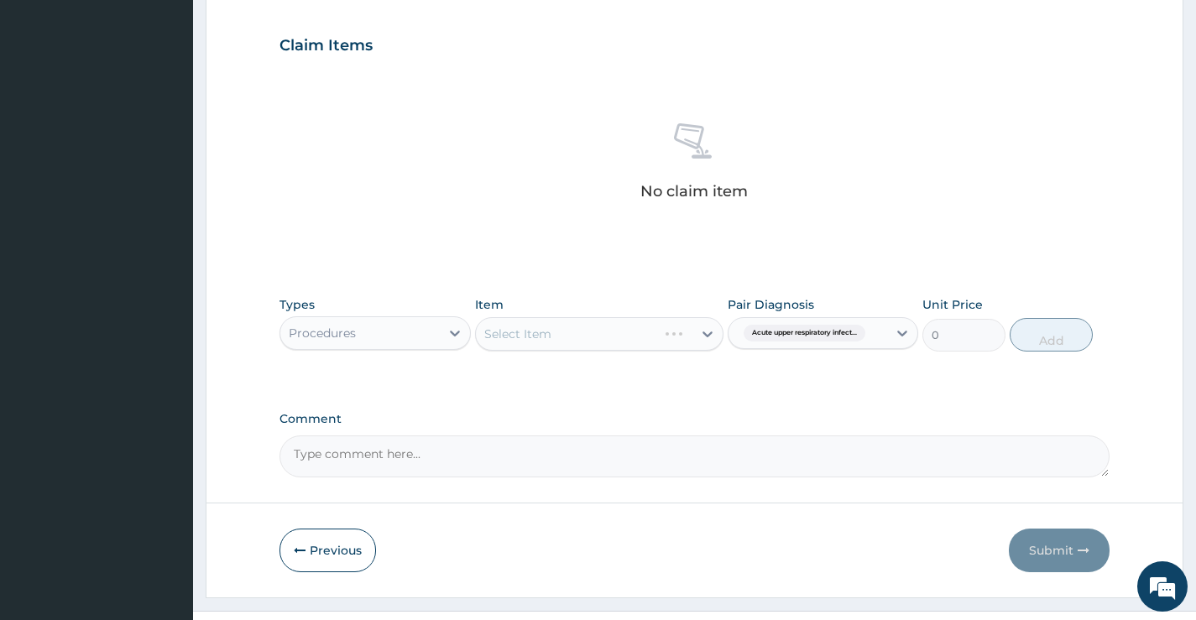
click at [633, 332] on div "Select Item" at bounding box center [599, 334] width 249 height 34
click at [565, 330] on div "Select Item" at bounding box center [584, 334] width 217 height 27
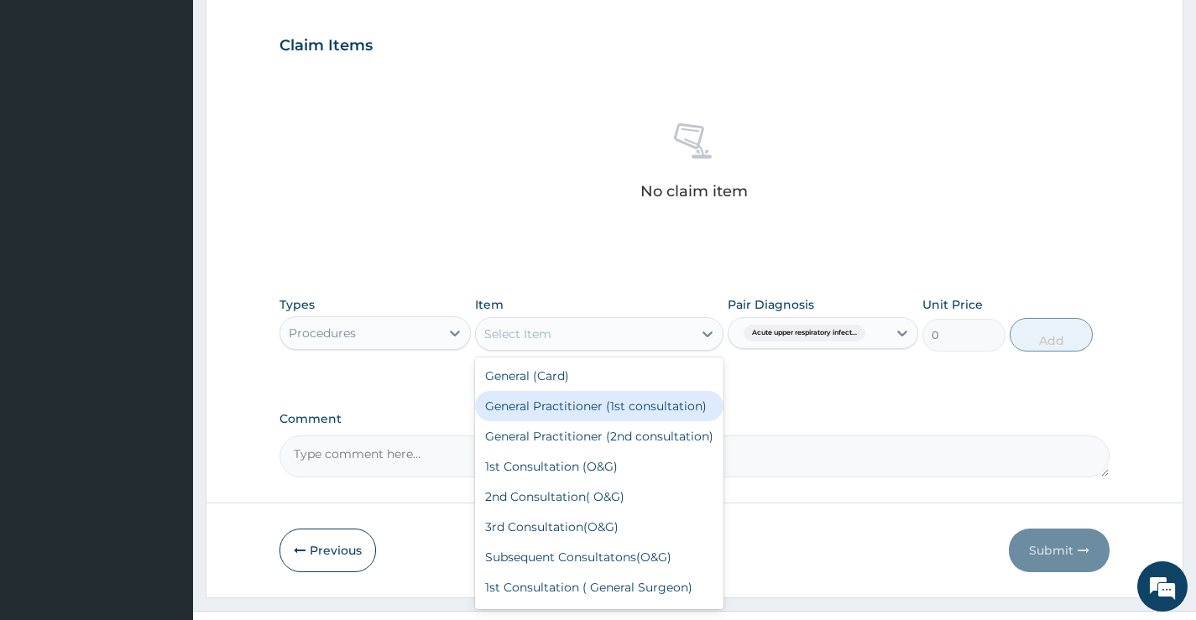
click at [553, 413] on div "General Practitioner (1st consultation)" at bounding box center [599, 406] width 249 height 30
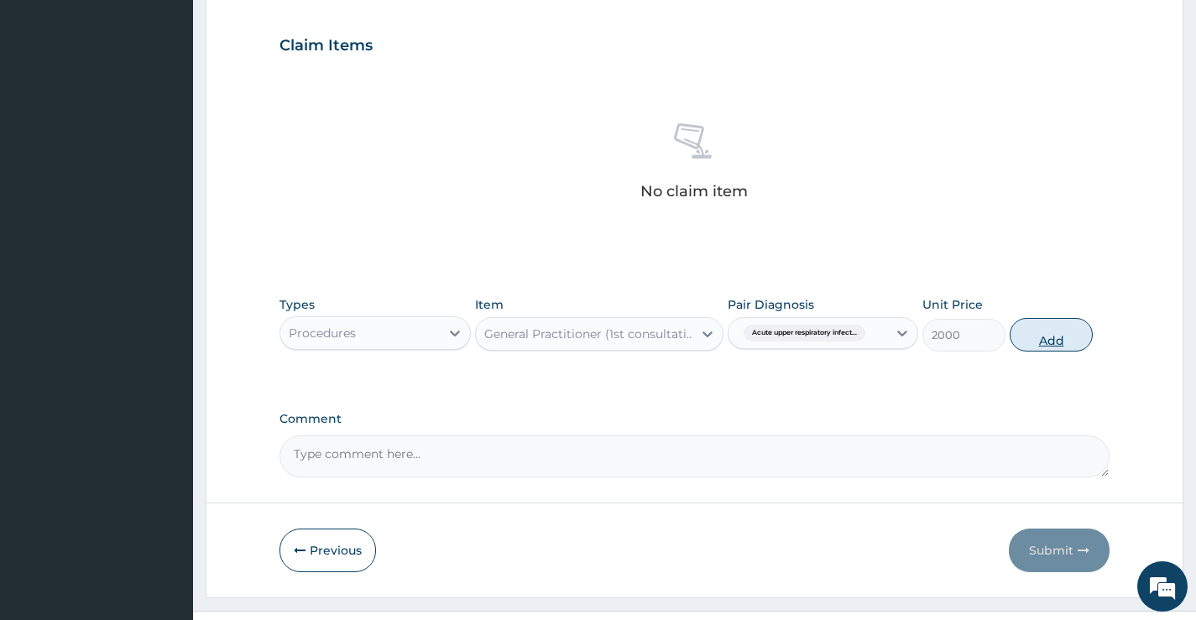
click at [1048, 327] on button "Add" at bounding box center [1051, 335] width 83 height 34
type input "0"
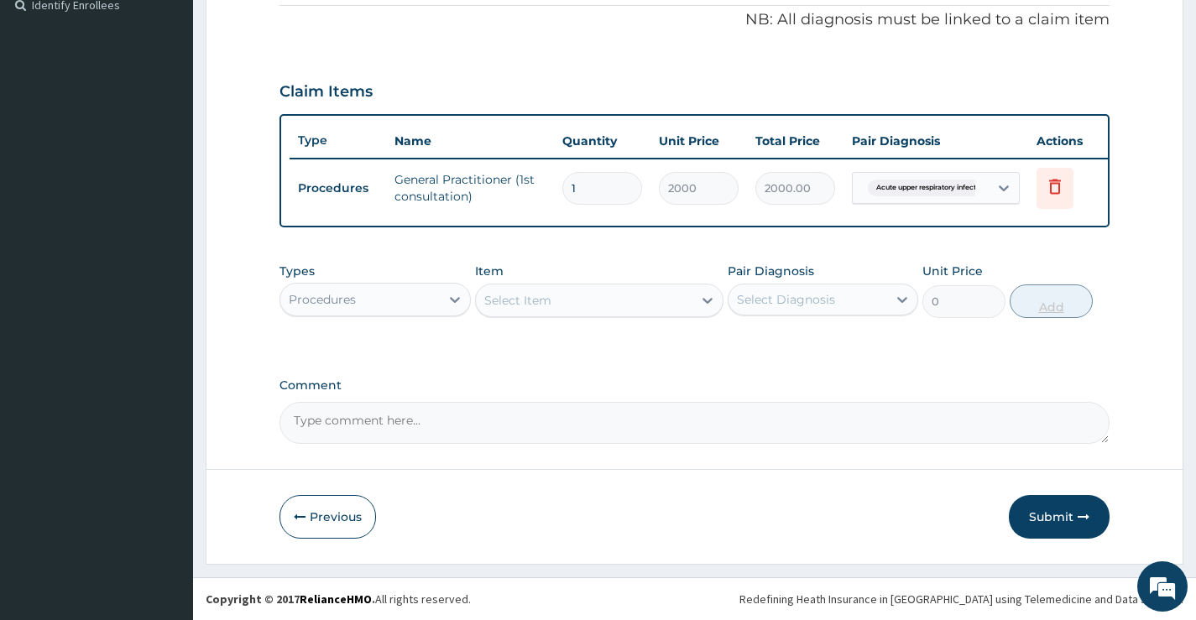
scroll to position [523, 0]
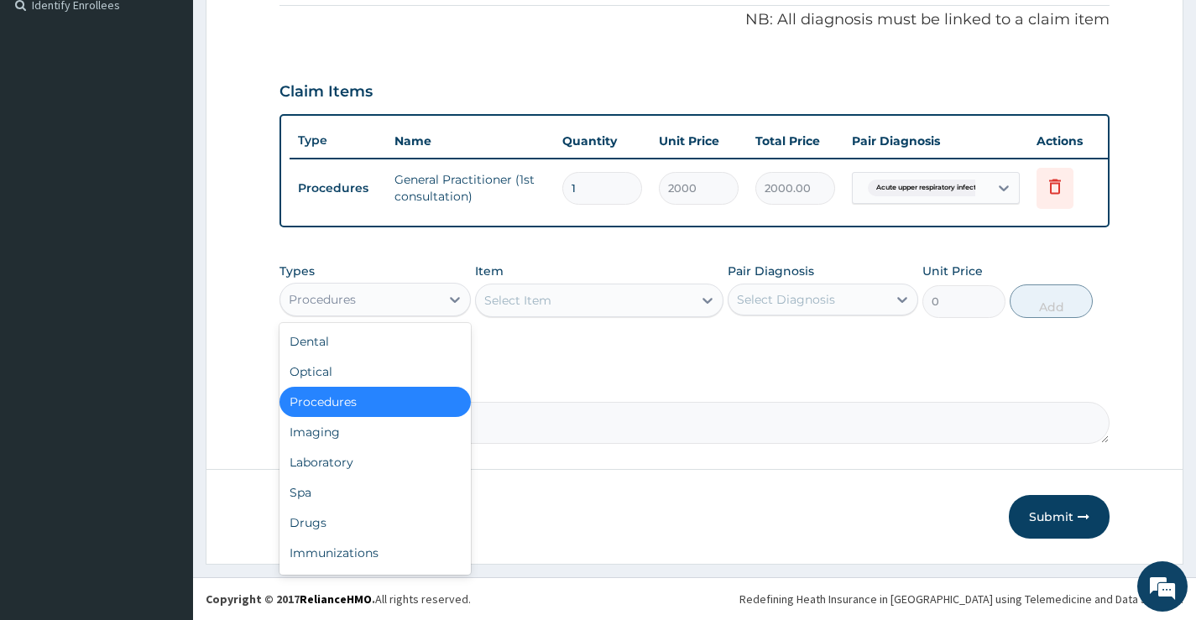
click at [423, 305] on div "Procedures" at bounding box center [359, 299] width 159 height 27
click at [385, 469] on div "Laboratory" at bounding box center [375, 462] width 191 height 30
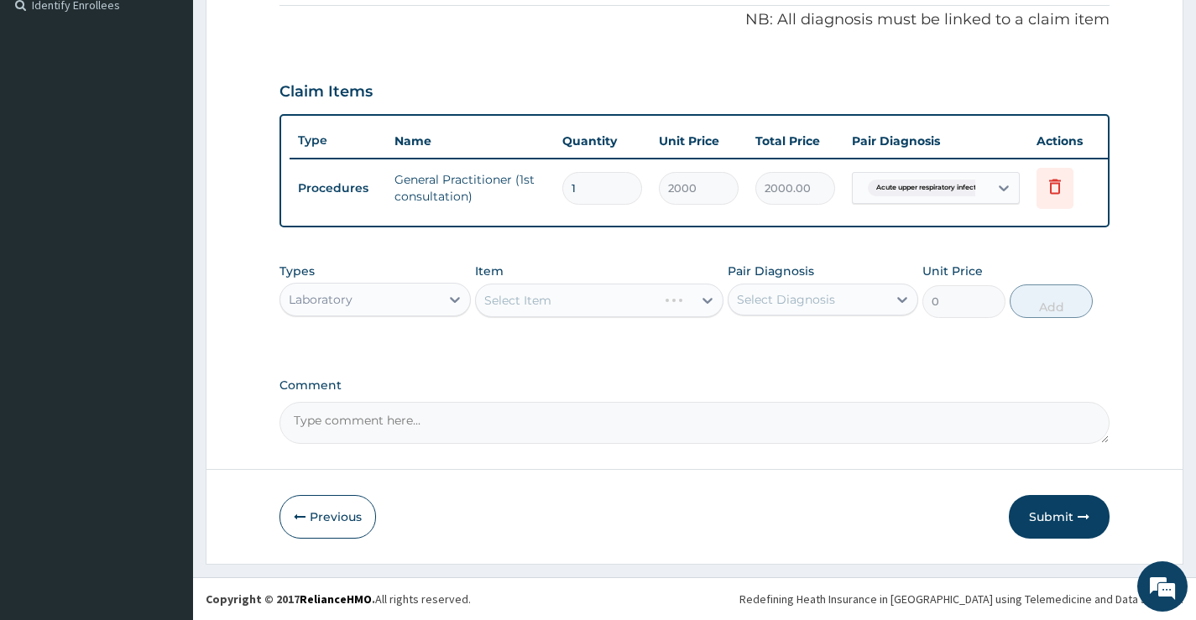
click at [771, 300] on div "Select Diagnosis" at bounding box center [786, 299] width 98 height 17
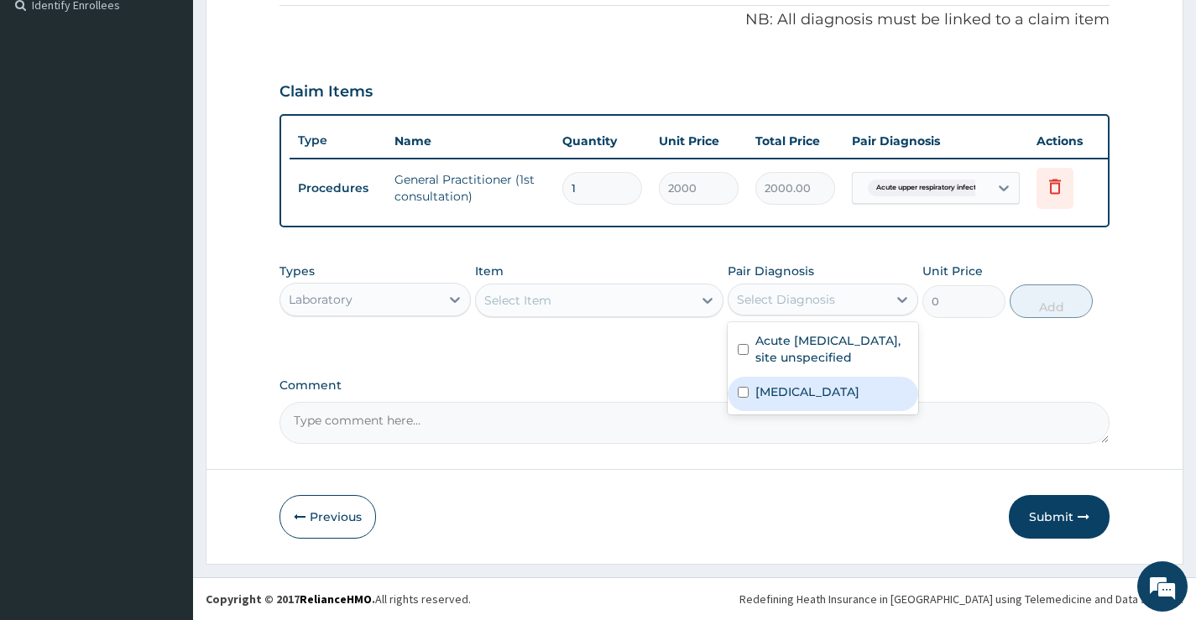
click at [777, 384] on label "[MEDICAL_DATA]" at bounding box center [808, 392] width 104 height 17
checkbox input "true"
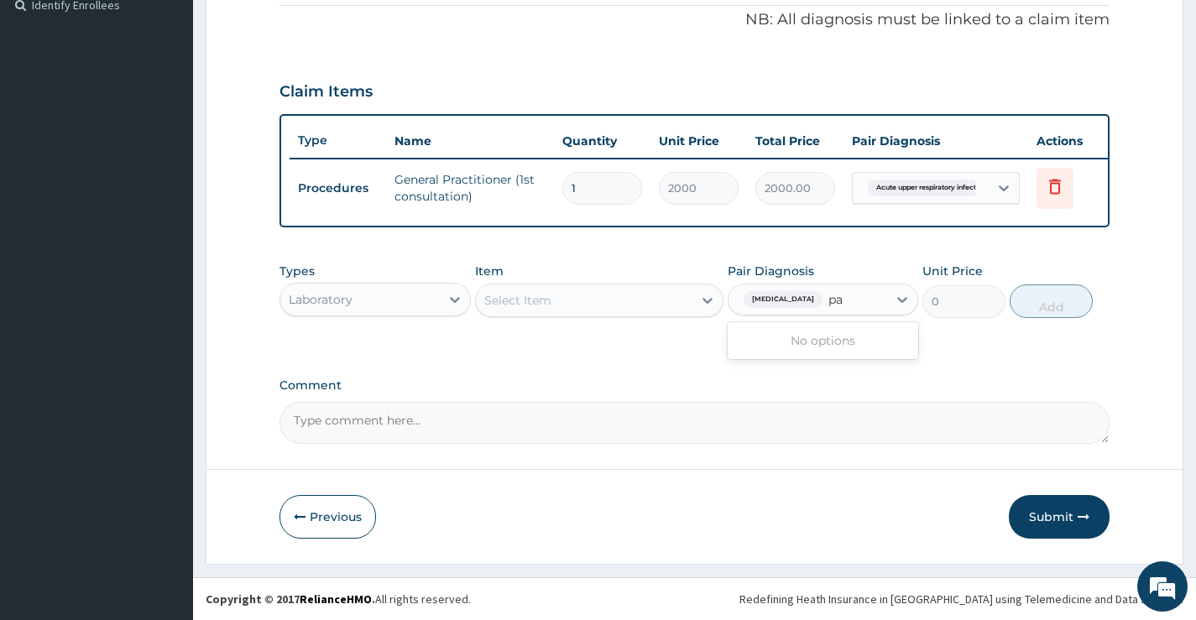
type input "pa"
click at [537, 292] on div "Select Item" at bounding box center [517, 300] width 67 height 17
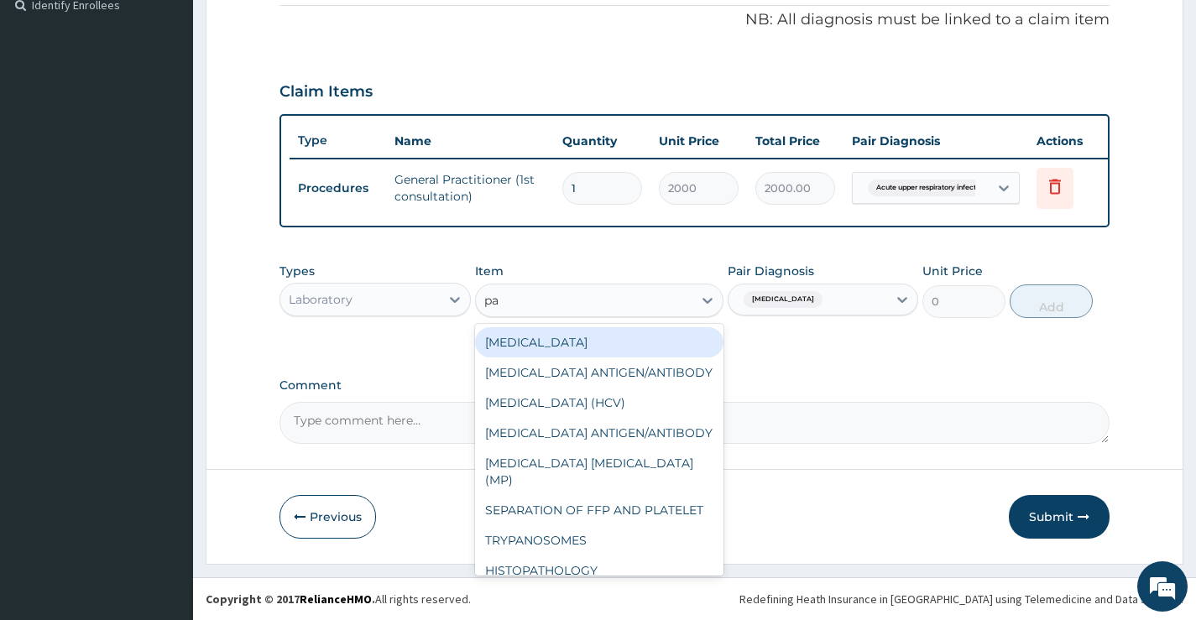
type input "par"
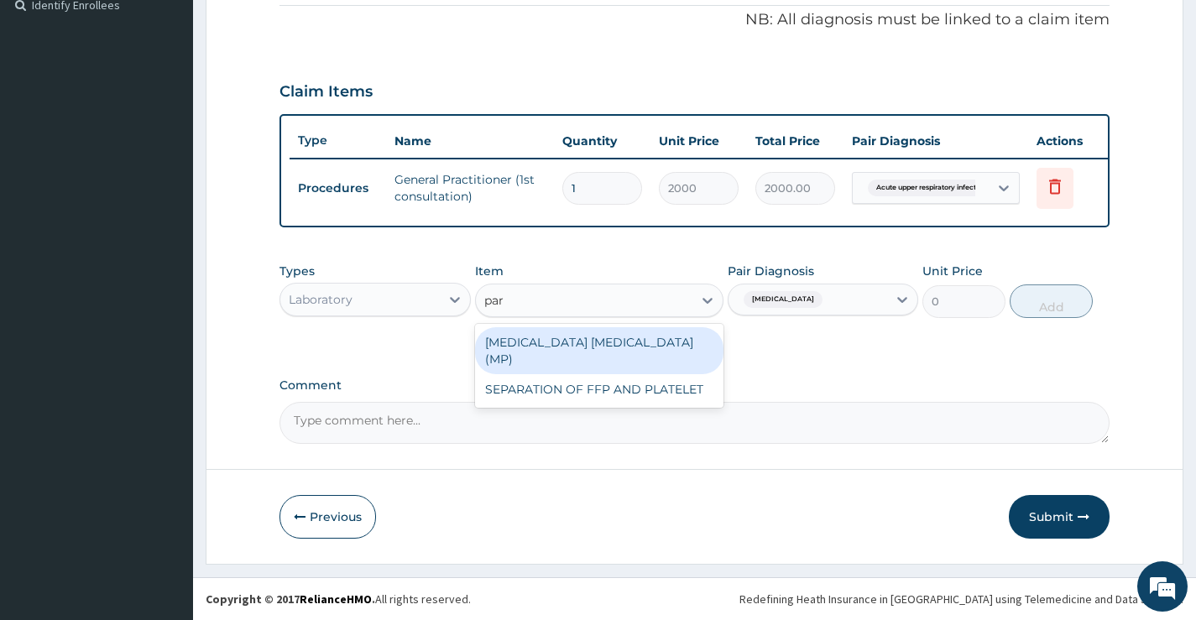
click at [532, 332] on div "[MEDICAL_DATA] [MEDICAL_DATA] (MP)" at bounding box center [599, 350] width 249 height 47
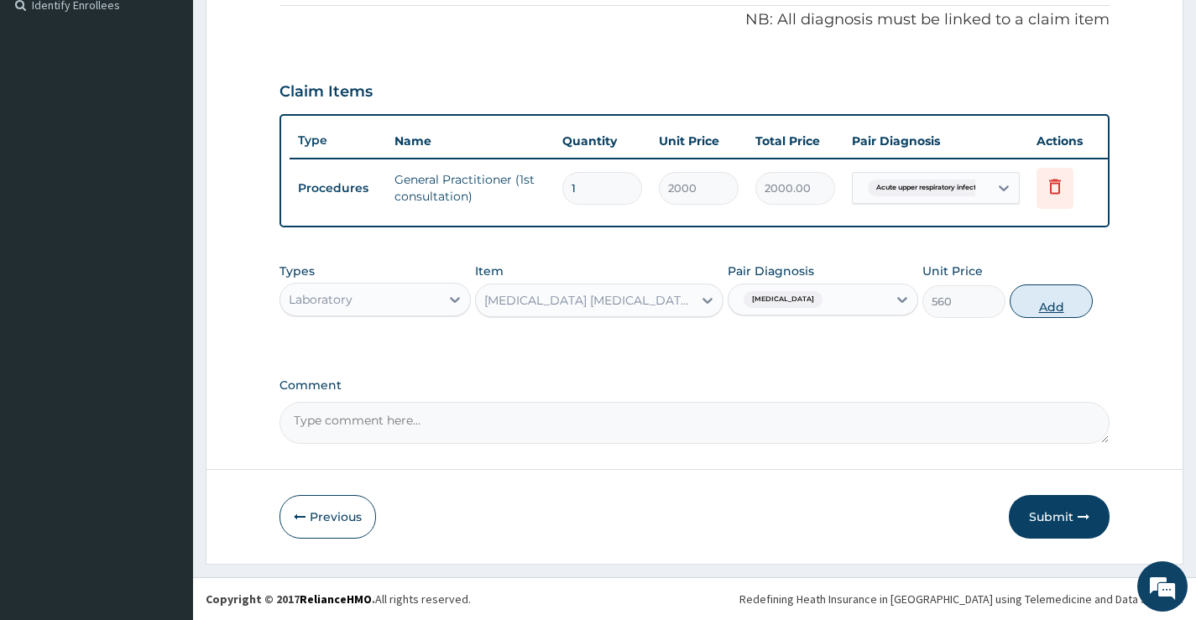
click at [1033, 295] on button "Add" at bounding box center [1051, 302] width 83 height 34
type input "0"
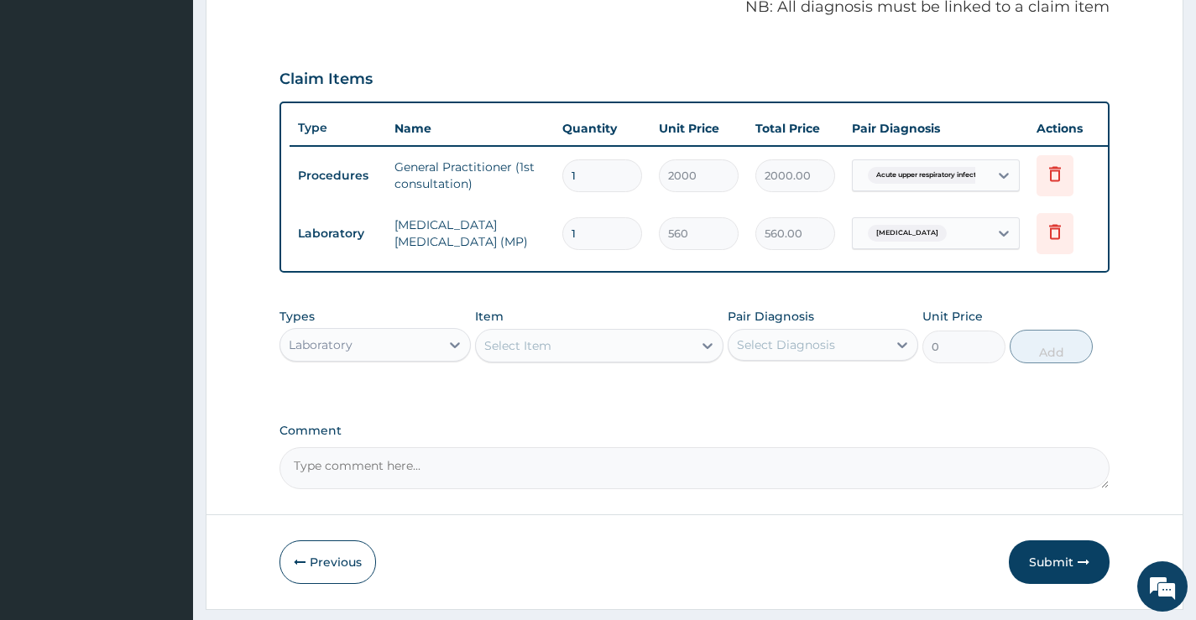
click at [332, 353] on div "Laboratory" at bounding box center [321, 345] width 64 height 17
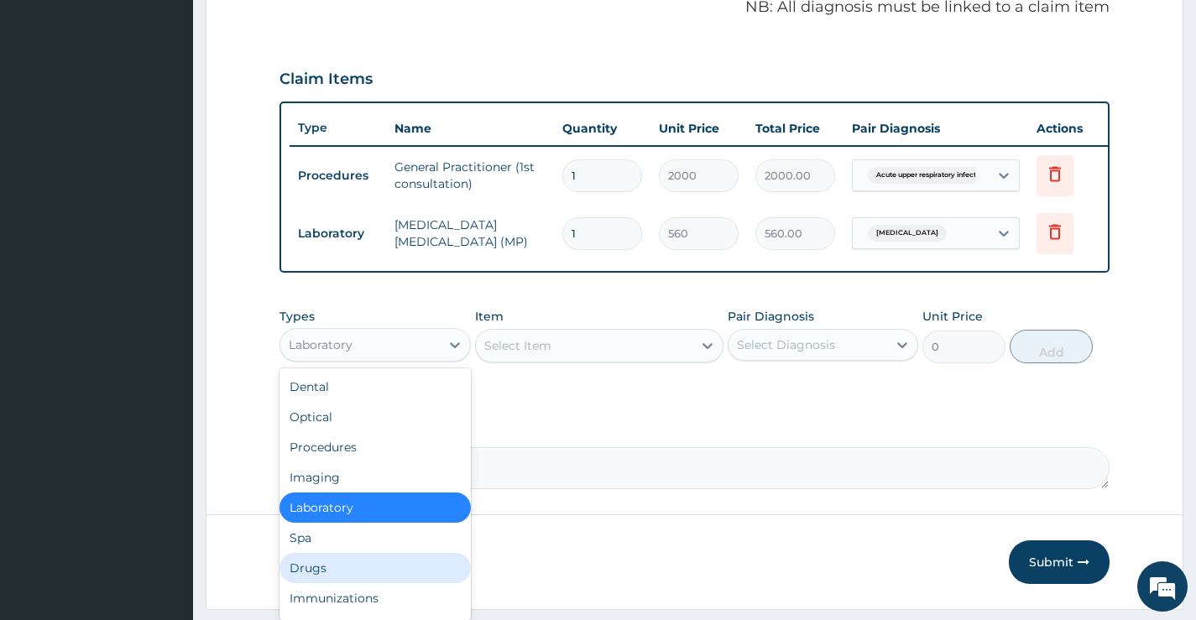
click at [327, 583] on div "Drugs" at bounding box center [375, 568] width 191 height 30
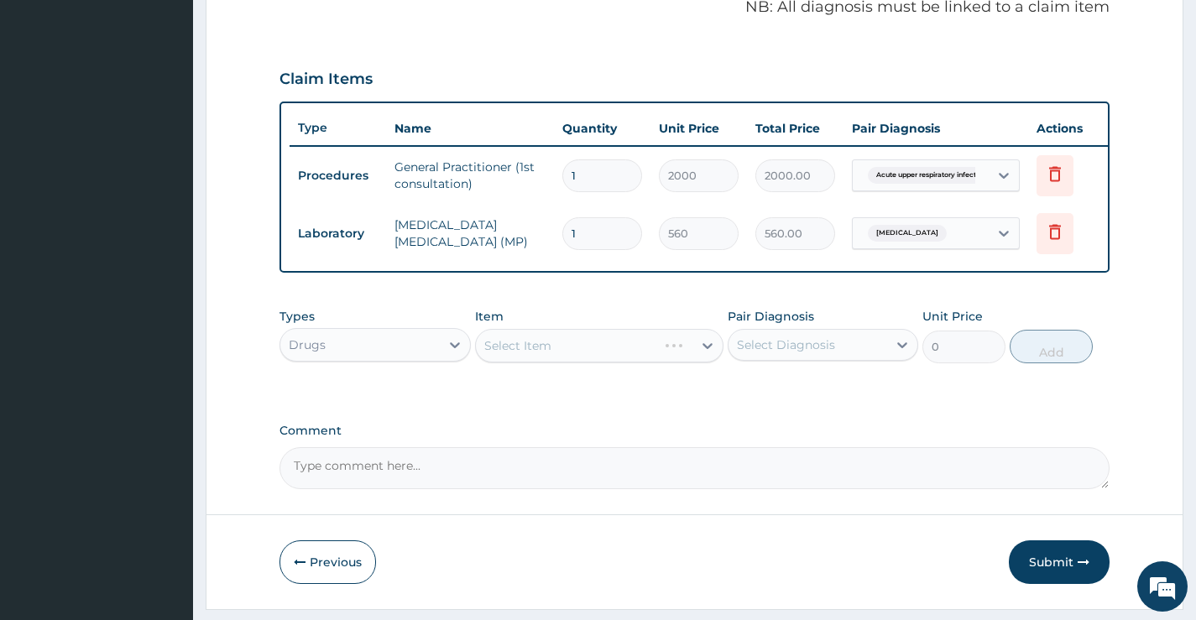
click at [820, 353] on div "Select Diagnosis" at bounding box center [786, 345] width 98 height 17
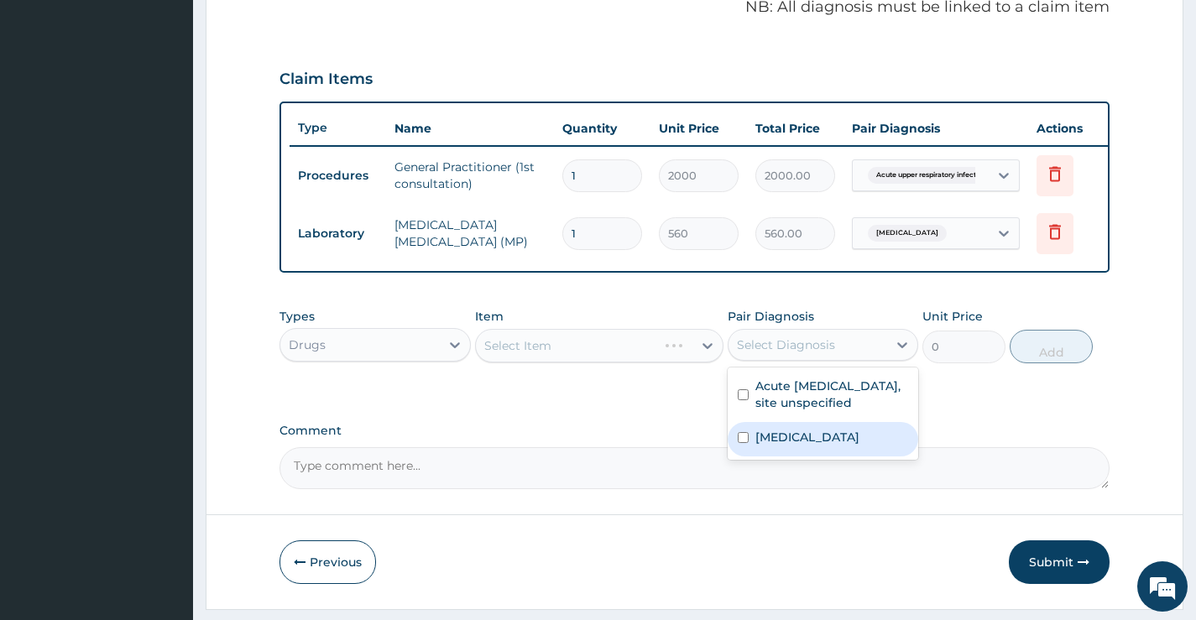
click at [810, 445] on label "[MEDICAL_DATA]" at bounding box center [808, 437] width 104 height 17
checkbox input "true"
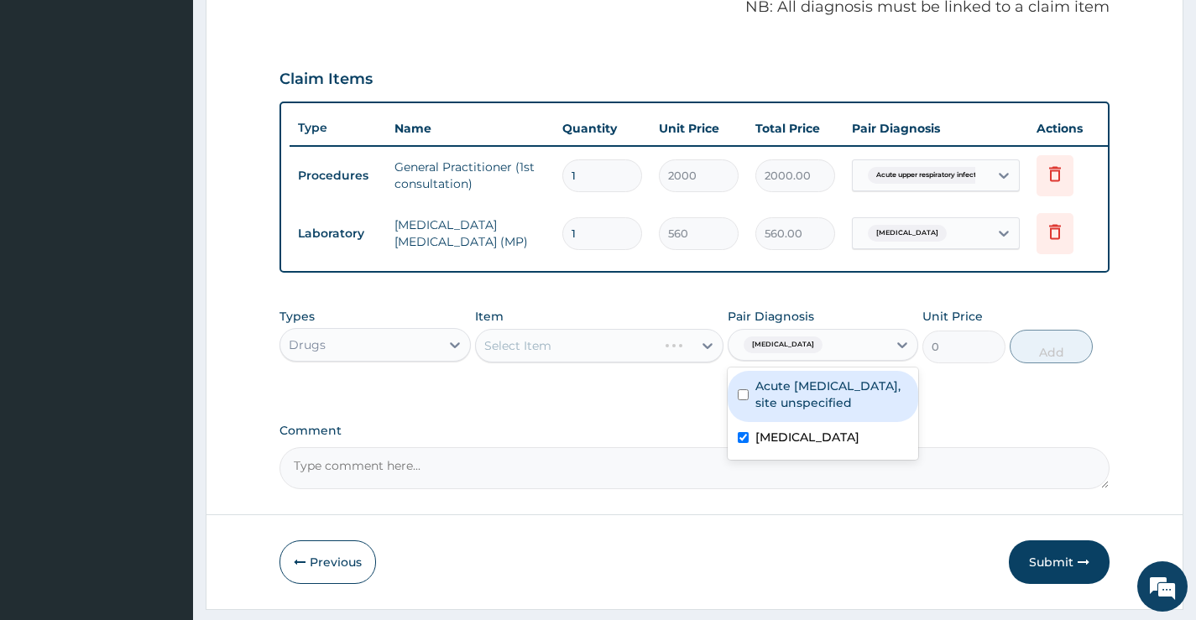
click at [610, 359] on div "Select Item" at bounding box center [567, 345] width 182 height 27
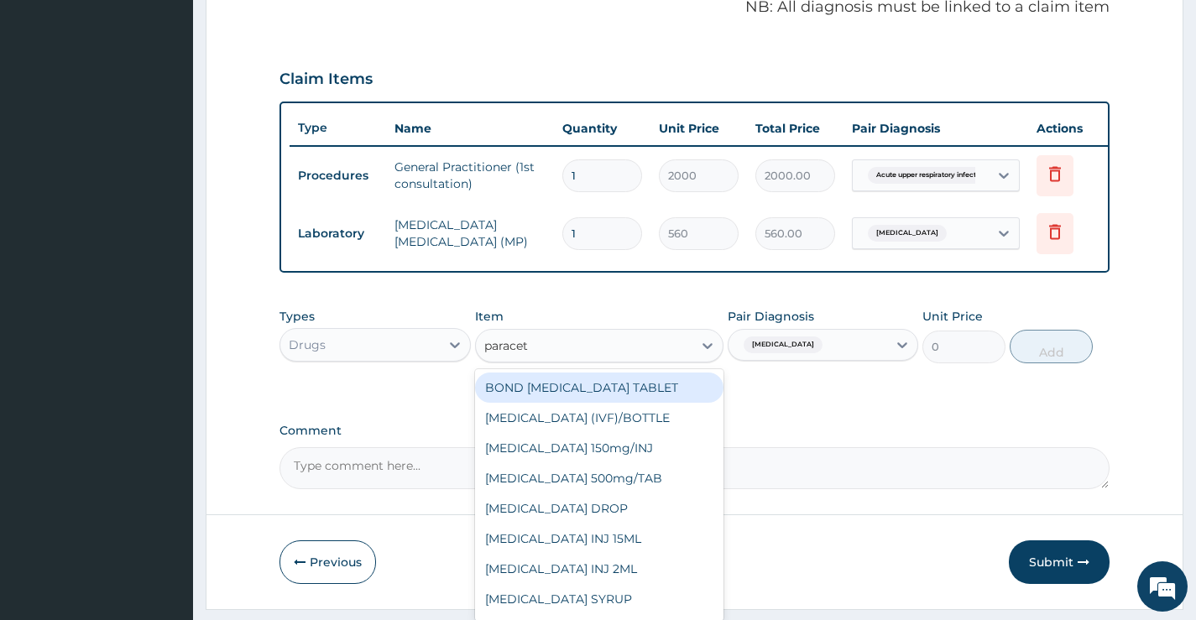
type input "paraceta"
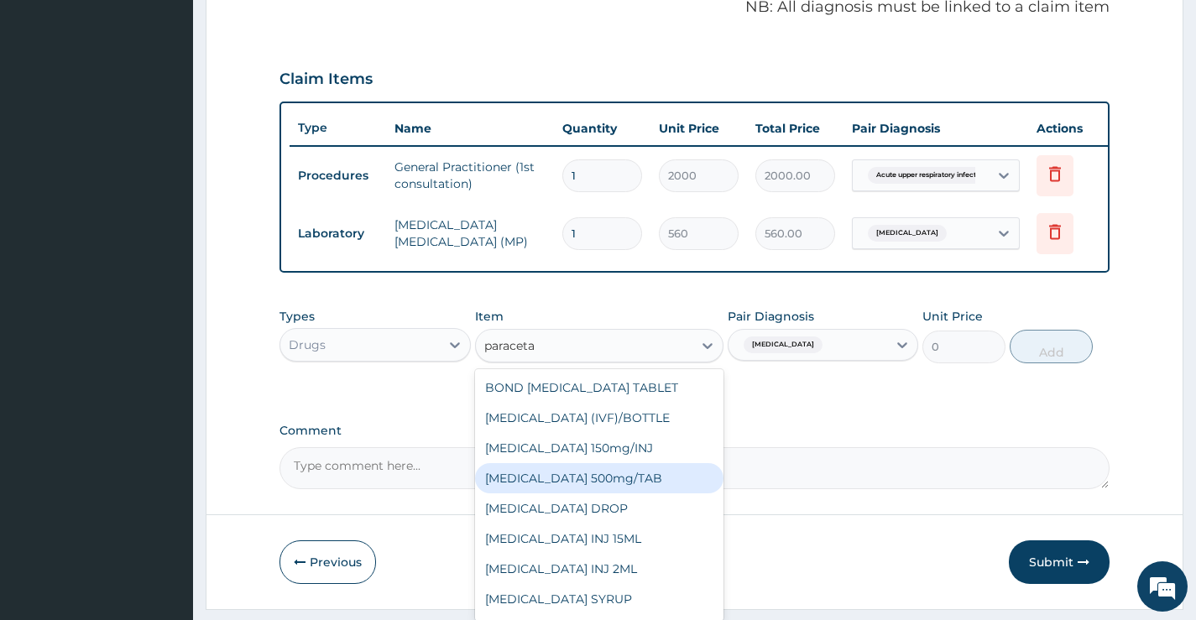
click at [627, 494] on div "[MEDICAL_DATA] 500mg/TAB" at bounding box center [599, 478] width 249 height 30
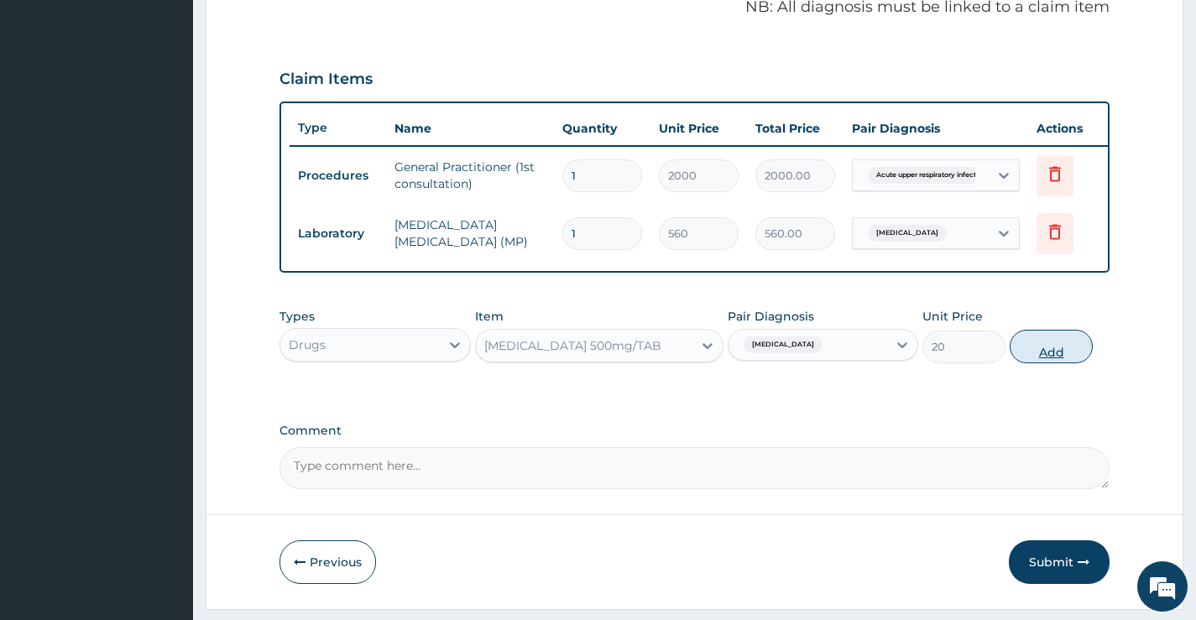
click at [1050, 353] on button "Add" at bounding box center [1051, 347] width 83 height 34
type input "0"
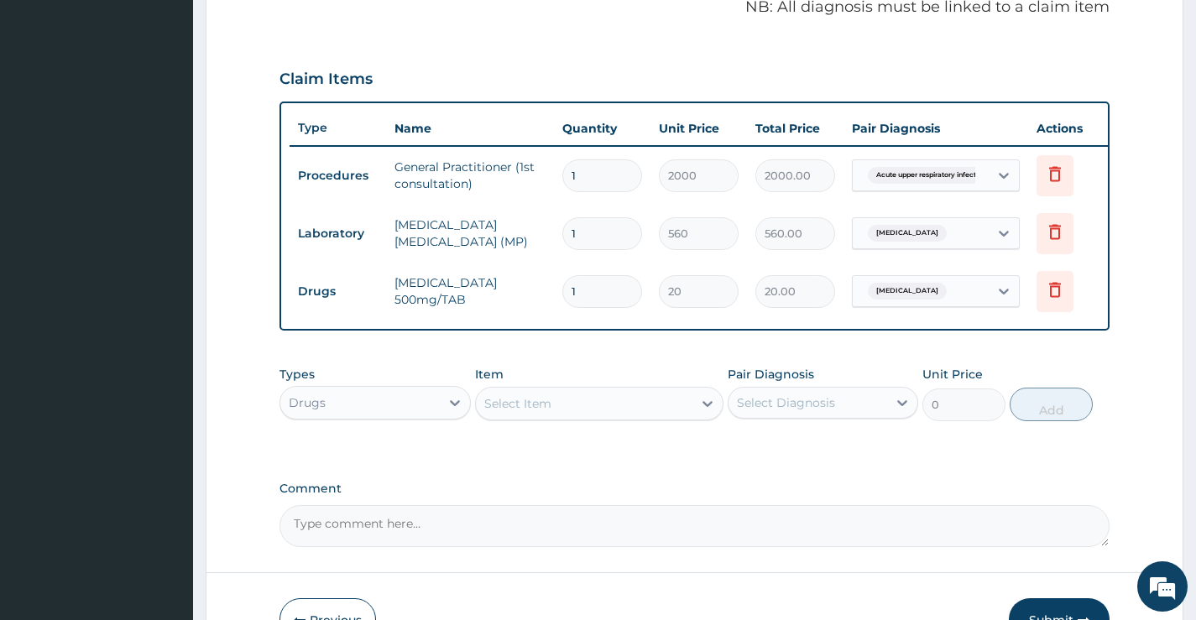
click at [620, 411] on div "Select Item" at bounding box center [584, 403] width 217 height 27
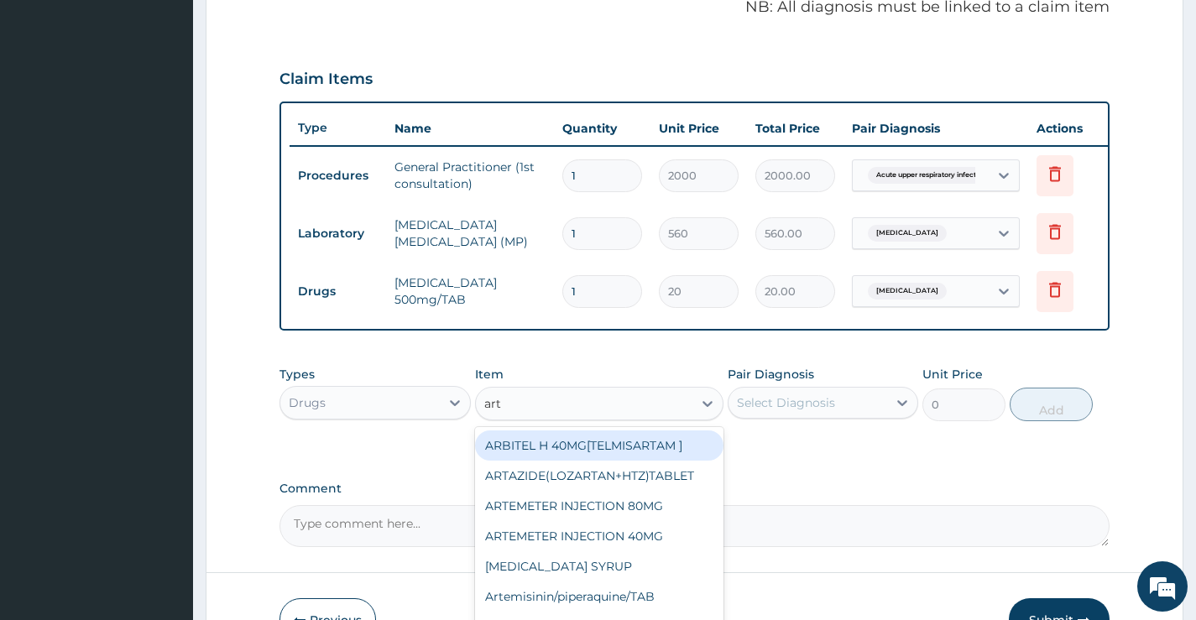
type input "arte"
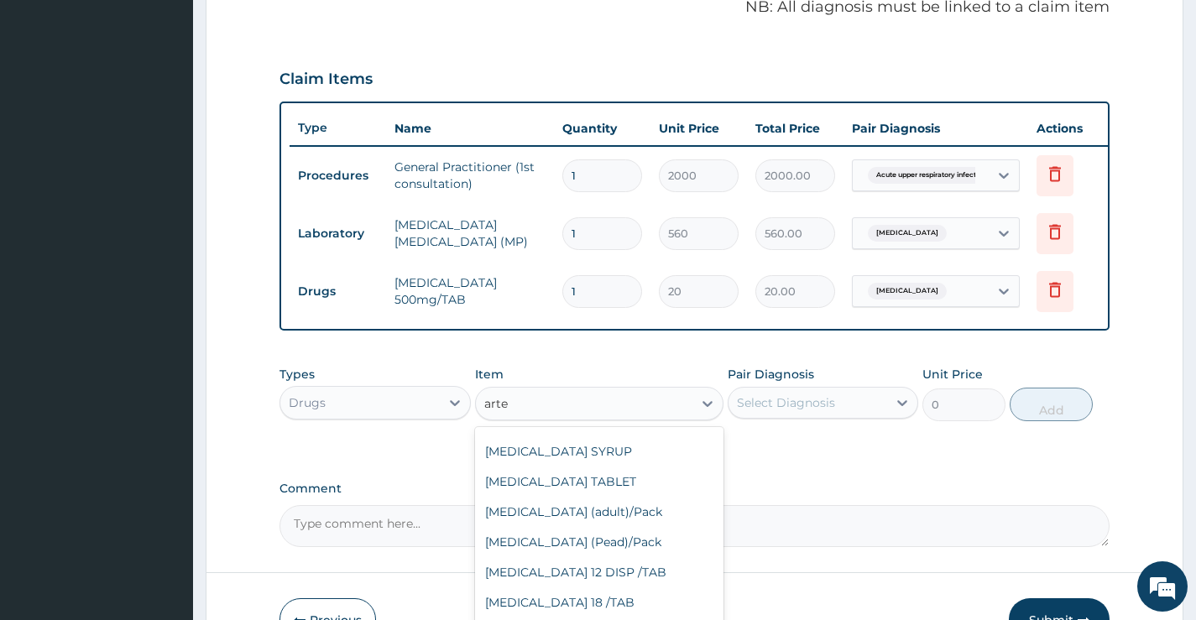
scroll to position [336, 0]
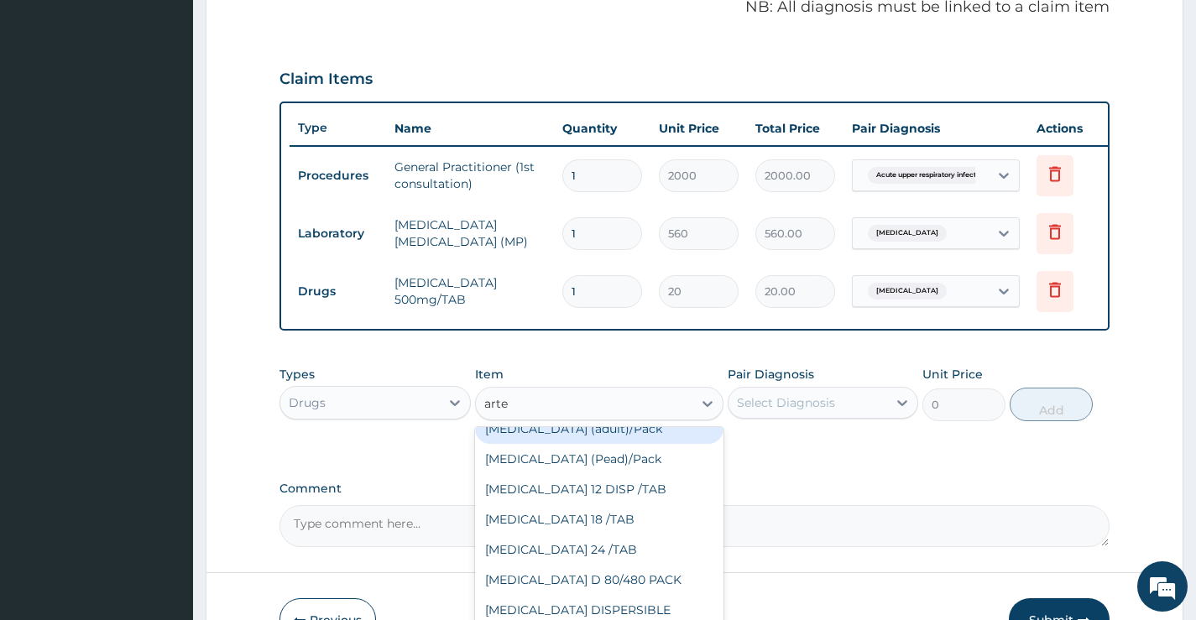
click at [606, 444] on div "[MEDICAL_DATA] (adult)/Pack" at bounding box center [599, 429] width 249 height 30
type input "2500"
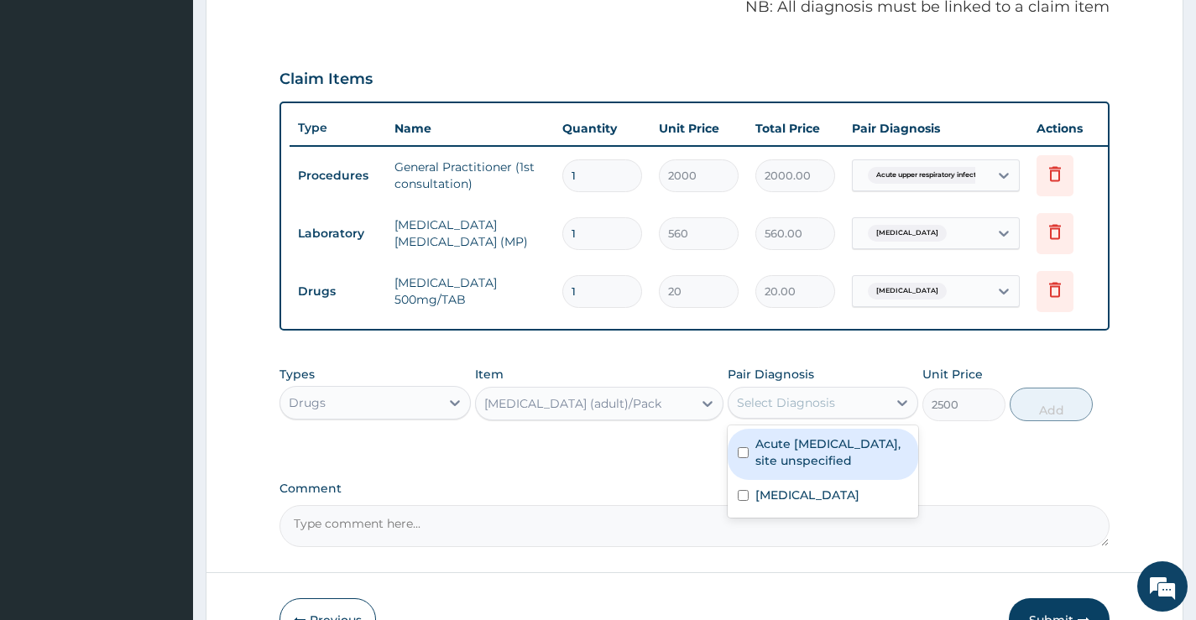
click at [876, 413] on div "Select Diagnosis" at bounding box center [808, 403] width 159 height 27
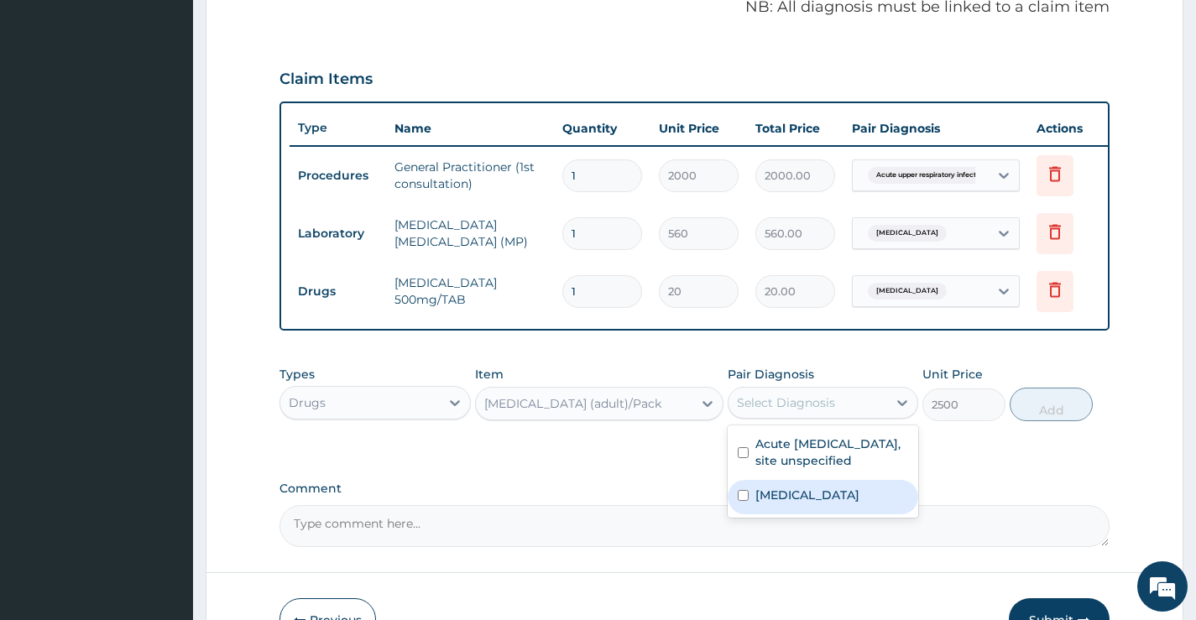
click at [845, 504] on label "[MEDICAL_DATA]" at bounding box center [808, 495] width 104 height 17
checkbox input "true"
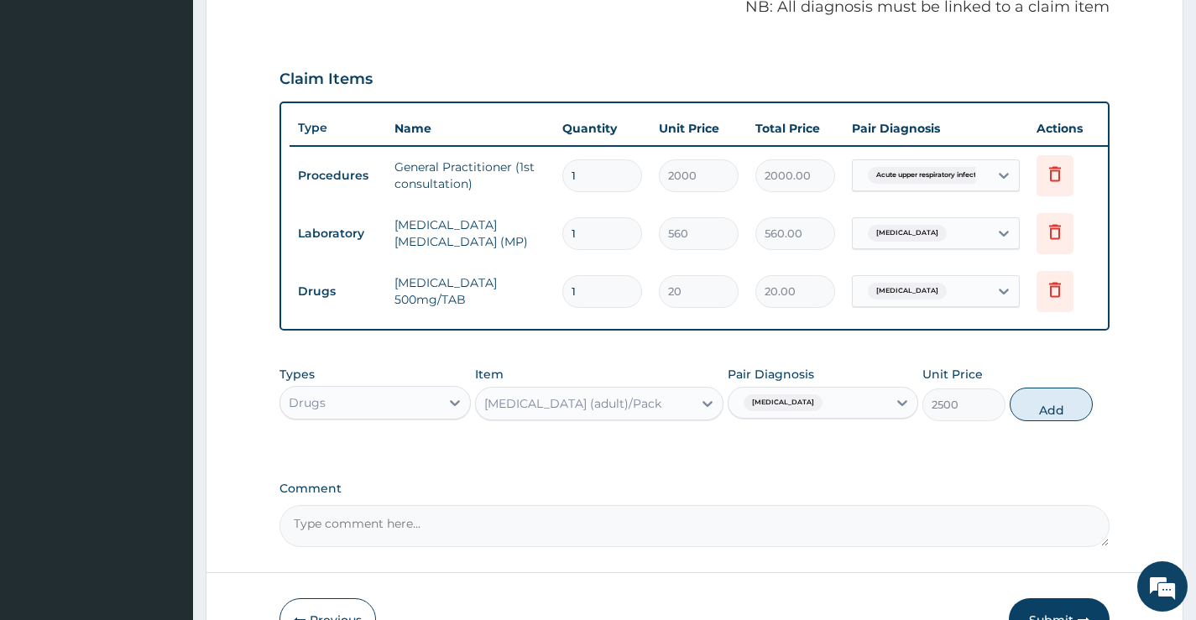
click at [1049, 413] on button "Add" at bounding box center [1051, 405] width 83 height 34
type input "0"
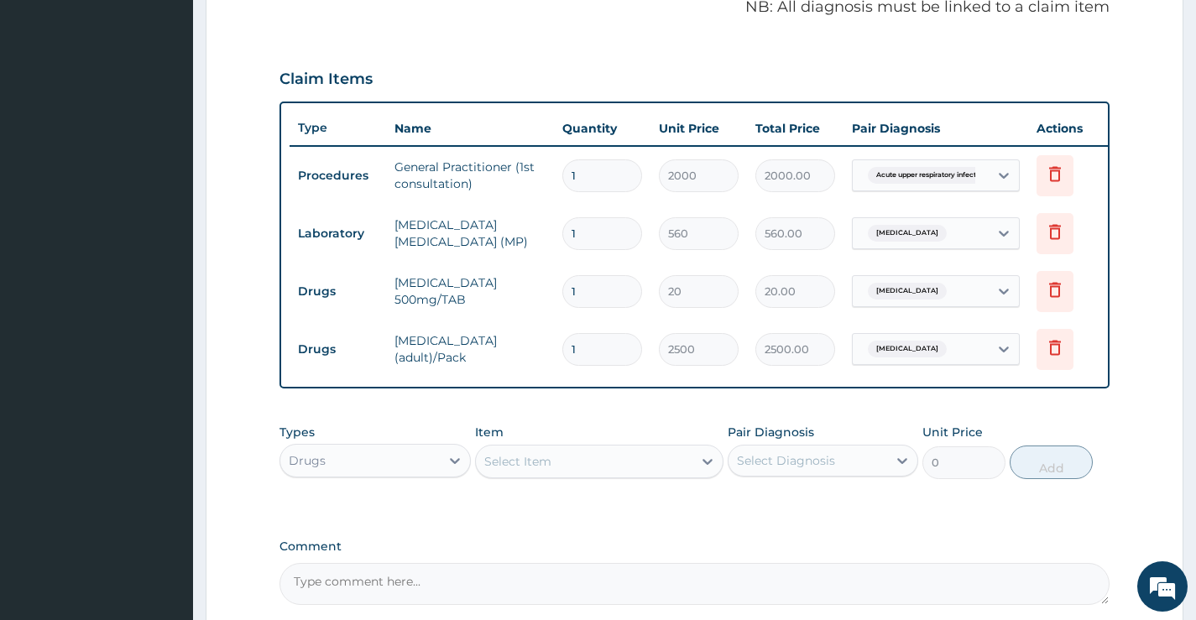
click at [588, 286] on input "1" at bounding box center [602, 291] width 80 height 33
type input "18"
type input "360.00"
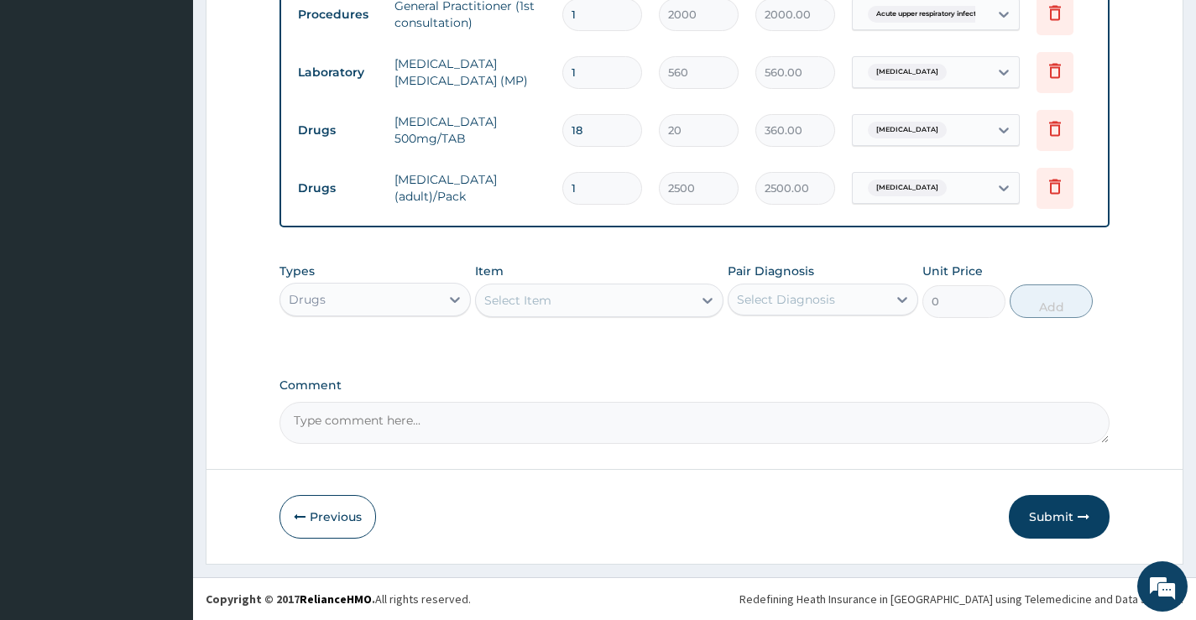
scroll to position [697, 0]
type input "18"
click at [1051, 516] on button "Submit" at bounding box center [1059, 517] width 101 height 44
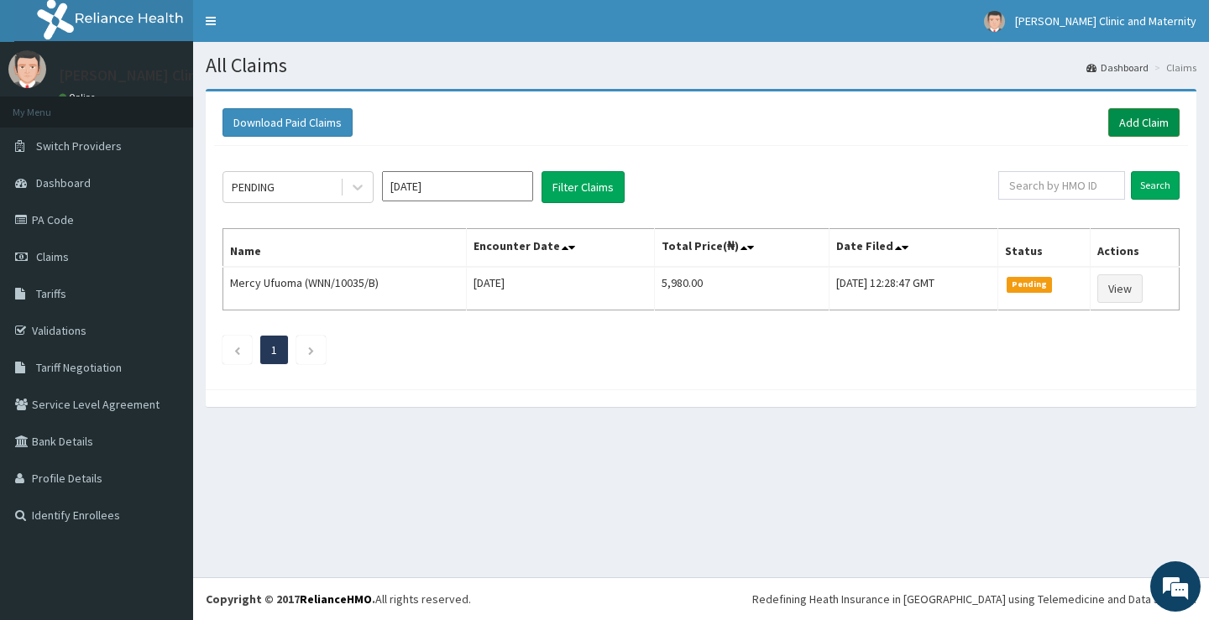
click at [1143, 118] on link "Add Claim" at bounding box center [1143, 122] width 71 height 29
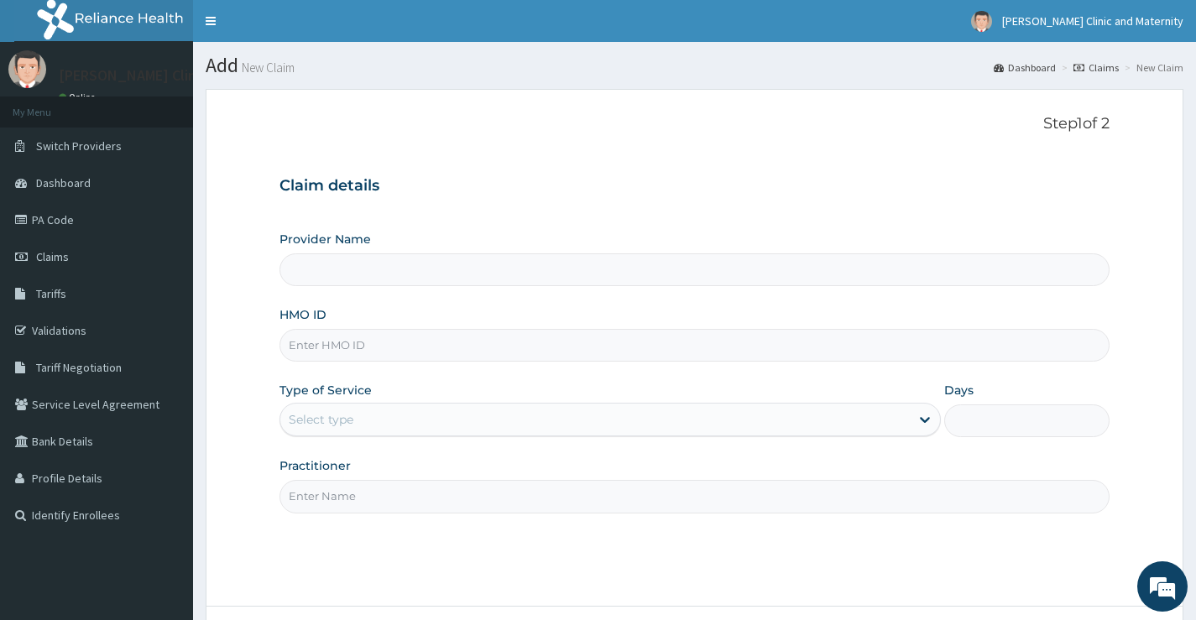
type input "[PERSON_NAME] Clinic and Maternity"
click at [337, 341] on input "HMO ID" at bounding box center [695, 345] width 830 height 33
paste input "PES/10029/D"
type input "PES/10029/D"
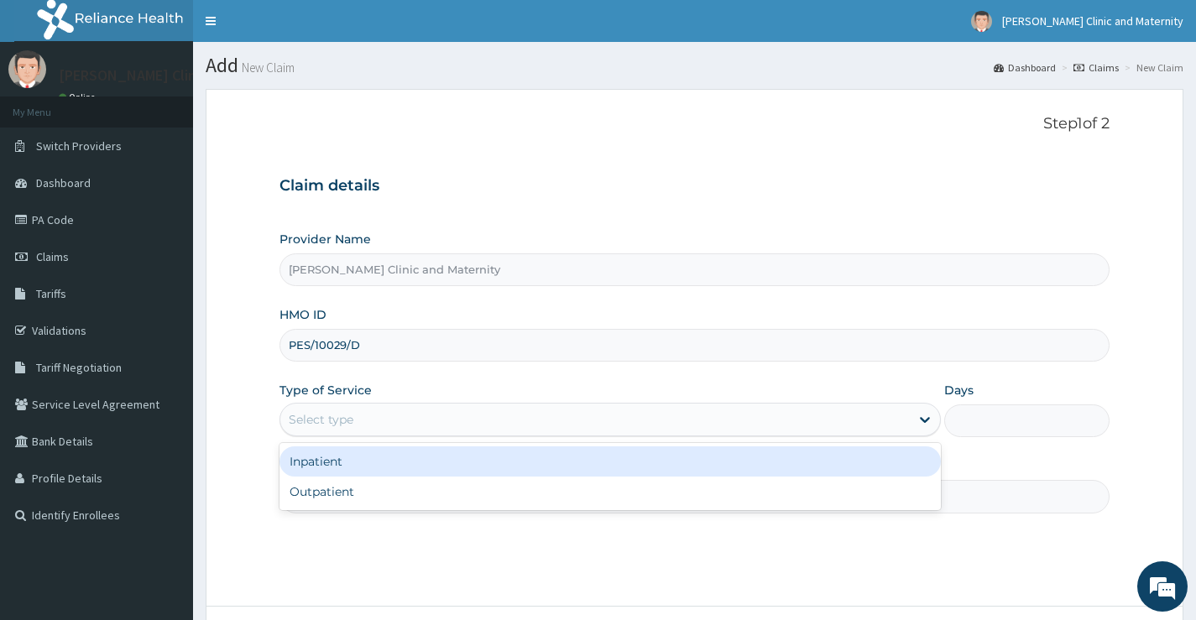
click at [346, 430] on div "Select type" at bounding box center [595, 419] width 630 height 27
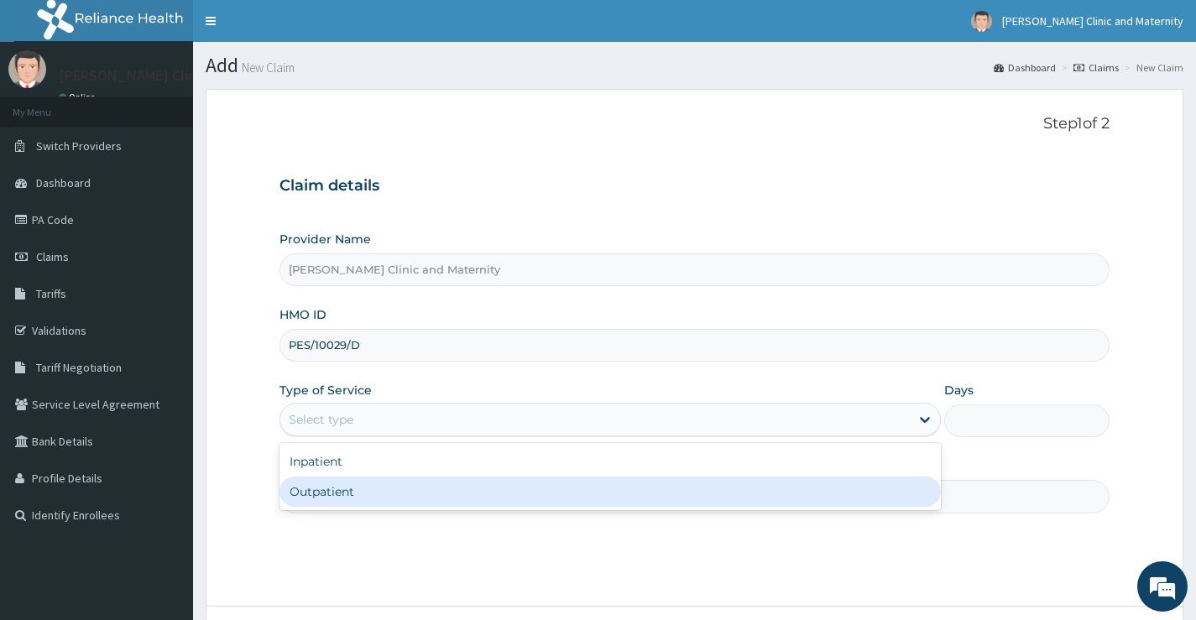
click at [336, 499] on div "Outpatient" at bounding box center [611, 492] width 662 height 30
type input "1"
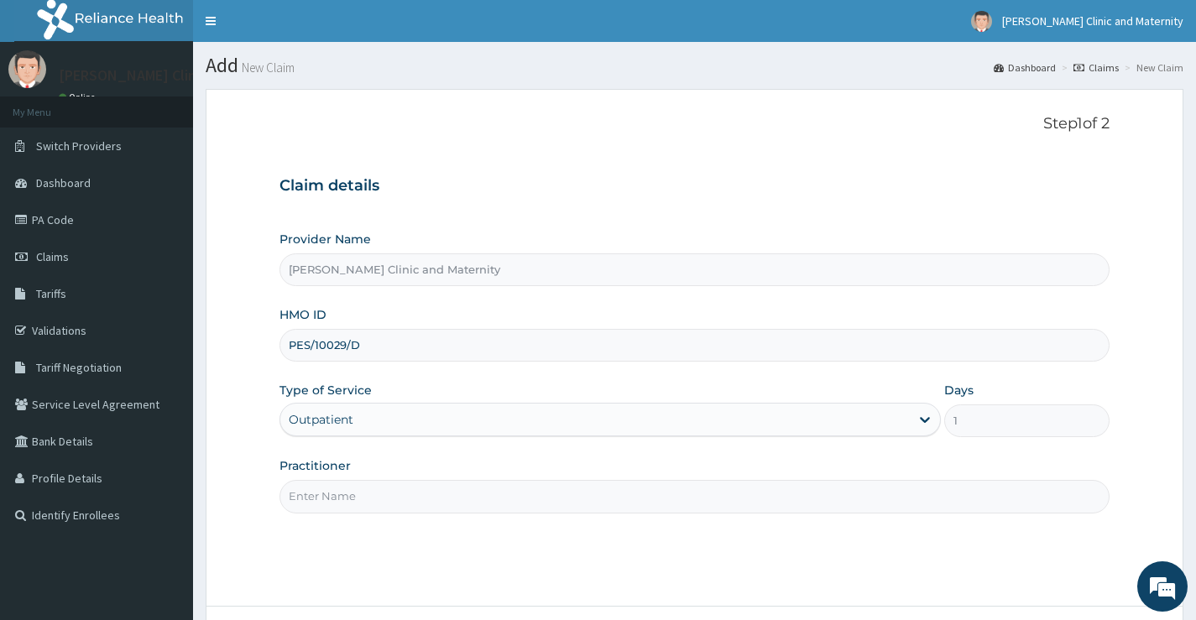
click at [336, 505] on input "Practitioner" at bounding box center [695, 496] width 830 height 33
type input "[PERSON_NAME]"
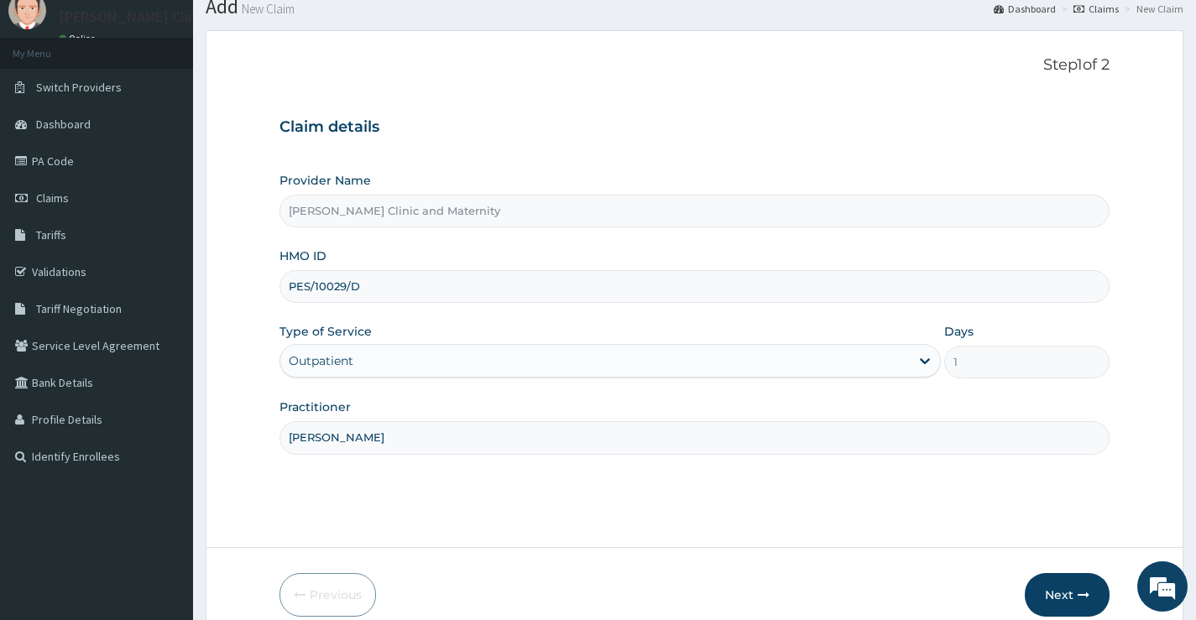
scroll to position [137, 0]
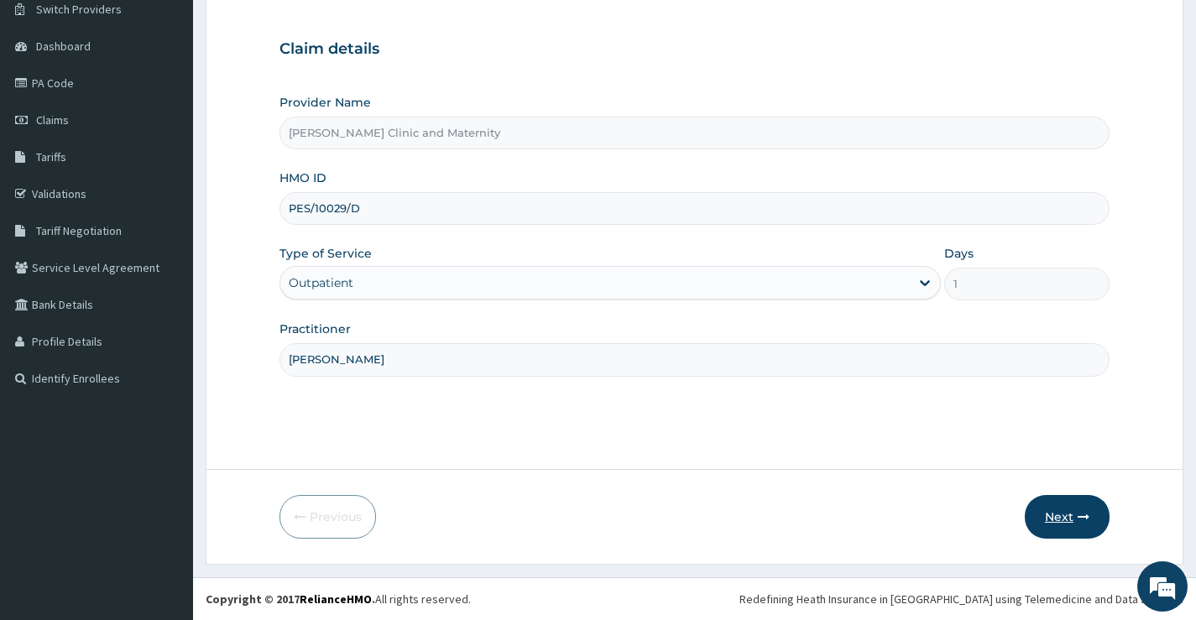
click at [1054, 520] on button "Next" at bounding box center [1067, 517] width 85 height 44
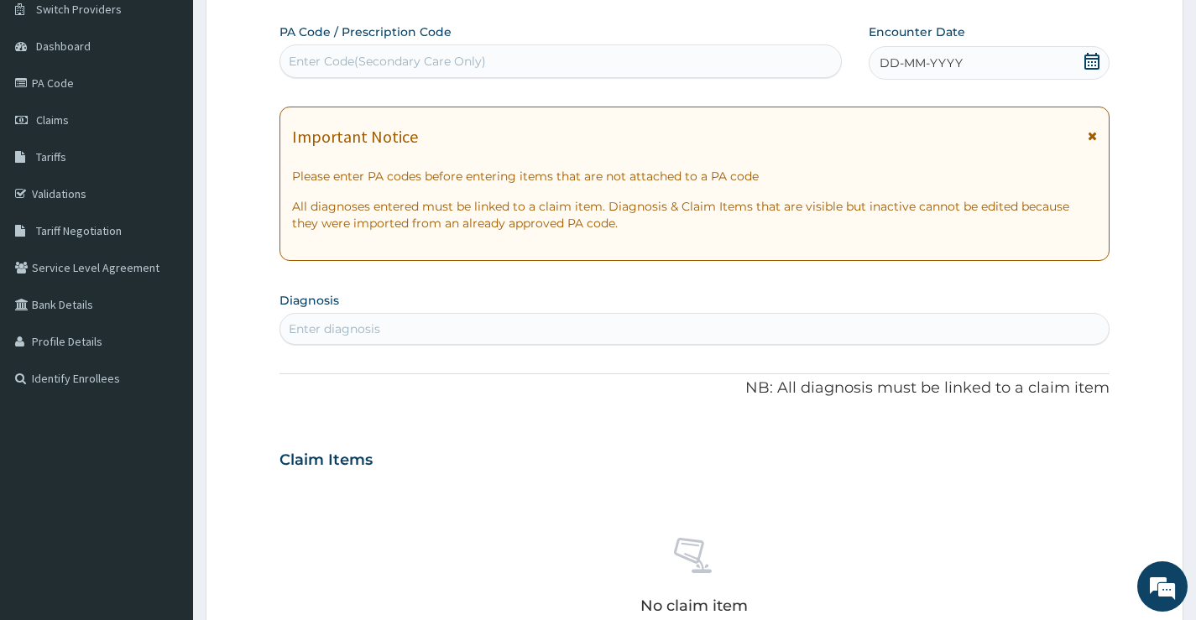
click at [970, 62] on div "DD-MM-YYYY" at bounding box center [989, 63] width 241 height 34
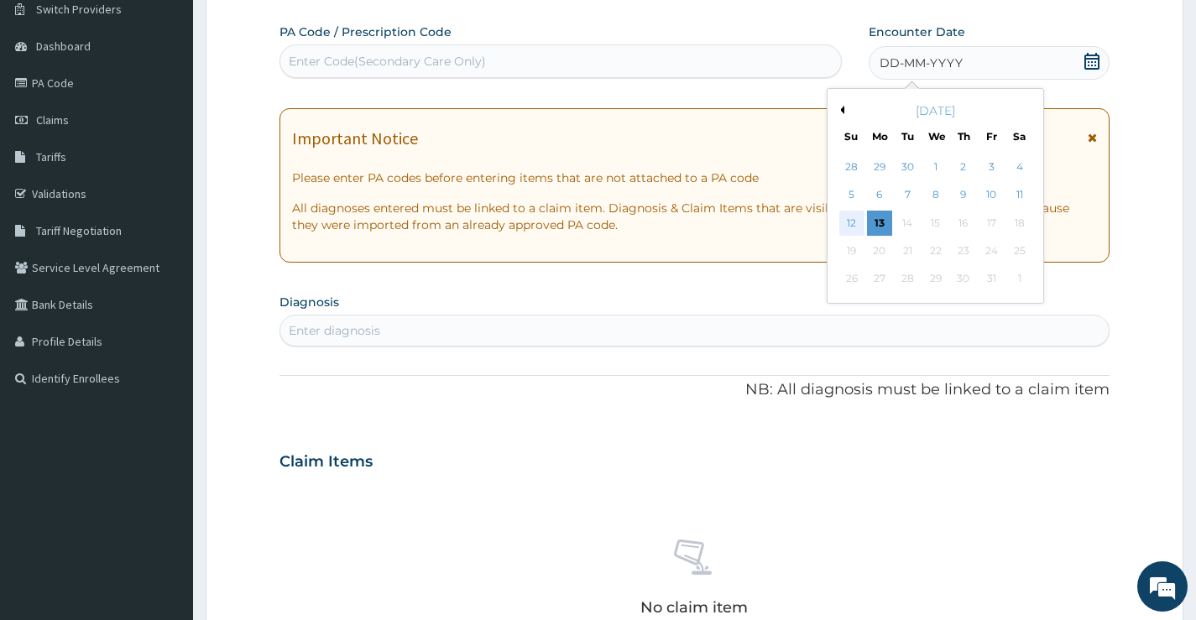
click at [852, 226] on div "12" at bounding box center [851, 223] width 25 height 25
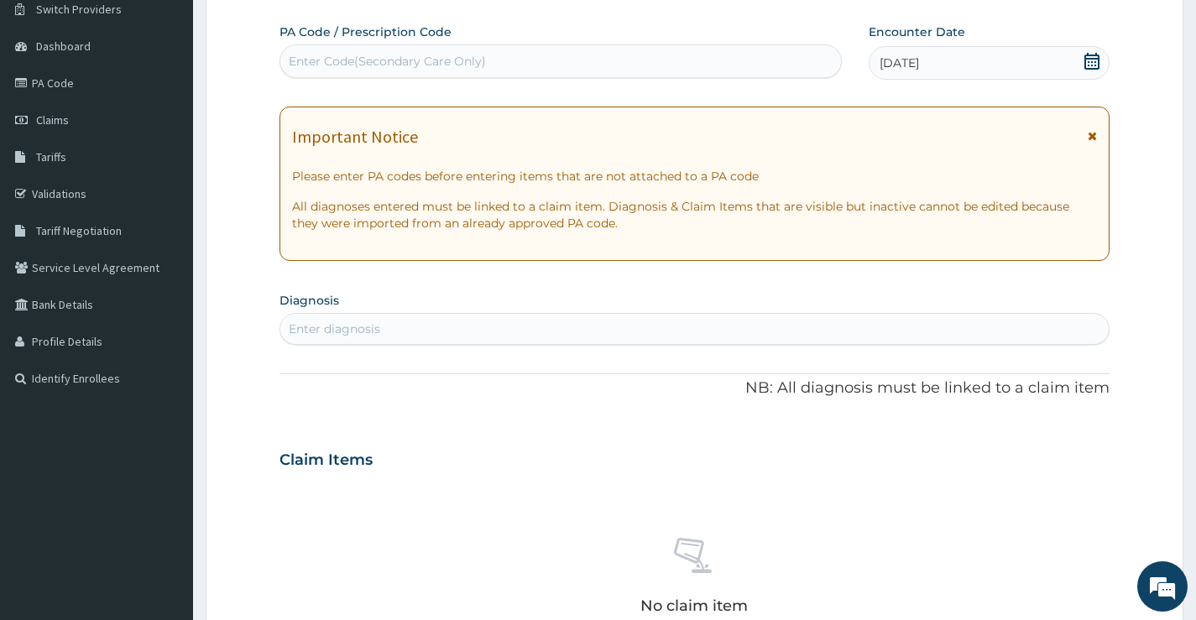
click at [325, 328] on div "Enter diagnosis" at bounding box center [335, 329] width 92 height 17
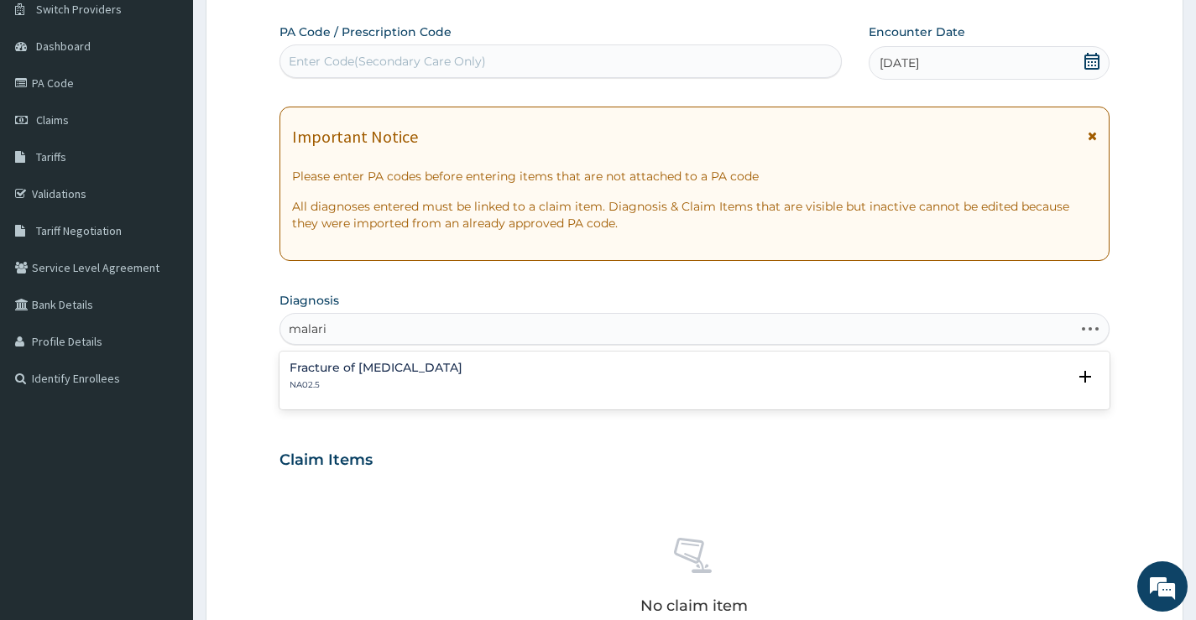
type input "[MEDICAL_DATA]"
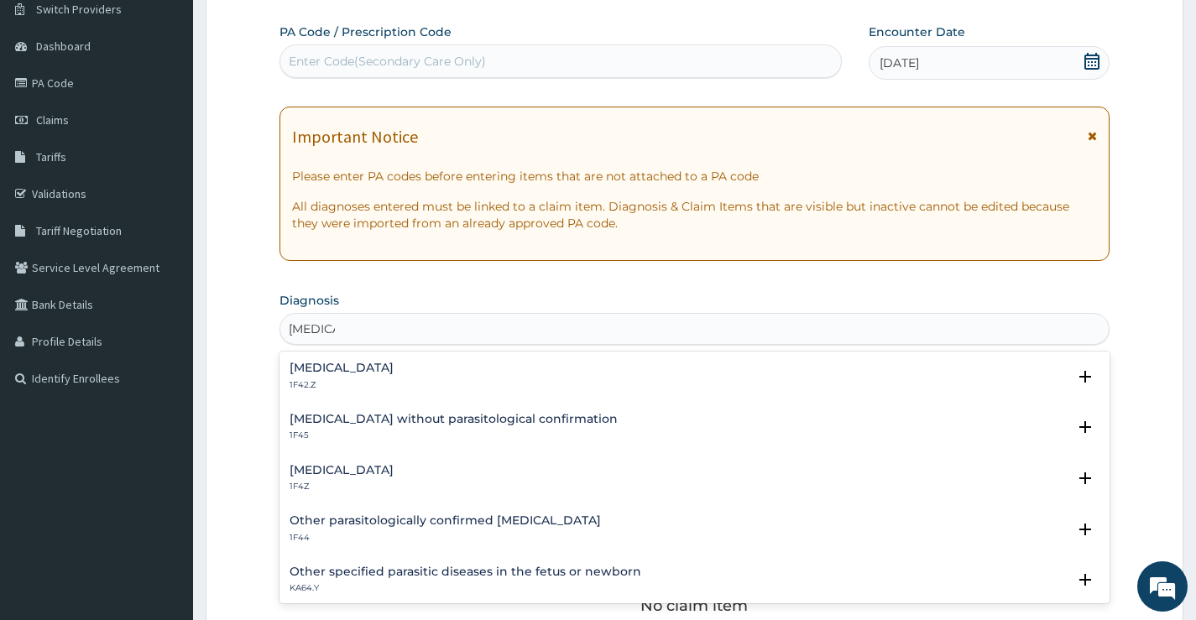
click at [337, 474] on h4 "[MEDICAL_DATA]" at bounding box center [342, 470] width 104 height 13
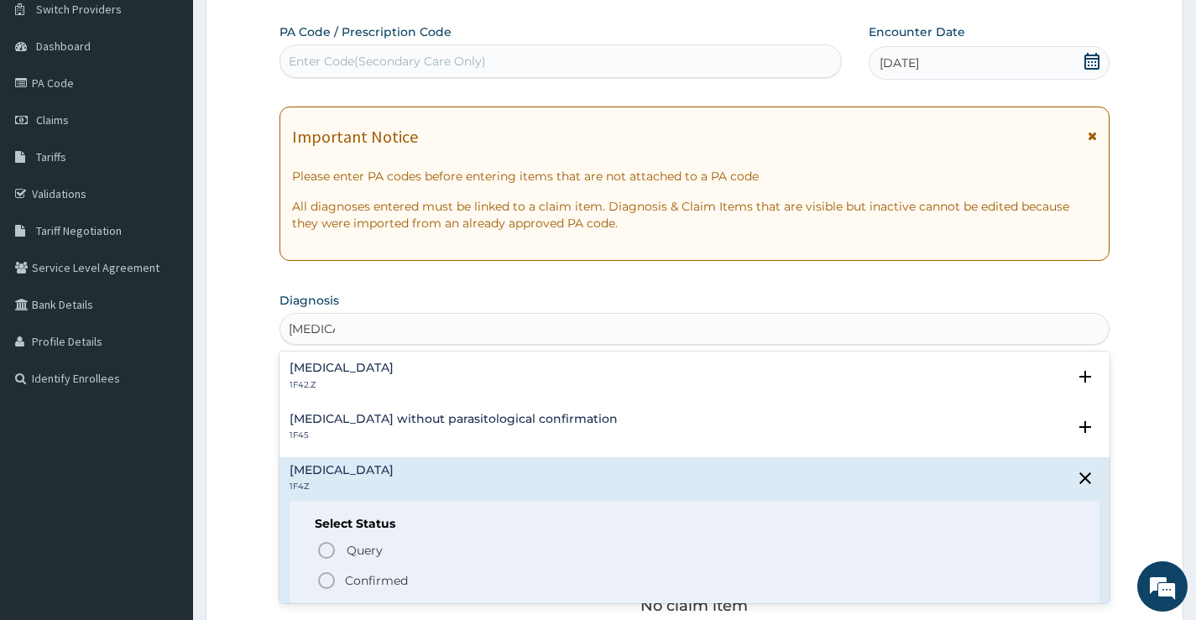
click at [328, 574] on circle "status option filled" at bounding box center [326, 580] width 15 height 15
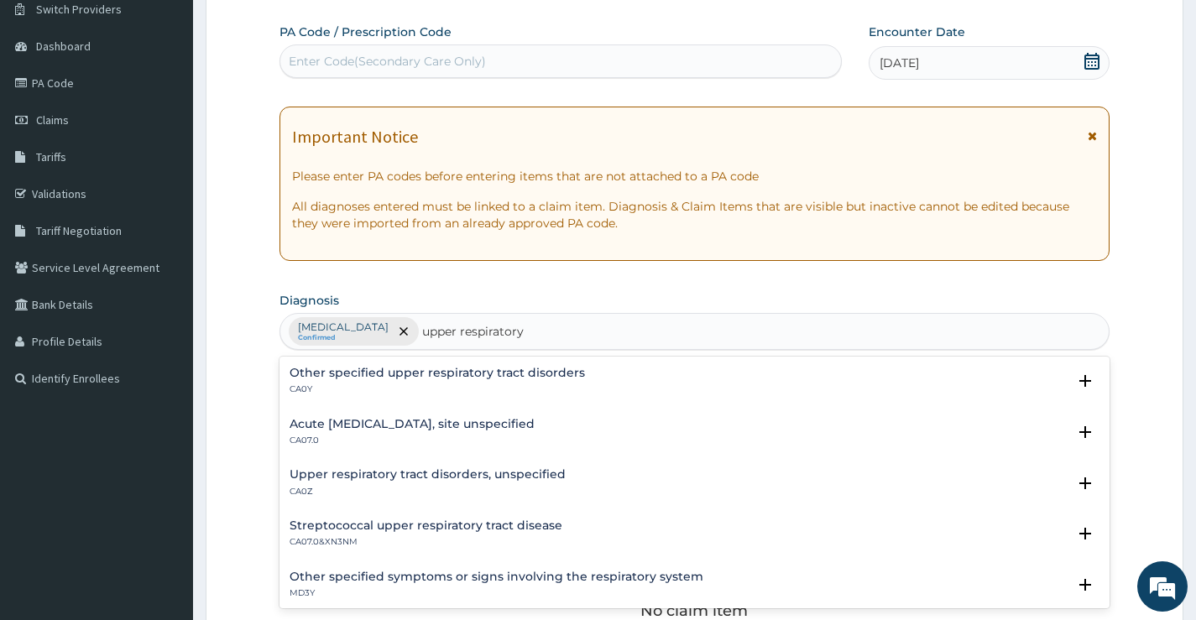
type input "upper respiratory"
click at [358, 429] on h4 "Acute [MEDICAL_DATA], site unspecified" at bounding box center [412, 424] width 245 height 13
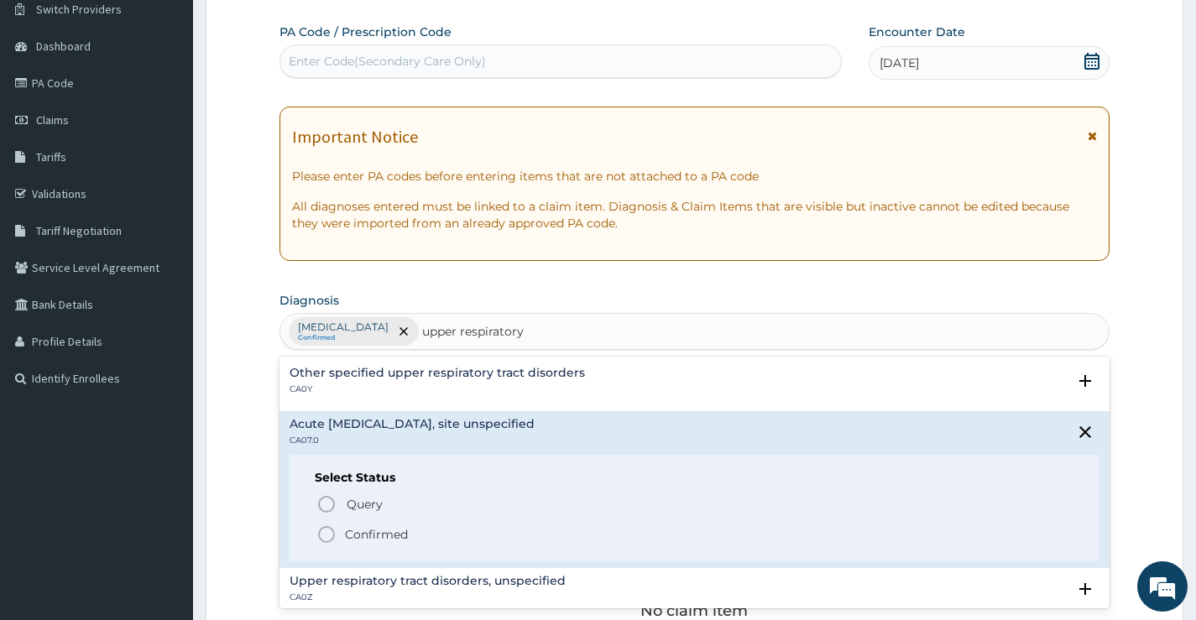
click at [324, 527] on circle "status option filled" at bounding box center [326, 534] width 15 height 15
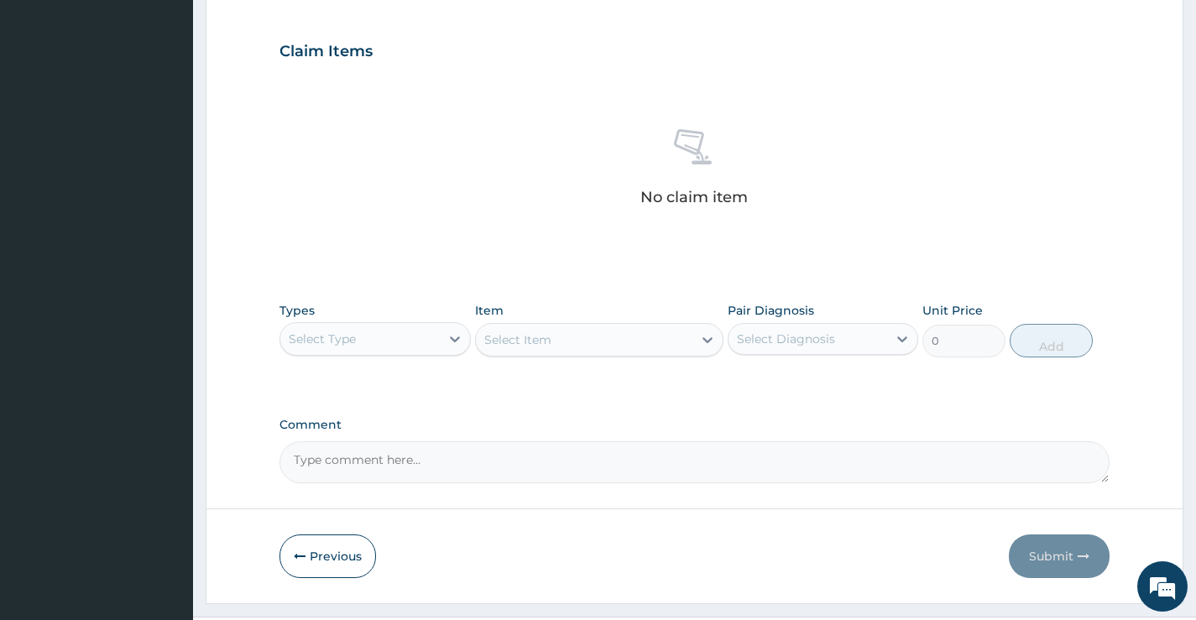
scroll to position [557, 0]
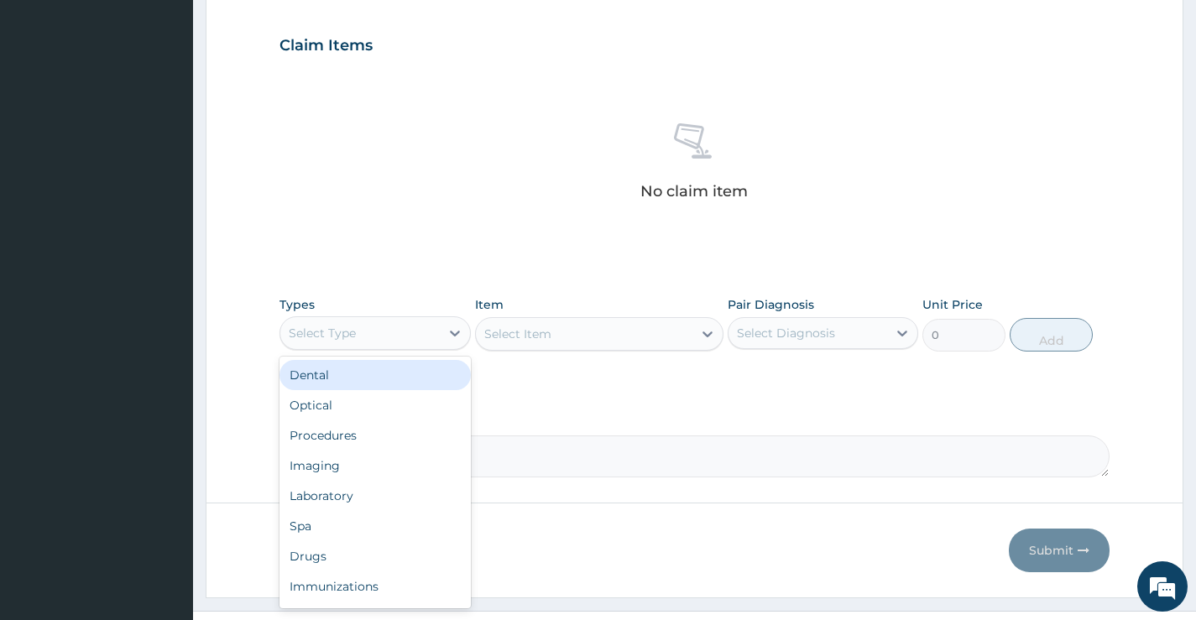
click at [422, 320] on div "Select Type" at bounding box center [359, 333] width 159 height 27
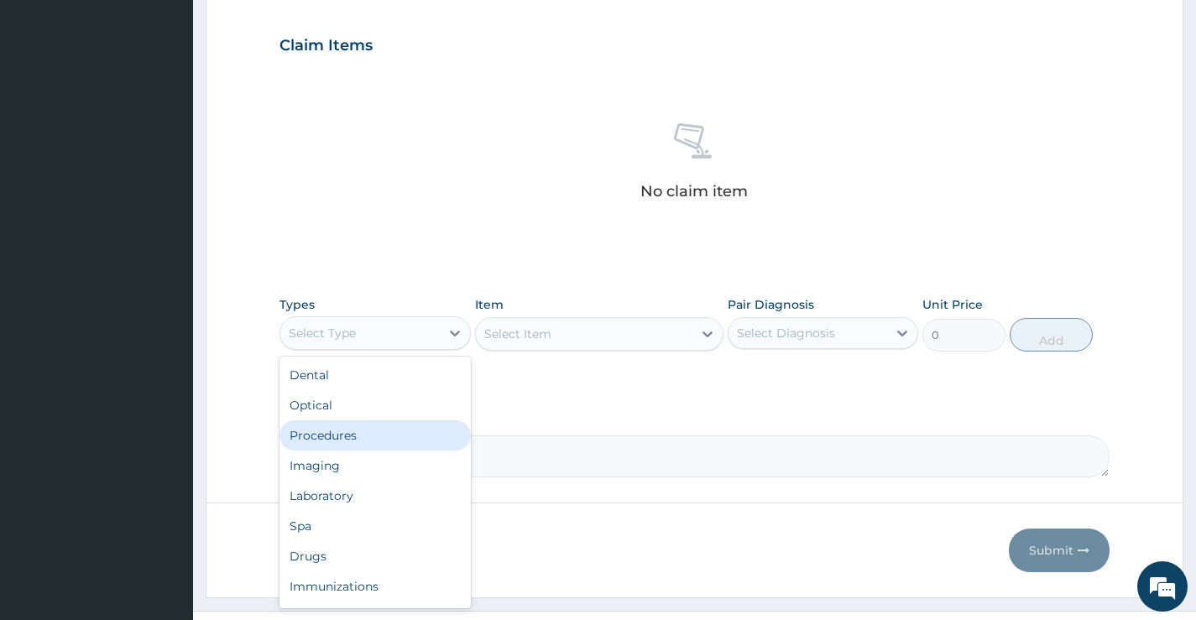
click at [392, 438] on div "Procedures" at bounding box center [375, 436] width 191 height 30
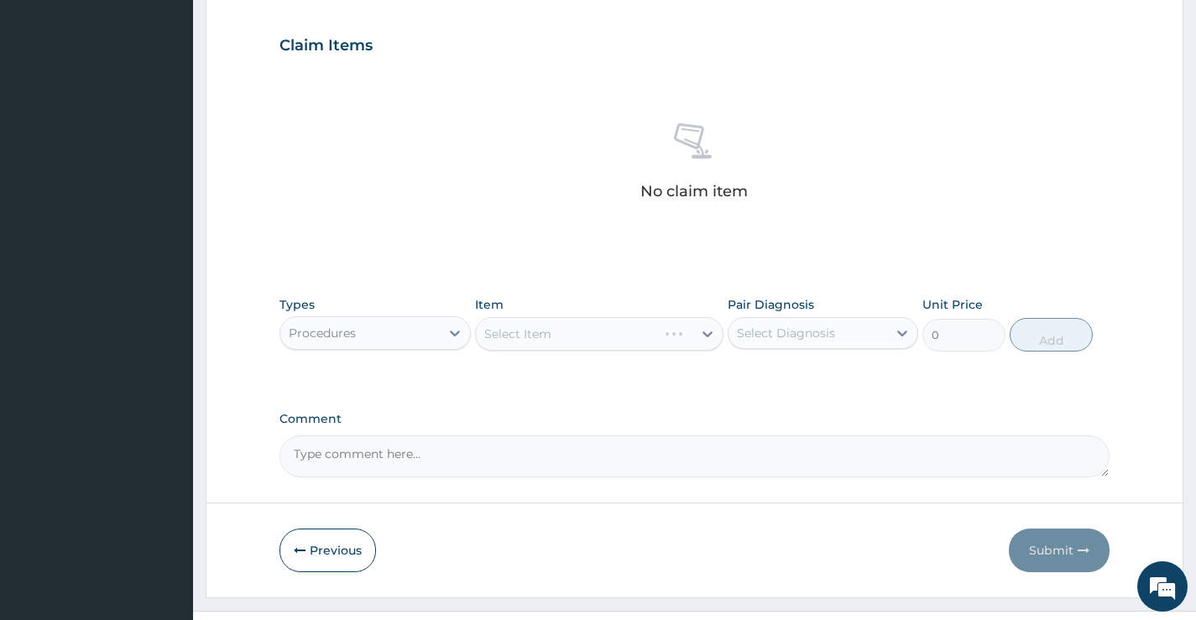
click at [742, 328] on div "Select Diagnosis" at bounding box center [786, 333] width 98 height 17
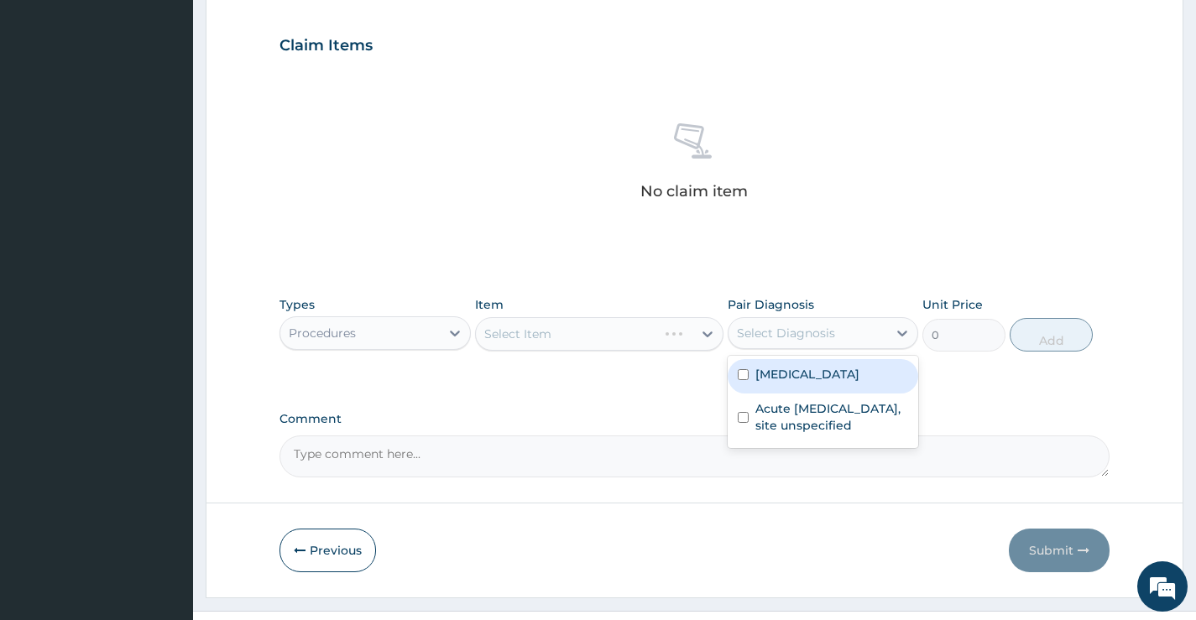
click at [770, 373] on label "Malaria, unspecified" at bounding box center [808, 374] width 104 height 17
checkbox input "true"
click at [602, 328] on div "Select Item" at bounding box center [599, 334] width 249 height 34
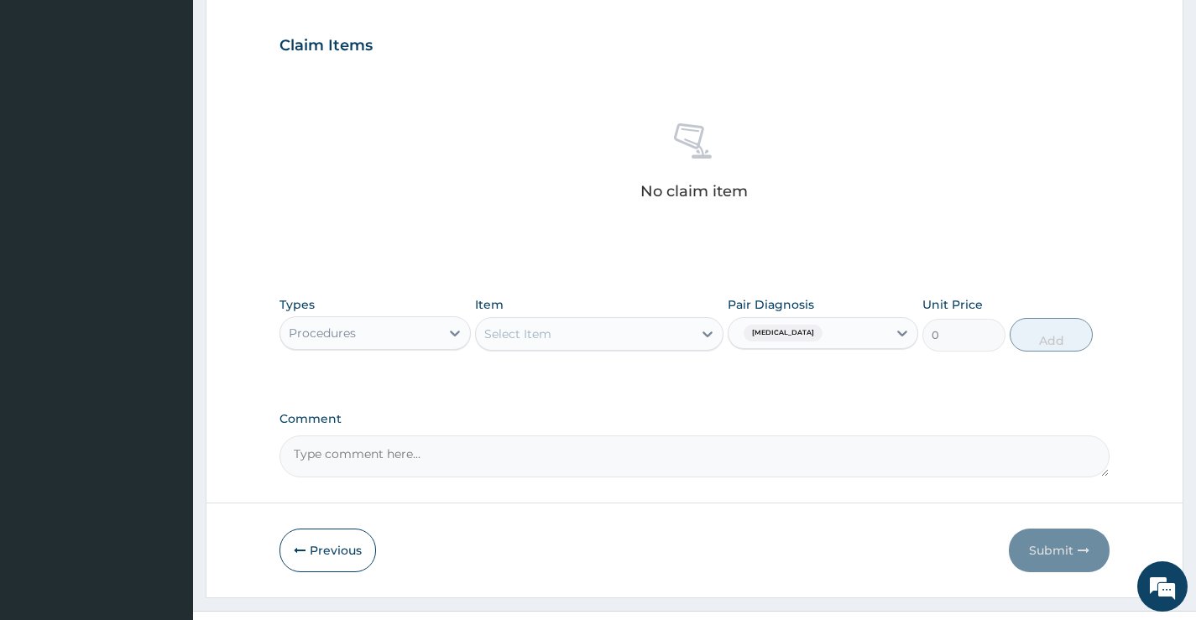
click at [601, 334] on div "Select Item" at bounding box center [584, 334] width 217 height 27
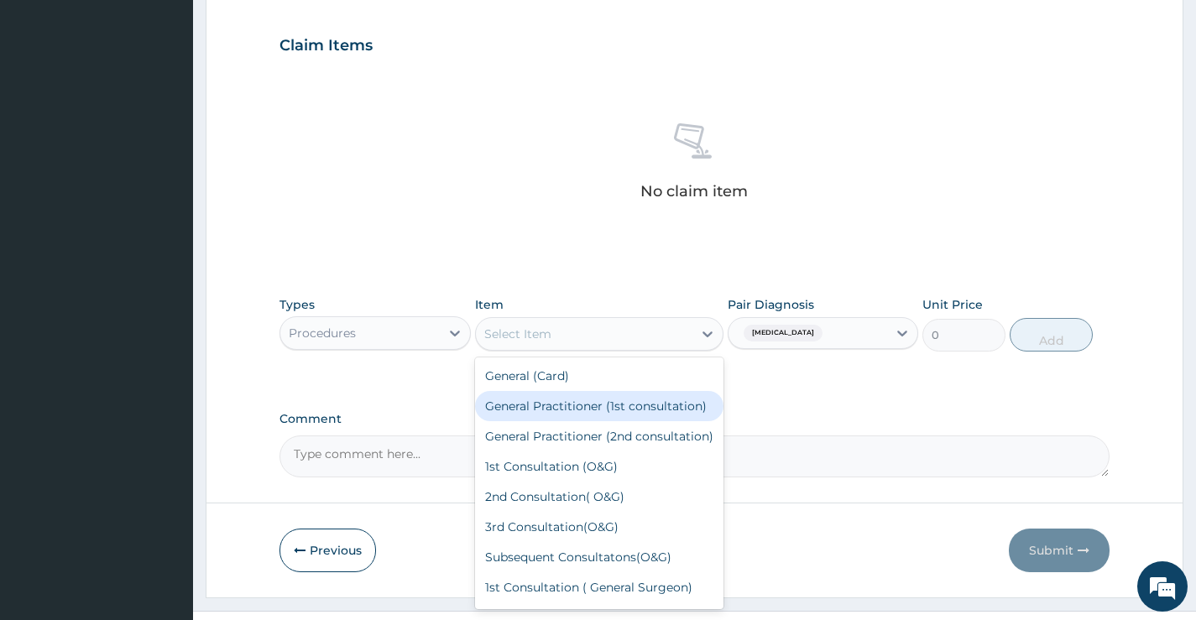
click at [576, 398] on div "General Practitioner (1st consultation)" at bounding box center [599, 406] width 249 height 30
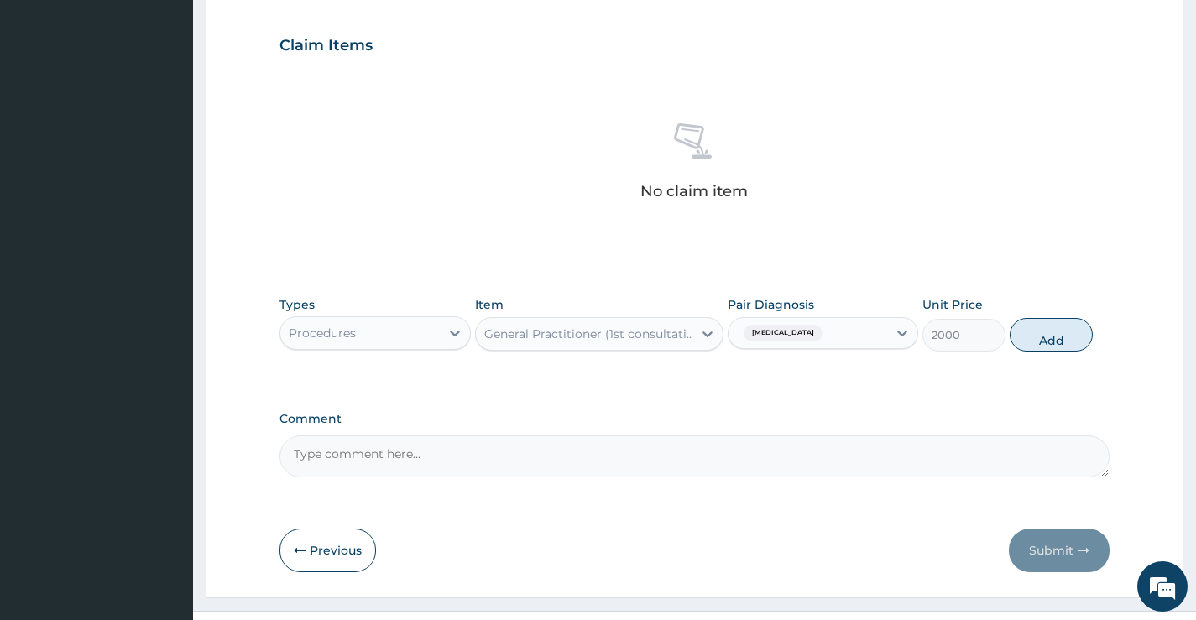
click at [1048, 334] on button "Add" at bounding box center [1051, 335] width 83 height 34
type input "0"
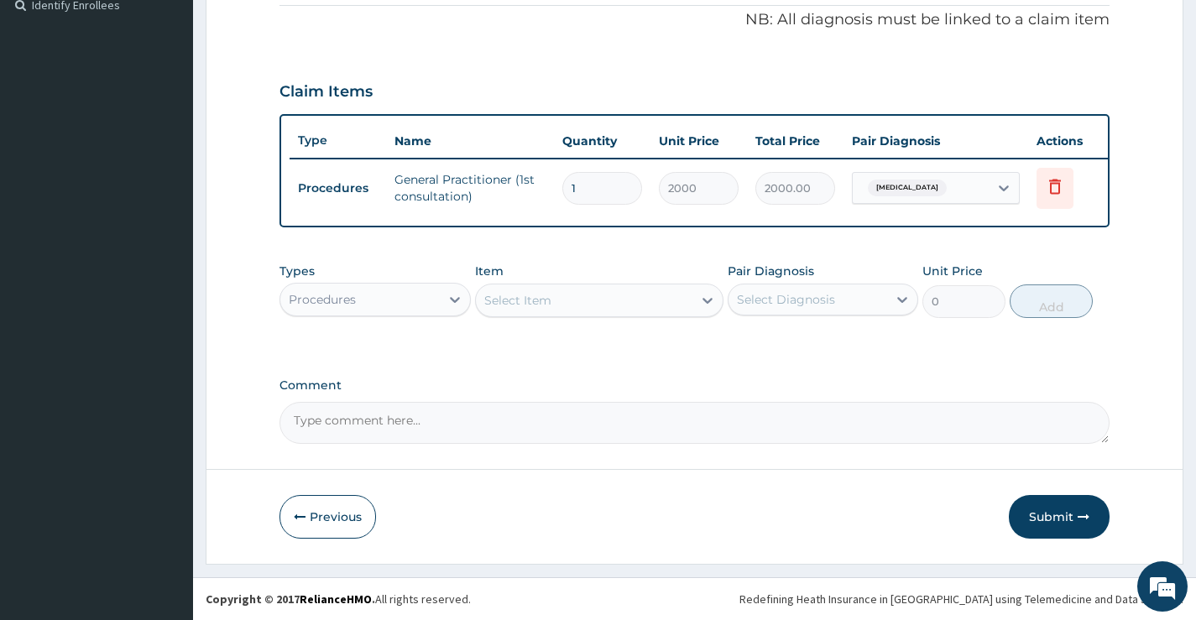
scroll to position [523, 0]
click at [430, 302] on div "Procedures" at bounding box center [359, 299] width 159 height 27
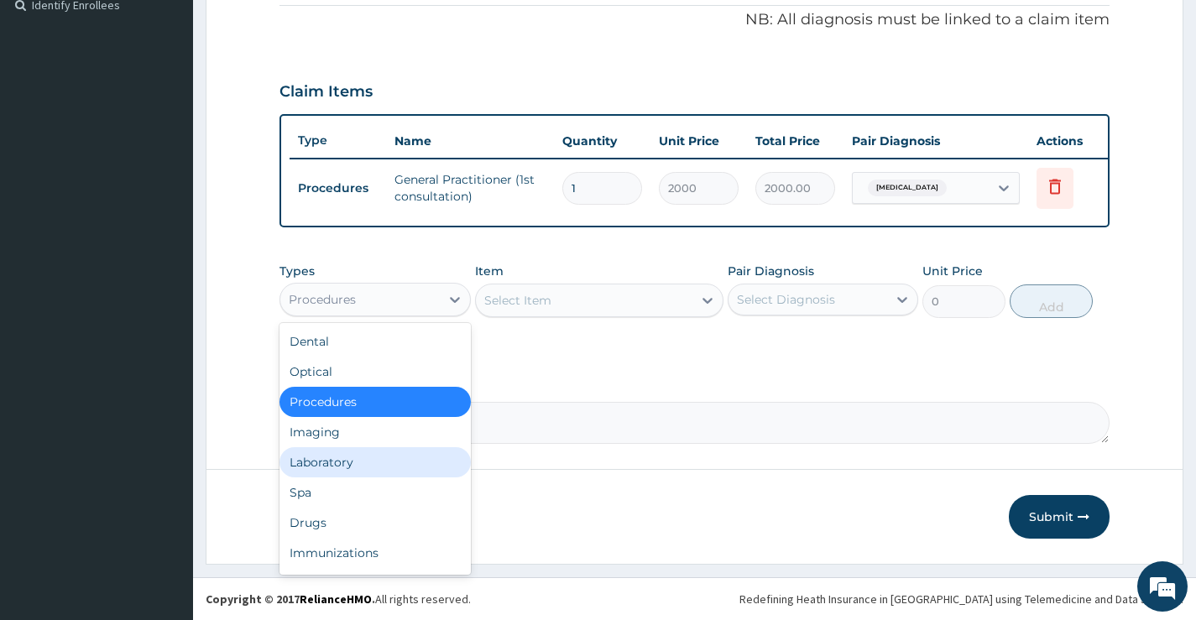
click at [346, 464] on div "Laboratory" at bounding box center [375, 462] width 191 height 30
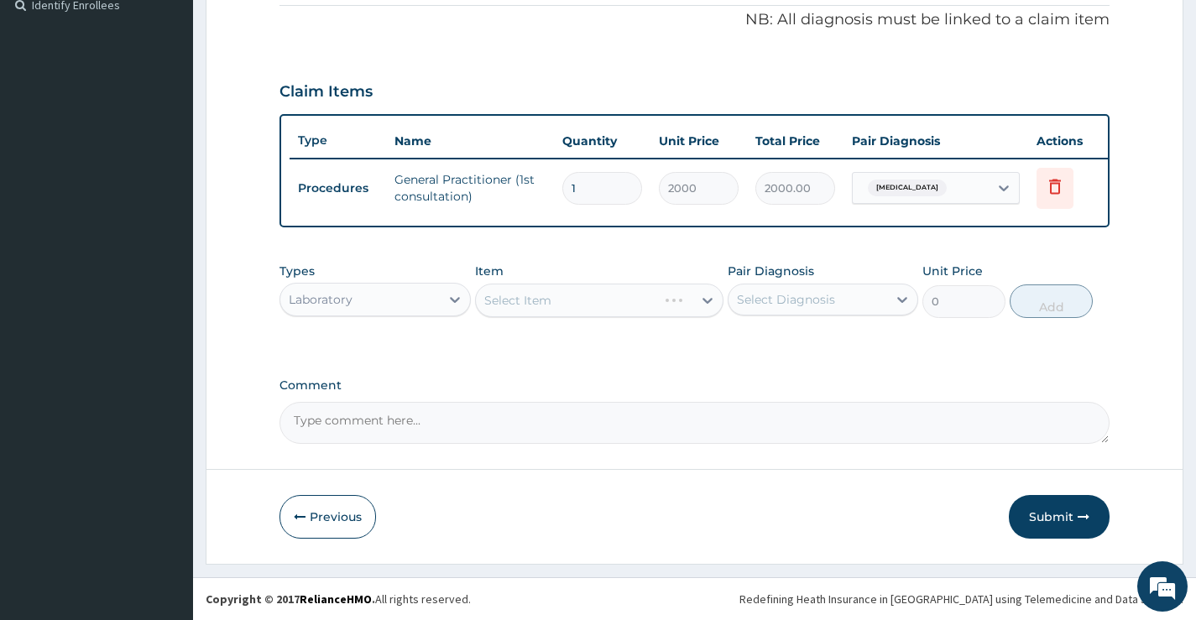
click at [774, 298] on div "Select Diagnosis" at bounding box center [786, 299] width 98 height 17
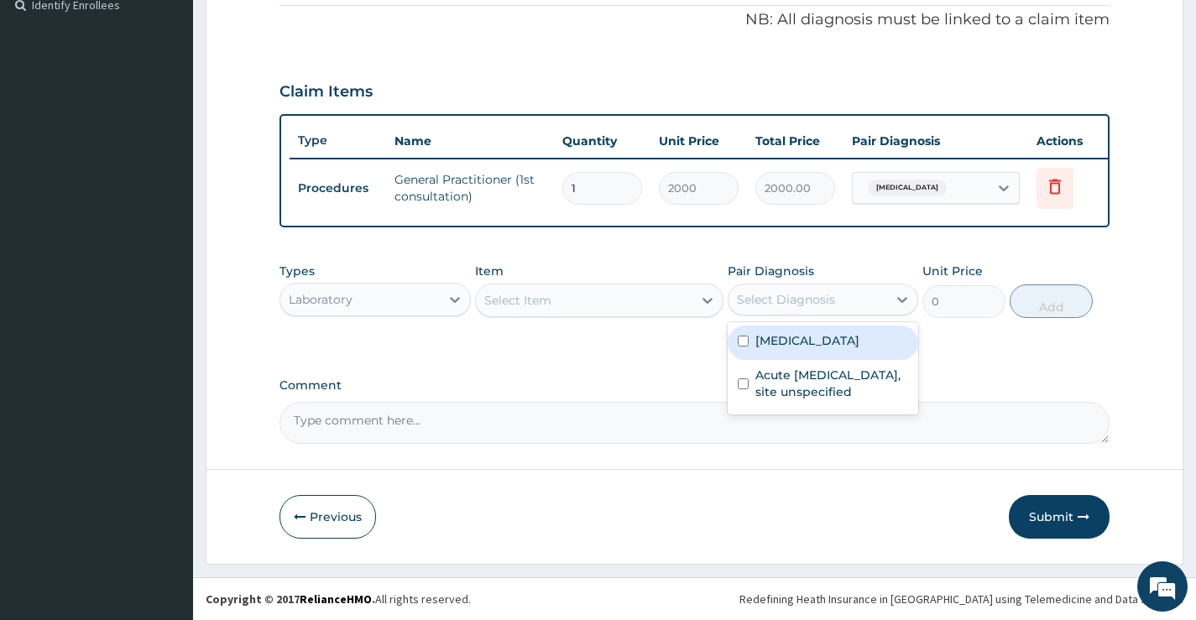
click at [781, 348] on label "Malaria, unspecified" at bounding box center [808, 340] width 104 height 17
checkbox input "true"
click at [617, 299] on div "Select Item" at bounding box center [584, 300] width 217 height 27
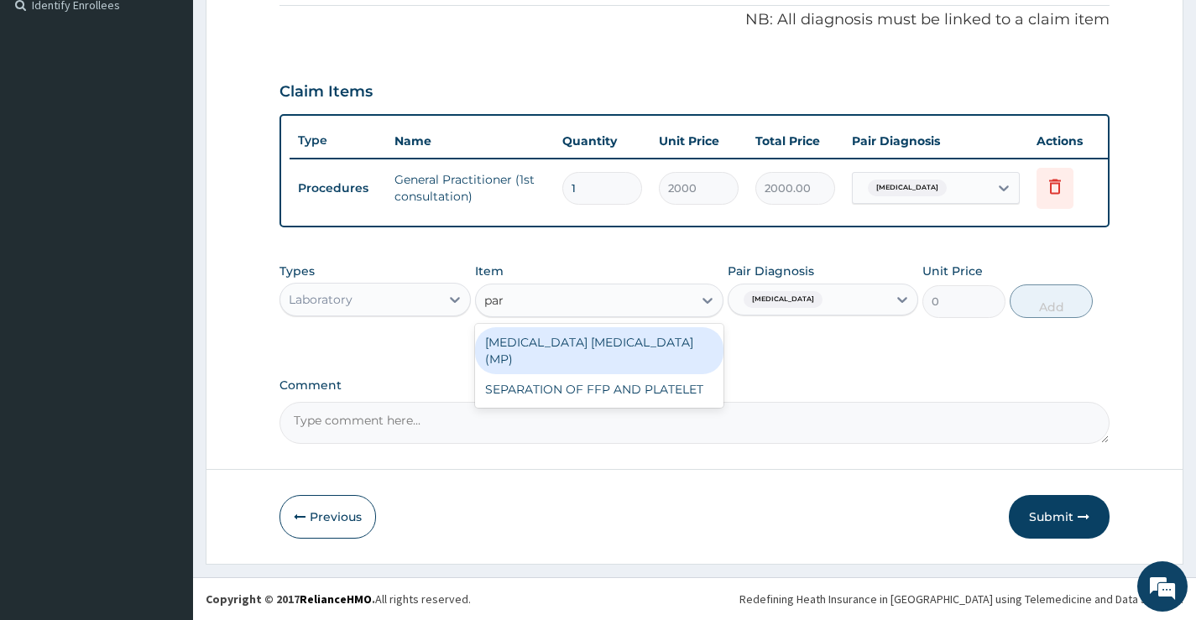
type input "para"
click at [628, 338] on div "MALARIA PARASITE (MP)" at bounding box center [599, 350] width 249 height 47
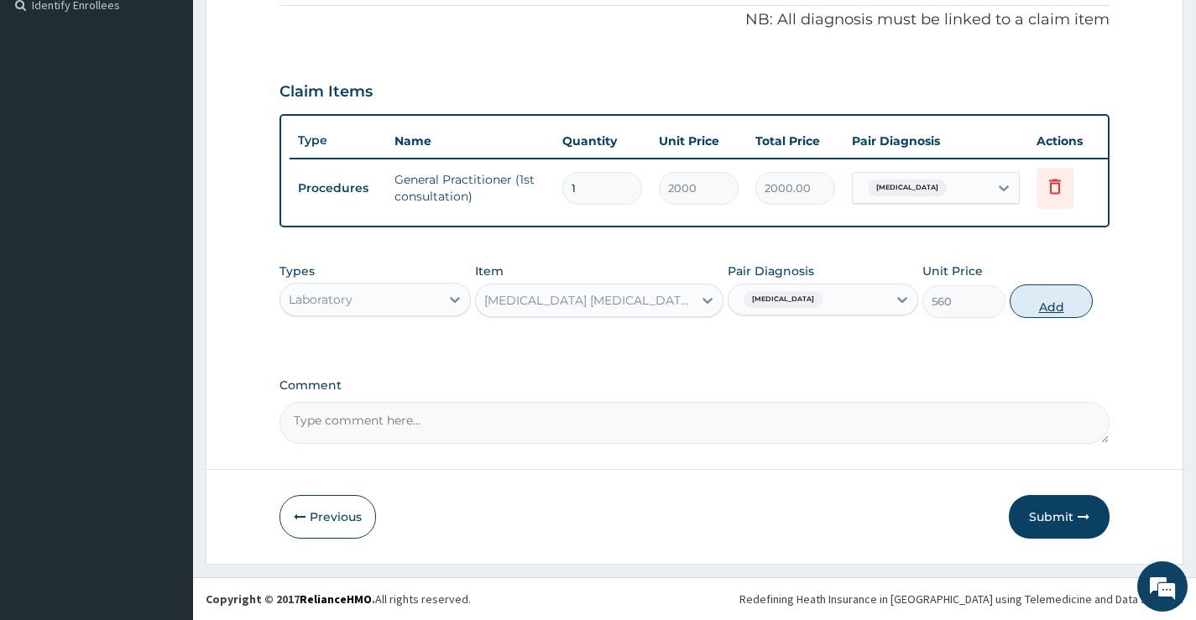
click at [1059, 301] on button "Add" at bounding box center [1051, 302] width 83 height 34
type input "0"
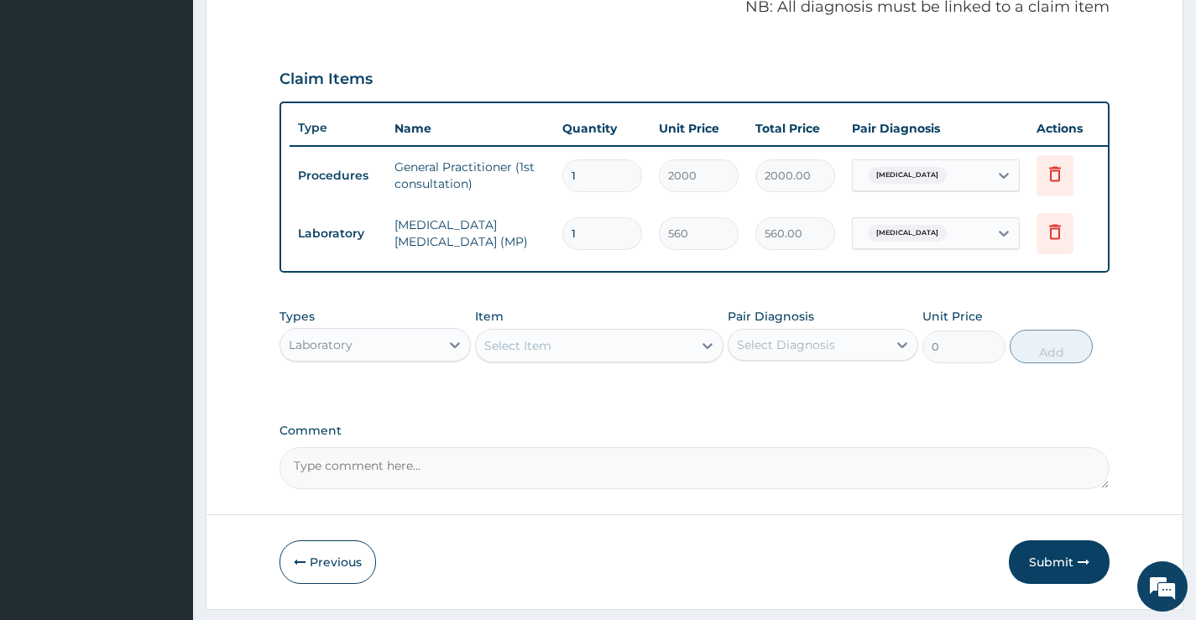
click at [549, 354] on div "Select Item" at bounding box center [517, 345] width 67 height 17
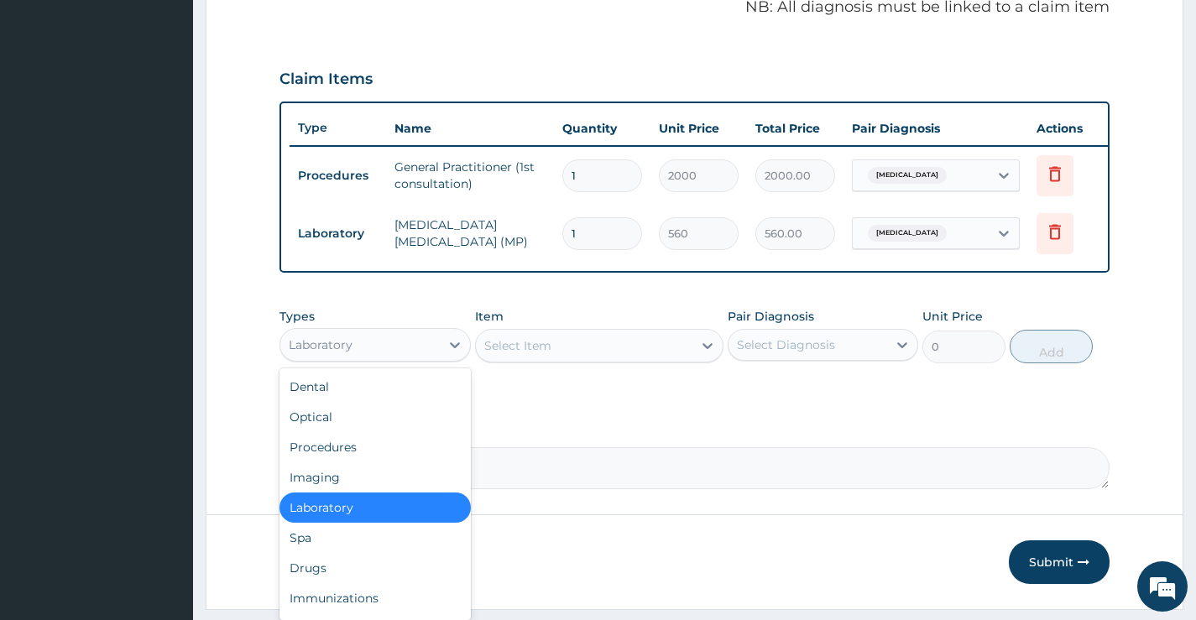
click at [410, 358] on div "Laboratory" at bounding box center [359, 345] width 159 height 27
click at [334, 579] on div "Drugs" at bounding box center [375, 568] width 191 height 30
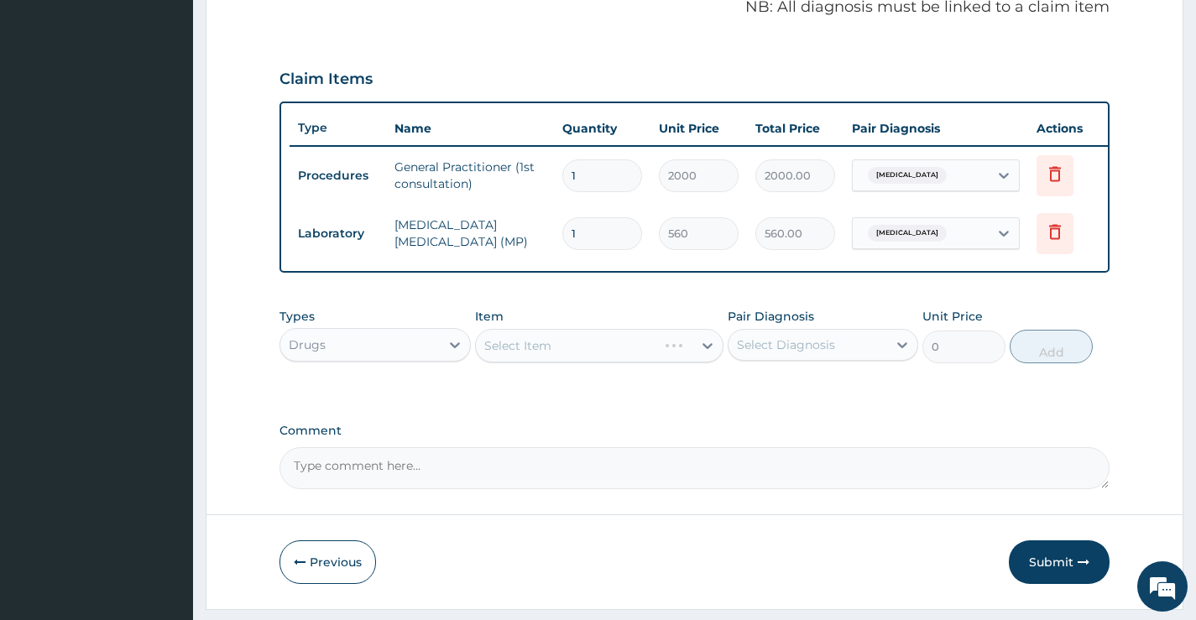
click at [756, 353] on div "Select Diagnosis" at bounding box center [786, 345] width 98 height 17
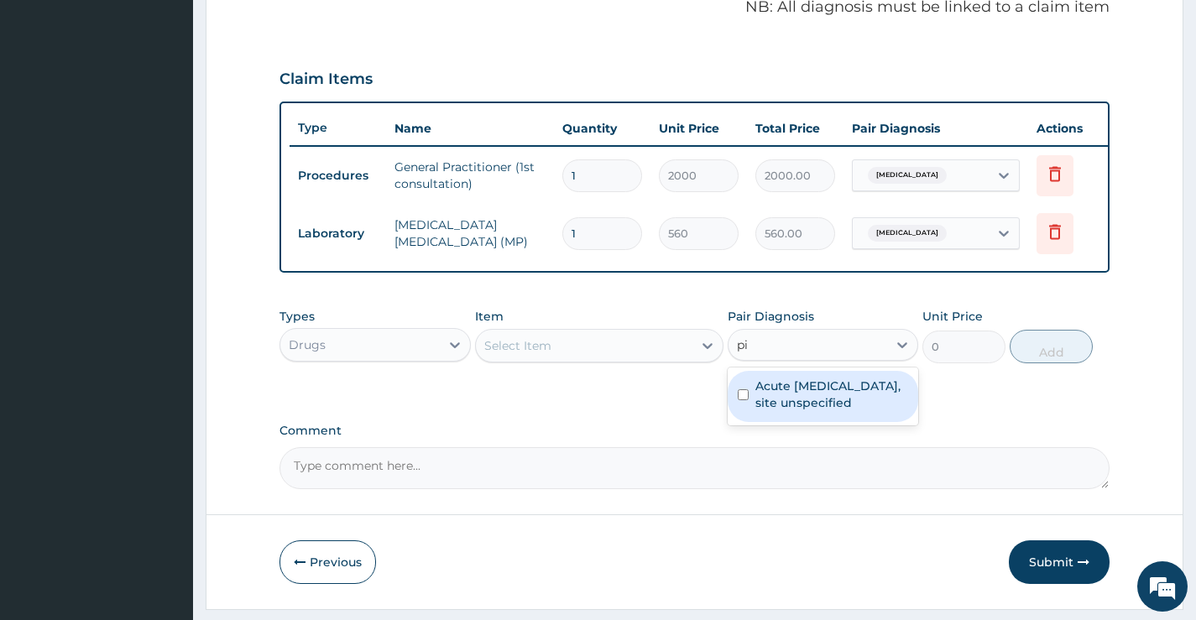
type input "p"
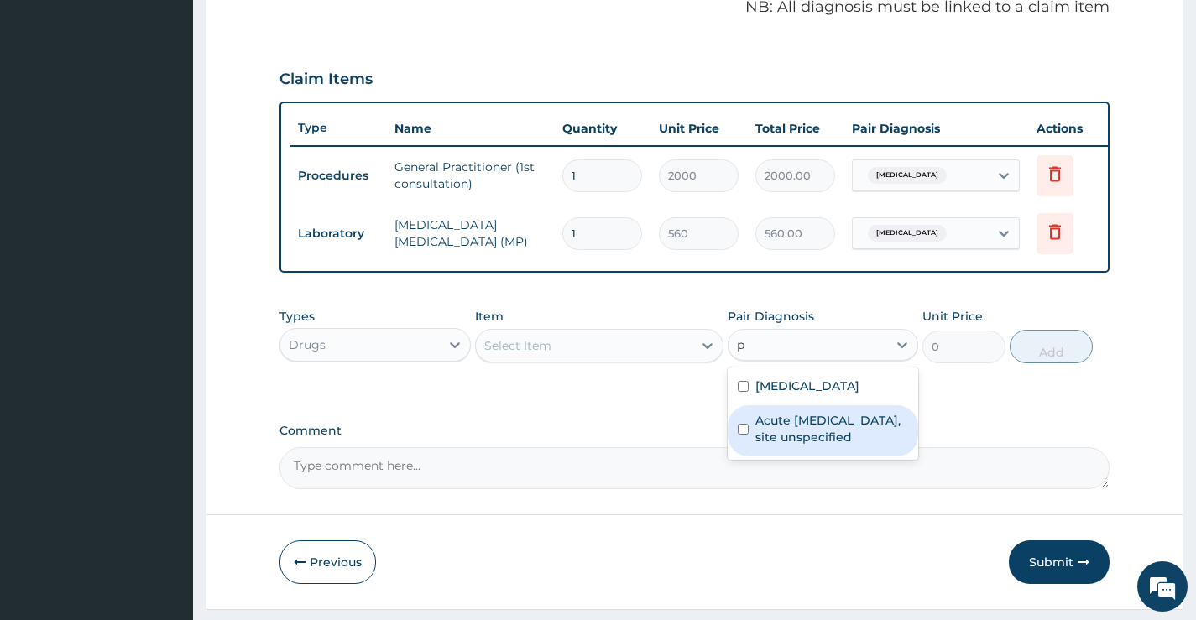
click at [771, 446] on label "Acute upper respiratory infection, site unspecified" at bounding box center [832, 429] width 153 height 34
checkbox input "true"
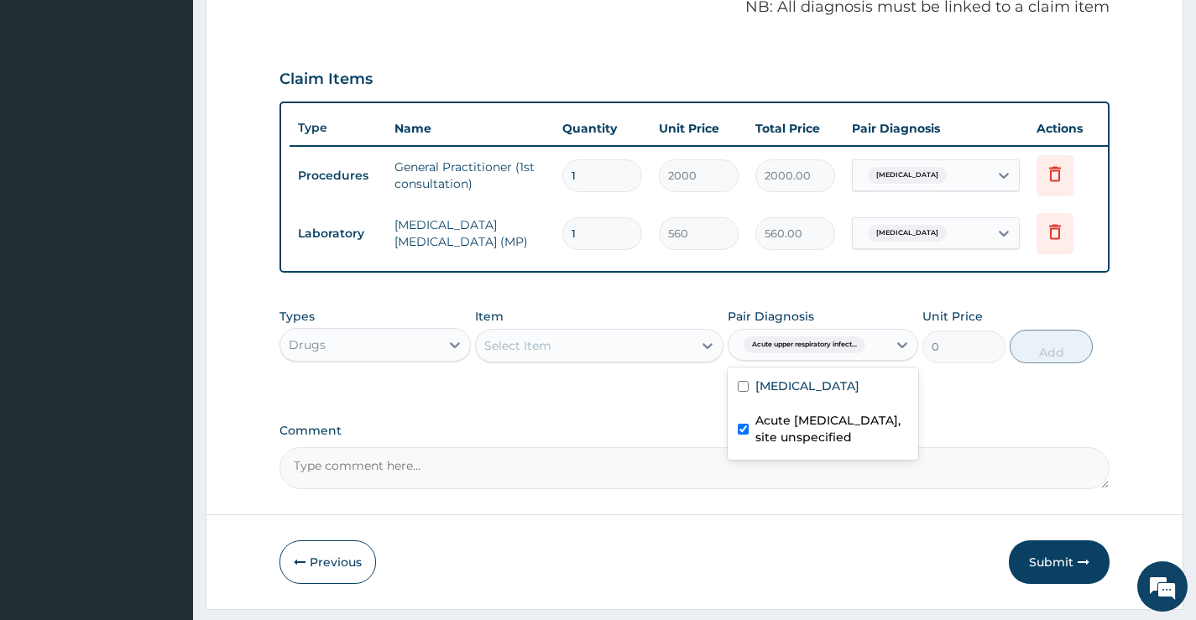
click at [564, 356] on div "Select Item" at bounding box center [584, 345] width 217 height 27
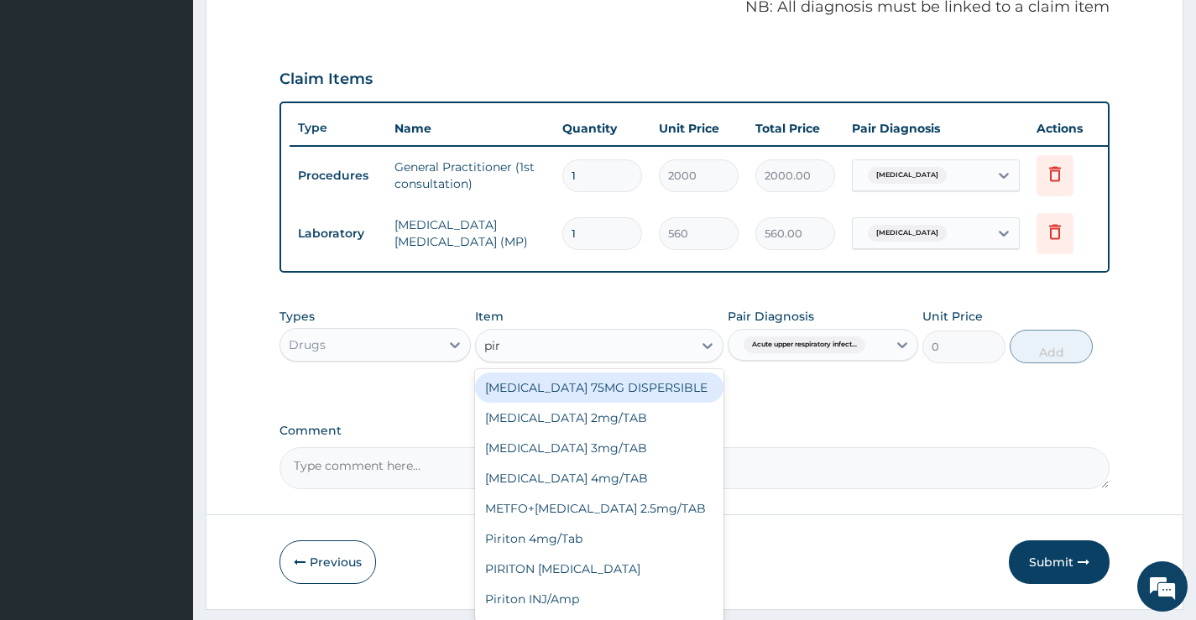
type input "piri"
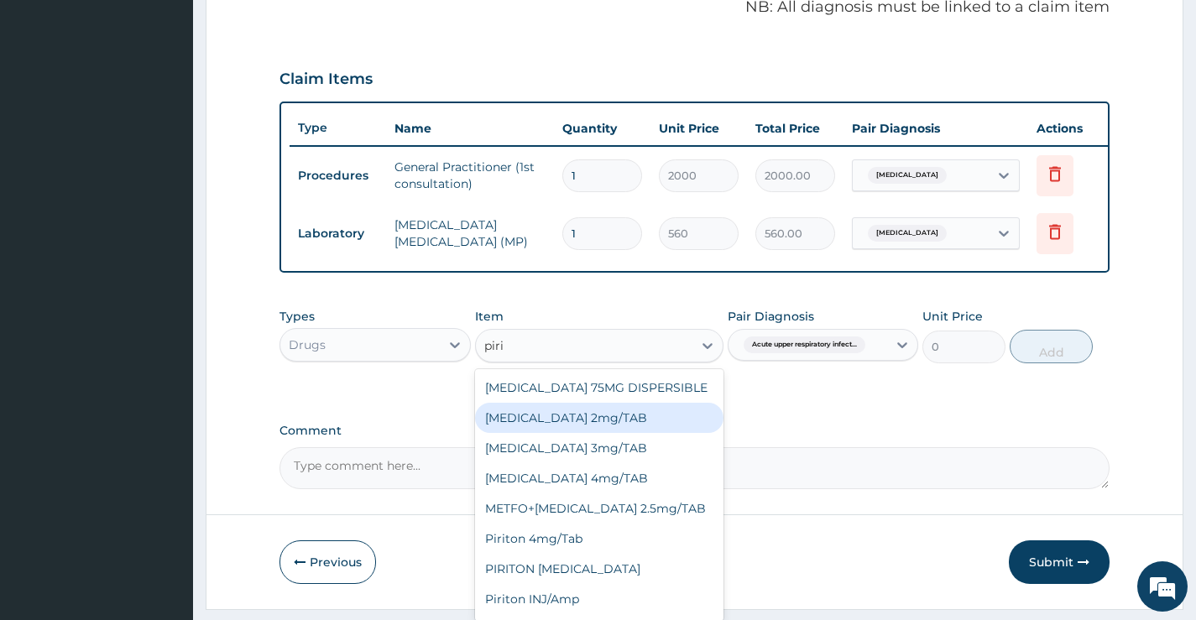
scroll to position [27, 0]
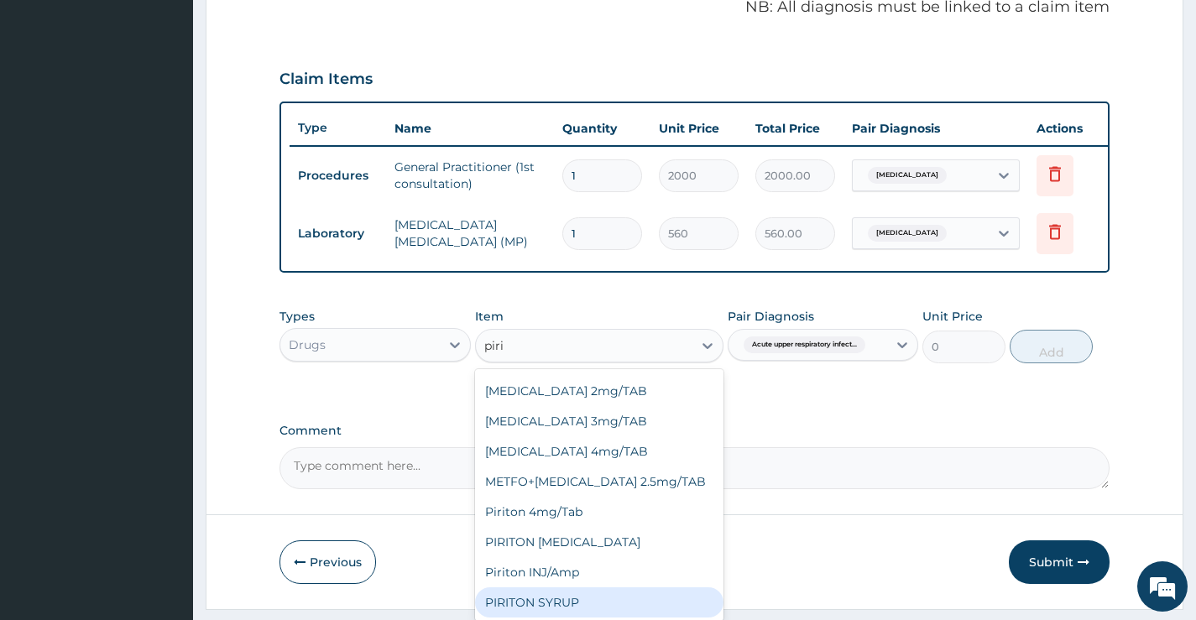
click at [606, 599] on div "PIRITON SYRUP" at bounding box center [599, 603] width 249 height 30
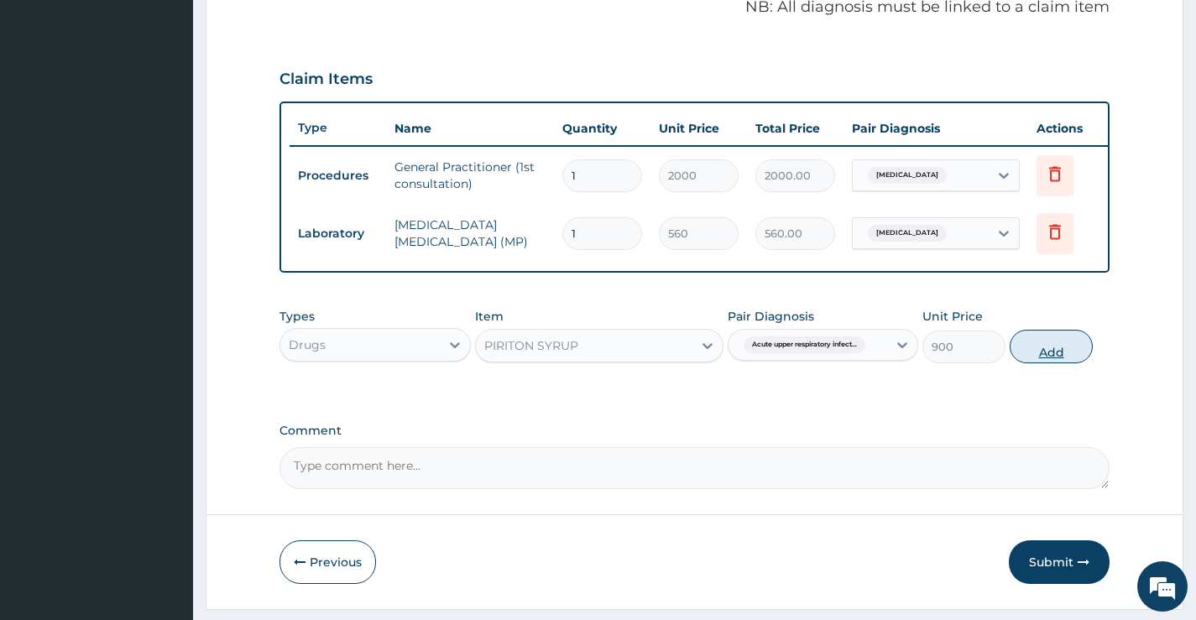
click at [1054, 356] on button "Add" at bounding box center [1051, 347] width 83 height 34
type input "0"
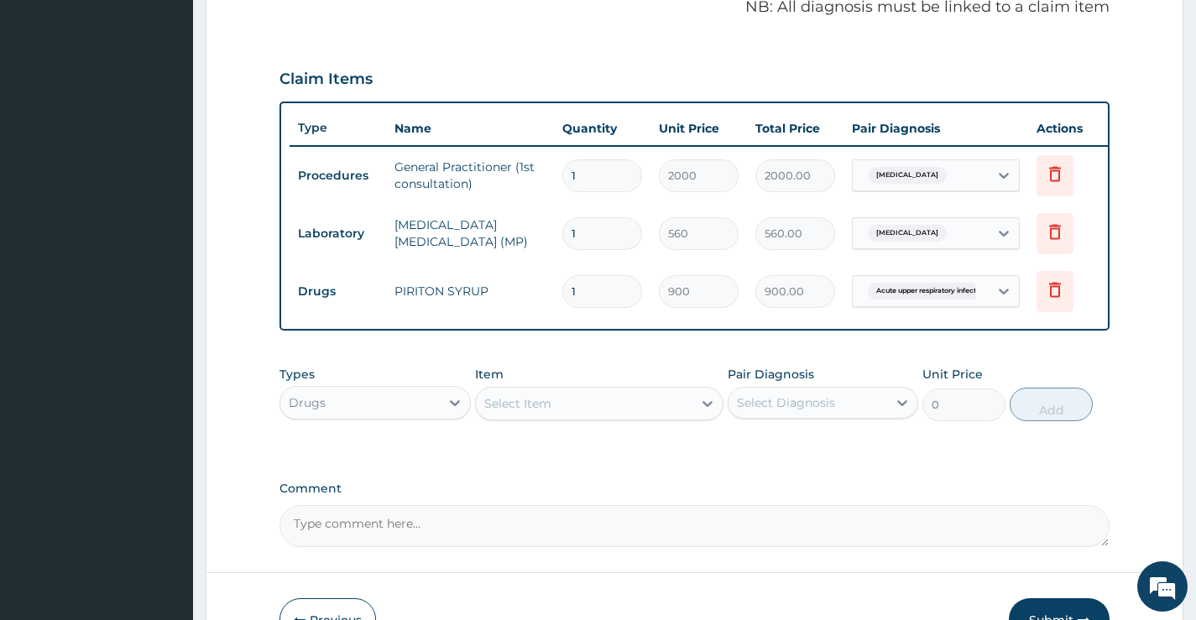
click at [556, 421] on div "Select Item" at bounding box center [599, 404] width 249 height 34
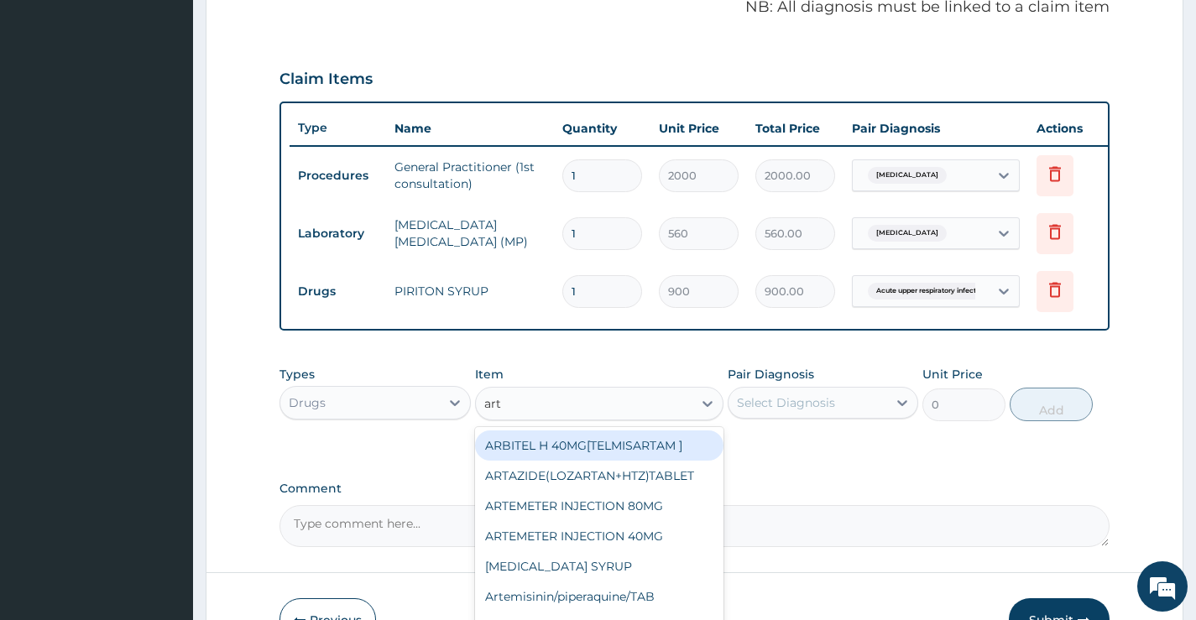
type input "arte"
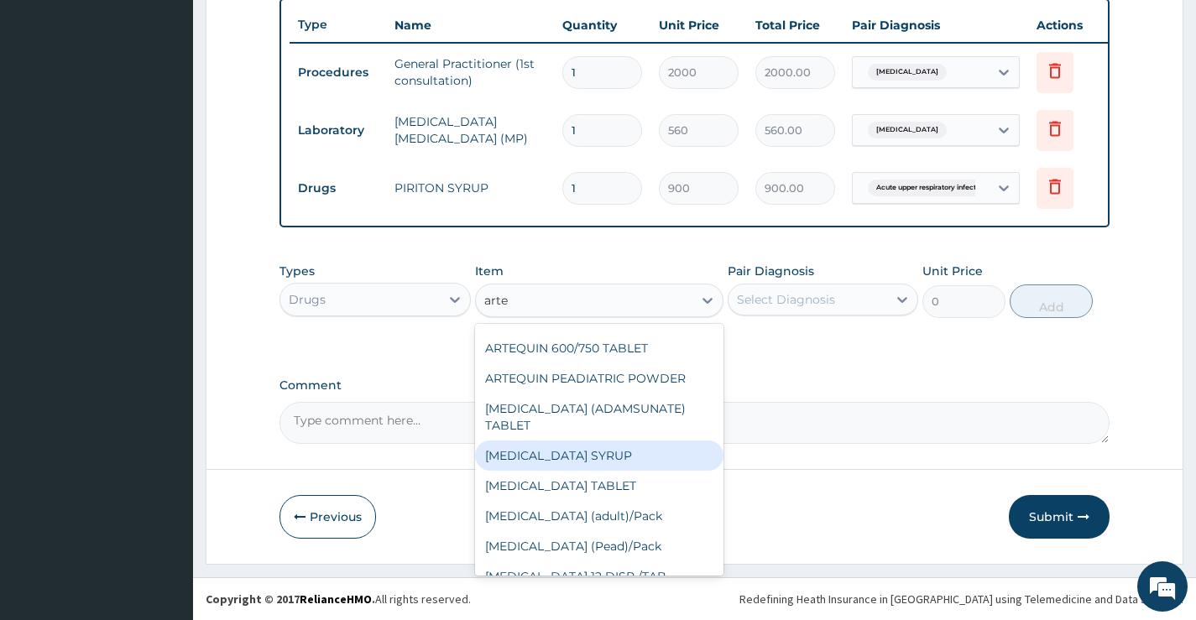
scroll to position [168, 0]
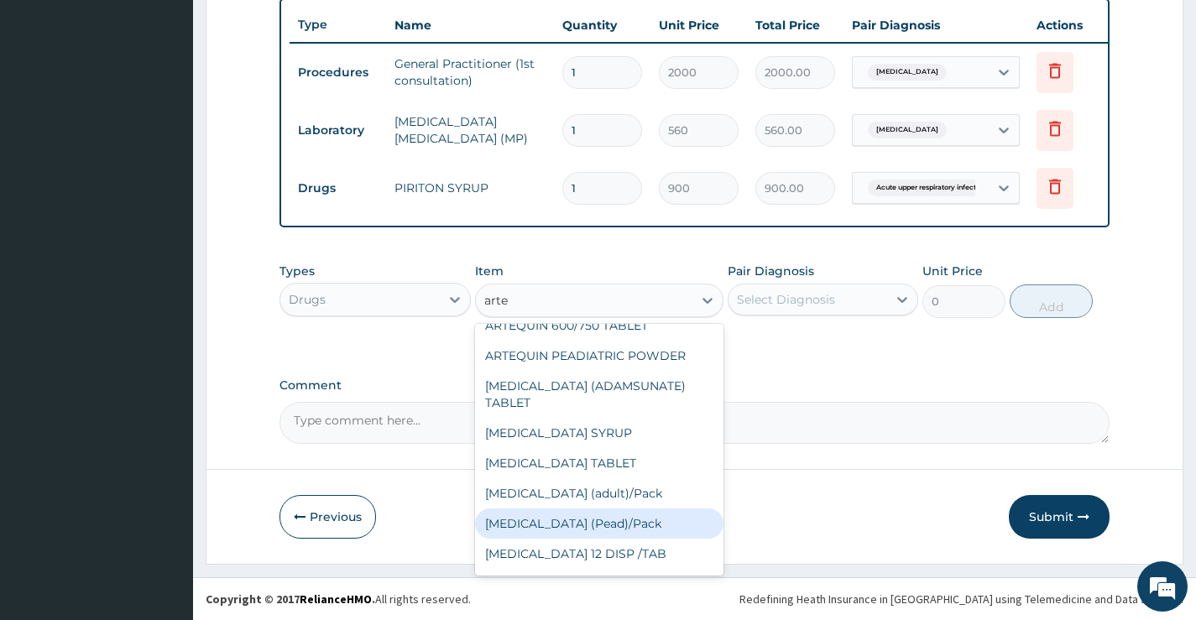
click at [600, 527] on div "Coartem (Pead)/Pack" at bounding box center [599, 524] width 249 height 30
type input "2000"
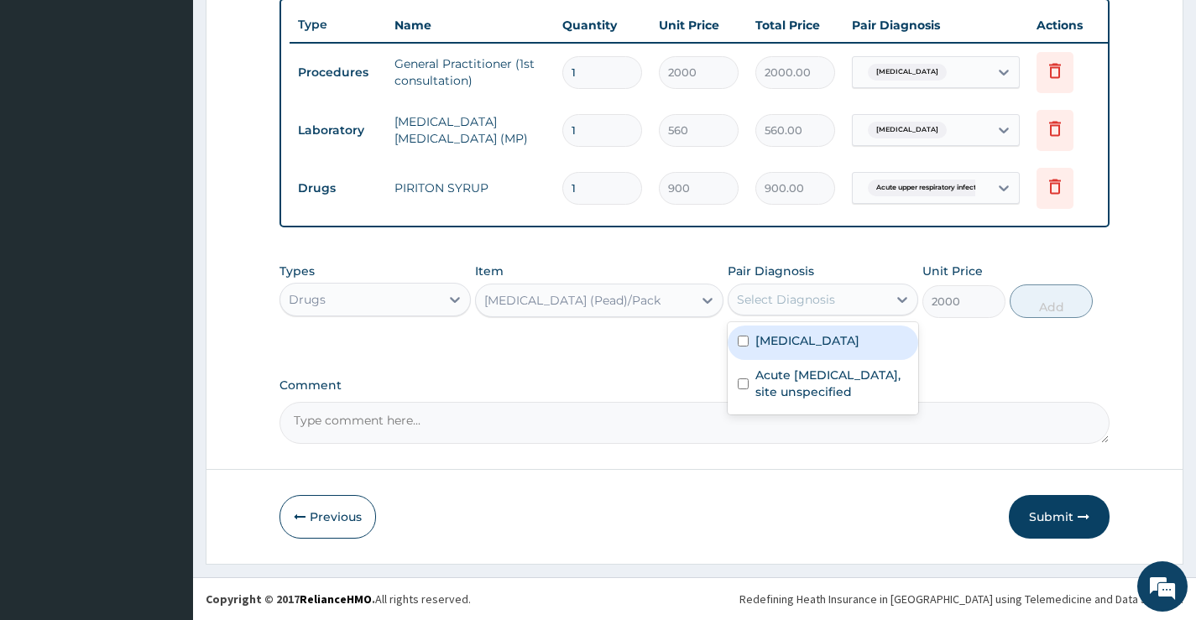
click at [840, 297] on div "Select Diagnosis" at bounding box center [808, 299] width 159 height 27
click at [840, 331] on div "Malaria, unspecified" at bounding box center [823, 343] width 191 height 34
checkbox input "true"
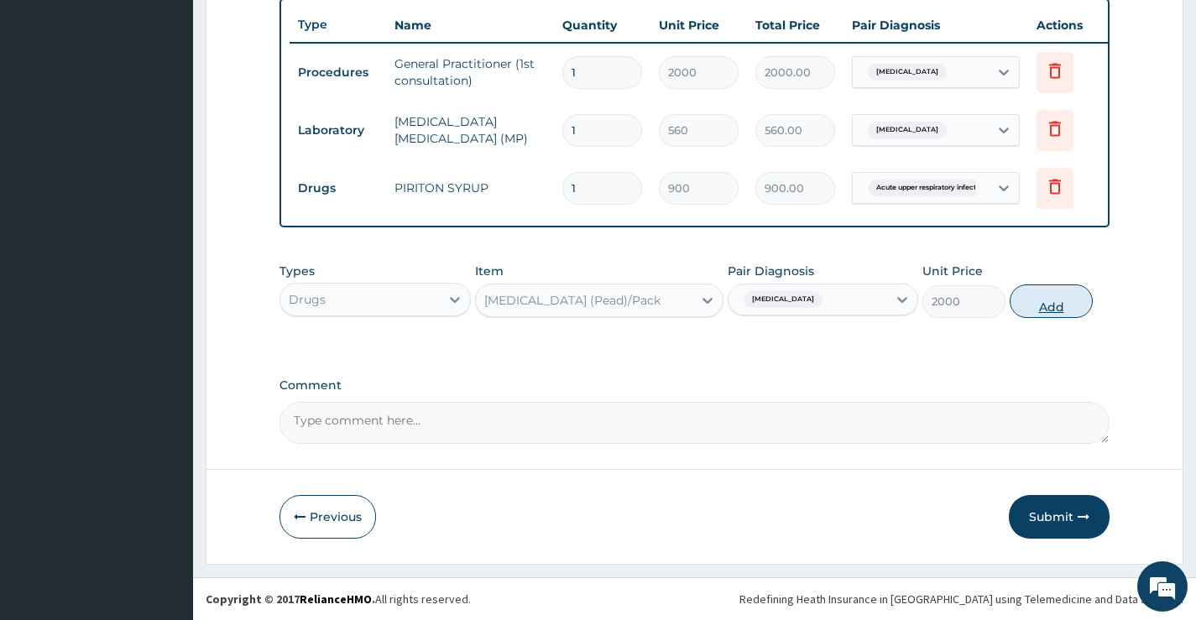
click at [1070, 301] on button "Add" at bounding box center [1051, 302] width 83 height 34
type input "0"
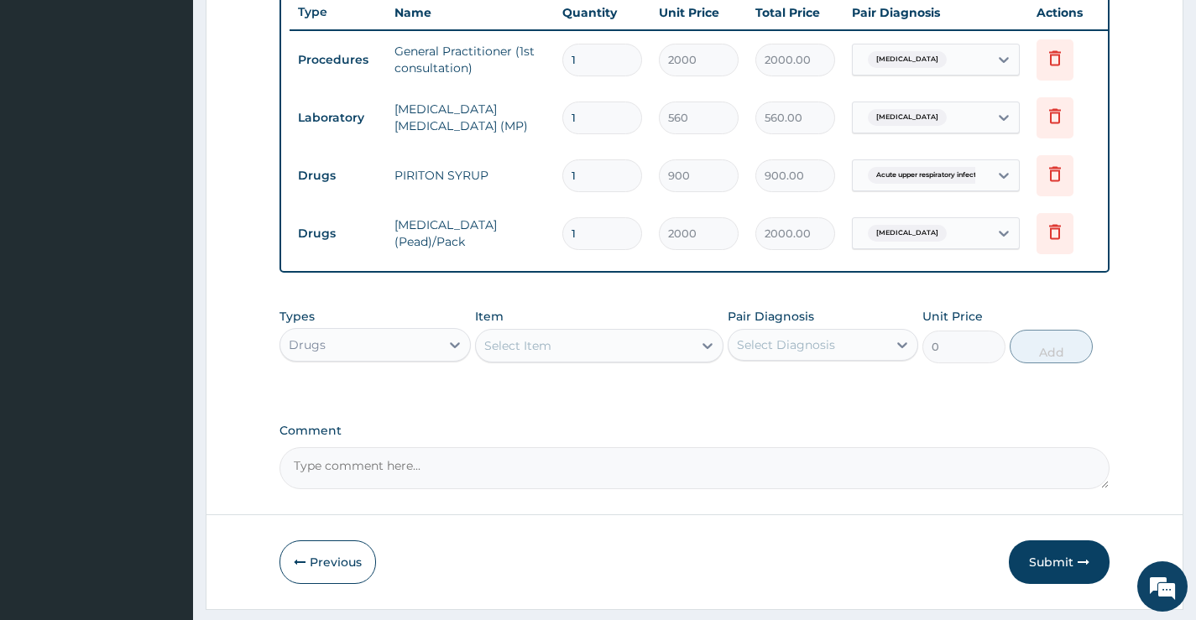
click at [593, 349] on div "Select Item" at bounding box center [584, 345] width 217 height 27
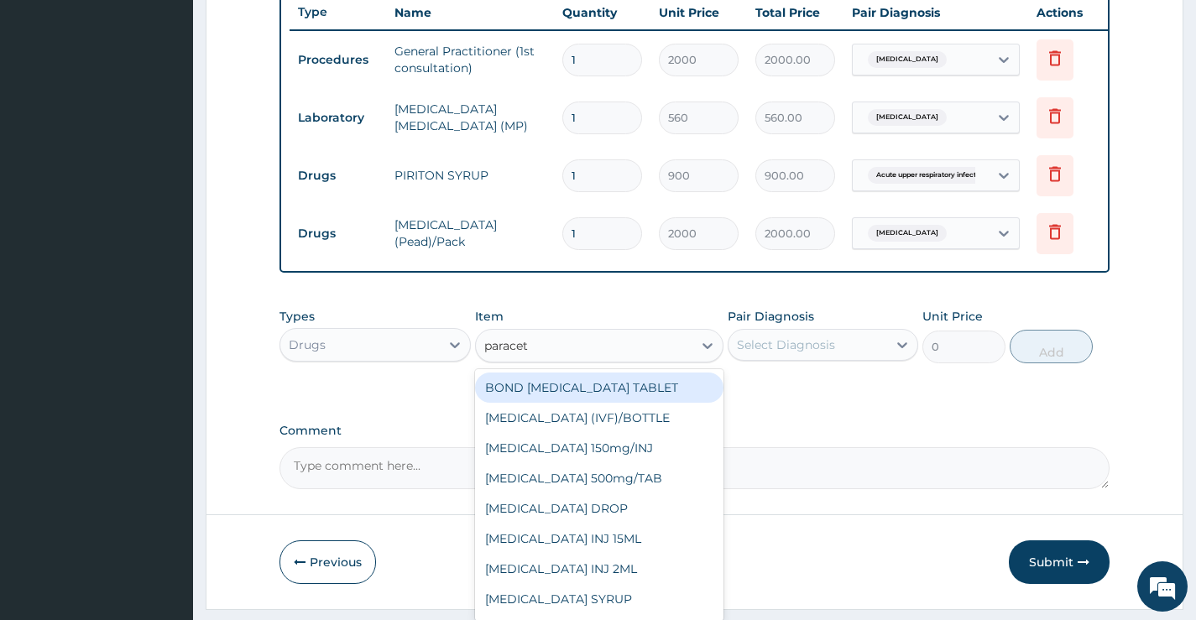
type input "paraceta"
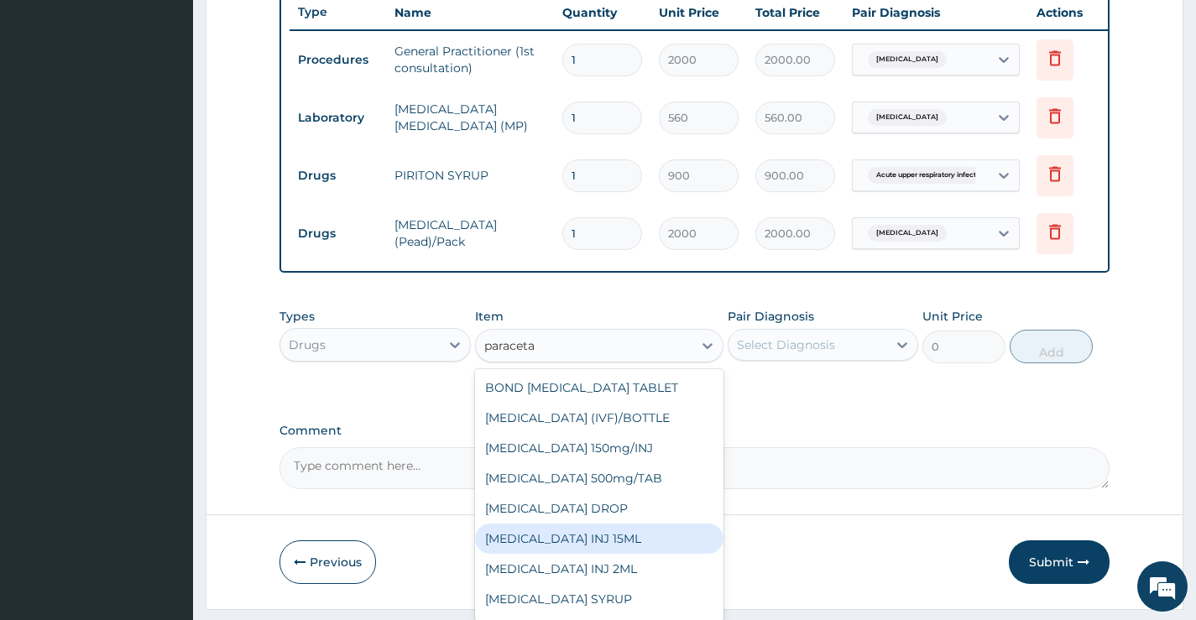
scroll to position [27, 0]
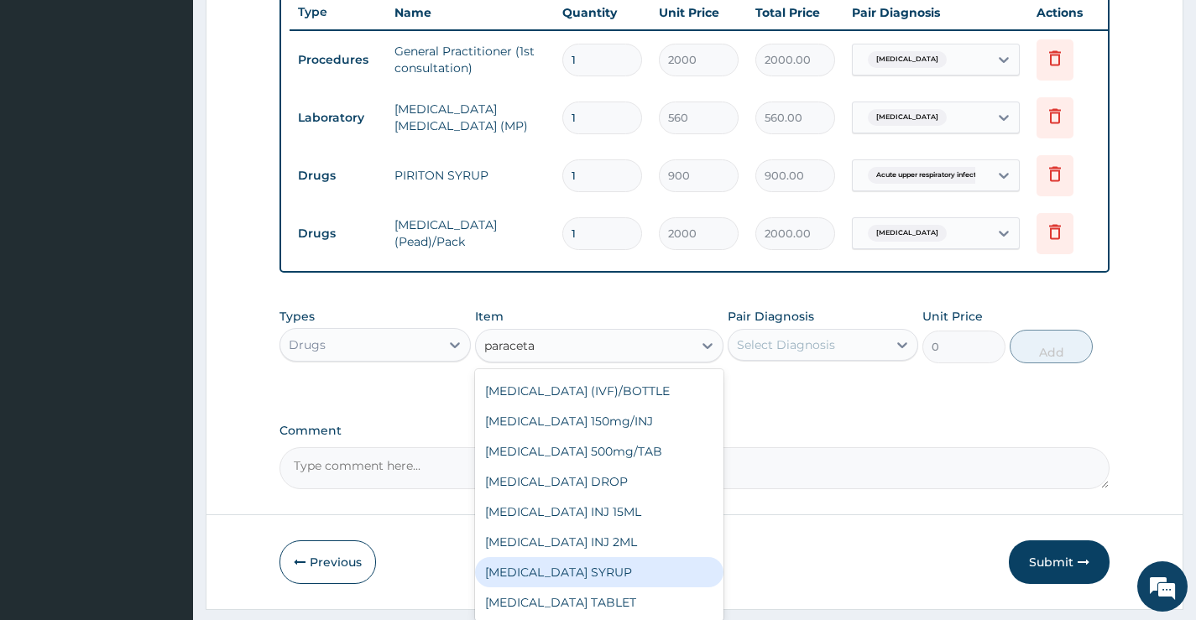
click at [611, 576] on div "PARACETAMOL SYRUP" at bounding box center [599, 572] width 249 height 30
type input "800"
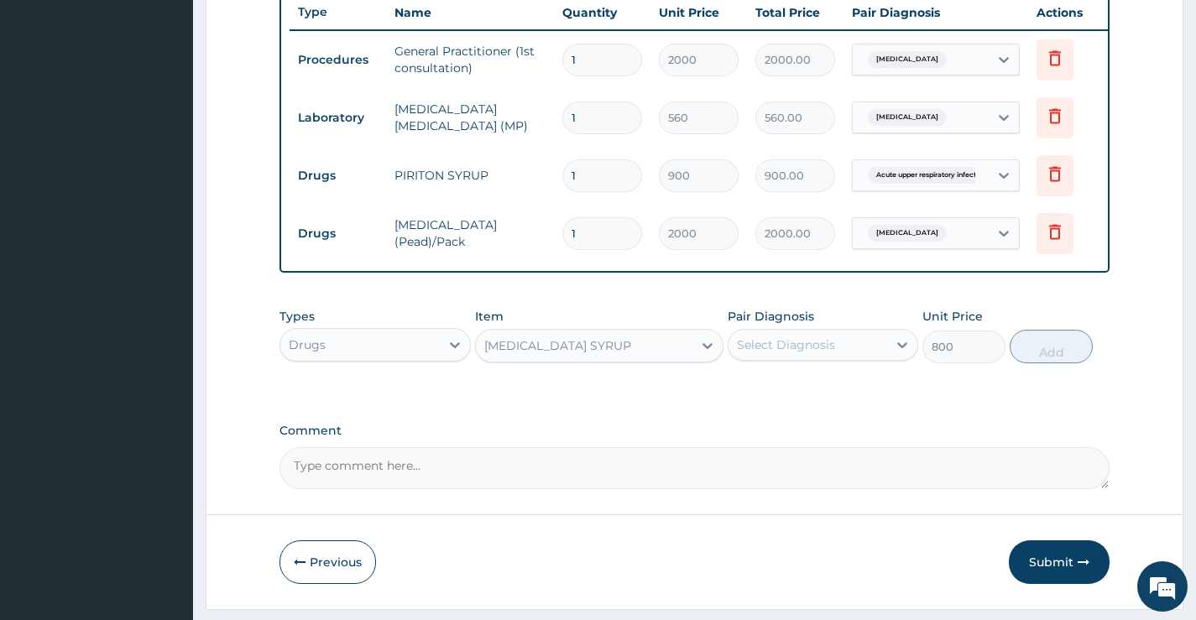
click at [808, 353] on div "Select Diagnosis" at bounding box center [786, 345] width 98 height 17
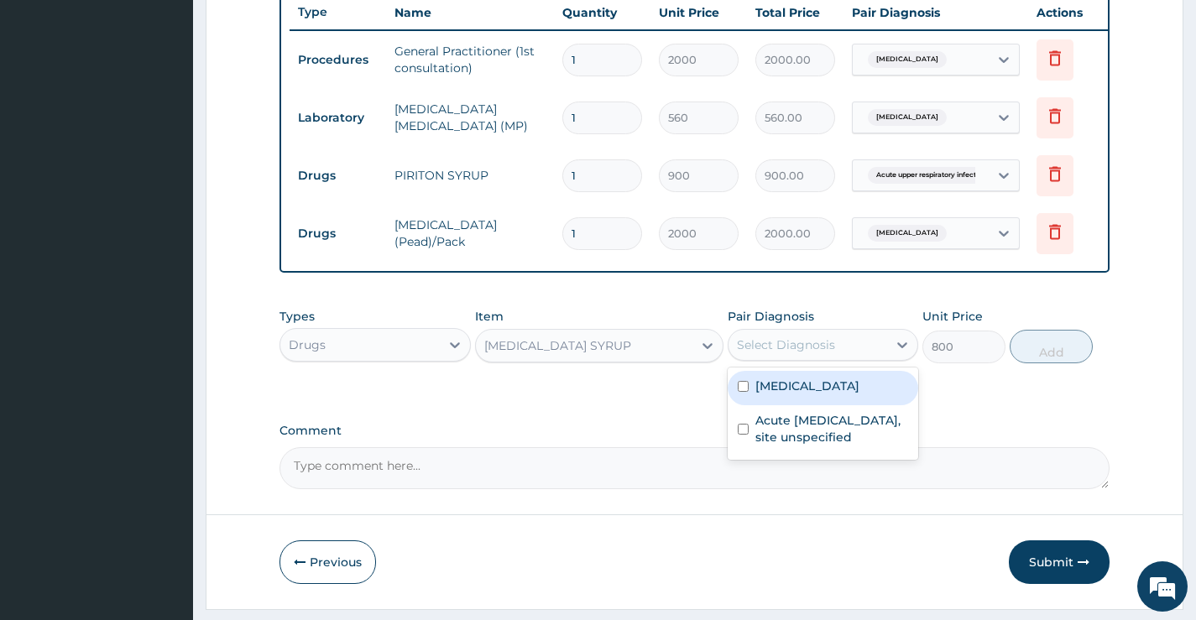
click at [813, 395] on label "Malaria, unspecified" at bounding box center [808, 386] width 104 height 17
checkbox input "true"
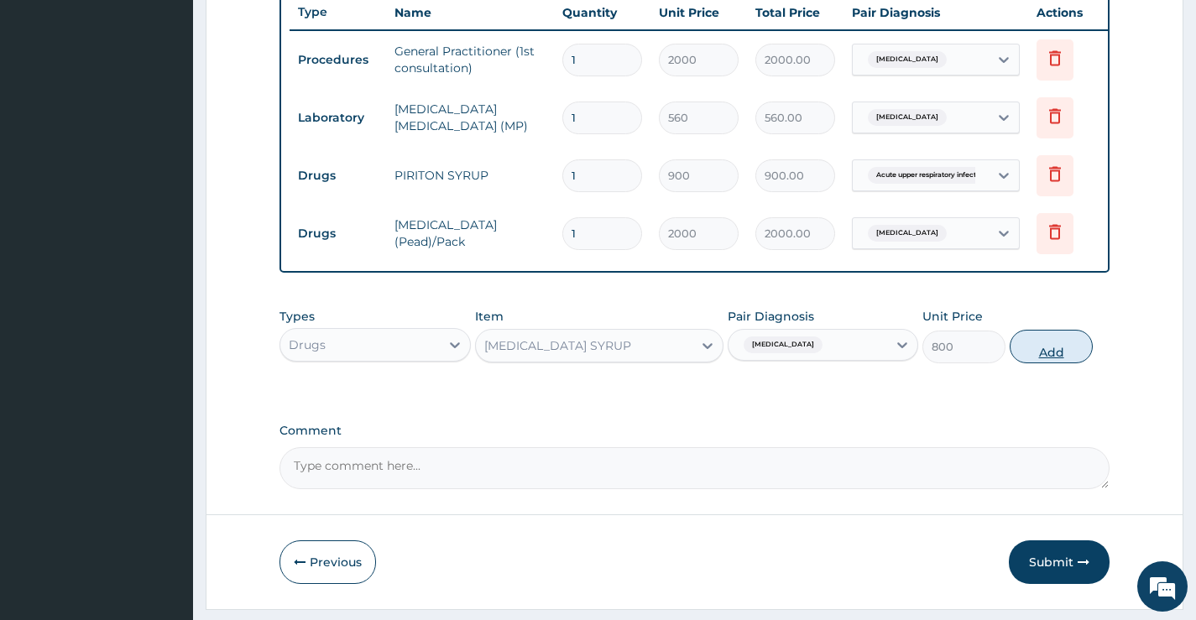
click at [1050, 351] on button "Add" at bounding box center [1051, 347] width 83 height 34
type input "0"
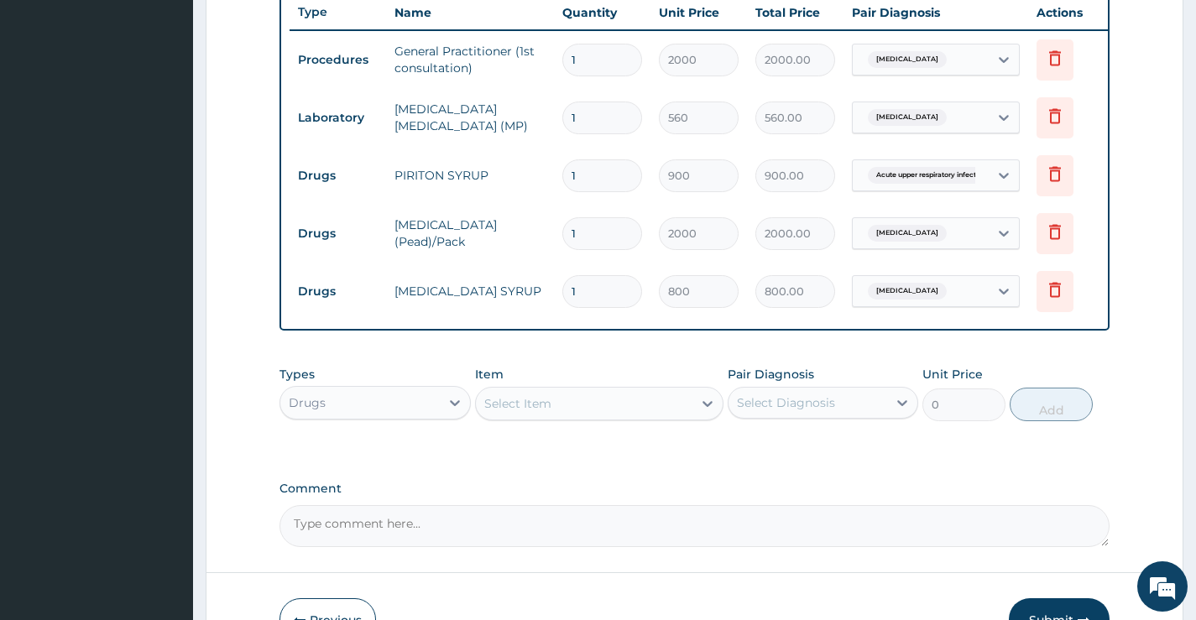
click at [620, 404] on div "Select Item" at bounding box center [584, 403] width 217 height 27
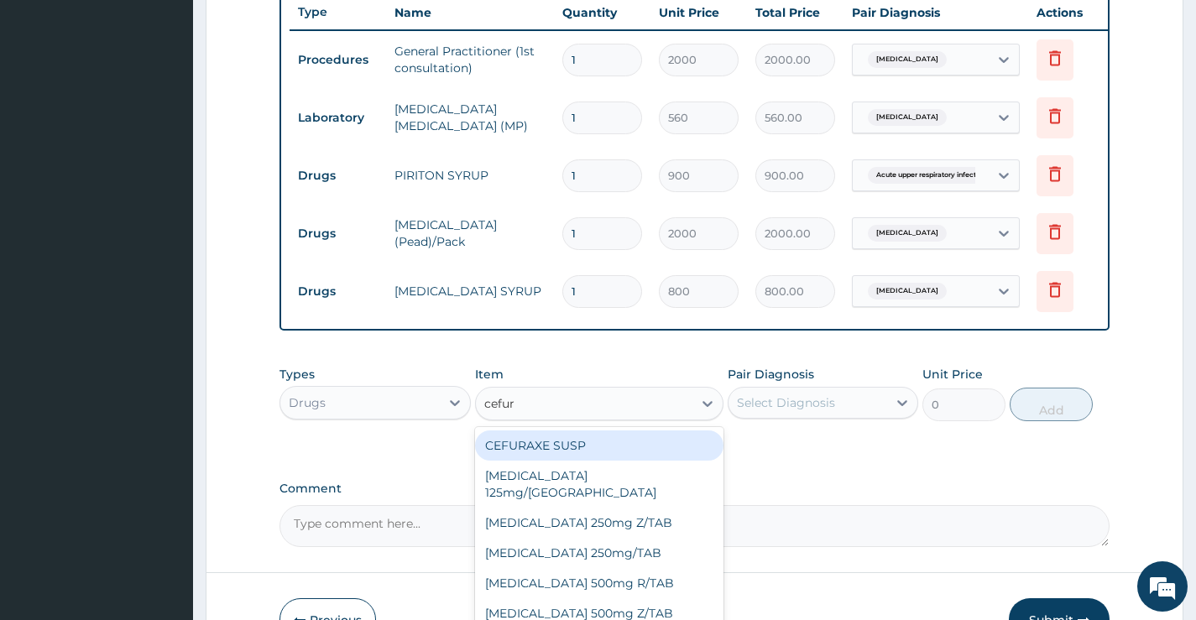
type input "cefuro"
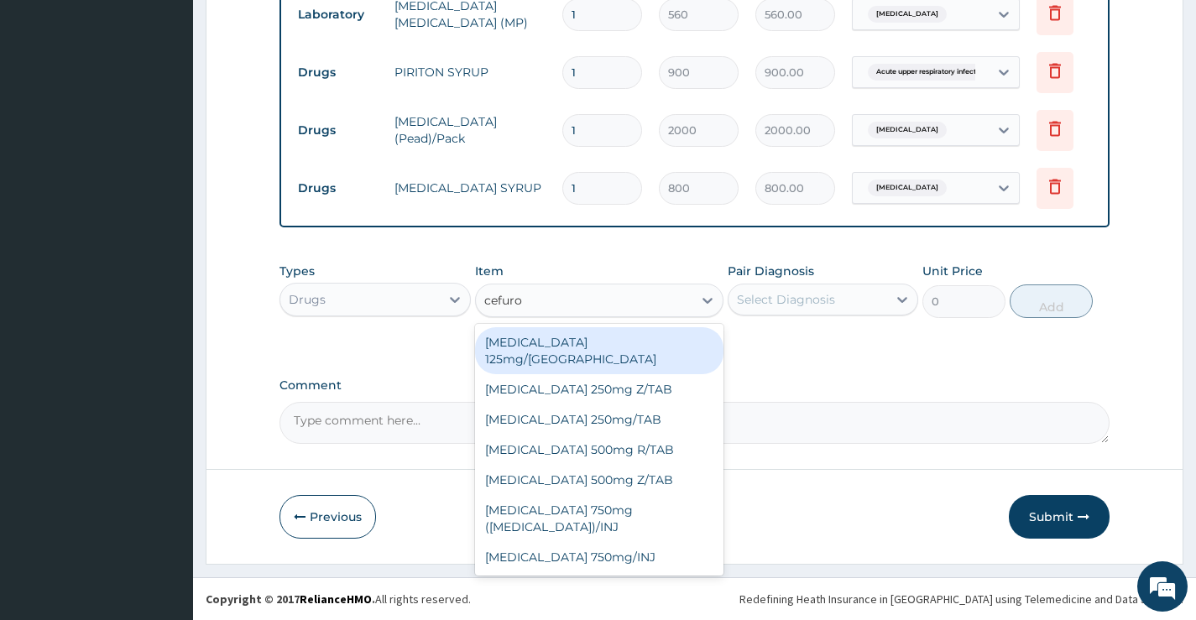
scroll to position [755, 0]
click at [632, 340] on div "Cefuroxime 125mg/SYR" at bounding box center [599, 350] width 249 height 47
type input "3000"
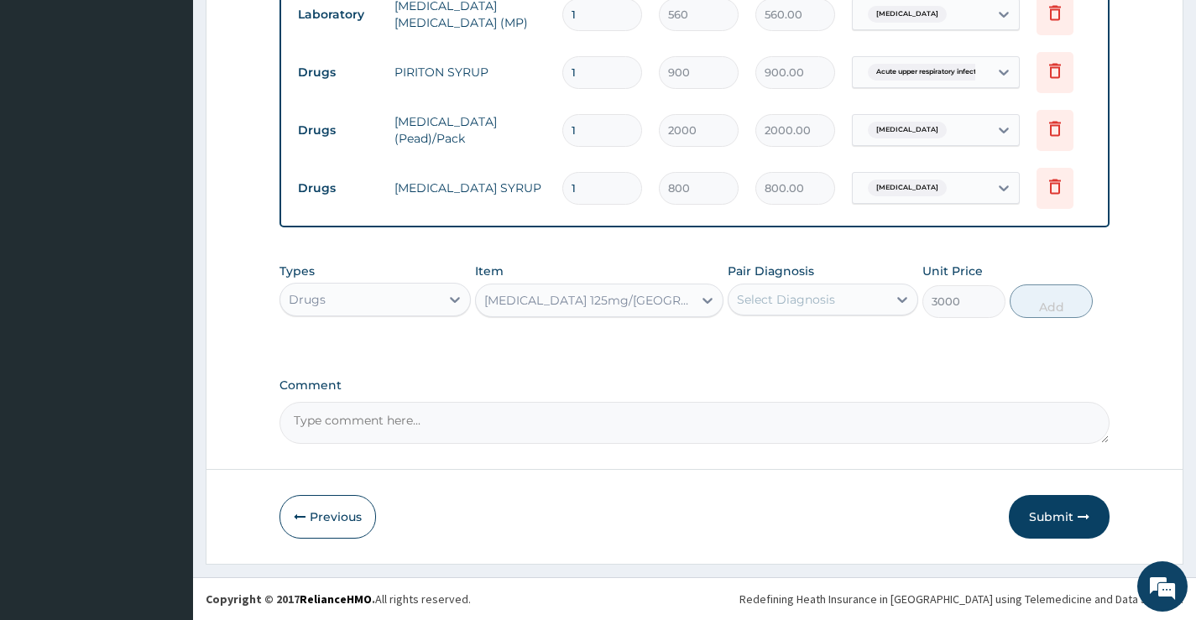
click at [831, 298] on div "Select Diagnosis" at bounding box center [786, 299] width 98 height 17
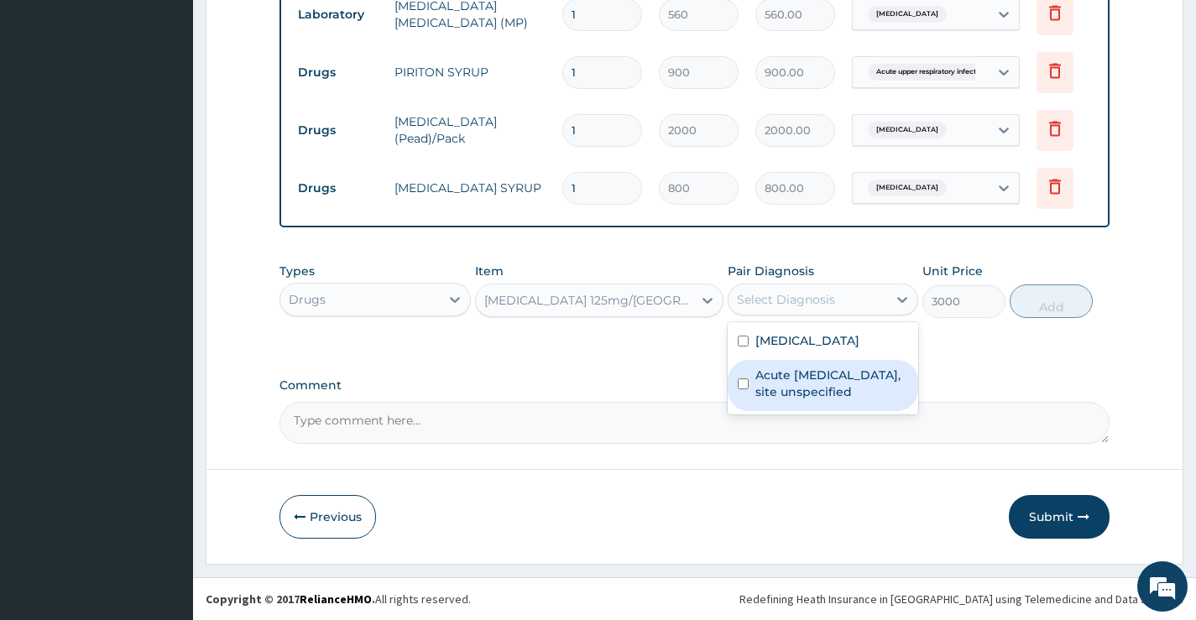
click at [812, 384] on label "Acute upper respiratory infection, site unspecified" at bounding box center [832, 384] width 153 height 34
checkbox input "true"
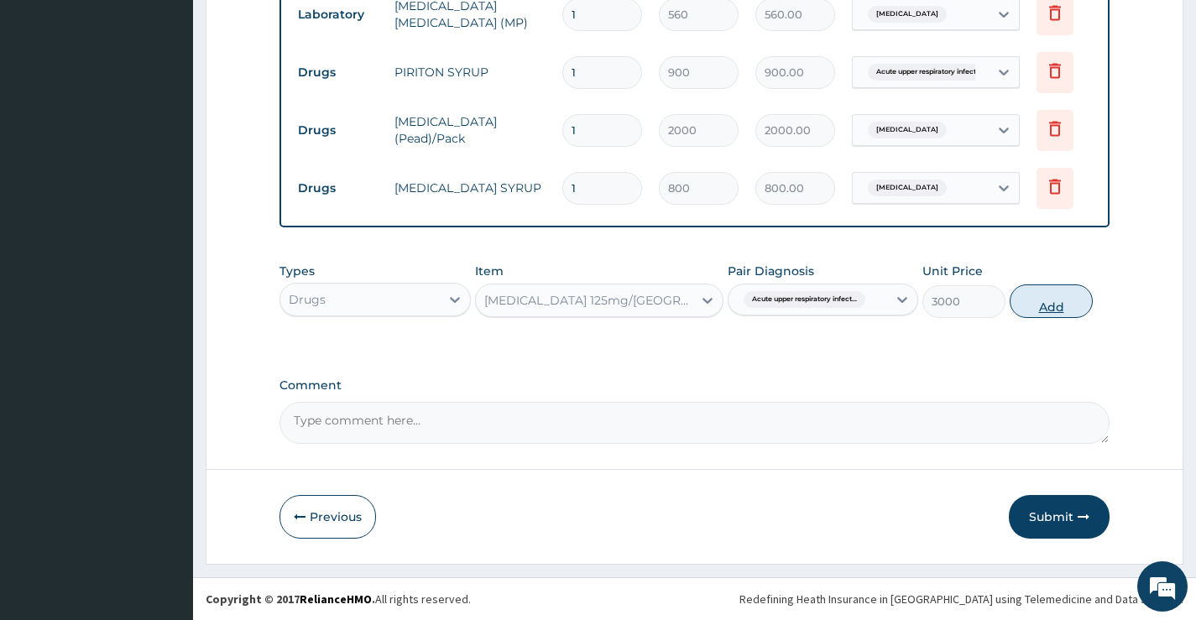
click at [1067, 296] on button "Add" at bounding box center [1051, 302] width 83 height 34
type input "0"
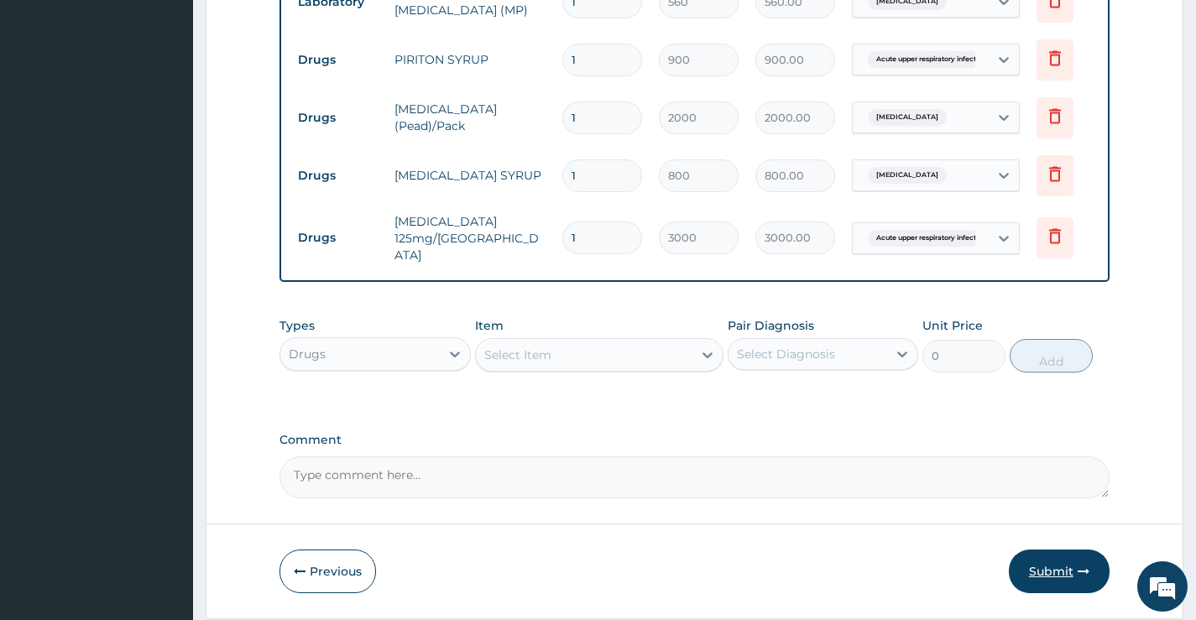
click at [1066, 571] on button "Submit" at bounding box center [1059, 572] width 101 height 44
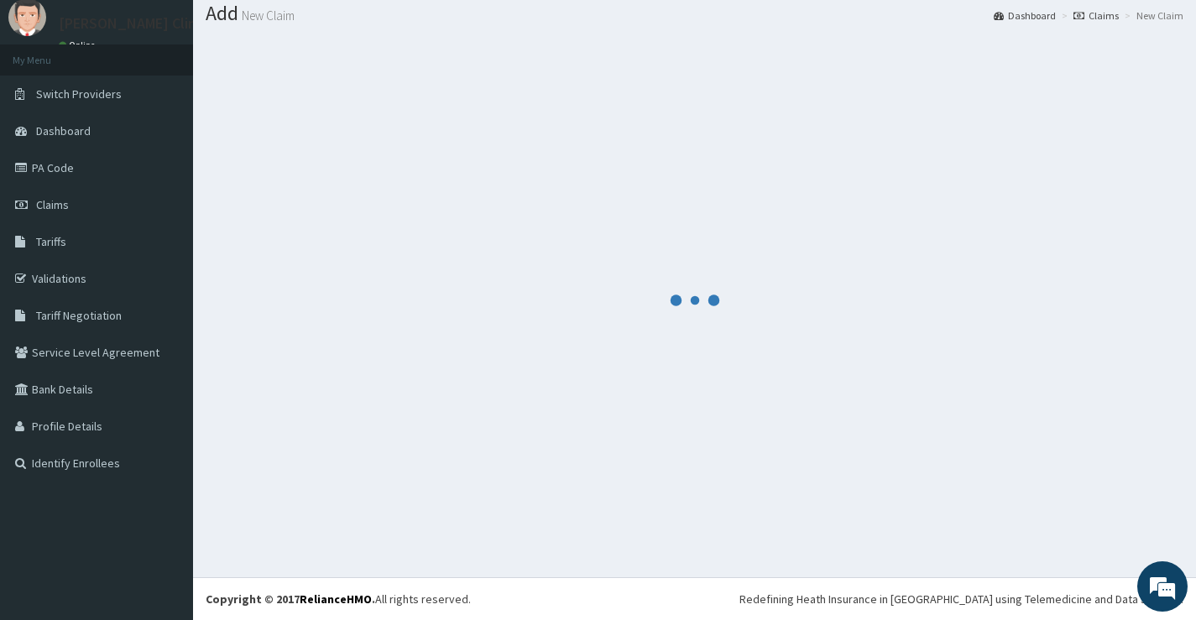
scroll to position [52, 0]
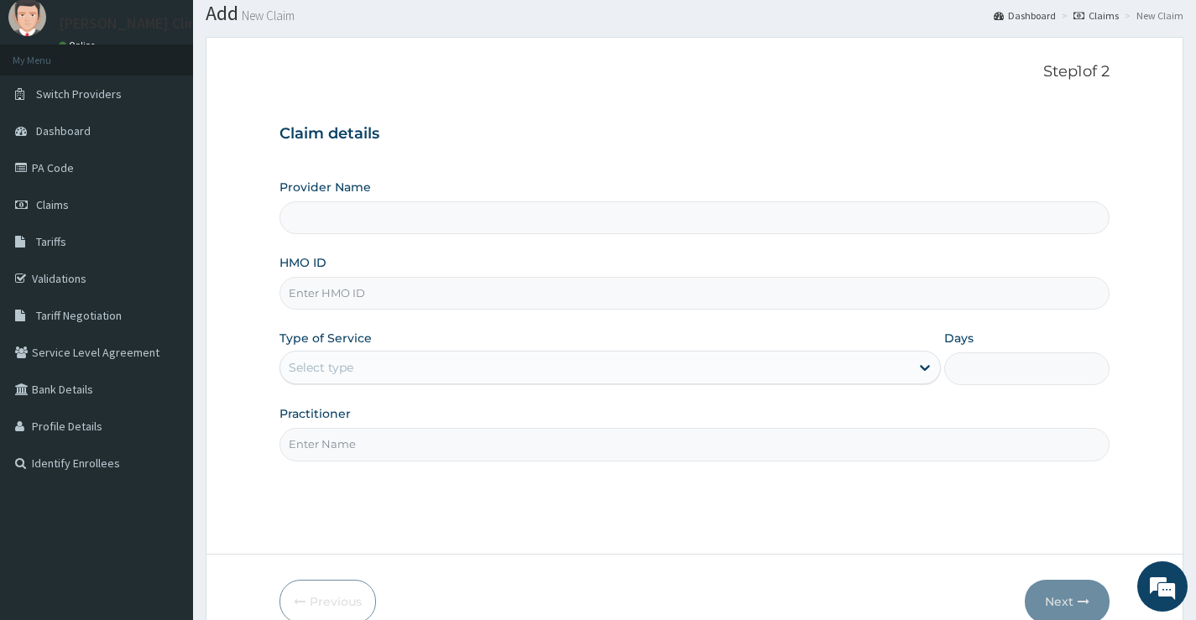
type input "[PERSON_NAME] Clinic and Maternity"
click at [51, 201] on span "Claims" at bounding box center [52, 204] width 33 height 15
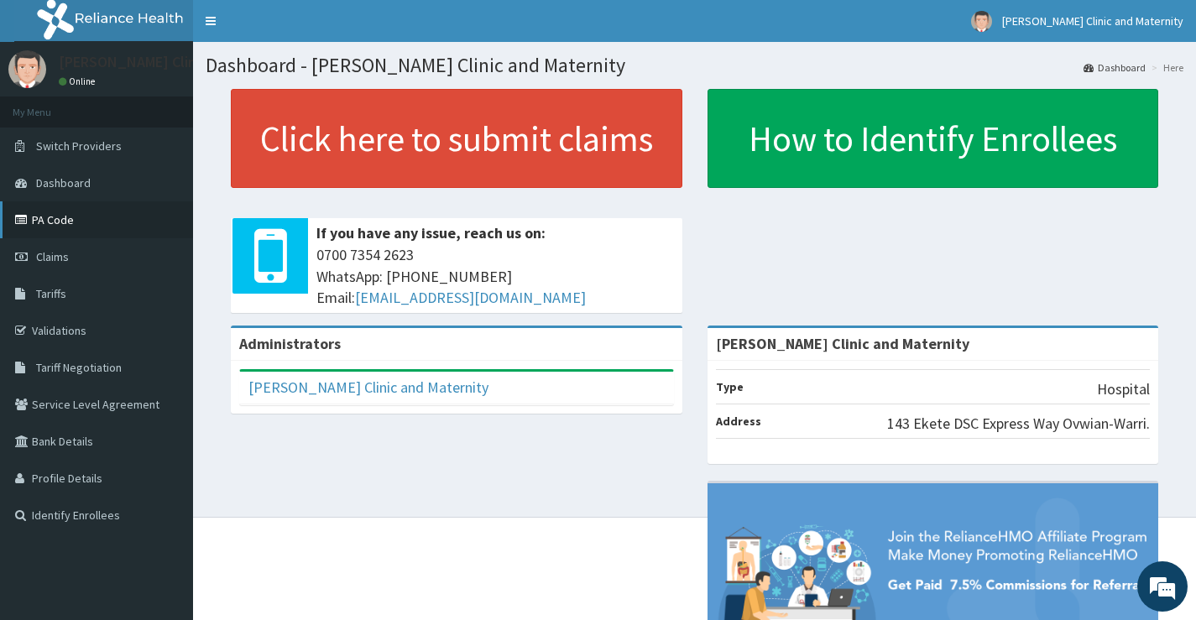
click at [49, 214] on link "PA Code" at bounding box center [96, 219] width 193 height 37
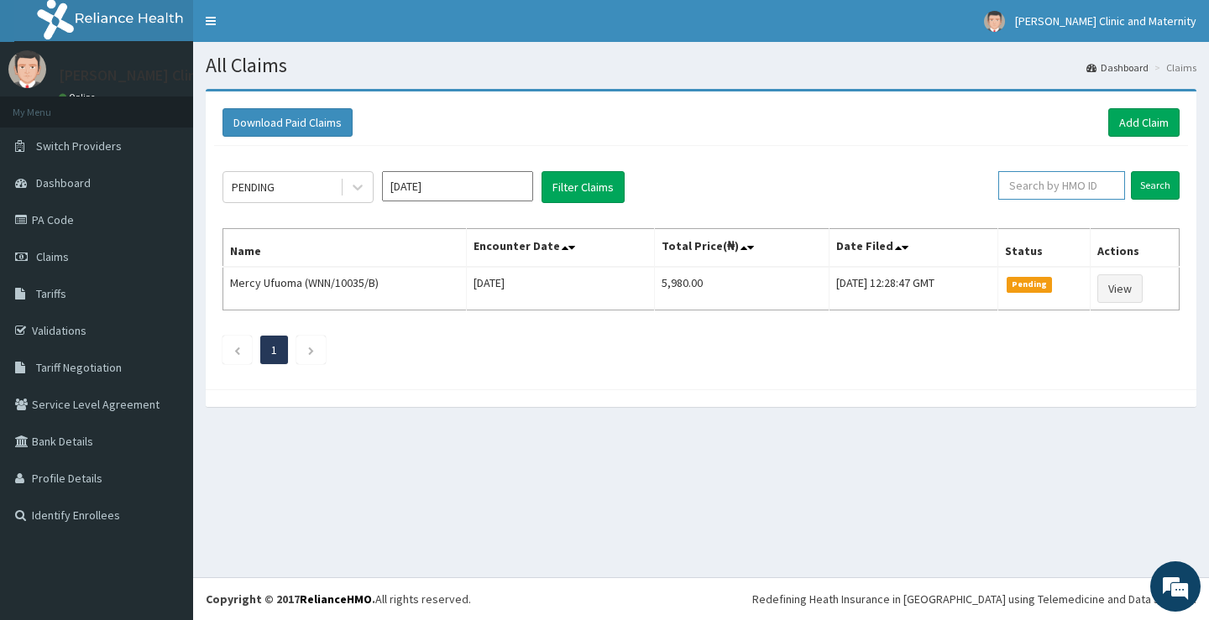
click at [1043, 182] on input "text" at bounding box center [1061, 185] width 127 height 29
type input "w"
type input "ewoma"
click at [1153, 180] on input "Search" at bounding box center [1155, 185] width 49 height 29
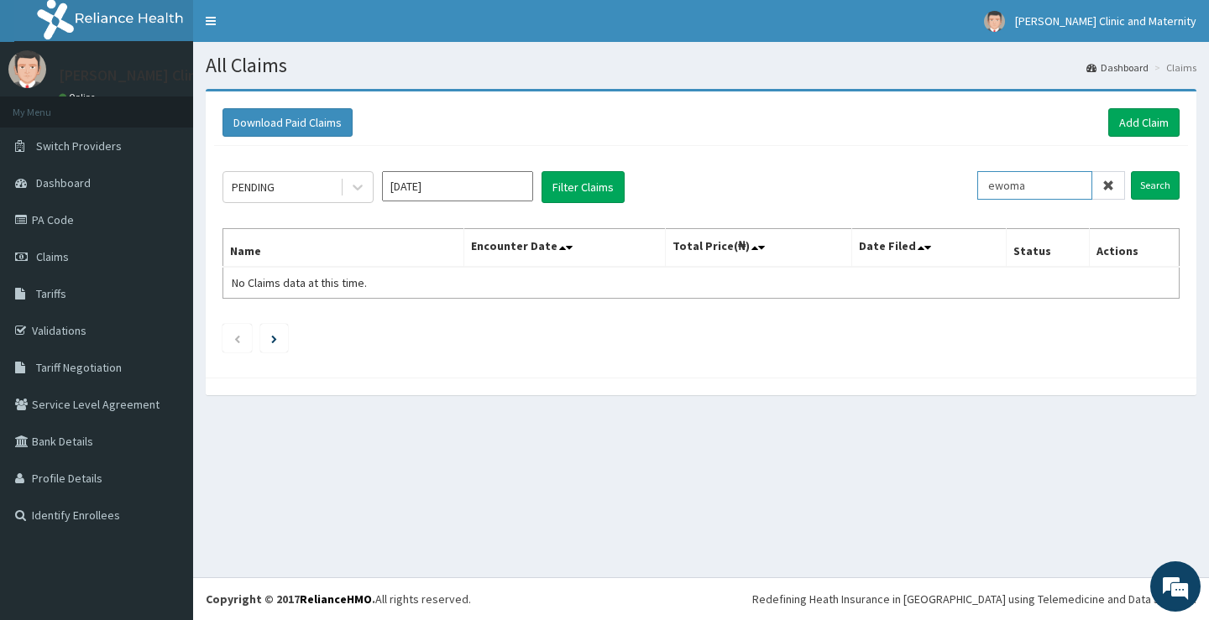
drag, startPoint x: 1043, startPoint y: 180, endPoint x: 970, endPoint y: 188, distance: 74.3
click at [970, 188] on div "PENDING Oct 2025 Filter Claims ewoma Search" at bounding box center [700, 187] width 957 height 32
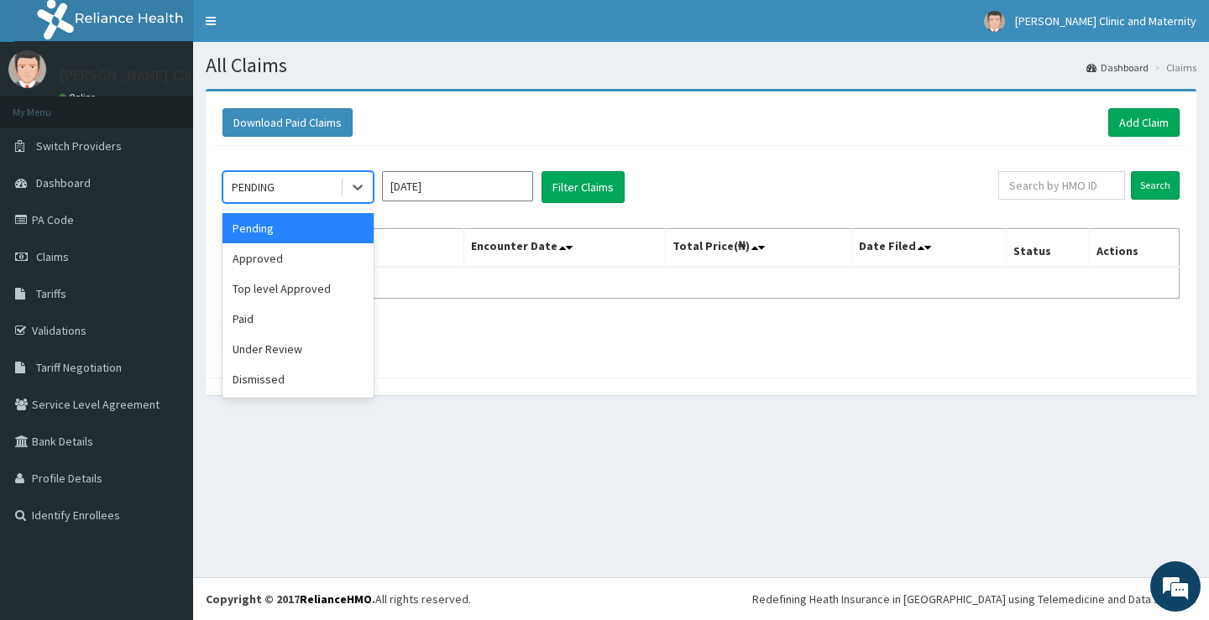
click at [324, 186] on div "PENDING" at bounding box center [281, 187] width 117 height 27
click at [314, 260] on div "Approved" at bounding box center [297, 258] width 151 height 30
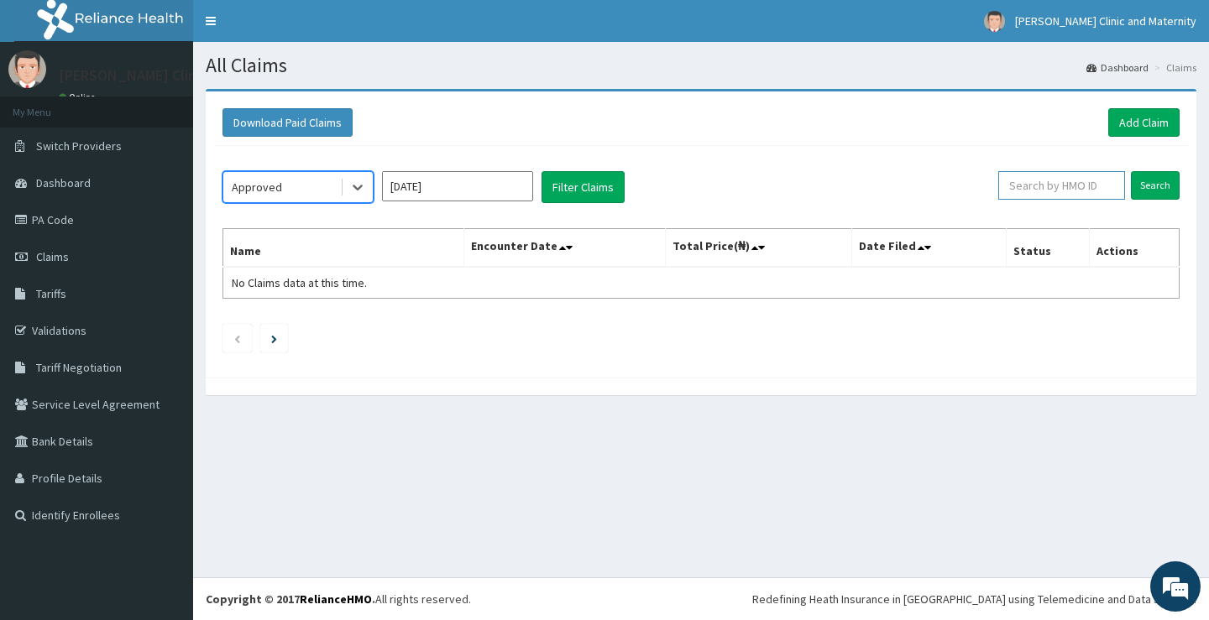
click at [1064, 184] on input "text" at bounding box center [1061, 185] width 127 height 29
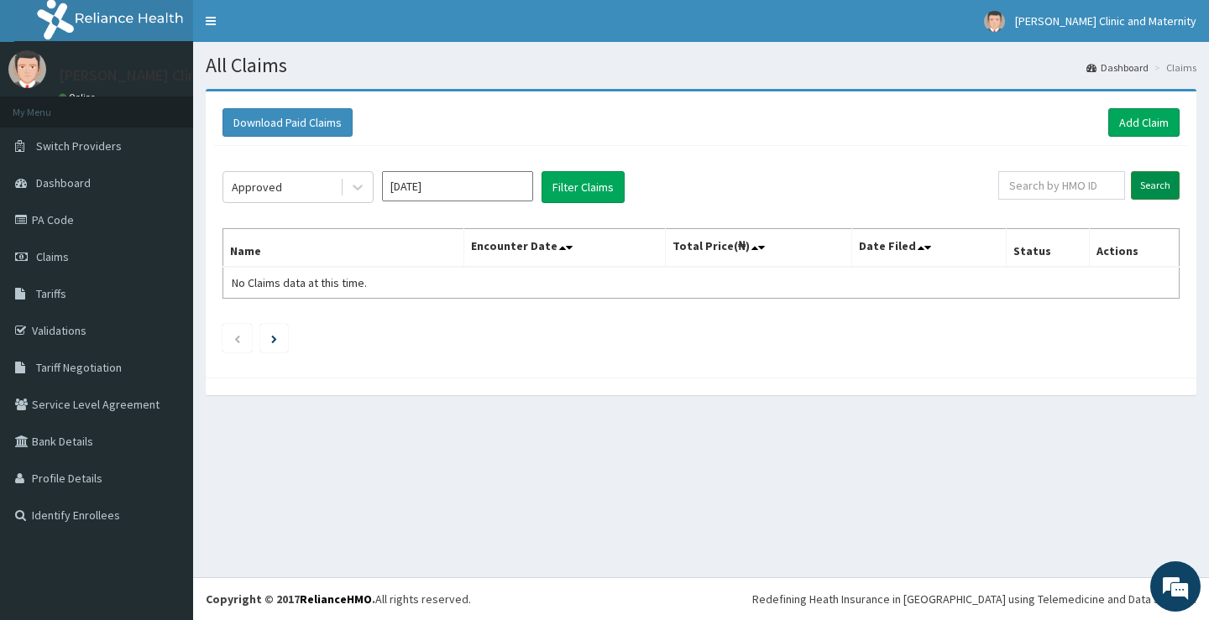
click at [1163, 176] on input "Search" at bounding box center [1155, 185] width 49 height 29
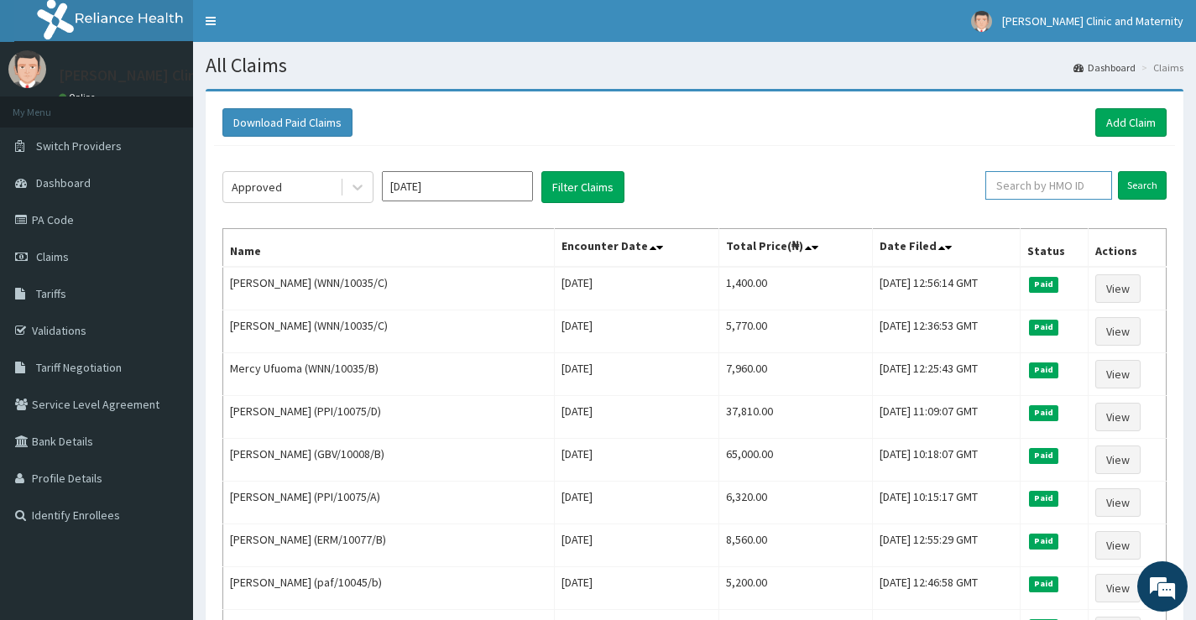
click at [1082, 186] on input "text" at bounding box center [1049, 185] width 127 height 29
type input "ewoma"
click at [1118, 171] on input "Search" at bounding box center [1142, 185] width 49 height 29
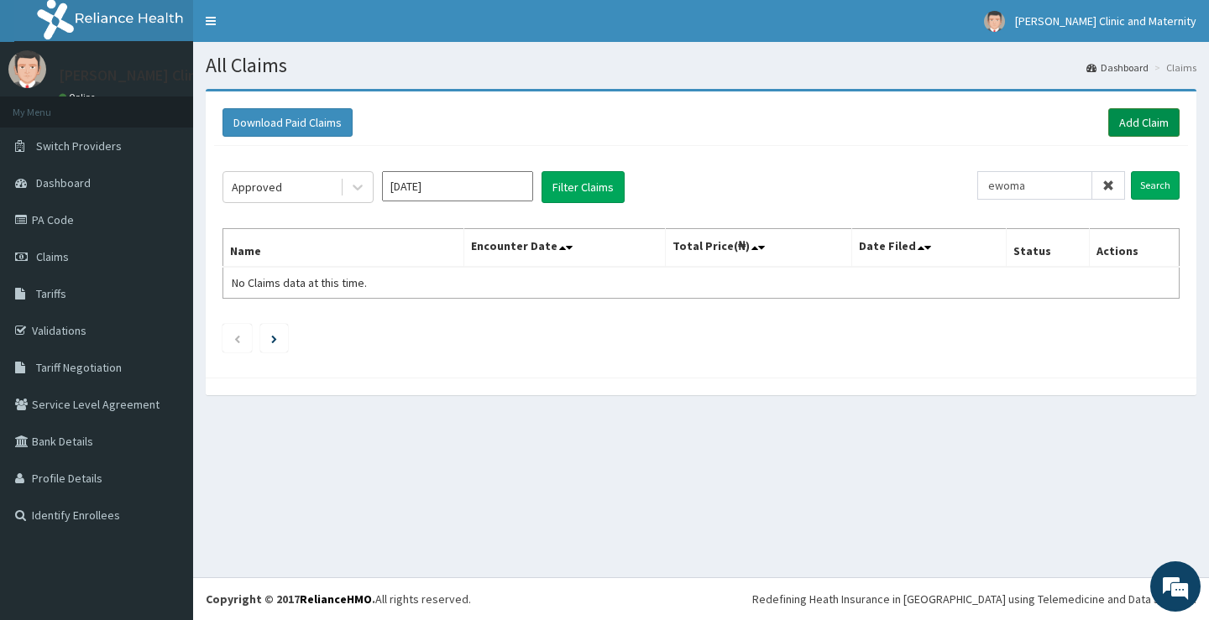
click at [1131, 122] on link "Add Claim" at bounding box center [1143, 122] width 71 height 29
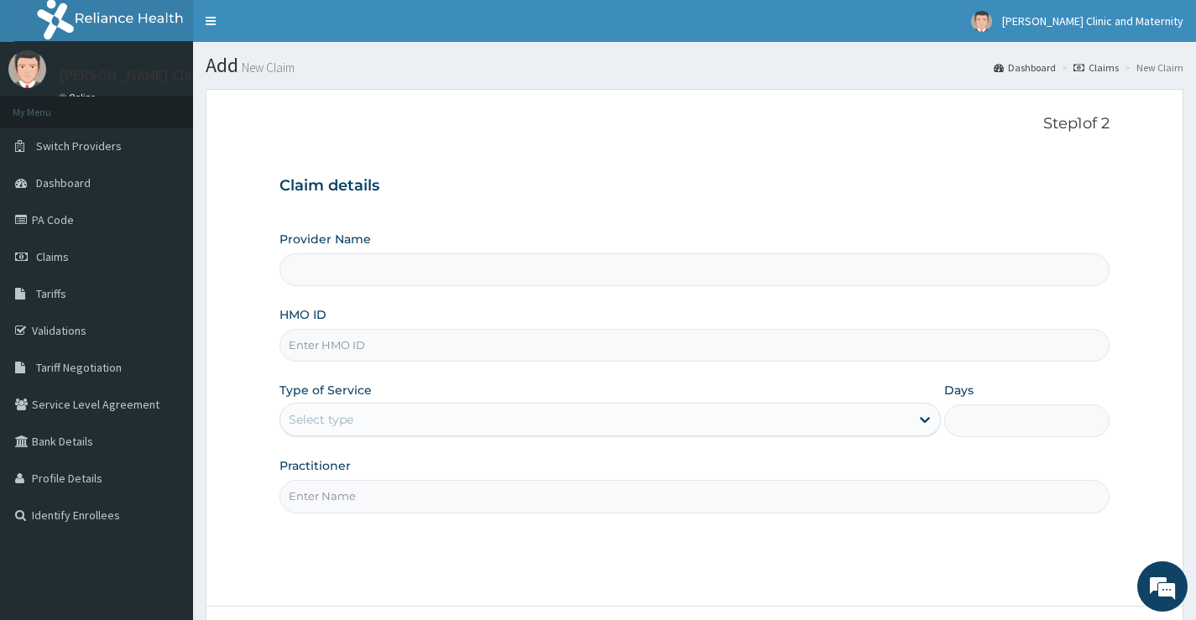
type input "[PERSON_NAME] Clinic and Maternity"
click at [326, 347] on input "HMO ID" at bounding box center [695, 345] width 830 height 33
paste input "PES/10029/D"
type input "PES/10029/D"
click at [337, 426] on div "Select type" at bounding box center [321, 419] width 65 height 17
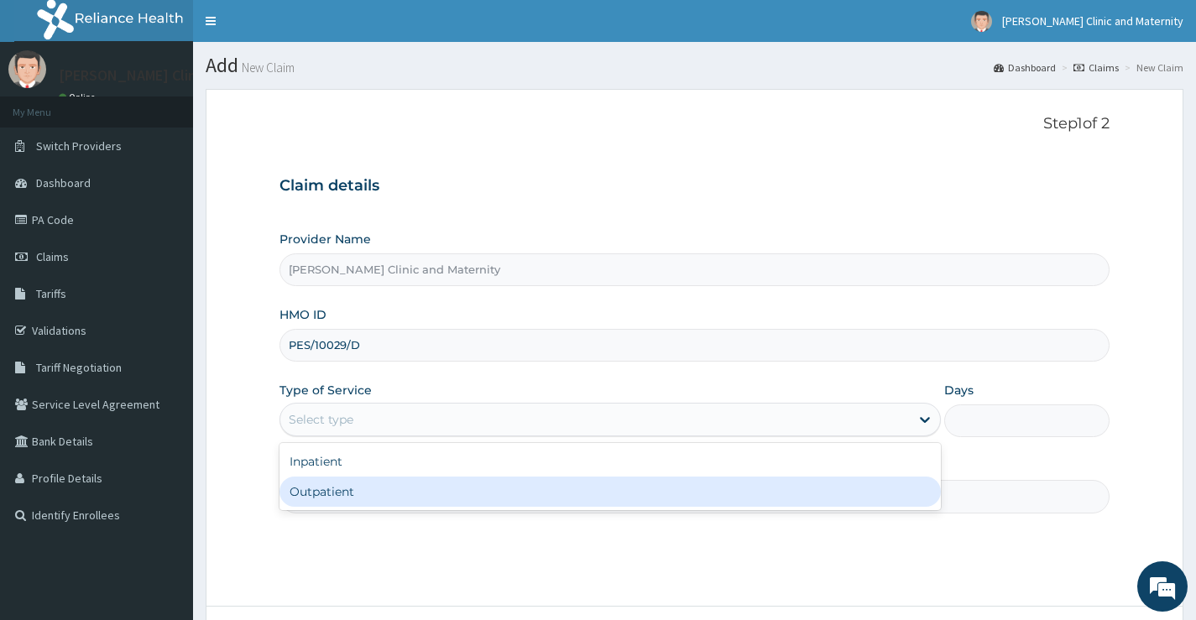
click at [335, 495] on div "Outpatient" at bounding box center [611, 492] width 662 height 30
type input "1"
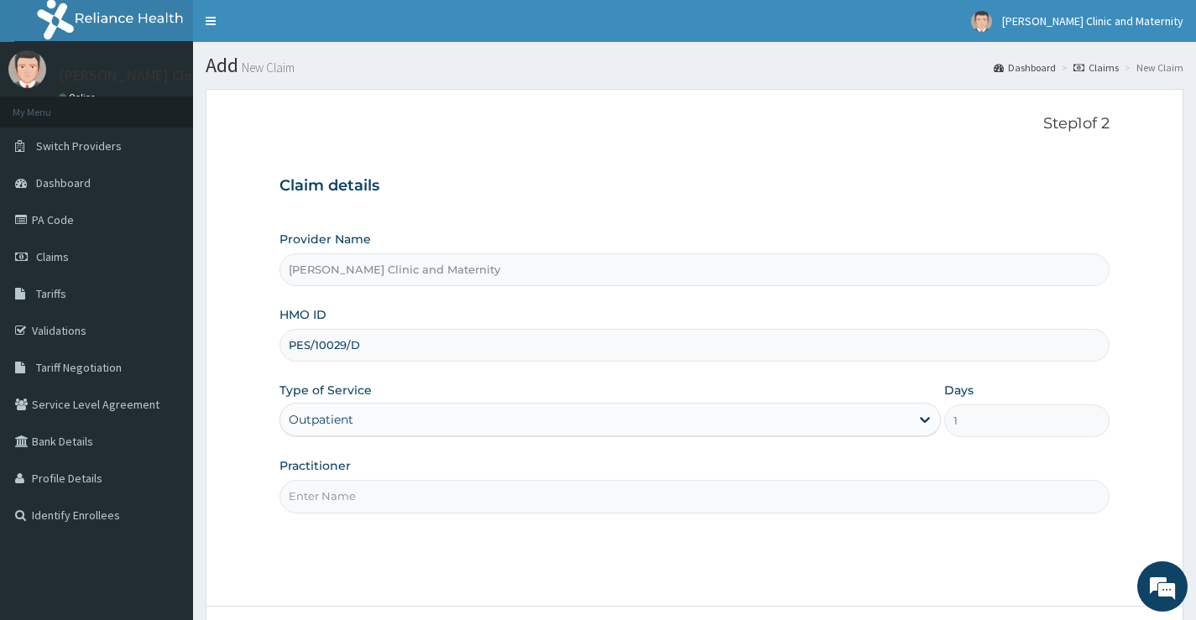
click at [336, 508] on input "Practitioner" at bounding box center [695, 496] width 830 height 33
type input "DR ANYANWU"
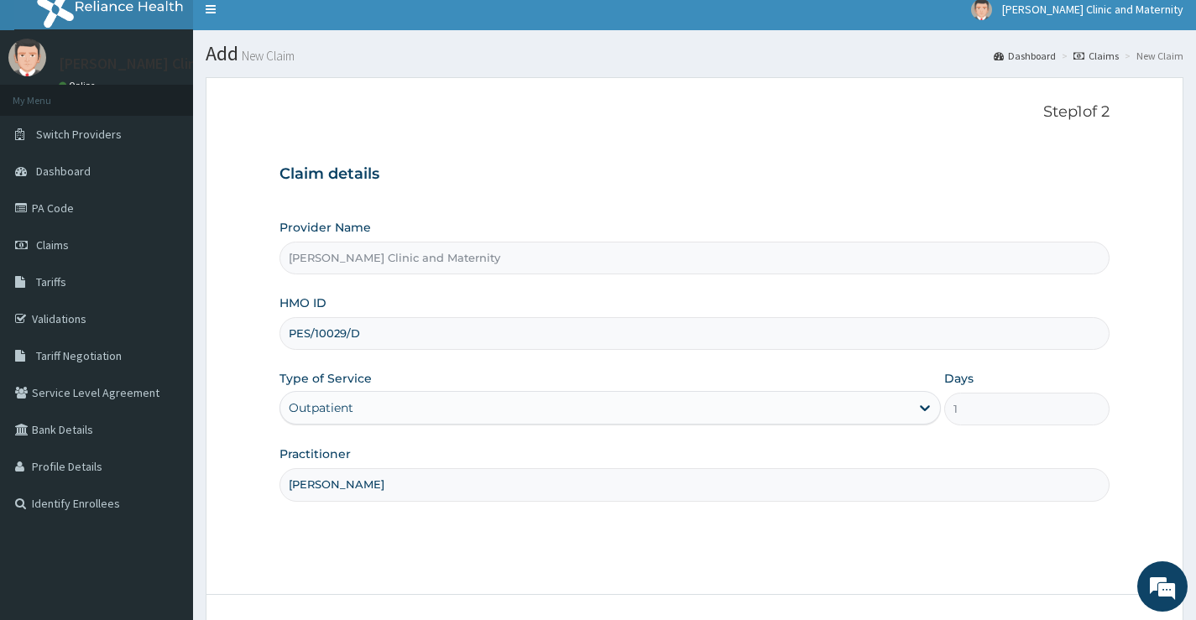
scroll to position [137, 0]
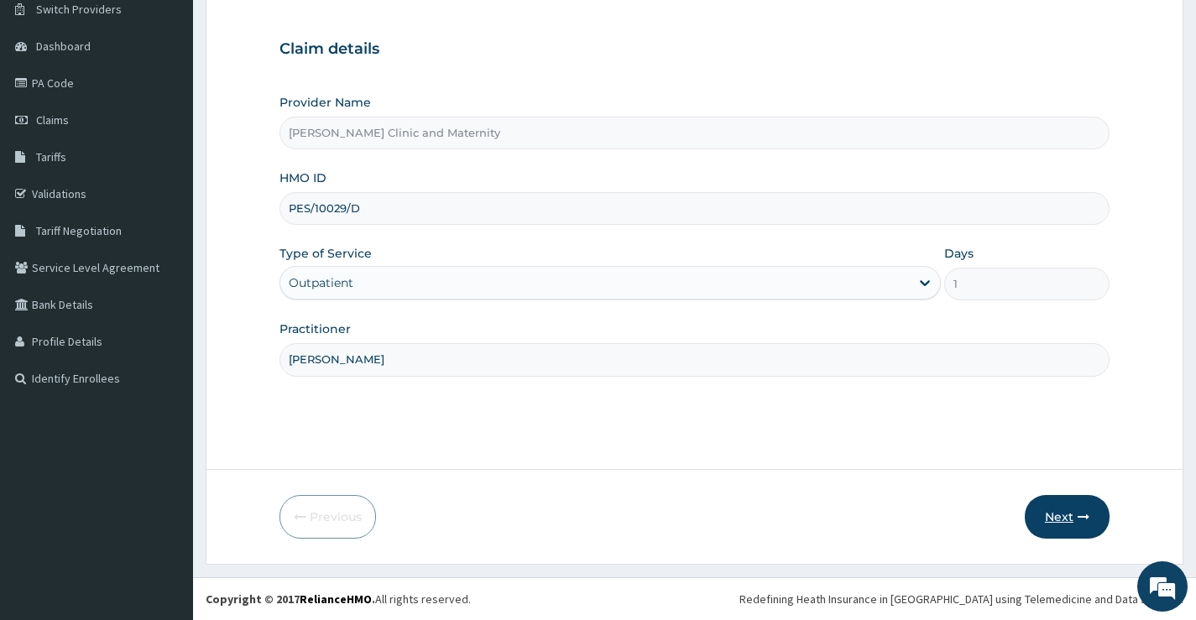
click at [1057, 512] on button "Next" at bounding box center [1067, 517] width 85 height 44
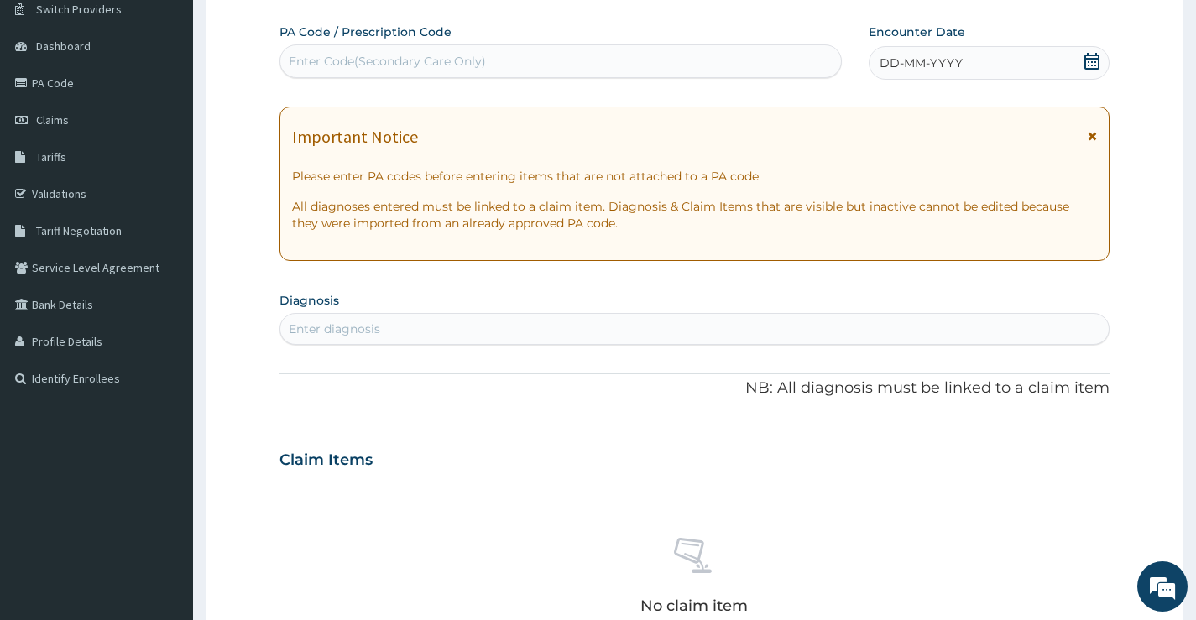
click at [923, 66] on span "DD-MM-YYYY" at bounding box center [921, 63] width 83 height 17
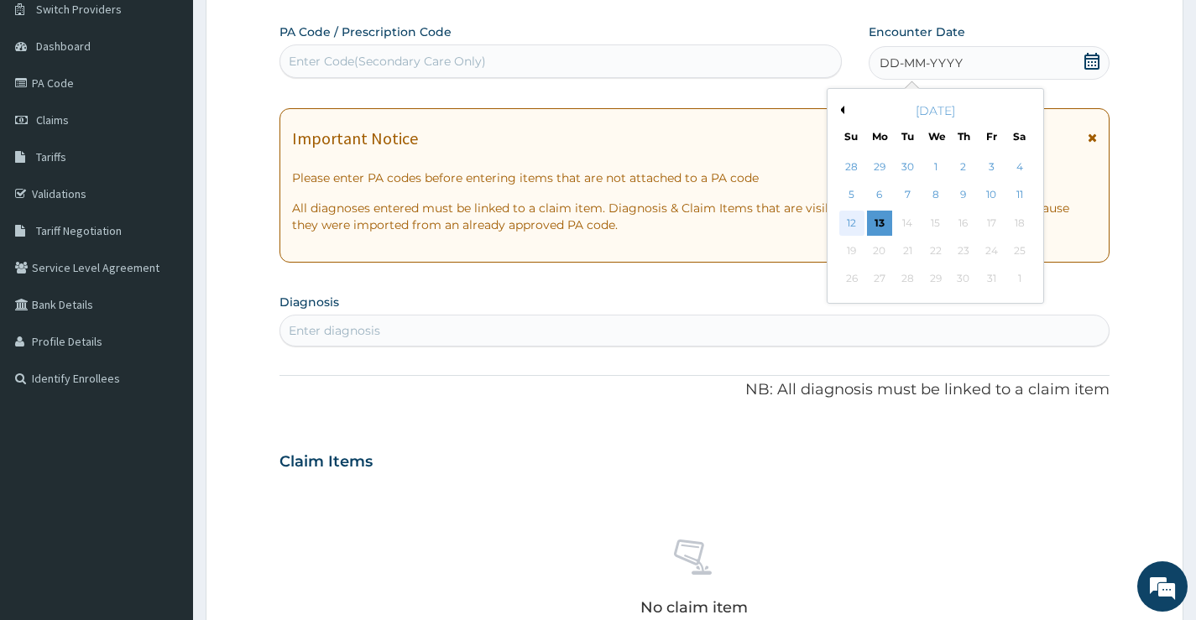
click at [854, 223] on div "12" at bounding box center [851, 223] width 25 height 25
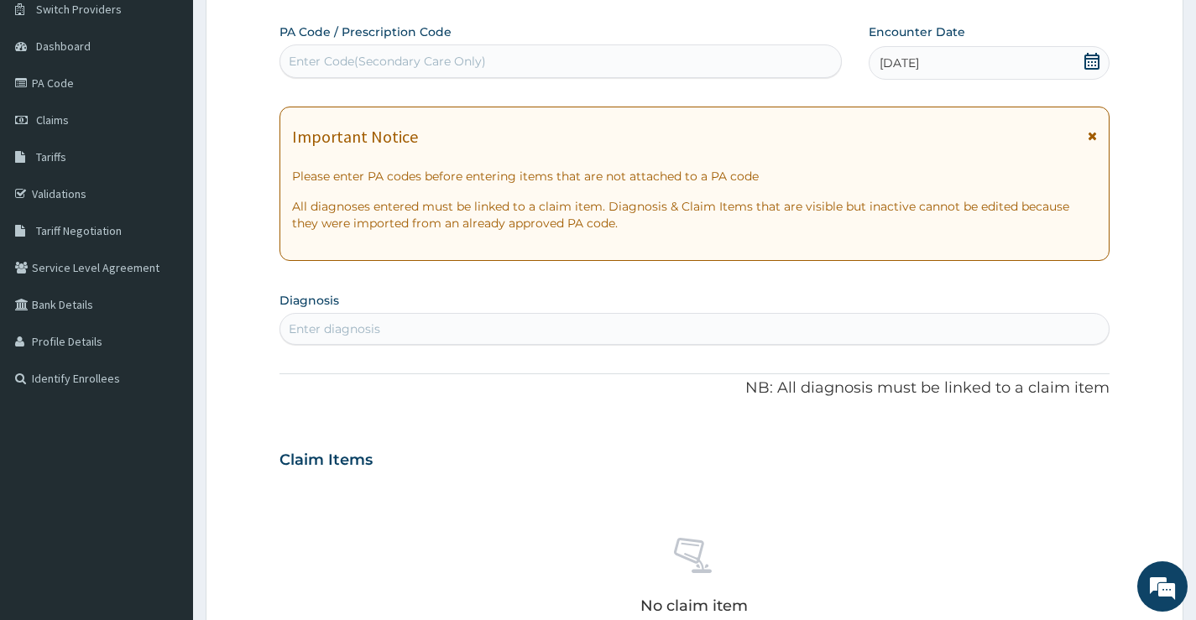
click at [339, 336] on div "Enter diagnosis" at bounding box center [335, 329] width 92 height 17
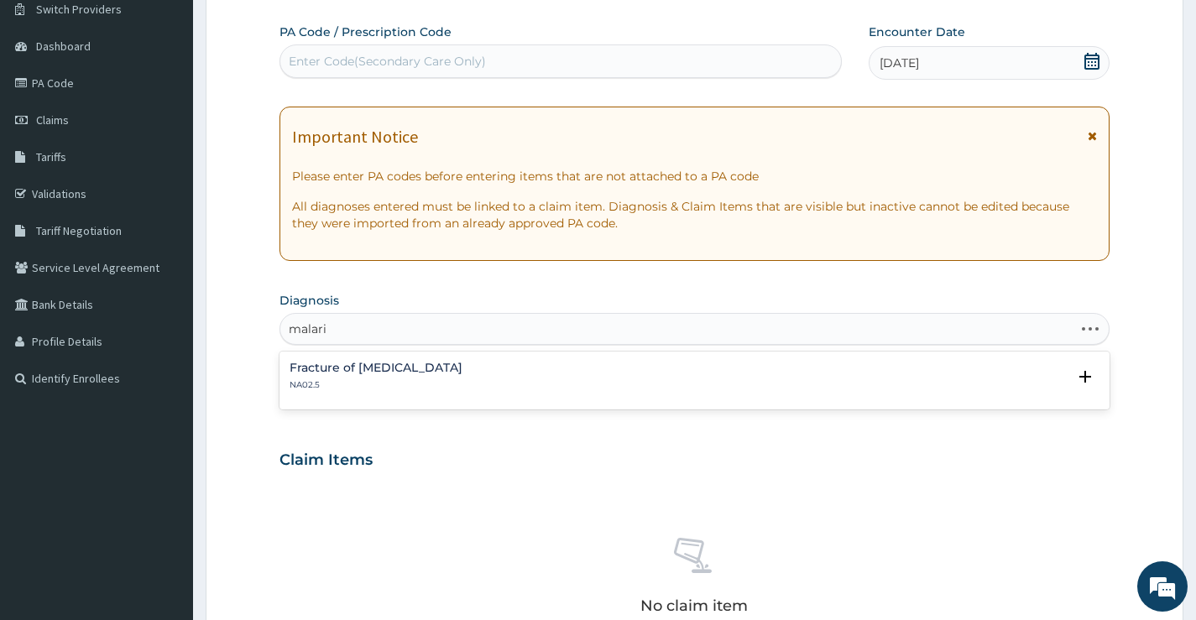
type input "[MEDICAL_DATA]"
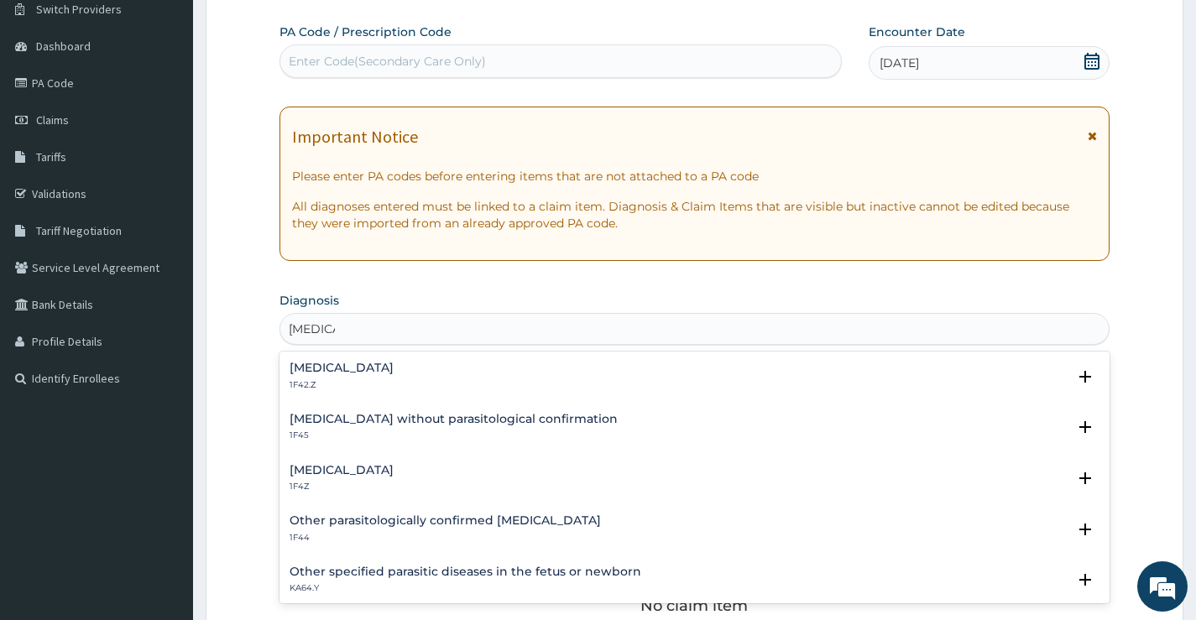
click at [315, 477] on h4 "[MEDICAL_DATA]" at bounding box center [342, 470] width 104 height 13
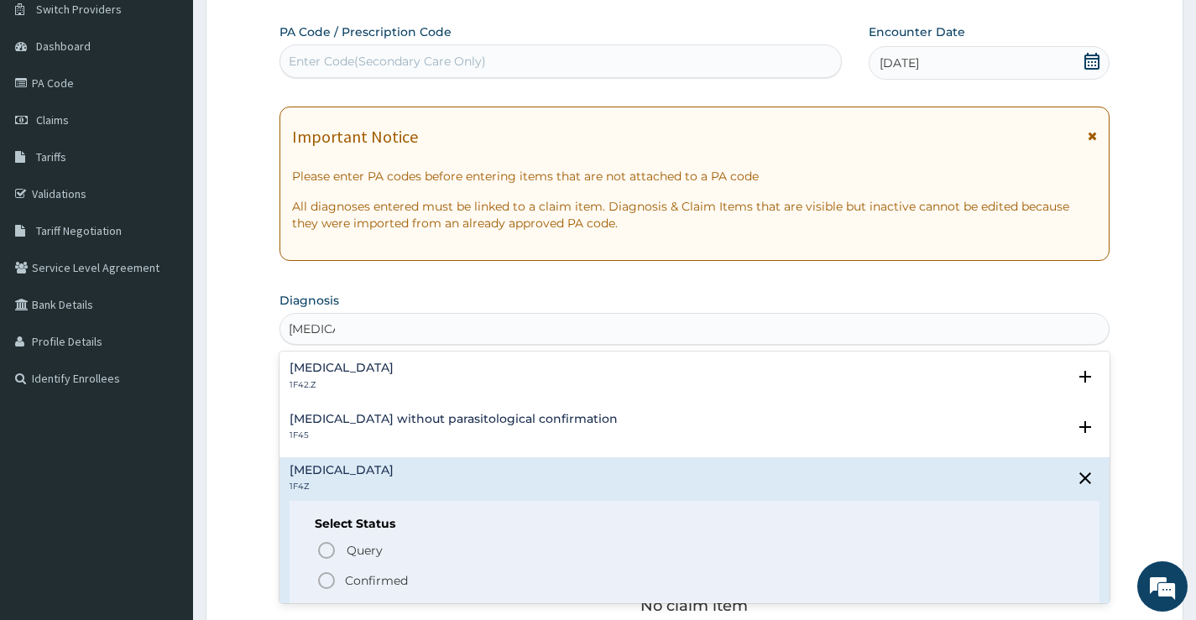
click at [322, 578] on icon "status option filled" at bounding box center [326, 581] width 20 height 20
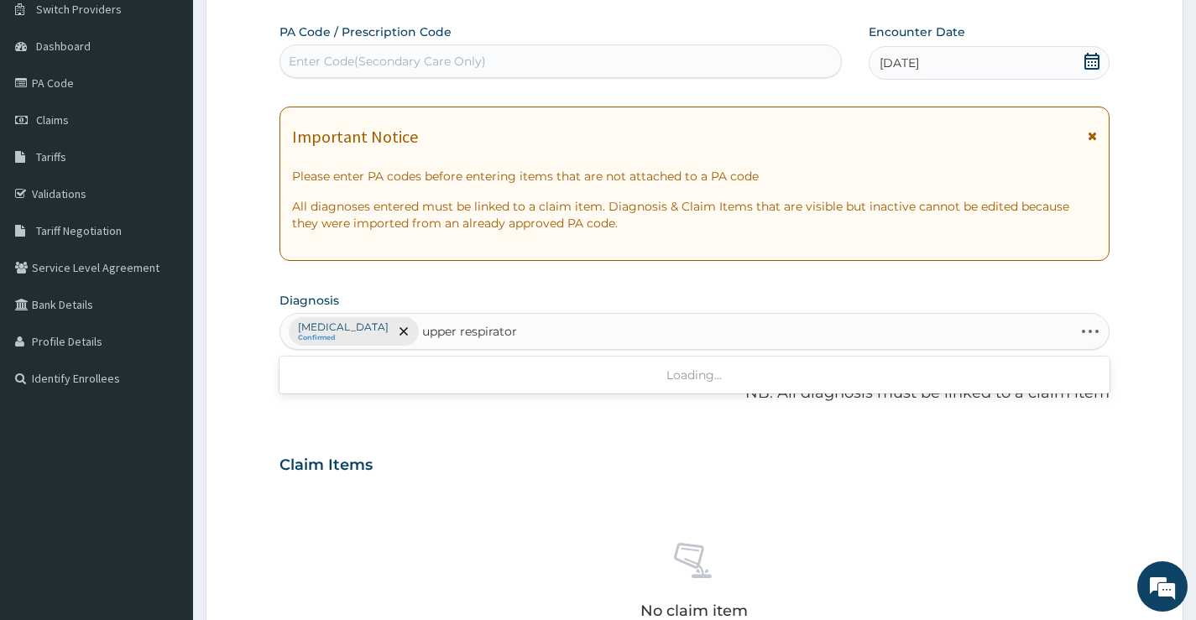
type input "upper respiratory"
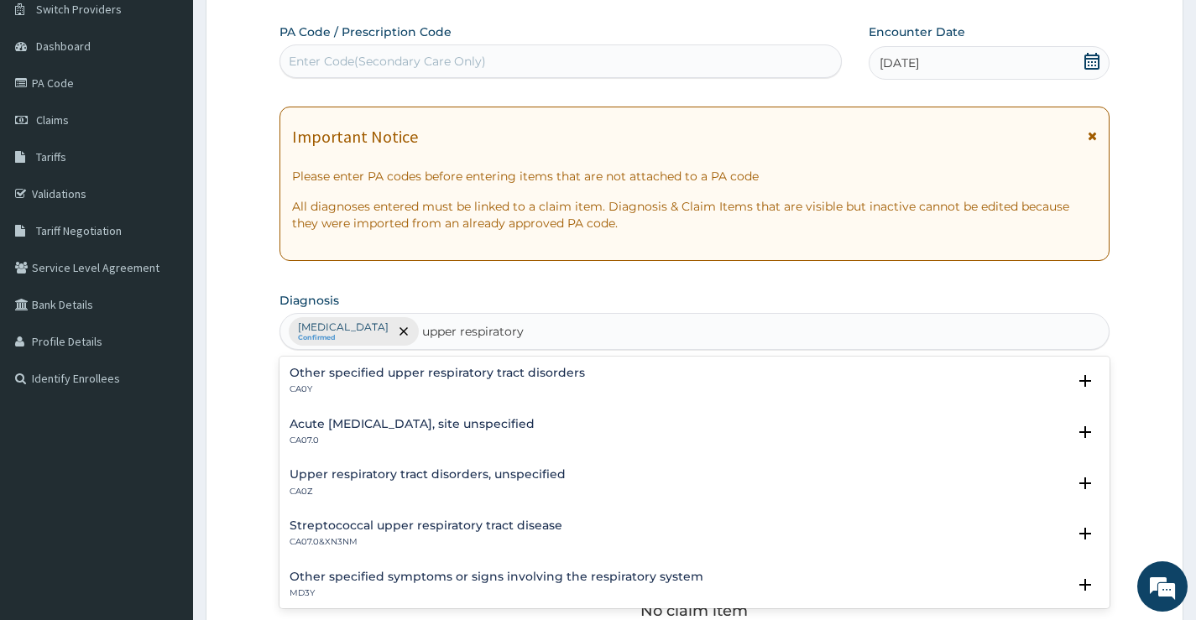
click at [400, 431] on h4 "Acute [MEDICAL_DATA], site unspecified" at bounding box center [412, 424] width 245 height 13
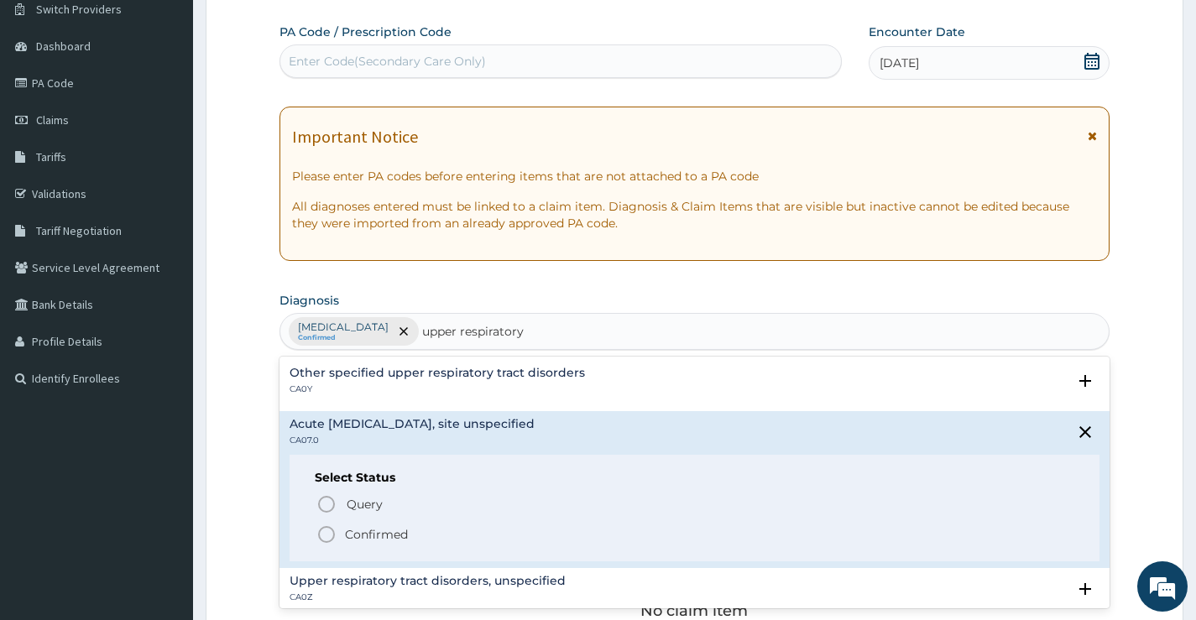
click at [351, 532] on p "Confirmed" at bounding box center [376, 534] width 63 height 17
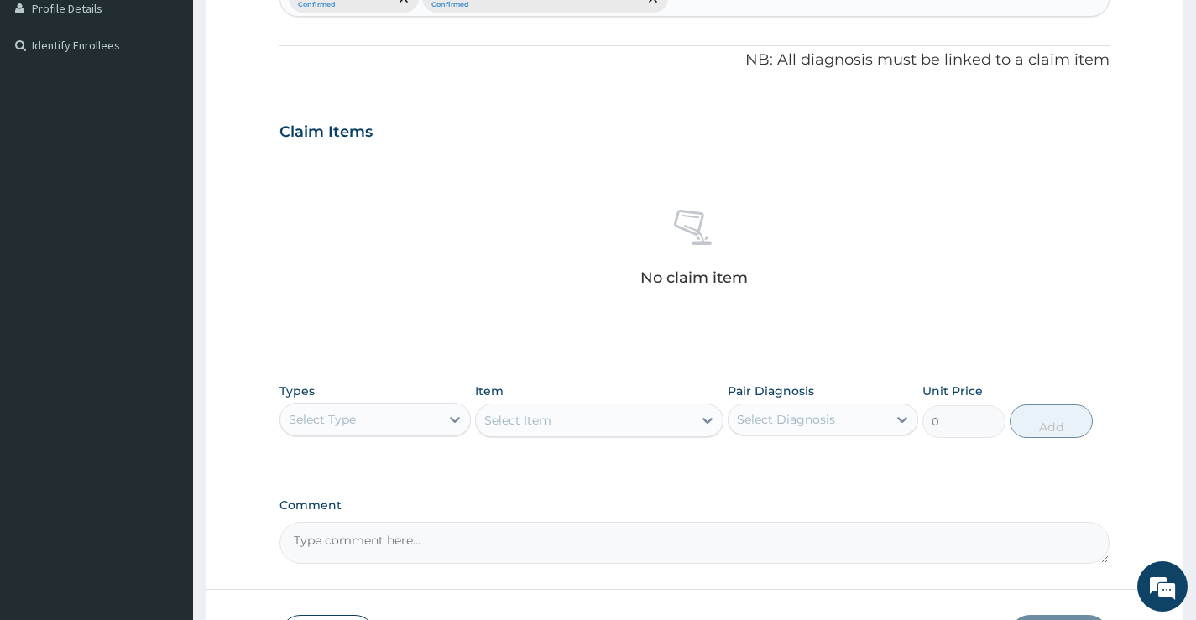
scroll to position [473, 0]
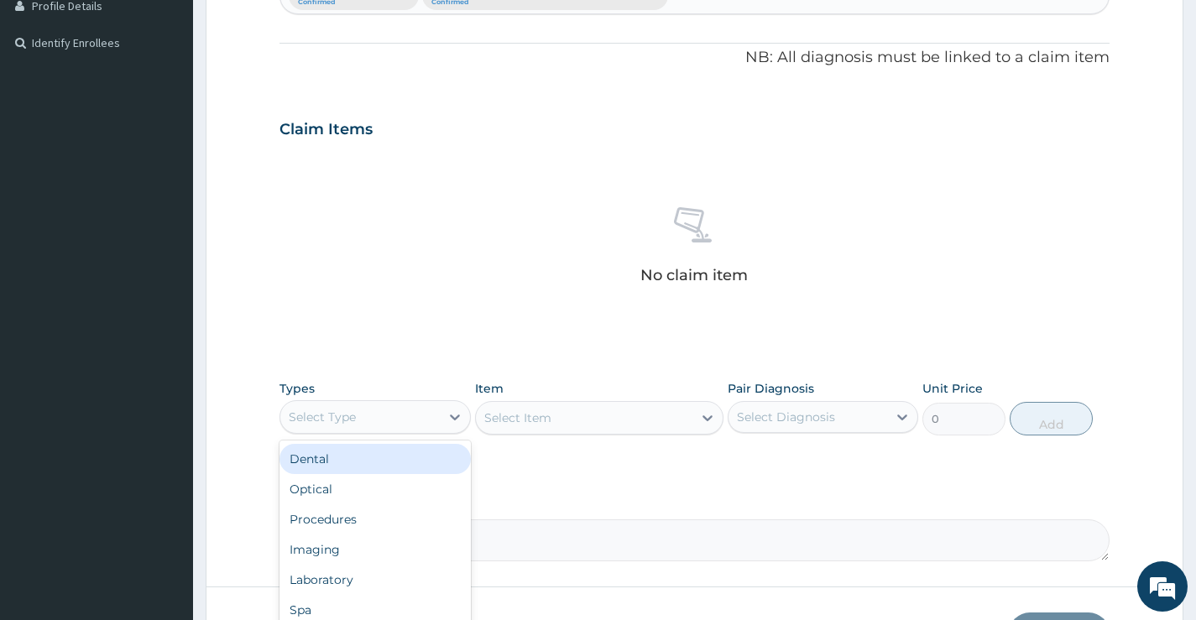
click at [413, 419] on div "Select Type" at bounding box center [359, 417] width 159 height 27
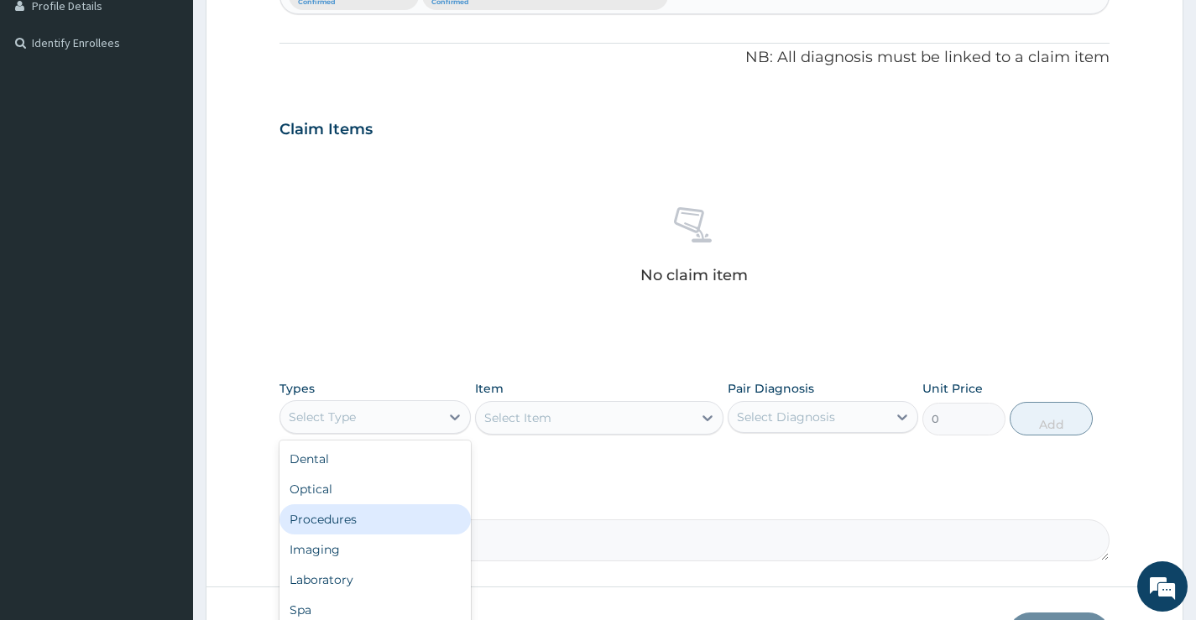
click at [379, 520] on div "Procedures" at bounding box center [375, 520] width 191 height 30
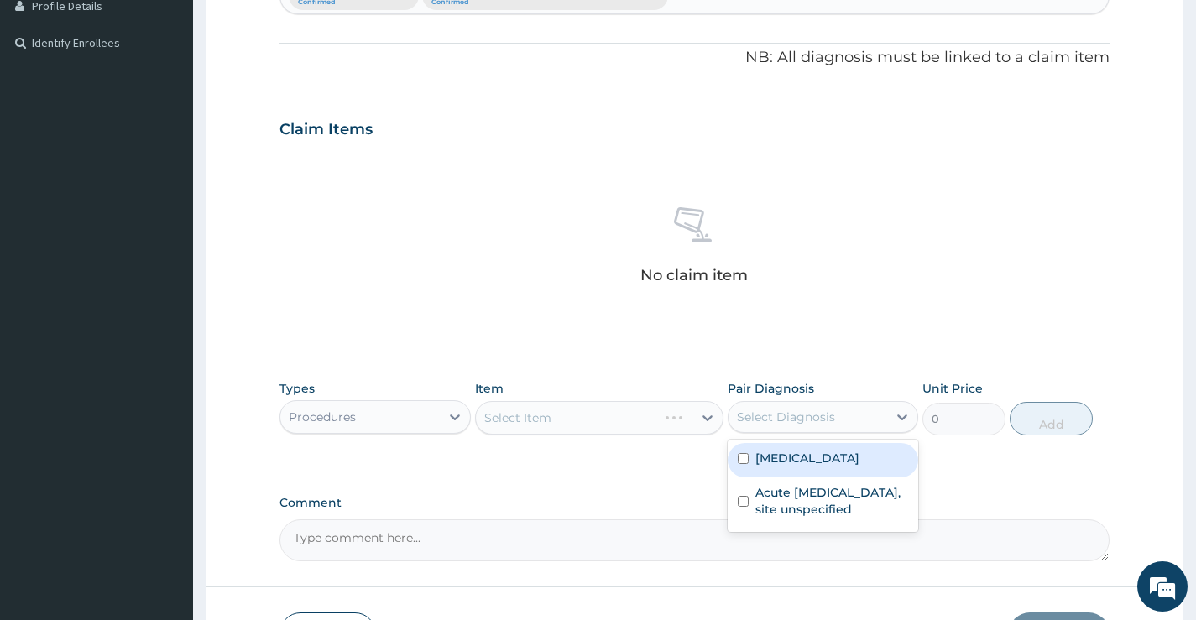
click at [788, 417] on div "Select Diagnosis" at bounding box center [786, 417] width 98 height 17
click at [765, 463] on label "[MEDICAL_DATA]" at bounding box center [808, 458] width 104 height 17
checkbox input "true"
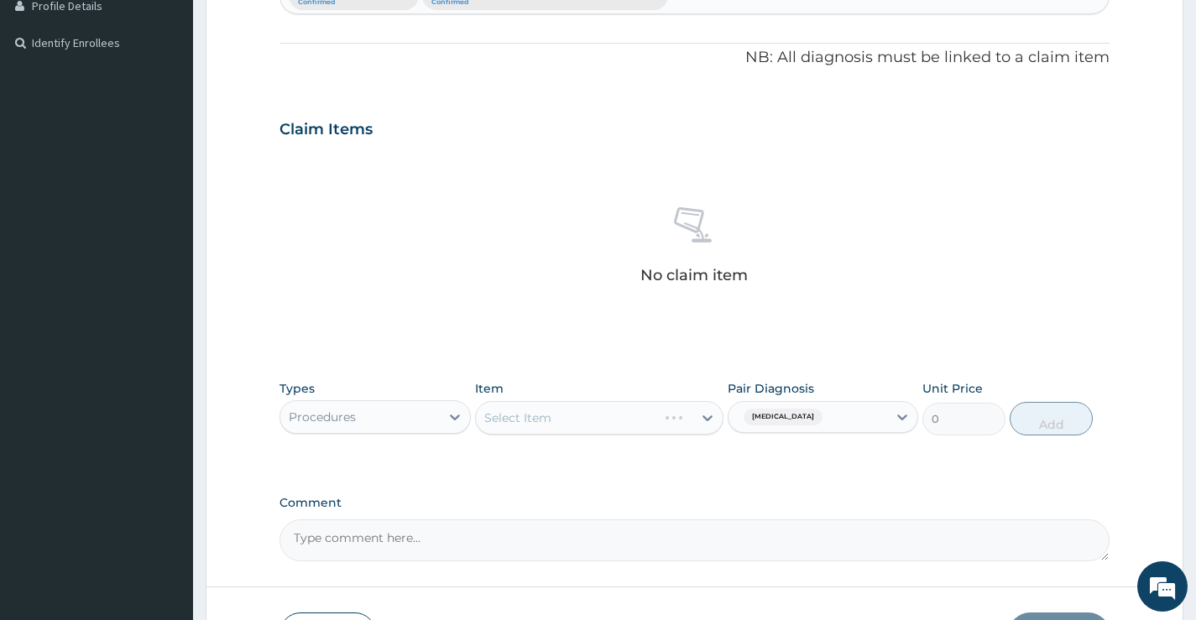
click at [611, 421] on div "Select Item" at bounding box center [599, 418] width 249 height 34
click at [573, 395] on div "Item Select Item" at bounding box center [599, 407] width 249 height 55
click at [573, 414] on div "Select Item" at bounding box center [584, 418] width 217 height 27
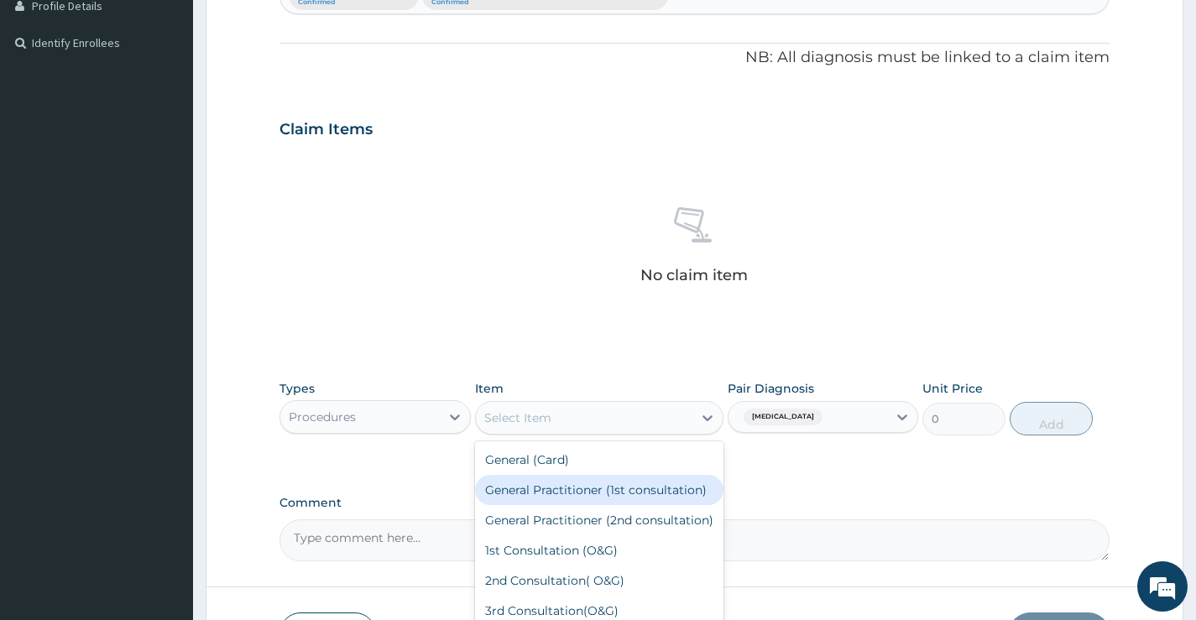
click at [551, 502] on div "General Practitioner (1st consultation)" at bounding box center [599, 490] width 249 height 30
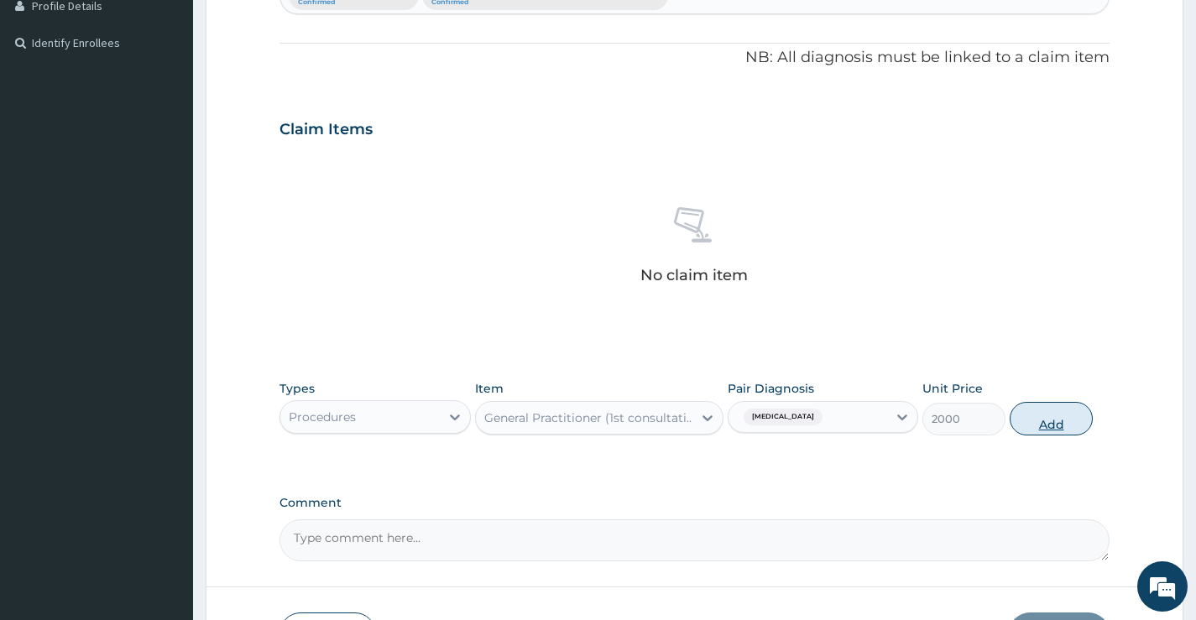
click at [1058, 422] on button "Add" at bounding box center [1051, 419] width 83 height 34
type input "0"
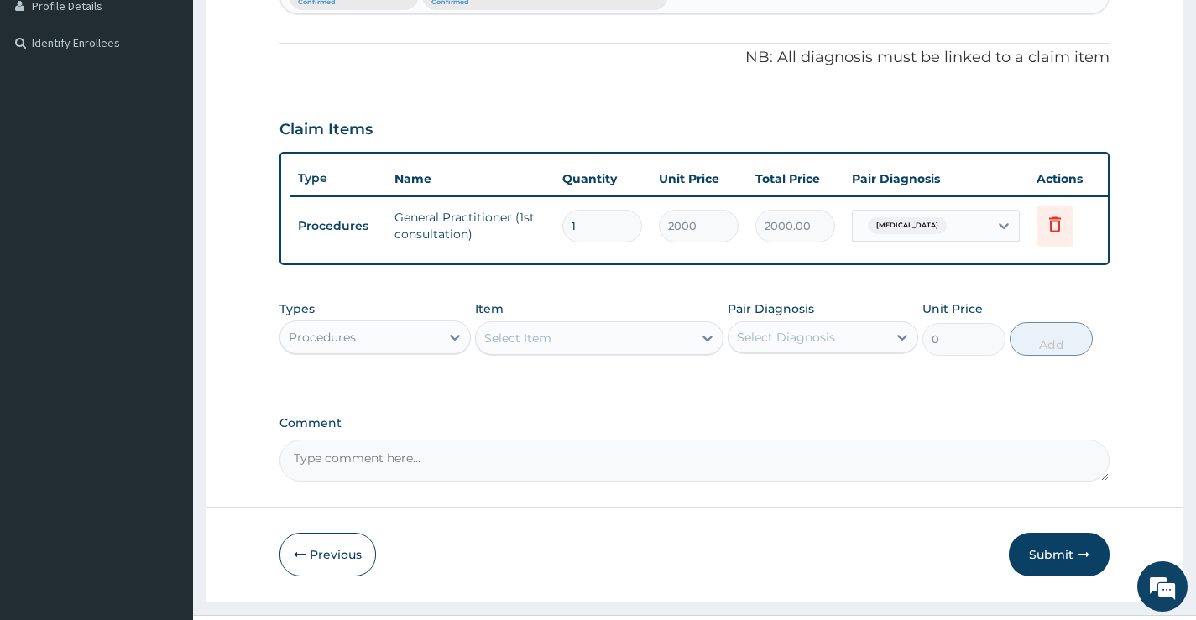
click at [361, 351] on div "Procedures" at bounding box center [359, 337] width 159 height 27
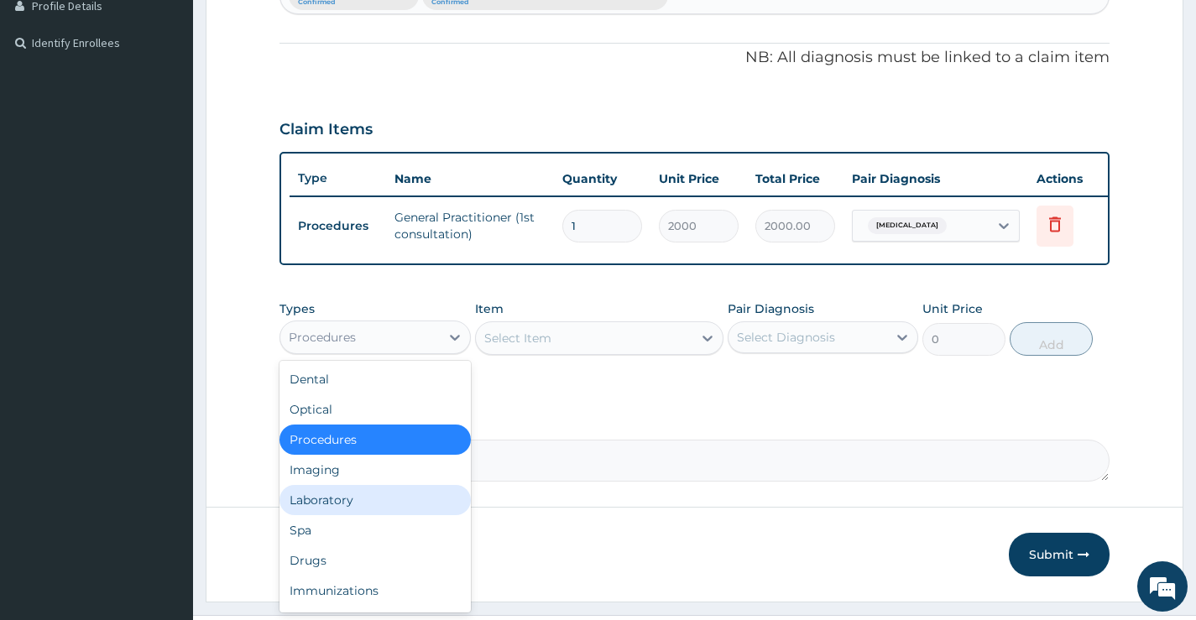
click at [344, 515] on div "Laboratory" at bounding box center [375, 500] width 191 height 30
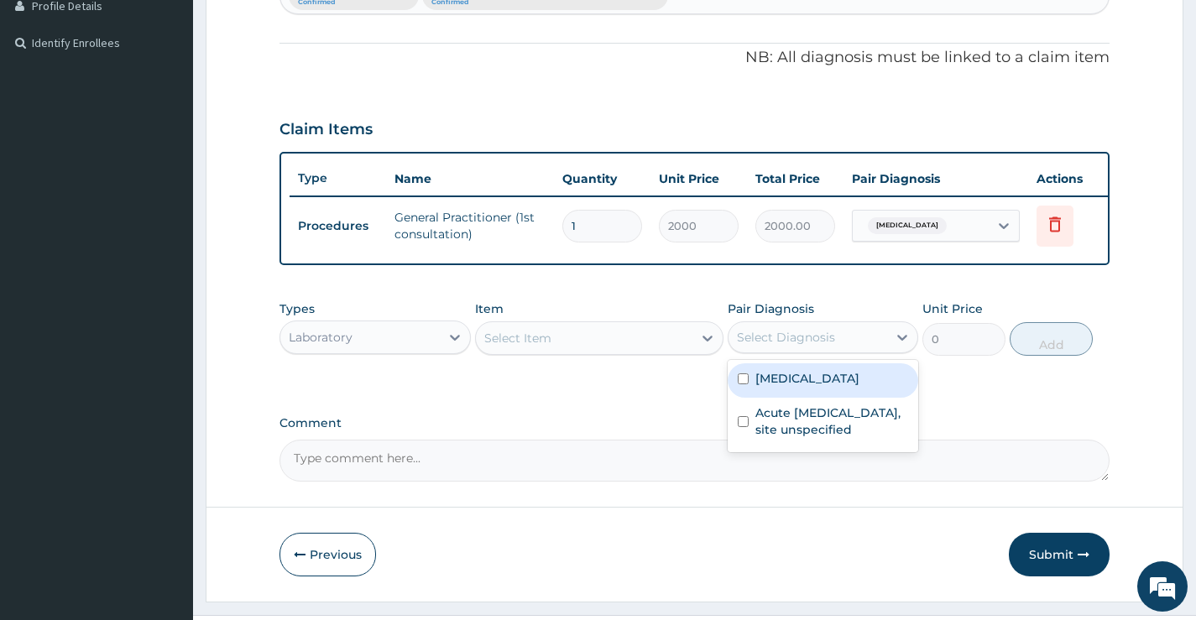
click at [855, 349] on div "Select Diagnosis" at bounding box center [808, 337] width 159 height 27
click at [803, 398] on div "Malaria, unspecified" at bounding box center [823, 380] width 191 height 34
checkbox input "true"
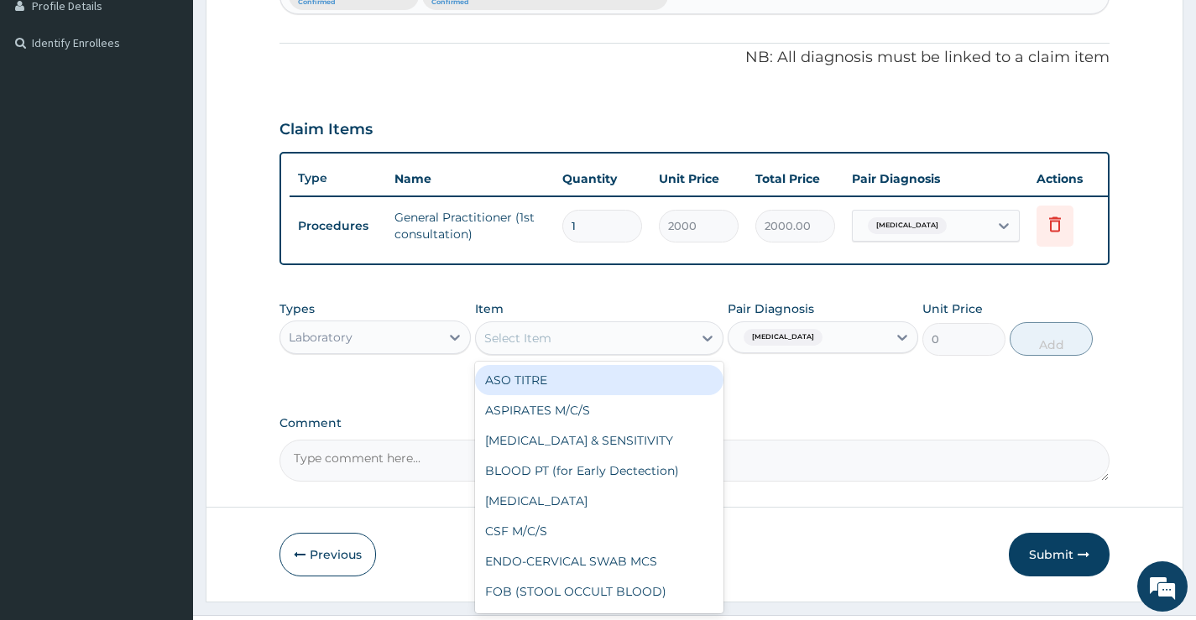
click at [647, 345] on div "Select Item" at bounding box center [584, 338] width 217 height 27
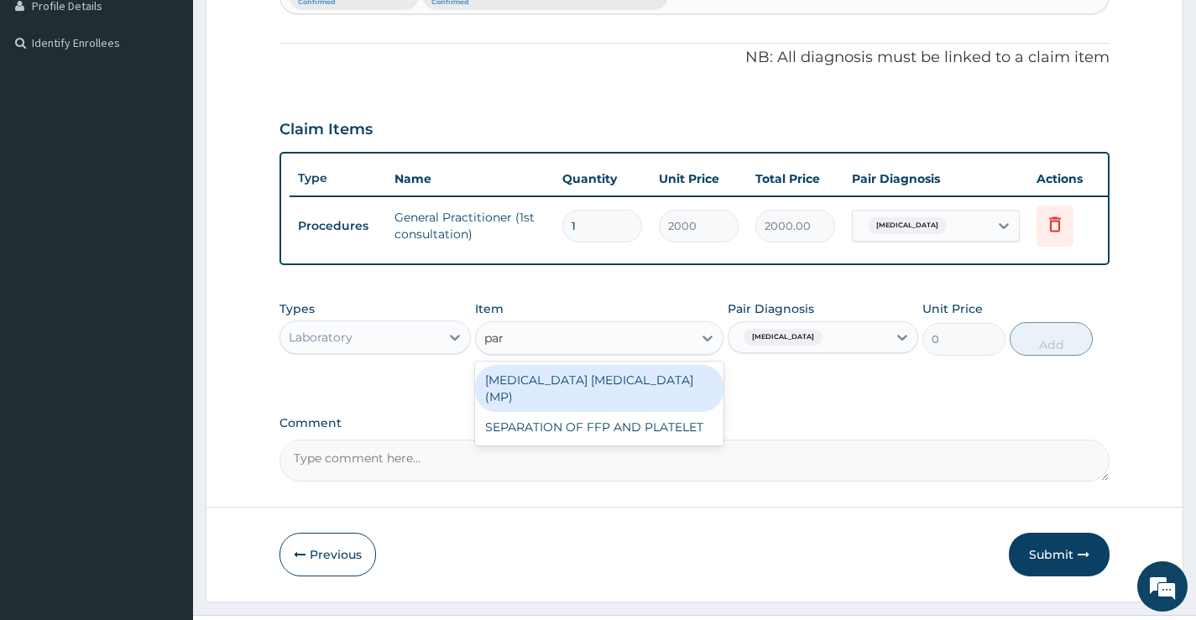
type input "para"
click at [599, 391] on div "MALARIA PARASITE (MP)" at bounding box center [599, 388] width 249 height 47
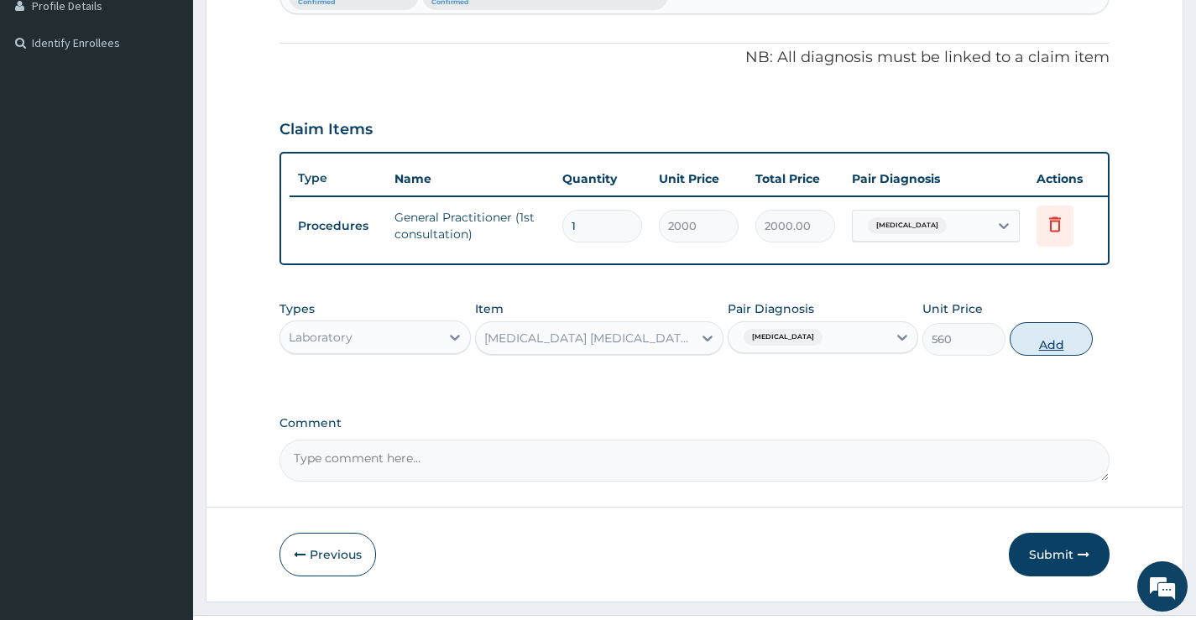
click at [1047, 354] on button "Add" at bounding box center [1051, 339] width 83 height 34
type input "0"
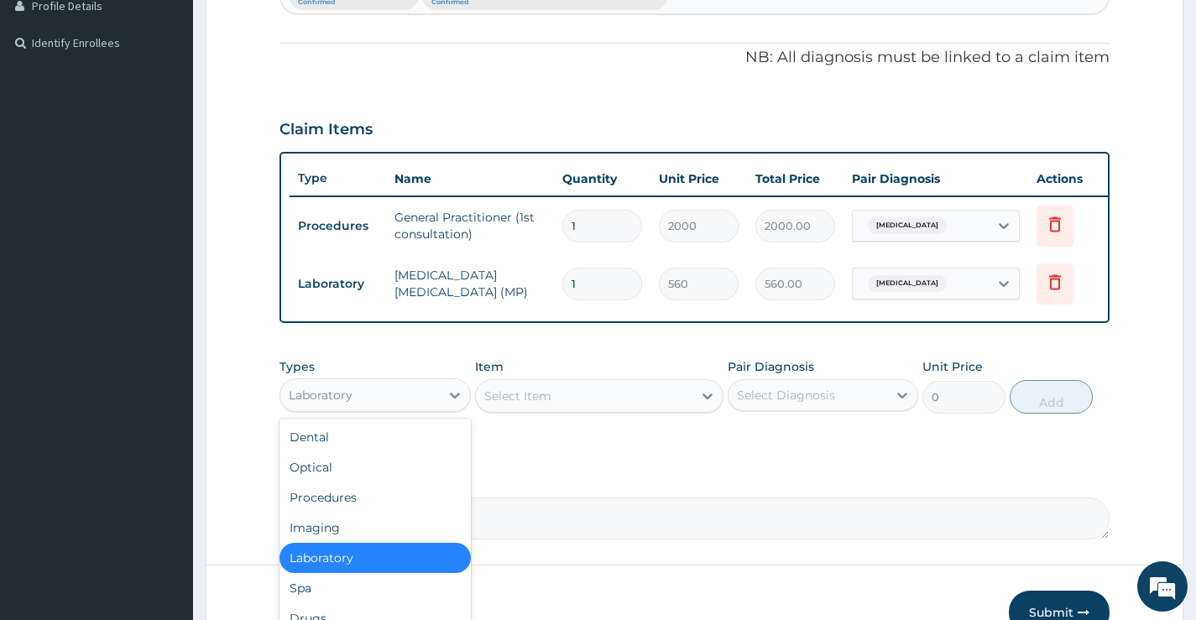
click at [348, 404] on div "Laboratory" at bounding box center [321, 395] width 64 height 17
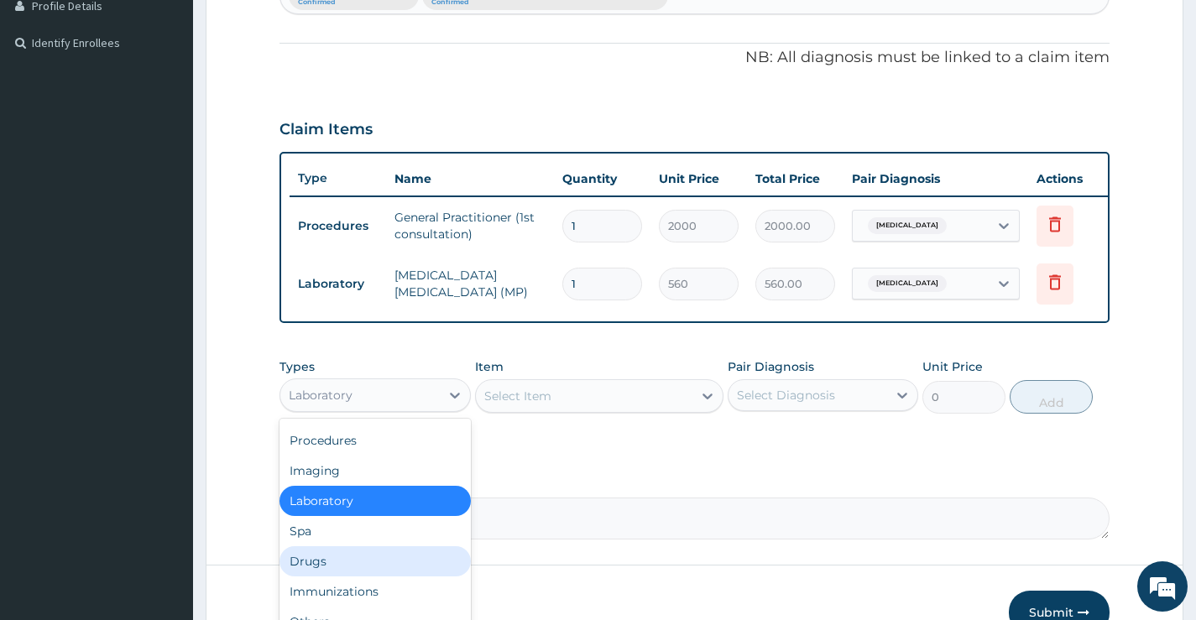
click at [335, 577] on div "Drugs" at bounding box center [375, 562] width 191 height 30
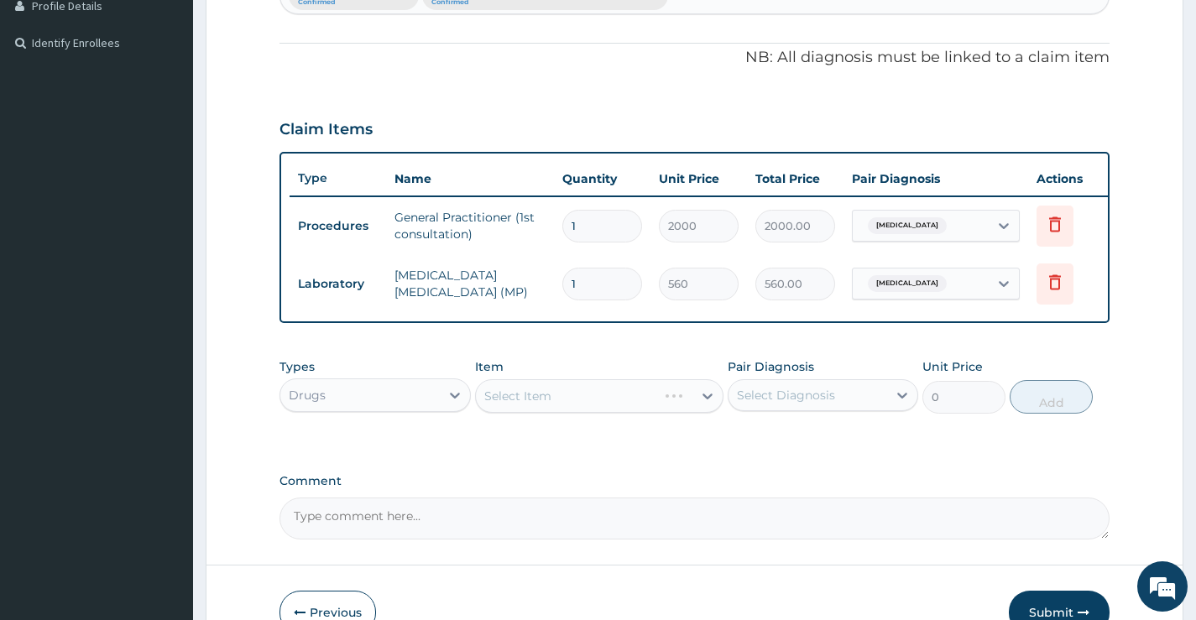
click at [656, 400] on div "Select Item" at bounding box center [599, 396] width 249 height 34
click at [561, 410] on div "Select Item" at bounding box center [584, 396] width 217 height 27
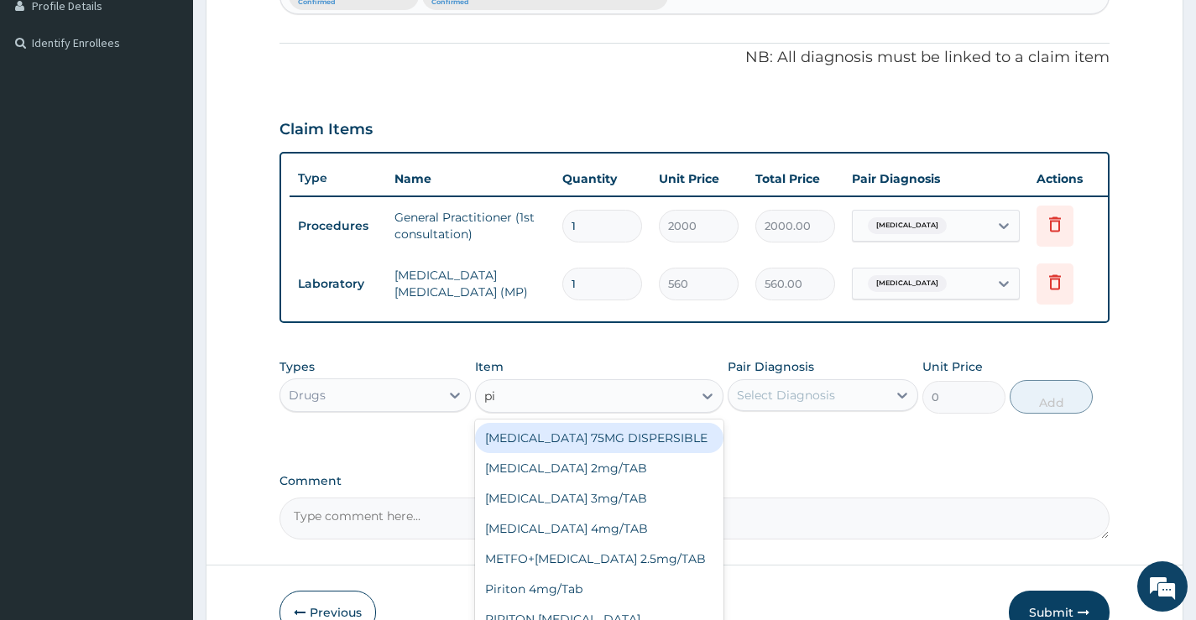
type input "pir"
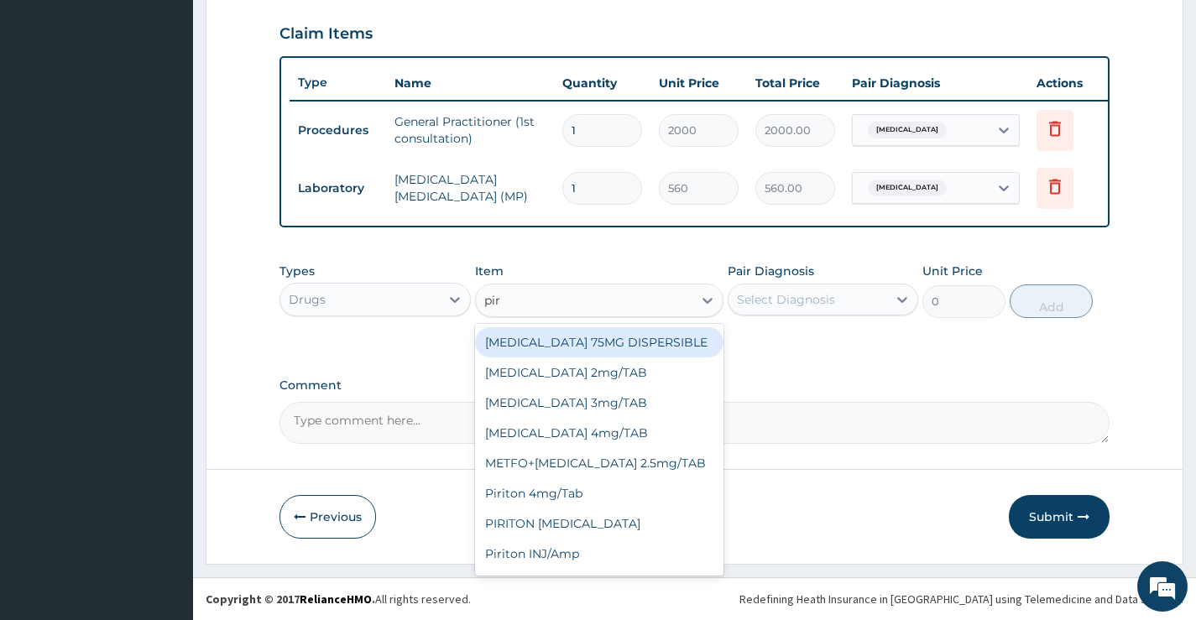
scroll to position [581, 0]
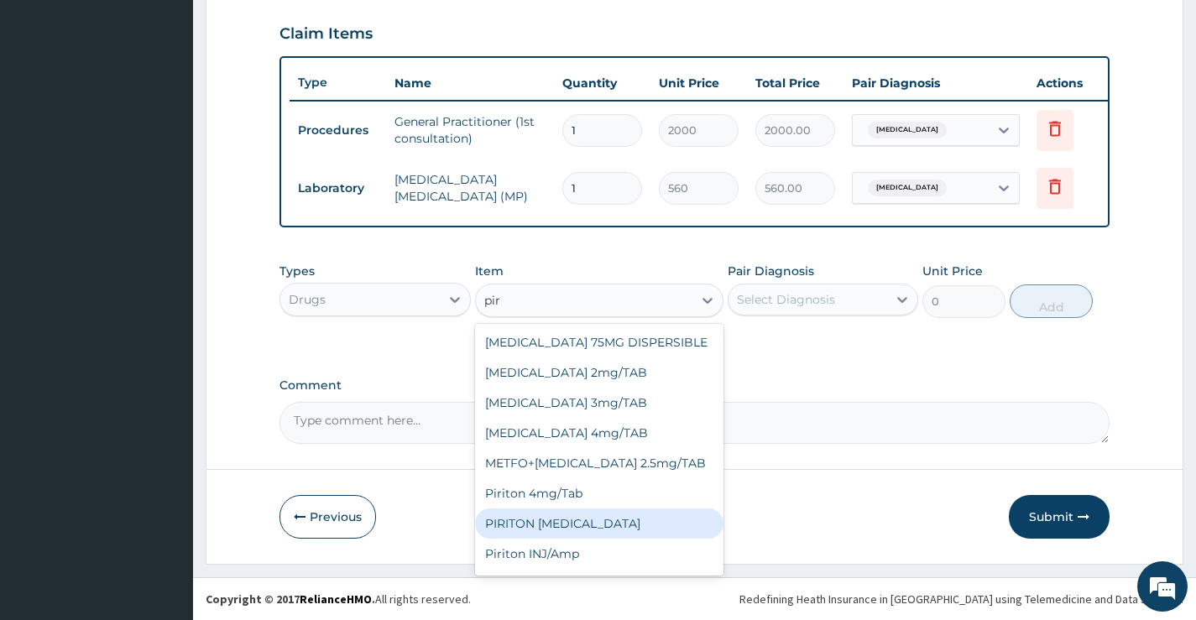
click at [583, 528] on div "PIRITON EXPECTORANT" at bounding box center [599, 524] width 249 height 30
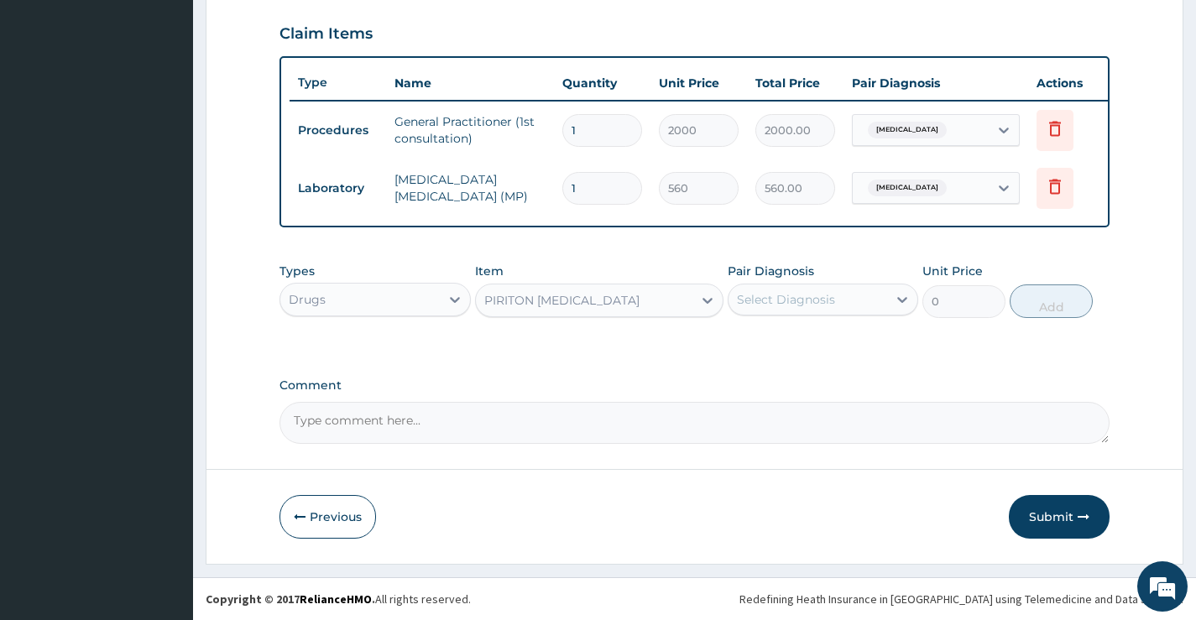
type input "1400"
click at [829, 275] on div "Pair Diagnosis Select Diagnosis" at bounding box center [823, 290] width 191 height 55
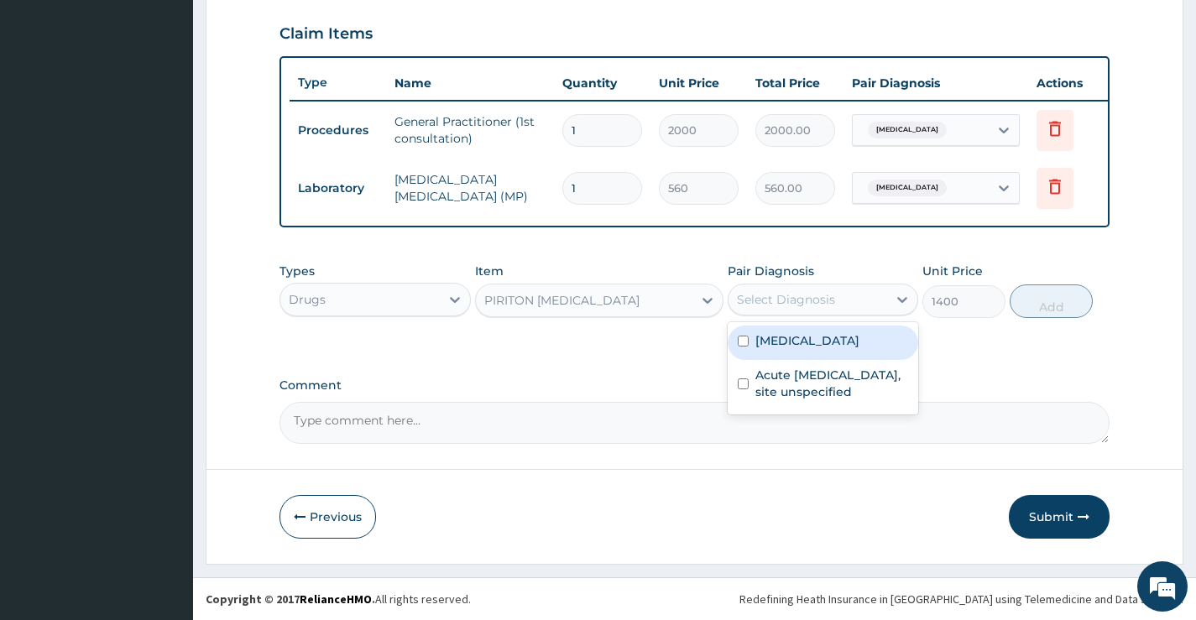
click at [808, 304] on div "Select Diagnosis" at bounding box center [786, 299] width 98 height 17
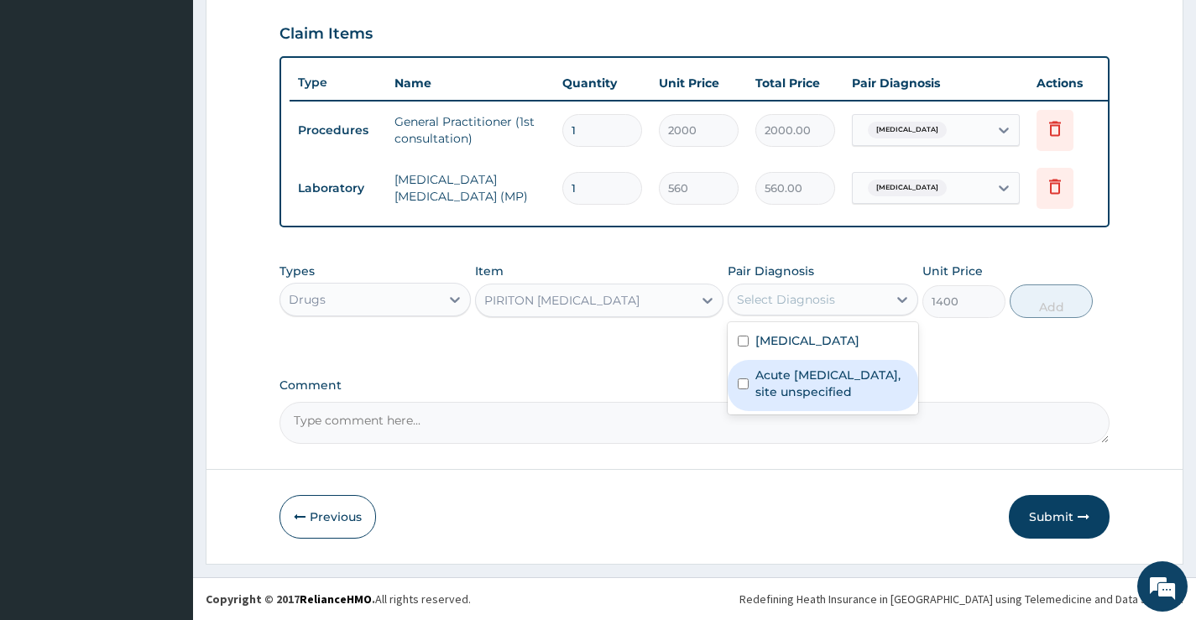
click at [804, 384] on label "Acute upper respiratory infection, site unspecified" at bounding box center [832, 384] width 153 height 34
checkbox input "true"
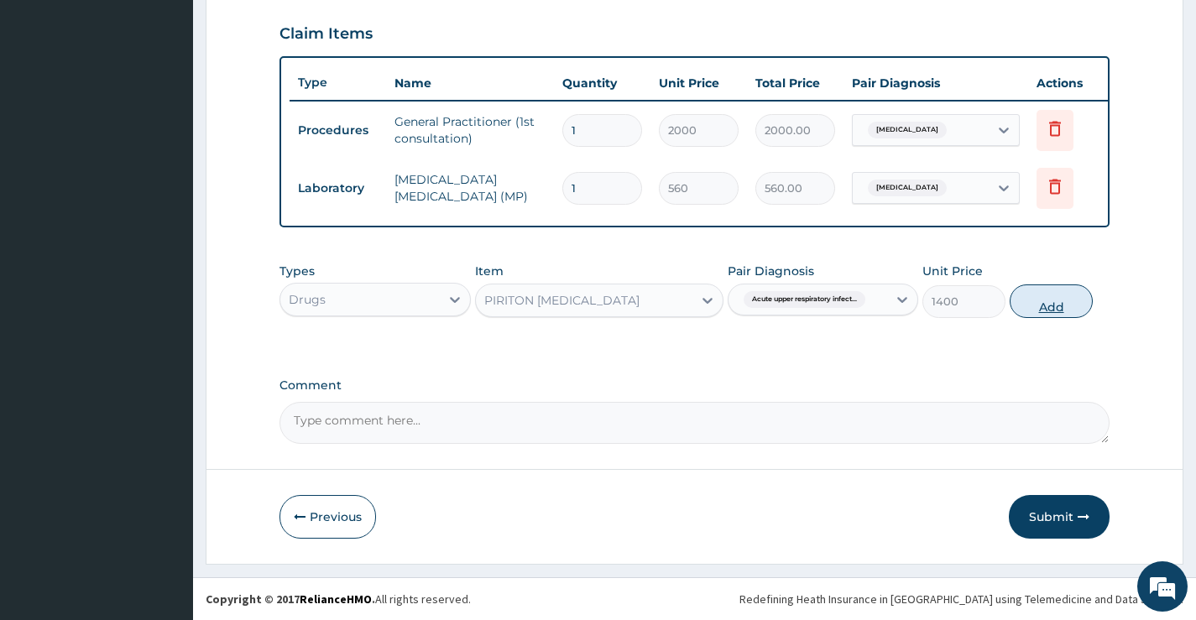
click at [1044, 300] on button "Add" at bounding box center [1051, 302] width 83 height 34
type input "0"
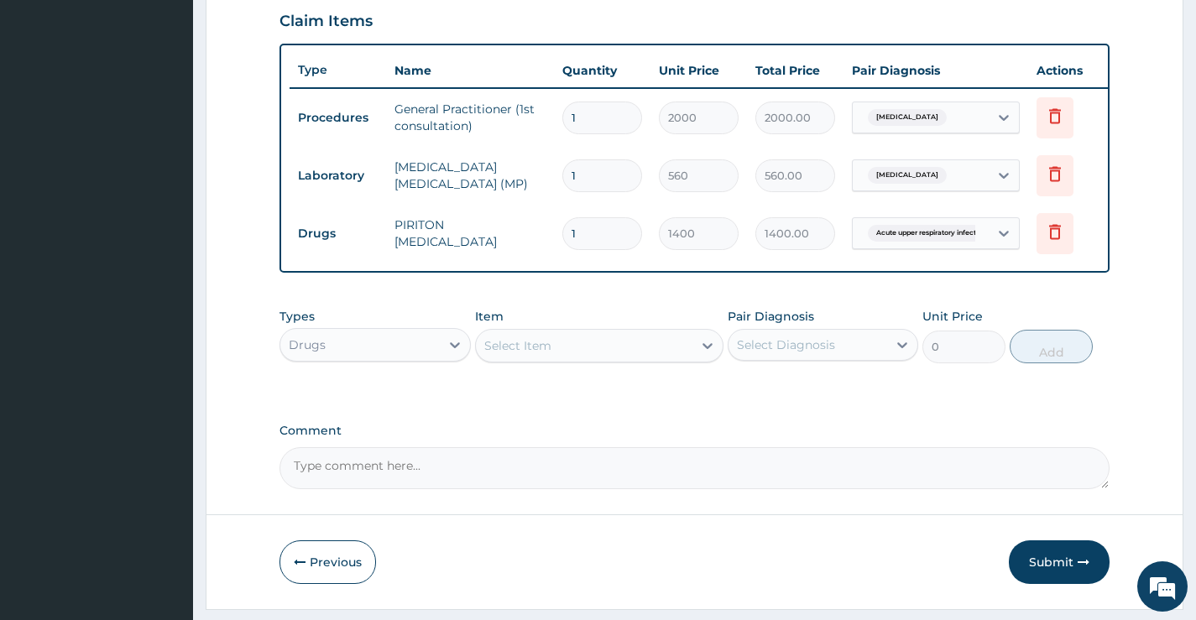
click at [539, 354] on div "Select Item" at bounding box center [517, 345] width 67 height 17
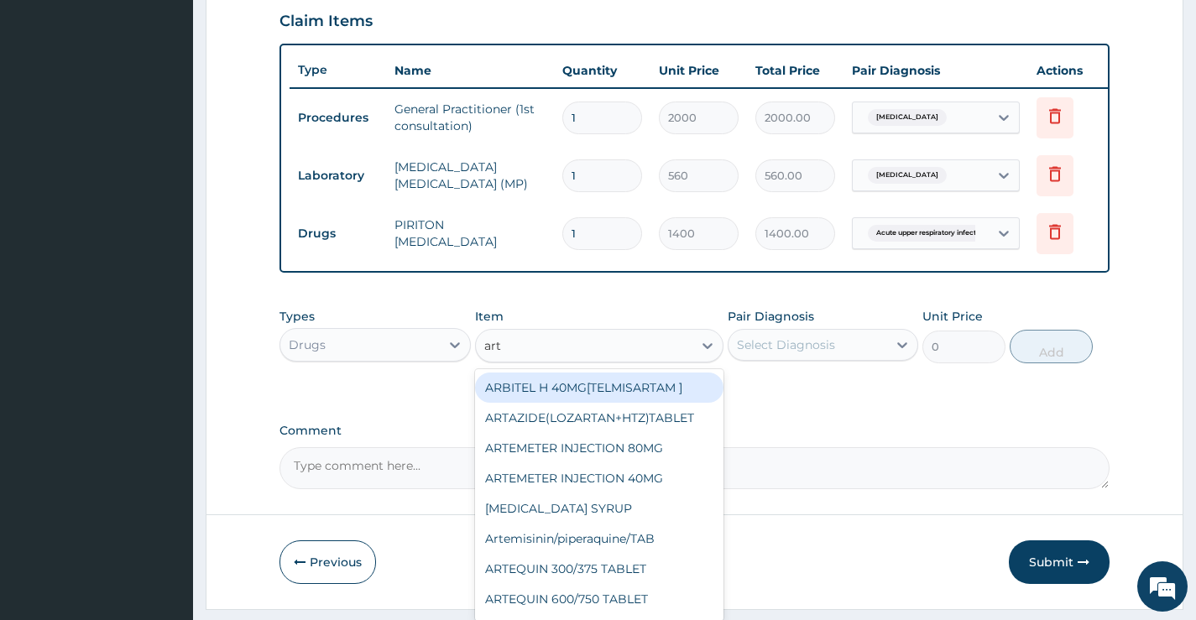
type input "arte"
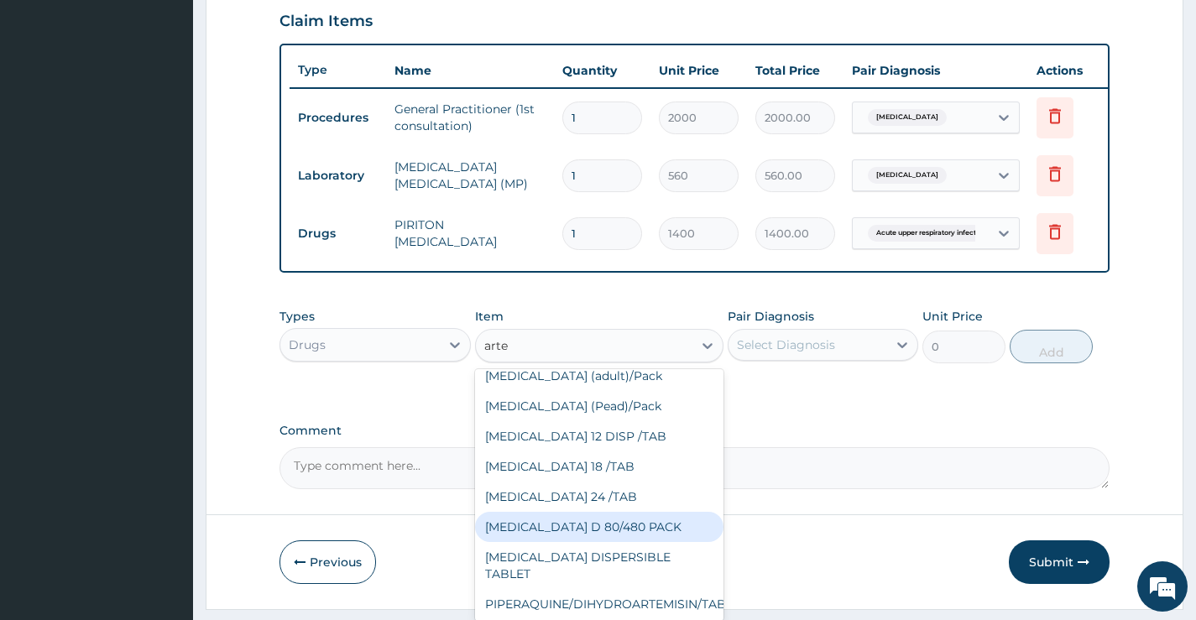
scroll to position [305, 0]
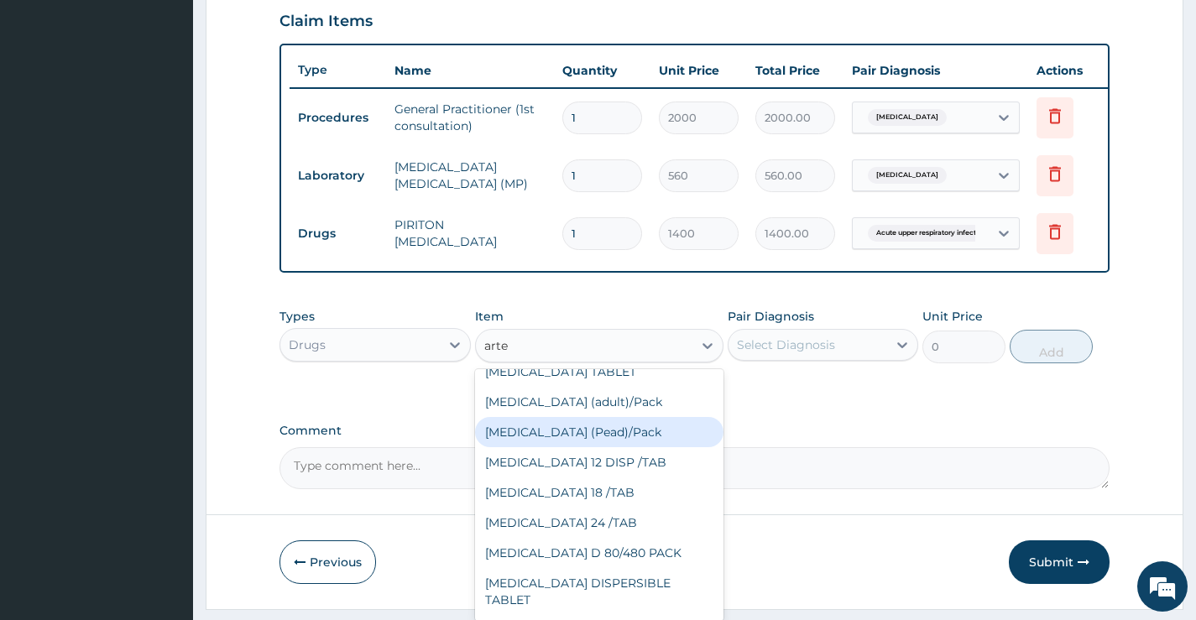
click at [584, 447] on div "Coartem (Pead)/Pack" at bounding box center [599, 432] width 249 height 30
type input "2000"
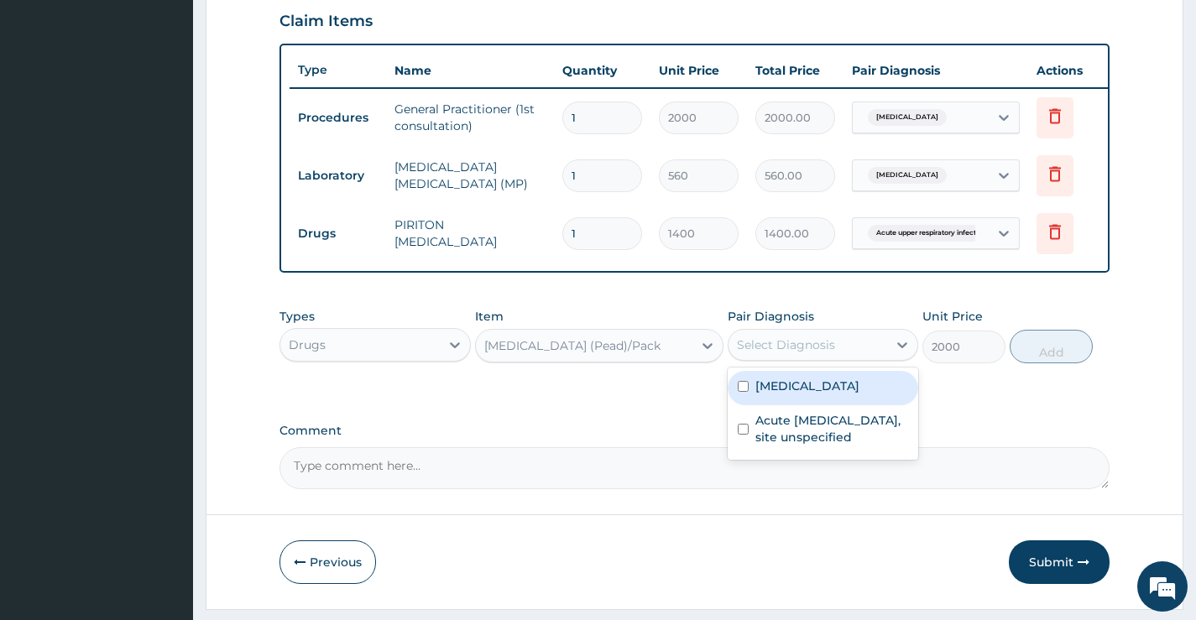
click at [860, 353] on div "Select Diagnosis" at bounding box center [808, 345] width 159 height 27
click at [829, 391] on label "Malaria, unspecified" at bounding box center [808, 386] width 104 height 17
checkbox input "true"
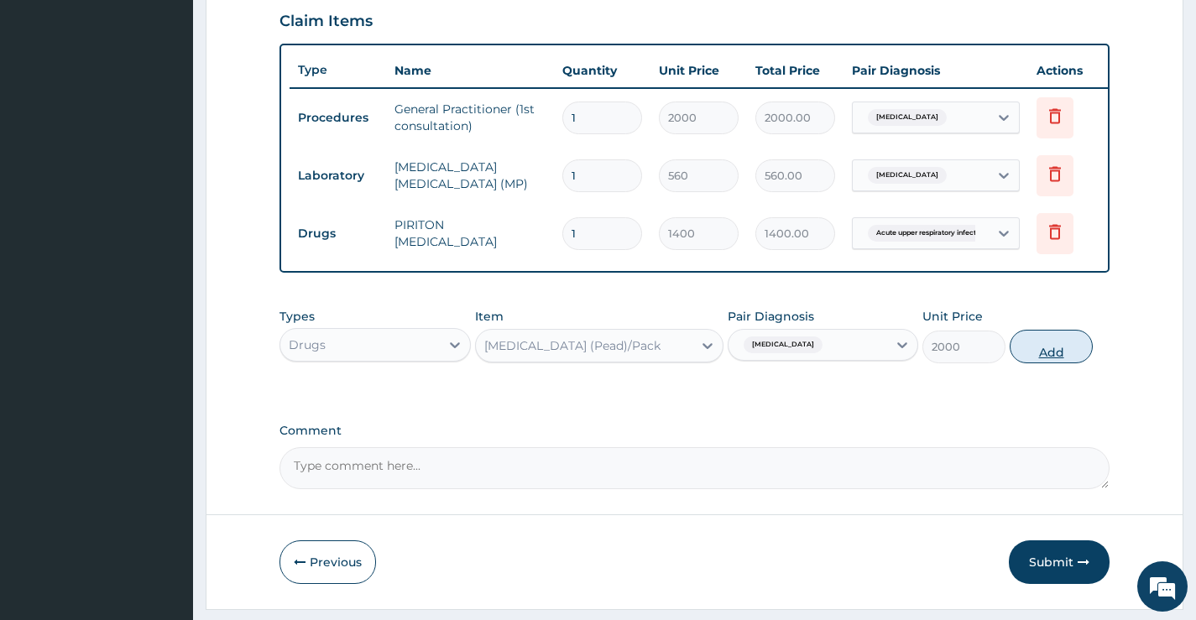
click at [1026, 355] on button "Add" at bounding box center [1051, 347] width 83 height 34
type input "0"
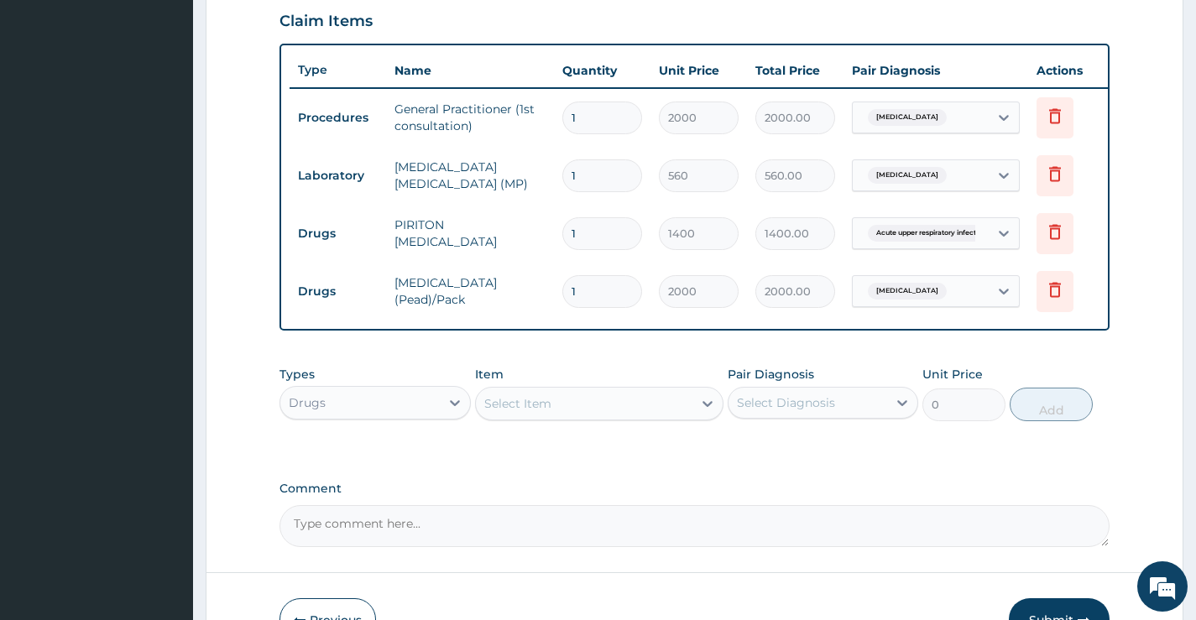
click at [532, 412] on div "Select Item" at bounding box center [517, 403] width 67 height 17
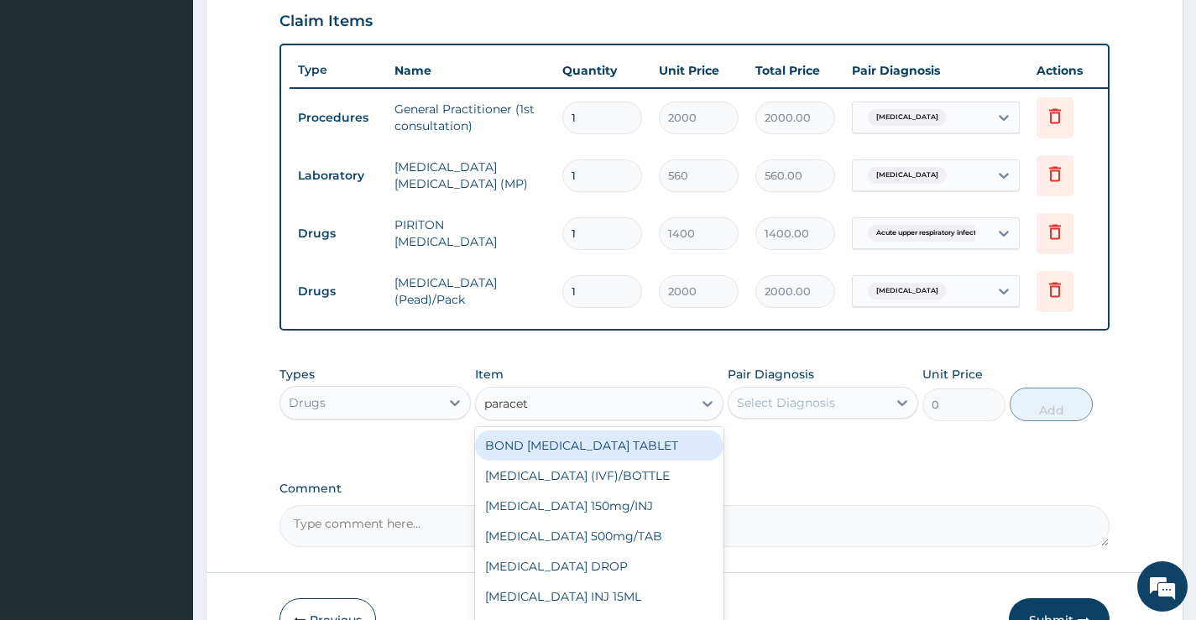
type input "paraceta"
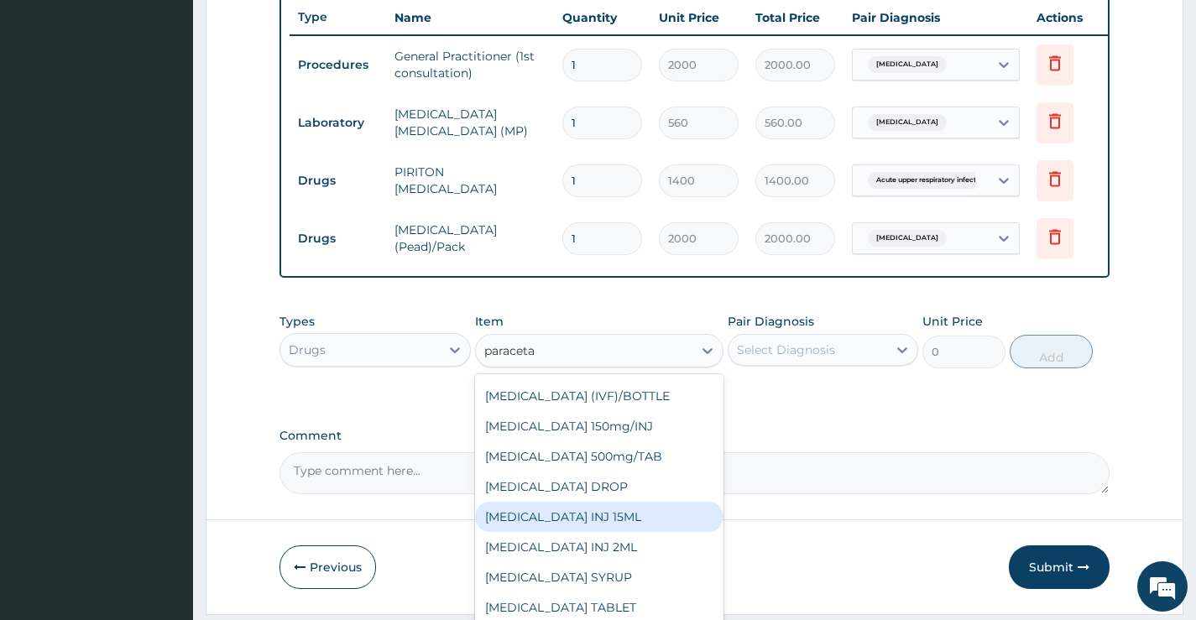
scroll to position [697, 0]
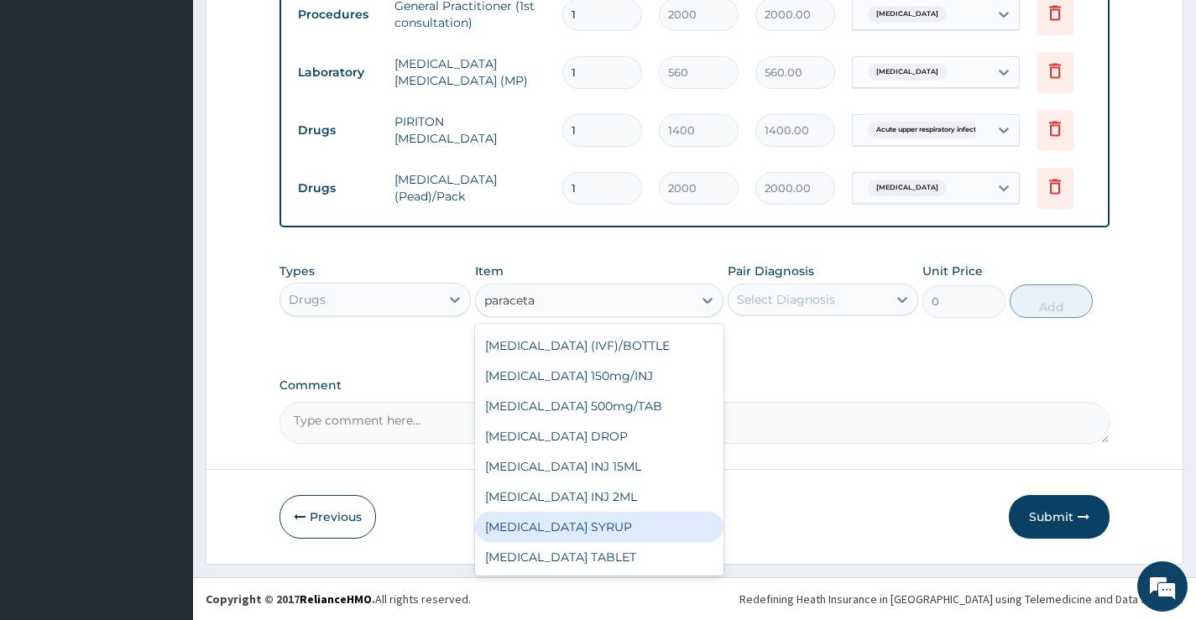
click at [629, 526] on div "PARACETAMOL SYRUP" at bounding box center [599, 527] width 249 height 30
type input "800"
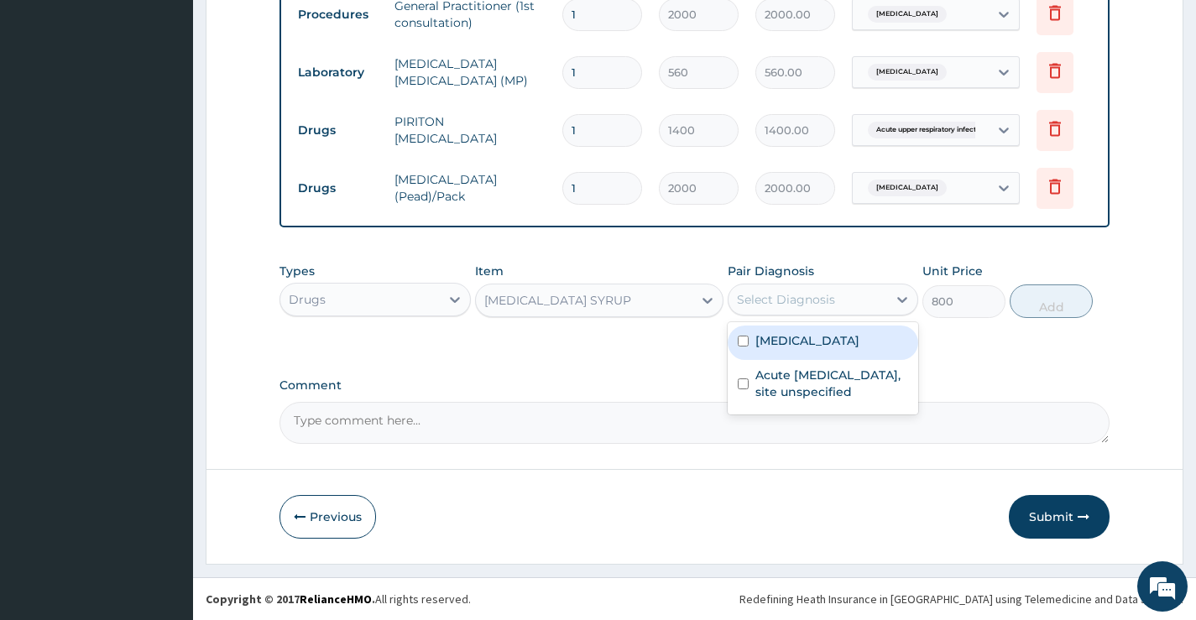
click at [813, 301] on div "Select Diagnosis" at bounding box center [786, 299] width 98 height 17
click at [819, 348] on label "Malaria, unspecified" at bounding box center [808, 340] width 104 height 17
checkbox input "true"
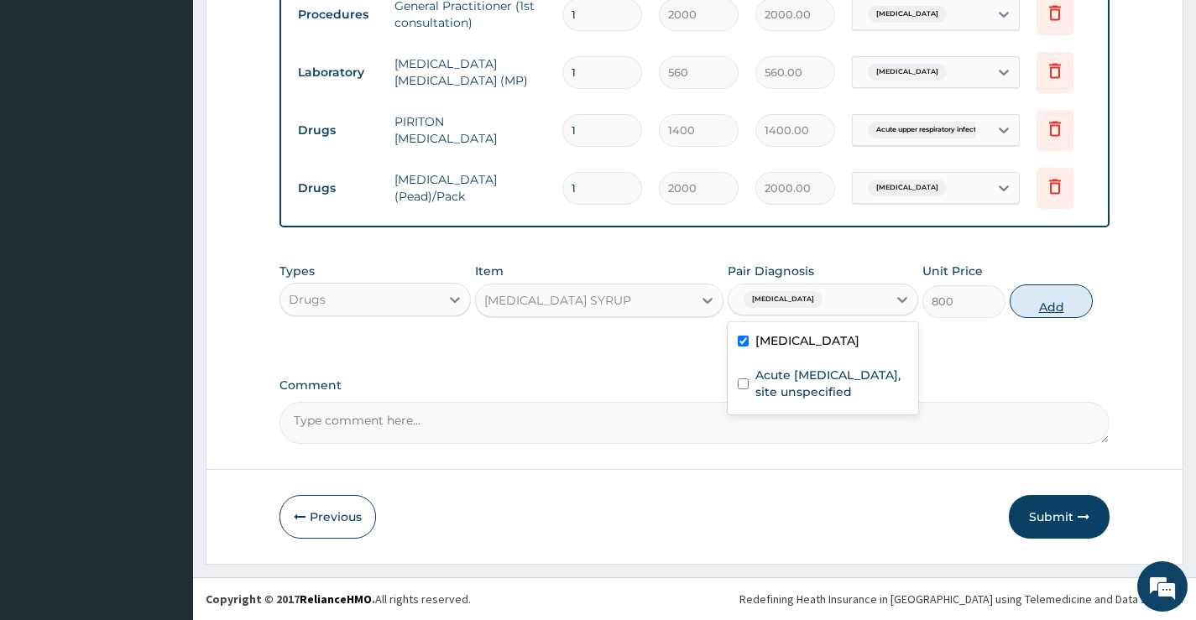
click at [1047, 297] on button "Add" at bounding box center [1051, 302] width 83 height 34
type input "0"
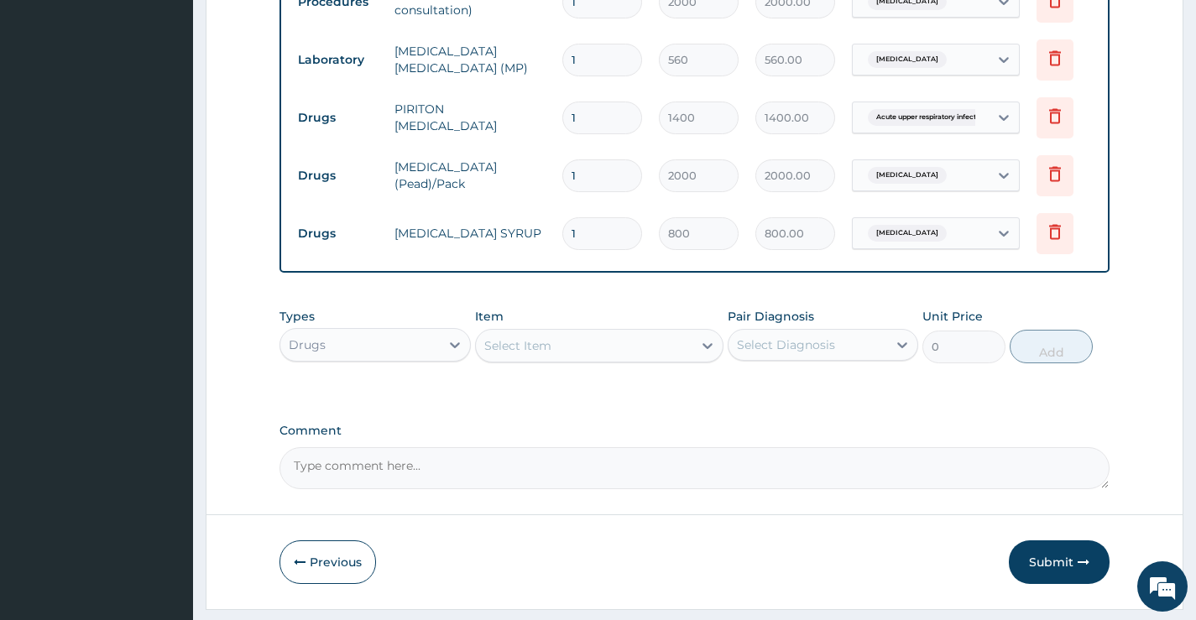
click at [543, 354] on div "Select Item" at bounding box center [517, 345] width 67 height 17
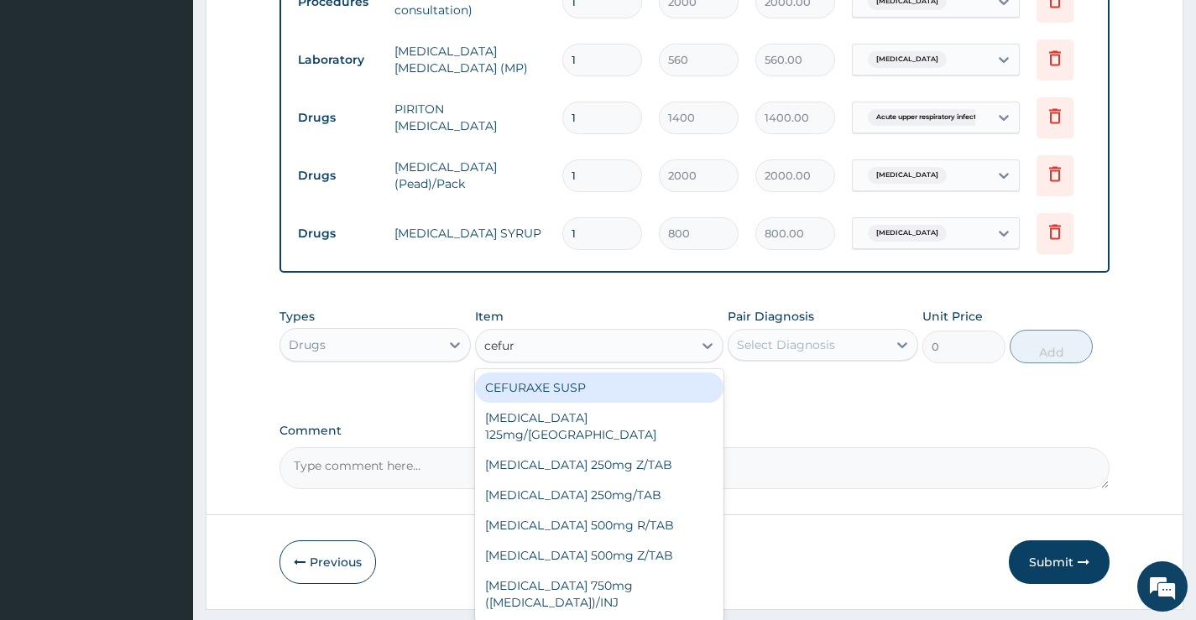
type input "cefuro"
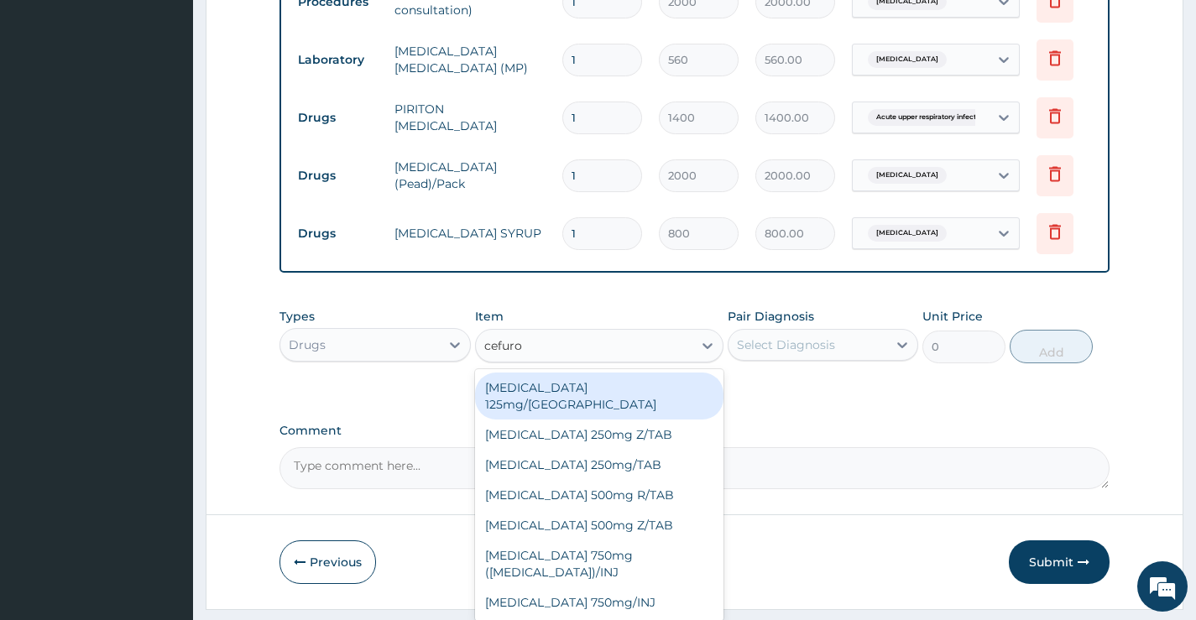
click at [582, 403] on div "Cefuroxime 125mg/SYR" at bounding box center [599, 396] width 249 height 47
type input "3000"
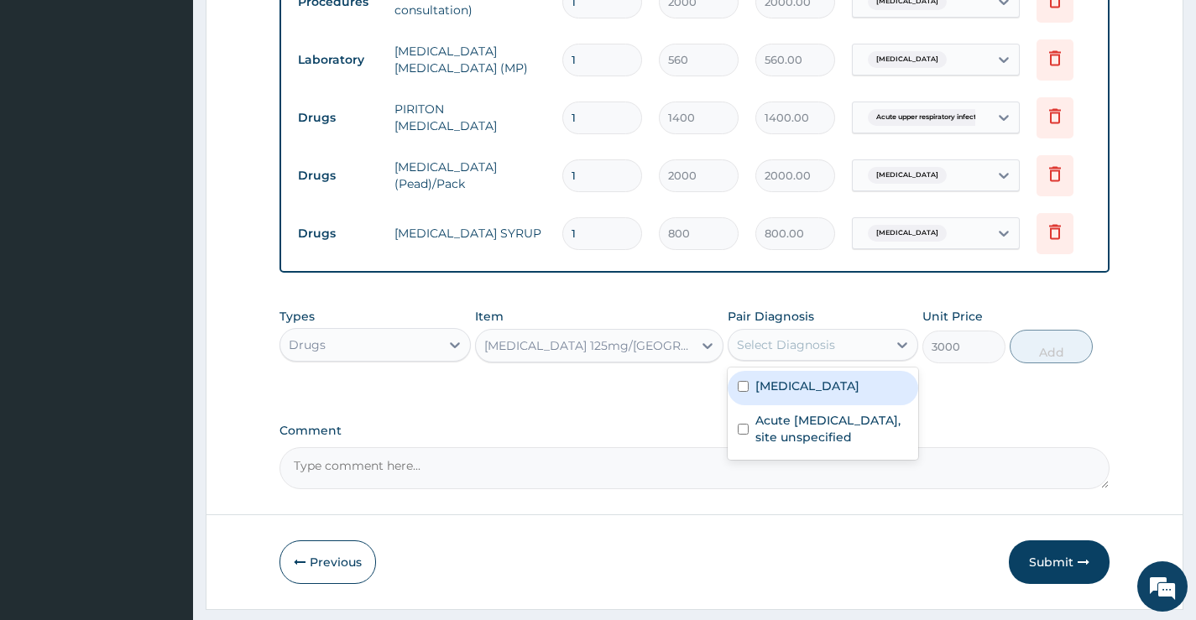
click at [802, 353] on div "Select Diagnosis" at bounding box center [786, 345] width 98 height 17
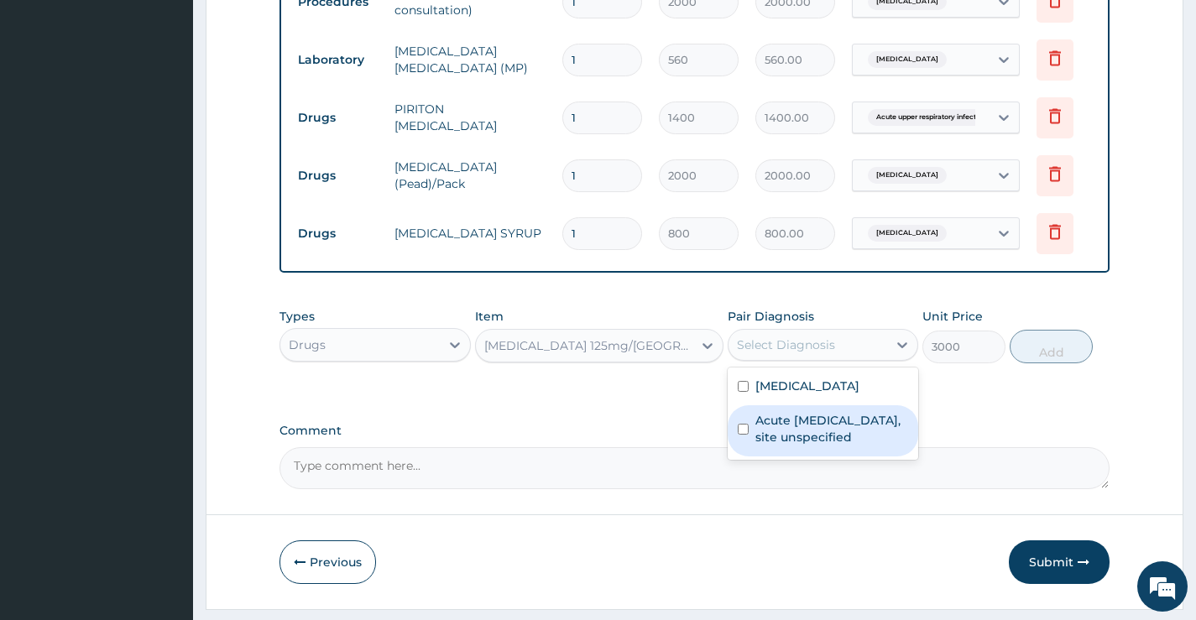
click at [811, 439] on label "Acute upper respiratory infection, site unspecified" at bounding box center [832, 429] width 153 height 34
checkbox input "true"
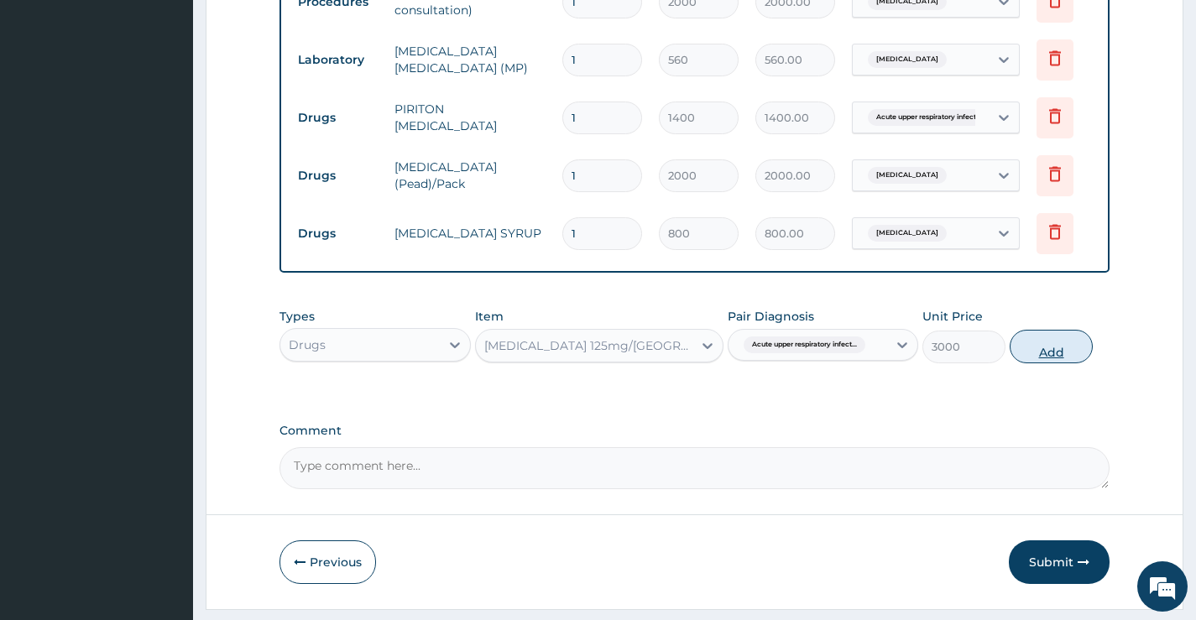
click at [1048, 363] on button "Add" at bounding box center [1051, 347] width 83 height 34
type input "0"
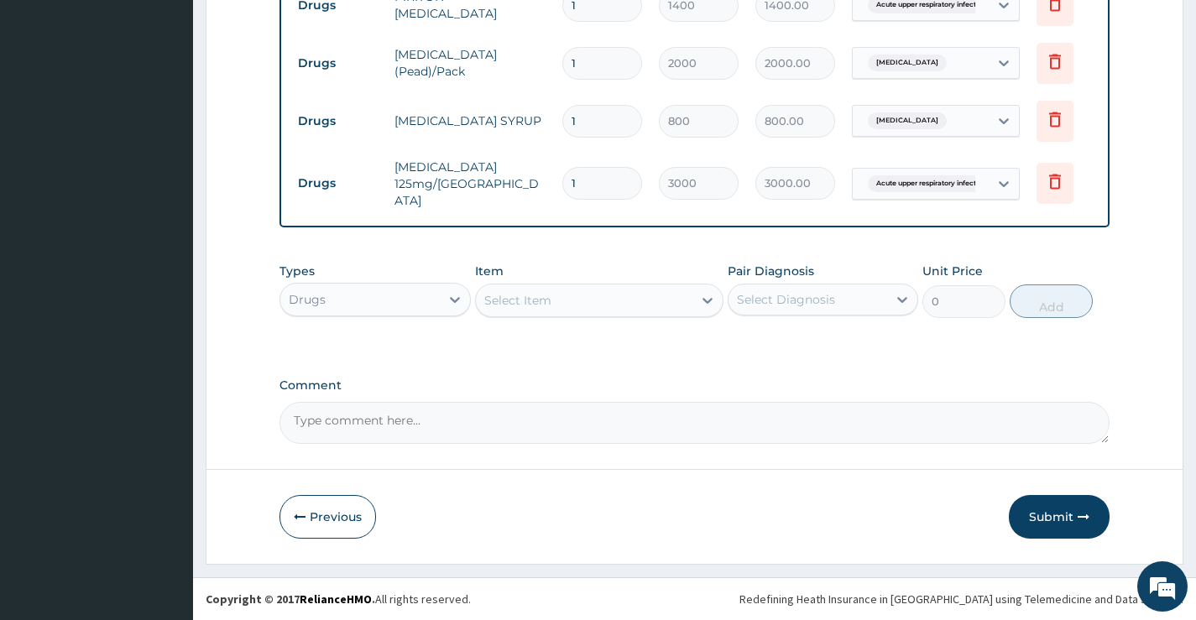
scroll to position [813, 0]
click at [1075, 522] on button "Submit" at bounding box center [1059, 517] width 101 height 44
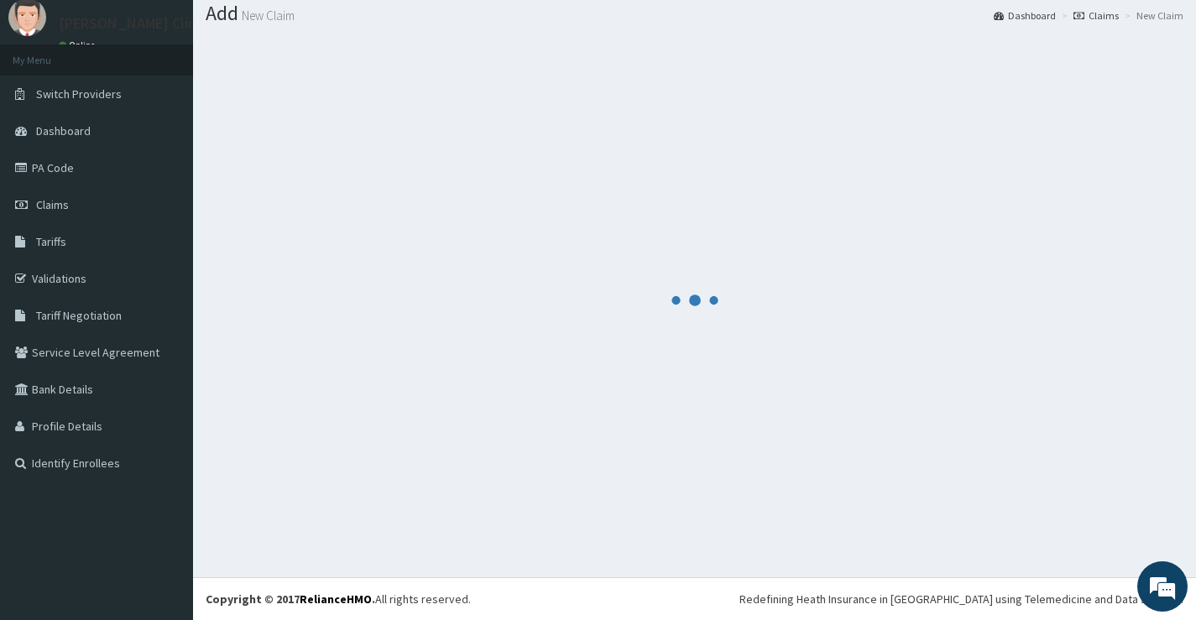
scroll to position [52, 0]
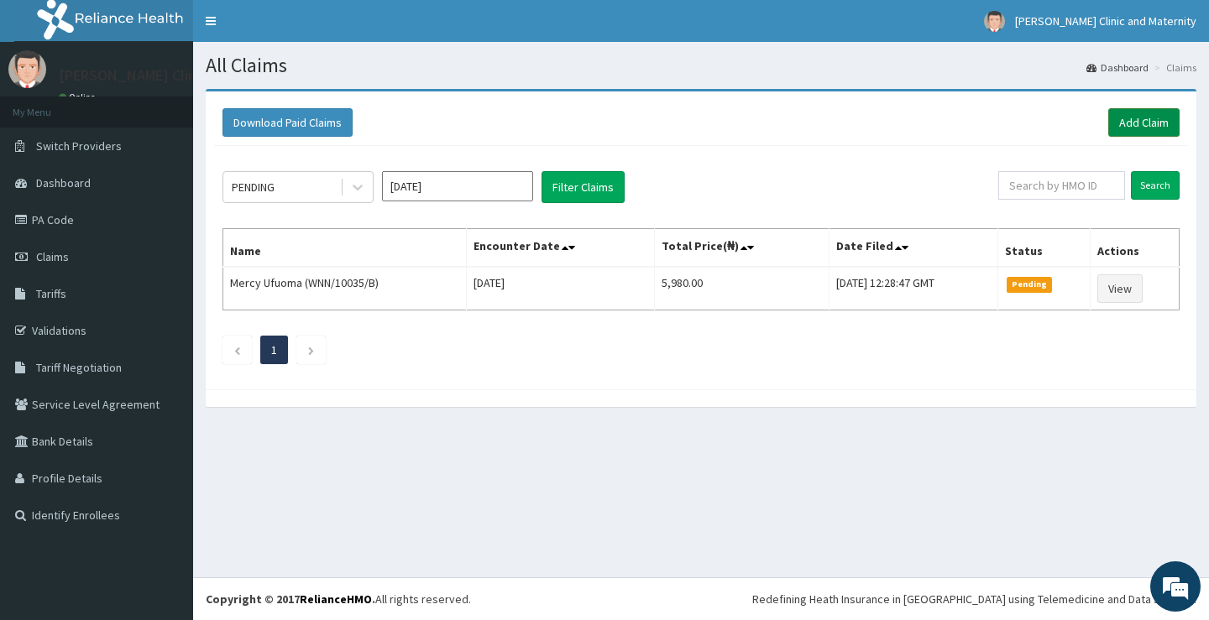
click at [1142, 122] on link "Add Claim" at bounding box center [1143, 122] width 71 height 29
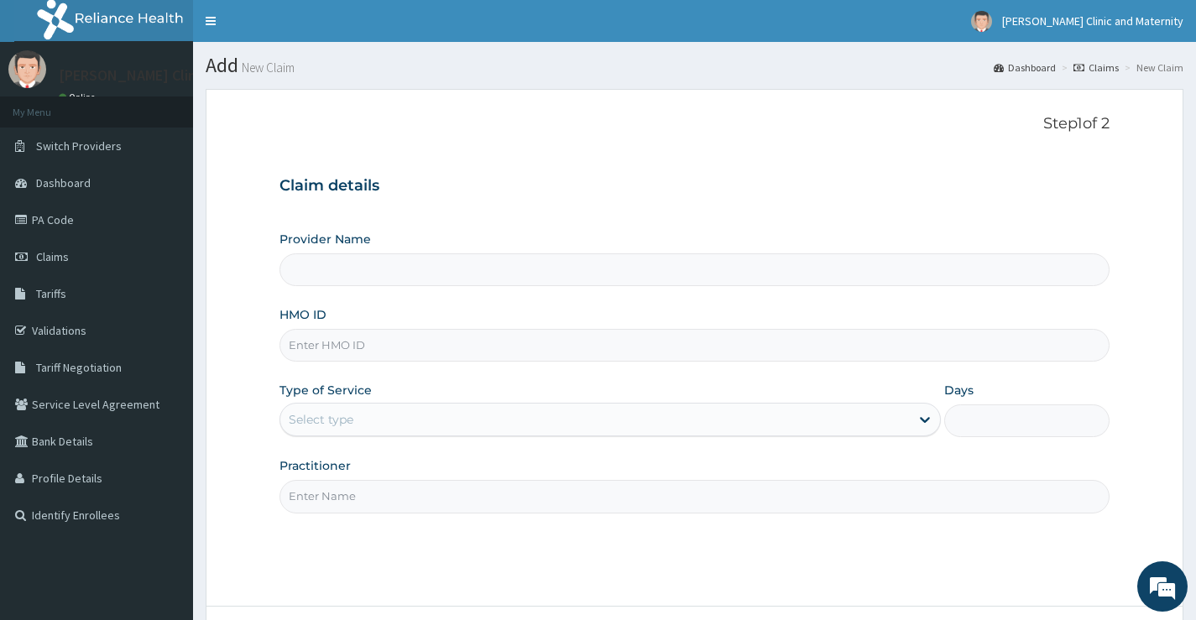
type input "[PERSON_NAME] Clinic and Maternity"
click at [354, 344] on input "HMO ID" at bounding box center [695, 345] width 830 height 33
paste input "PES/10029/C"
type input "PES/10029/C"
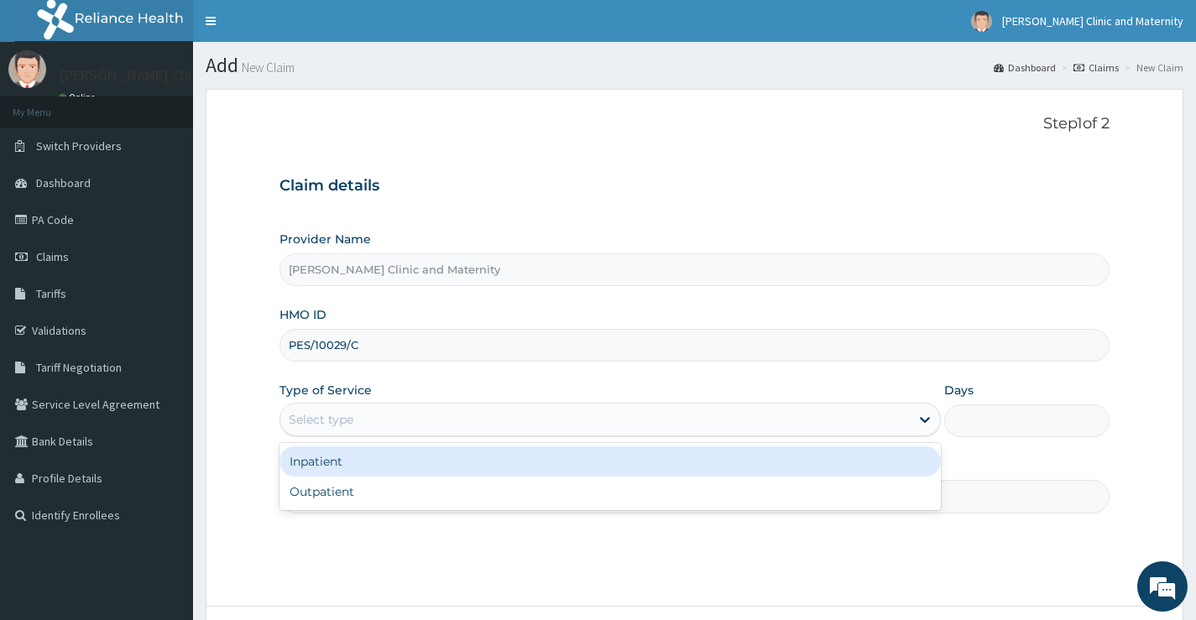
click at [323, 426] on div "Select type" at bounding box center [321, 419] width 65 height 17
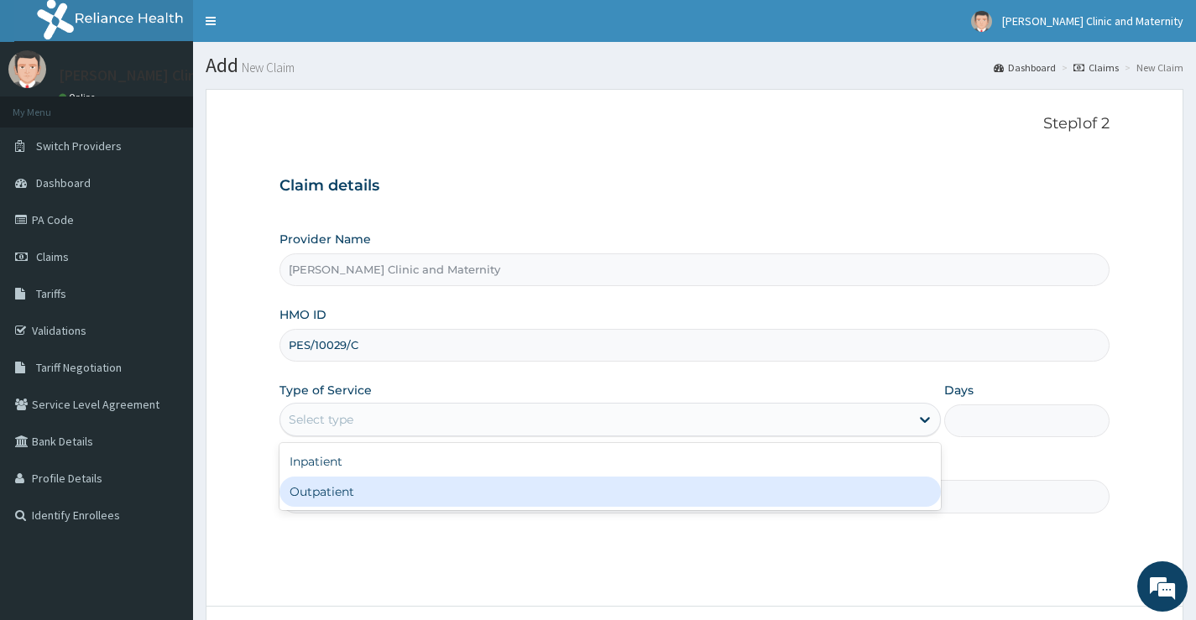
click at [305, 497] on div "Outpatient" at bounding box center [611, 492] width 662 height 30
type input "1"
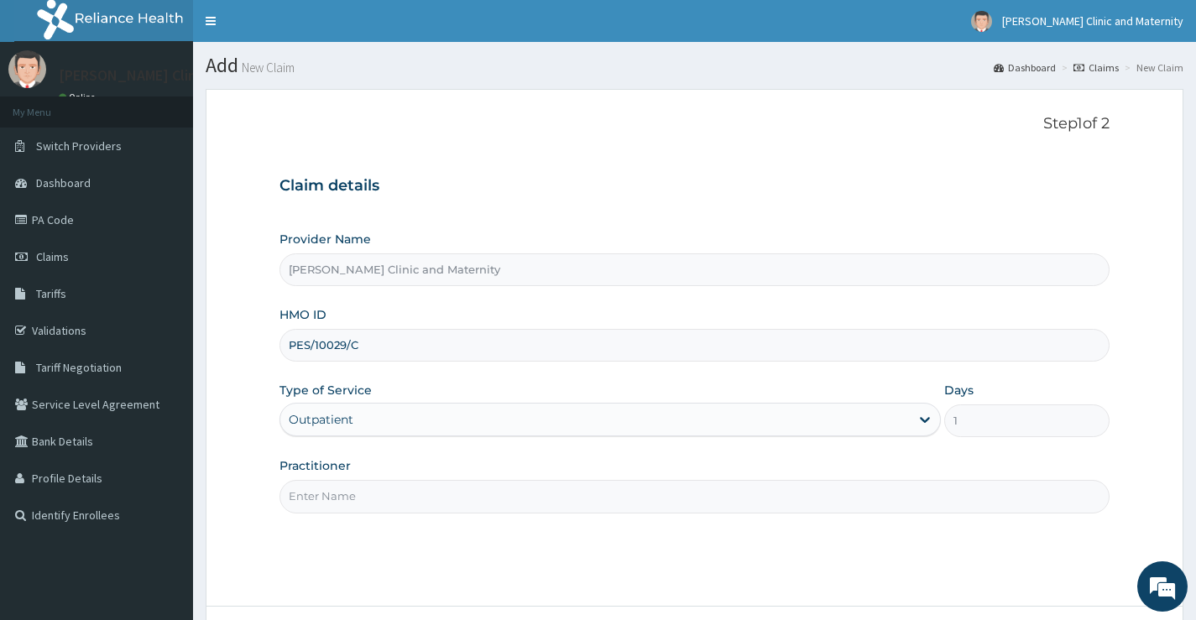
click at [307, 494] on input "Practitioner" at bounding box center [695, 496] width 830 height 33
type input "[PERSON_NAME]"
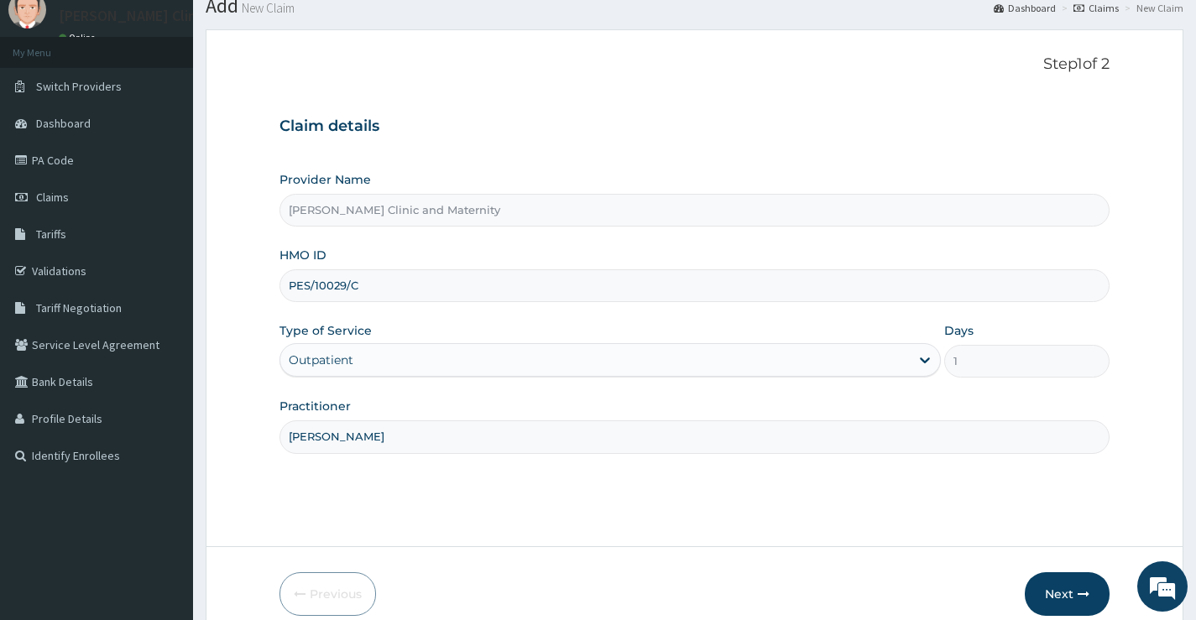
scroll to position [137, 0]
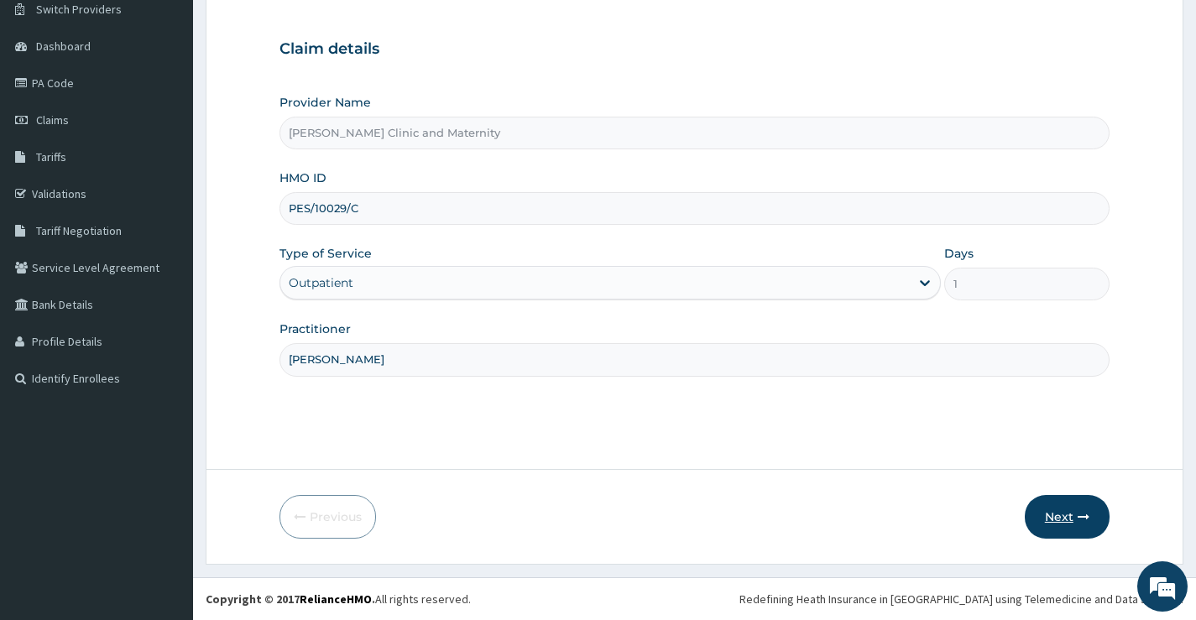
click at [1056, 518] on button "Next" at bounding box center [1067, 517] width 85 height 44
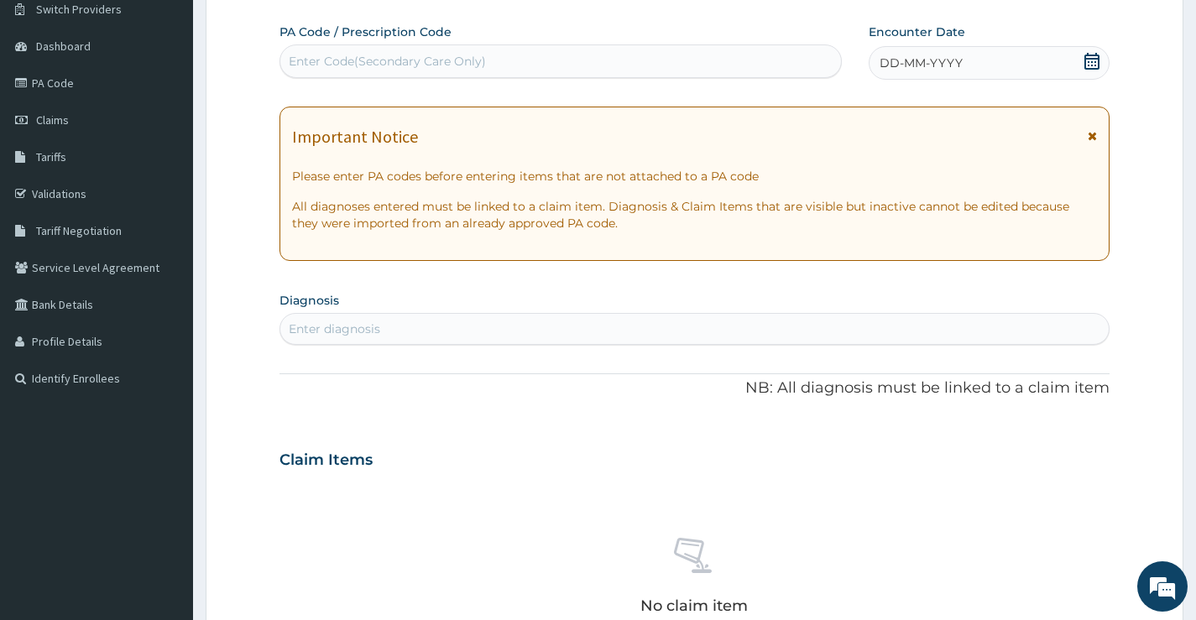
click at [895, 63] on span "DD-MM-YYYY" at bounding box center [921, 63] width 83 height 17
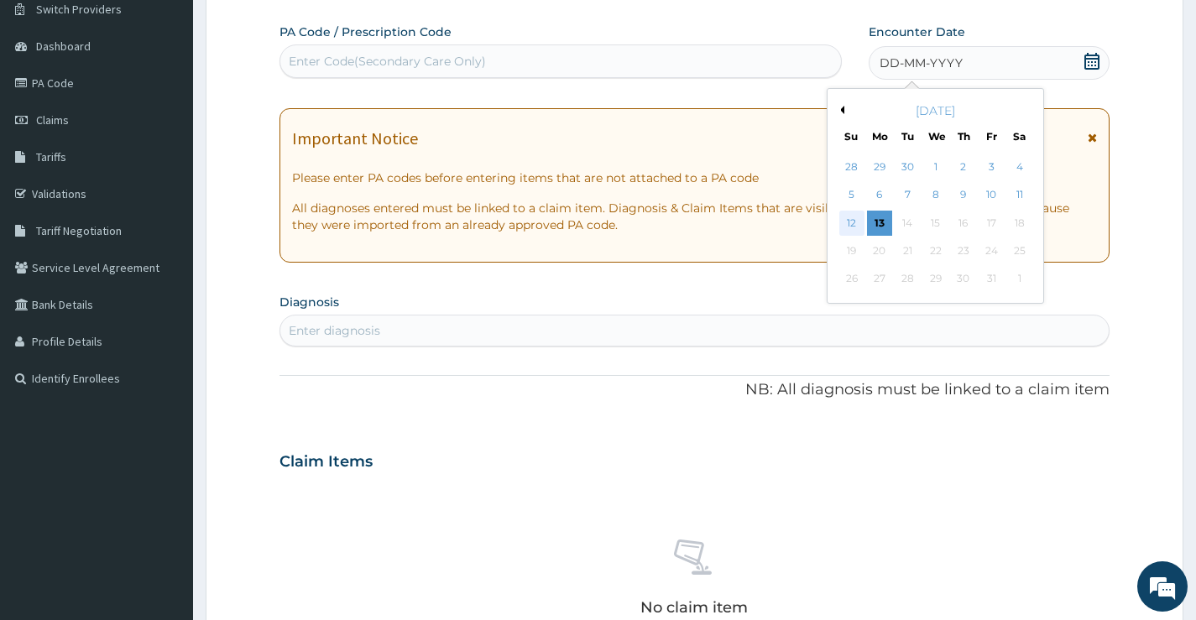
click at [851, 218] on div "12" at bounding box center [851, 223] width 25 height 25
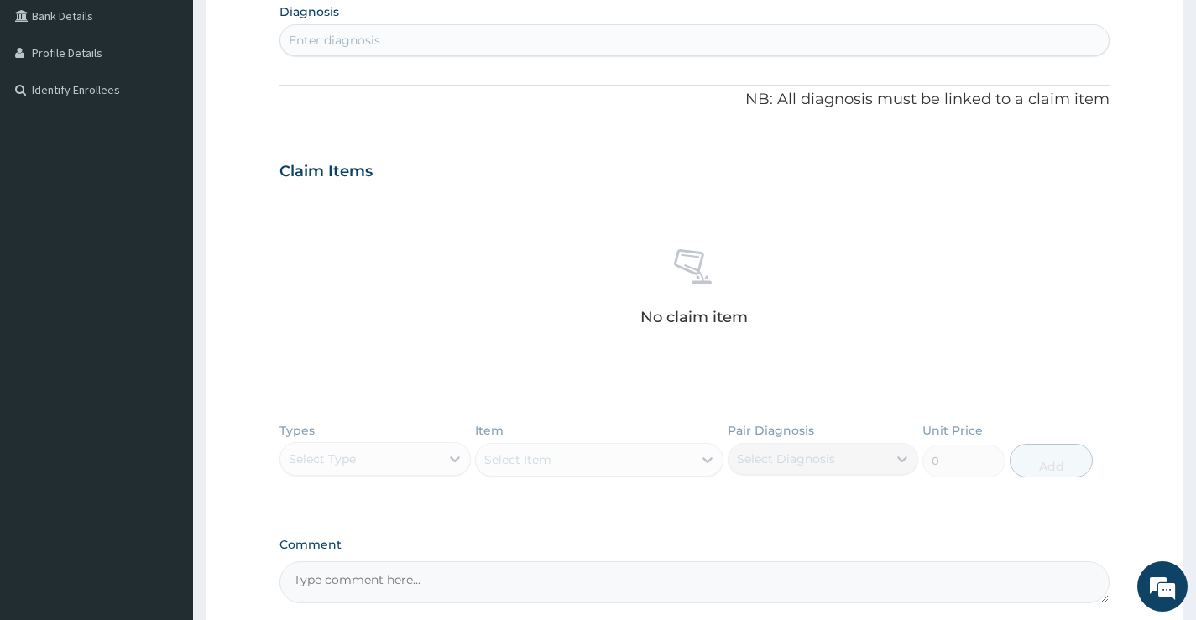
scroll to position [585, 0]
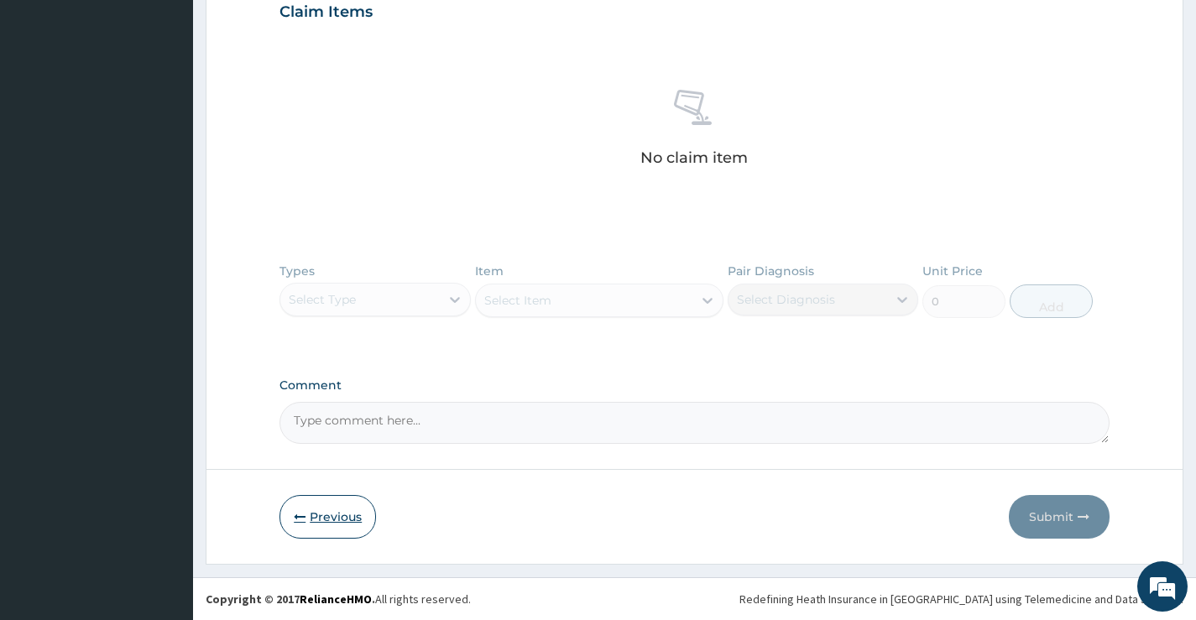
click at [332, 503] on button "Previous" at bounding box center [328, 517] width 97 height 44
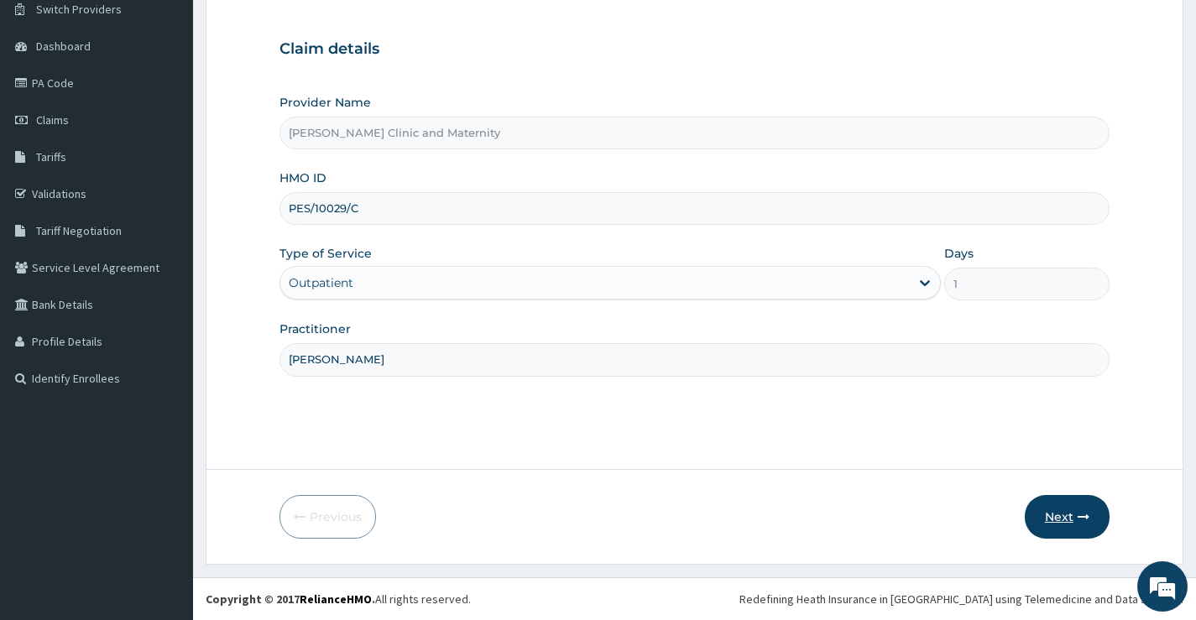
click at [1071, 508] on button "Next" at bounding box center [1067, 517] width 85 height 44
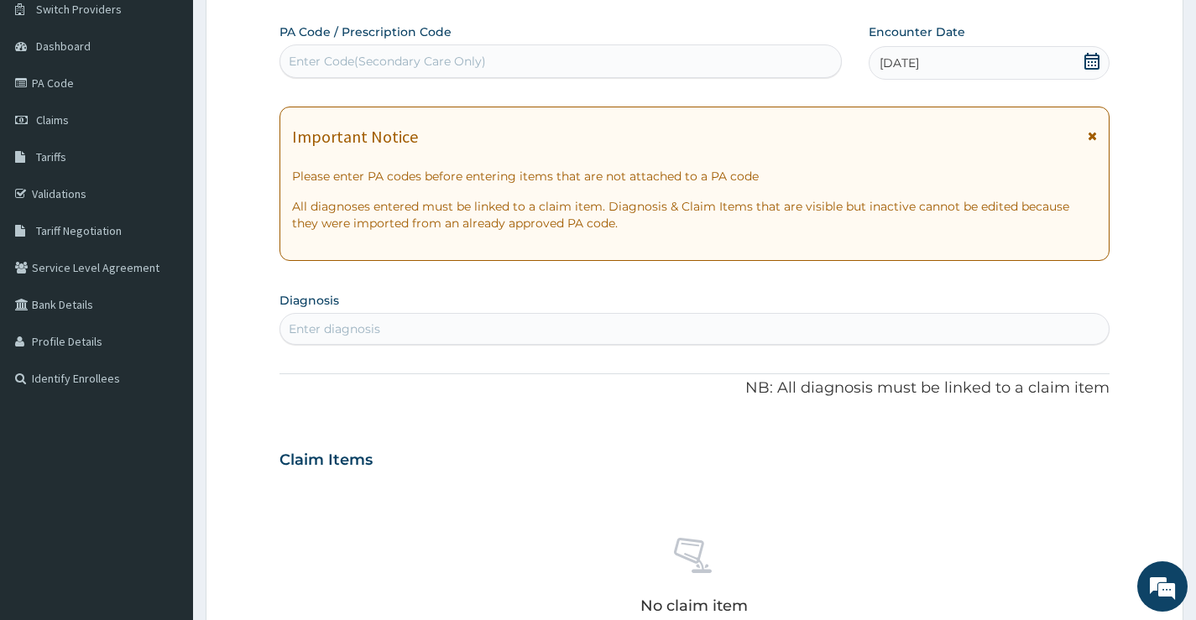
click at [919, 59] on span "[DATE]" at bounding box center [899, 63] width 39 height 17
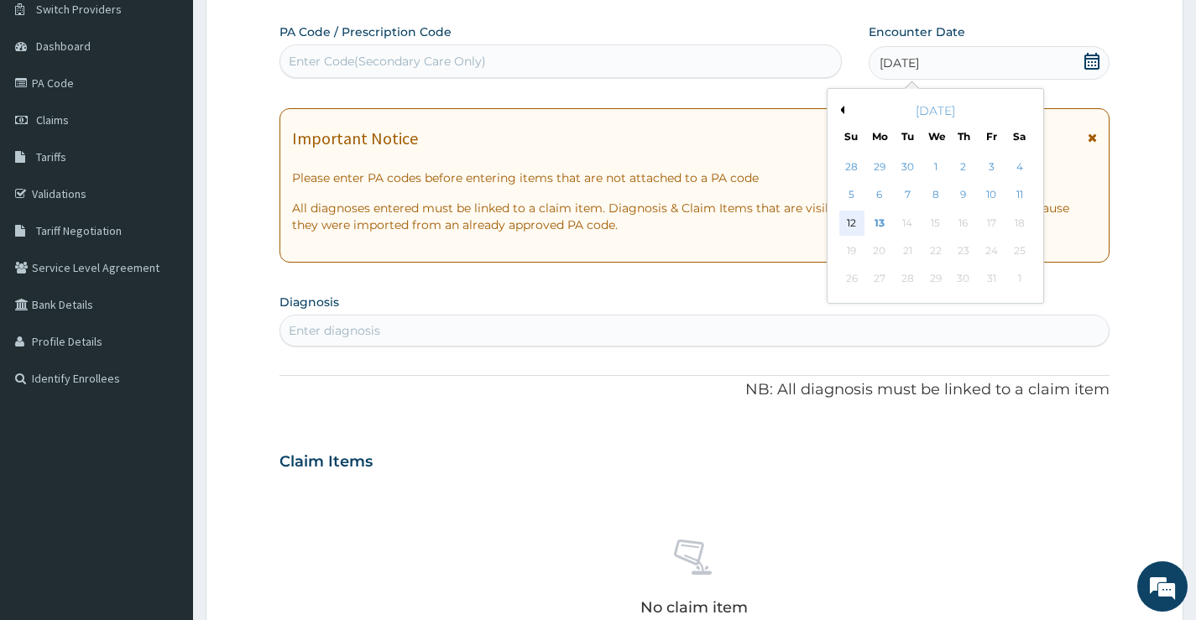
click at [851, 217] on div "12" at bounding box center [851, 223] width 25 height 25
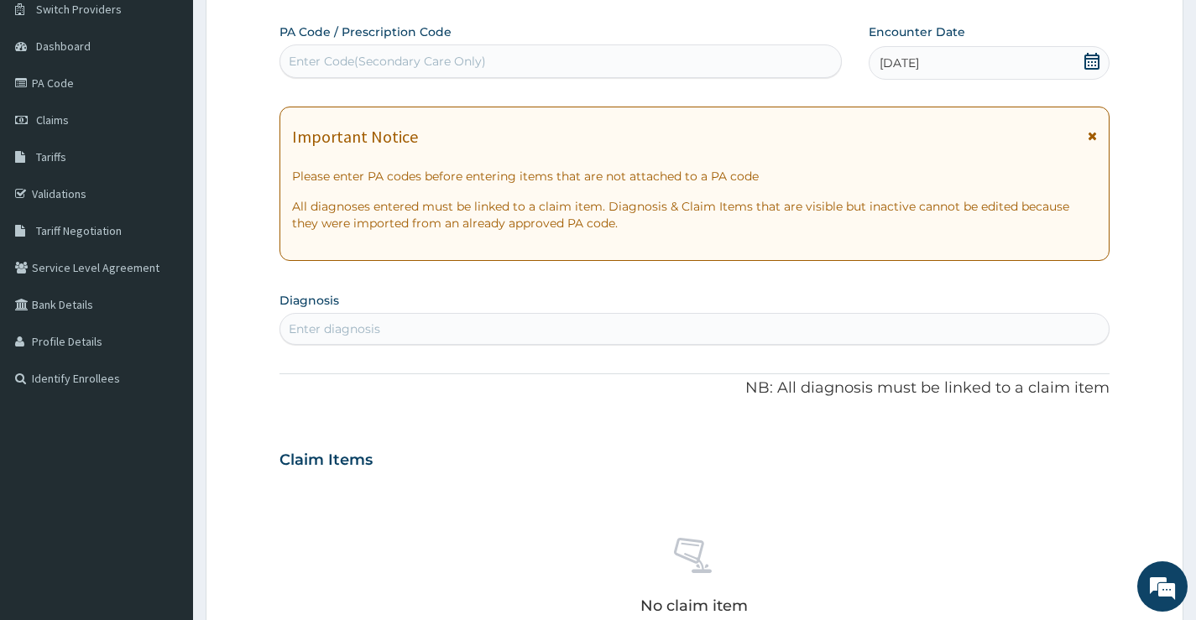
click at [347, 338] on div "Enter diagnosis" at bounding box center [694, 329] width 829 height 27
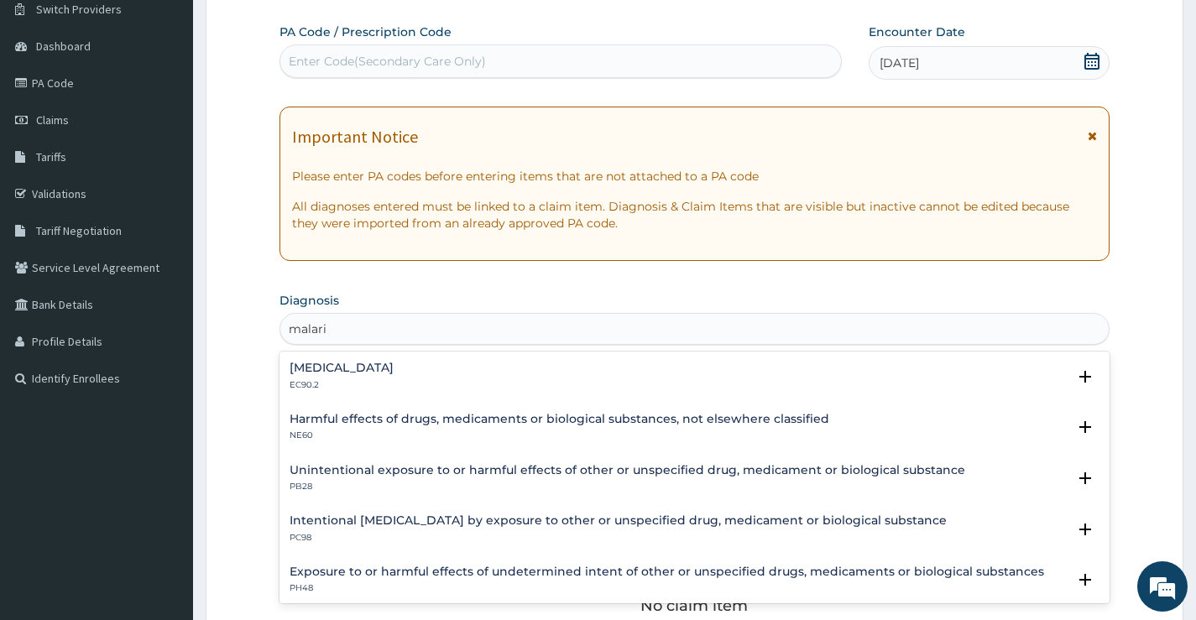
type input "[MEDICAL_DATA]"
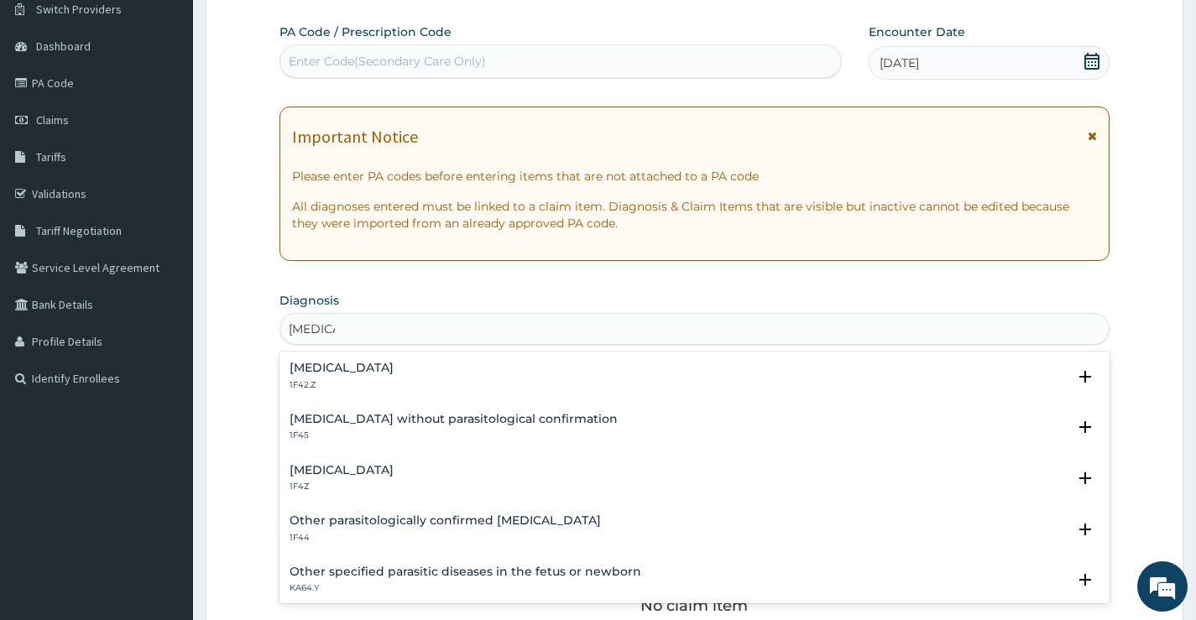
click at [394, 479] on div "[MEDICAL_DATA] 1F4Z" at bounding box center [342, 478] width 104 height 29
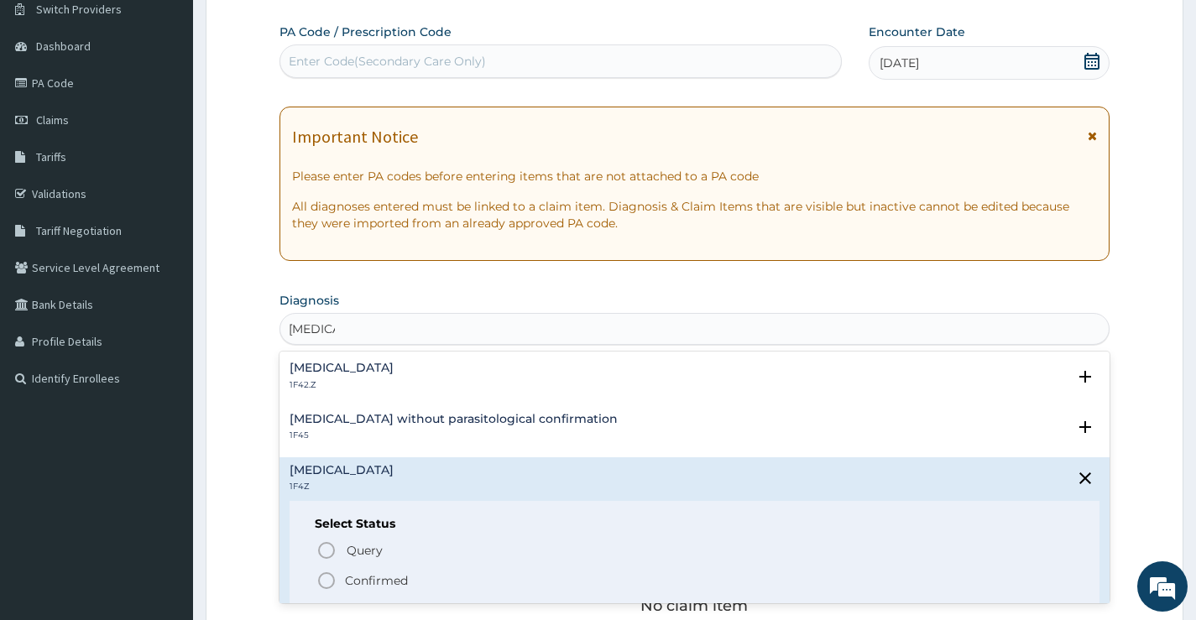
click at [335, 571] on icon "status option filled" at bounding box center [326, 581] width 20 height 20
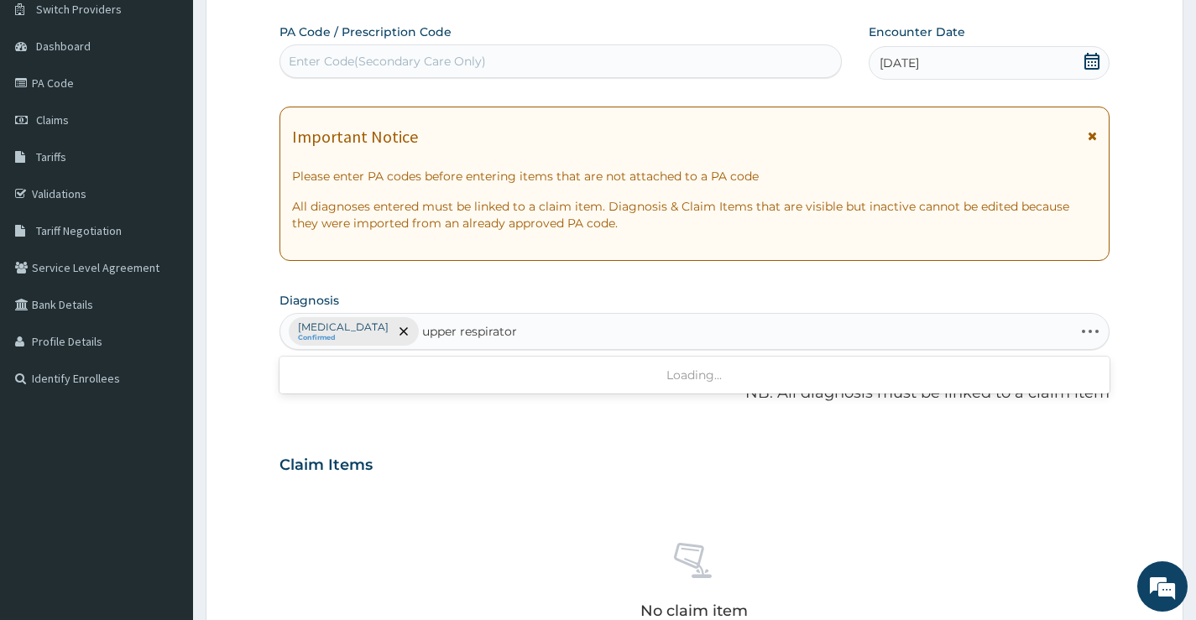
type input "upper respiratory"
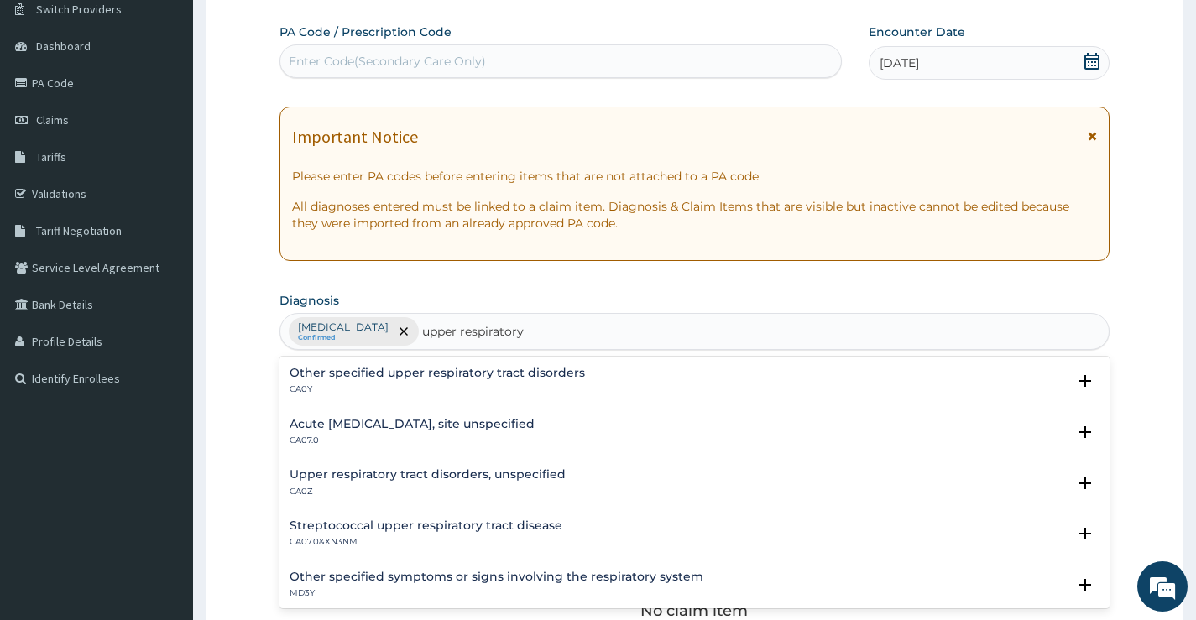
click at [343, 482] on div "Upper respiratory tract disorders, unspecified CA0Z" at bounding box center [428, 482] width 276 height 29
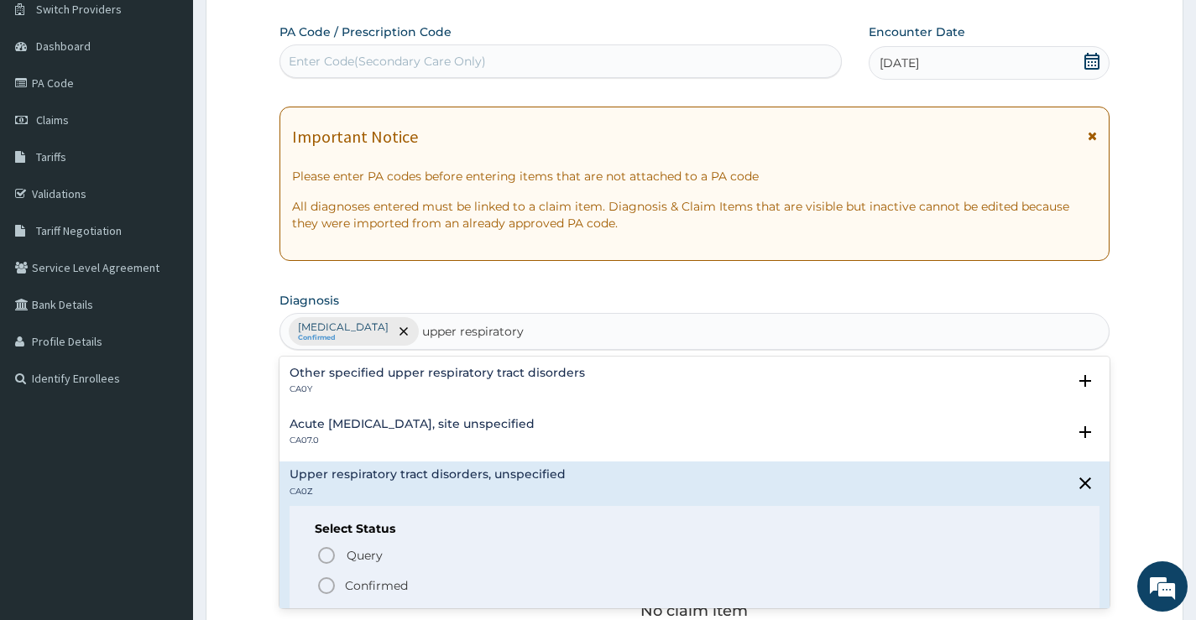
click at [327, 580] on icon "status option filled" at bounding box center [326, 586] width 20 height 20
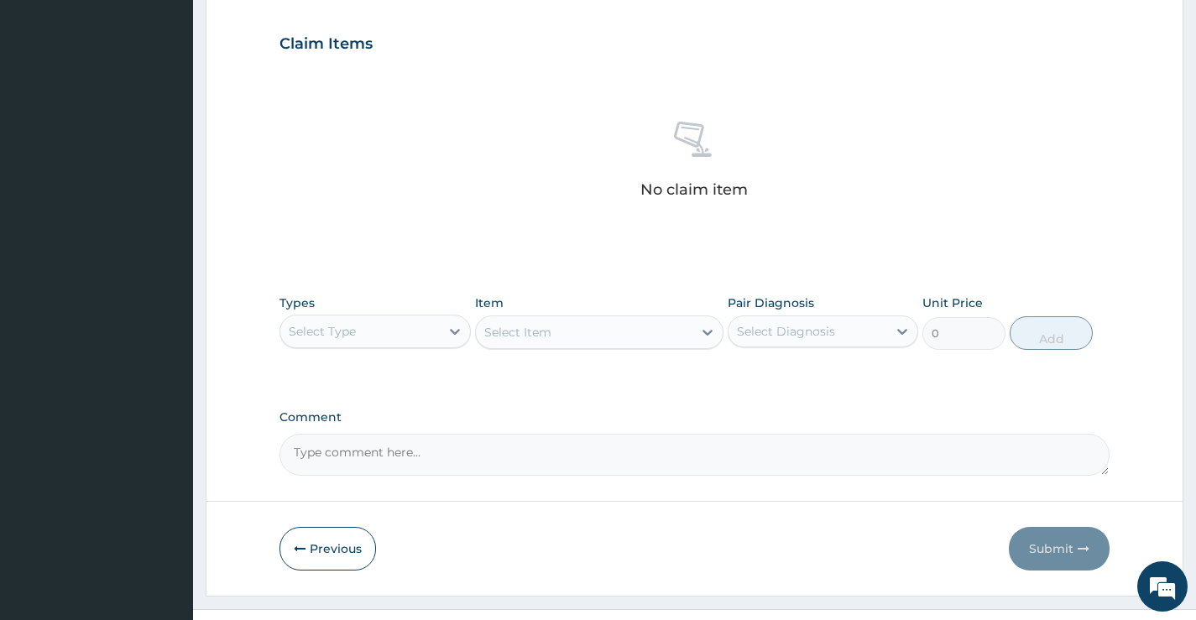
scroll to position [590, 0]
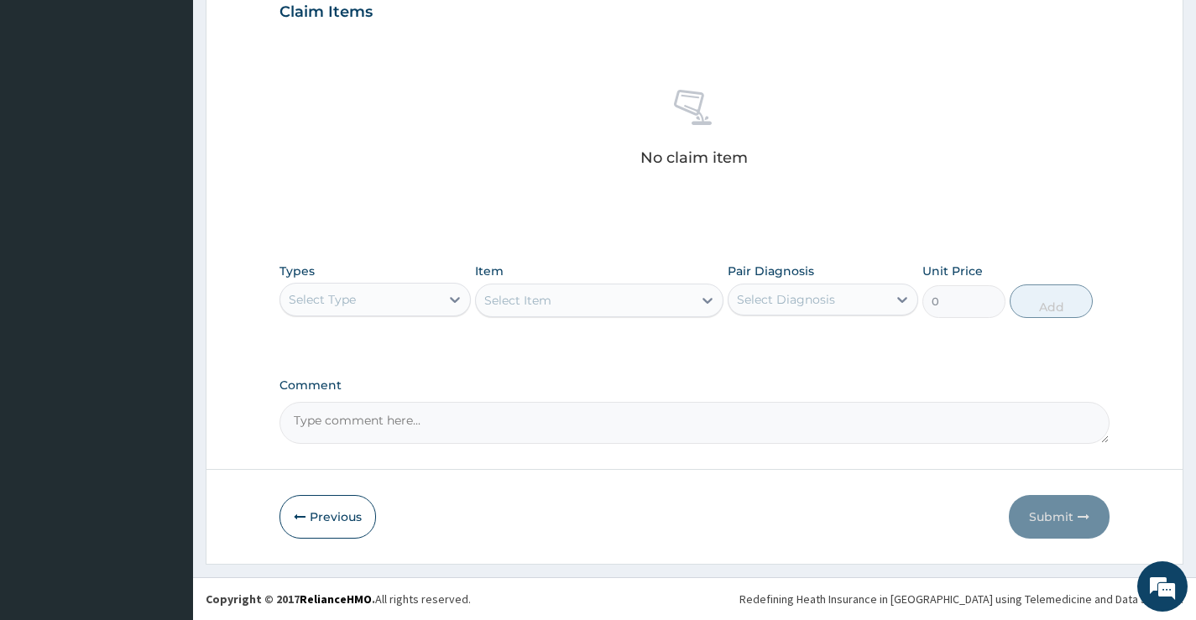
click at [390, 302] on div "Select Type" at bounding box center [359, 299] width 159 height 27
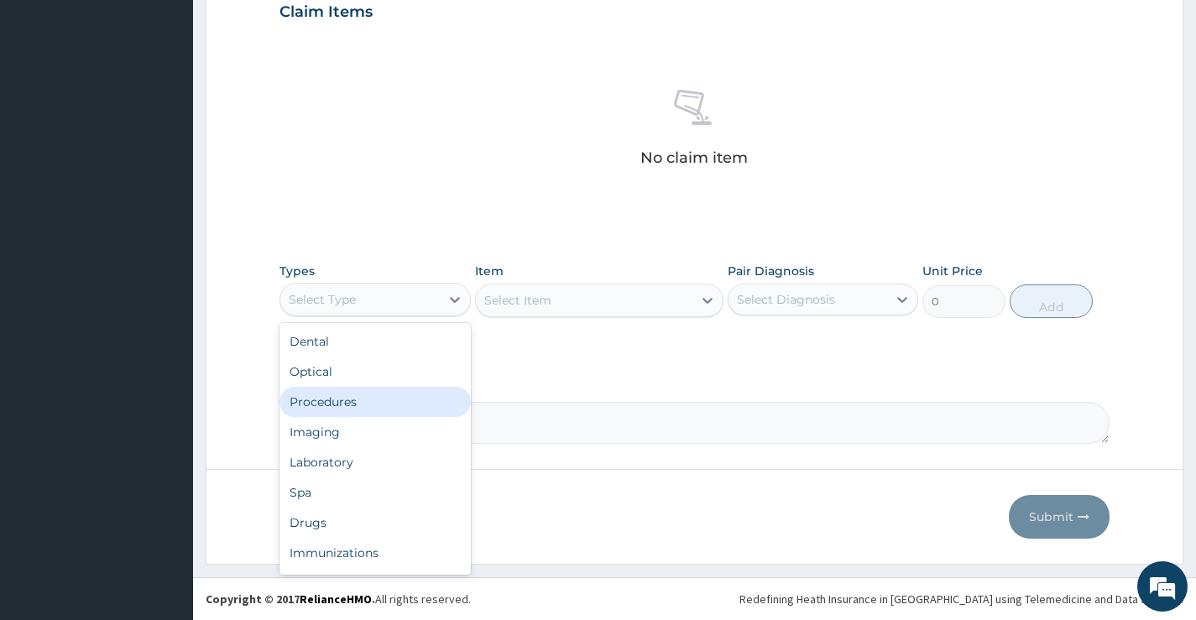
click at [379, 401] on div "Procedures" at bounding box center [375, 402] width 191 height 30
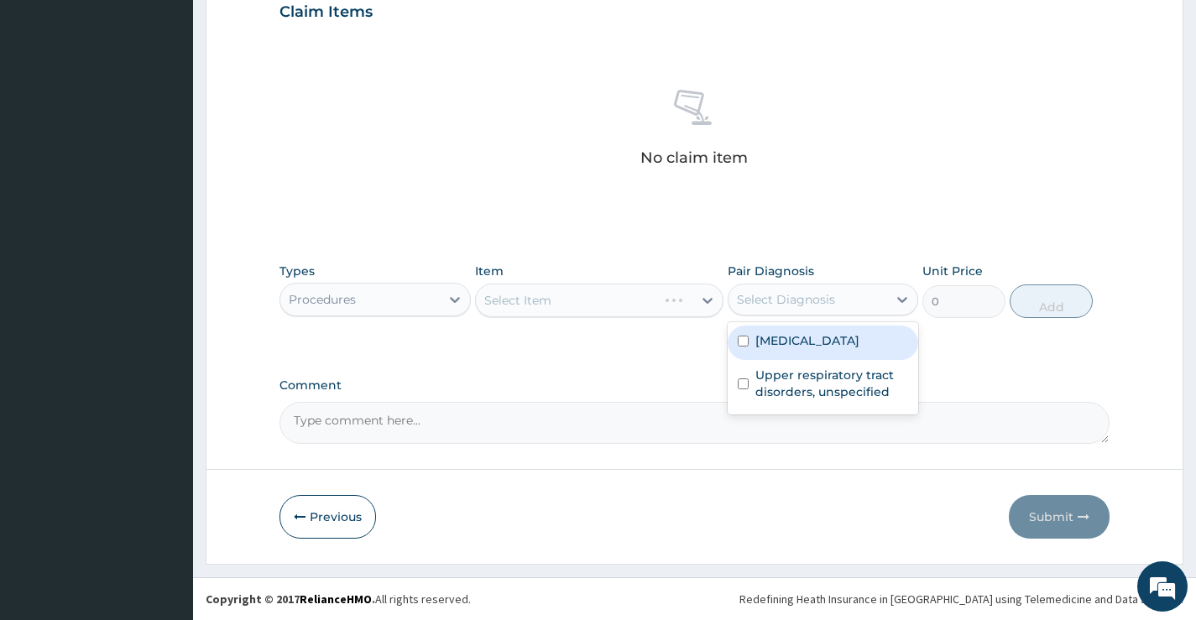
click at [767, 296] on div "Select Diagnosis" at bounding box center [786, 299] width 98 height 17
click at [776, 343] on label "Malaria, unspecified" at bounding box center [808, 340] width 104 height 17
checkbox input "true"
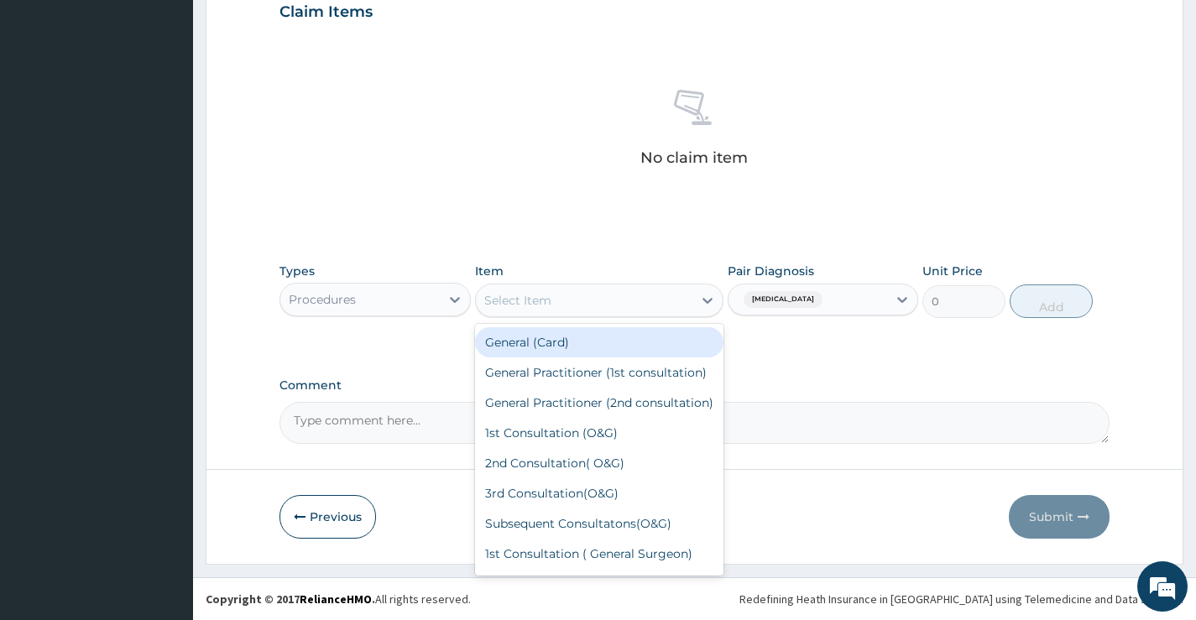
click at [620, 304] on div "Select Item" at bounding box center [584, 300] width 217 height 27
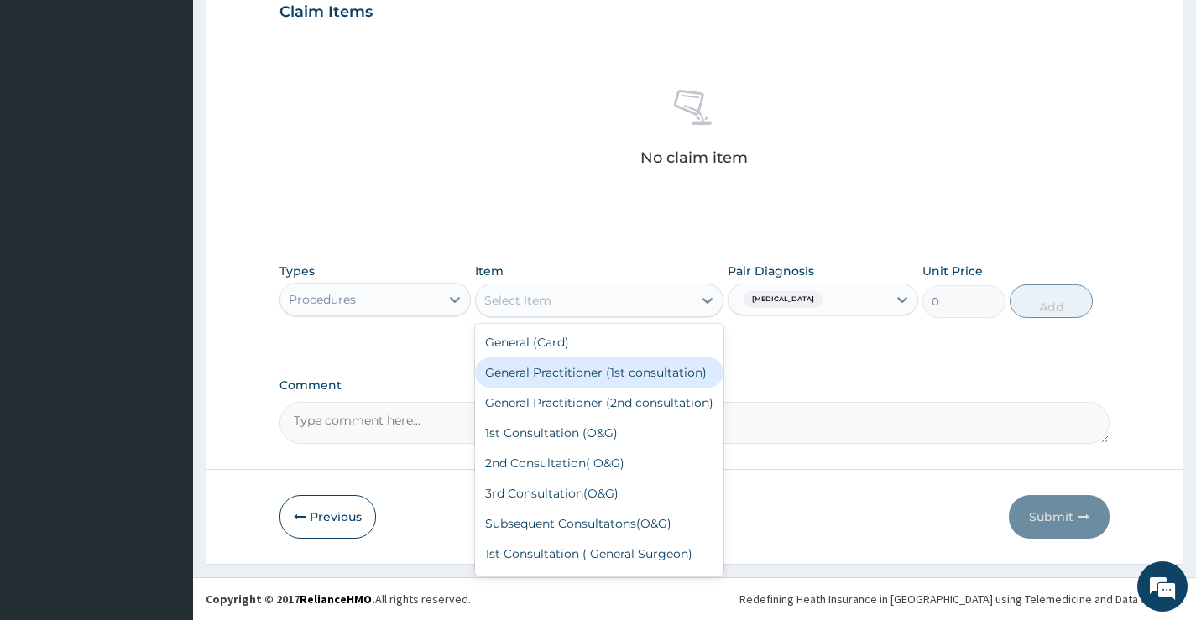
click at [594, 374] on div "General Practitioner (1st consultation)" at bounding box center [599, 373] width 249 height 30
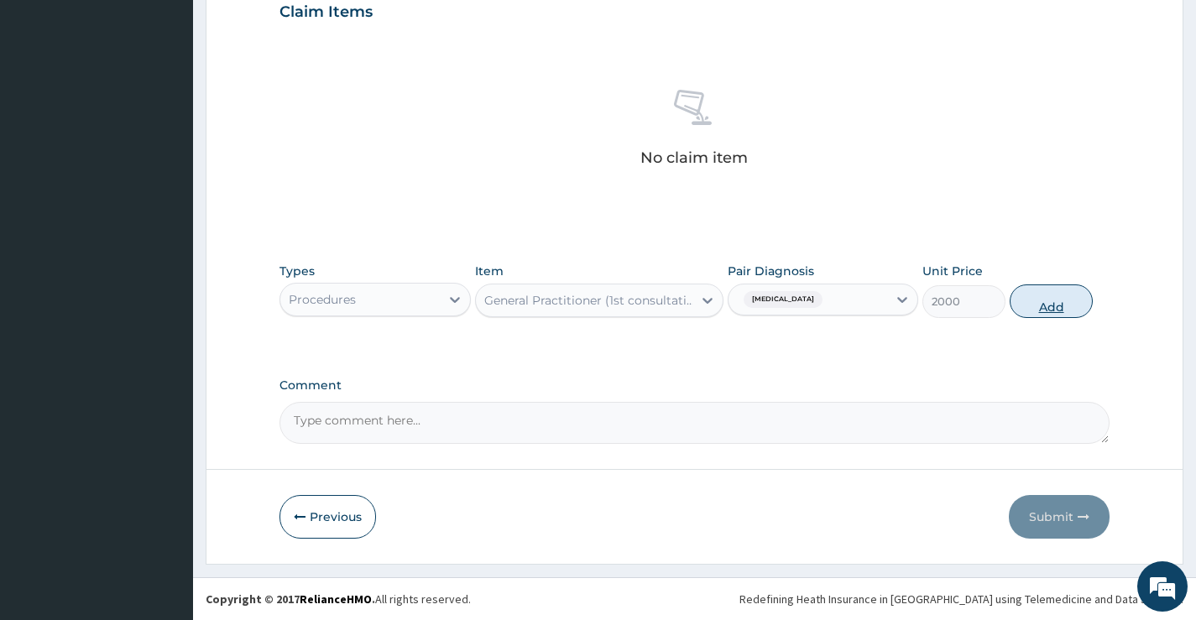
click at [1038, 301] on button "Add" at bounding box center [1051, 302] width 83 height 34
type input "0"
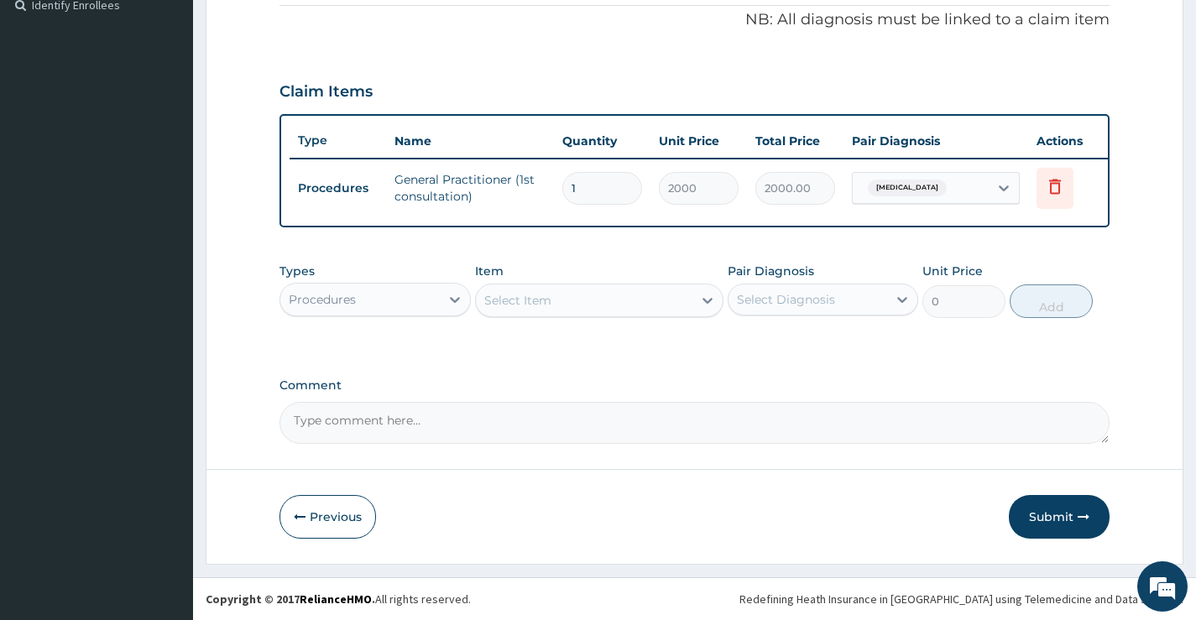
click at [390, 289] on div "Procedures" at bounding box center [359, 299] width 159 height 27
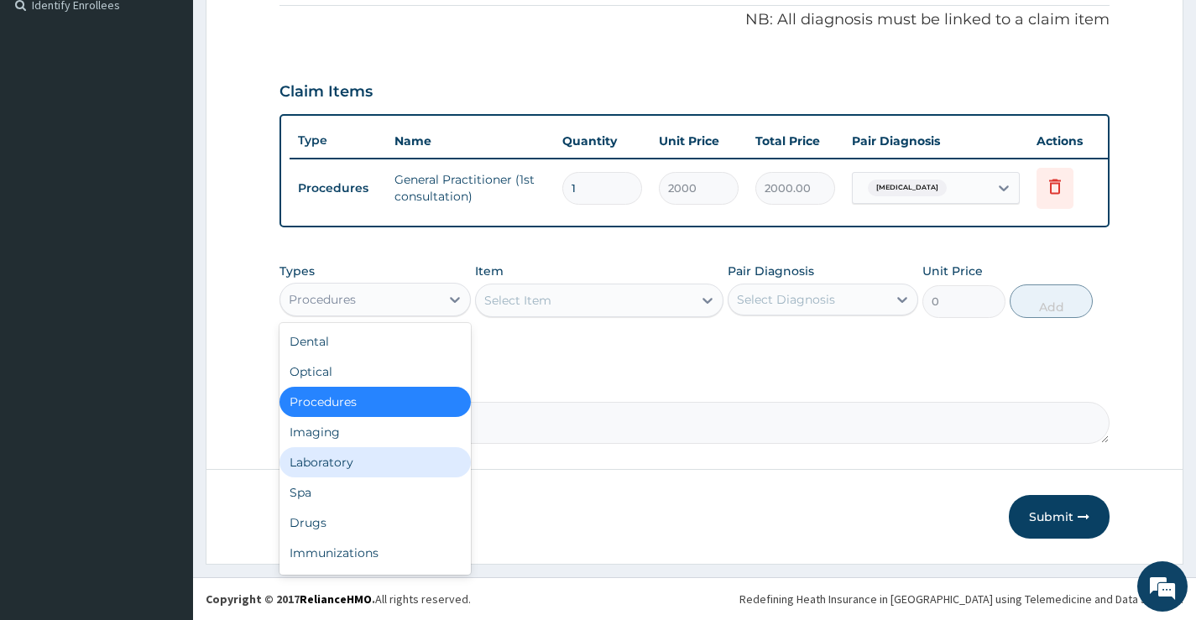
click at [348, 473] on div "Laboratory" at bounding box center [375, 462] width 191 height 30
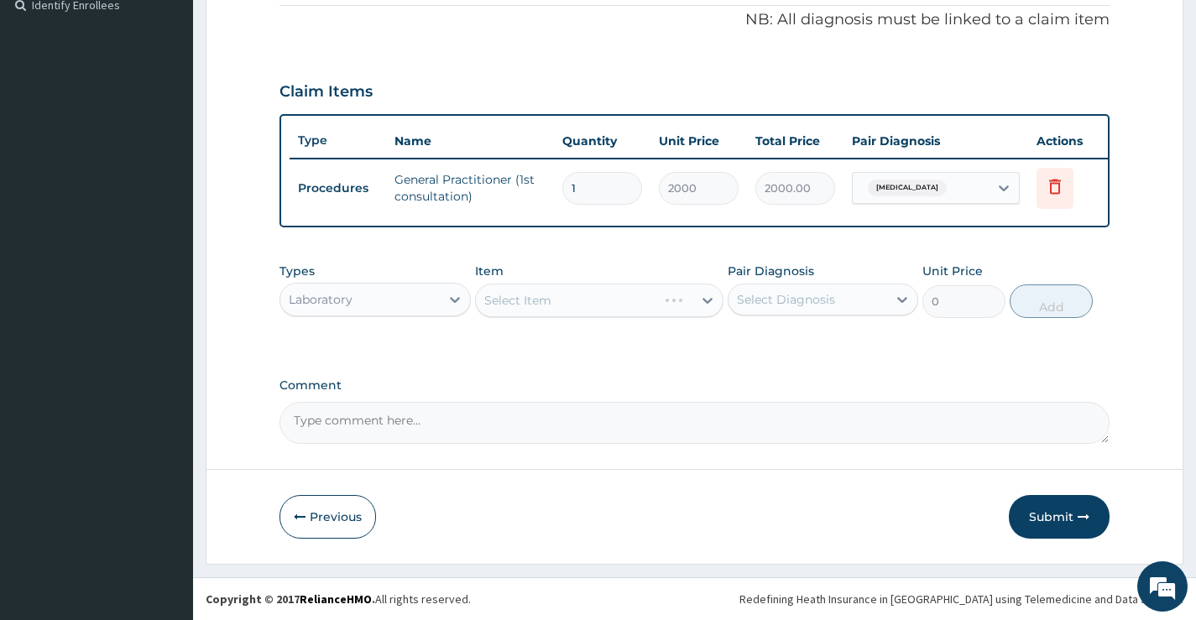
click at [836, 298] on div "Select Diagnosis" at bounding box center [808, 299] width 159 height 27
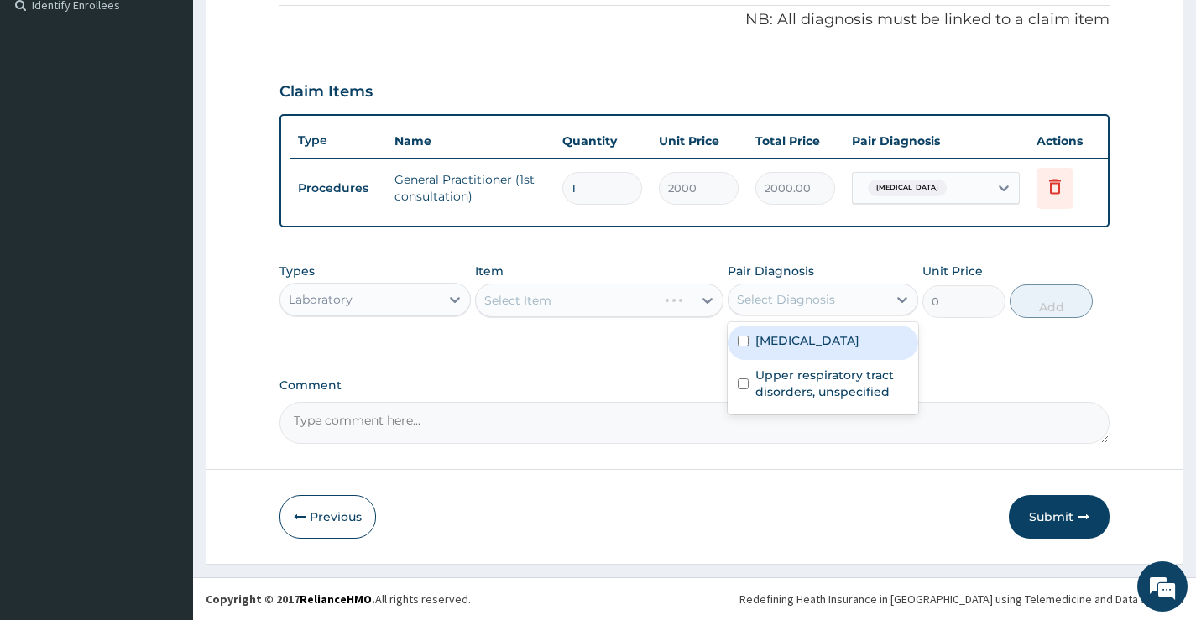
click at [803, 347] on label "Malaria, unspecified" at bounding box center [808, 340] width 104 height 17
checkbox input "true"
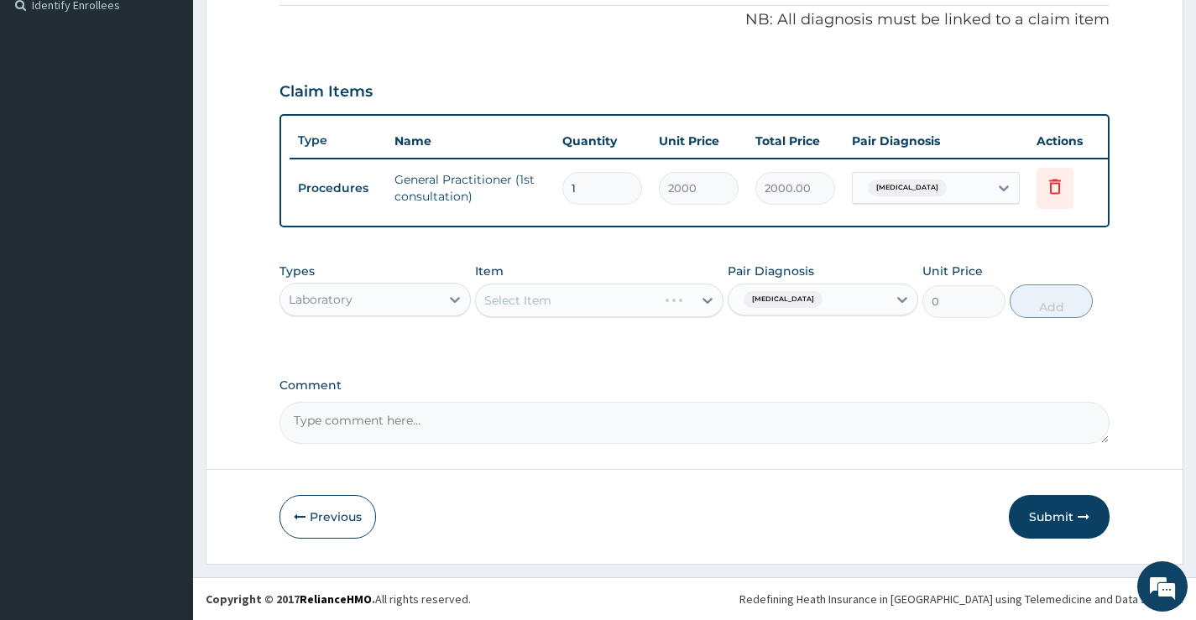
click at [593, 304] on div "Select Item" at bounding box center [599, 301] width 249 height 34
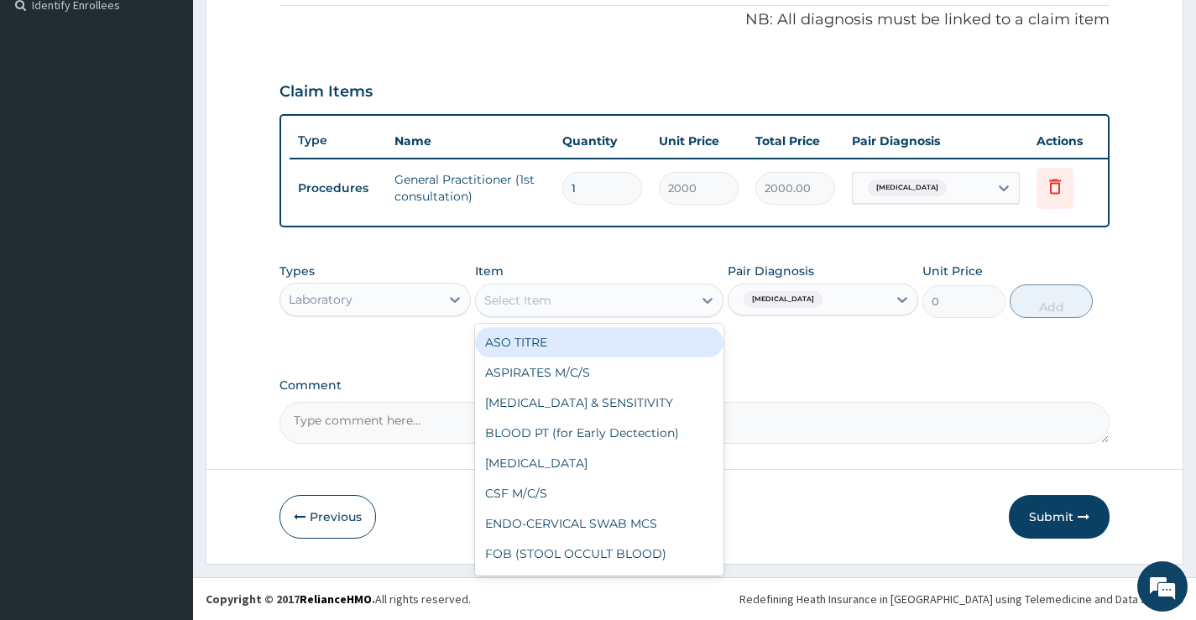
click at [593, 304] on div "Select Item" at bounding box center [584, 300] width 217 height 27
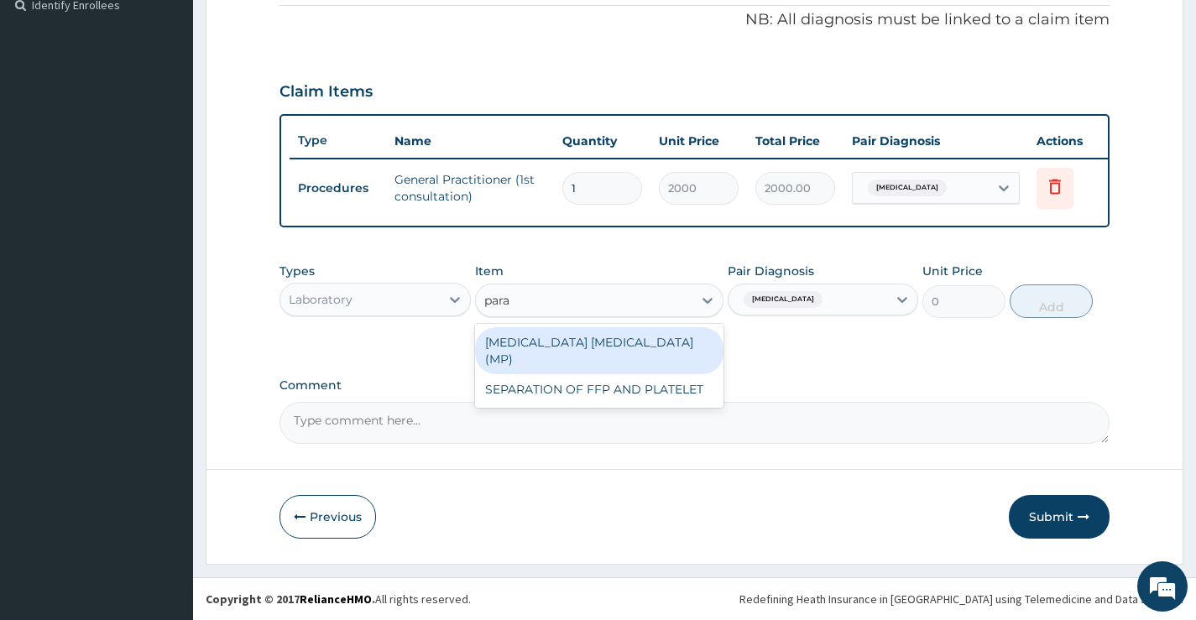
type input "paras"
click at [580, 345] on div "MALARIA PARASITE (MP)" at bounding box center [599, 350] width 249 height 47
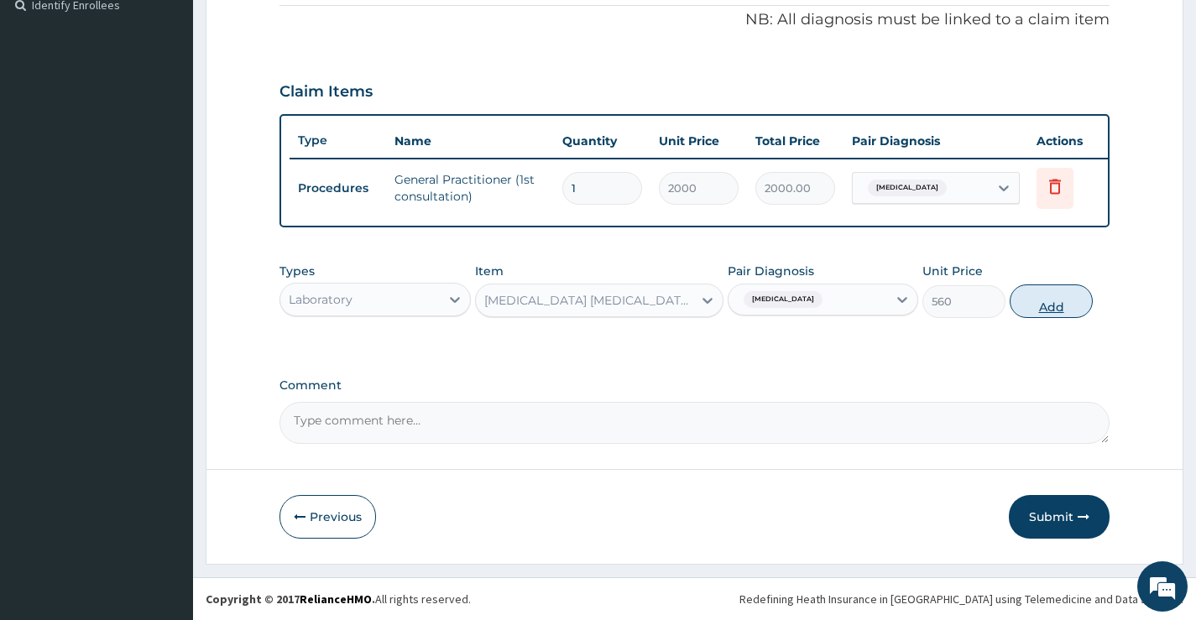
click at [1056, 302] on button "Add" at bounding box center [1051, 302] width 83 height 34
type input "0"
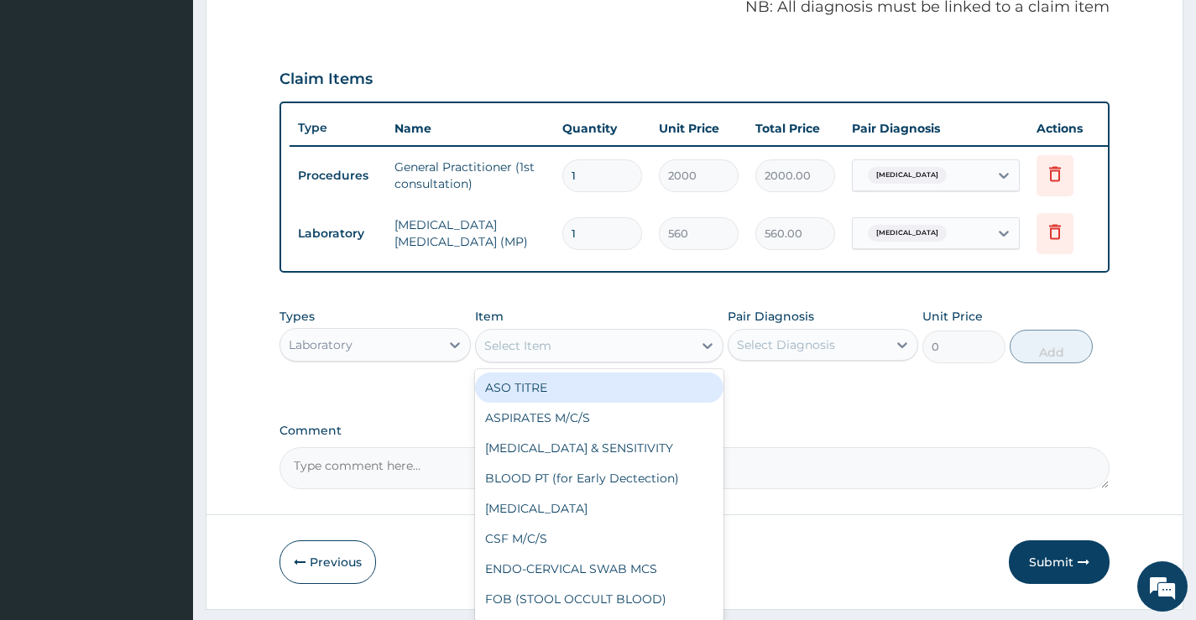
click at [559, 353] on div "Select Item" at bounding box center [584, 345] width 217 height 27
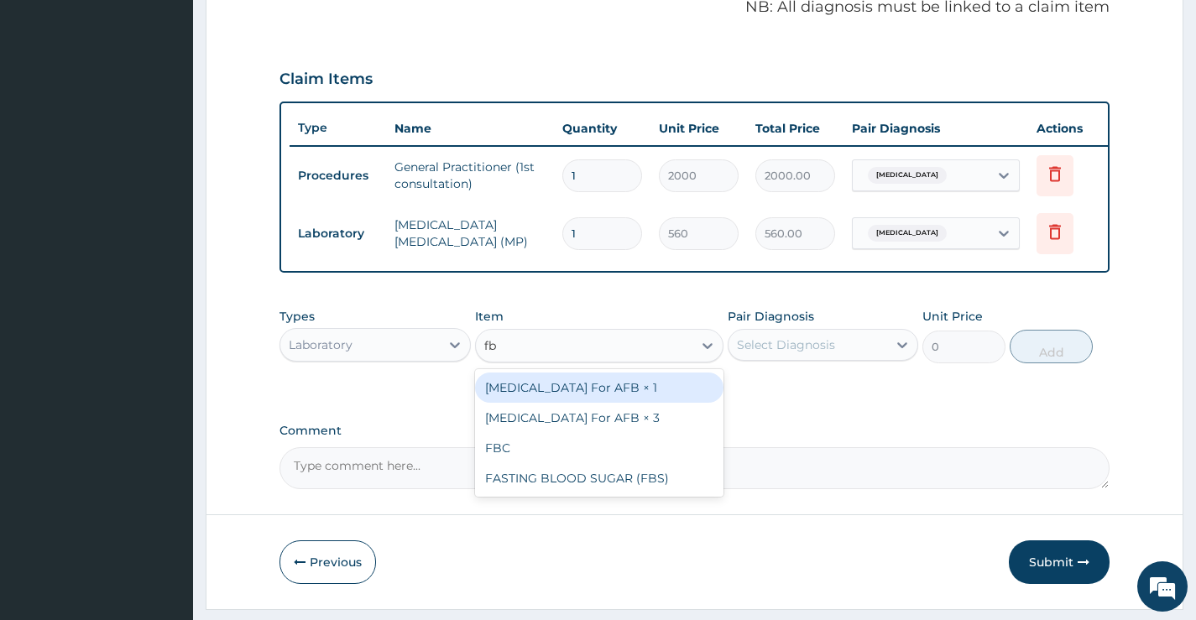
type input "fbc"
click at [573, 389] on div "FBC" at bounding box center [599, 388] width 249 height 30
type input "2500"
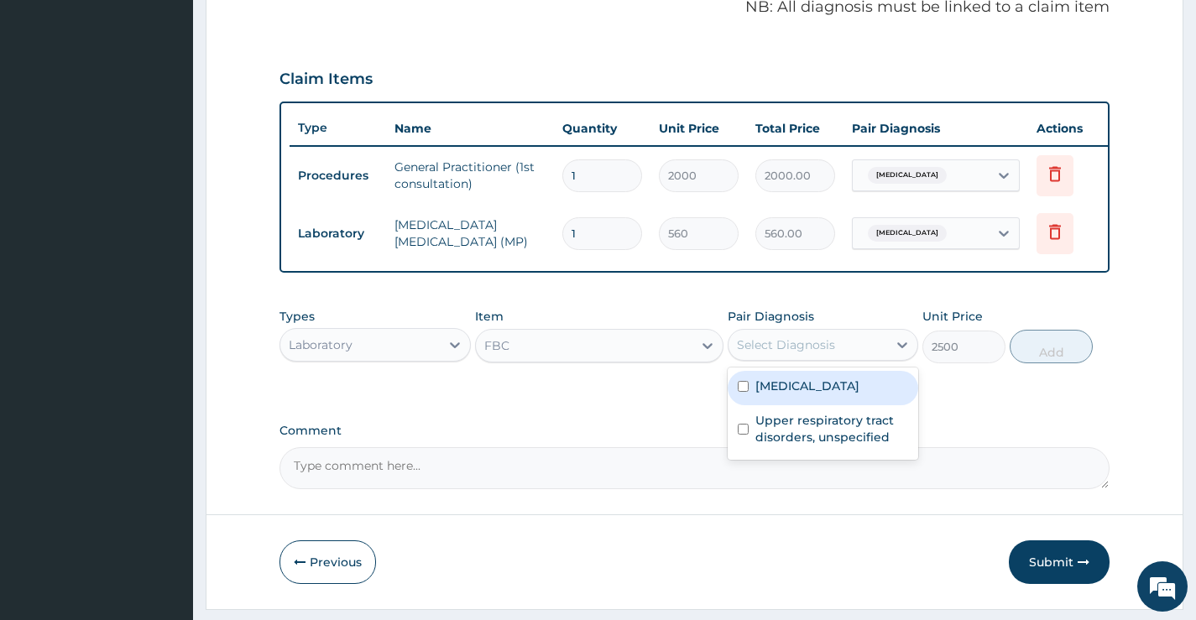
click at [841, 358] on div "Select Diagnosis" at bounding box center [808, 345] width 159 height 27
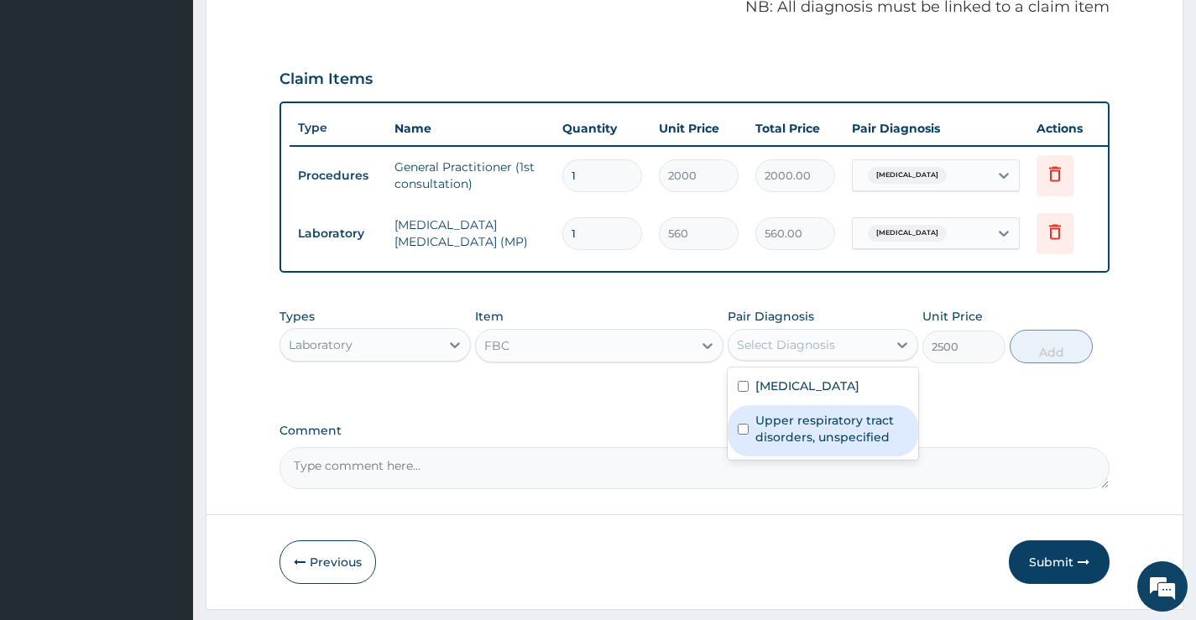
click at [813, 442] on label "Upper respiratory tract disorders, unspecified" at bounding box center [832, 429] width 153 height 34
checkbox input "true"
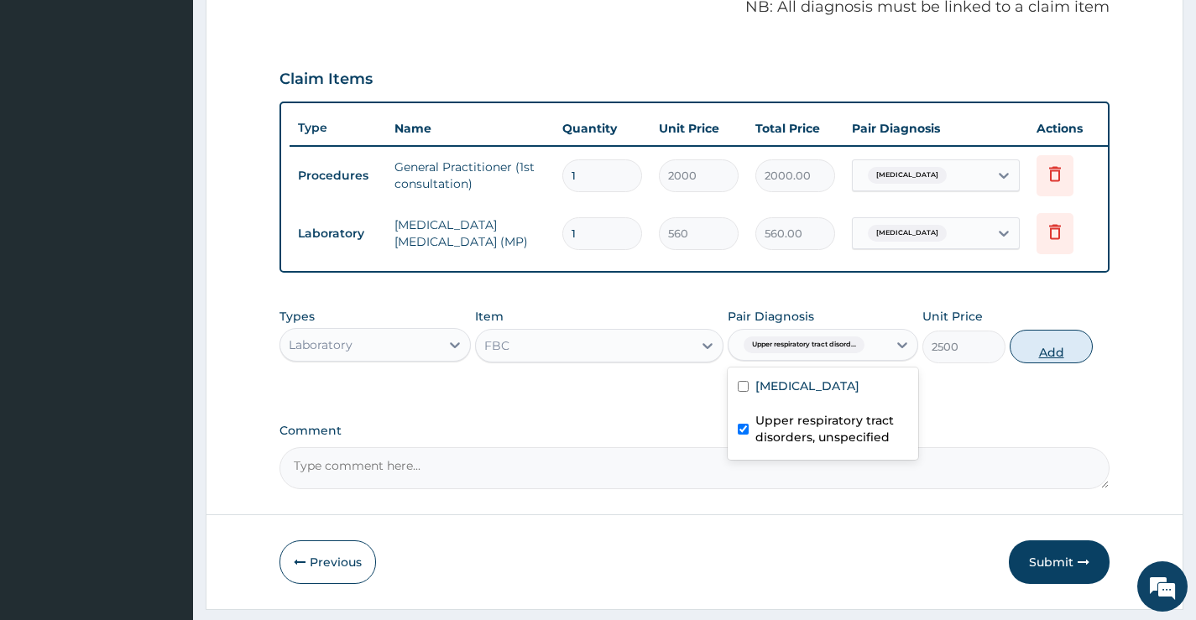
click at [1056, 358] on button "Add" at bounding box center [1051, 347] width 83 height 34
type input "0"
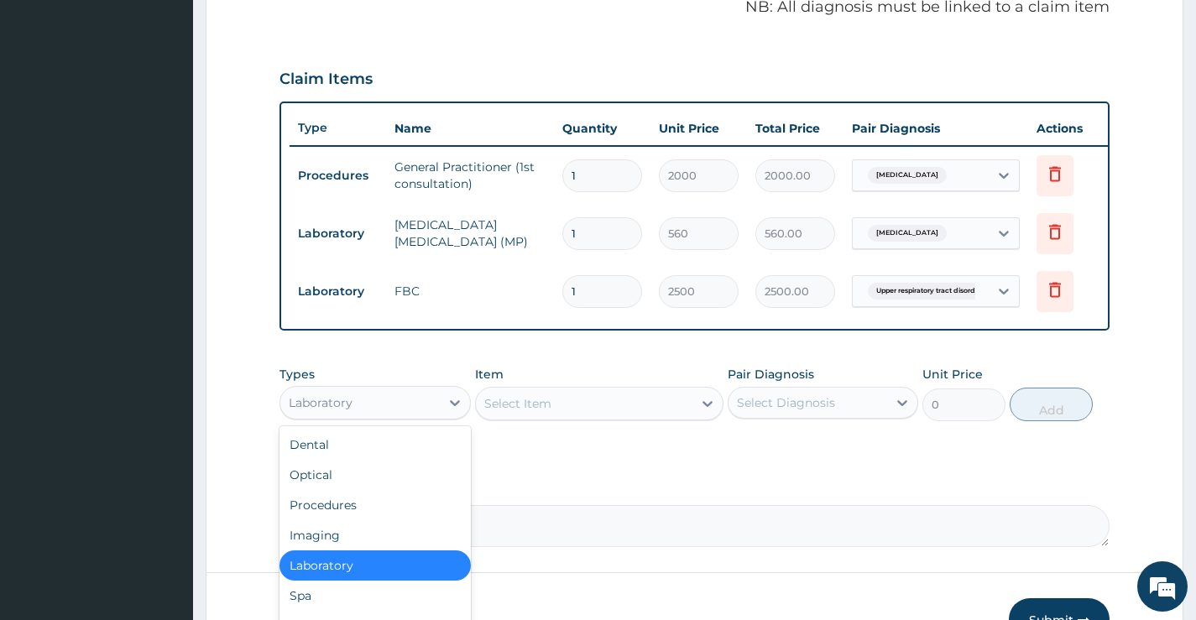
click at [358, 416] on div "Laboratory" at bounding box center [359, 403] width 159 height 27
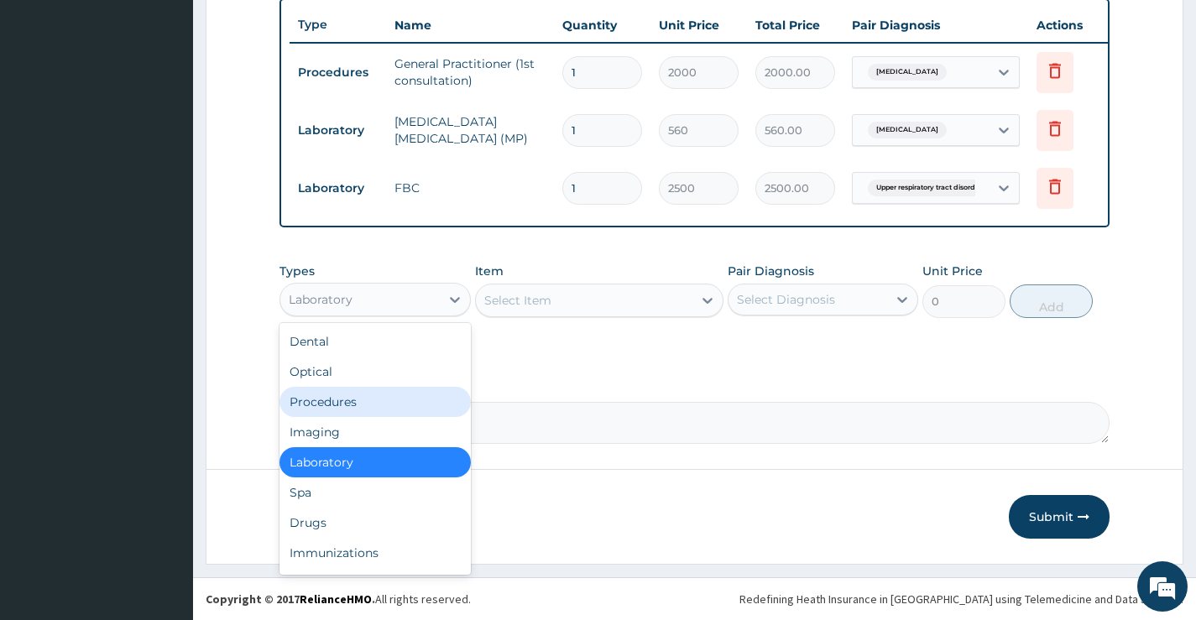
scroll to position [639, 0]
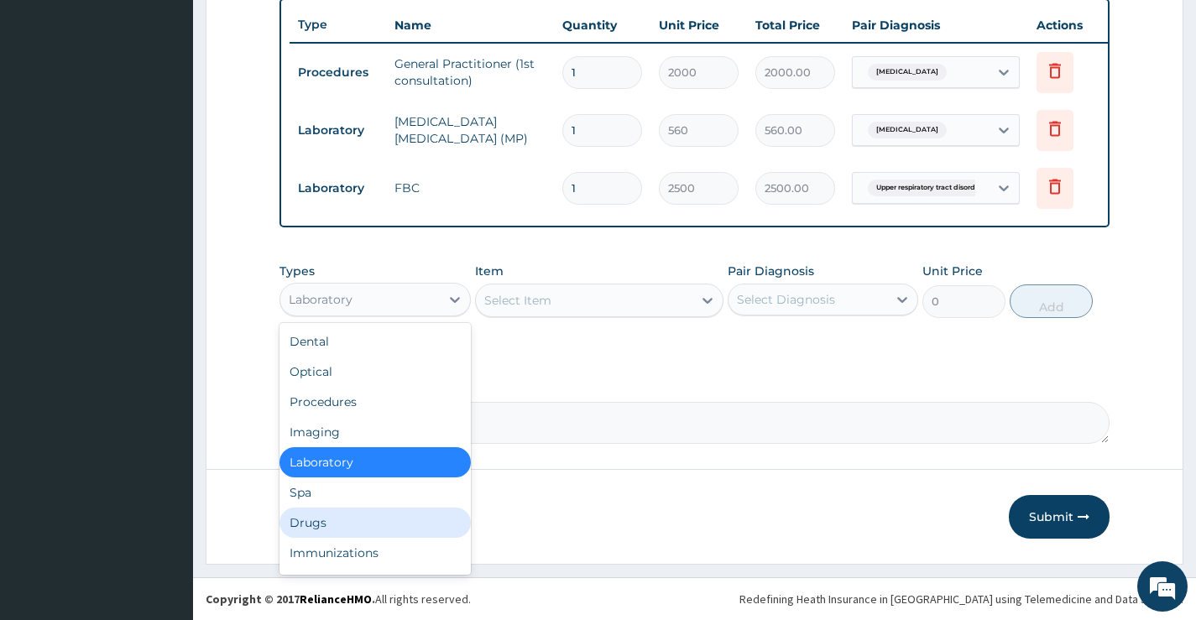
click at [379, 522] on div "Drugs" at bounding box center [375, 523] width 191 height 30
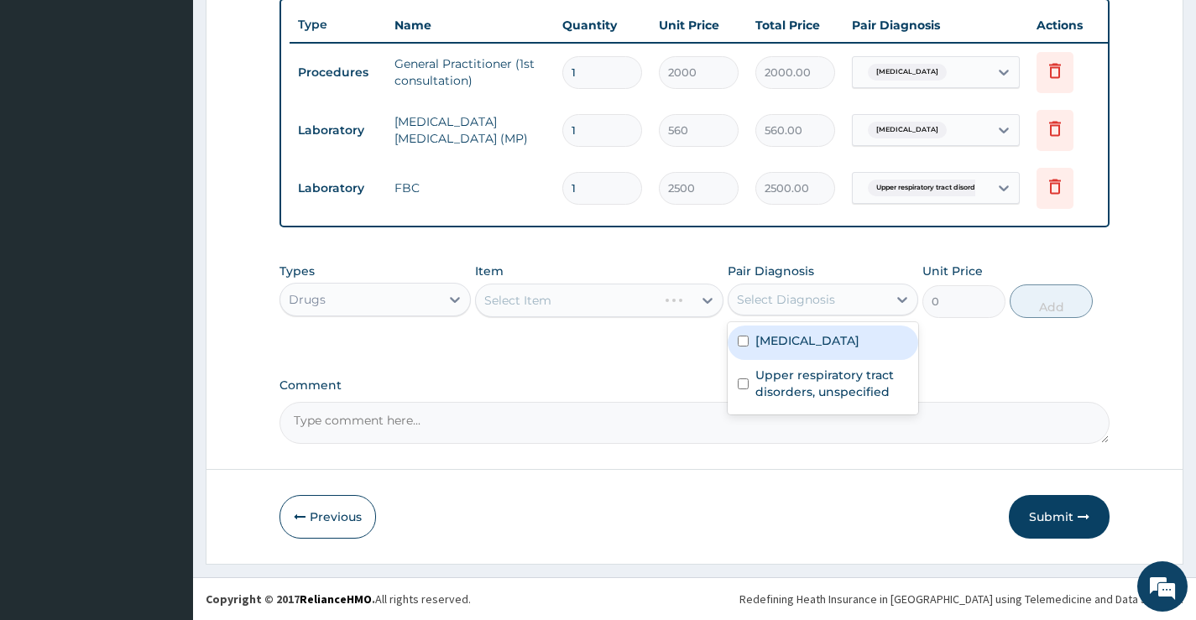
click at [745, 299] on div "Select Diagnosis" at bounding box center [786, 299] width 98 height 17
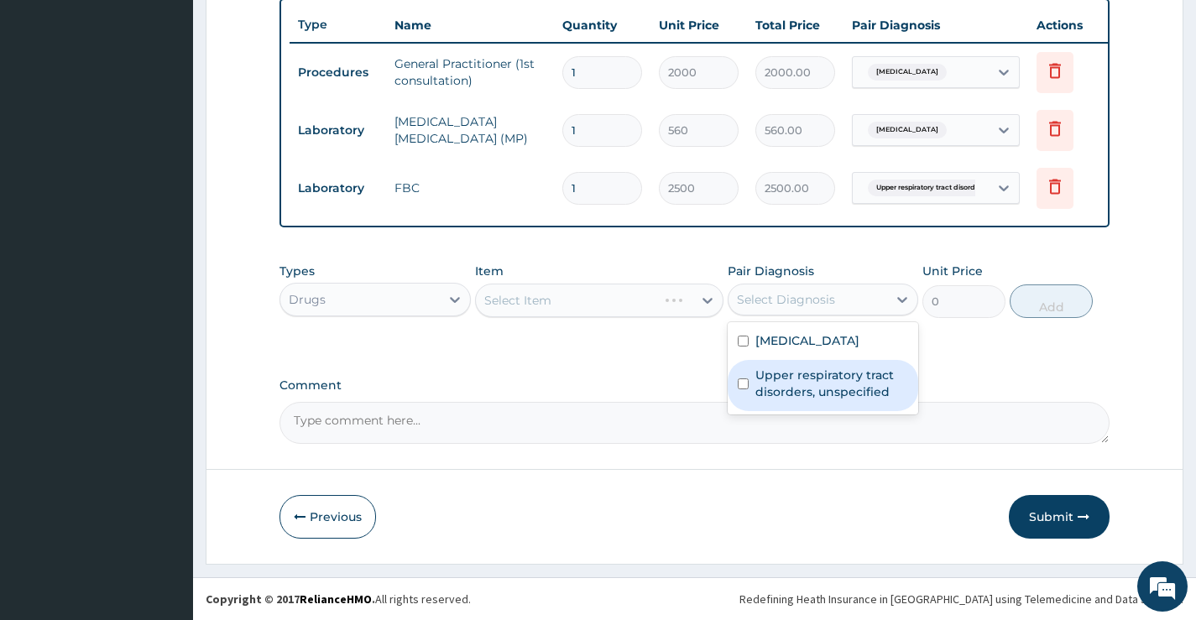
drag, startPoint x: 778, startPoint y: 379, endPoint x: 625, endPoint y: 350, distance: 156.4
click at [778, 380] on label "Upper respiratory tract disorders, unspecified" at bounding box center [832, 384] width 153 height 34
checkbox input "true"
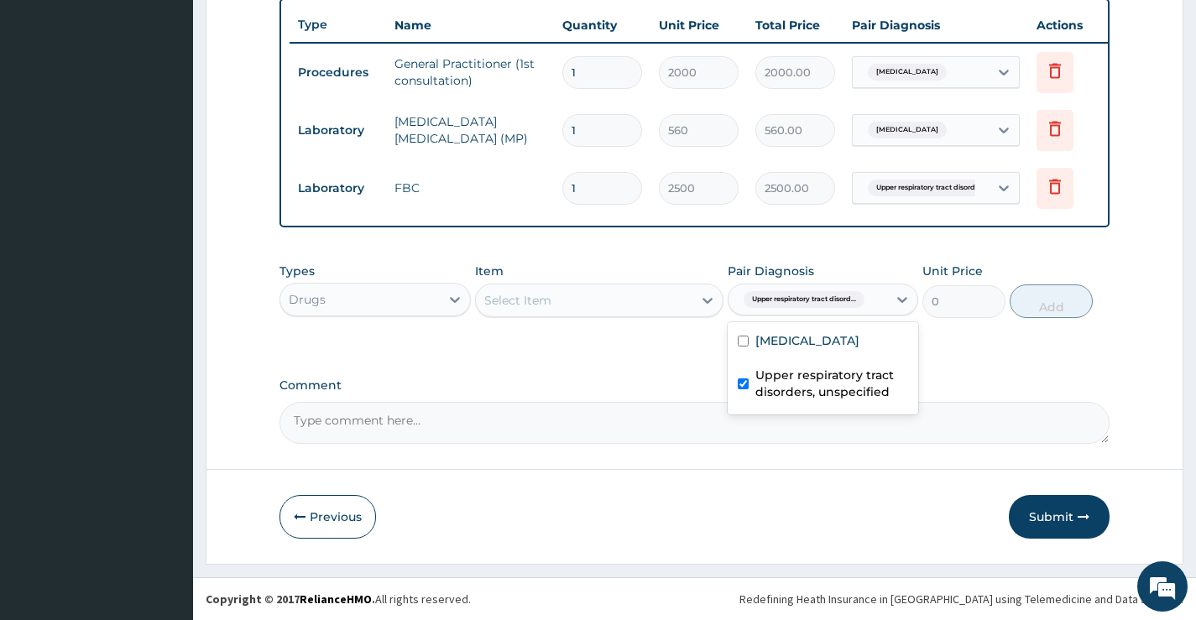
click at [587, 304] on div "Select Item" at bounding box center [584, 300] width 217 height 27
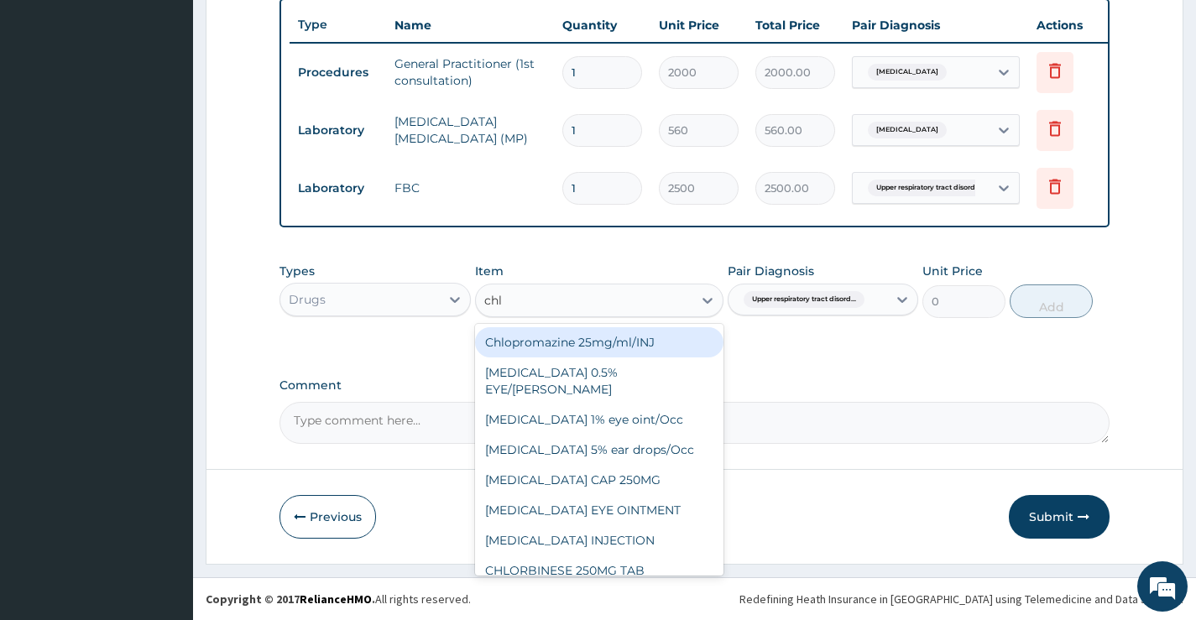
type input "chlo"
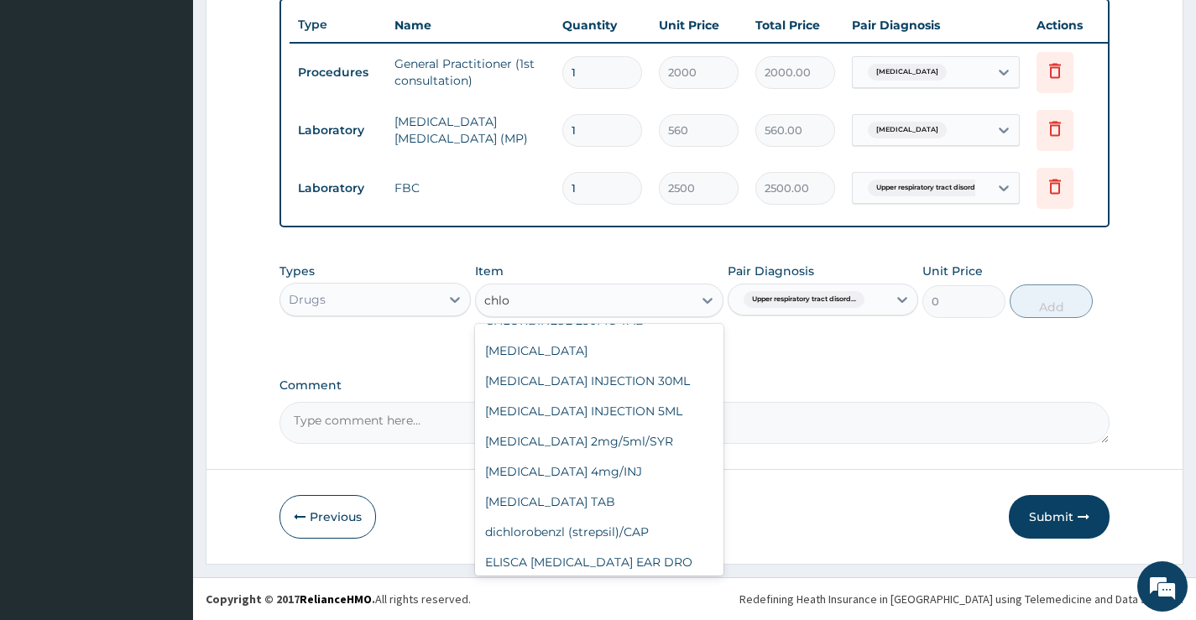
scroll to position [252, 0]
click at [615, 445] on div "Chlorphenamine 2mg/5ml/SYR" at bounding box center [599, 440] width 249 height 30
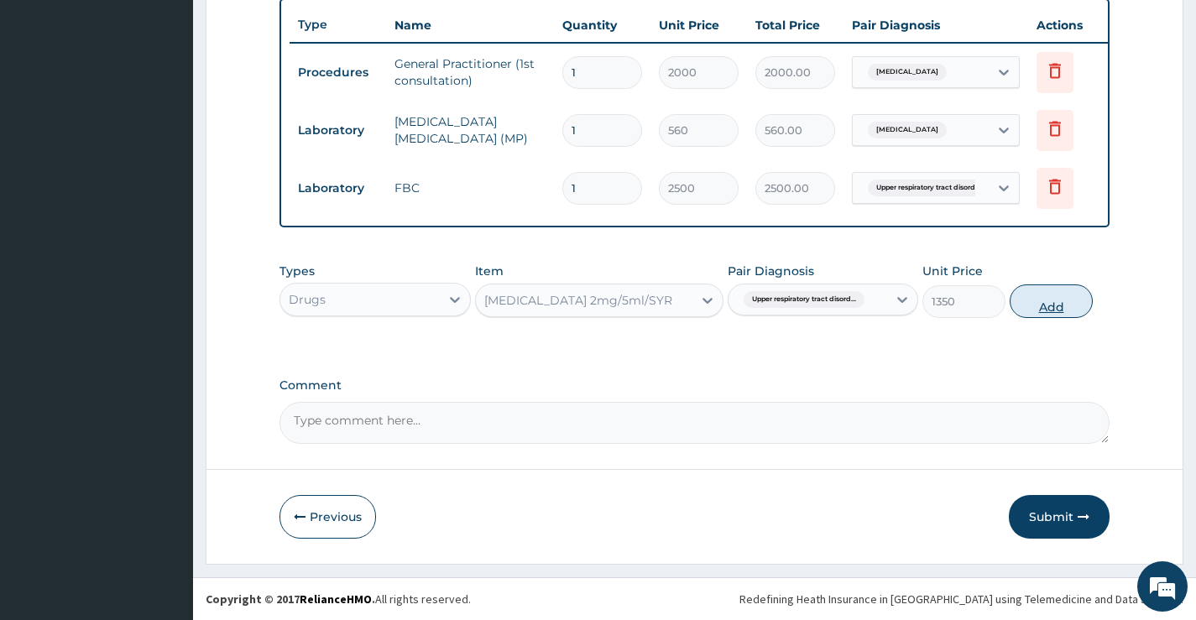
click at [1056, 297] on button "Add" at bounding box center [1051, 302] width 83 height 34
type input "0"
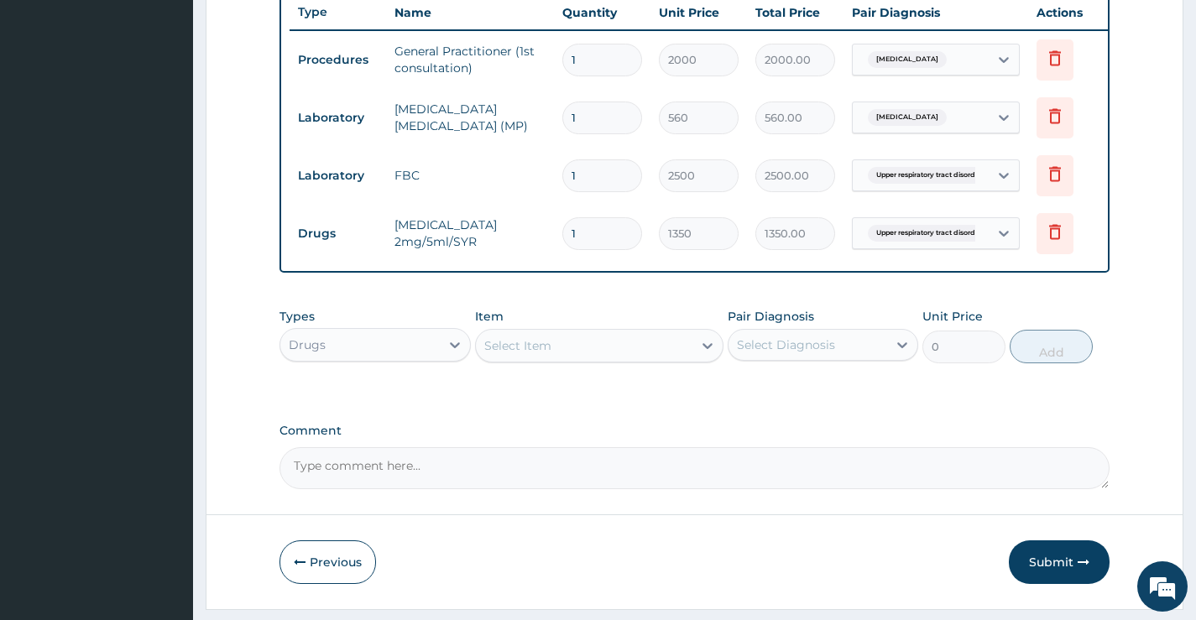
click at [576, 357] on div "Select Item" at bounding box center [584, 345] width 217 height 27
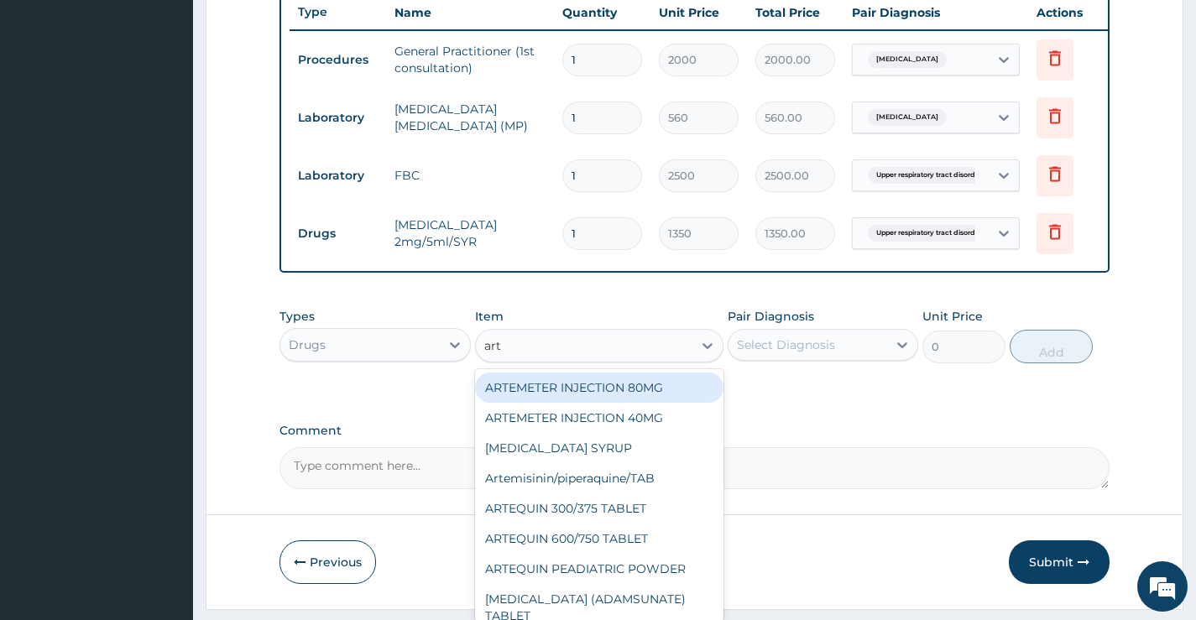
type input "arte"
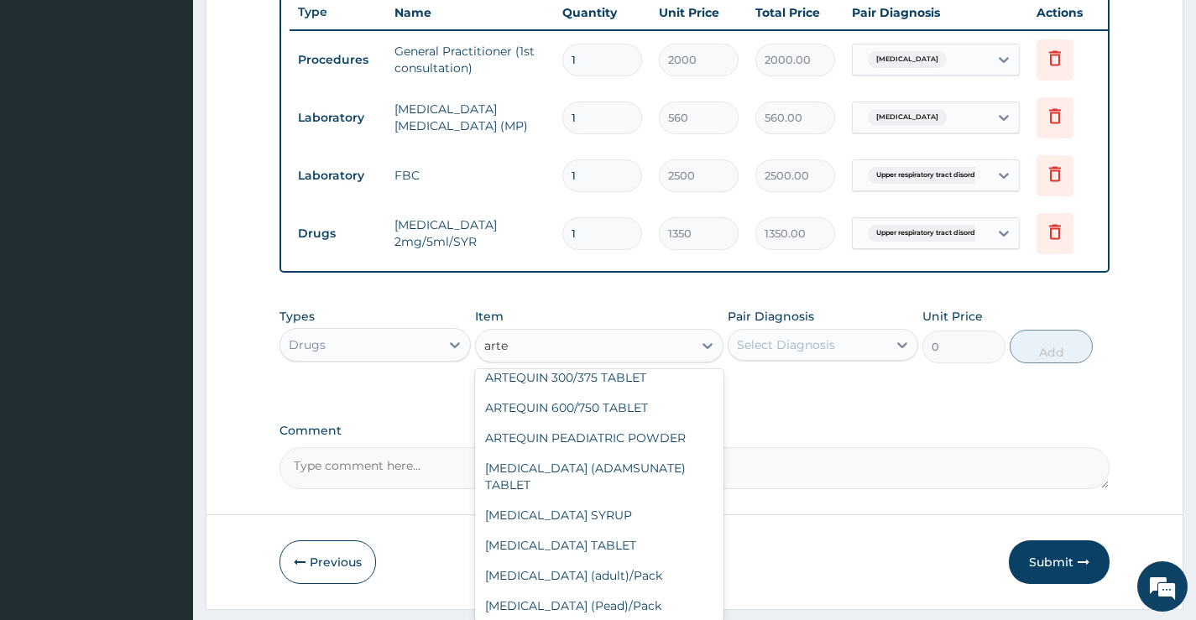
scroll to position [168, 0]
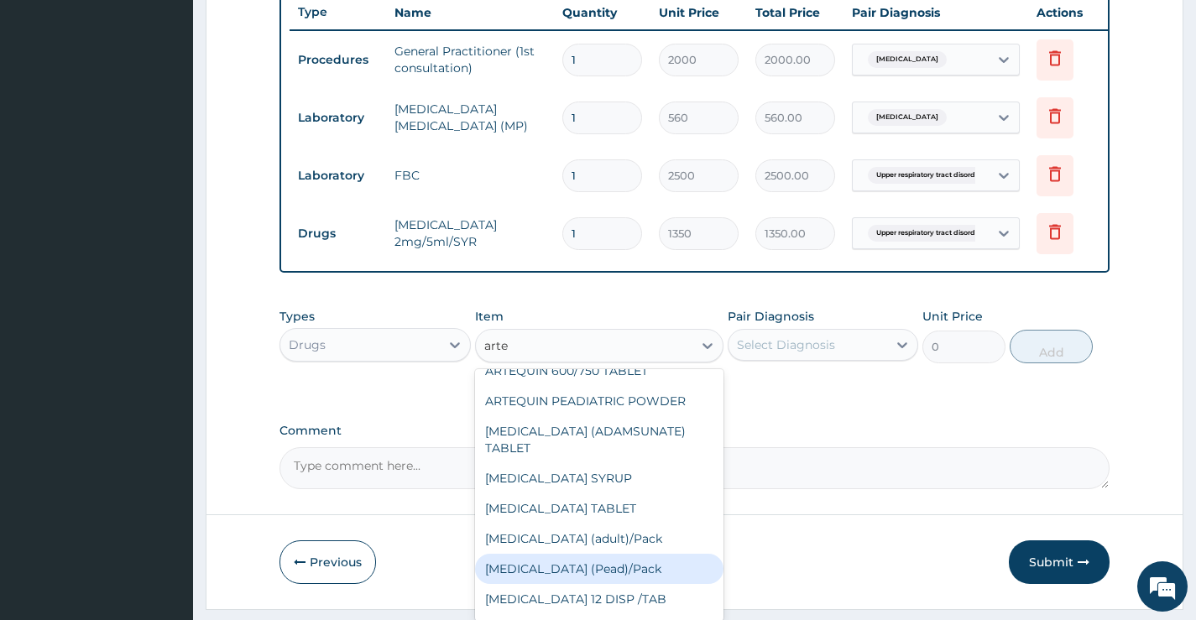
click at [594, 571] on div "Coartem (Pead)/Pack" at bounding box center [599, 569] width 249 height 30
type input "2000"
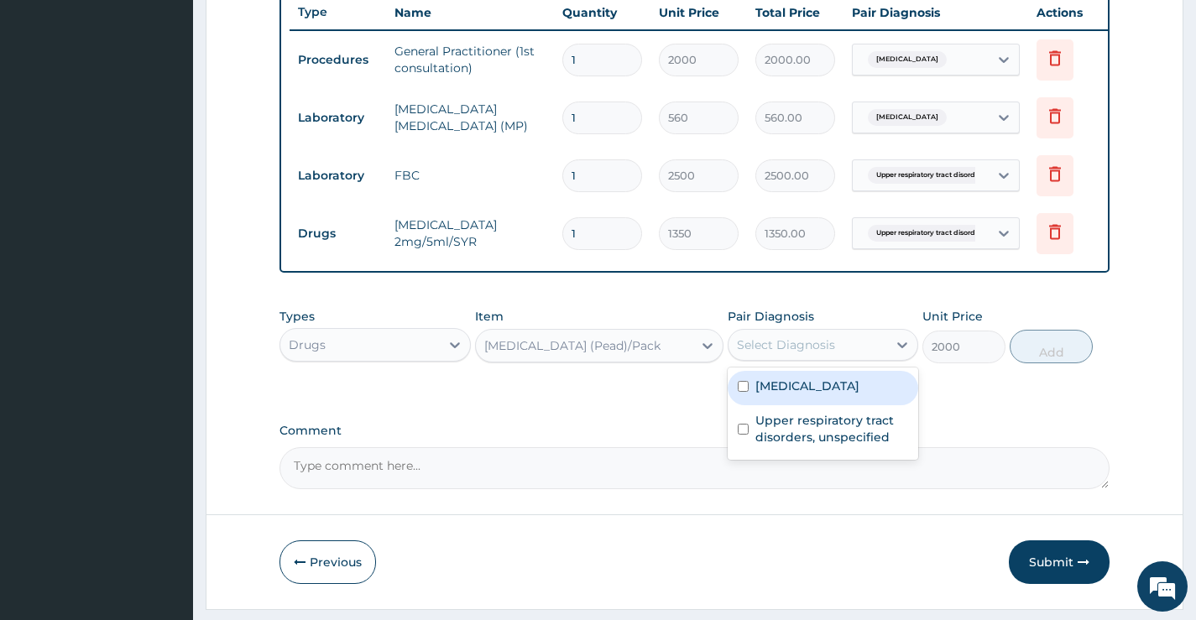
click at [857, 358] on div "Select Diagnosis" at bounding box center [808, 345] width 159 height 27
click at [823, 405] on div "Malaria, unspecified" at bounding box center [823, 388] width 191 height 34
checkbox input "true"
click at [1072, 351] on button "Add" at bounding box center [1051, 347] width 83 height 34
type input "0"
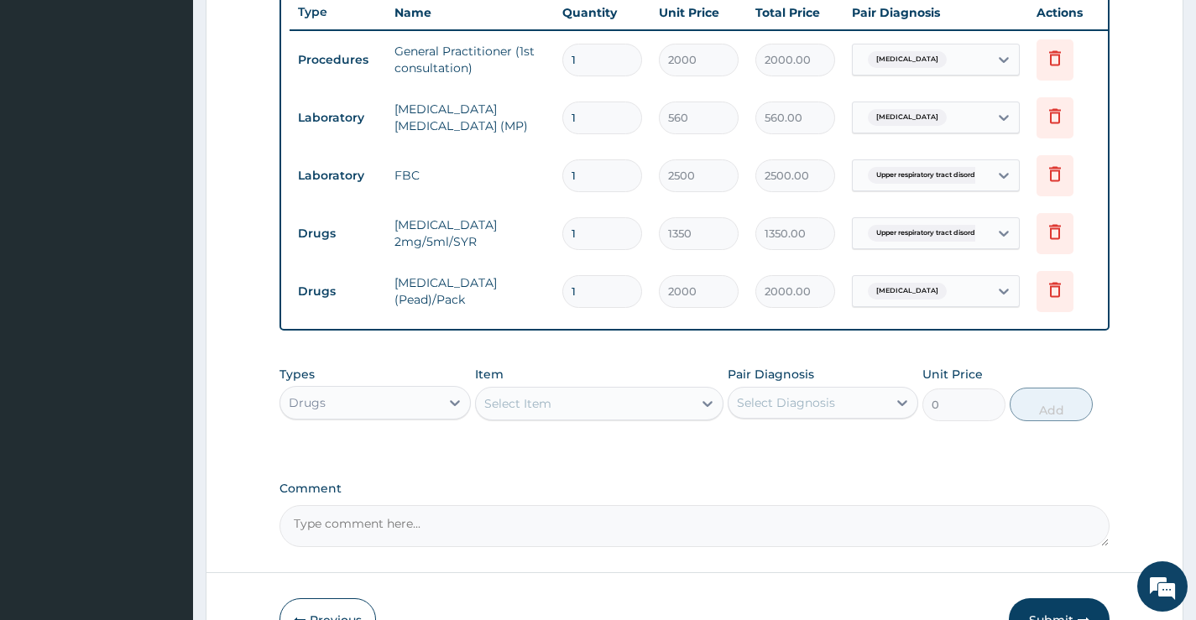
click at [505, 412] on div "Select Item" at bounding box center [517, 403] width 67 height 17
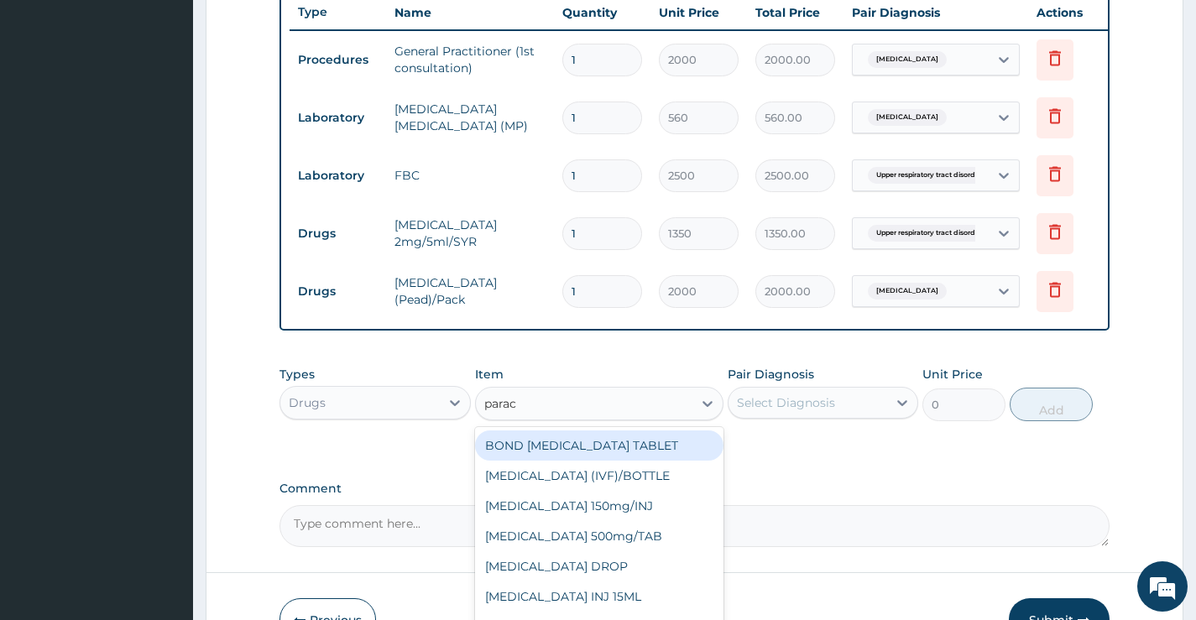
type input "parace"
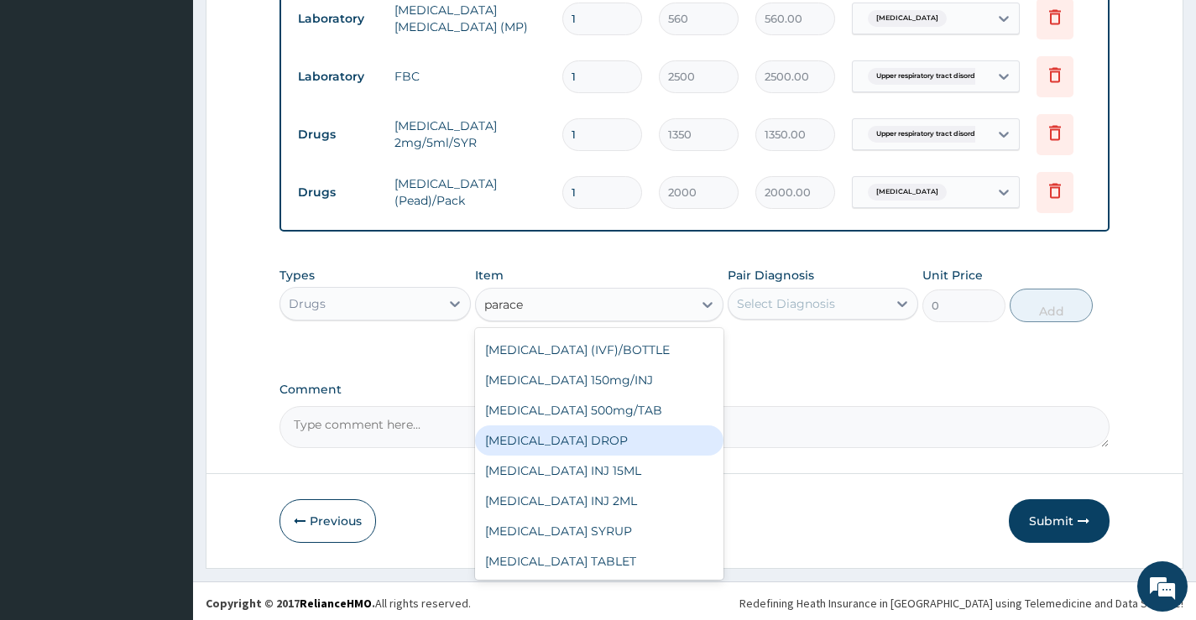
scroll to position [755, 0]
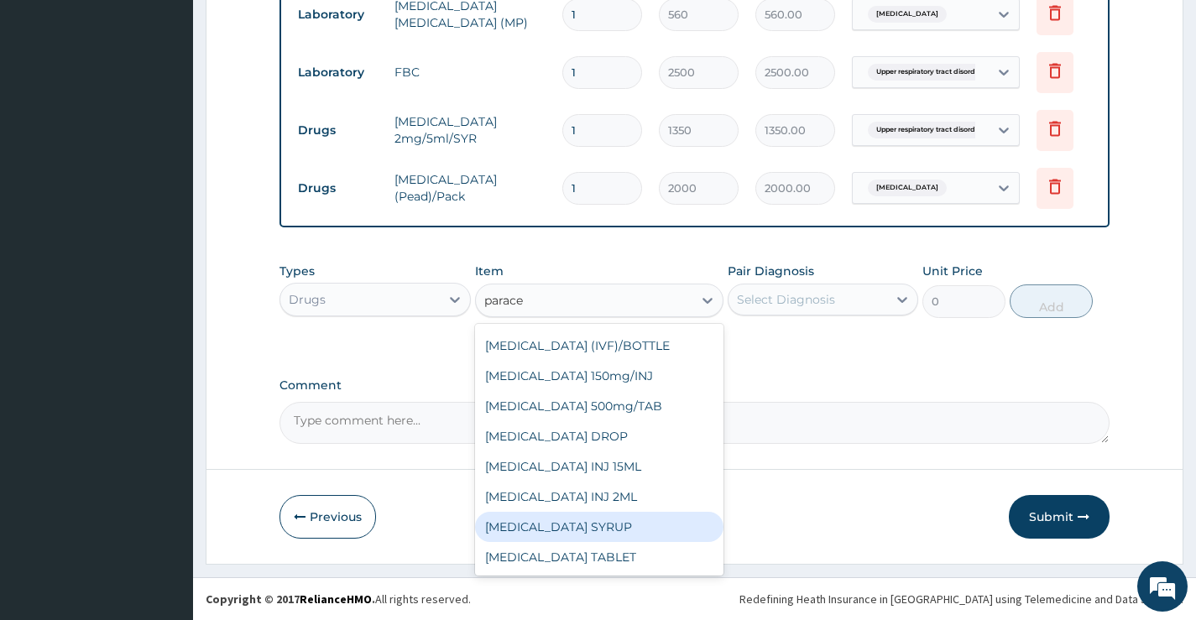
click at [620, 534] on div "PARACETAMOL SYRUP" at bounding box center [599, 527] width 249 height 30
type input "800"
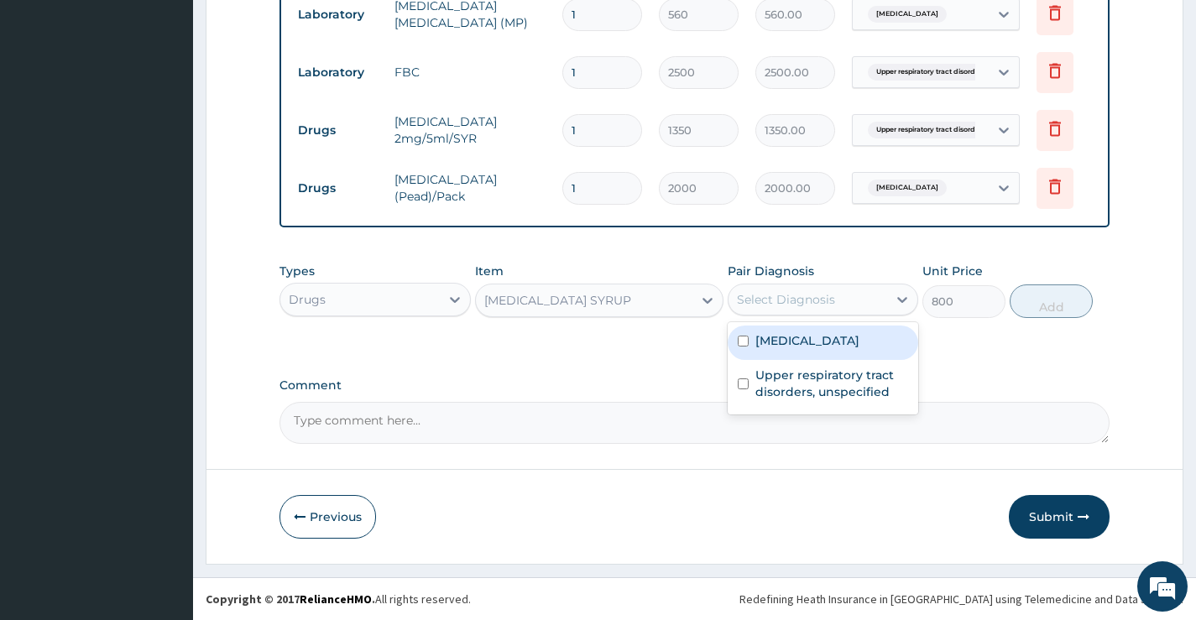
click at [829, 306] on div "Select Diagnosis" at bounding box center [786, 299] width 98 height 17
click at [829, 343] on label "Malaria, unspecified" at bounding box center [808, 340] width 104 height 17
checkbox input "true"
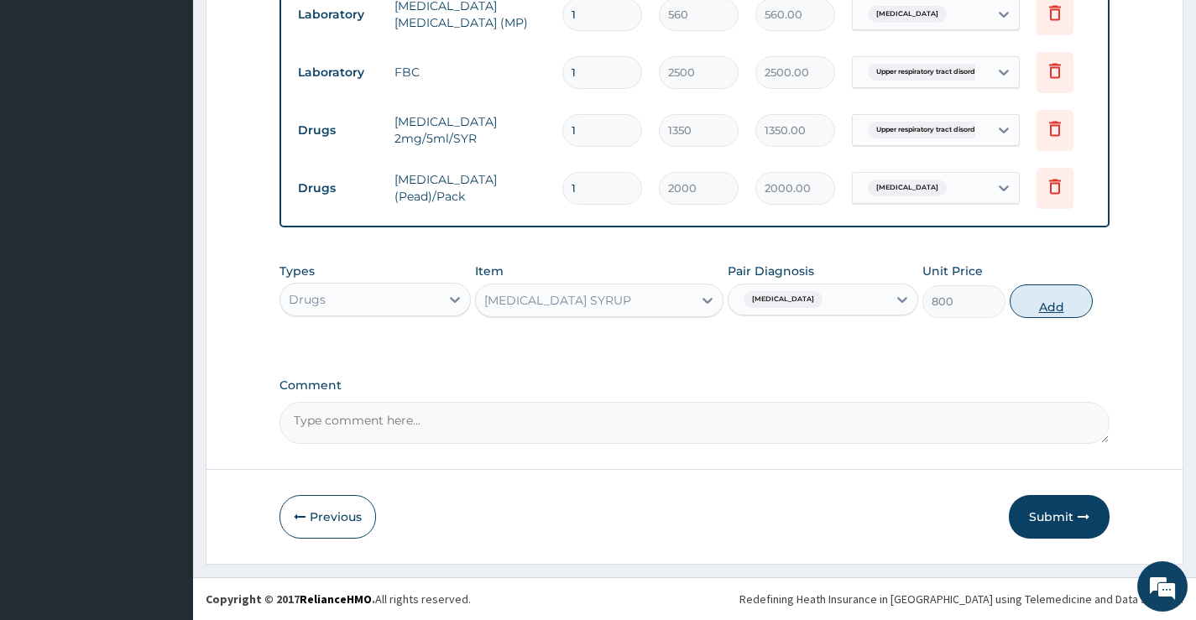
click at [1035, 300] on button "Add" at bounding box center [1051, 302] width 83 height 34
type input "0"
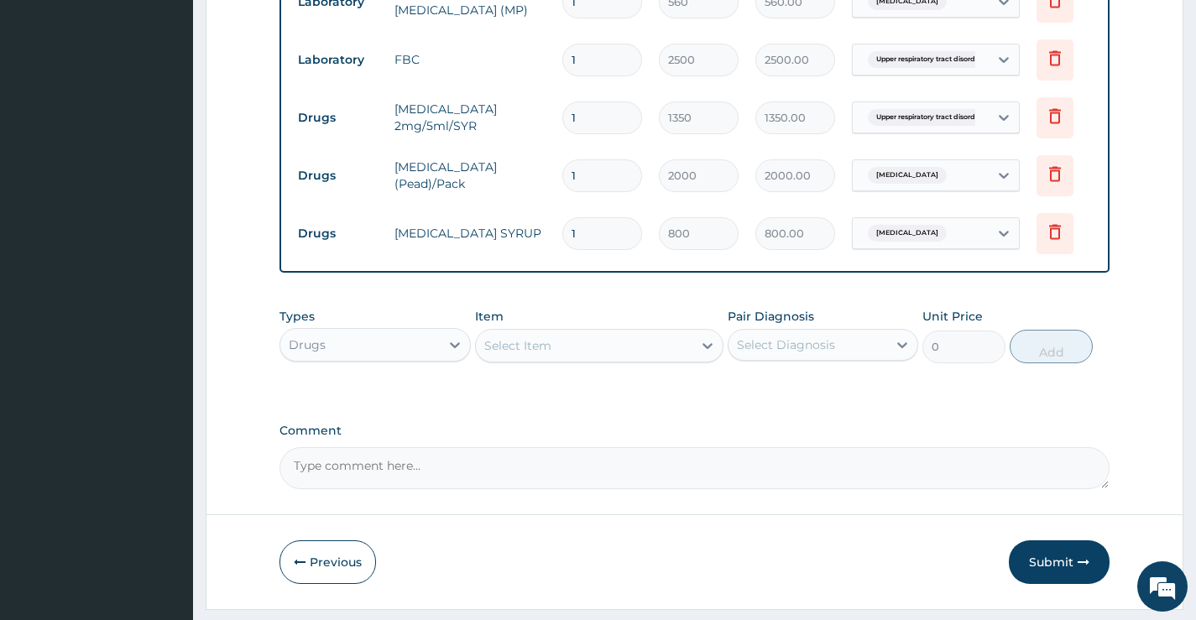
click at [539, 354] on div "Select Item" at bounding box center [517, 345] width 67 height 17
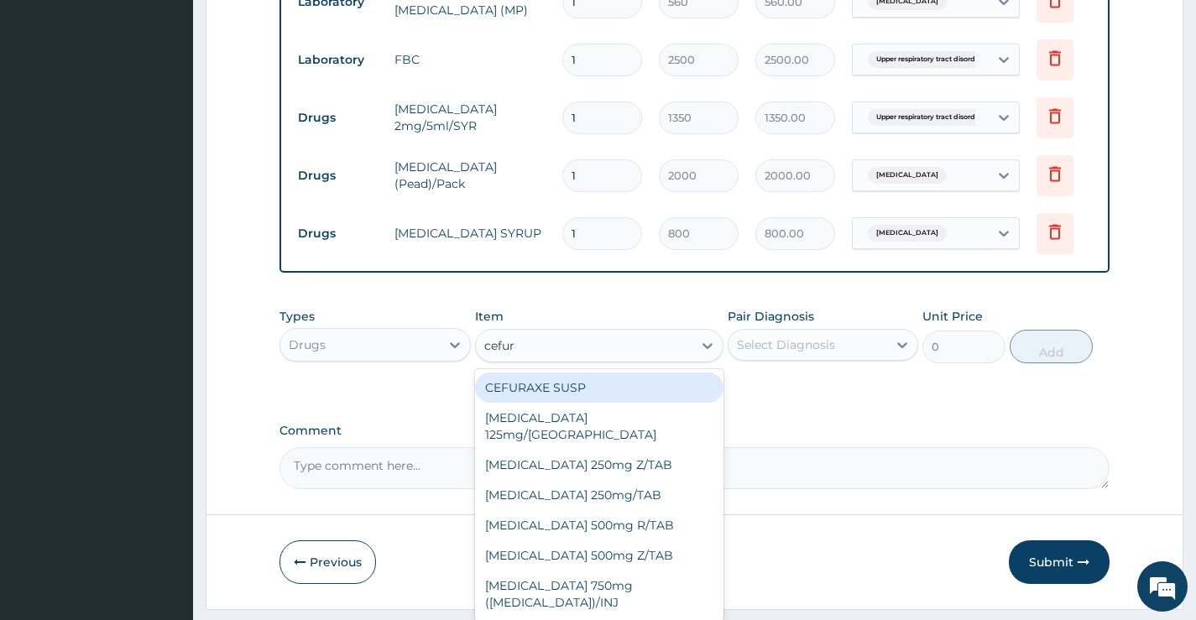
type input "cefuro"
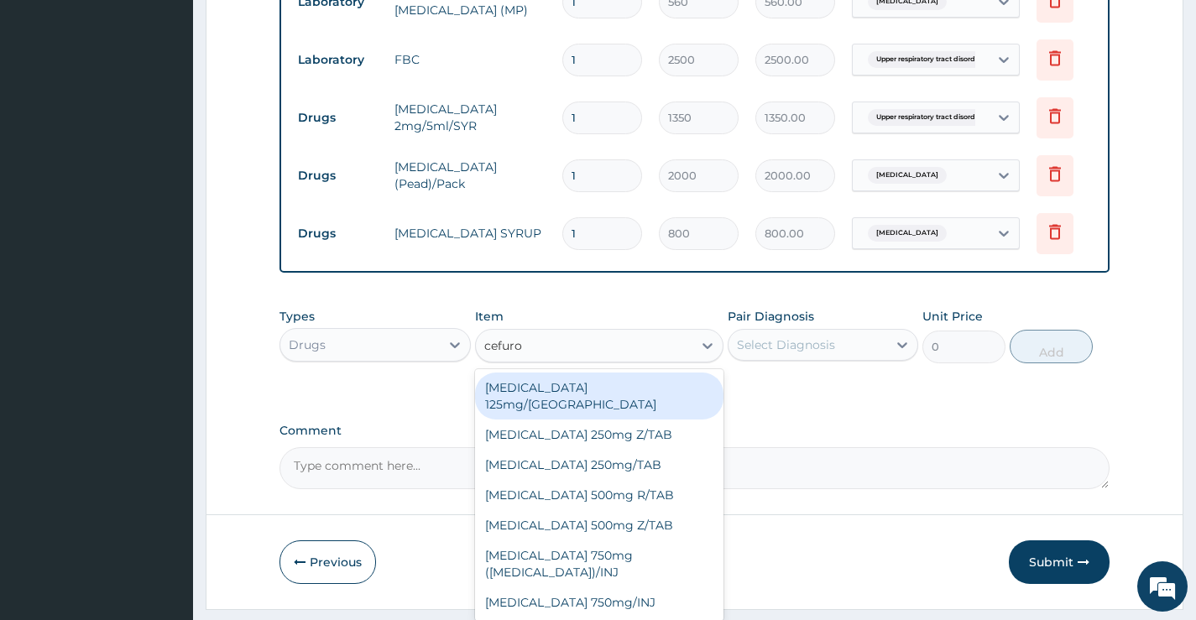
click at [598, 404] on div "Cefuroxime 125mg/SYR" at bounding box center [599, 396] width 249 height 47
type input "3000"
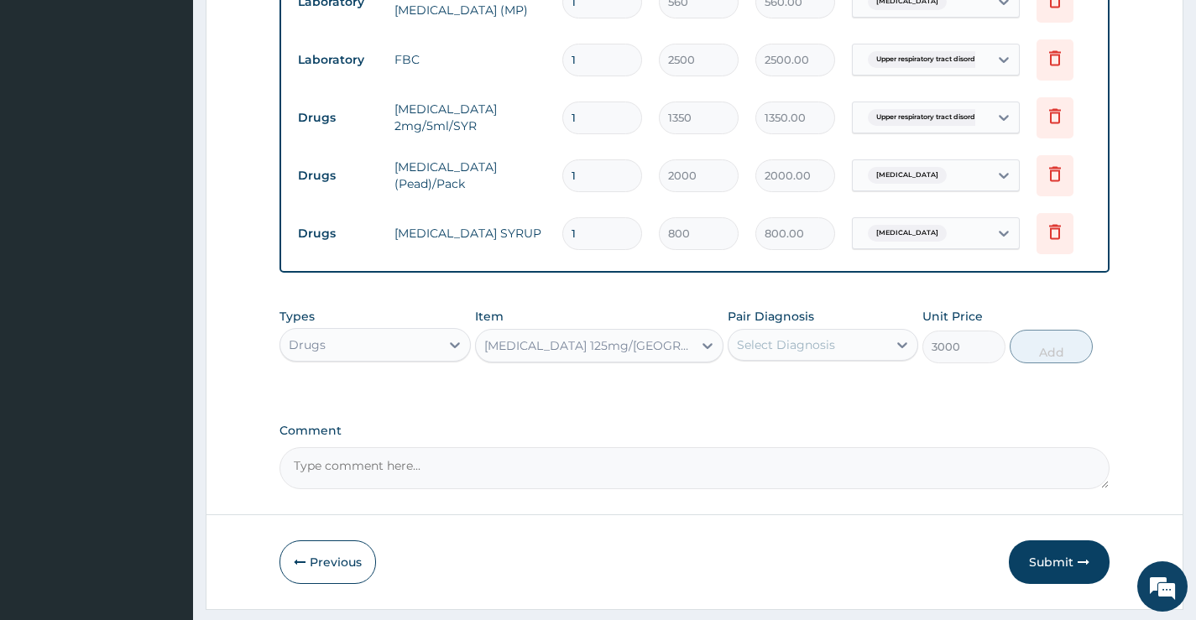
click at [802, 343] on div "Select Diagnosis" at bounding box center [823, 345] width 191 height 32
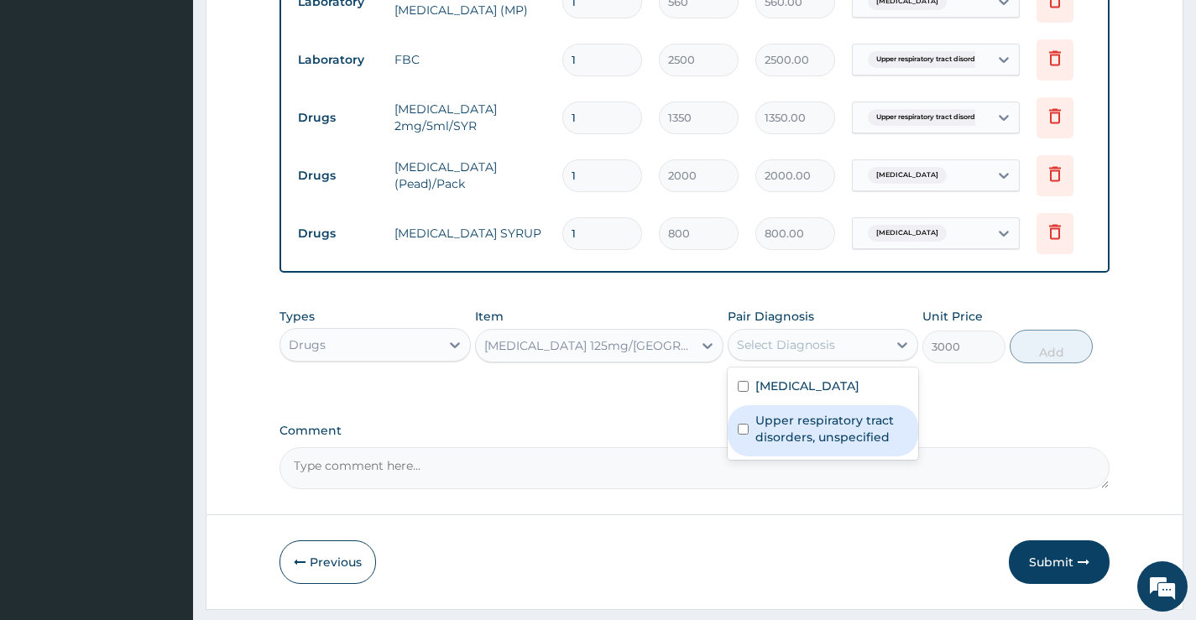
click at [795, 430] on label "Upper respiratory tract disorders, unspecified" at bounding box center [832, 429] width 153 height 34
checkbox input "true"
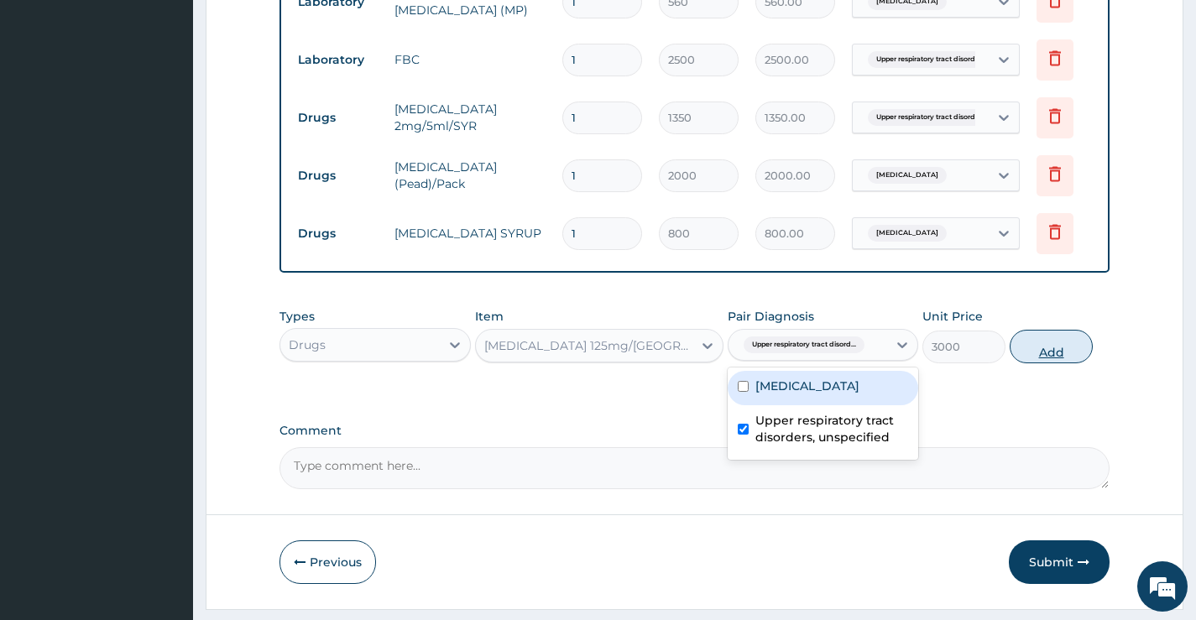
click at [1070, 361] on button "Add" at bounding box center [1051, 347] width 83 height 34
type input "0"
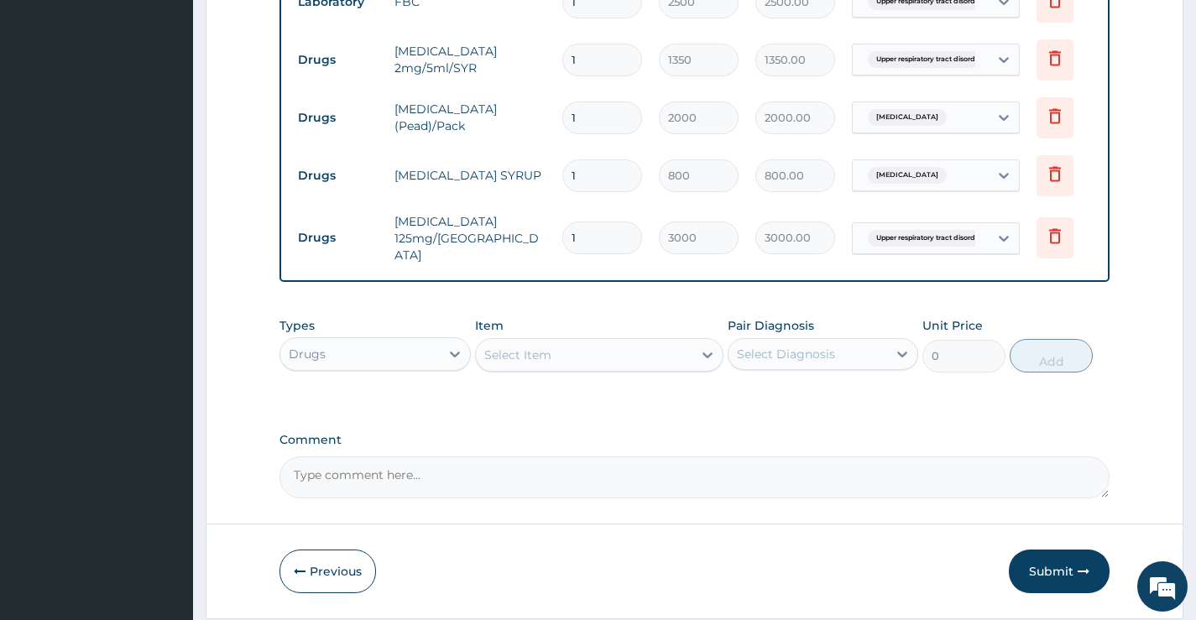
scroll to position [871, 0]
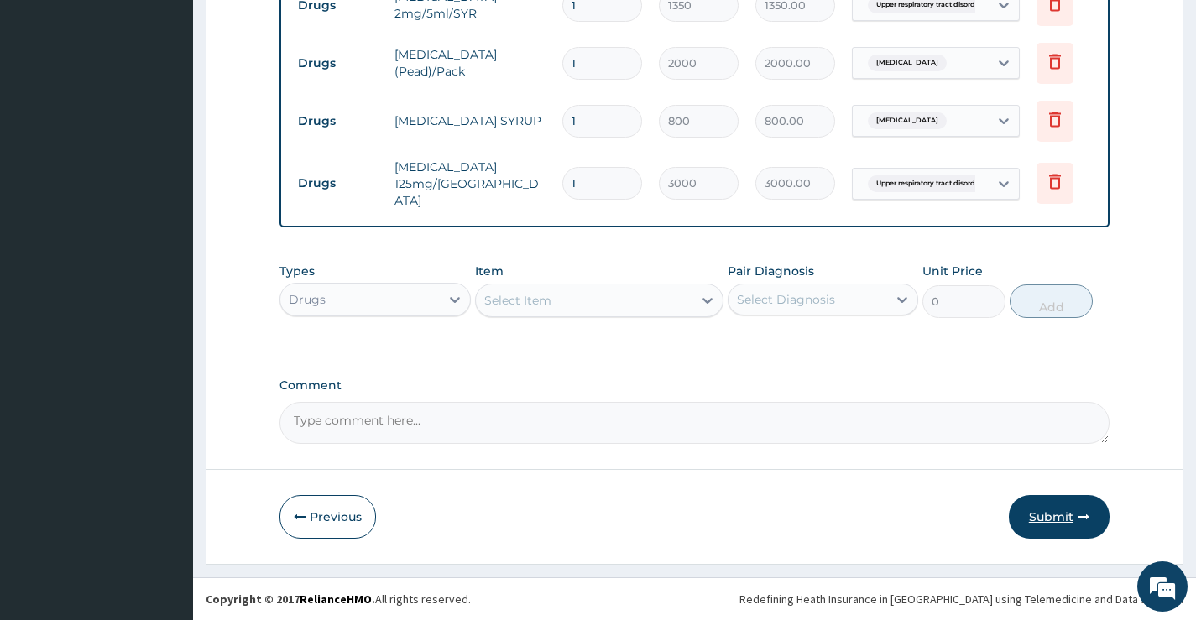
click at [1057, 518] on button "Submit" at bounding box center [1059, 517] width 101 height 44
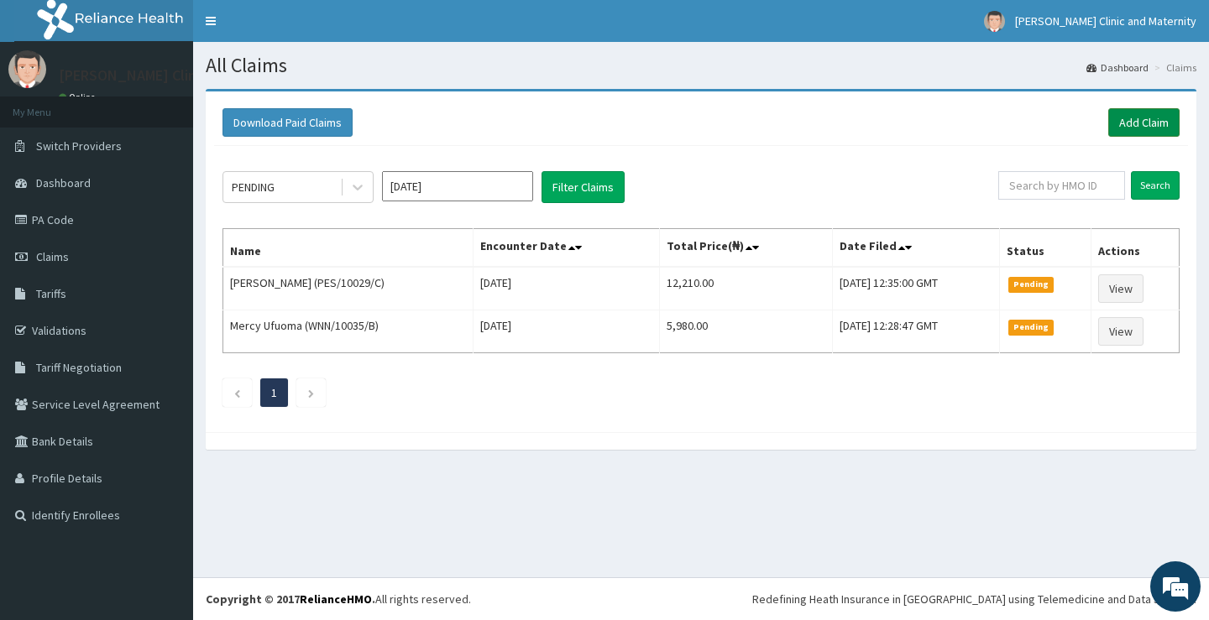
click at [1130, 126] on link "Add Claim" at bounding box center [1143, 122] width 71 height 29
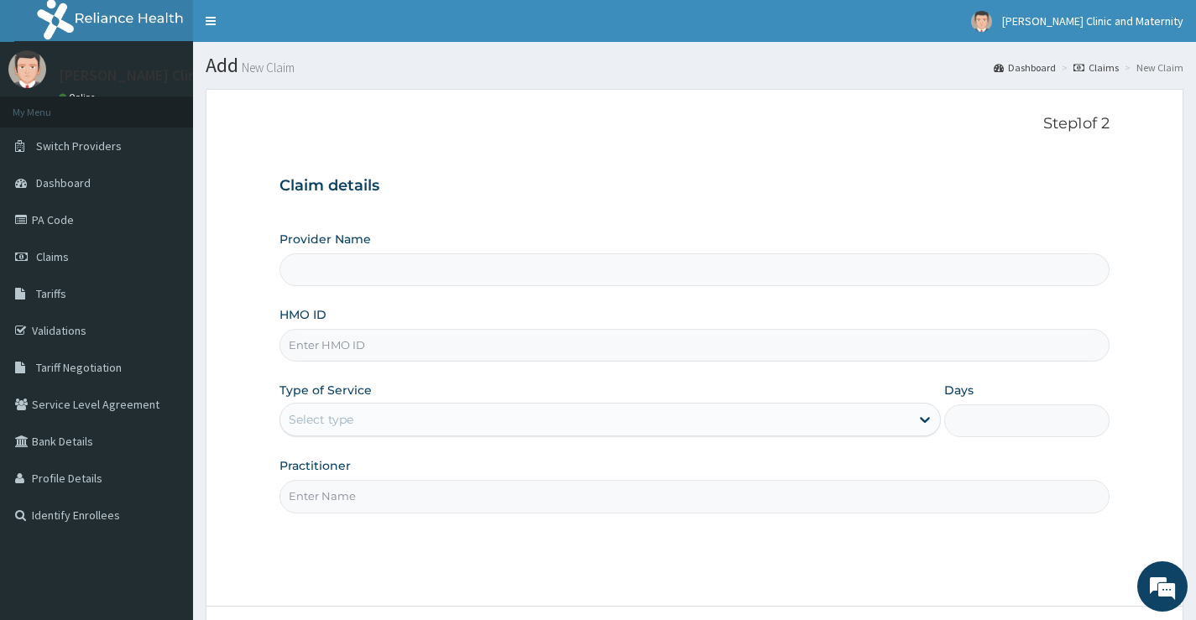
type input "[PERSON_NAME] Clinic and Maternity"
click at [324, 347] on input "HMO ID" at bounding box center [695, 345] width 830 height 33
paste input "NNI/10189/F"
type input "NNI/10189/F"
click at [331, 411] on div "Select type" at bounding box center [321, 419] width 65 height 17
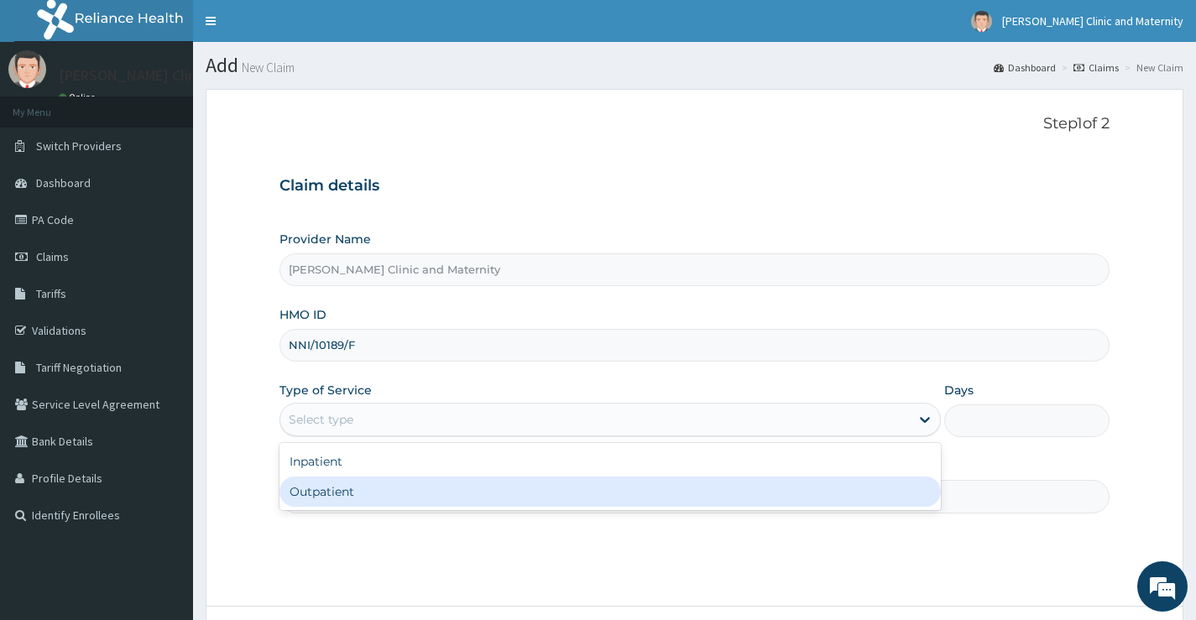
click at [337, 484] on div "Outpatient" at bounding box center [611, 492] width 662 height 30
type input "1"
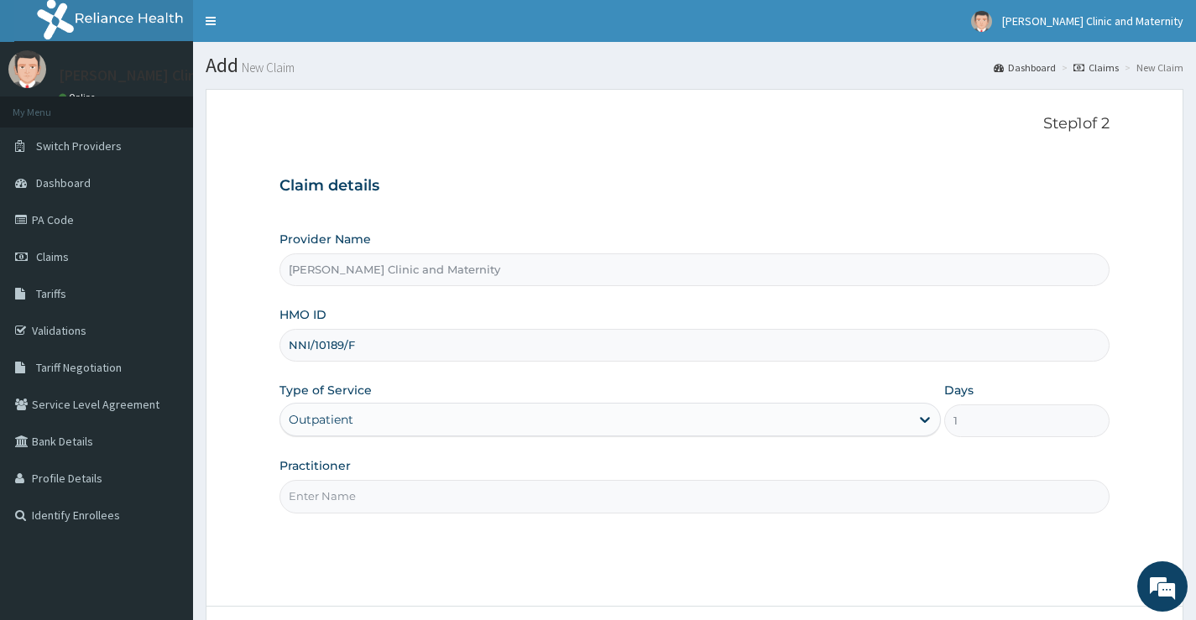
click at [356, 500] on input "Practitioner" at bounding box center [695, 496] width 830 height 33
type input "[PERSON_NAME]"
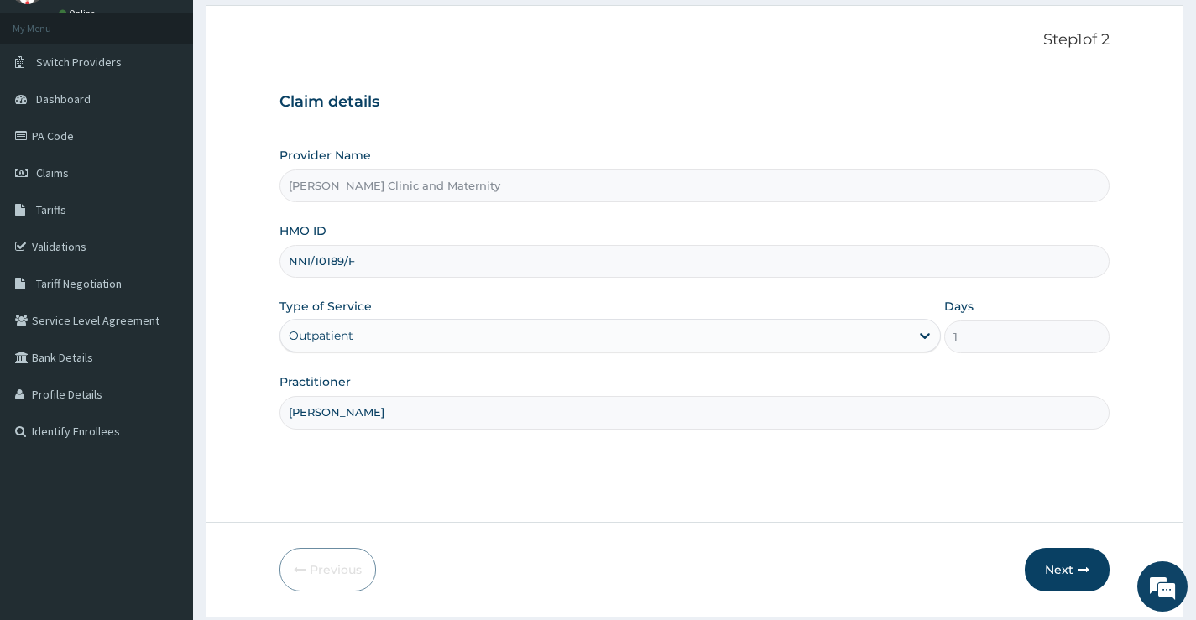
scroll to position [137, 0]
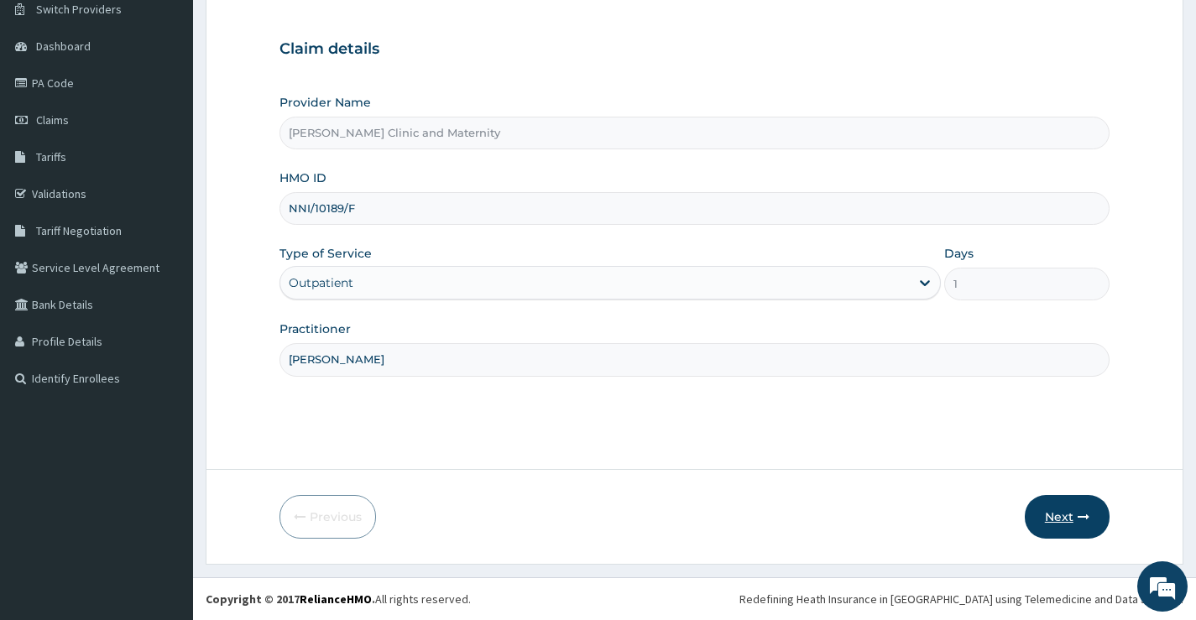
click at [1066, 508] on button "Next" at bounding box center [1067, 517] width 85 height 44
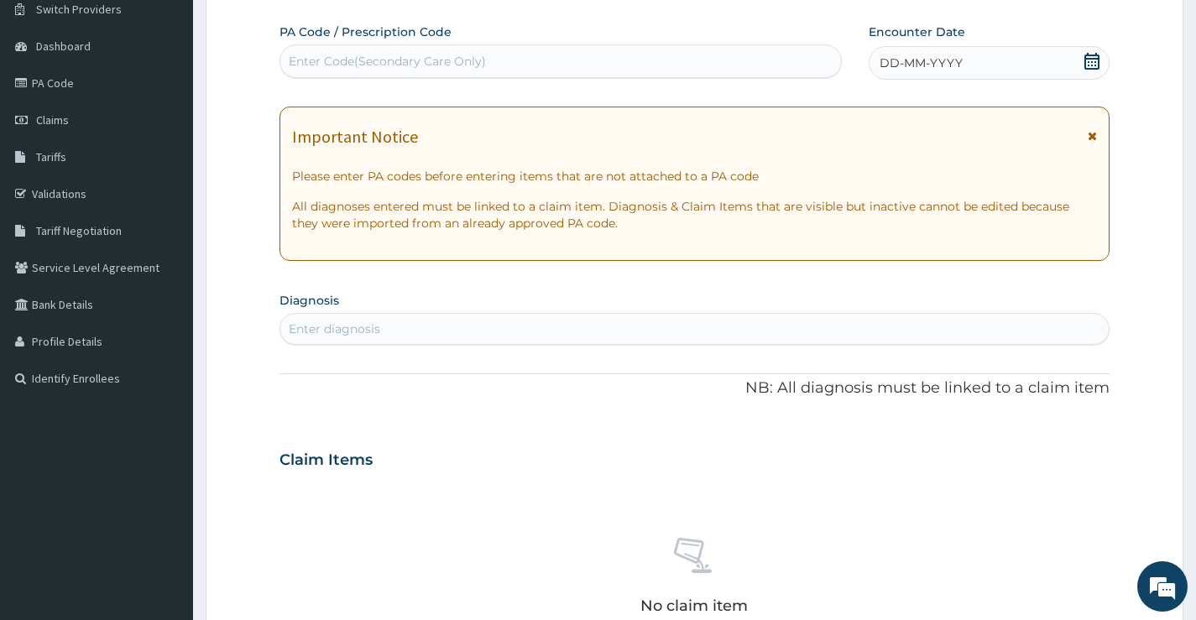
click at [358, 61] on div "Enter Code(Secondary Care Only)" at bounding box center [387, 61] width 197 height 17
type input "PA/1A464E"
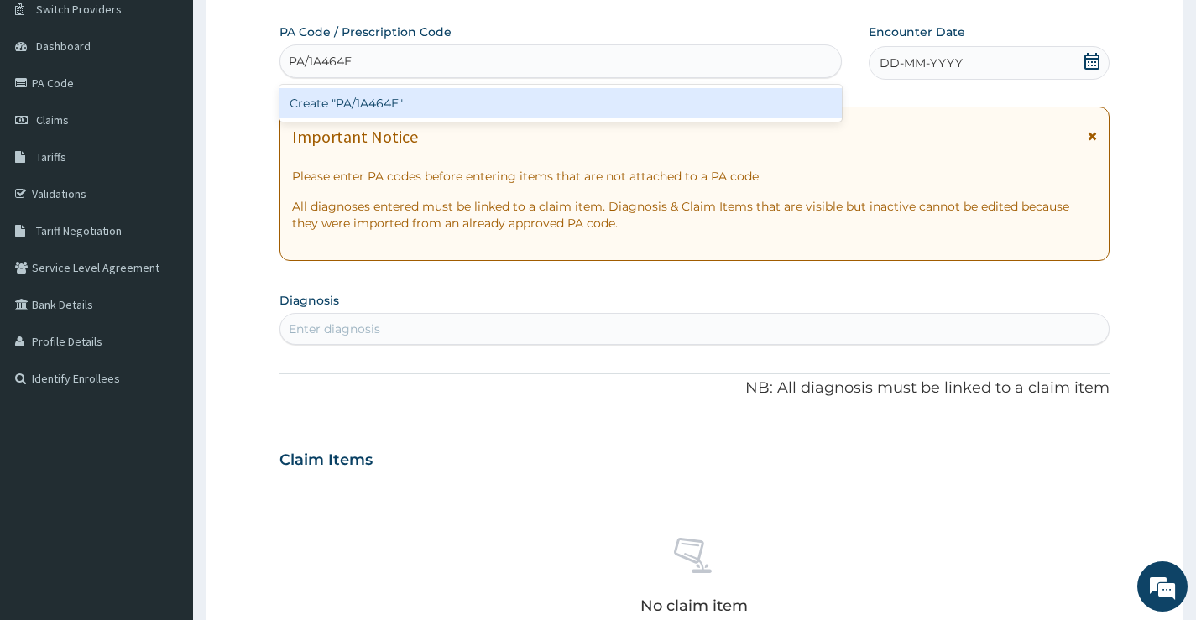
click at [359, 99] on div "Create "PA/1A464E"" at bounding box center [561, 103] width 562 height 30
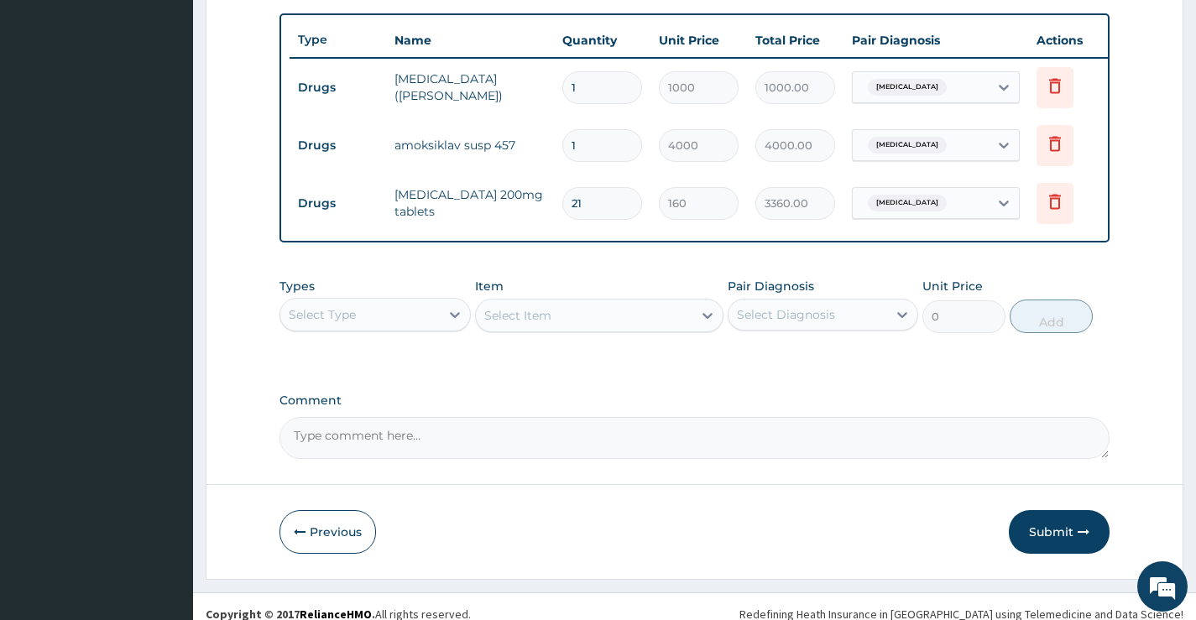
scroll to position [639, 0]
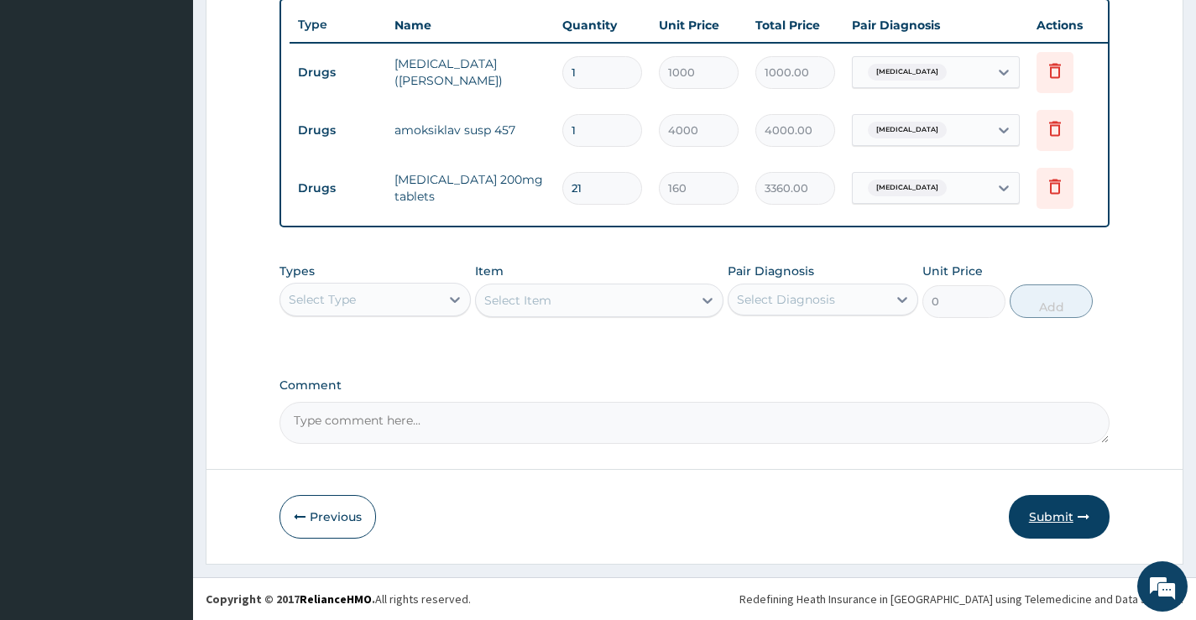
click at [1065, 521] on button "Submit" at bounding box center [1059, 517] width 101 height 44
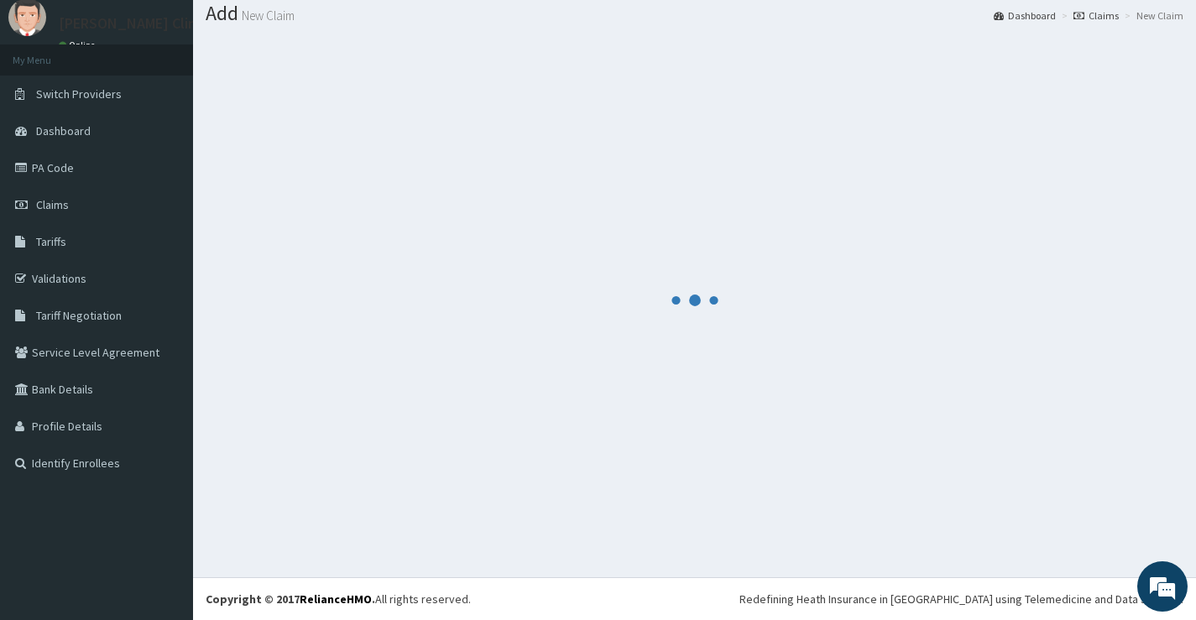
scroll to position [52, 0]
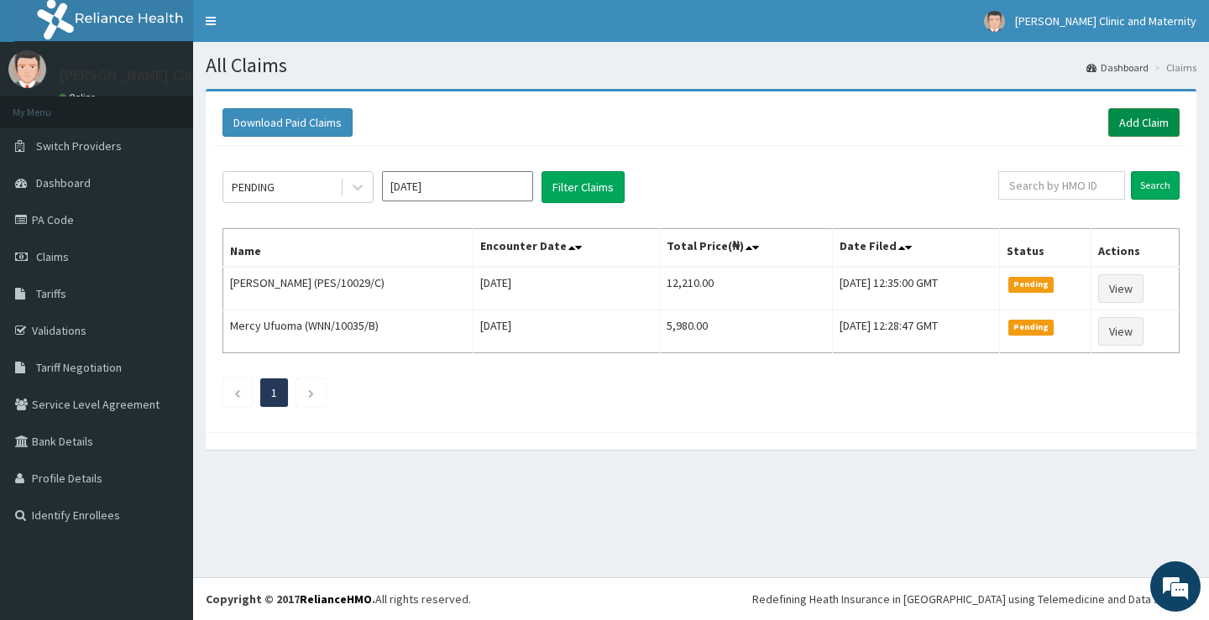
click at [1129, 118] on link "Add Claim" at bounding box center [1143, 122] width 71 height 29
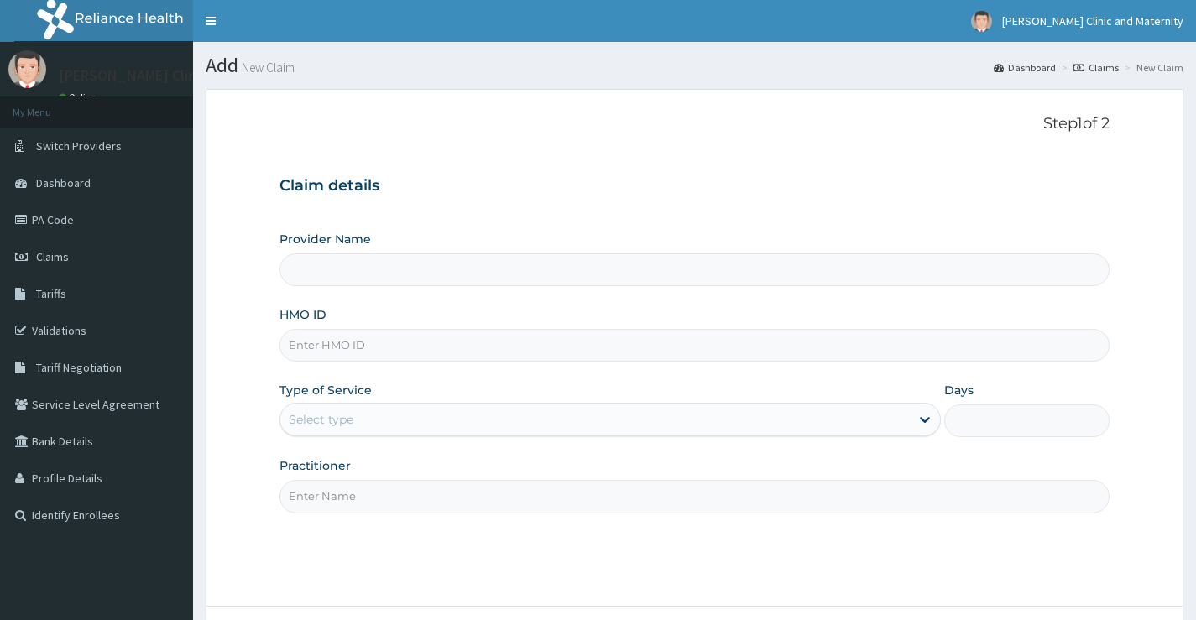
type input "[PERSON_NAME] Clinic and Maternity"
paste input "ERM/10077/A"
type input "ERM/10077/A"
click at [367, 420] on div "Select type" at bounding box center [595, 419] width 630 height 27
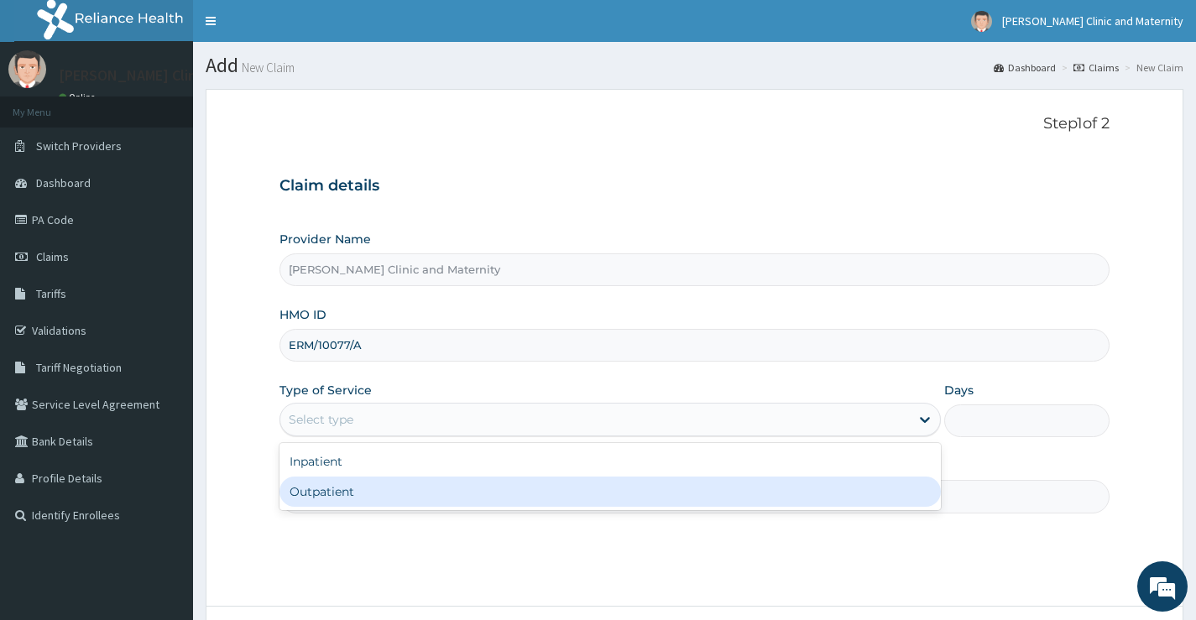
click at [351, 491] on div "Outpatient" at bounding box center [611, 492] width 662 height 30
type input "1"
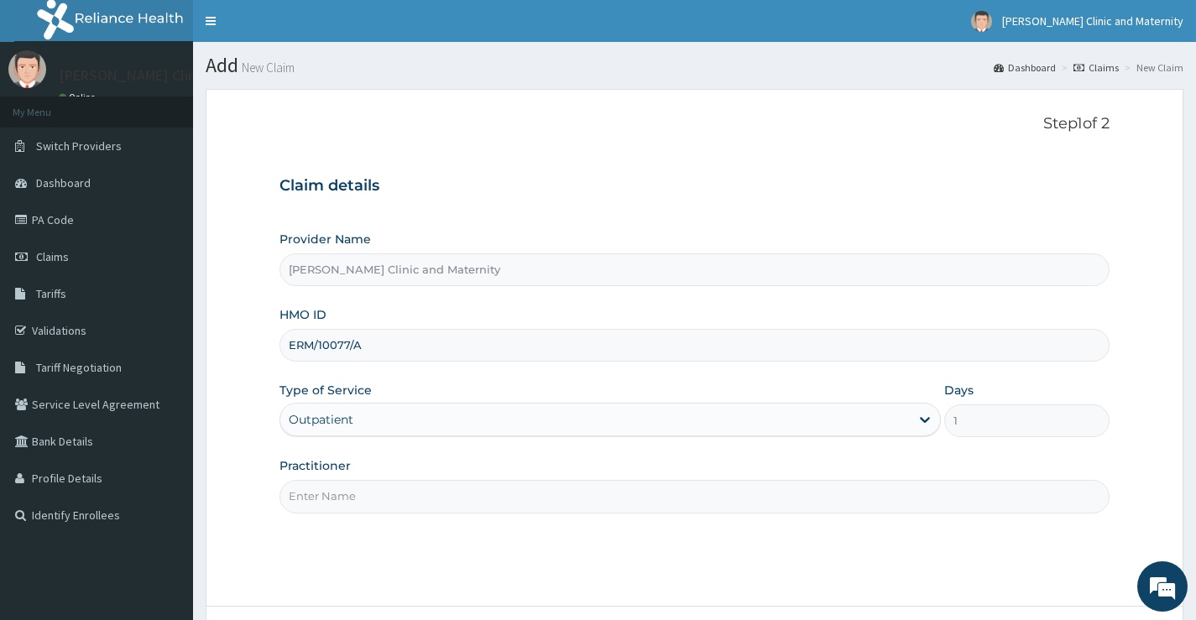
click at [351, 491] on input "Practitioner" at bounding box center [695, 496] width 830 height 33
type input "[PERSON_NAME]"
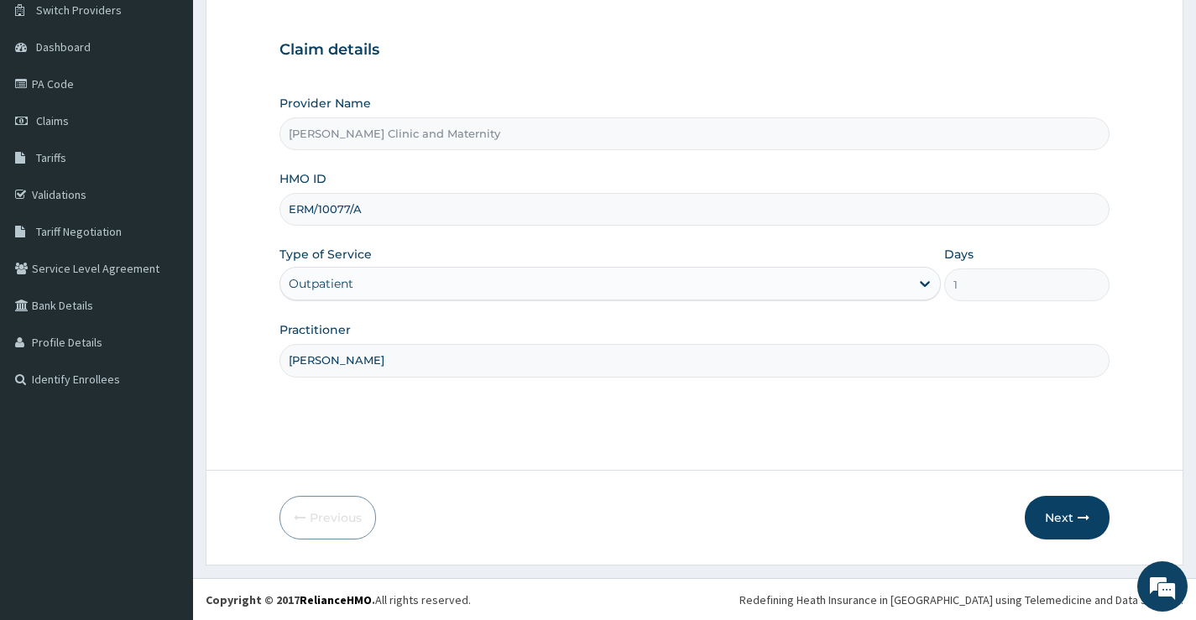
scroll to position [137, 0]
click at [1074, 520] on button "Next" at bounding box center [1067, 517] width 85 height 44
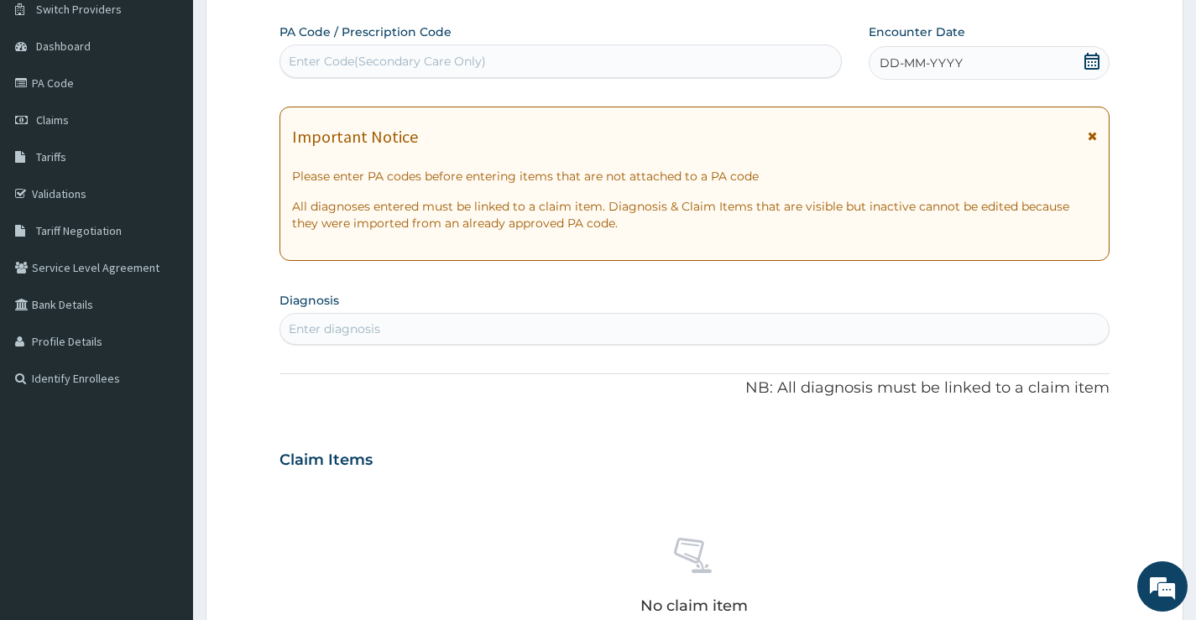
scroll to position [0, 0]
click at [388, 60] on div "Enter Code(Secondary Care Only)" at bounding box center [387, 61] width 197 height 17
type input "PA/9A765B"
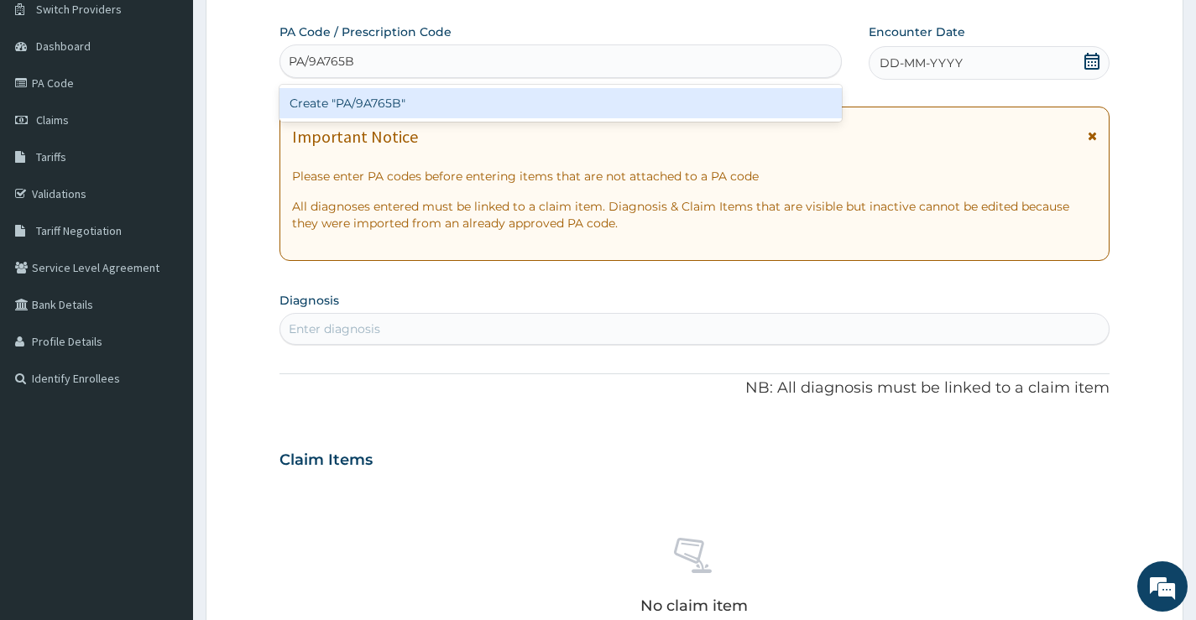
click at [399, 107] on div "Create "PA/9A765B"" at bounding box center [561, 103] width 562 height 30
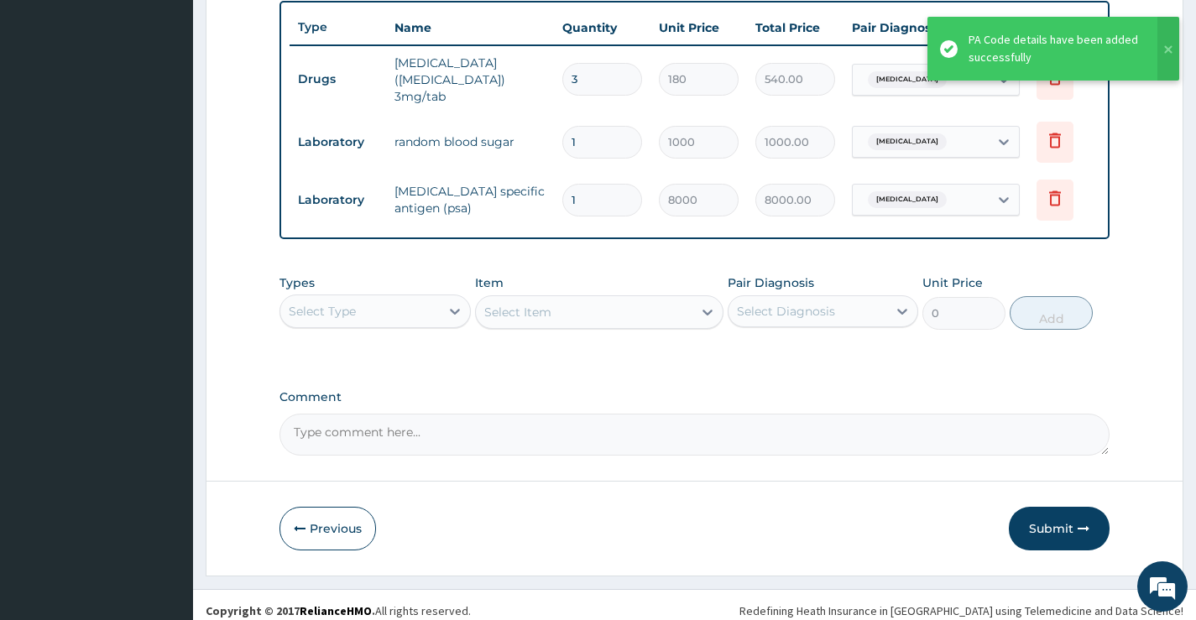
scroll to position [639, 0]
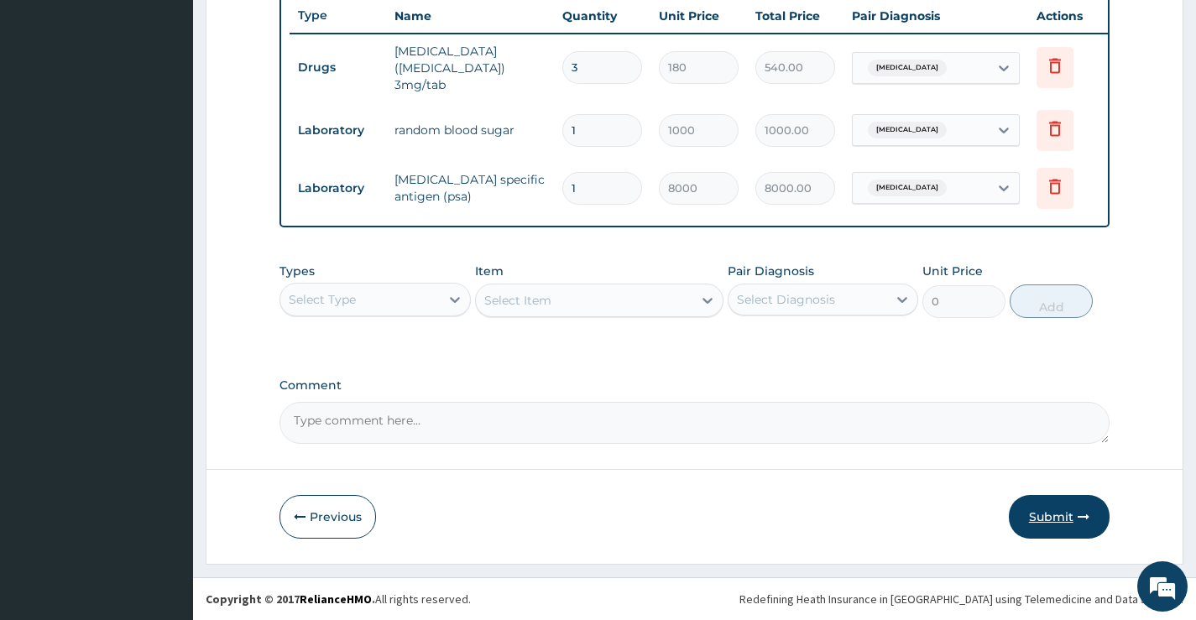
click at [1043, 515] on button "Submit" at bounding box center [1059, 517] width 101 height 44
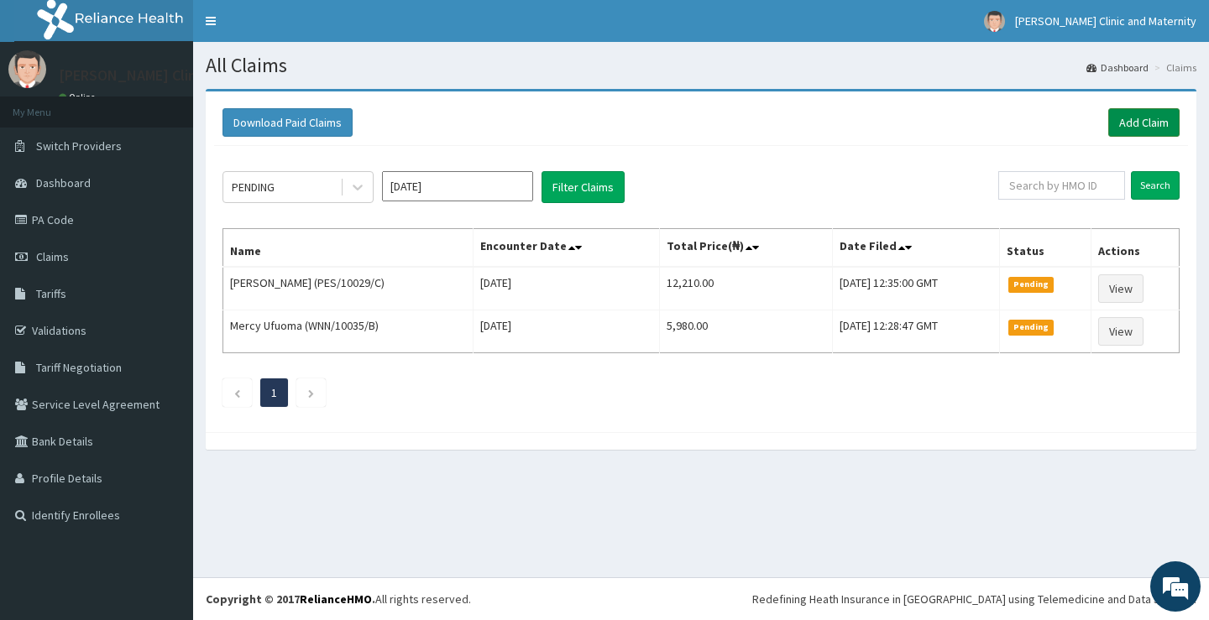
click at [1143, 121] on link "Add Claim" at bounding box center [1143, 122] width 71 height 29
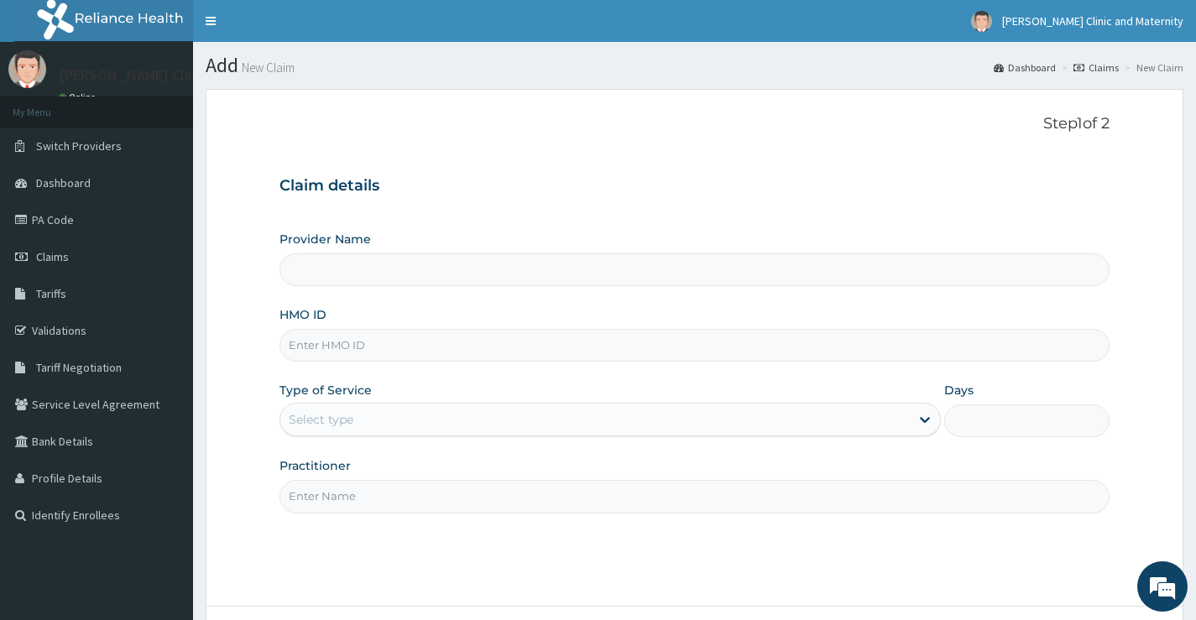
type input "[PERSON_NAME] Clinic and Maternity"
paste input "FWN/10006/B"
type input "FWN/10006/B"
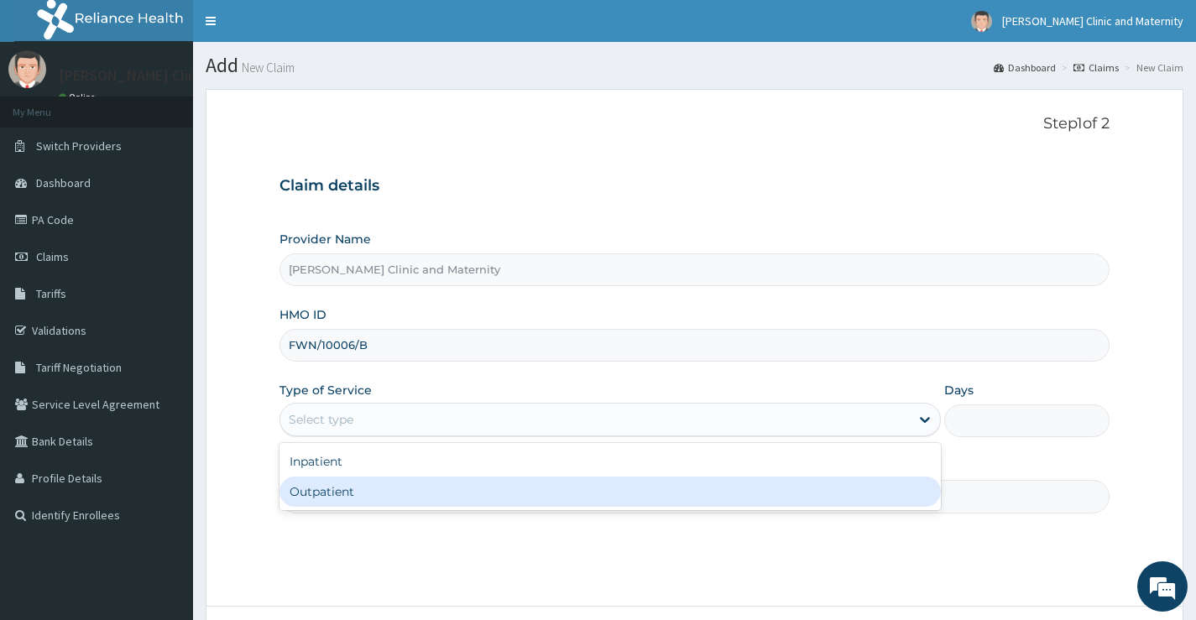
drag, startPoint x: 317, startPoint y: 418, endPoint x: 337, endPoint y: 496, distance: 80.4
click at [337, 496] on div "Outpatient" at bounding box center [611, 492] width 662 height 30
type input "1"
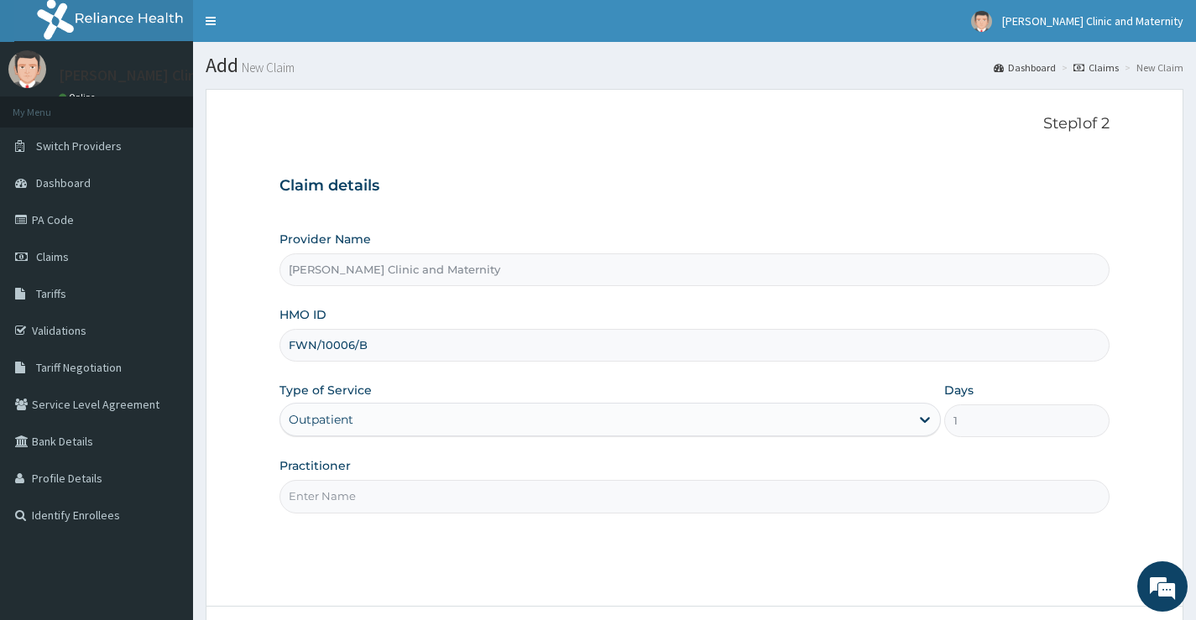
click at [337, 496] on input "Practitioner" at bounding box center [695, 496] width 830 height 33
type input "[PERSON_NAME]"
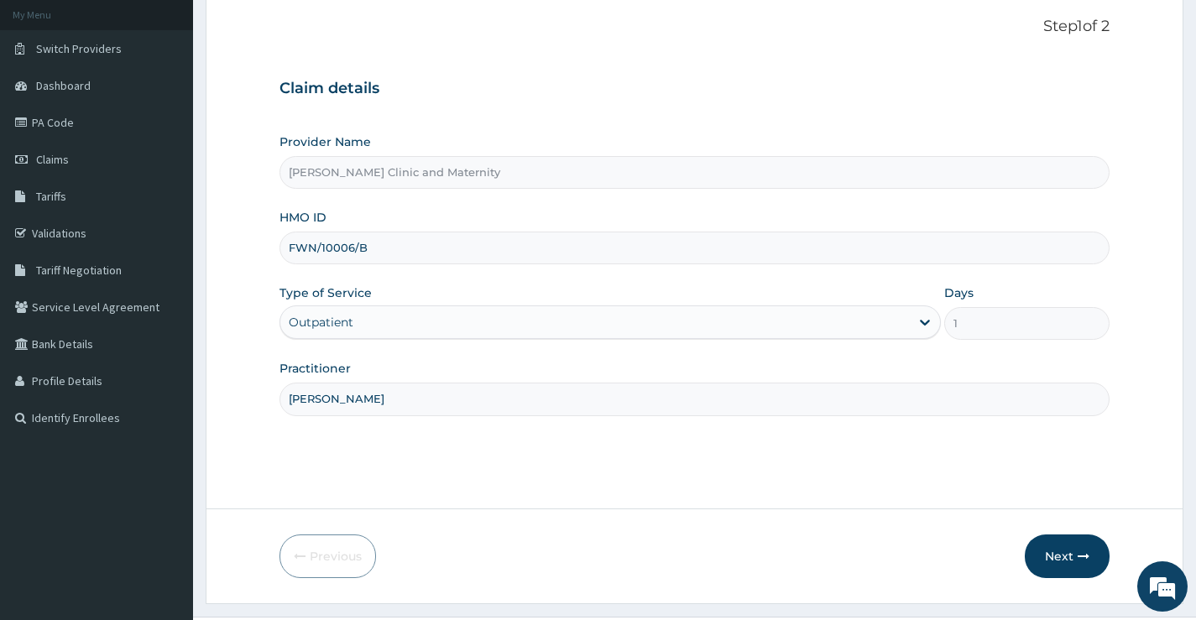
scroll to position [137, 0]
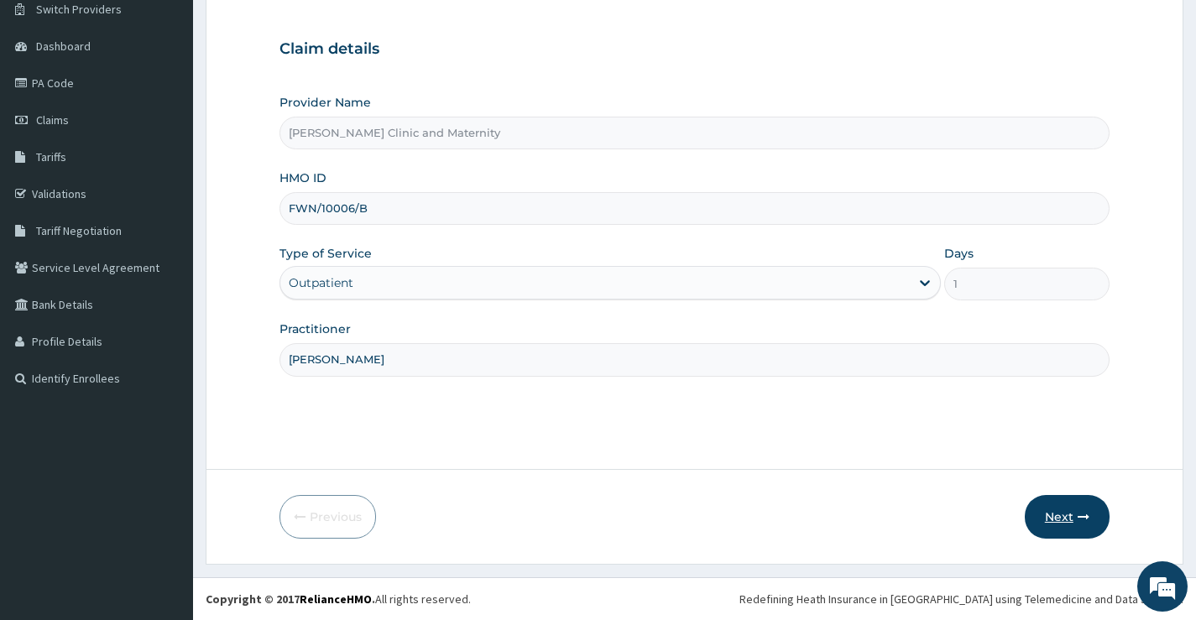
click at [1064, 514] on button "Next" at bounding box center [1067, 517] width 85 height 44
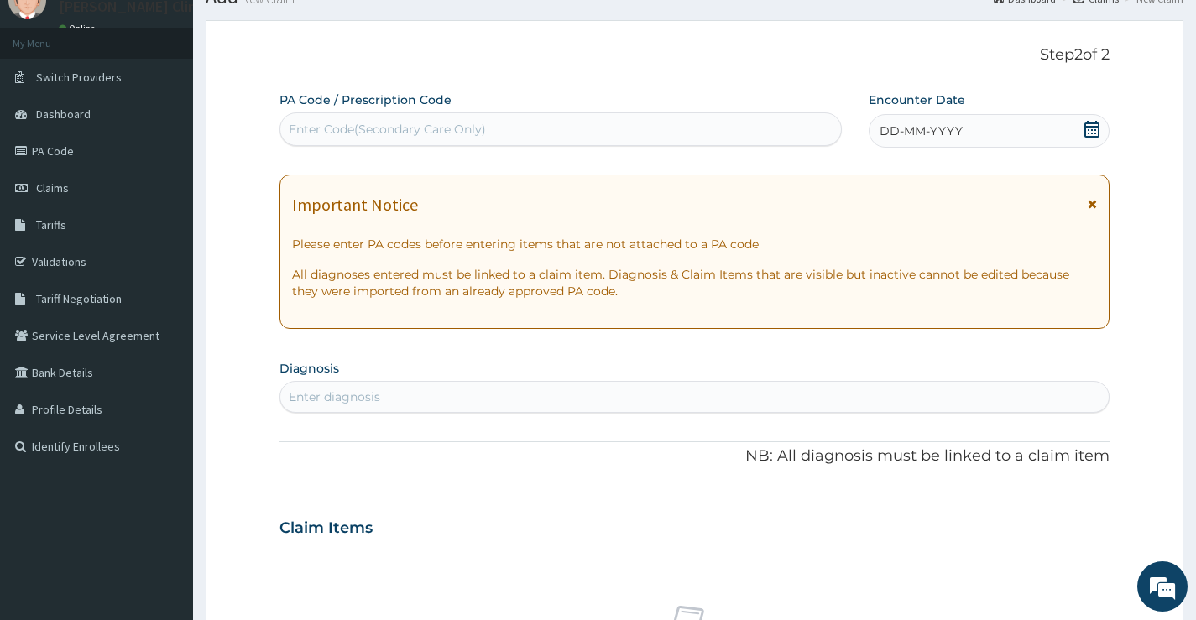
scroll to position [0, 0]
